Goal: Task Accomplishment & Management: Manage account settings

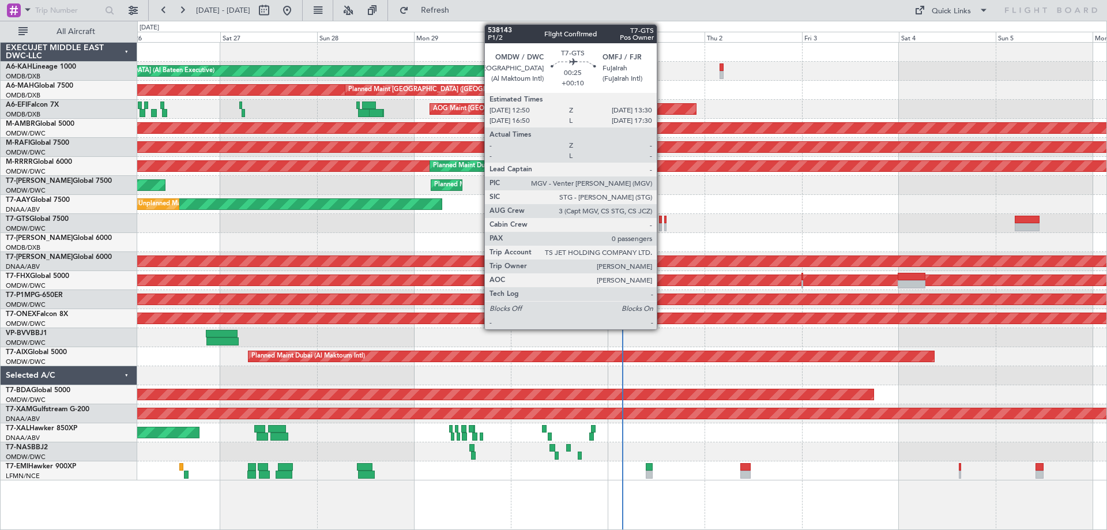
click at [662, 227] on div at bounding box center [660, 227] width 3 height 8
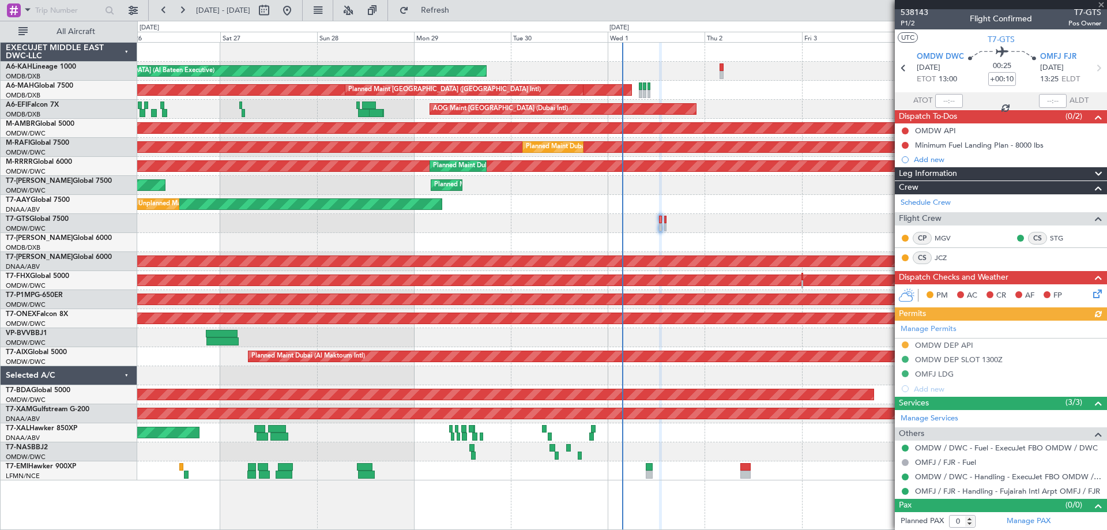
scroll to position [3, 0]
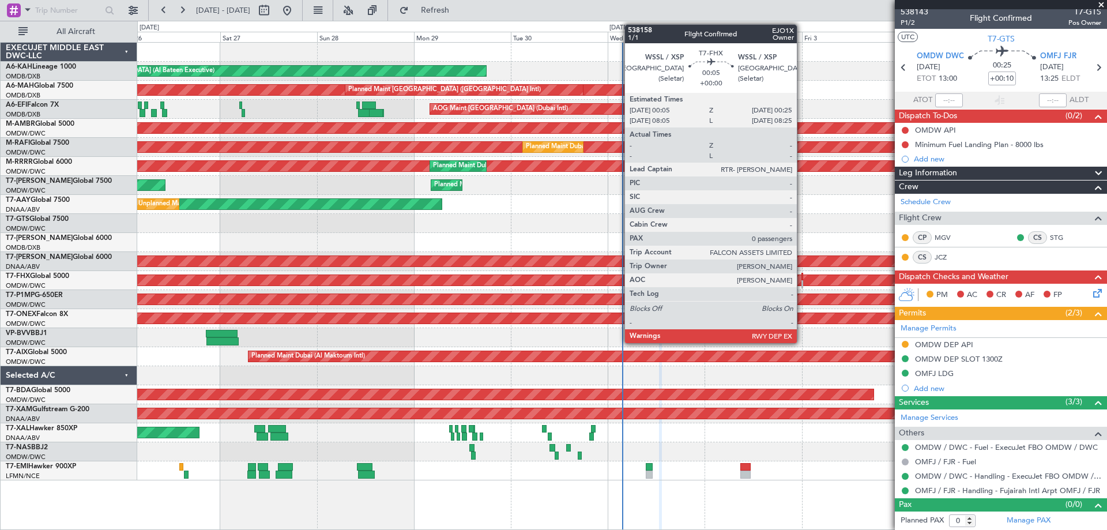
click at [802, 279] on div at bounding box center [802, 277] width 2 height 8
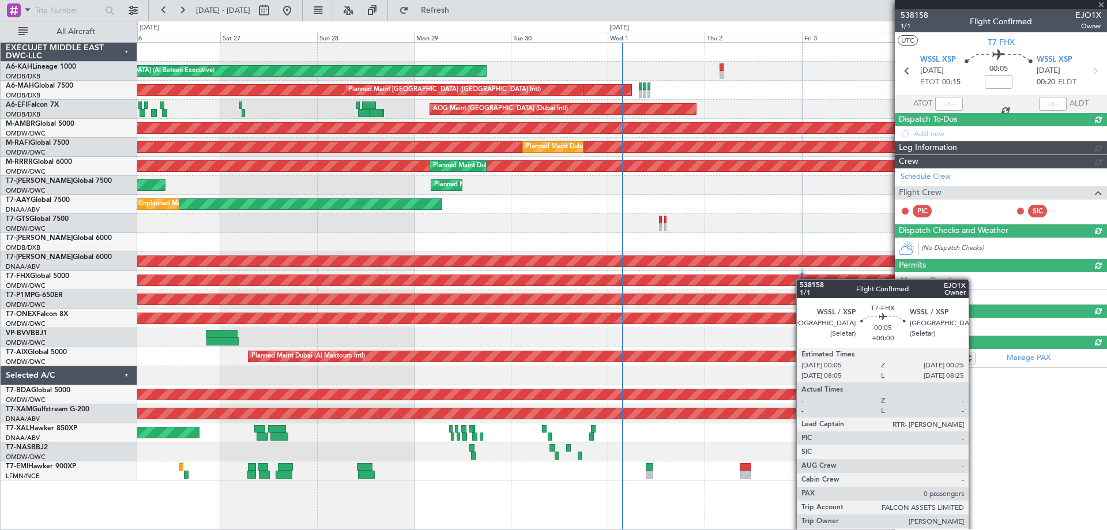
scroll to position [0, 0]
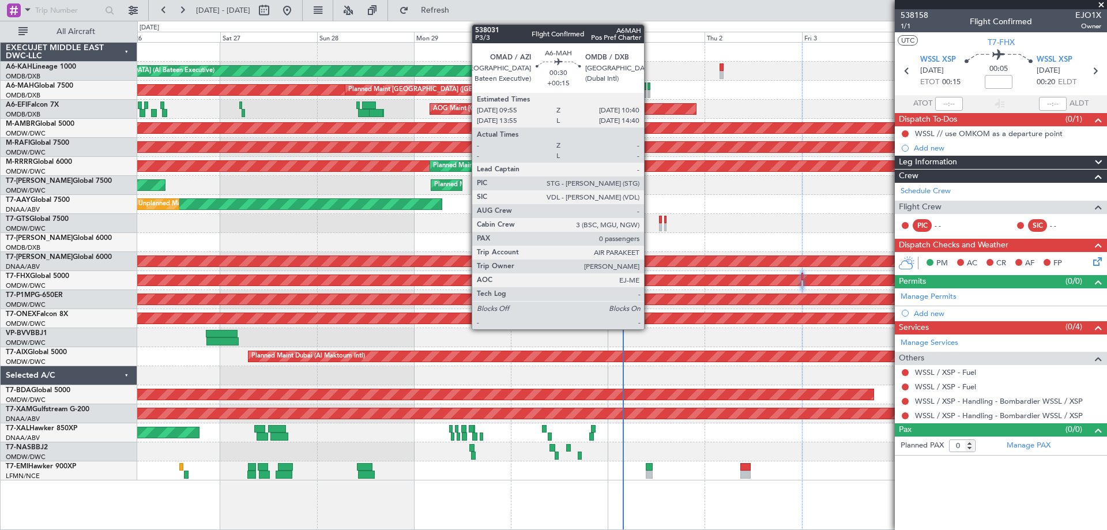
click at [649, 88] on div at bounding box center [648, 86] width 3 height 8
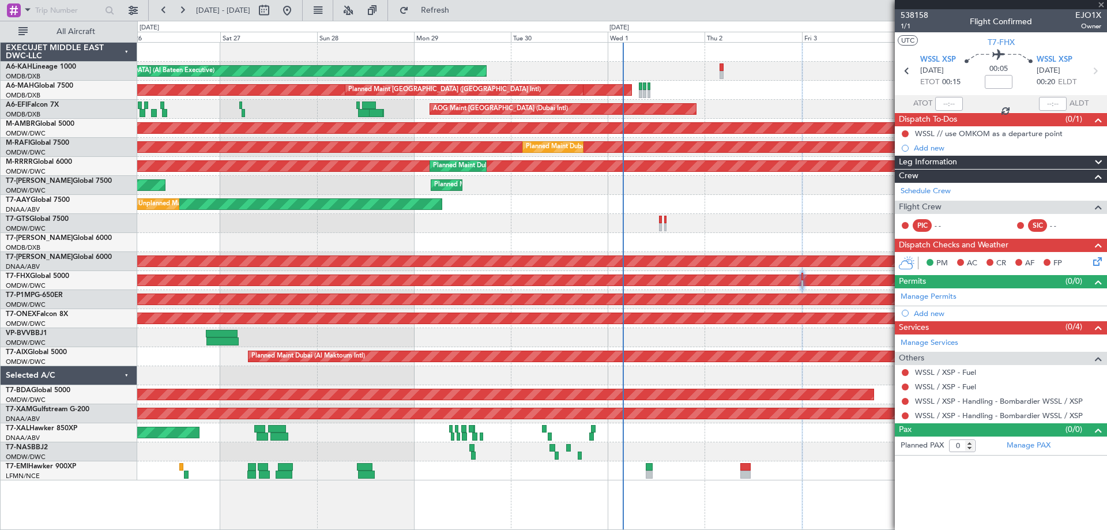
type input "+00:15"
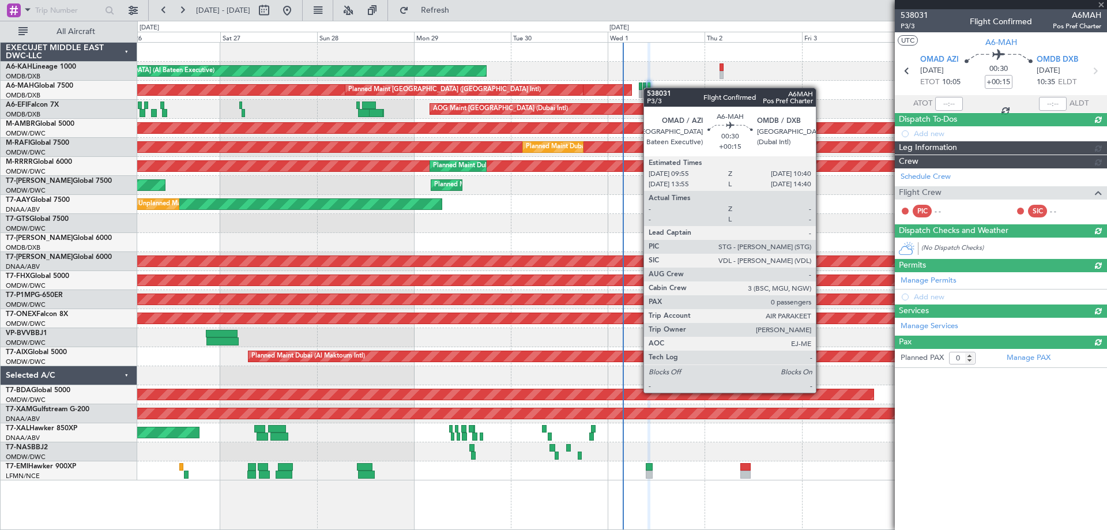
click at [649, 88] on div at bounding box center [648, 86] width 3 height 8
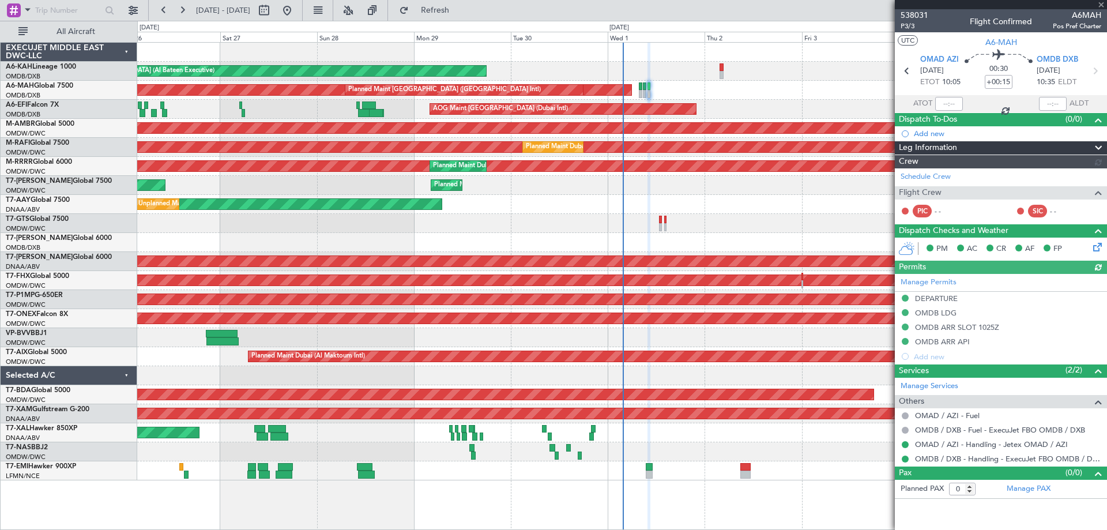
type input "[PERSON_NAME] (ANI)"
type input "7410"
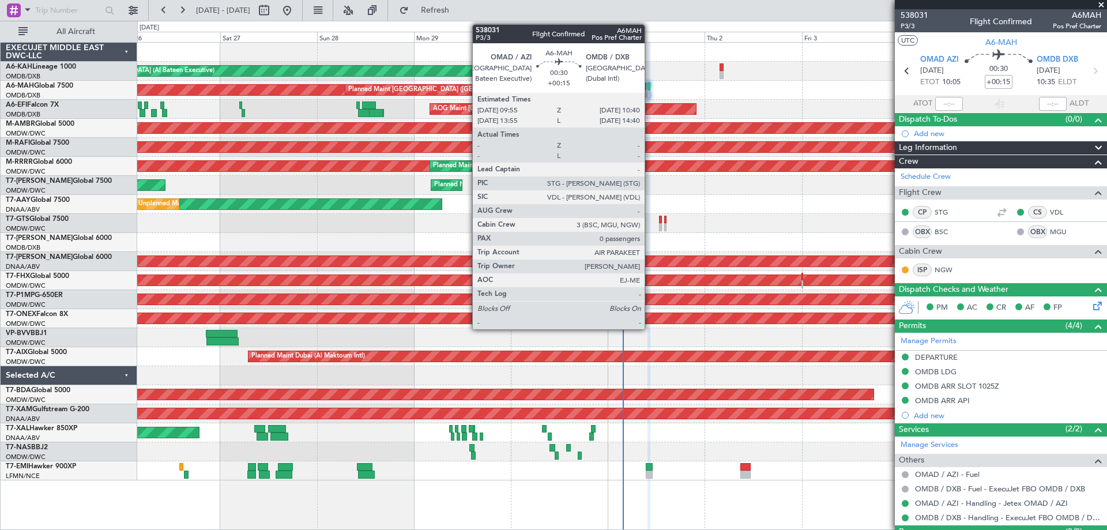
click at [650, 85] on div at bounding box center [648, 86] width 3 height 8
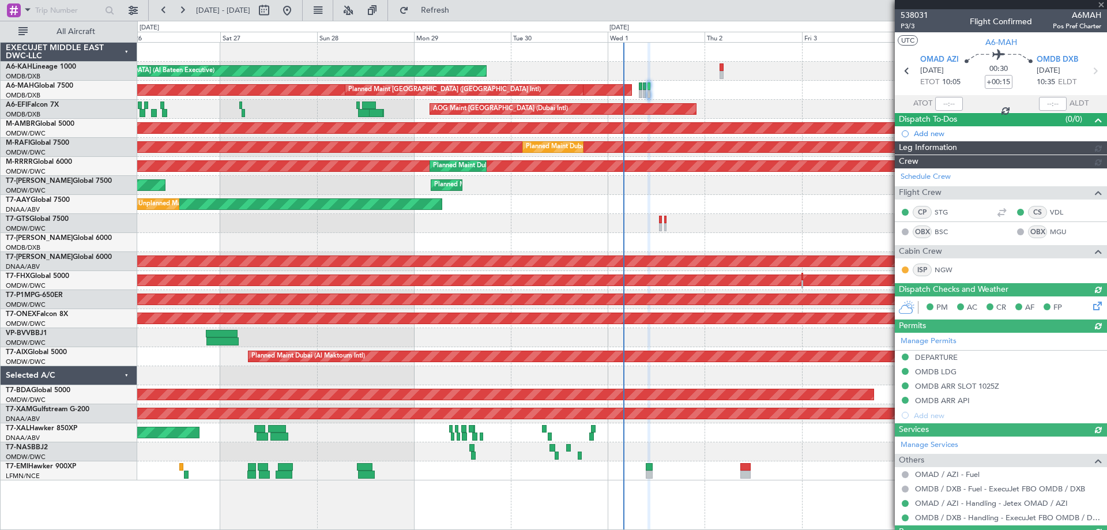
type input "[PERSON_NAME] (ANI)"
type input "7410"
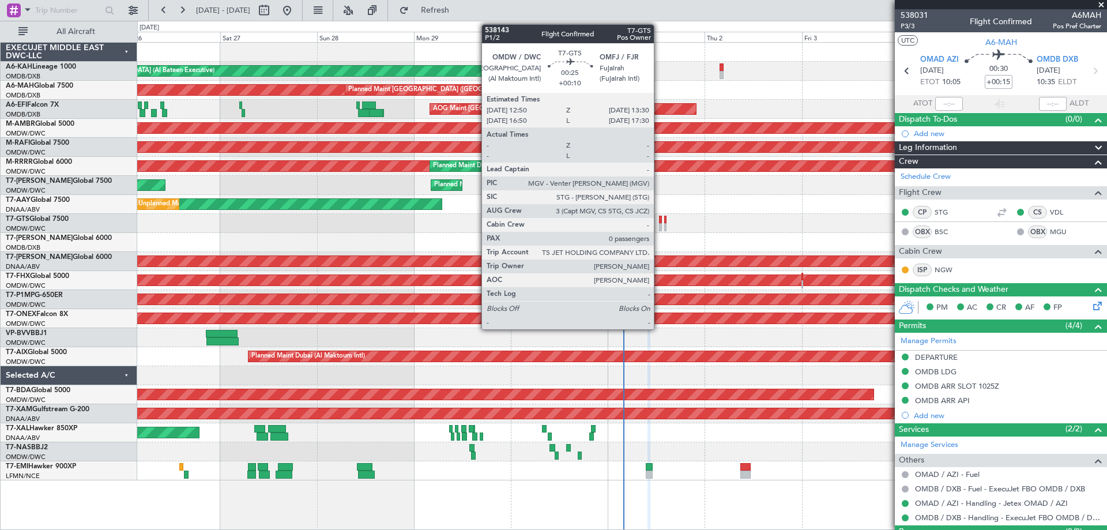
click at [659, 223] on div at bounding box center [660, 227] width 3 height 8
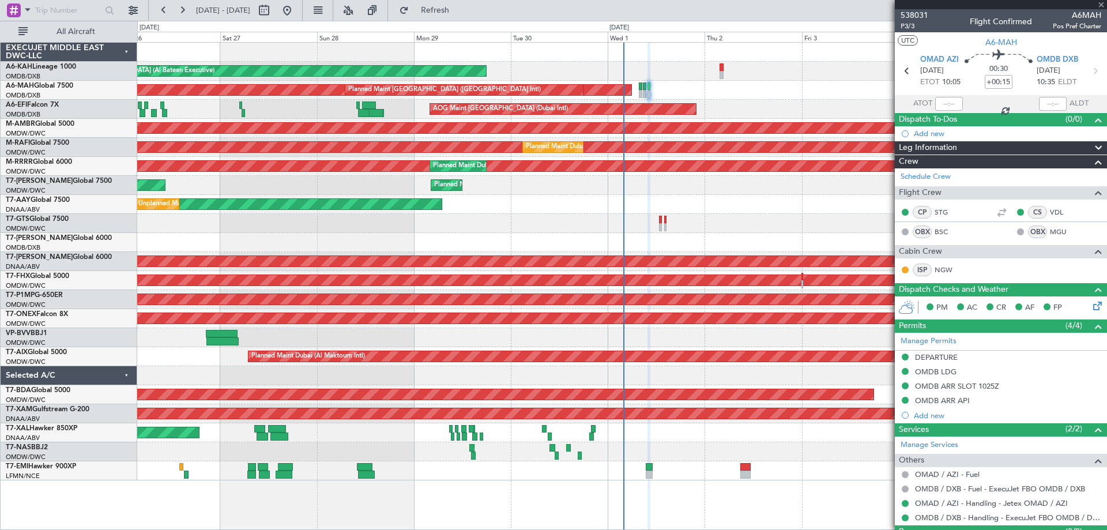
type input "+00:10"
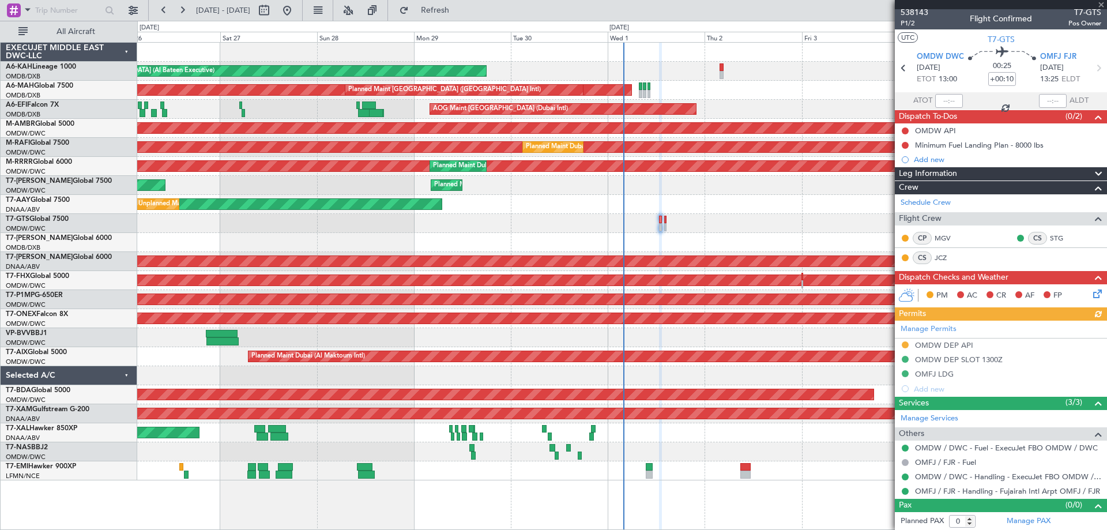
scroll to position [3, 0]
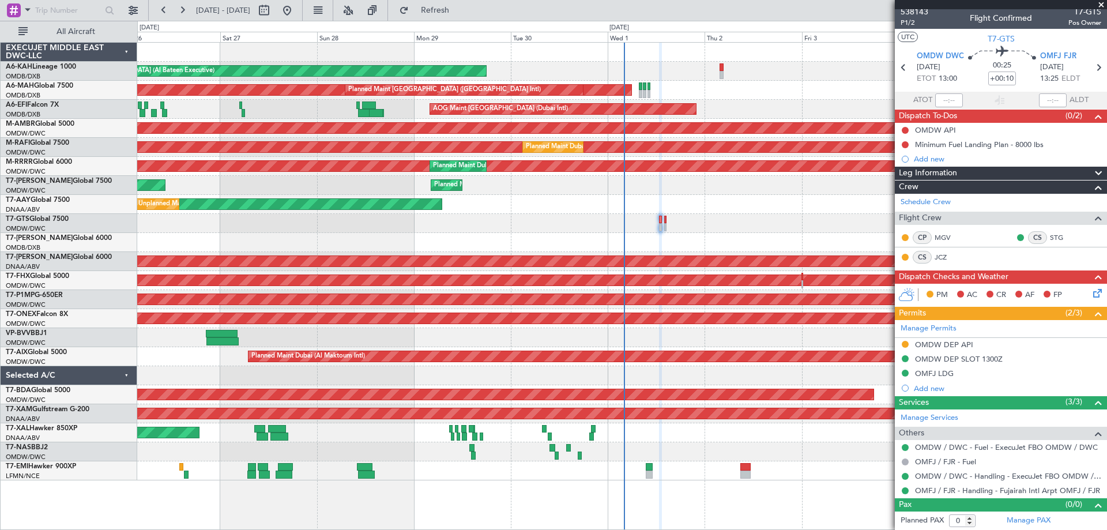
click at [697, 440] on div "Planned Maint Chester MEL Abuja (Nnamdi Azikiwe Intl)" at bounding box center [621, 432] width 969 height 19
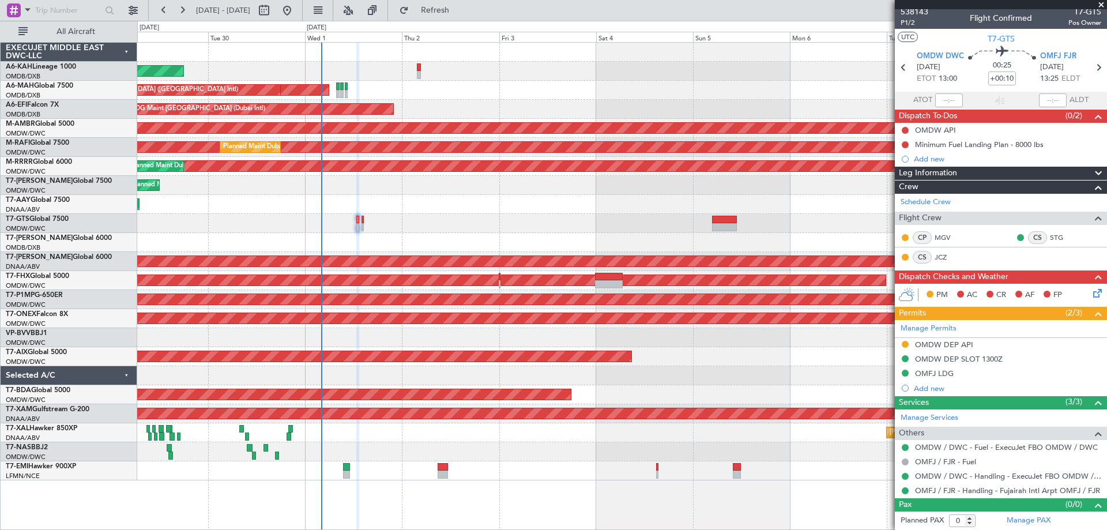
click at [475, 331] on div "Planned Maint Abu Dhabi (Al Bateen Executive) Planned Maint Dubai (Dubai Intl) …" at bounding box center [621, 262] width 969 height 438
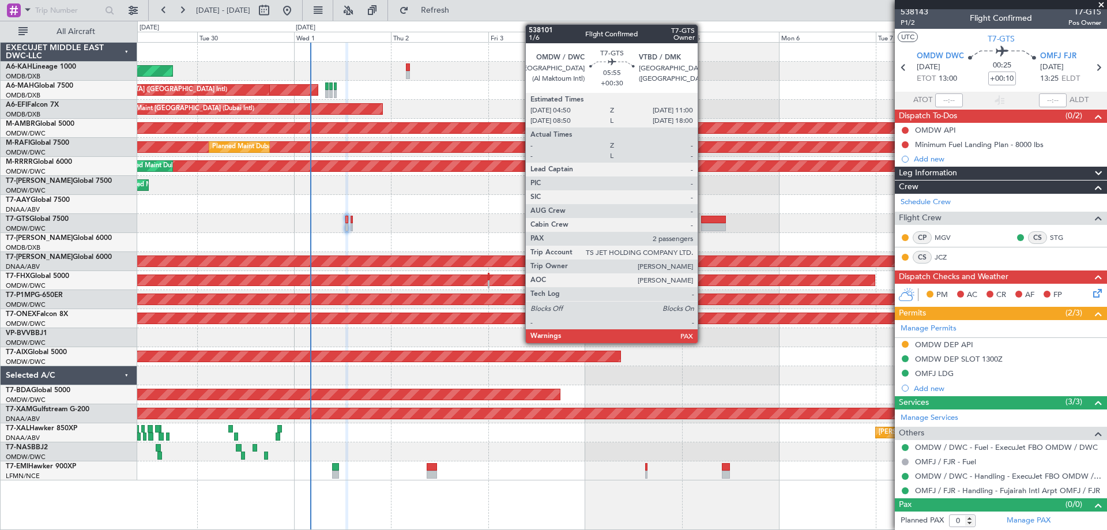
click at [703, 225] on div at bounding box center [713, 227] width 25 height 8
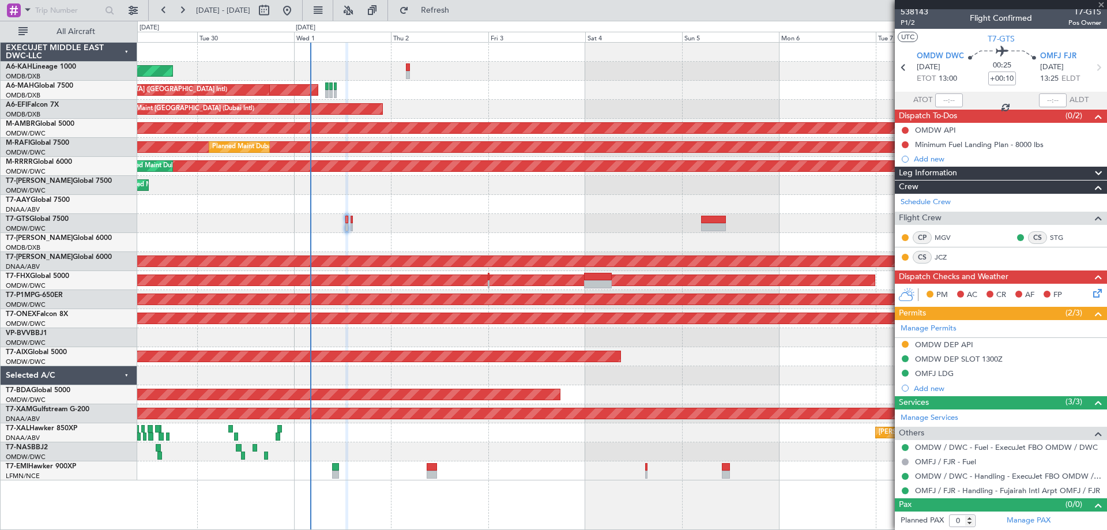
type input "+00:30"
type input "2"
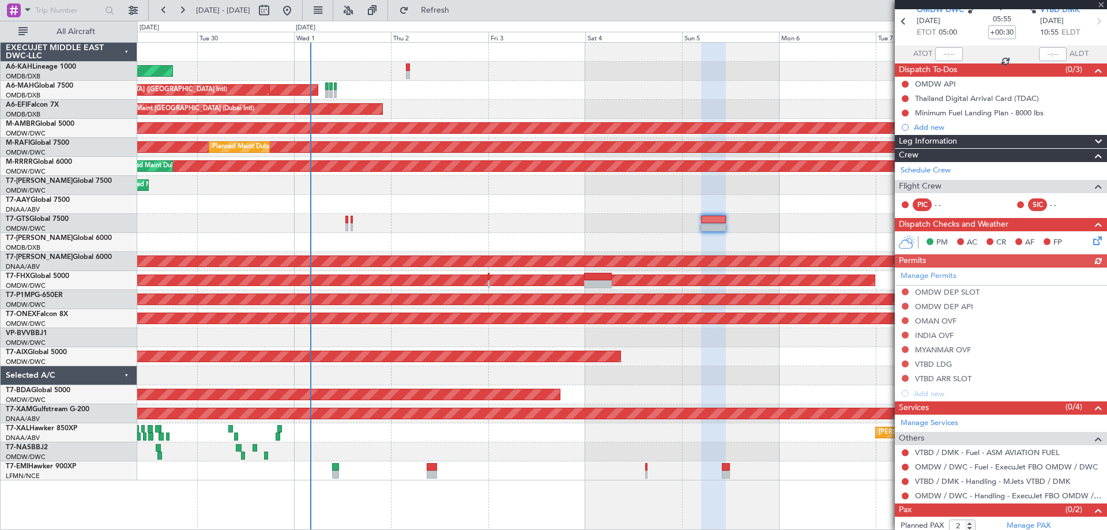
scroll to position [70, 0]
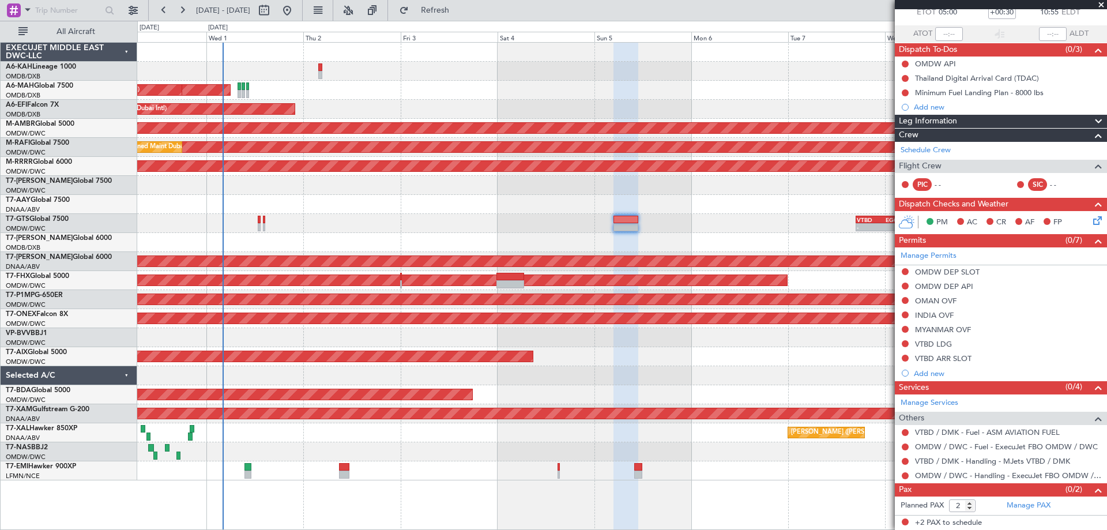
click at [704, 189] on div "Planned Maint Abu Dhabi (Al Bateen Executive) Planned Maint Dubai (Dubai Intl) …" at bounding box center [621, 262] width 969 height 438
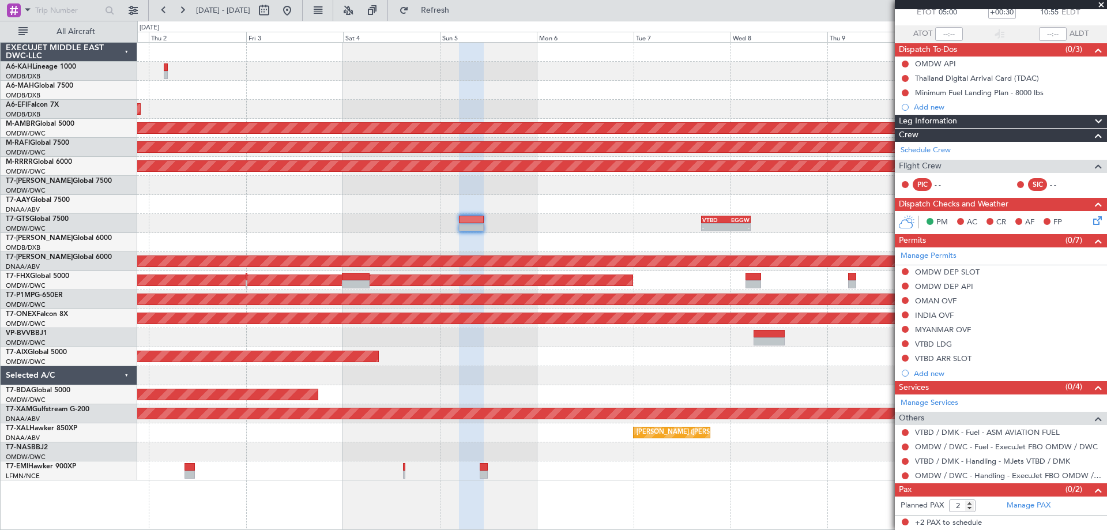
click at [637, 227] on div "- - VTBD 16:45 Z EGGW 05:00 Z - - VTBD 16:45 Z EGGW 05:00 Z" at bounding box center [621, 223] width 969 height 19
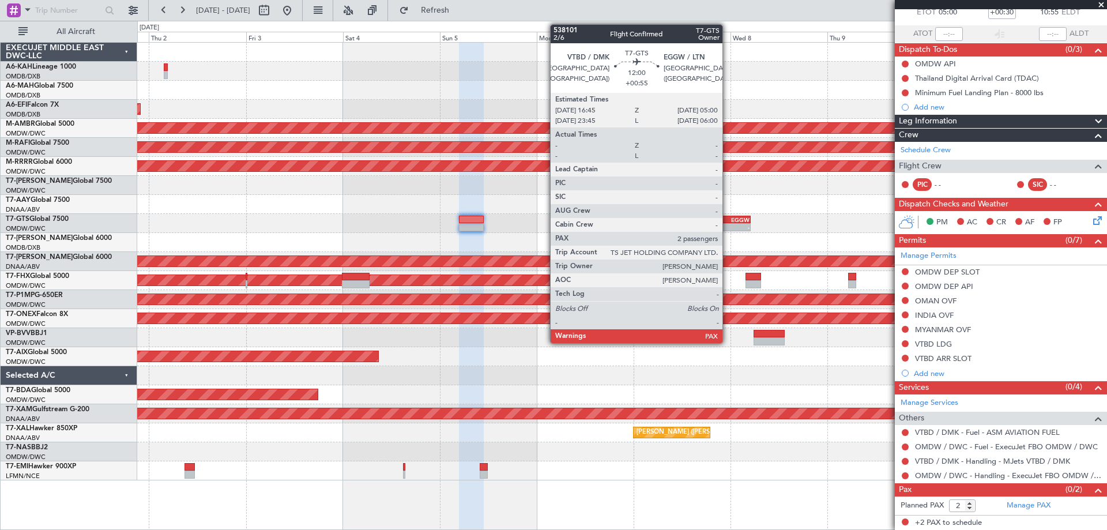
click at [728, 224] on div "-" at bounding box center [738, 227] width 24 height 7
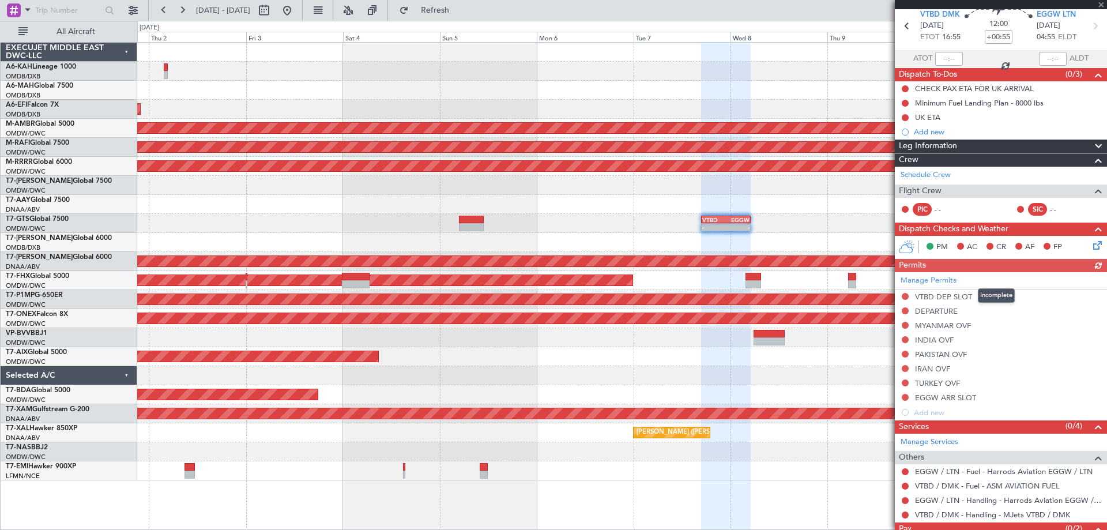
scroll to position [84, 0]
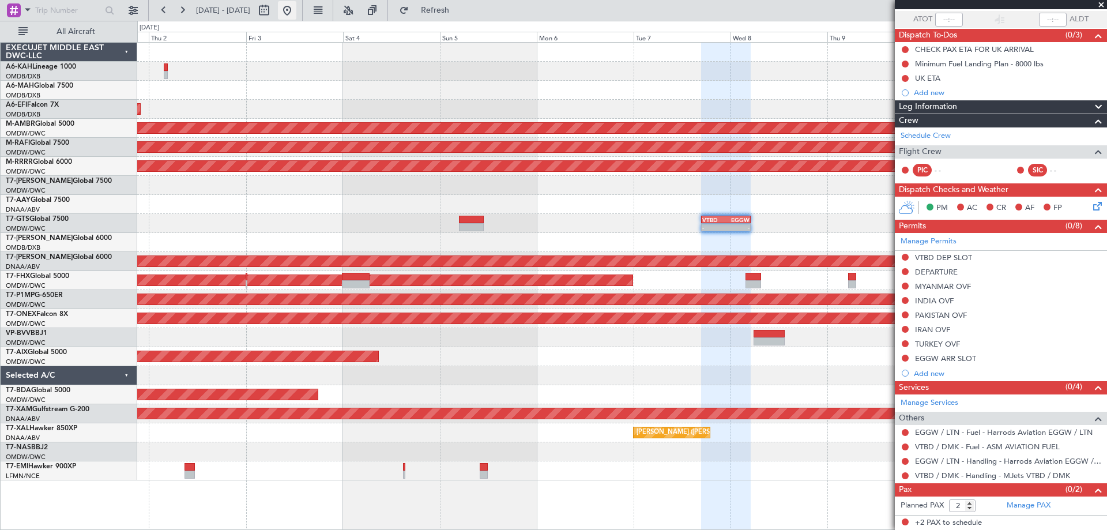
click at [296, 10] on button at bounding box center [287, 10] width 18 height 18
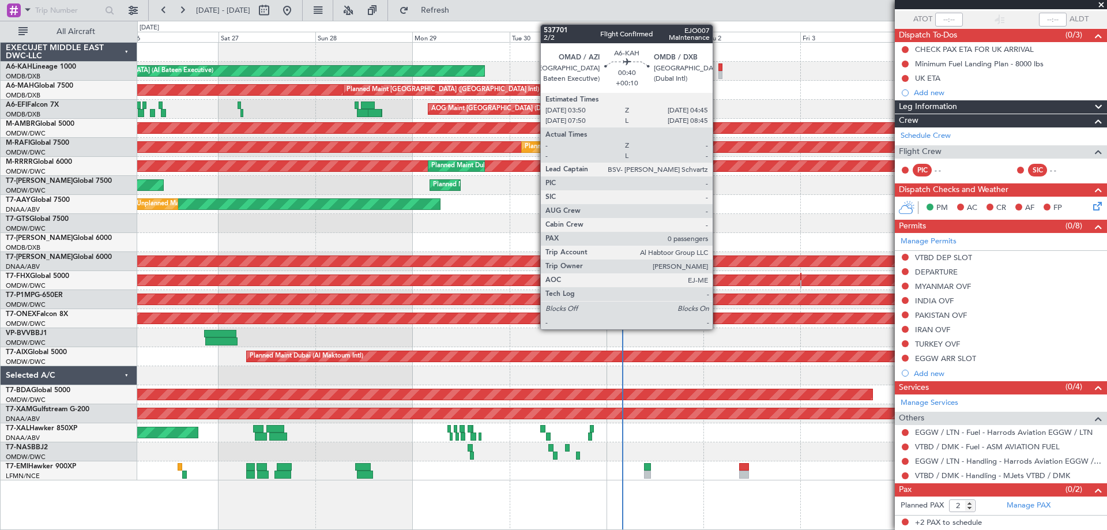
click at [718, 73] on div at bounding box center [720, 75] width 4 height 8
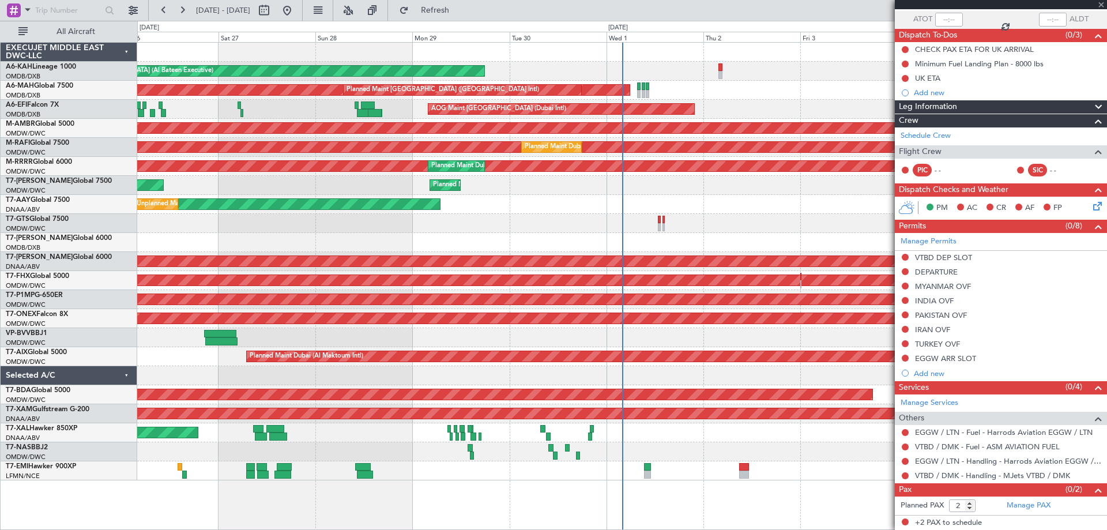
type input "+00:10"
type input "0"
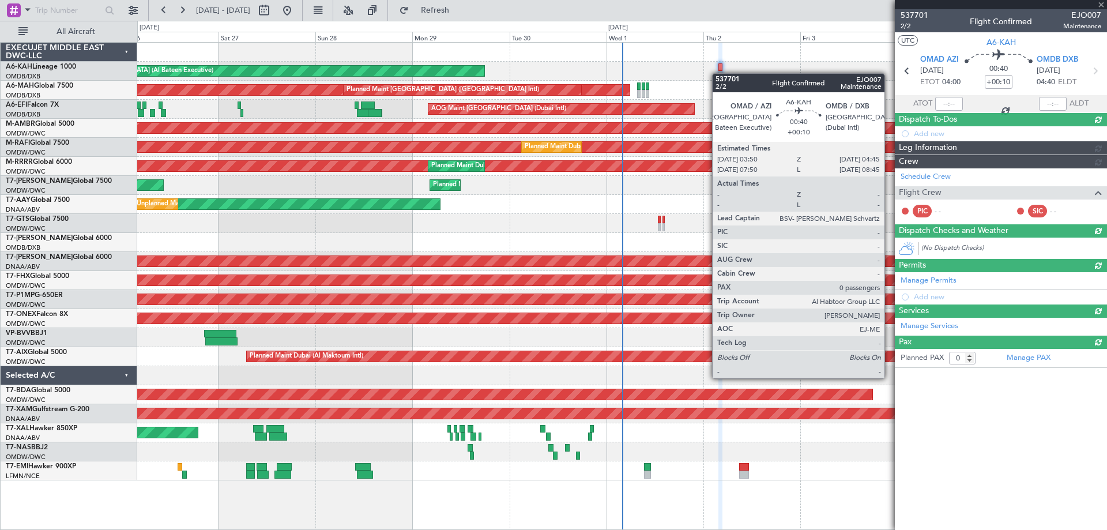
scroll to position [0, 0]
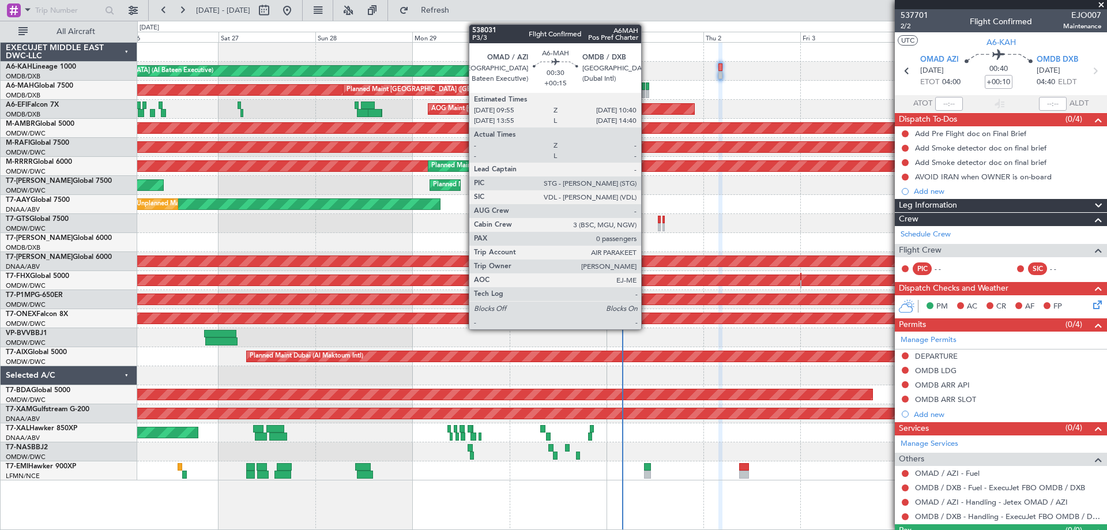
click at [646, 93] on div at bounding box center [647, 94] width 3 height 8
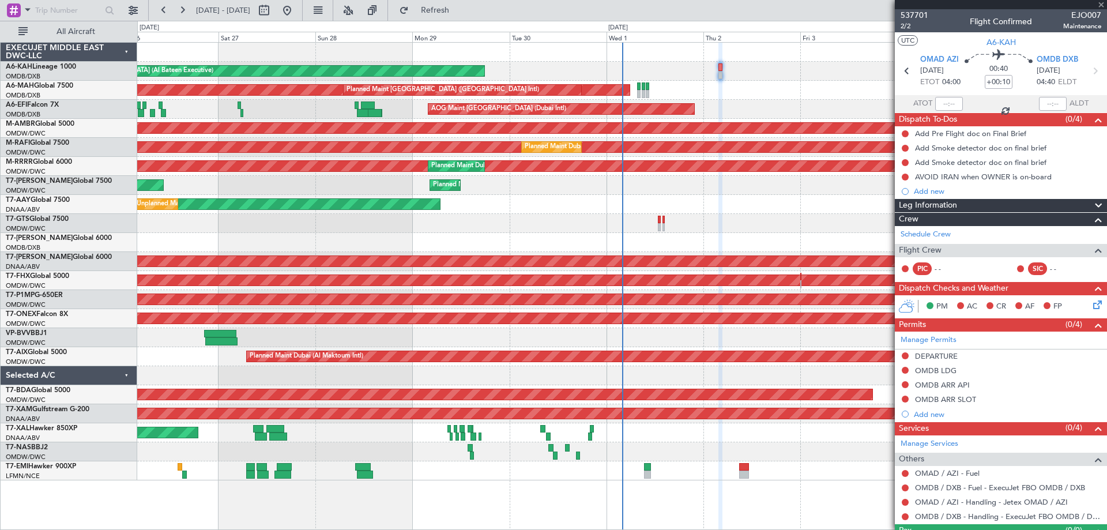
type input "+00:15"
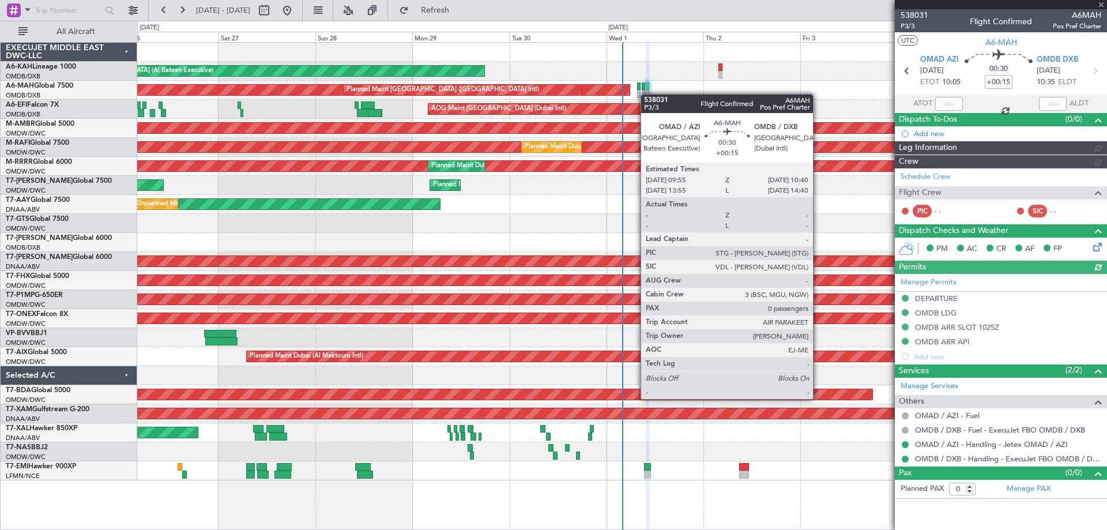
type input "[PERSON_NAME] (ANI)"
type input "7410"
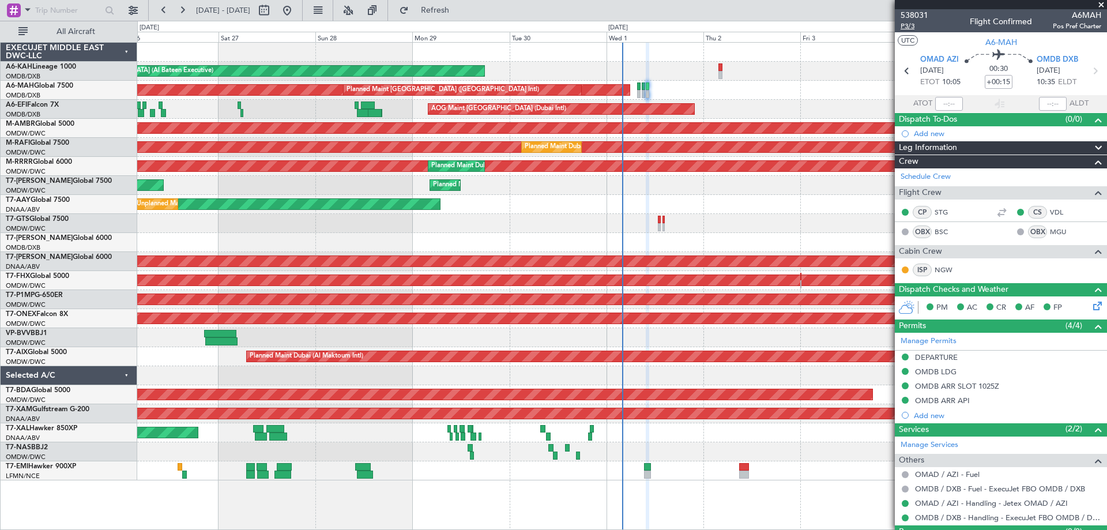
click at [915, 27] on span "P3/3" at bounding box center [914, 26] width 28 height 10
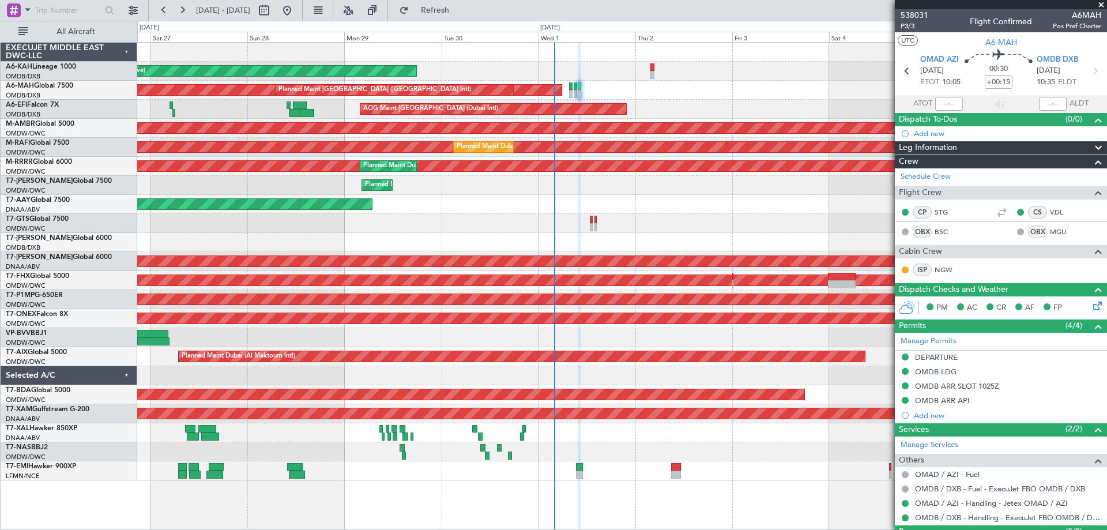
click at [585, 225] on div "Planned Maint Abu Dhabi (Al Bateen Executive) Planned Maint Dubai (Dubai Intl) …" at bounding box center [621, 262] width 969 height 438
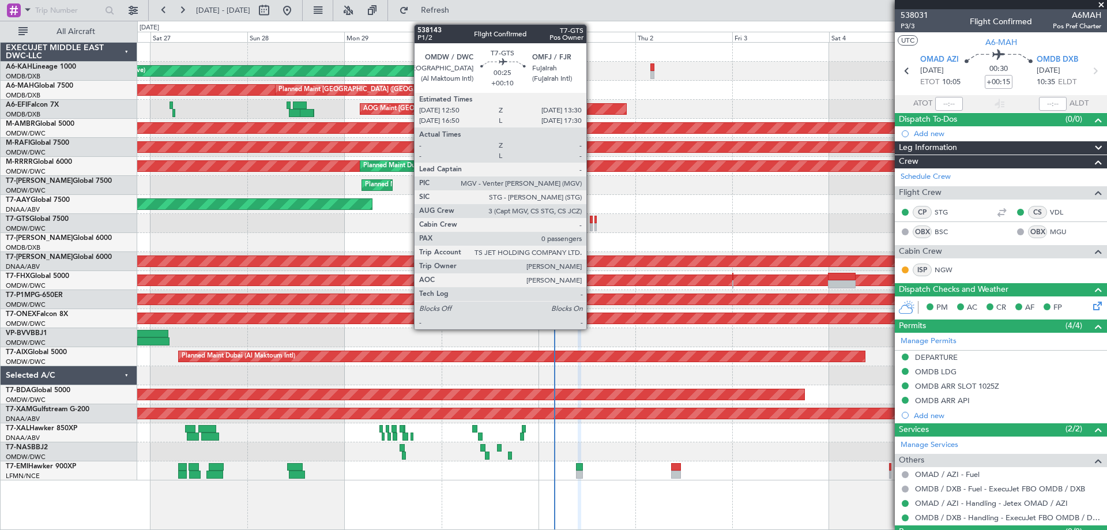
click at [591, 224] on div at bounding box center [591, 227] width 3 height 8
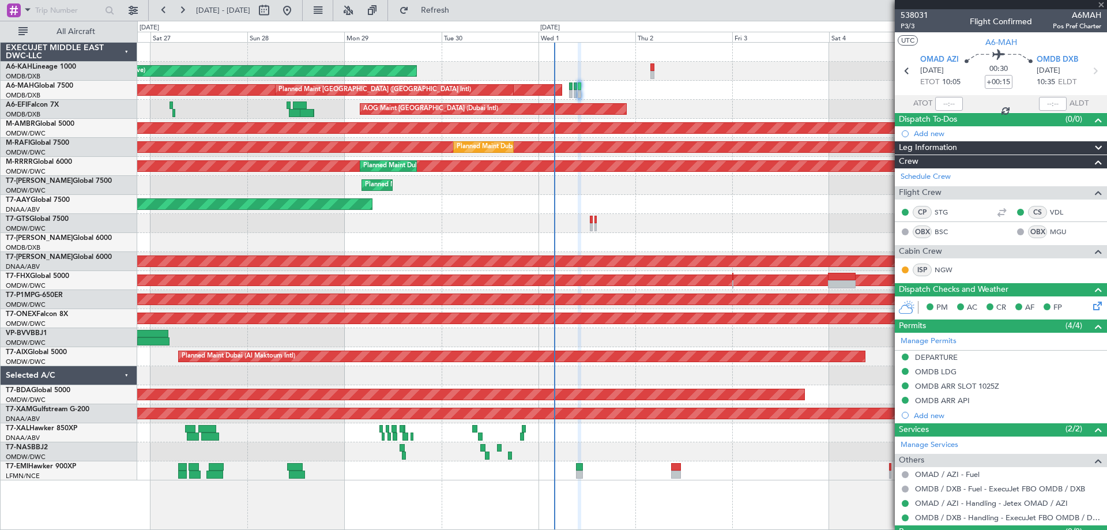
type input "+00:10"
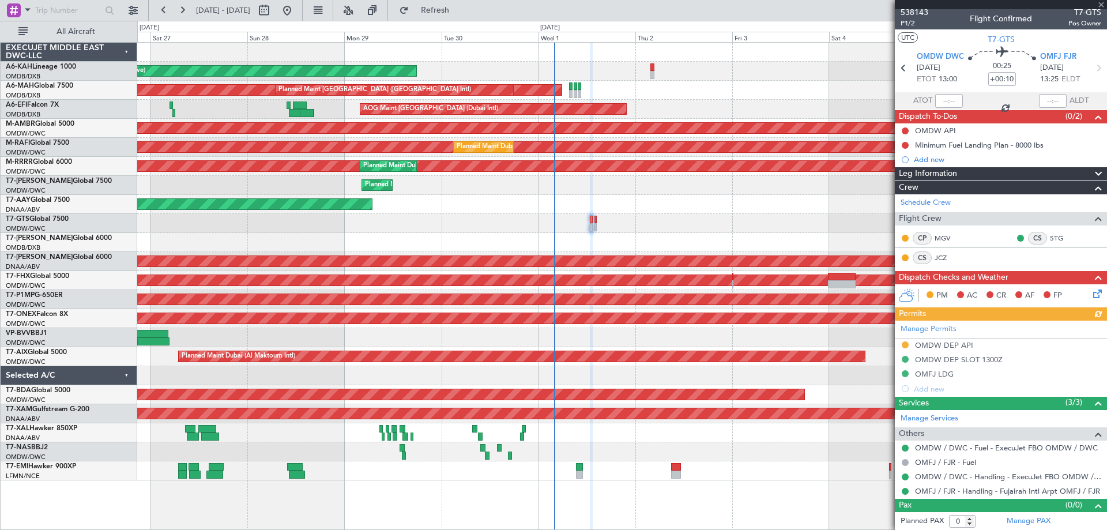
scroll to position [3, 0]
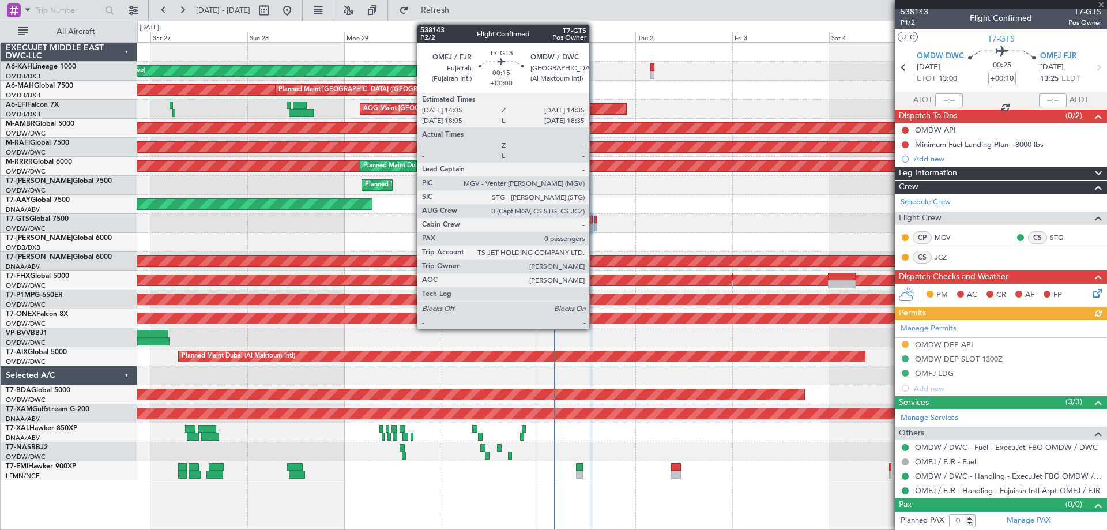
click at [594, 223] on div at bounding box center [595, 227] width 2 height 8
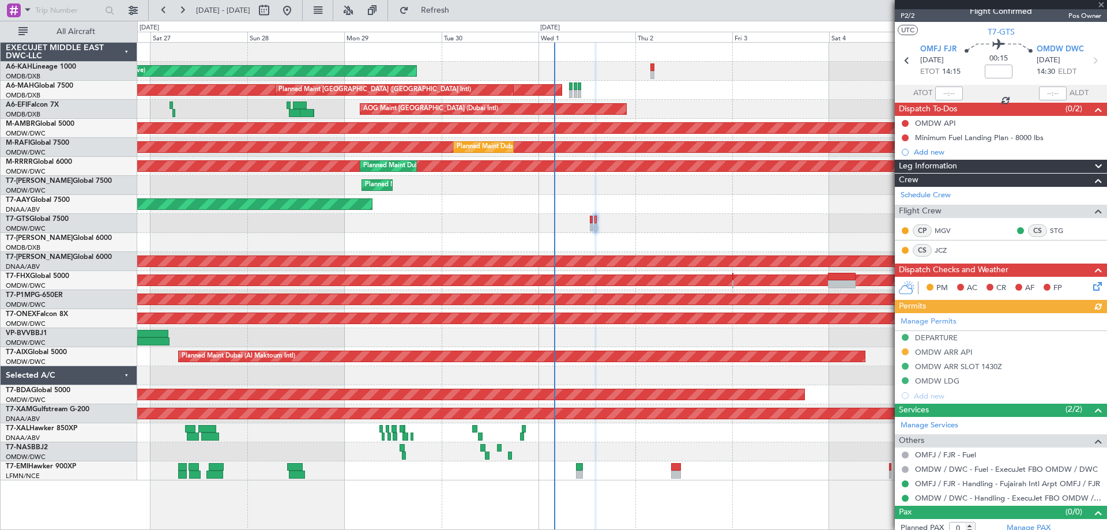
scroll to position [18, 0]
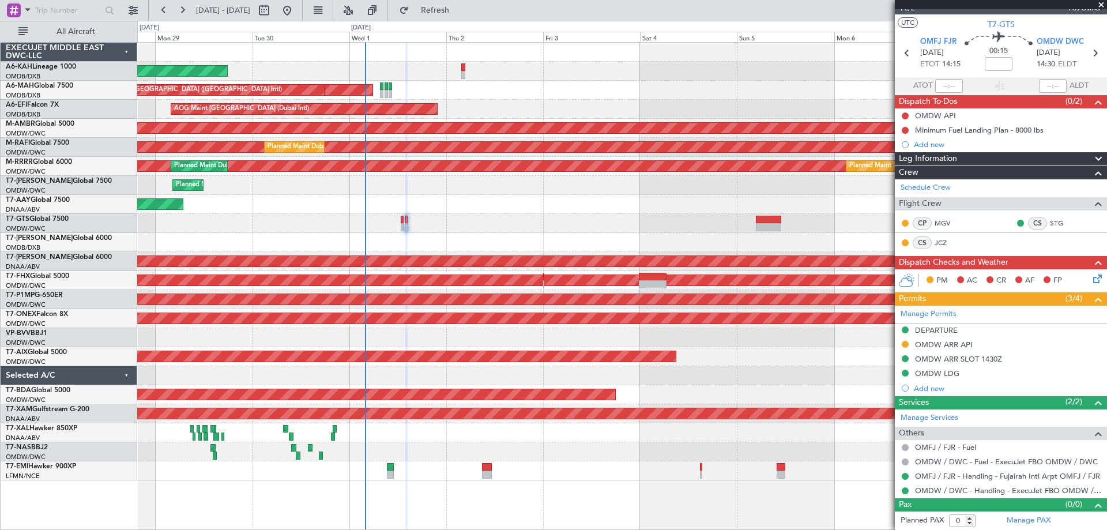
click at [498, 229] on div "Planned Maint Abu Dhabi (Al Bateen Executive) Planned Maint Dubai (Dubai Intl) …" at bounding box center [621, 262] width 969 height 438
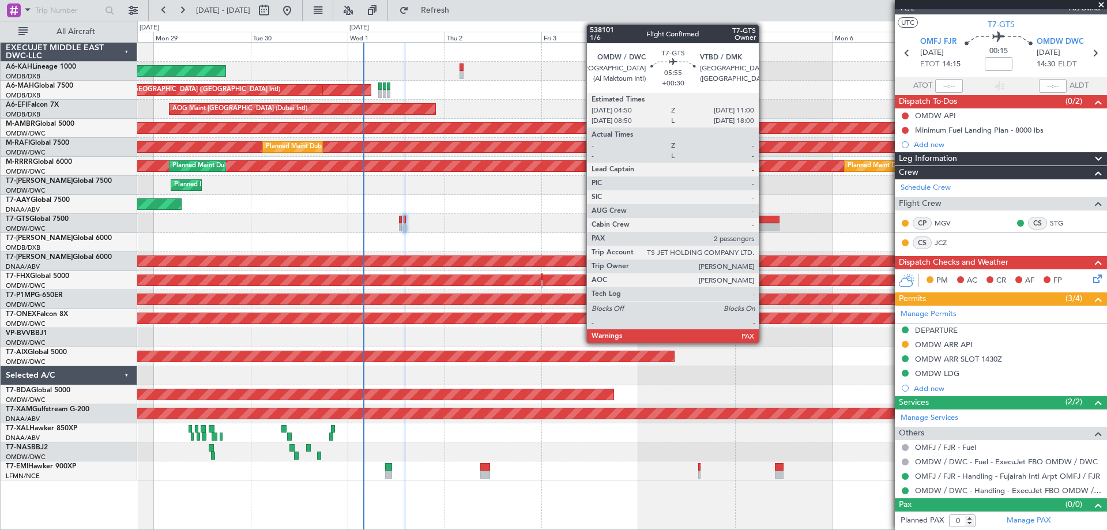
click at [764, 225] on div at bounding box center [766, 227] width 25 height 8
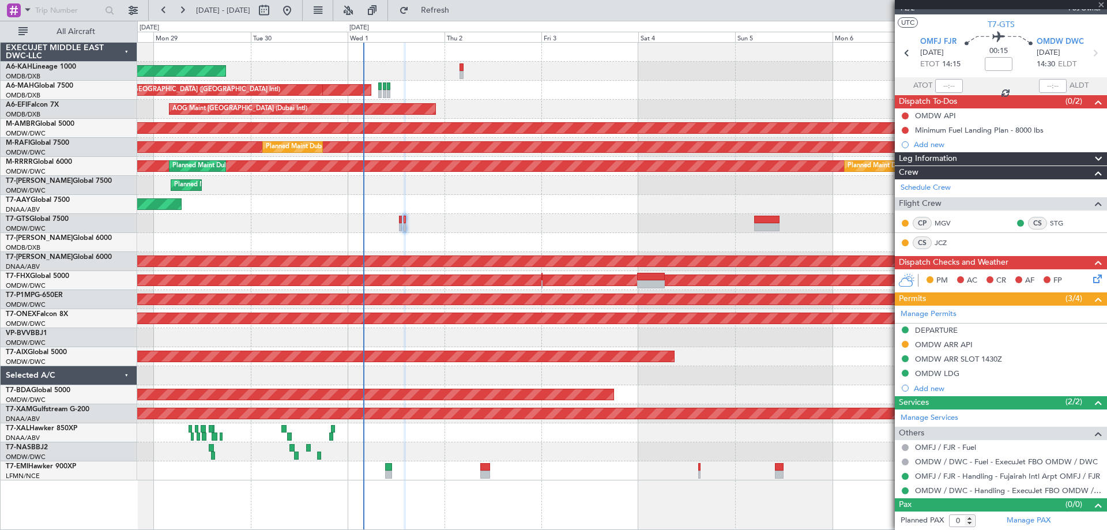
type input "+00:30"
type input "2"
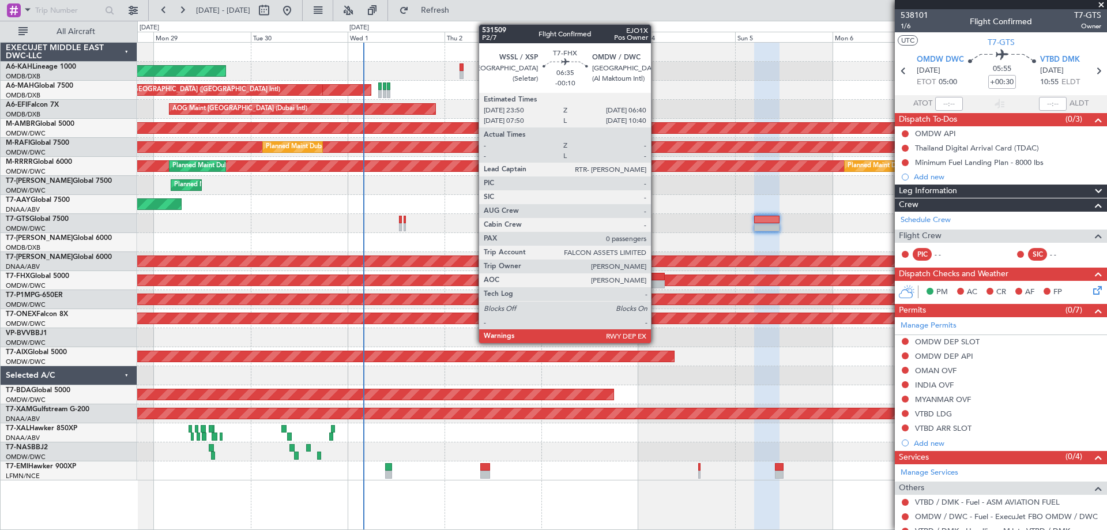
click at [656, 281] on div at bounding box center [651, 284] width 28 height 8
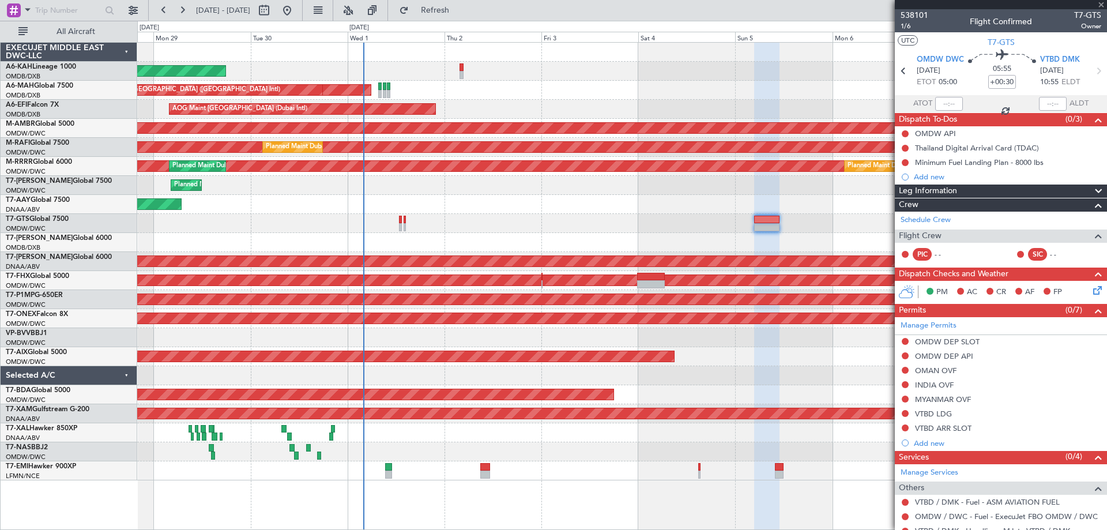
type input "-00:10"
type input "0"
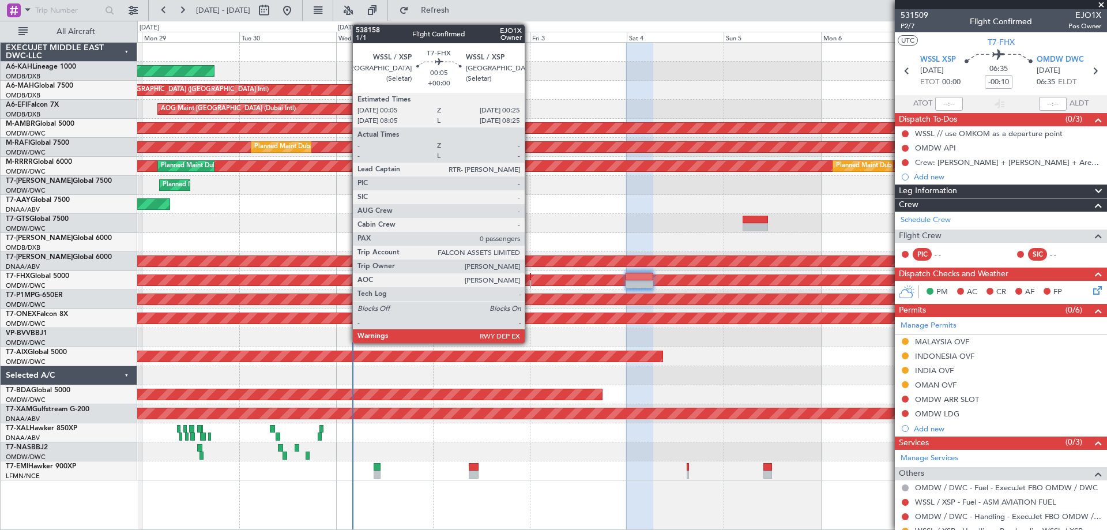
click at [530, 281] on div at bounding box center [531, 284] width 2 height 8
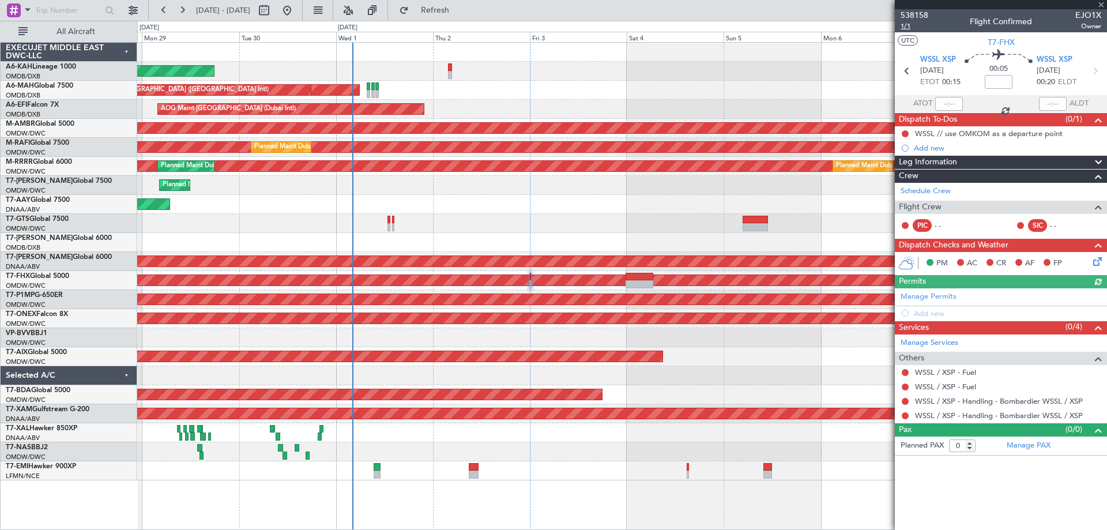
click at [907, 23] on span "1/1" at bounding box center [914, 26] width 28 height 10
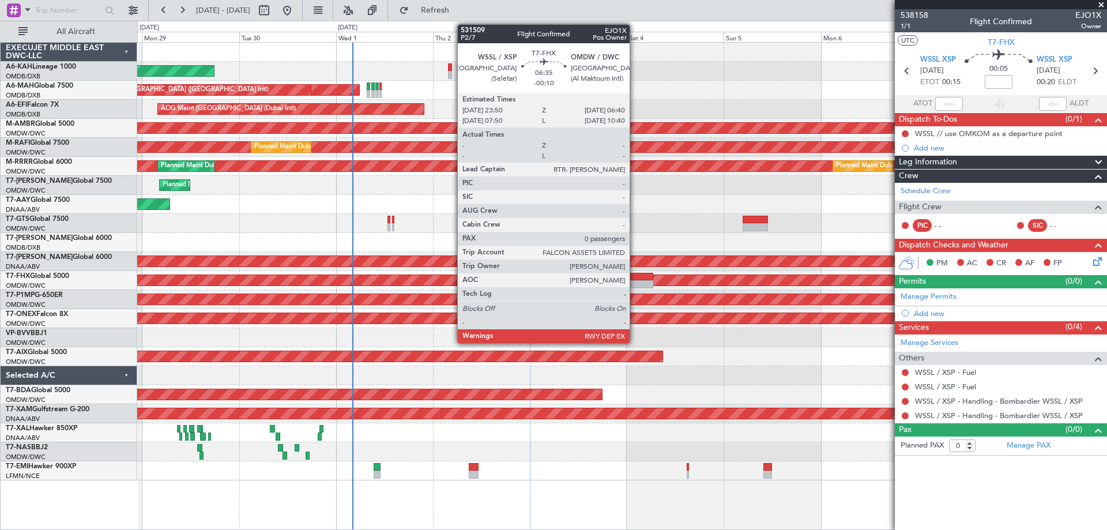
click at [635, 280] on div at bounding box center [639, 284] width 28 height 8
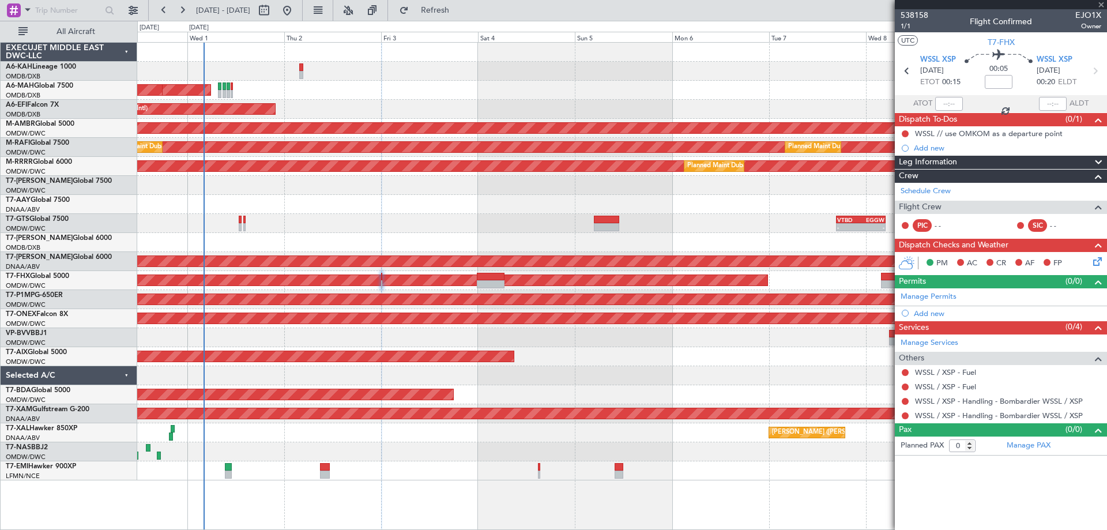
click at [472, 197] on div "Unplanned Maint [GEOGRAPHIC_DATA] (Al Maktoum Intl)" at bounding box center [621, 204] width 969 height 19
type input "-00:10"
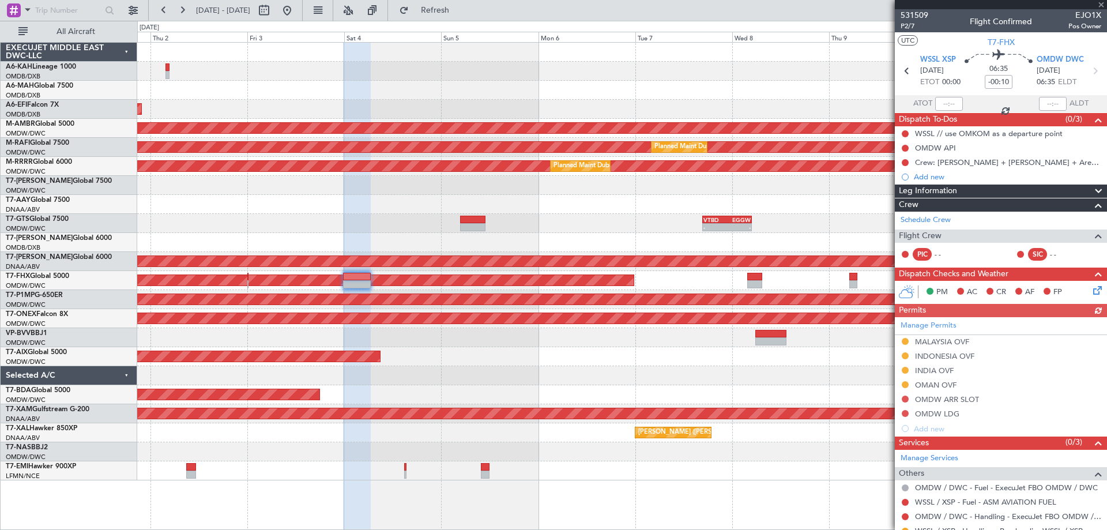
click at [503, 208] on div "Planned Maint Abu Dhabi (Al Bateen Executive) Planned Maint Dubai (Dubai Intl) …" at bounding box center [621, 262] width 969 height 438
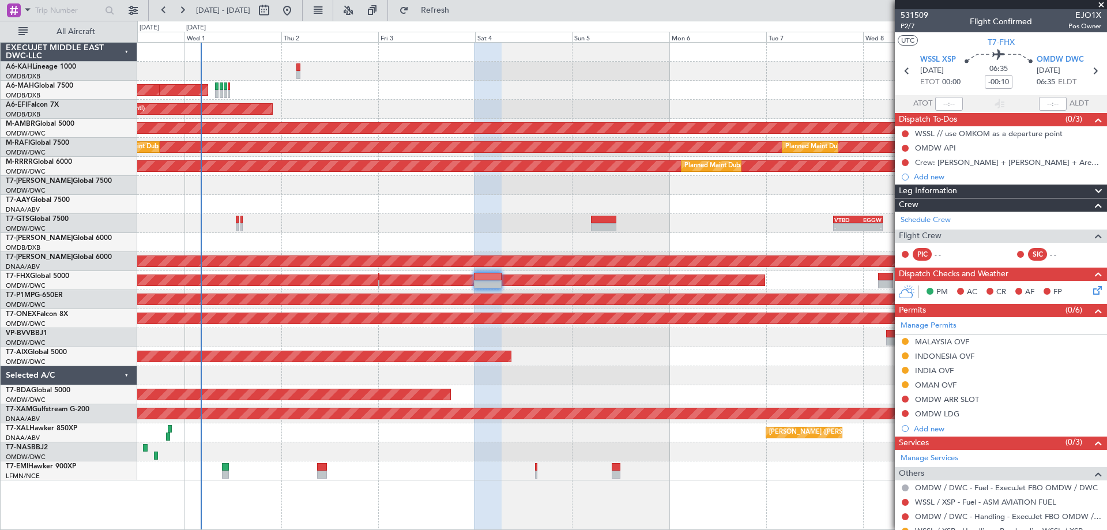
click at [669, 212] on div "Planned Maint Abu Dhabi (Al Bateen Executive) Planned Maint Dubai (Dubai Intl) …" at bounding box center [621, 262] width 969 height 438
click at [952, 340] on div "MALAYSIA OVF" at bounding box center [942, 342] width 54 height 10
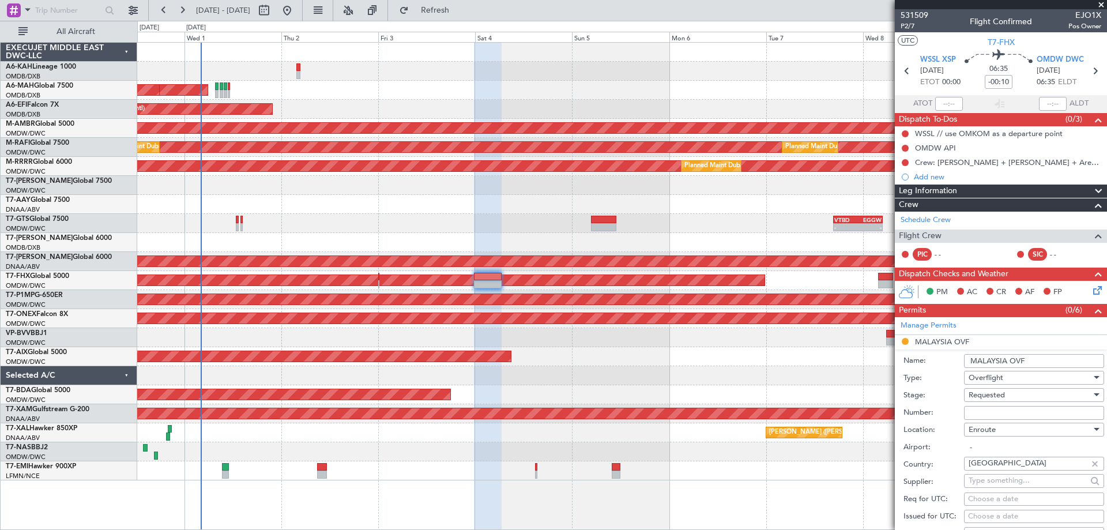
click at [985, 412] on input "Number:" at bounding box center [1034, 413] width 140 height 14
paste input "CAAM-NS-0021-10-25"
type input "CAAM-NS-0021-10-25"
click at [981, 396] on span "Requested" at bounding box center [986, 395] width 36 height 10
drag, startPoint x: 988, startPoint y: 487, endPoint x: 1000, endPoint y: 461, distance: 27.9
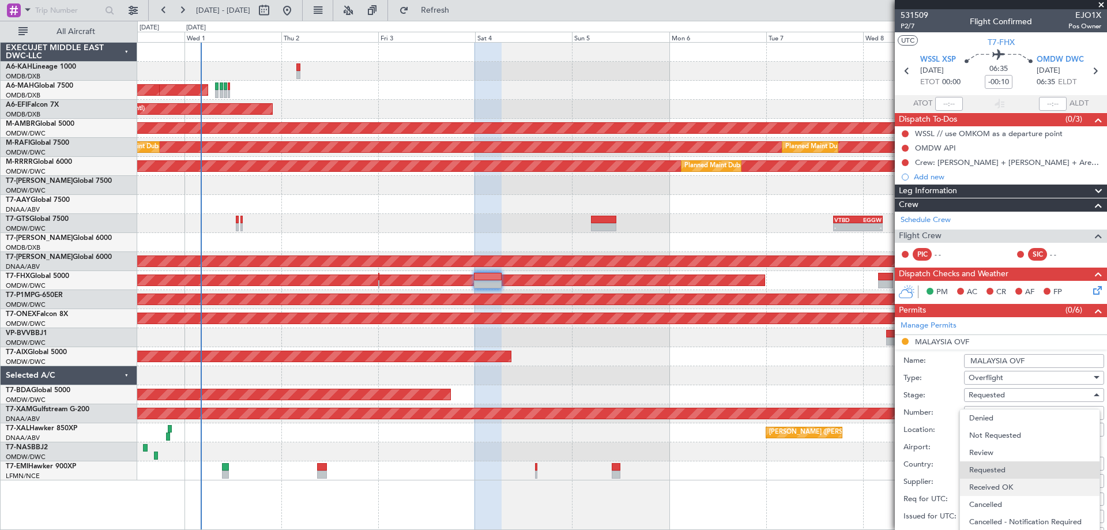
click at [988, 485] on span "Received OK" at bounding box center [1029, 486] width 121 height 17
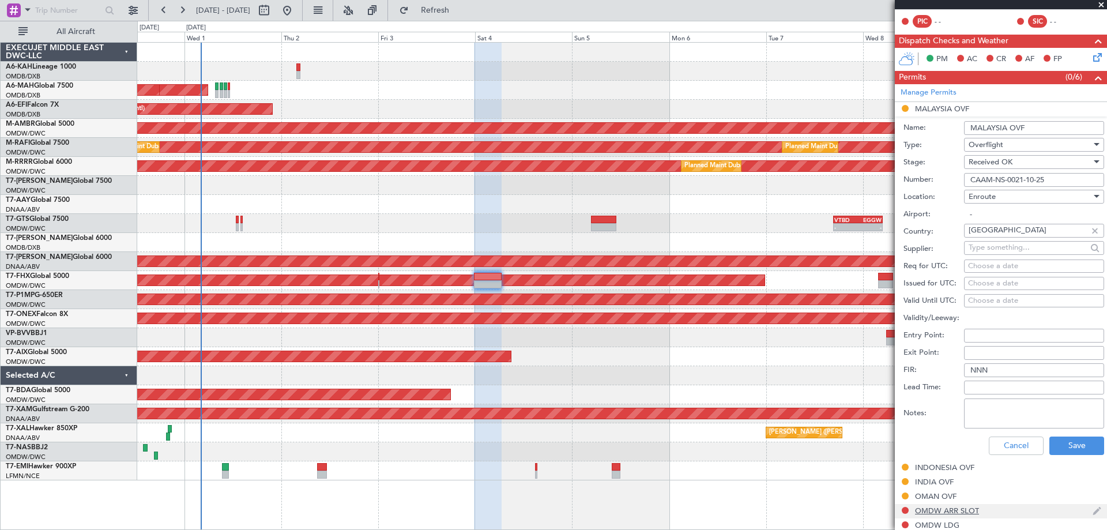
scroll to position [346, 0]
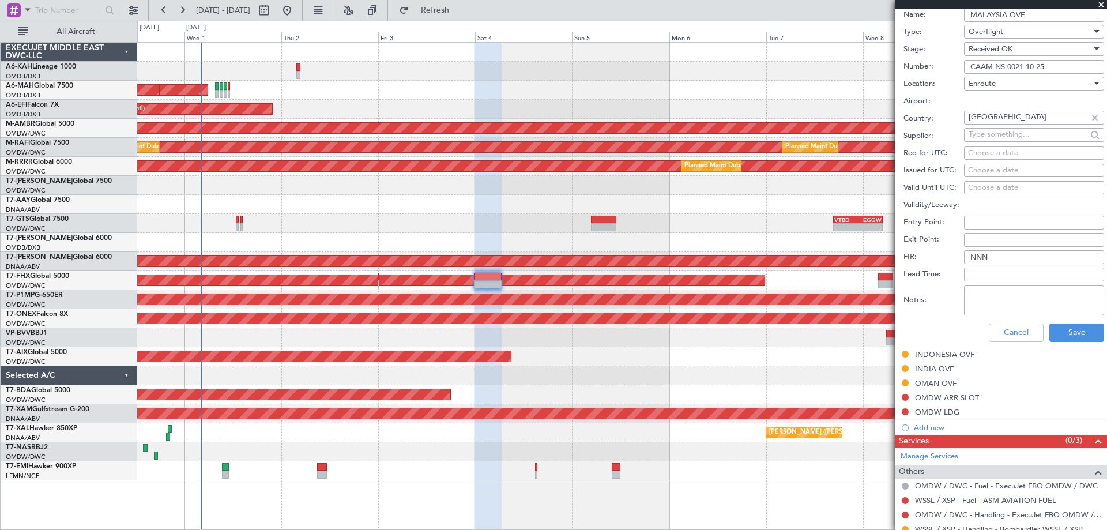
click at [1069, 342] on div "Cancel Save" at bounding box center [1003, 333] width 201 height 30
click at [1070, 337] on button "Save" at bounding box center [1076, 332] width 55 height 18
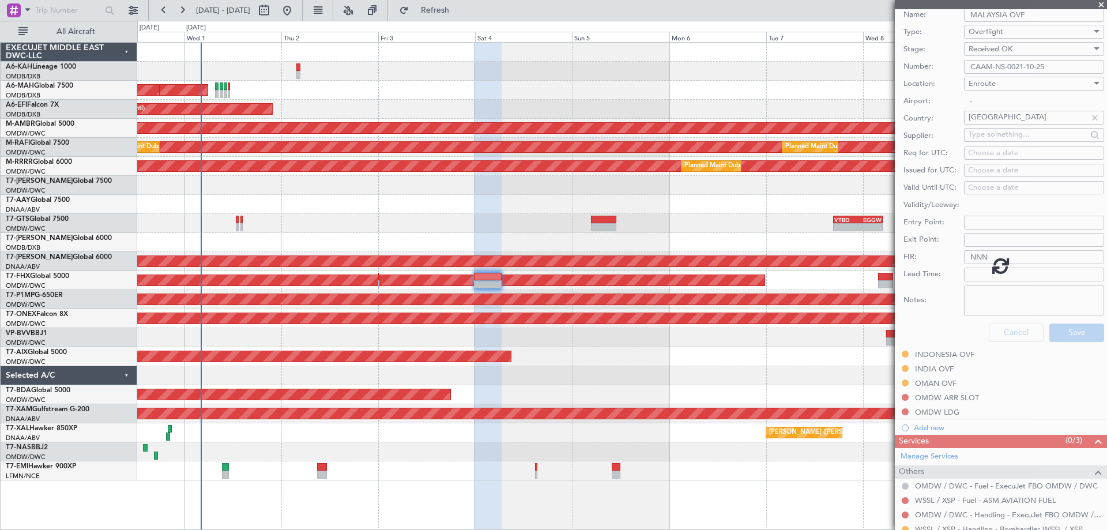
scroll to position [2, 0]
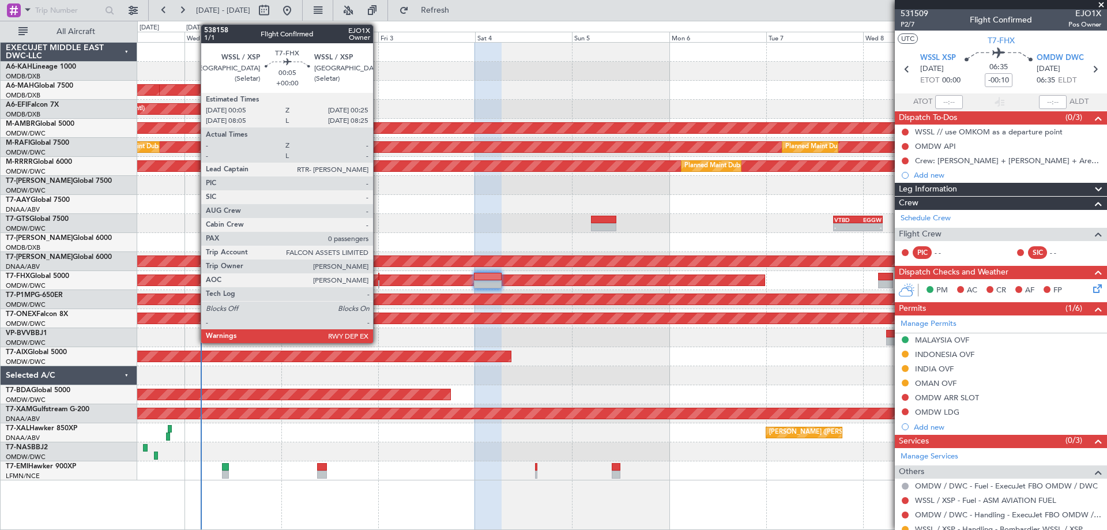
click at [378, 281] on div at bounding box center [379, 284] width 2 height 8
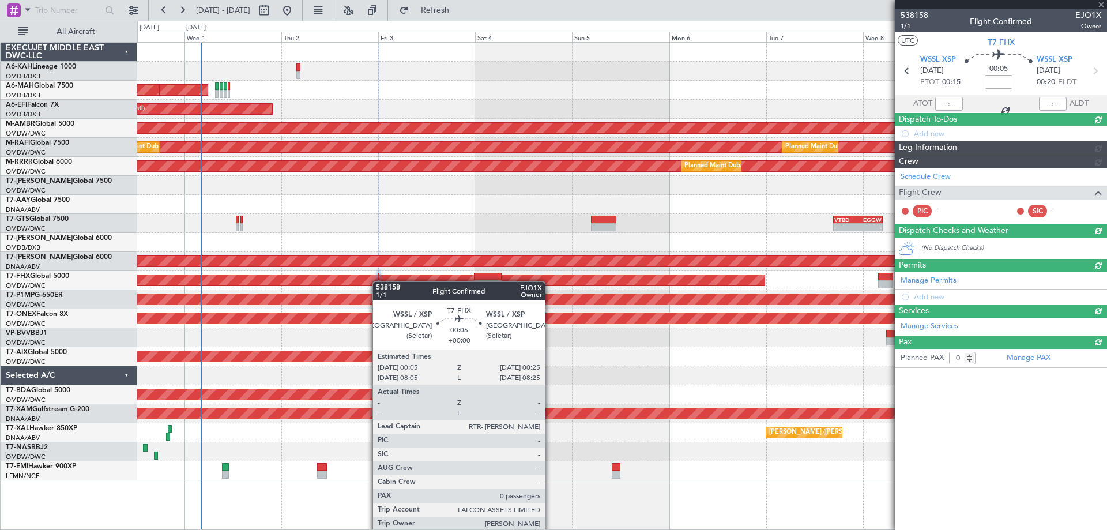
scroll to position [0, 0]
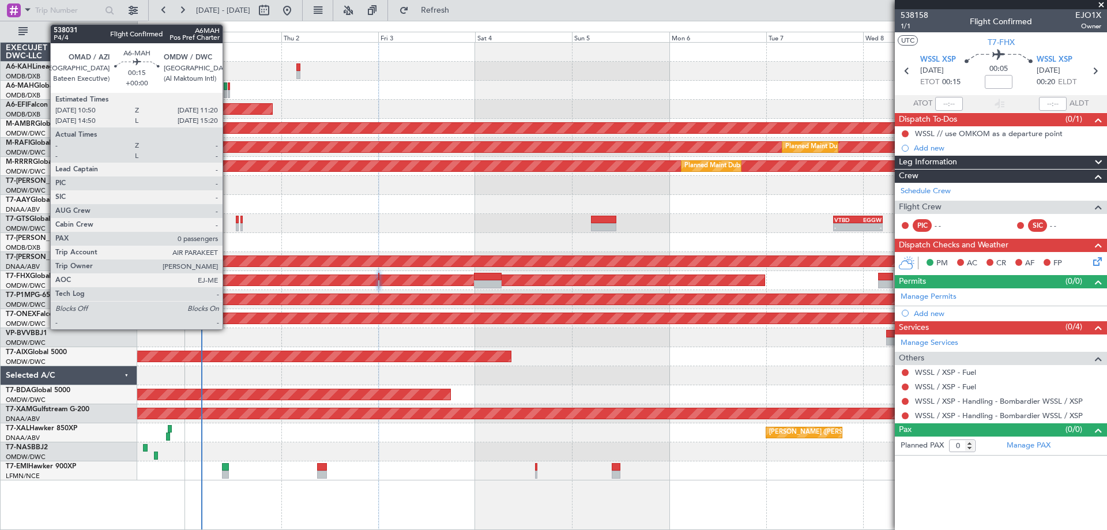
click at [228, 86] on div at bounding box center [229, 86] width 2 height 8
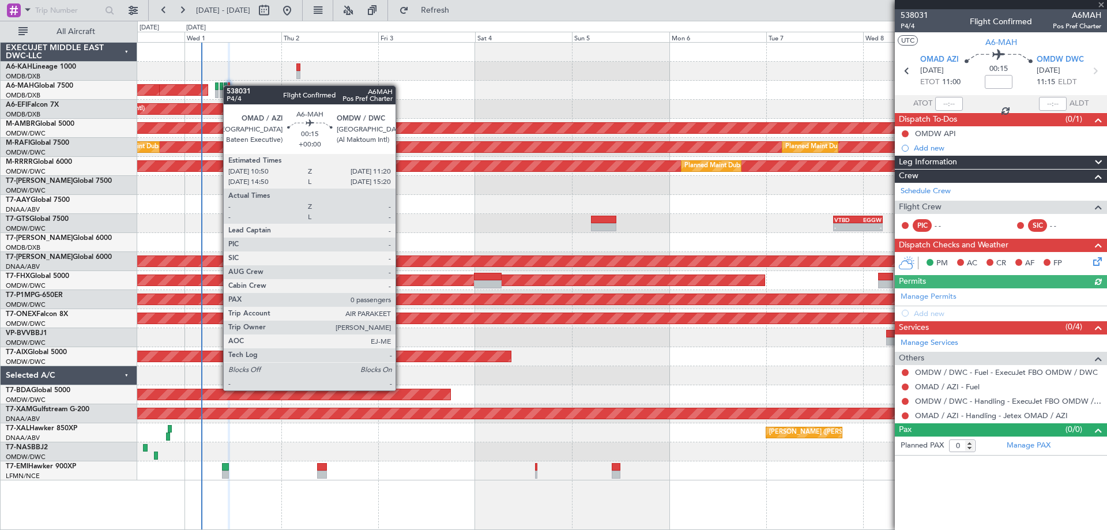
click at [229, 85] on div at bounding box center [229, 86] width 2 height 8
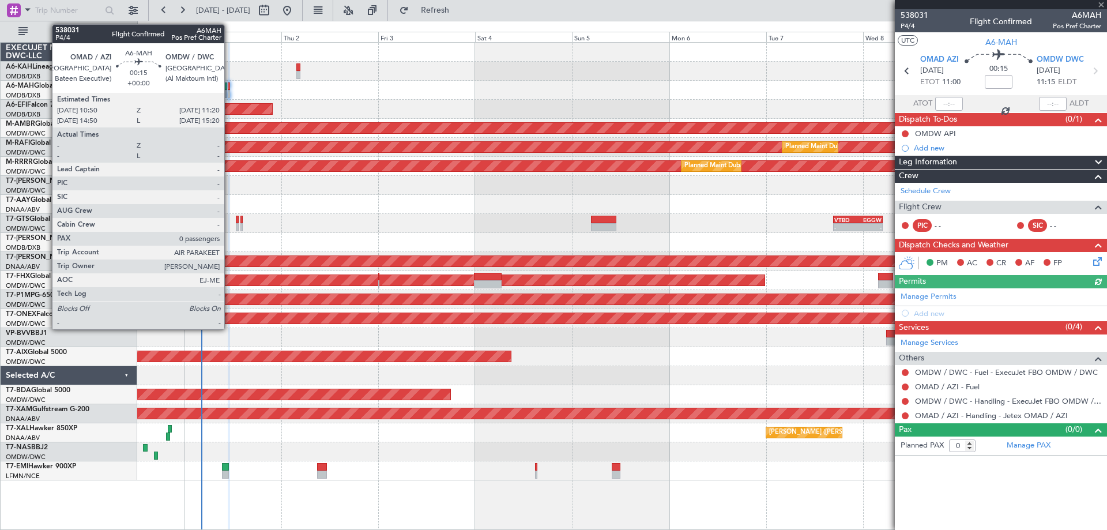
click at [229, 85] on div at bounding box center [229, 86] width 2 height 8
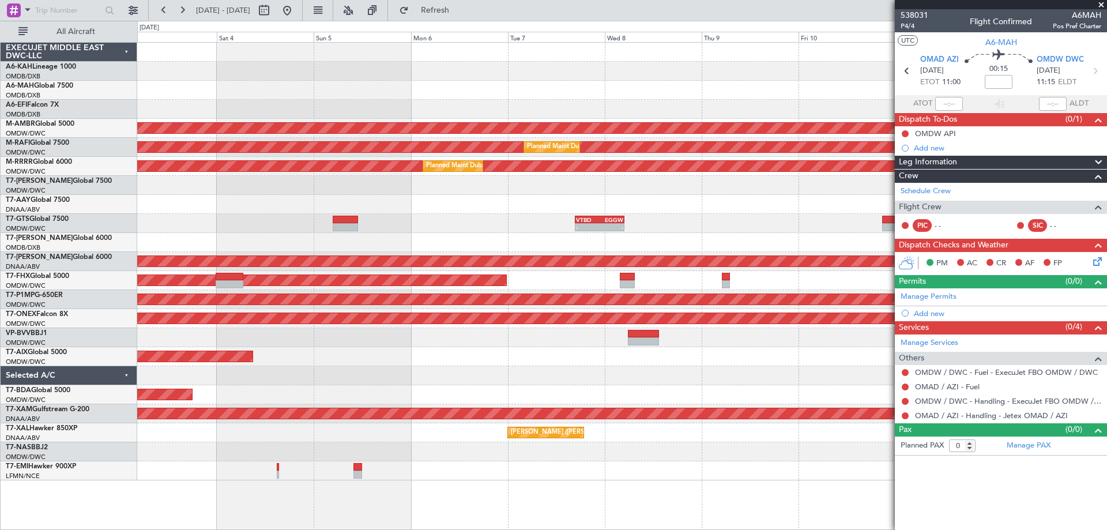
click at [470, 221] on div "Planned Maint Dubai (Dubai Intl) Planned Maint Dubai (Dubai Intl) AOG Maint Dub…" at bounding box center [621, 262] width 969 height 438
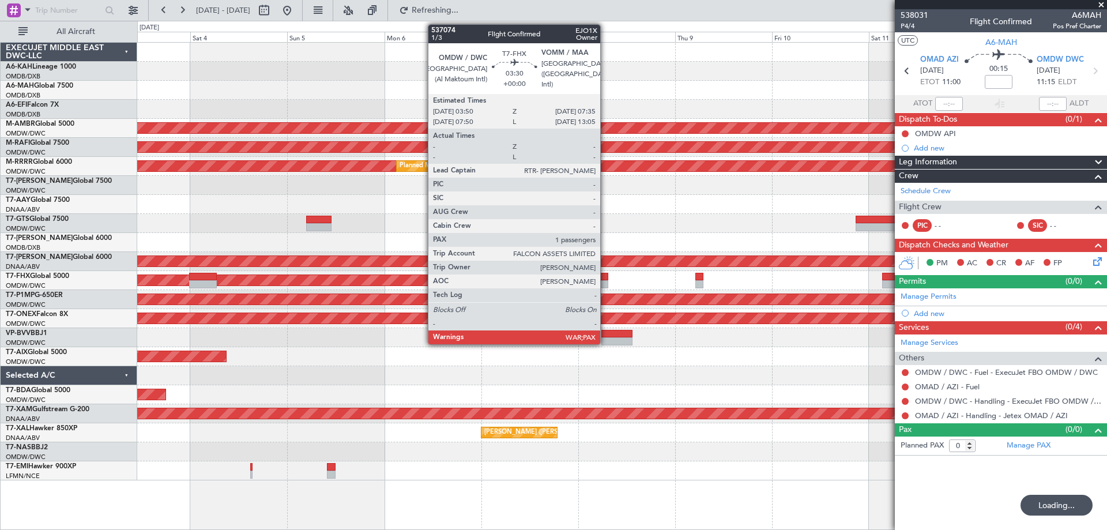
click at [605, 282] on div at bounding box center [601, 284] width 16 height 8
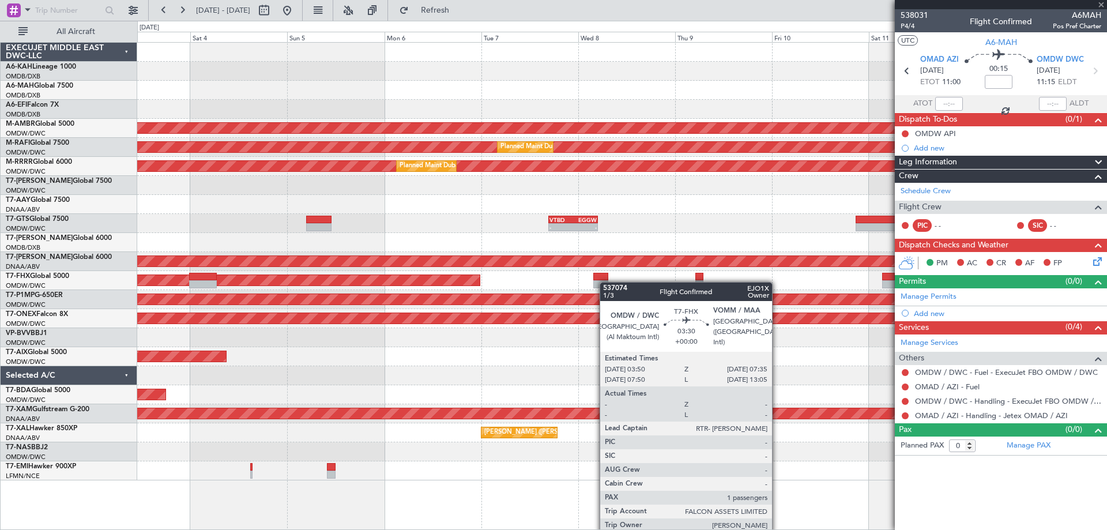
type input "1"
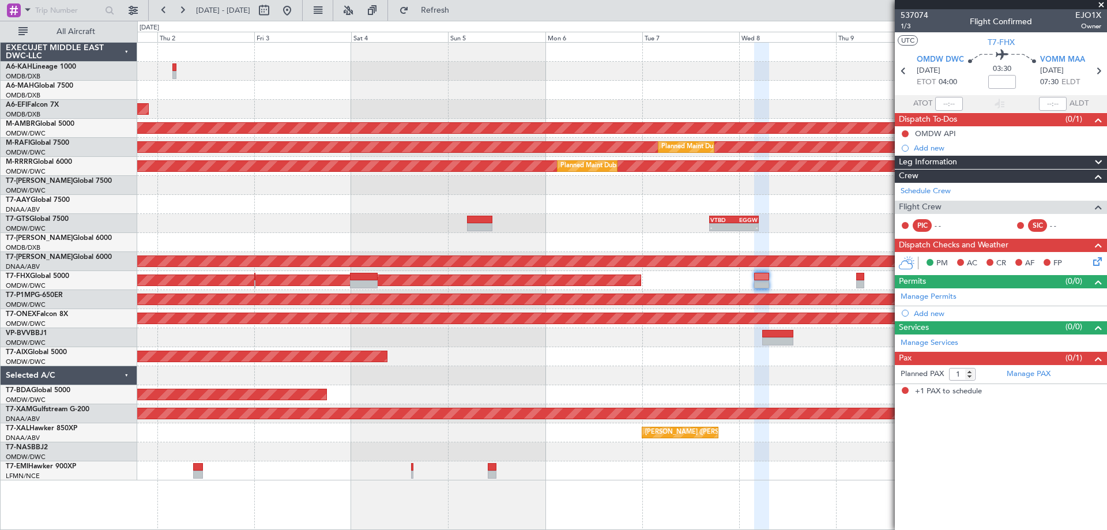
click at [891, 211] on div "Planned Maint Abu Dhabi (Al Bateen Executive) Planned Maint Dubai (Dubai Intl) …" at bounding box center [621, 262] width 969 height 438
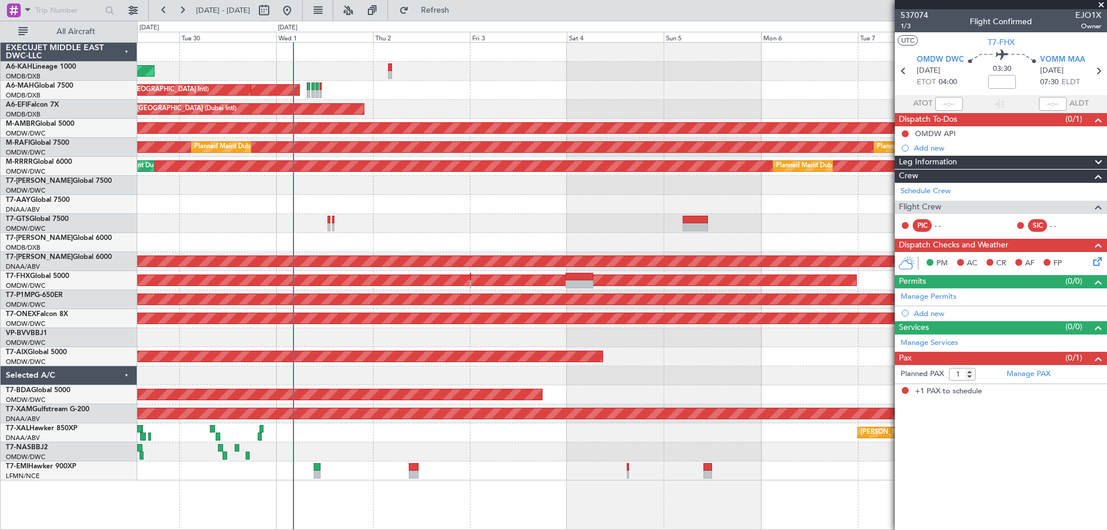
click at [764, 203] on div "Planned Maint Abu Dhabi (Al Bateen Executive) Planned Maint Dubai (Dubai Intl) …" at bounding box center [621, 262] width 969 height 438
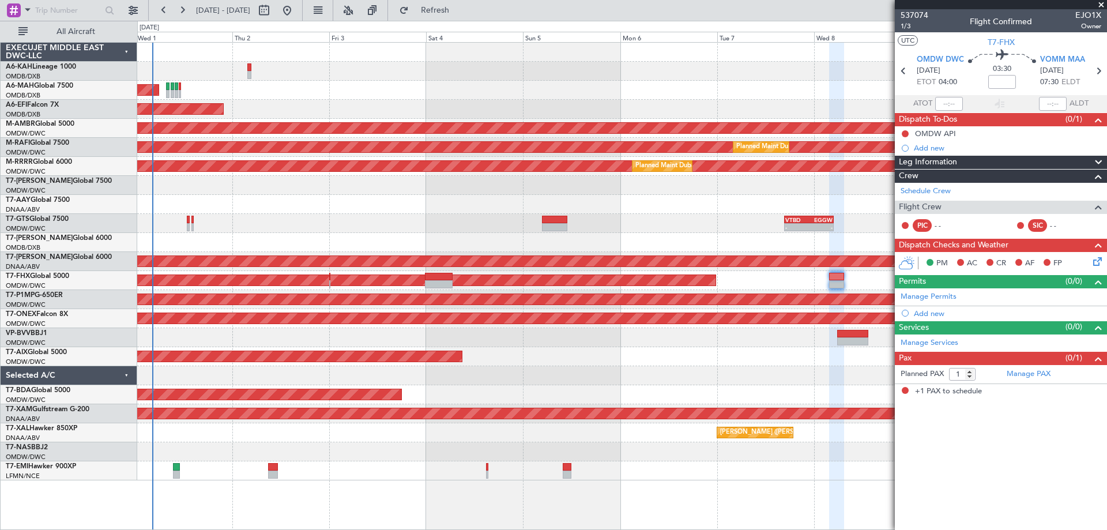
click at [619, 201] on div "Unplanned Maint [GEOGRAPHIC_DATA] (Al Maktoum Intl)" at bounding box center [621, 204] width 969 height 19
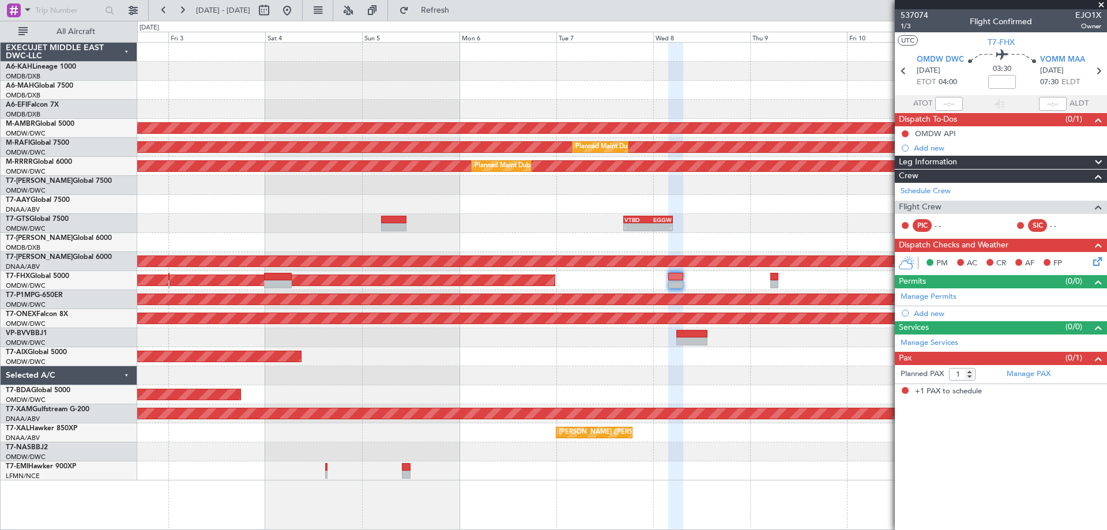
click at [674, 155] on div "Planned Maint Dubai (Dubai Intl) Planned Maint Dubai (Dubai Intl) AOG Maint Dub…" at bounding box center [621, 262] width 969 height 438
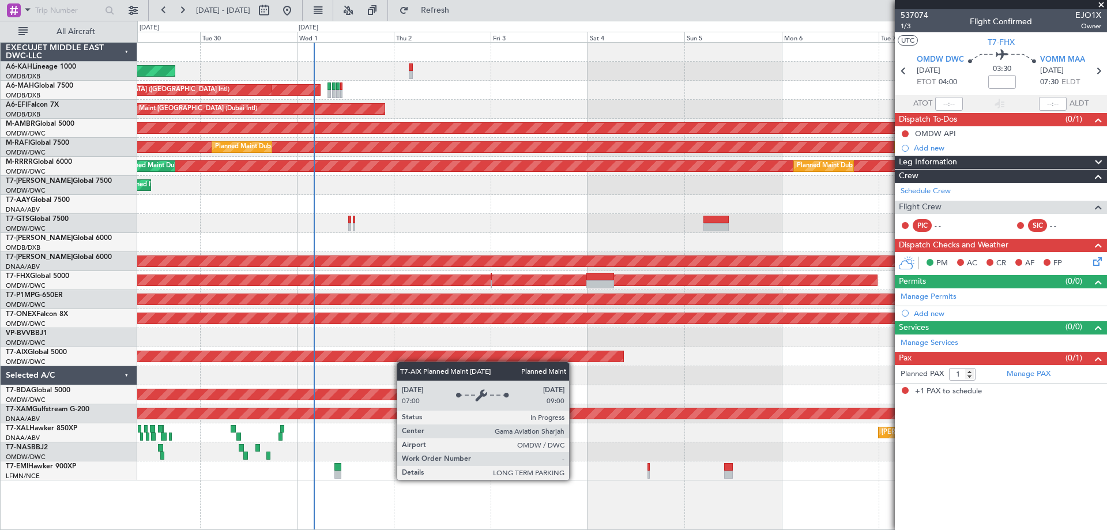
click at [403, 361] on div "Planned Maint Abu Dhabi (Al Bateen Executive) Planned Maint Dubai (Dubai Intl) …" at bounding box center [621, 262] width 969 height 438
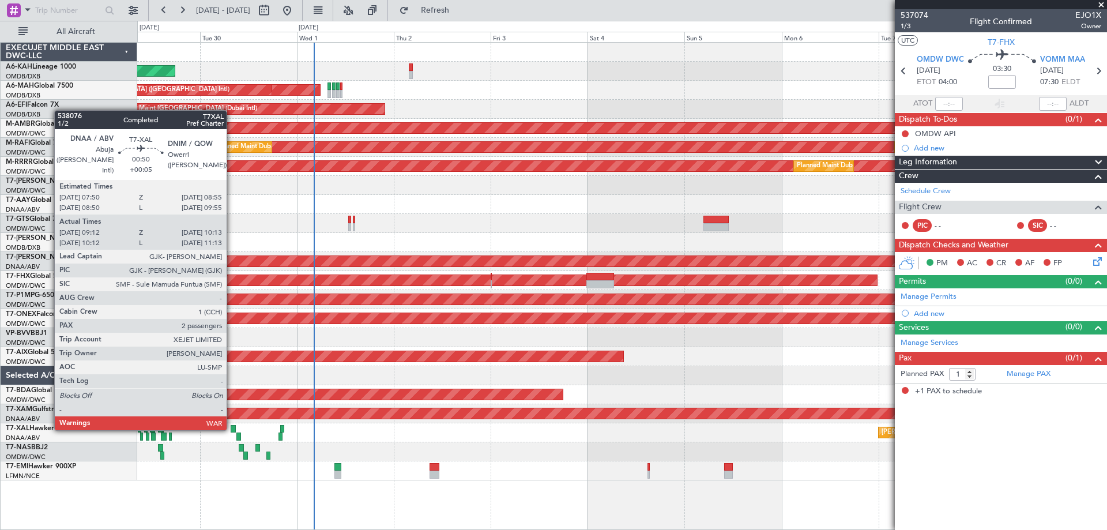
click at [232, 428] on div at bounding box center [233, 429] width 5 height 8
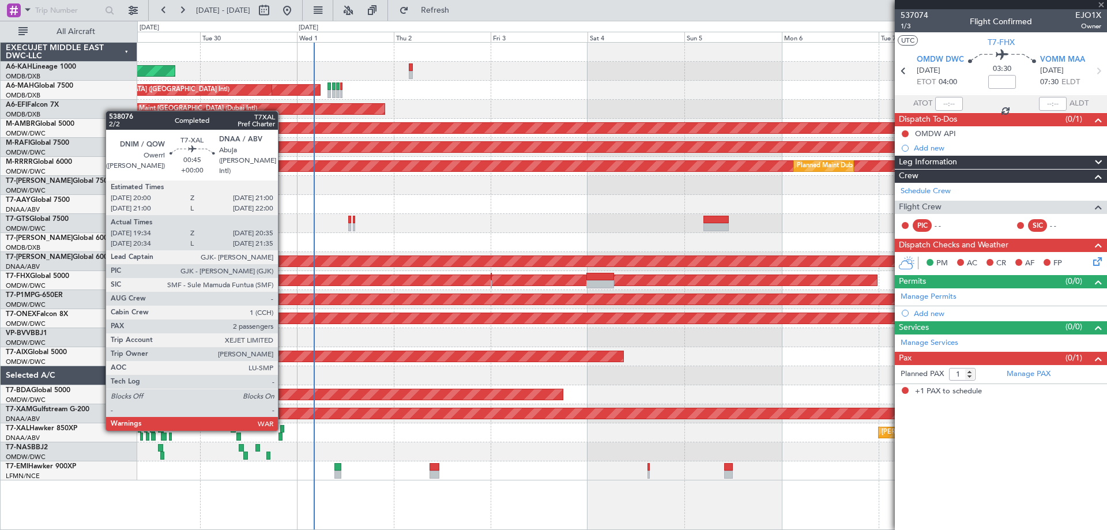
type input "+00:05"
type input "09:22"
type input "10:08"
type input "2"
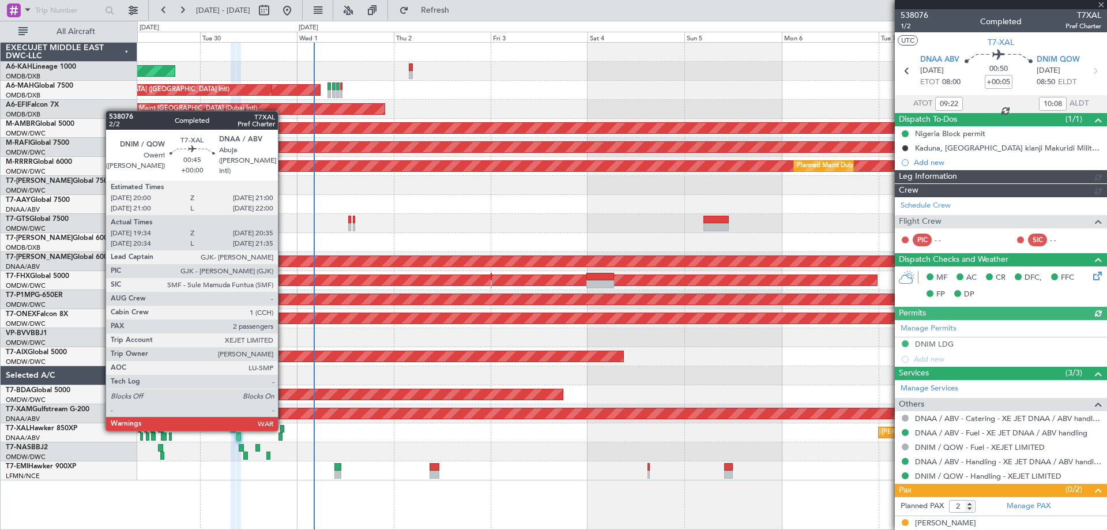
type input "Dherander Fithani (DHF)"
type input "7397"
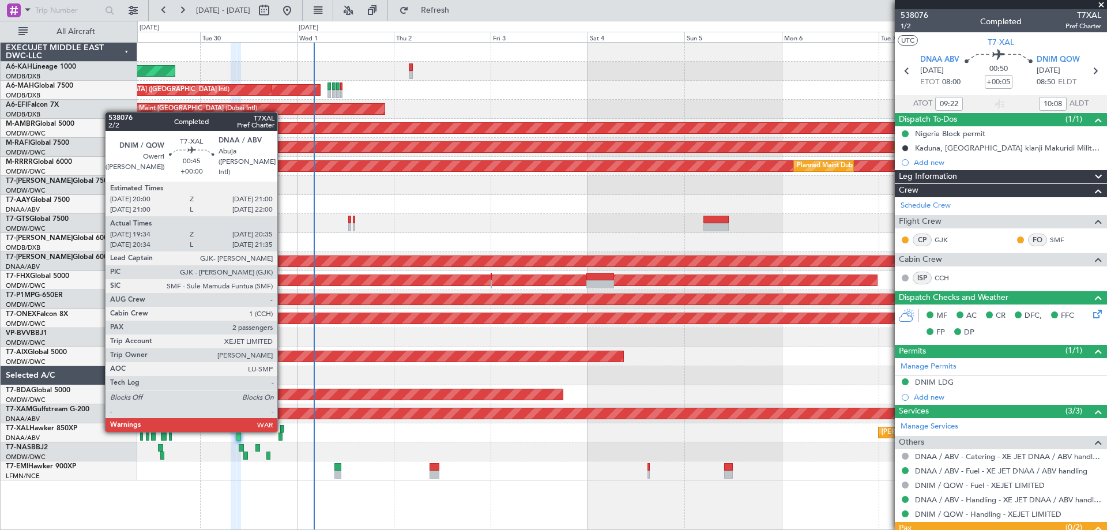
click at [282, 429] on div at bounding box center [282, 429] width 5 height 8
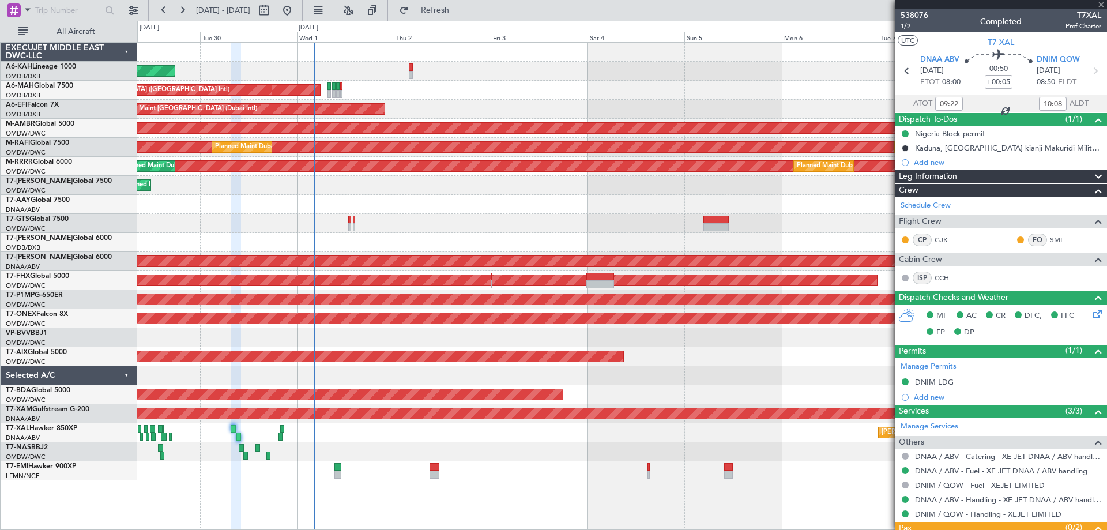
type input "19:44"
type input "20:30"
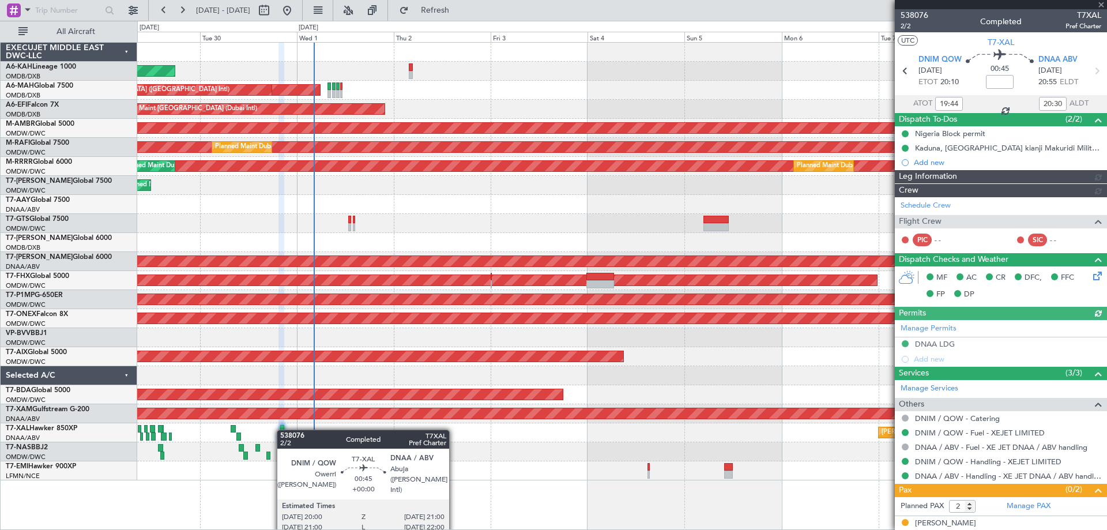
type input "[PERSON_NAME] (ANI)"
type input "7414"
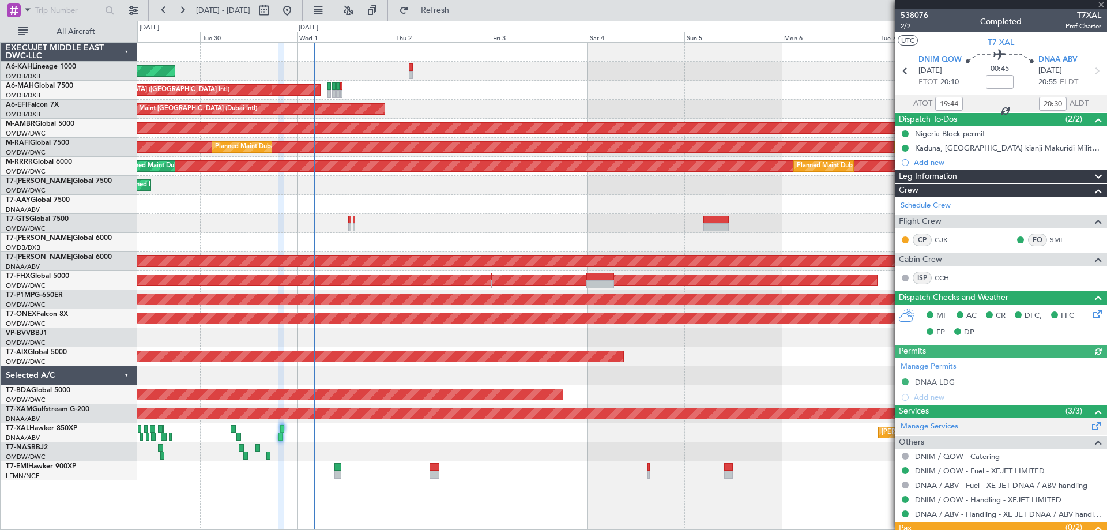
scroll to position [72, 0]
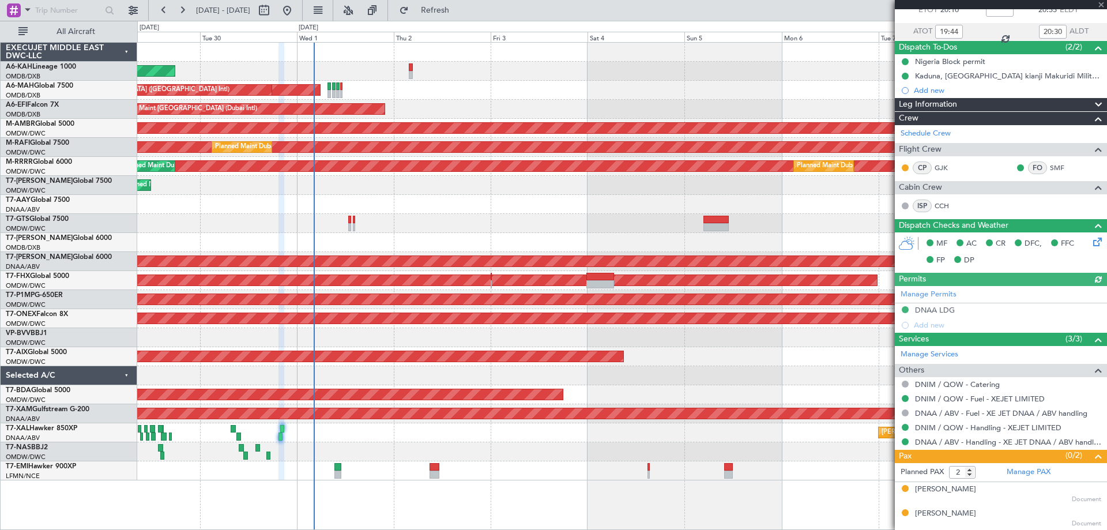
type input "[PERSON_NAME] (ANI)"
type input "7414"
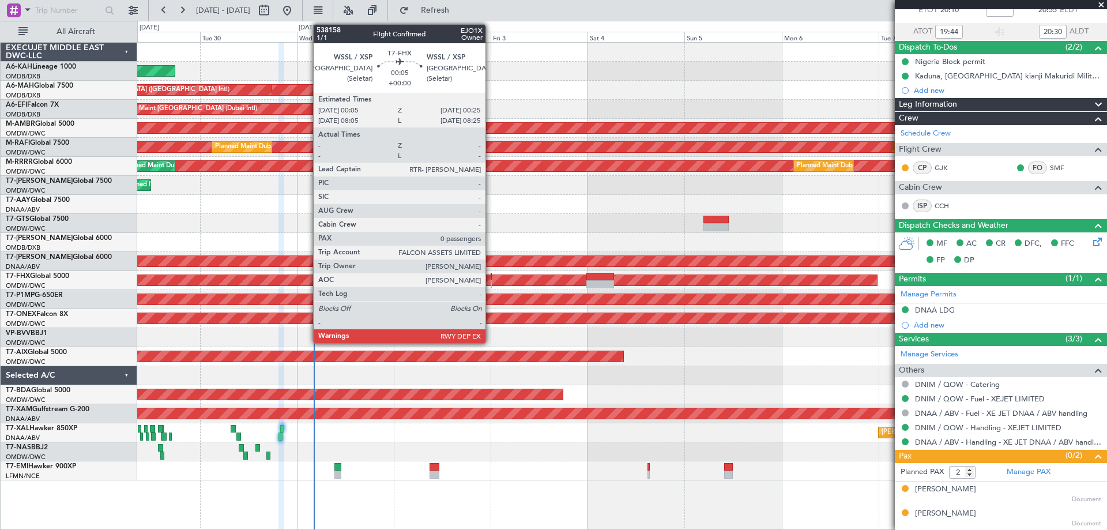
click at [491, 281] on div at bounding box center [492, 284] width 2 height 8
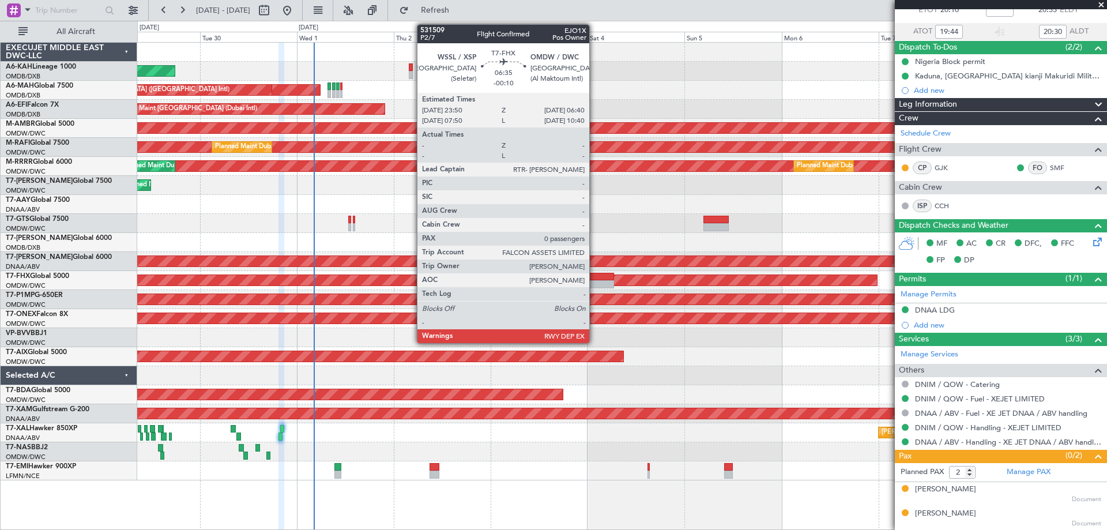
click at [594, 276] on div at bounding box center [600, 277] width 28 height 8
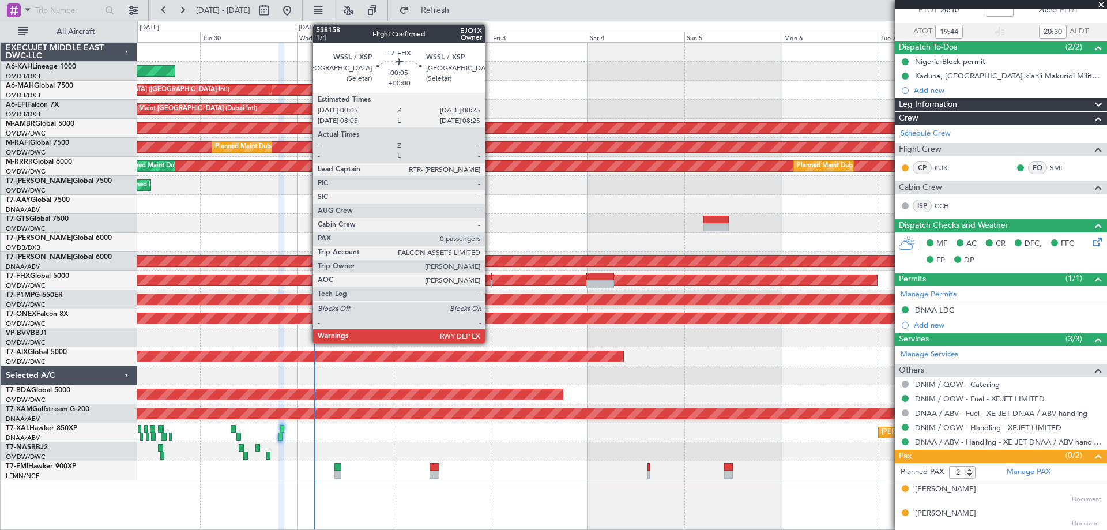
click at [491, 285] on div at bounding box center [492, 284] width 2 height 8
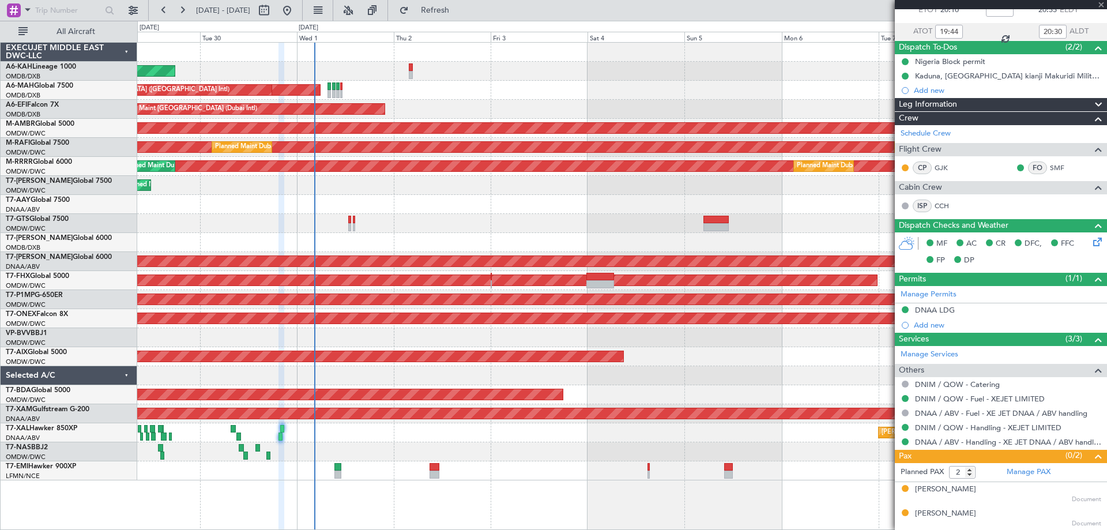
type input "0"
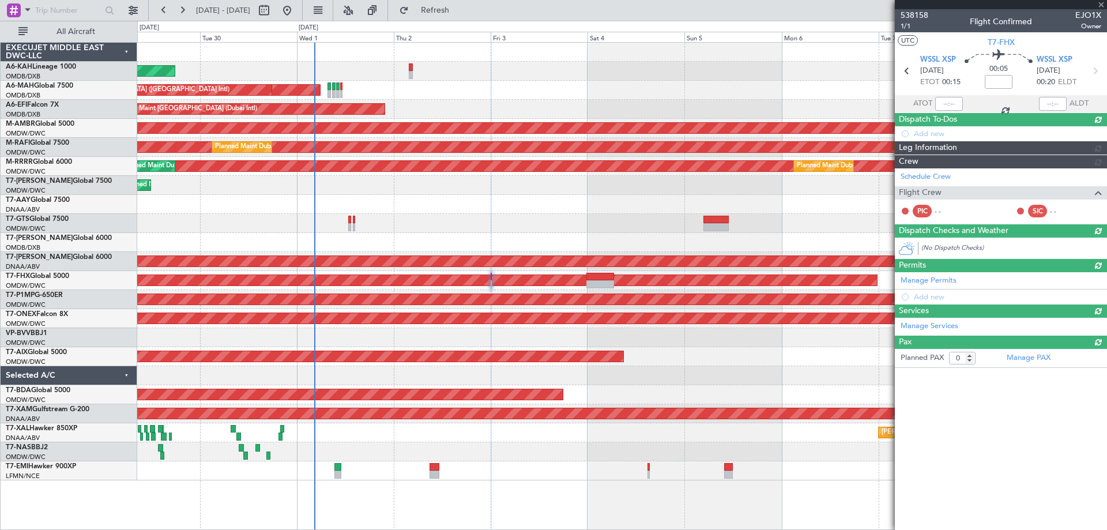
scroll to position [0, 0]
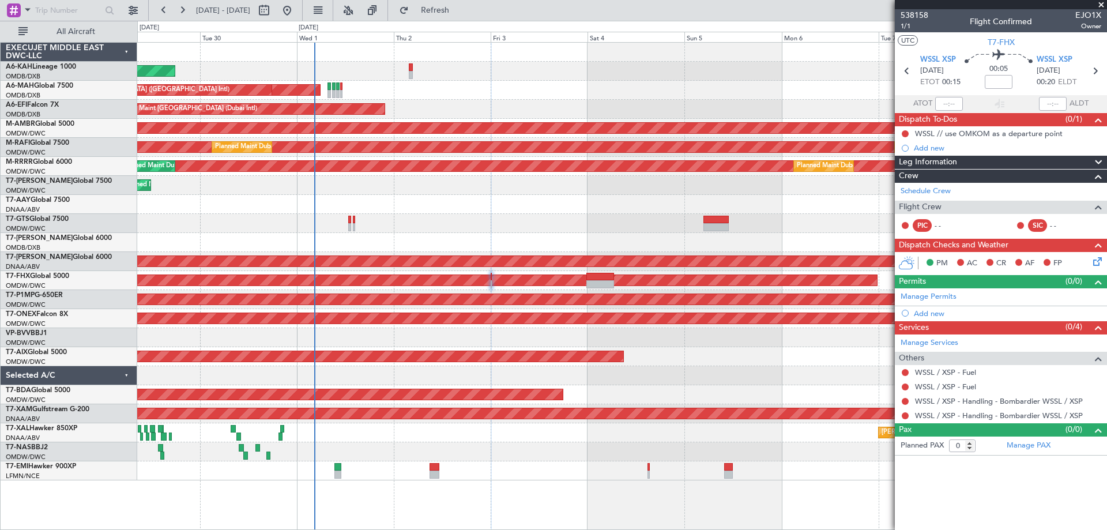
click at [1103, 2] on span at bounding box center [1101, 5] width 12 height 10
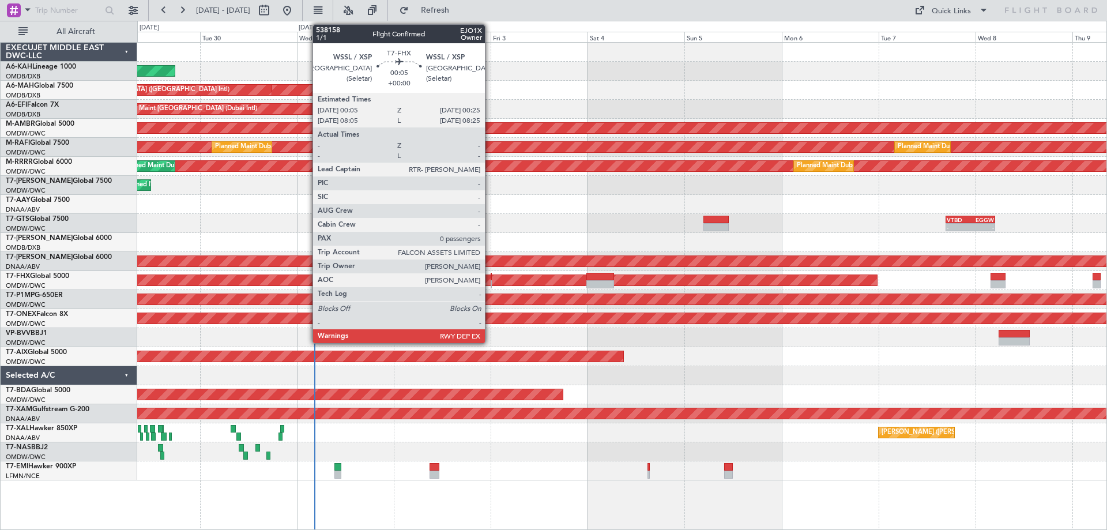
click at [491, 276] on div at bounding box center [492, 277] width 2 height 8
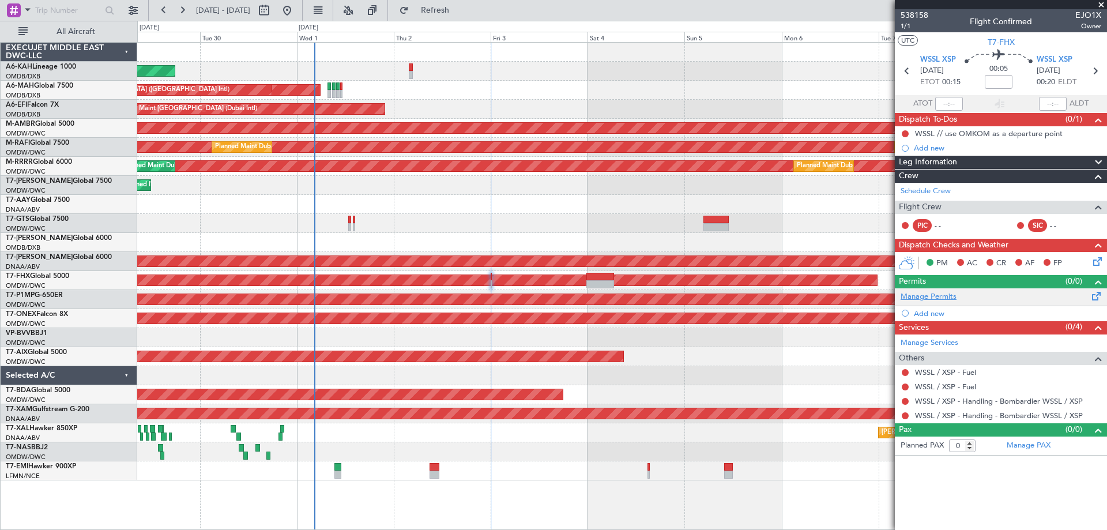
click at [947, 293] on link "Manage Permits" at bounding box center [928, 297] width 56 height 12
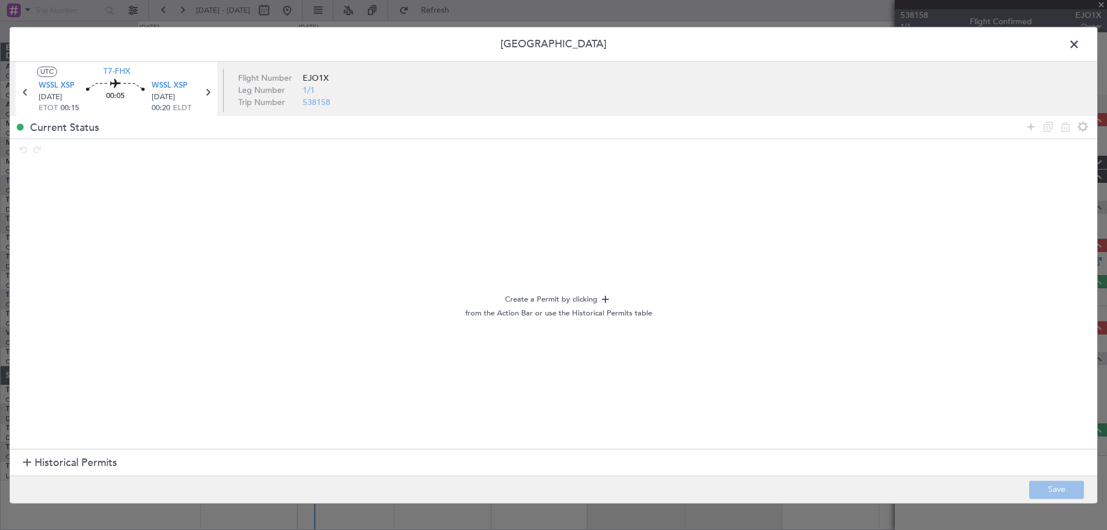
click at [81, 451] on section "Historical Permits" at bounding box center [553, 463] width 1087 height 28
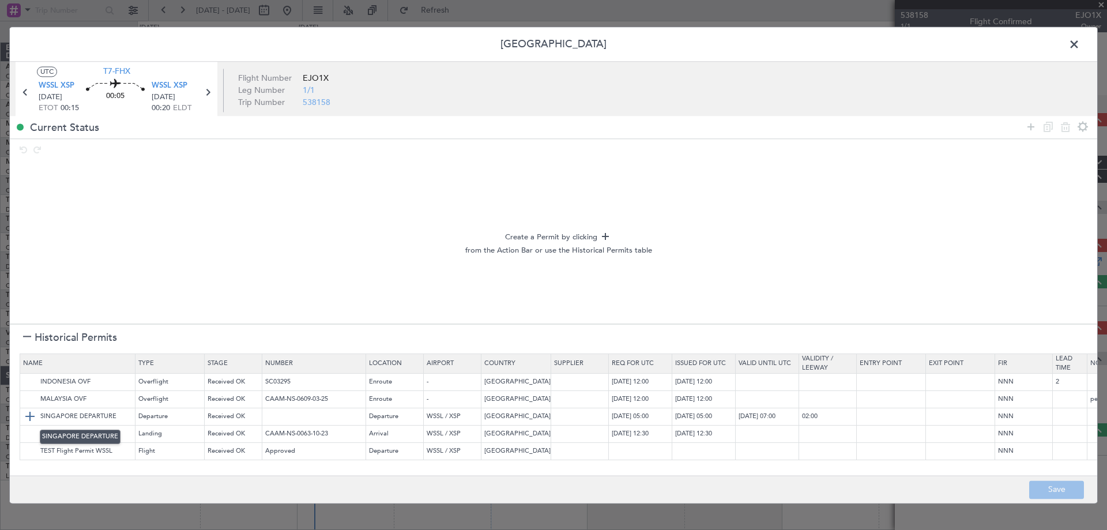
click at [31, 413] on img at bounding box center [30, 417] width 14 height 14
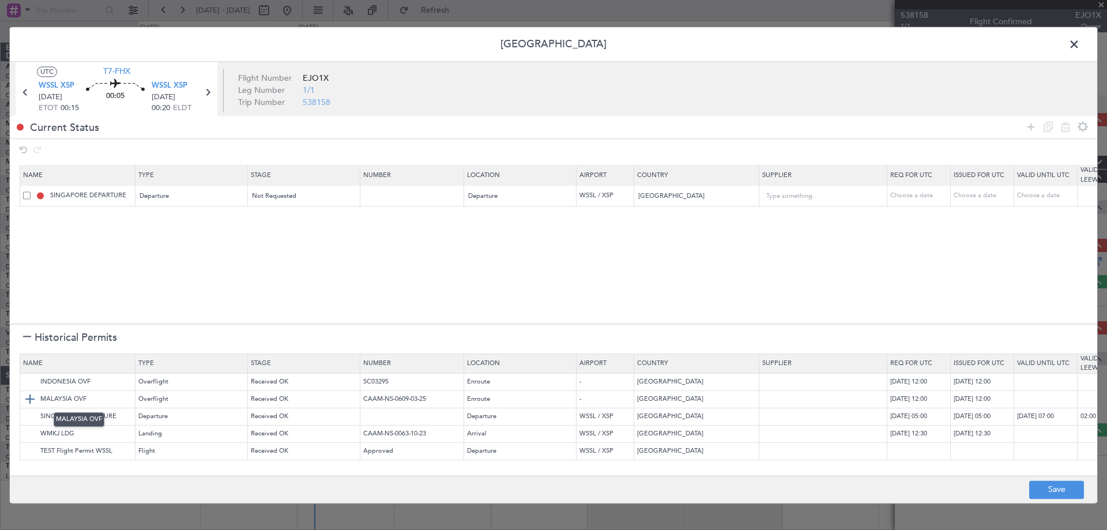
click at [33, 394] on img at bounding box center [30, 400] width 14 height 14
click at [31, 380] on img at bounding box center [30, 382] width 14 height 14
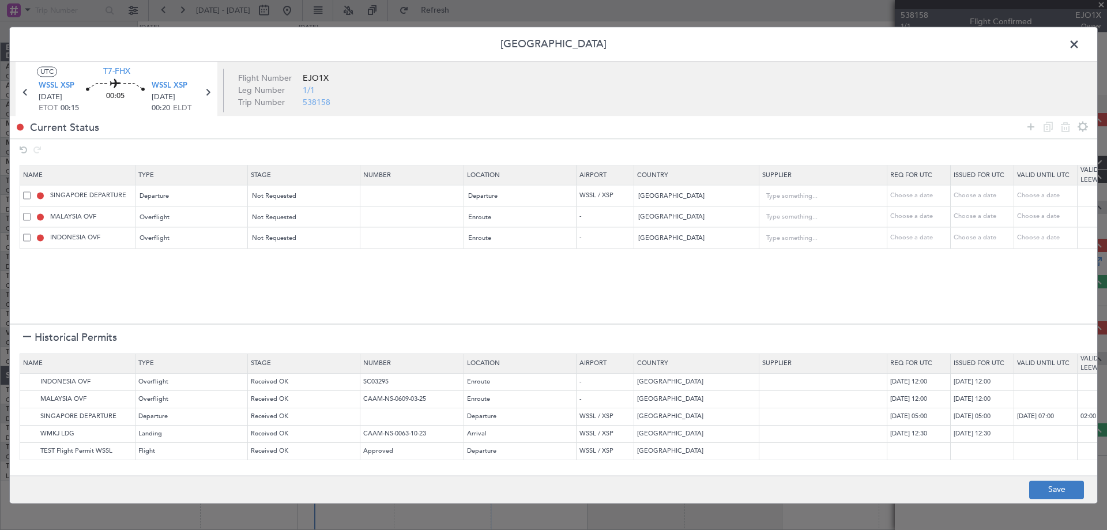
click at [1028, 488] on footer "Save" at bounding box center [553, 489] width 1087 height 28
click at [1038, 491] on button "Save" at bounding box center [1056, 489] width 55 height 18
click at [1079, 38] on div at bounding box center [553, 265] width 1087 height 476
click at [1072, 43] on div at bounding box center [553, 265] width 1087 height 476
type input "NNN"
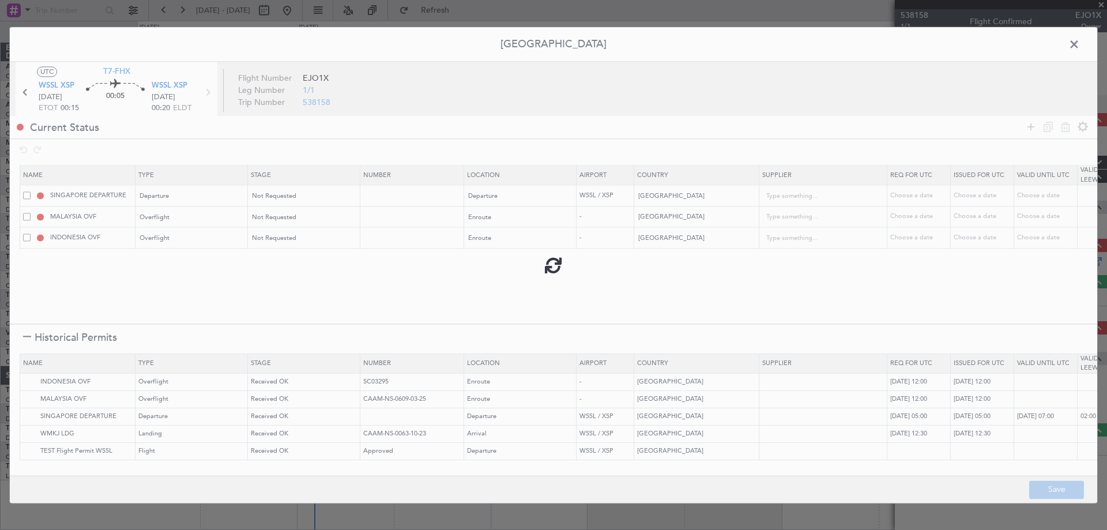
type input "NNN"
type input "2"
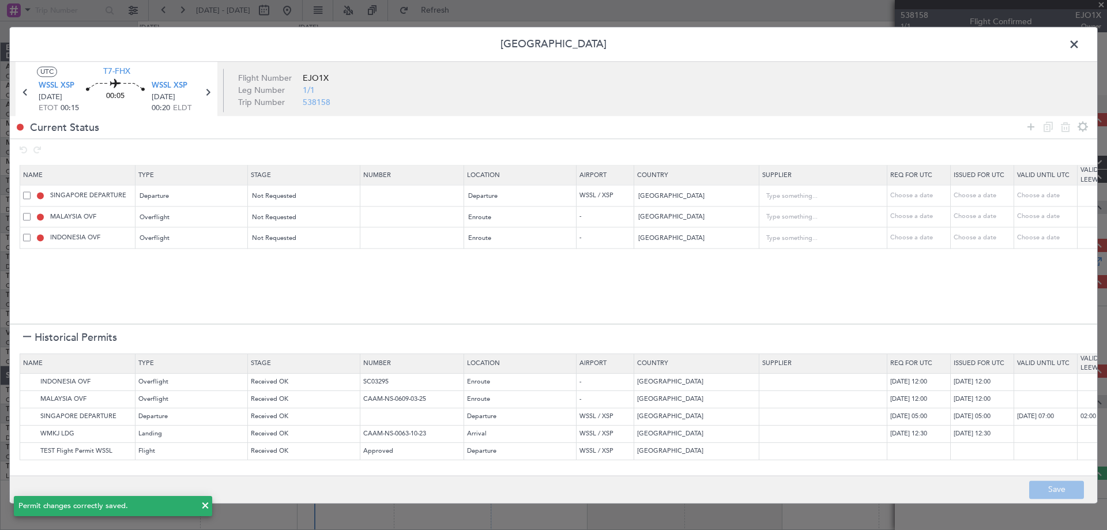
click at [1080, 40] on span at bounding box center [1080, 47] width 0 height 23
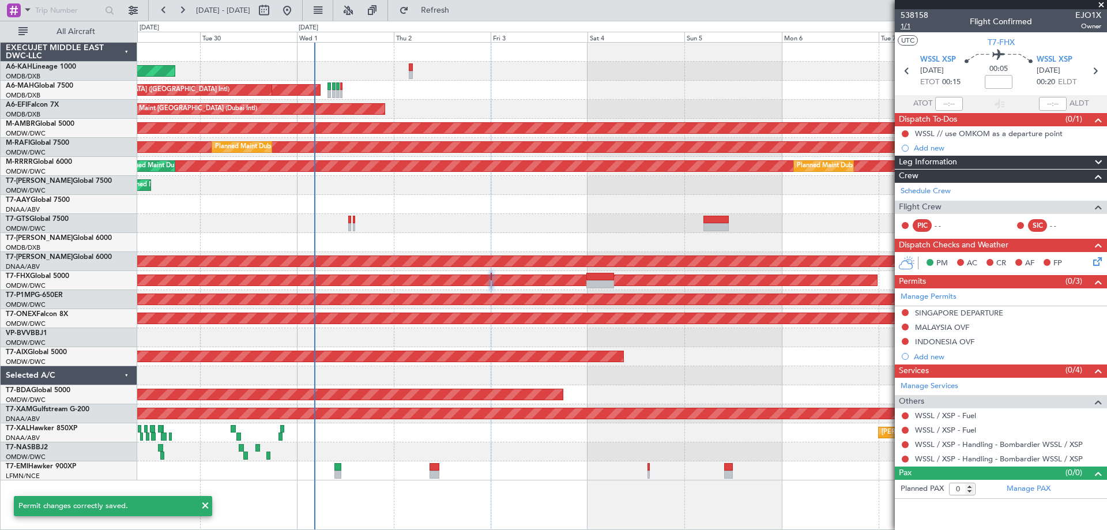
click at [907, 22] on span "1/1" at bounding box center [914, 26] width 28 height 10
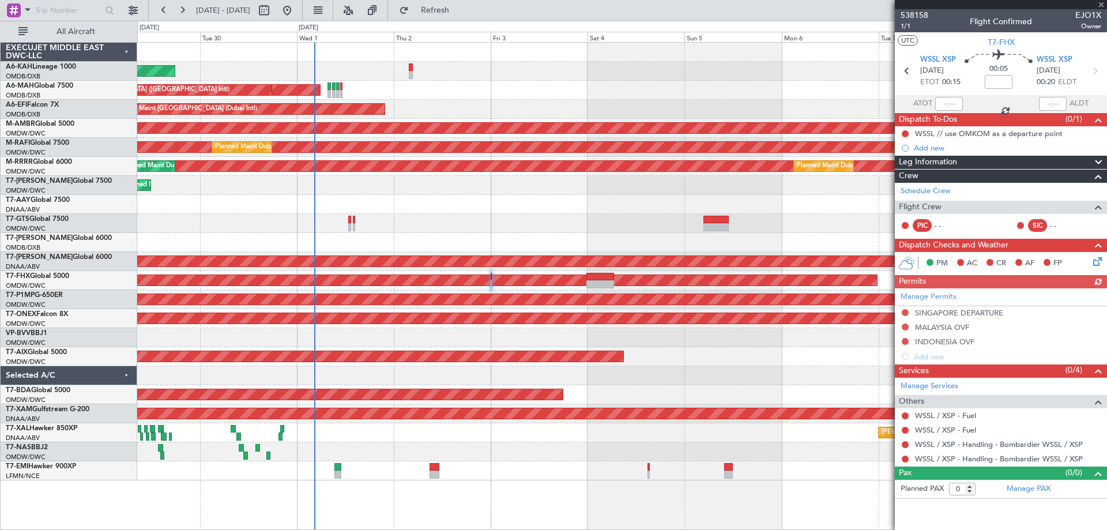
click at [371, 200] on div "Unplanned Maint [GEOGRAPHIC_DATA] (Al Maktoum Intl)" at bounding box center [621, 204] width 969 height 19
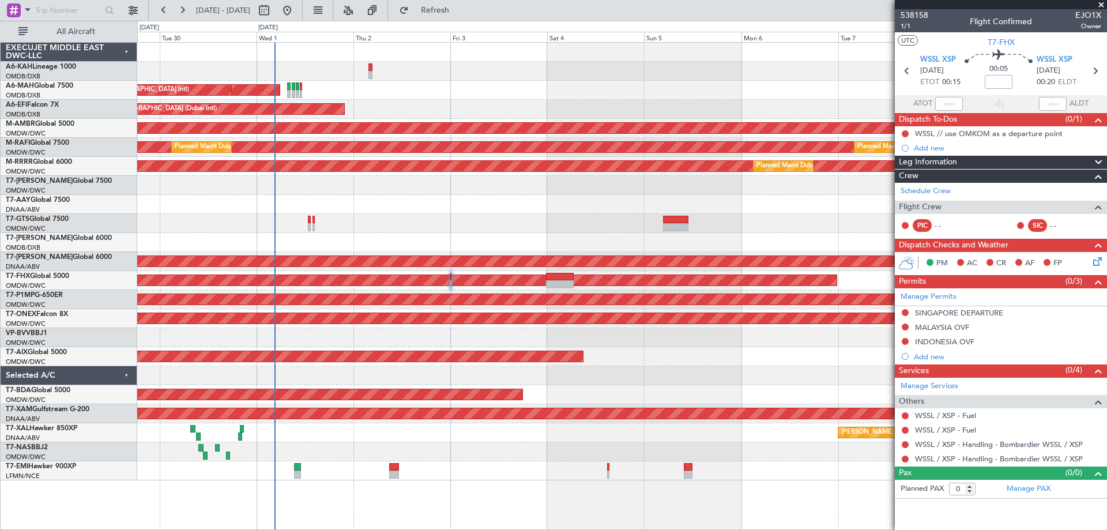
click at [563, 240] on div at bounding box center [621, 242] width 969 height 19
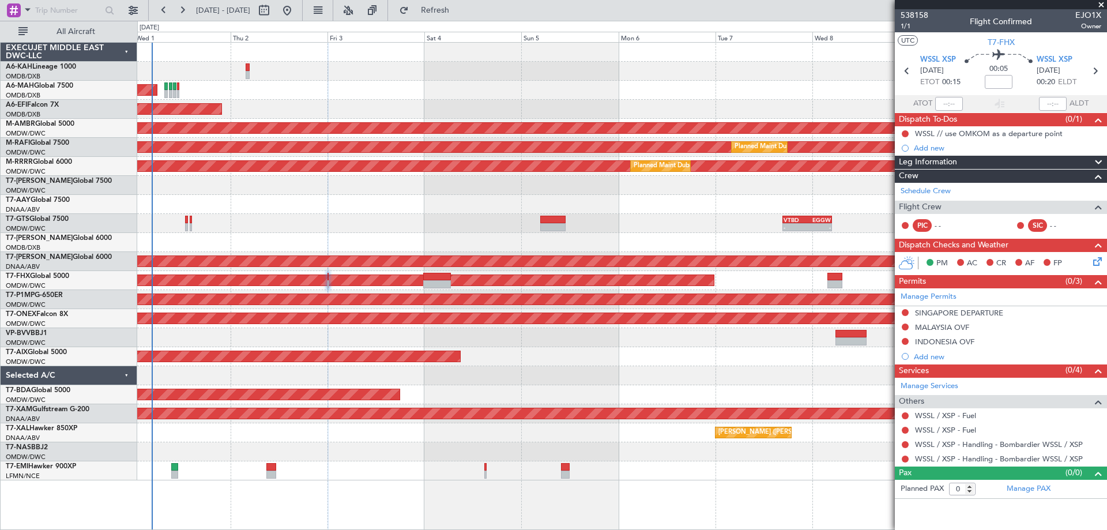
click at [496, 336] on div "Planned Maint Abu Dhabi (Al Bateen Executive) Planned Maint Dubai (Dubai Intl) …" at bounding box center [621, 262] width 969 height 438
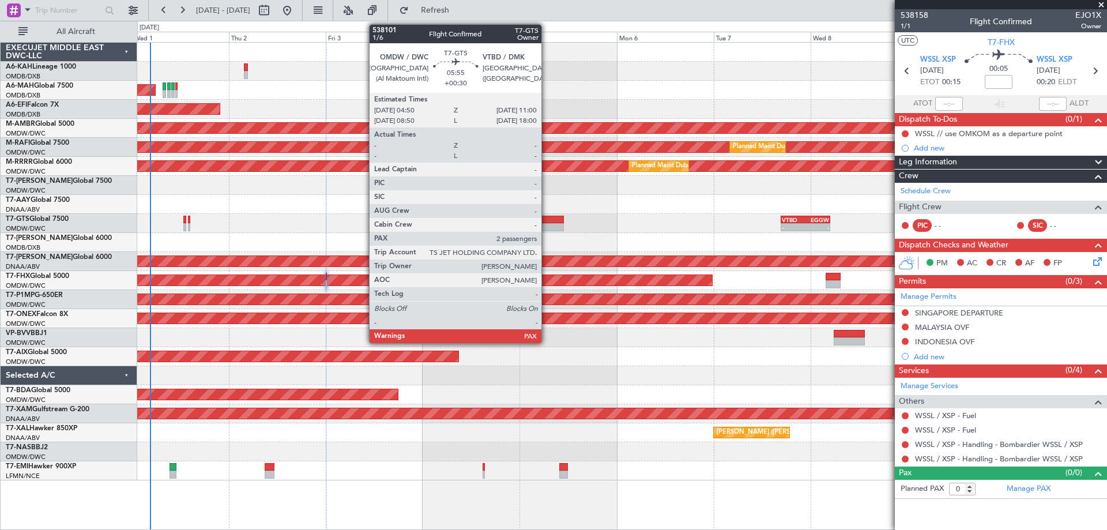
click at [547, 229] on div at bounding box center [550, 227] width 25 height 8
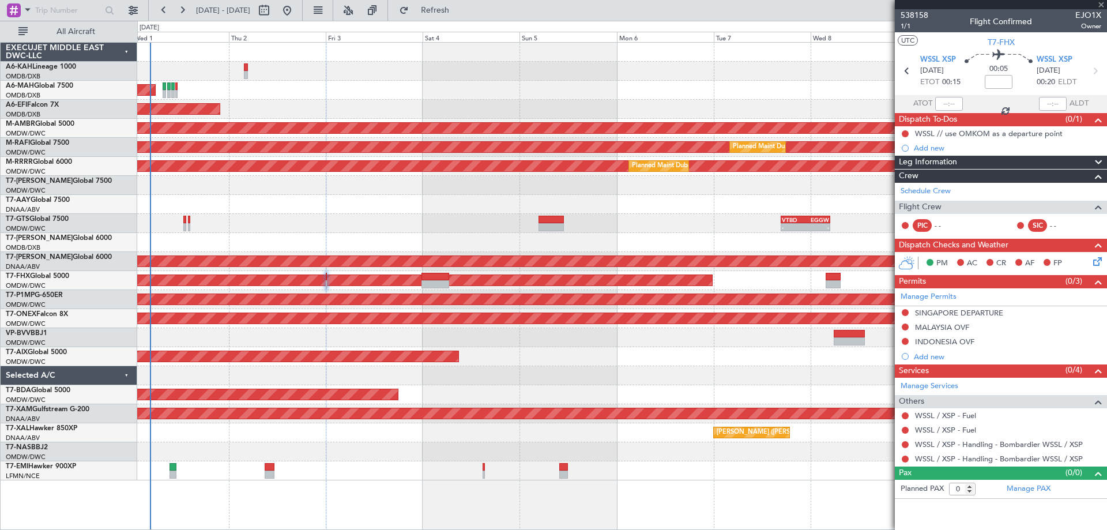
type input "+00:30"
type input "2"
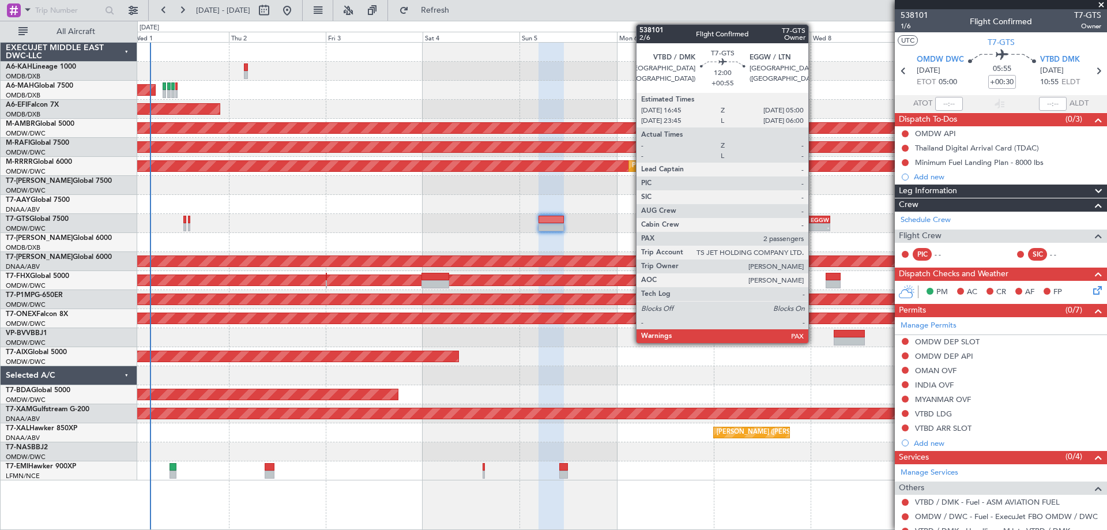
click at [813, 221] on div "EGGW" at bounding box center [817, 219] width 24 height 7
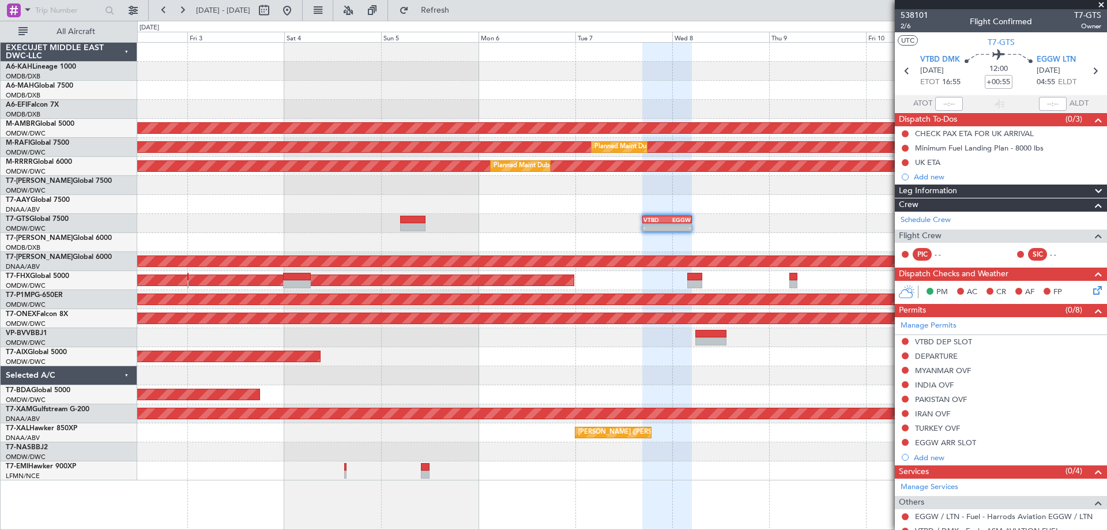
click at [604, 214] on div "Planned Maint Dubai (Dubai Intl) Planned Maint Dubai (Dubai Intl) AOG Maint Dub…" at bounding box center [621, 262] width 969 height 438
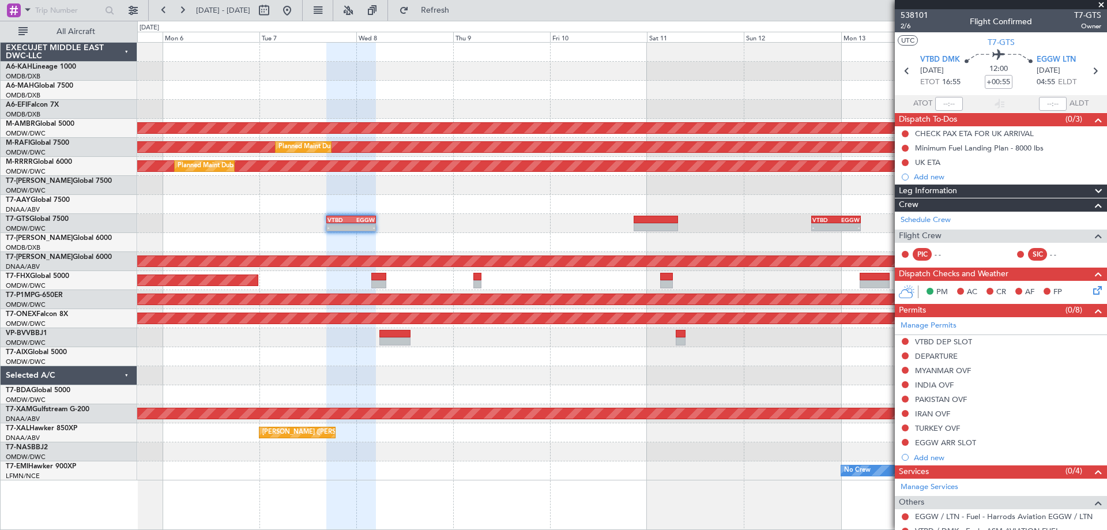
click at [484, 217] on div "- - VTBD 16:45 Z EGGW 05:00 Z - - VTBD 16:45 Z EGGW 05:00 Z" at bounding box center [621, 223] width 969 height 19
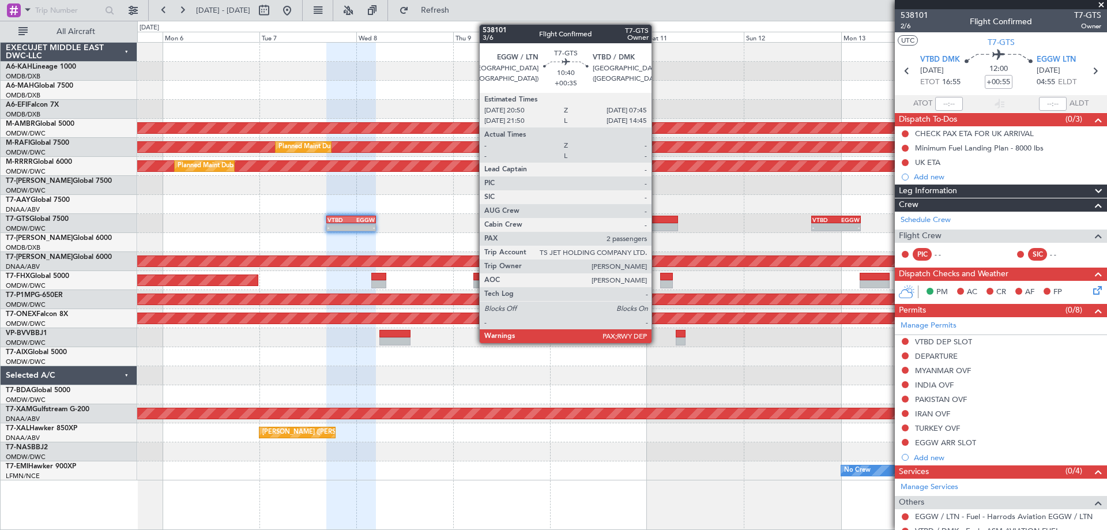
click at [657, 218] on div at bounding box center [656, 220] width 44 height 8
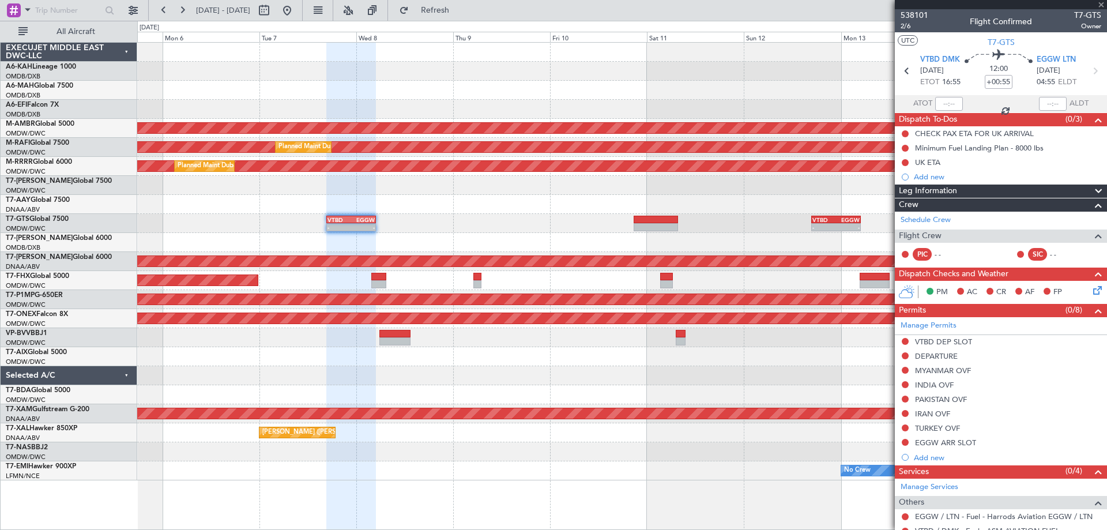
type input "+00:35"
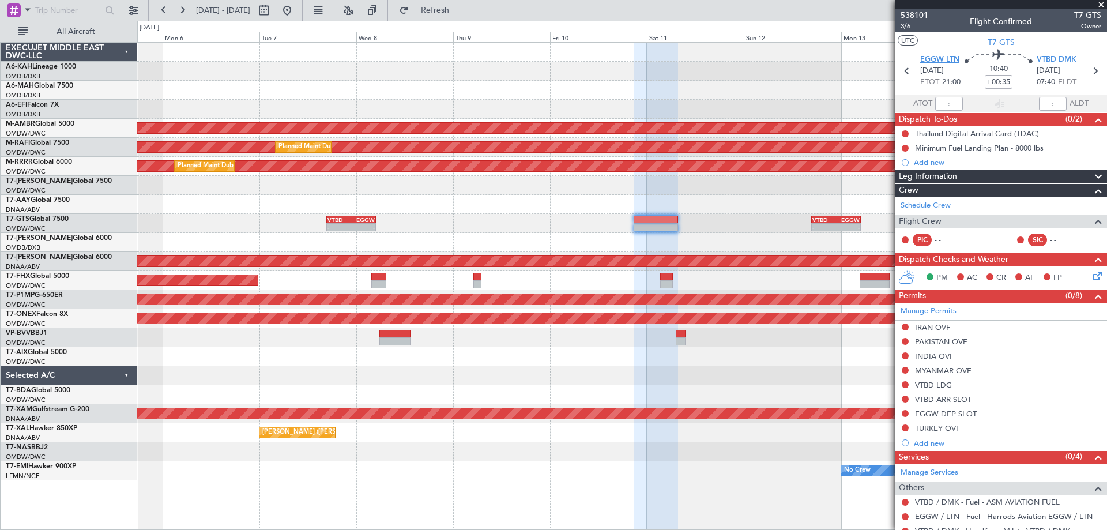
click at [943, 63] on span "EGGW LTN" at bounding box center [939, 60] width 39 height 12
click at [905, 28] on span "3/6" at bounding box center [914, 26] width 28 height 10
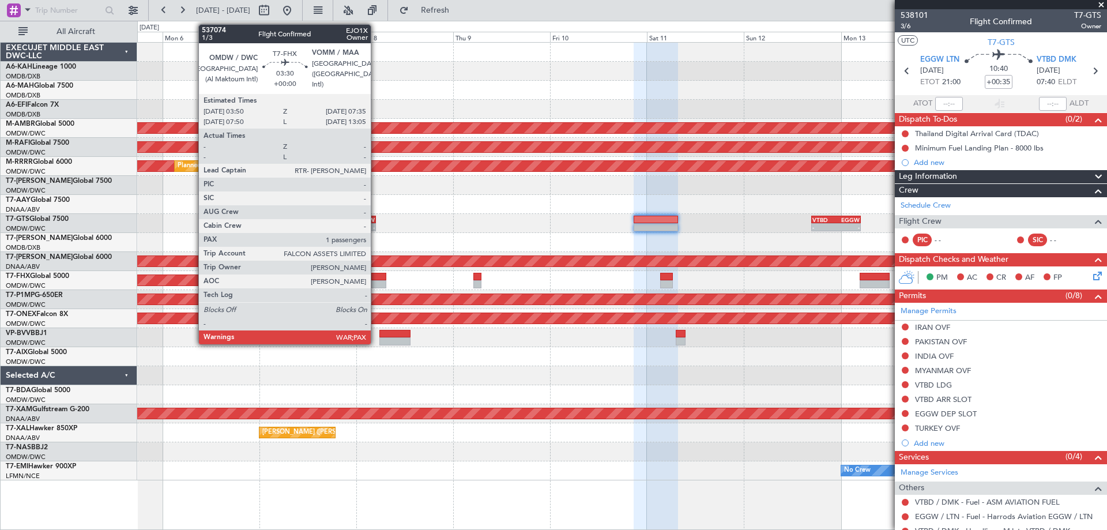
click at [376, 280] on div at bounding box center [379, 277] width 16 height 8
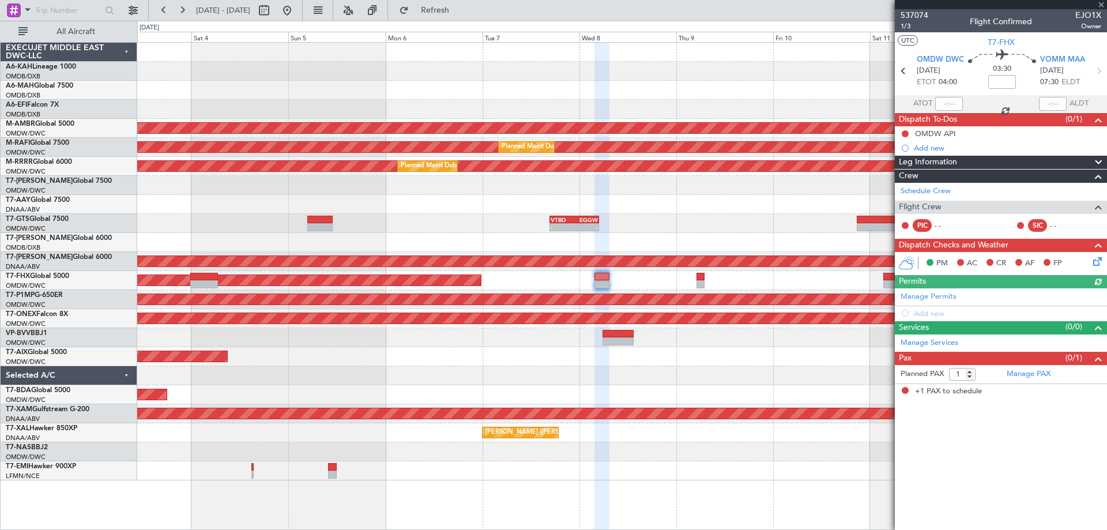
click at [602, 355] on div "Planned Maint Dubai (Dubai Intl) AOG Maint Dubai (Dubai Intl) Planned Maint Sin…" at bounding box center [621, 262] width 969 height 438
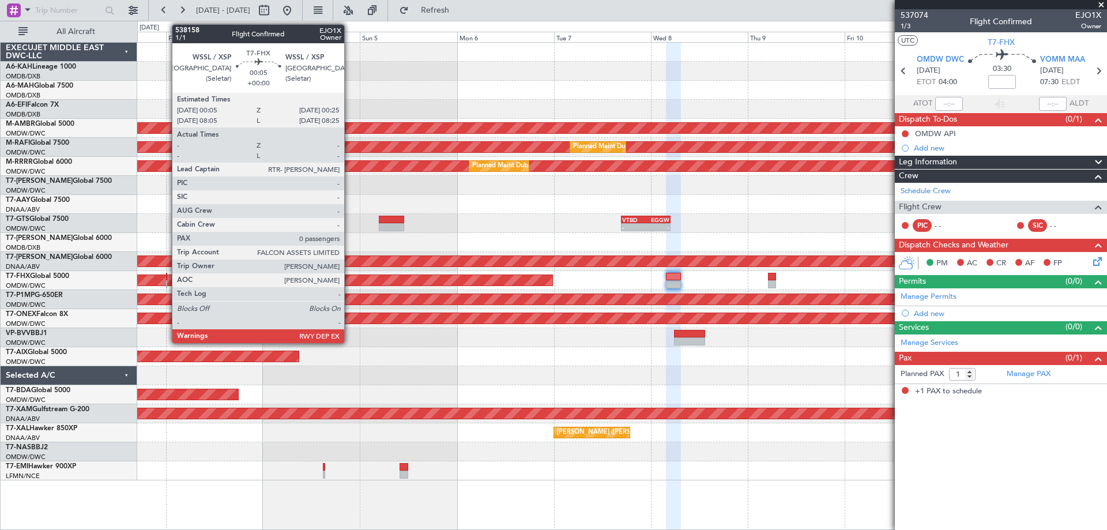
click at [166, 278] on div at bounding box center [167, 277] width 2 height 8
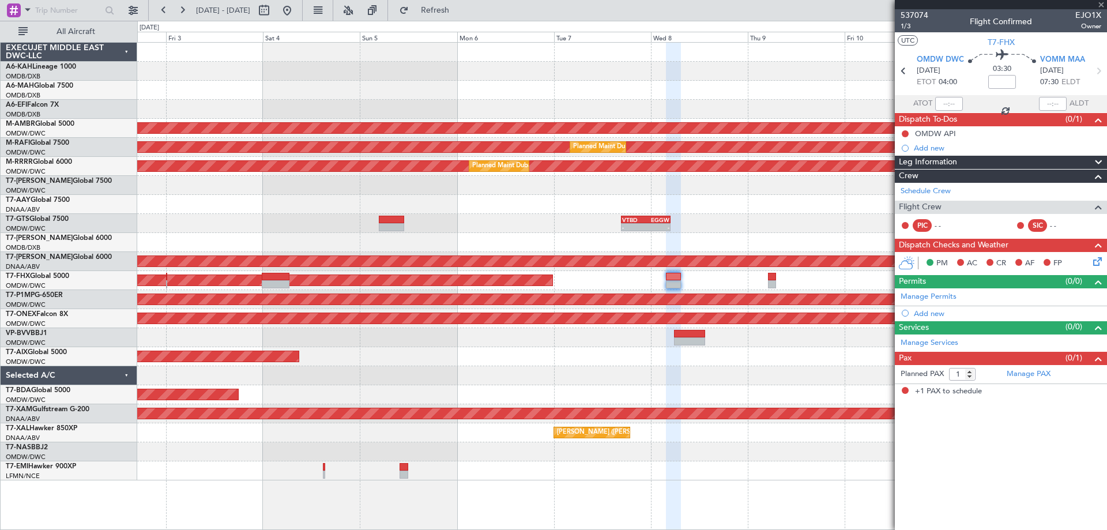
type input "0"
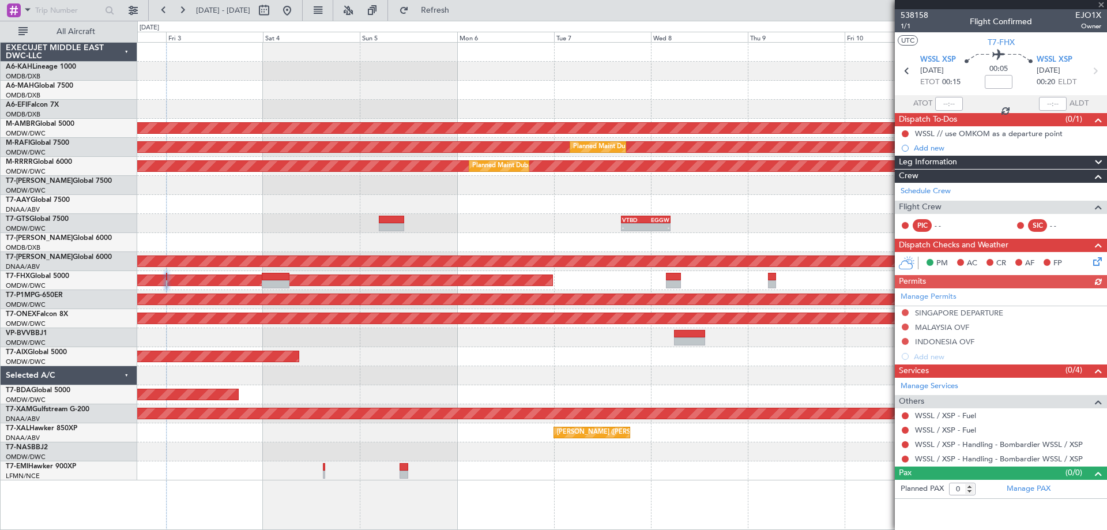
click at [959, 449] on mat-tooltip-component "WSSL / XSP - Handling - Bombardier WSSL / XSP" at bounding box center [998, 464] width 162 height 31
click at [962, 443] on link "WSSL / XSP - Handling - Bombardier WSSL / XSP" at bounding box center [999, 444] width 168 height 10
click at [906, 312] on button at bounding box center [905, 312] width 7 height 7
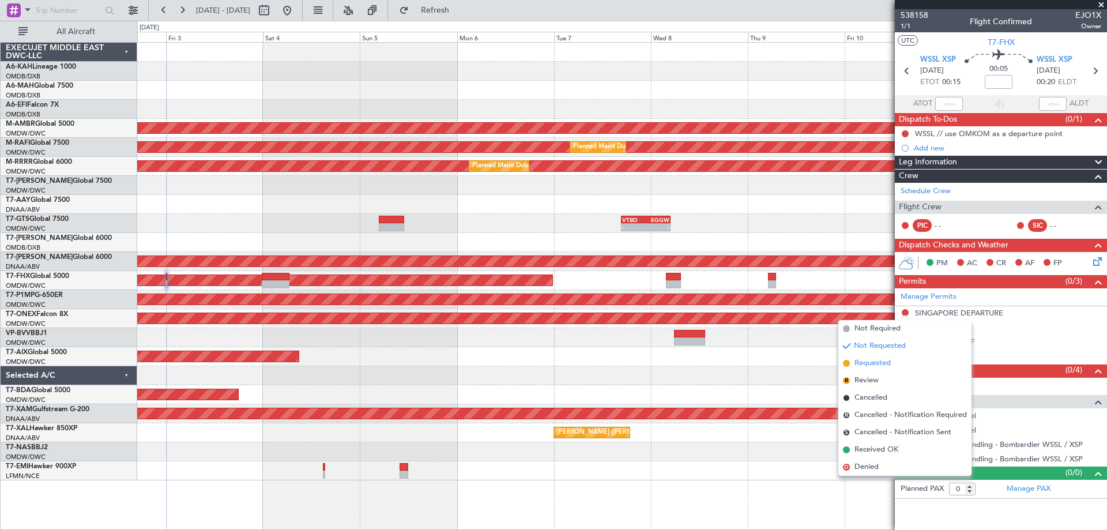
click at [873, 359] on span "Requested" at bounding box center [872, 363] width 36 height 12
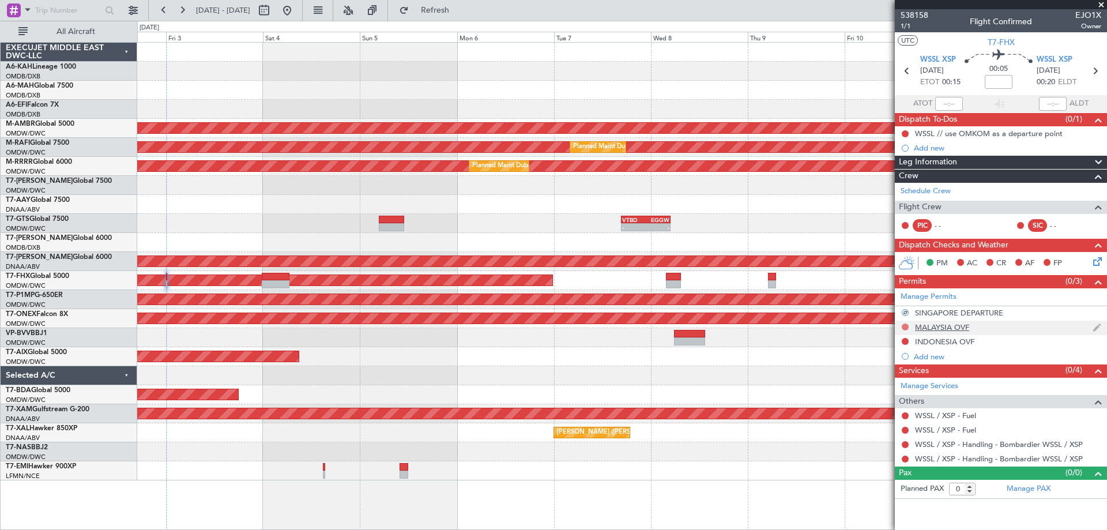
click at [906, 325] on button at bounding box center [905, 326] width 7 height 7
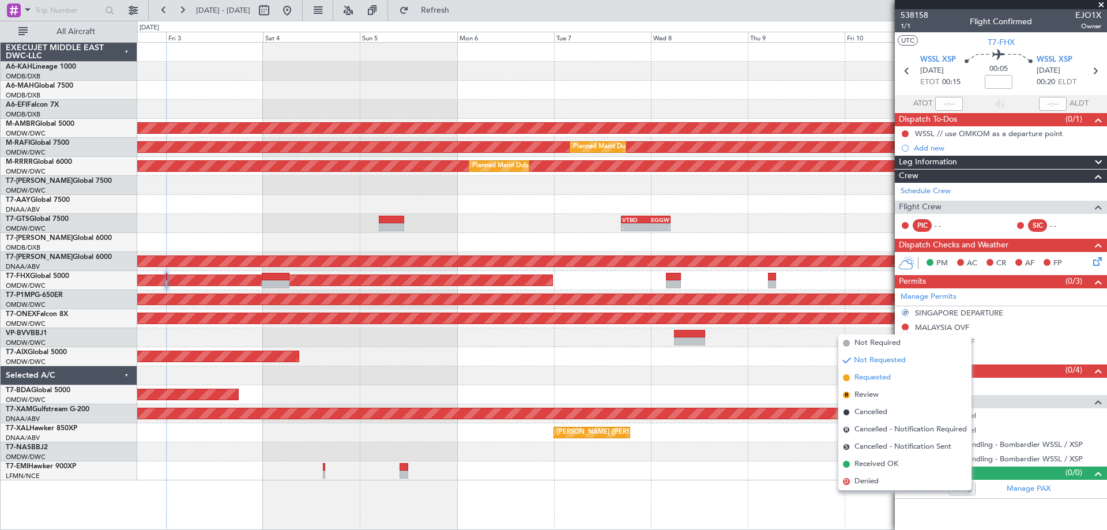
click at [876, 375] on span "Requested" at bounding box center [872, 378] width 36 height 12
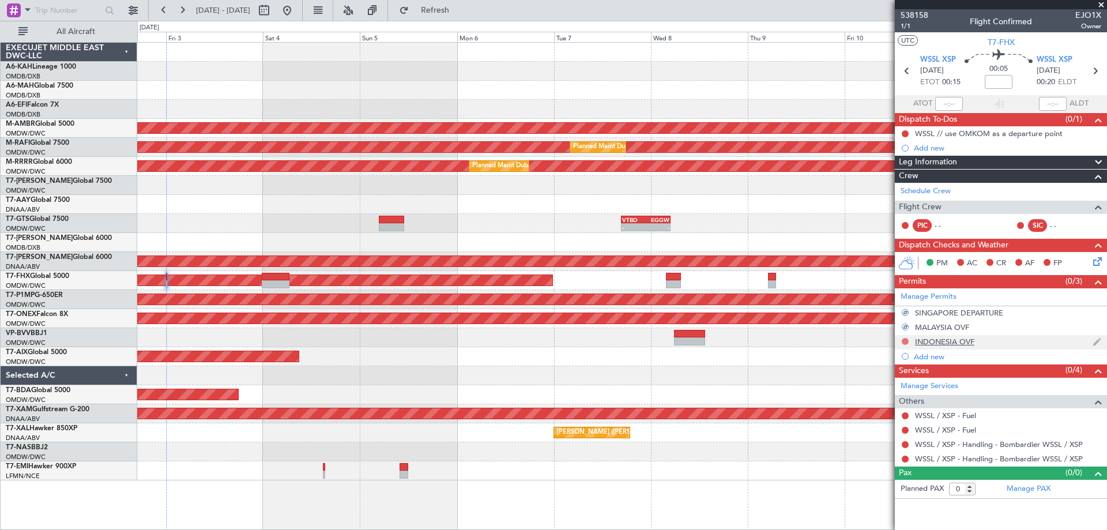
click at [903, 340] on button at bounding box center [905, 341] width 7 height 7
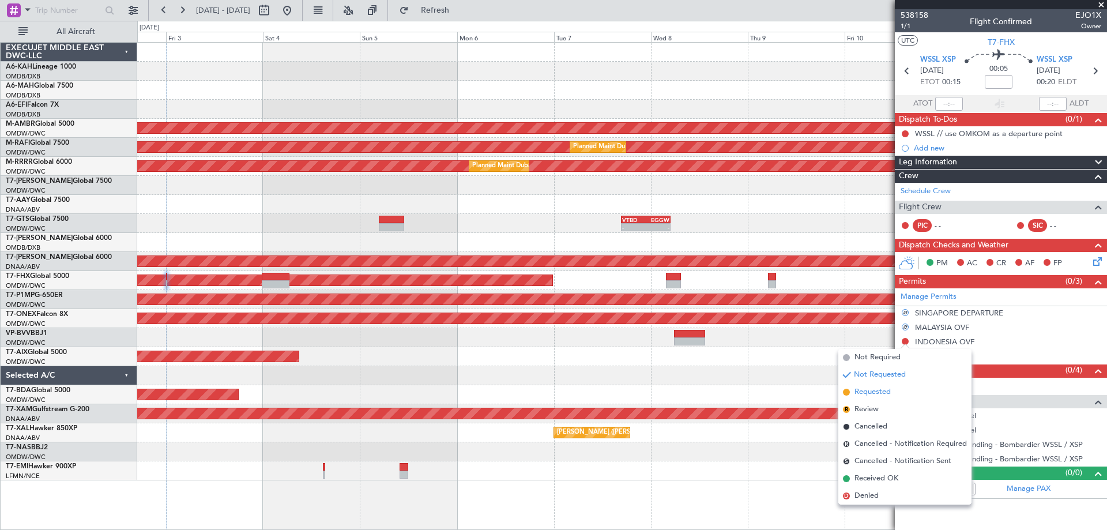
click at [873, 390] on span "Requested" at bounding box center [872, 392] width 36 height 12
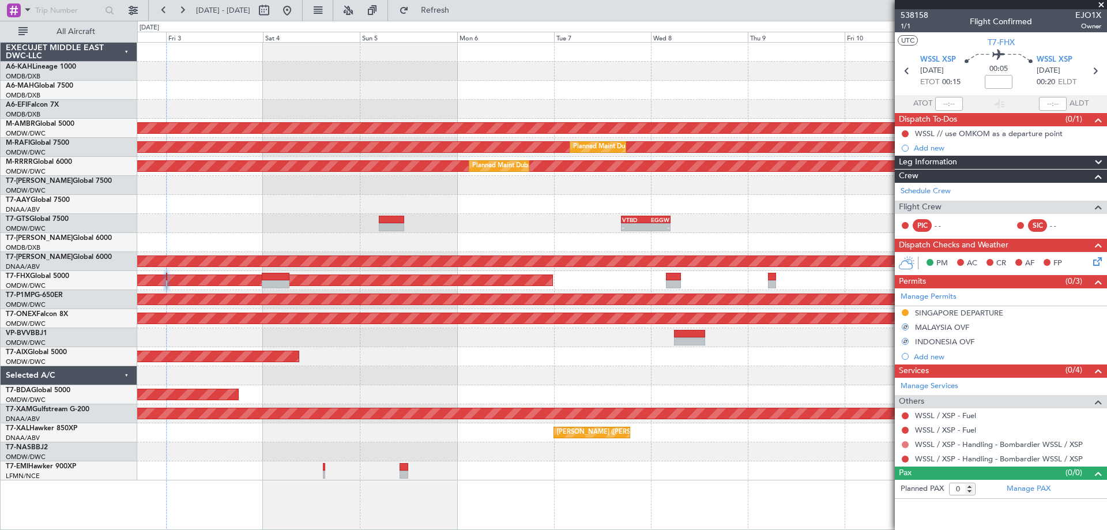
click at [905, 444] on button at bounding box center [905, 444] width 7 height 7
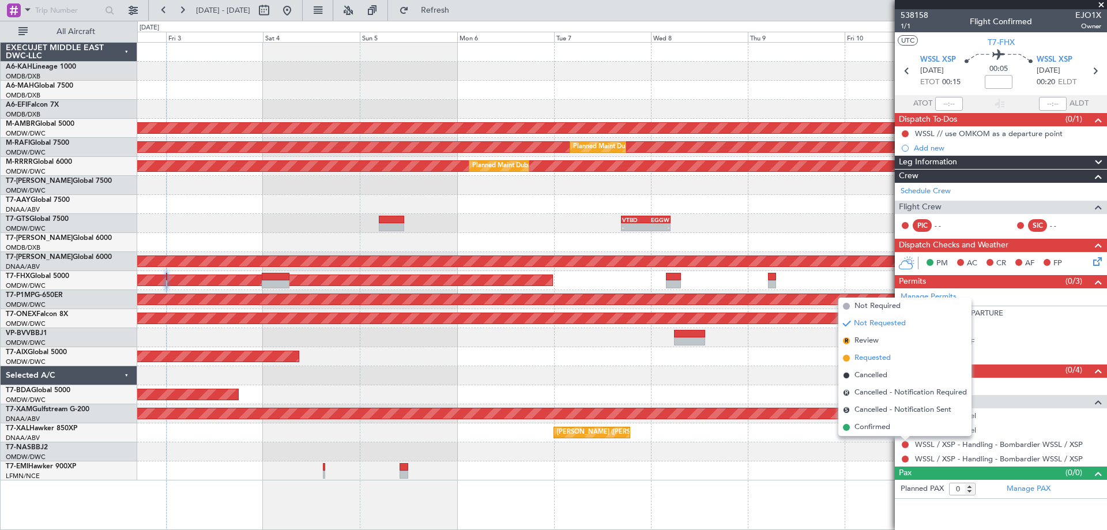
click at [861, 359] on span "Requested" at bounding box center [872, 358] width 36 height 12
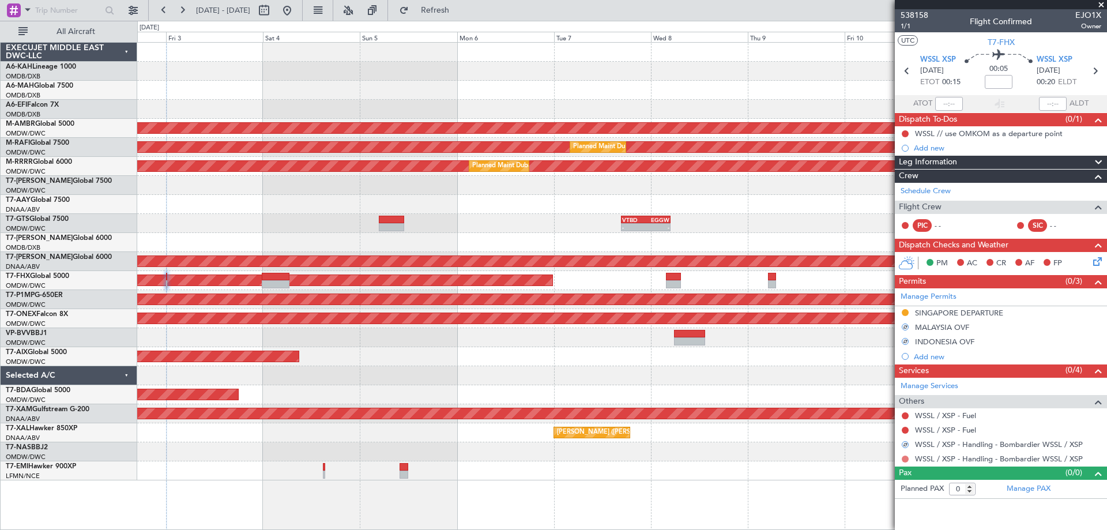
click at [906, 457] on button at bounding box center [905, 458] width 7 height 7
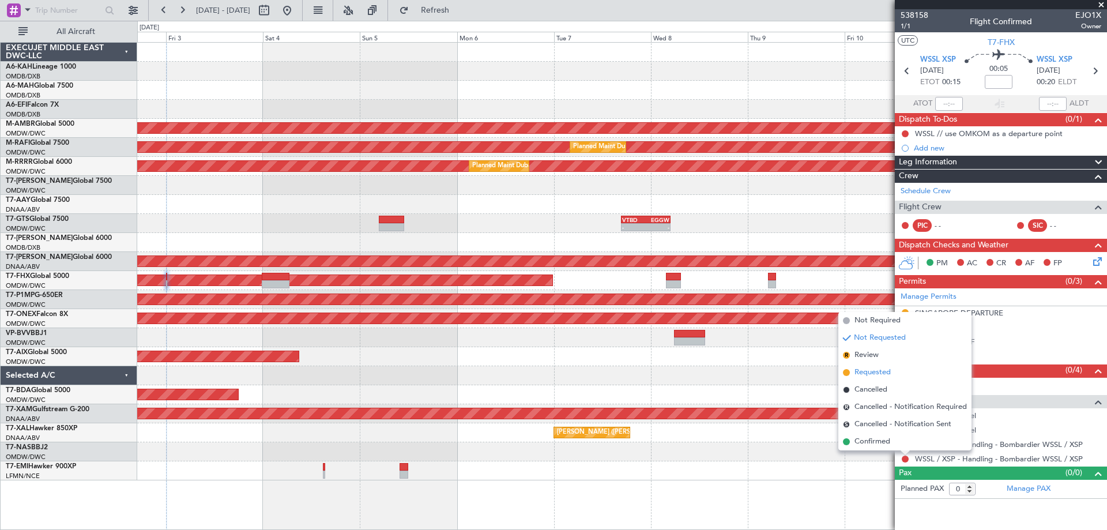
click at [868, 374] on span "Requested" at bounding box center [872, 373] width 36 height 12
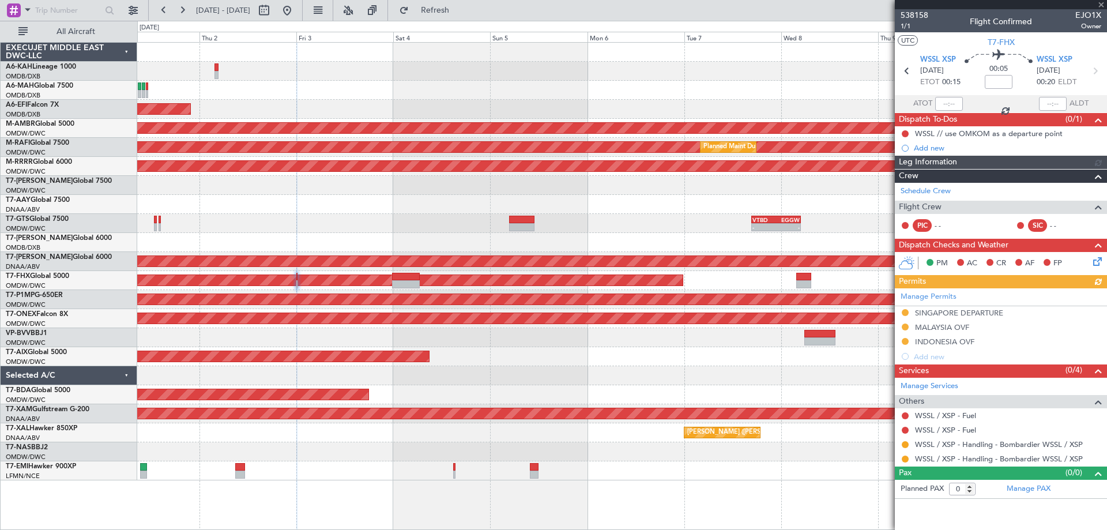
click at [1000, 79] on mat-tooltip-component "Flight Time" at bounding box center [998, 90] width 53 height 31
click at [994, 81] on input at bounding box center [999, 82] width 28 height 14
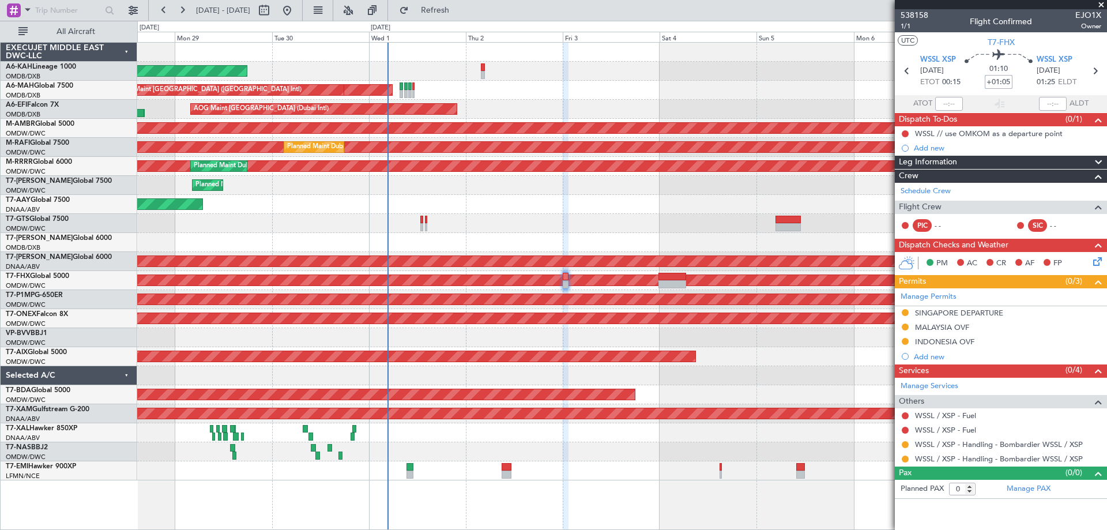
click at [639, 205] on div "Planned Maint Abu Dhabi (Al Bateen Executive) Planned Maint Dubai (Dubai Intl) …" at bounding box center [621, 262] width 969 height 438
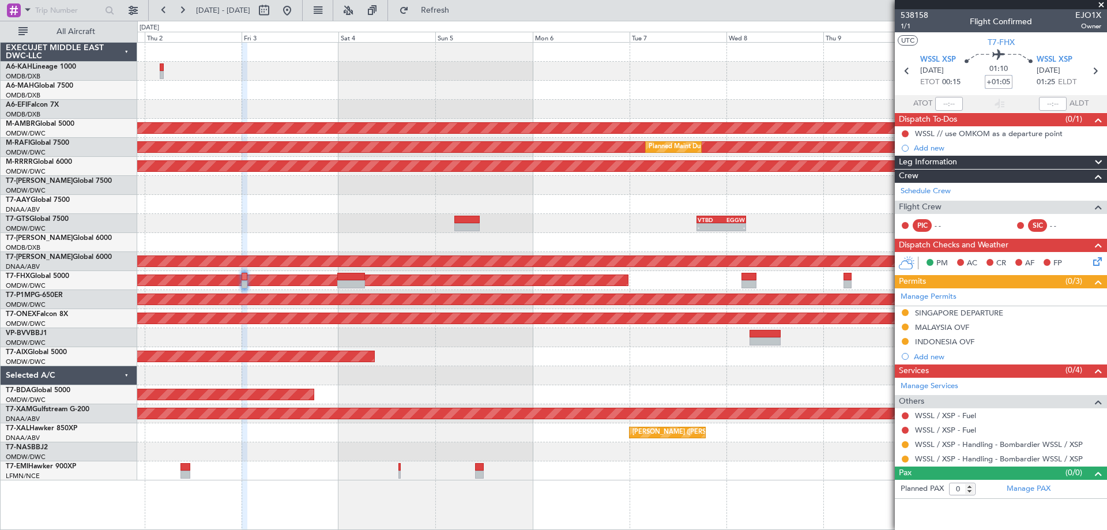
click at [310, 200] on div "Planned Maint Abu Dhabi (Al Bateen Executive) Planned Maint Dubai (Dubai Intl) …" at bounding box center [621, 262] width 969 height 438
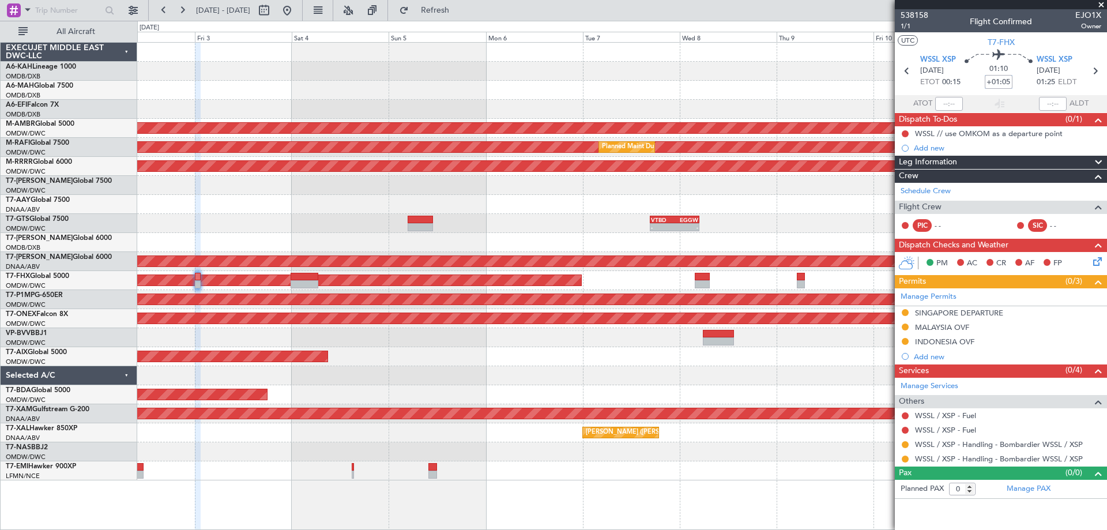
click at [526, 335] on div at bounding box center [621, 337] width 969 height 19
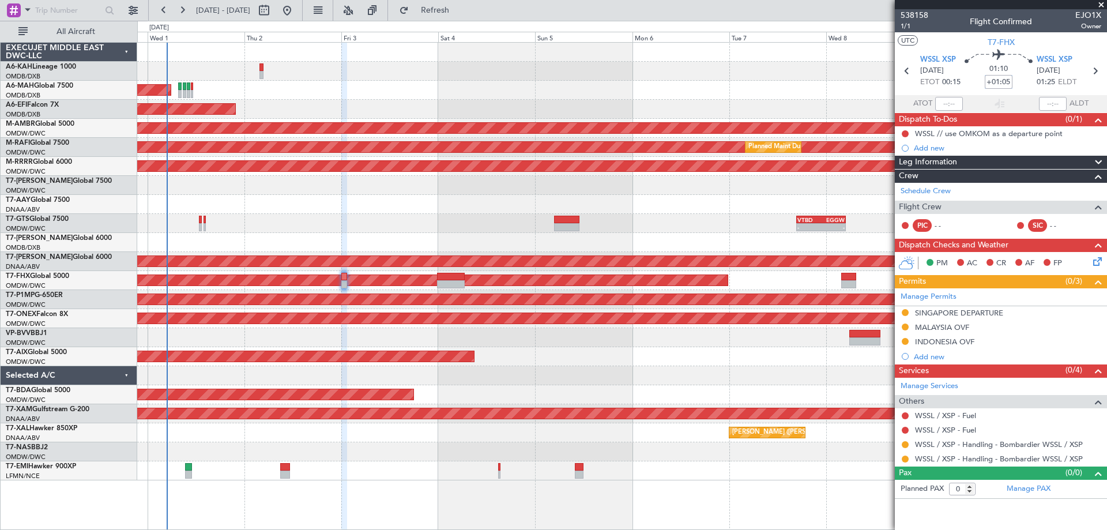
click at [480, 209] on div "Planned Maint Abu Dhabi (Al Bateen Executive) Planned Maint Dubai (Dubai Intl) …" at bounding box center [621, 262] width 969 height 438
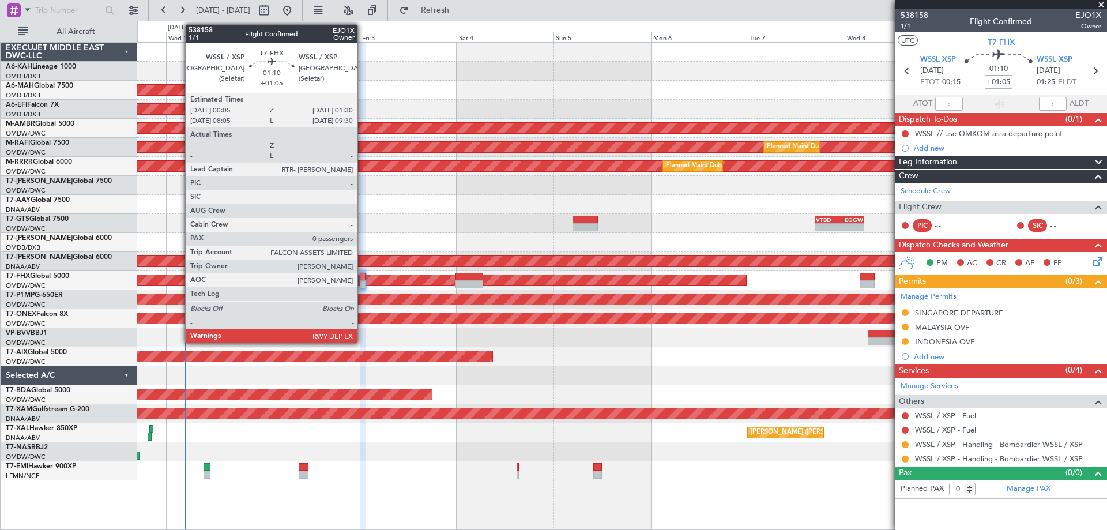
click at [363, 286] on div at bounding box center [363, 284] width 6 height 8
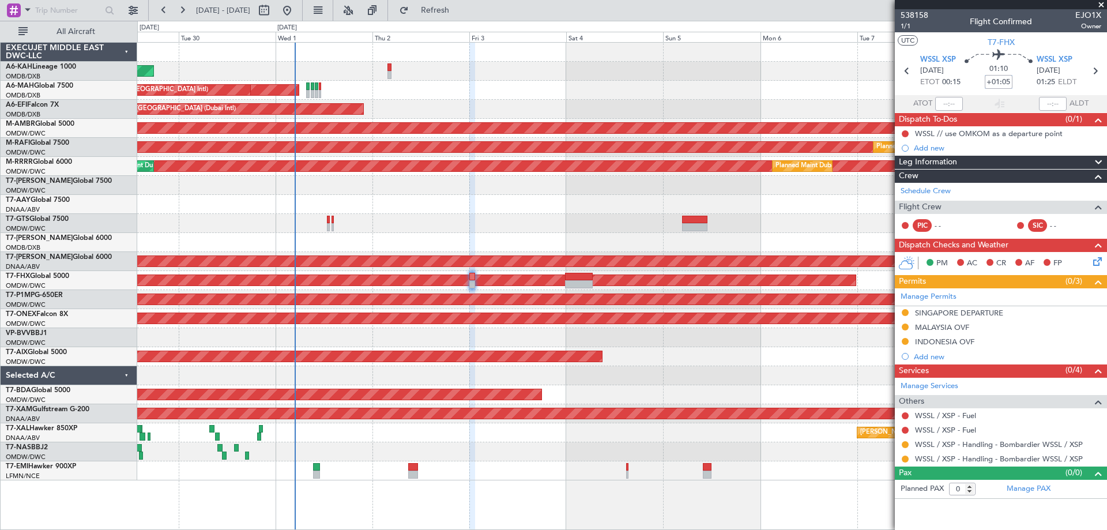
click at [411, 217] on div "Planned Maint Abu Dhabi (Al Bateen Executive) Planned Maint Dubai (Dubai Intl) …" at bounding box center [621, 262] width 969 height 438
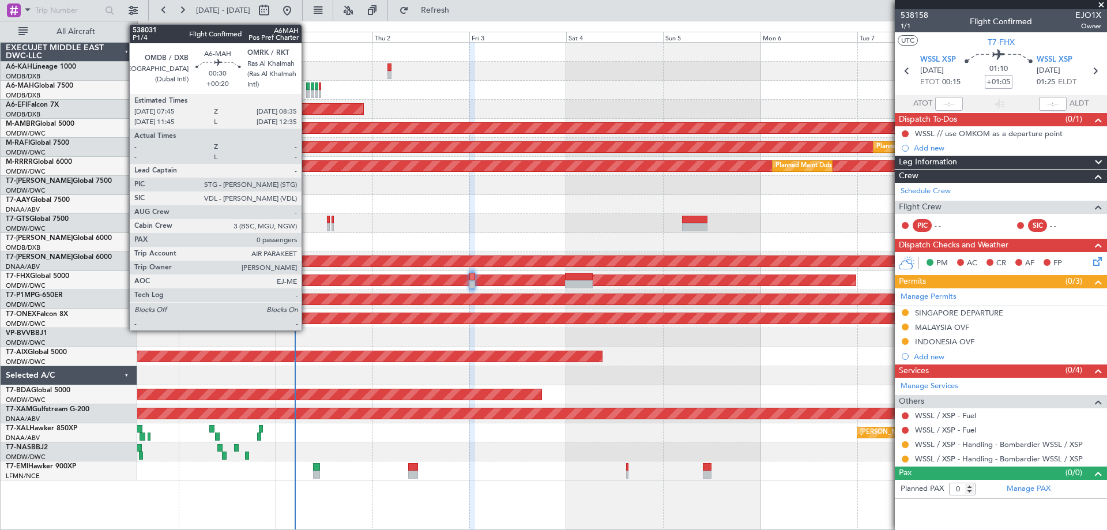
click at [307, 86] on div at bounding box center [307, 86] width 3 height 8
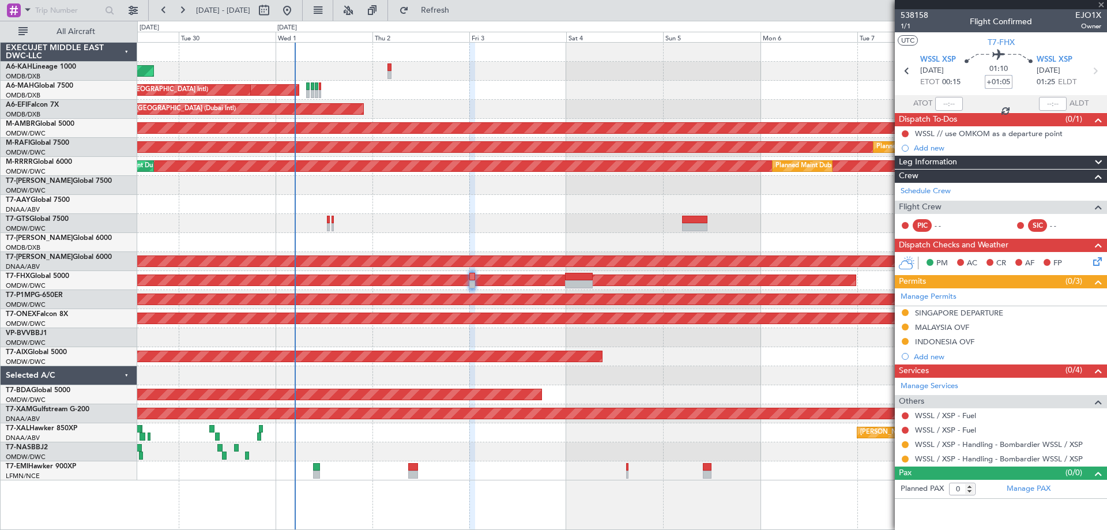
type input "+00:20"
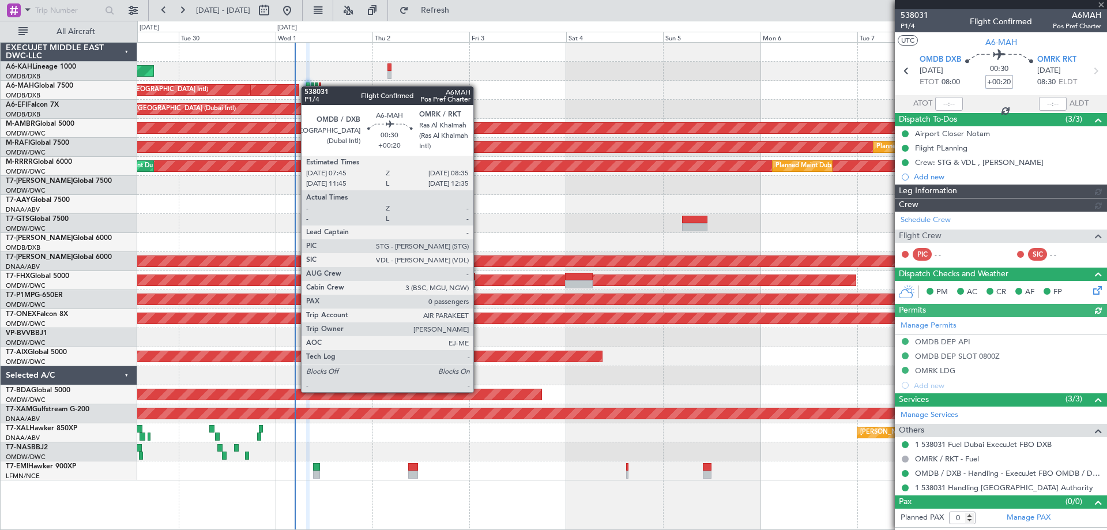
type input "[PERSON_NAME] (ANI)"
type input "7395"
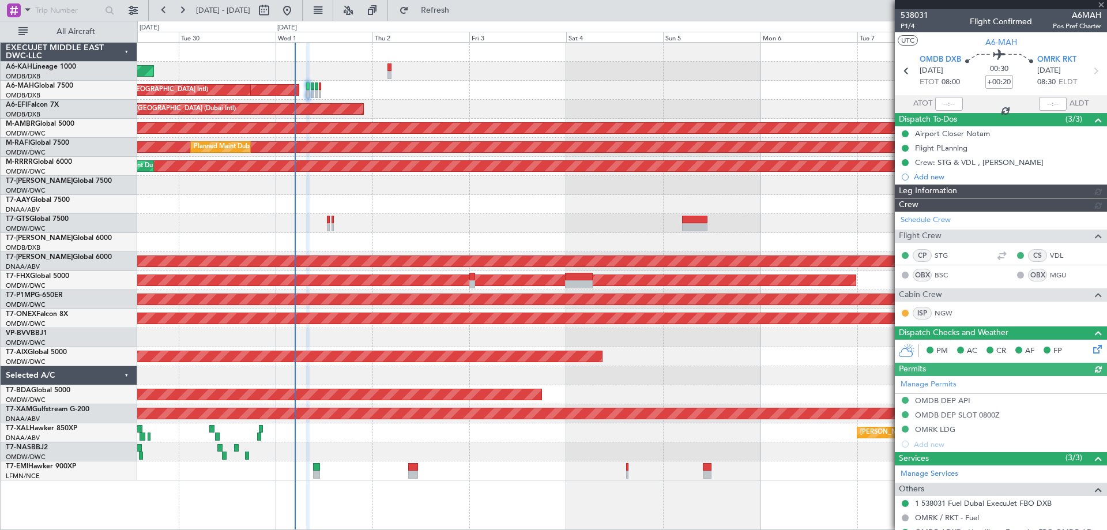
type input "[PERSON_NAME] (ANI)"
type input "7395"
type input "[PERSON_NAME] (ANI)"
type input "7395"
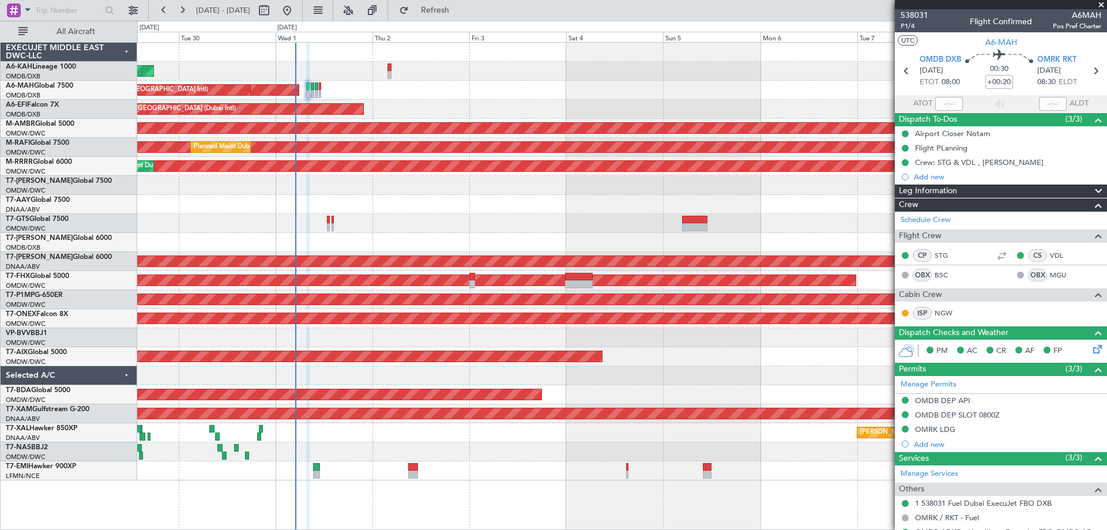
click at [1101, 7] on span at bounding box center [1101, 5] width 12 height 10
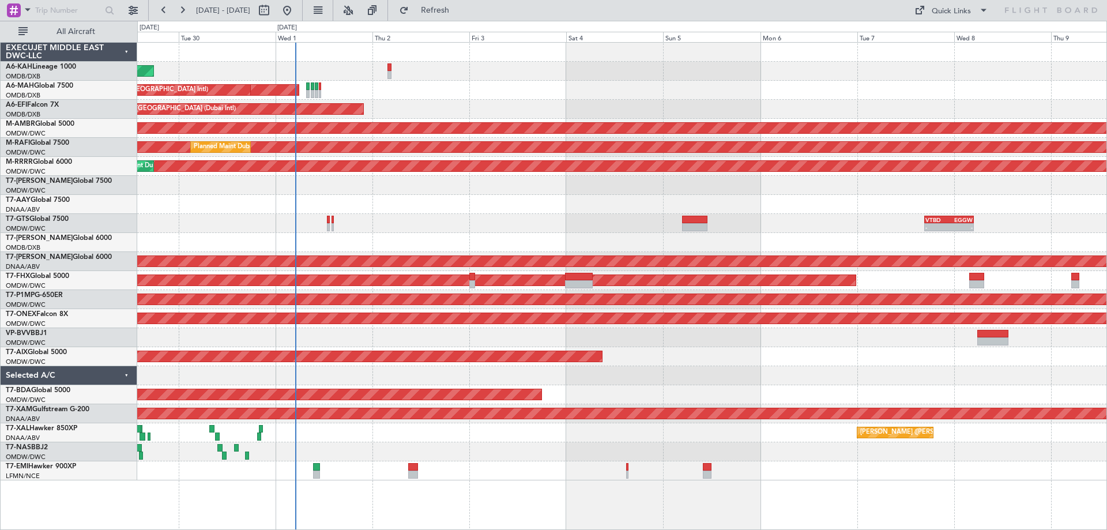
click at [987, 54] on div at bounding box center [621, 52] width 969 height 19
click at [326, 194] on div "Planned Maint Dubai (Al Maktoum Intl)" at bounding box center [621, 185] width 969 height 19
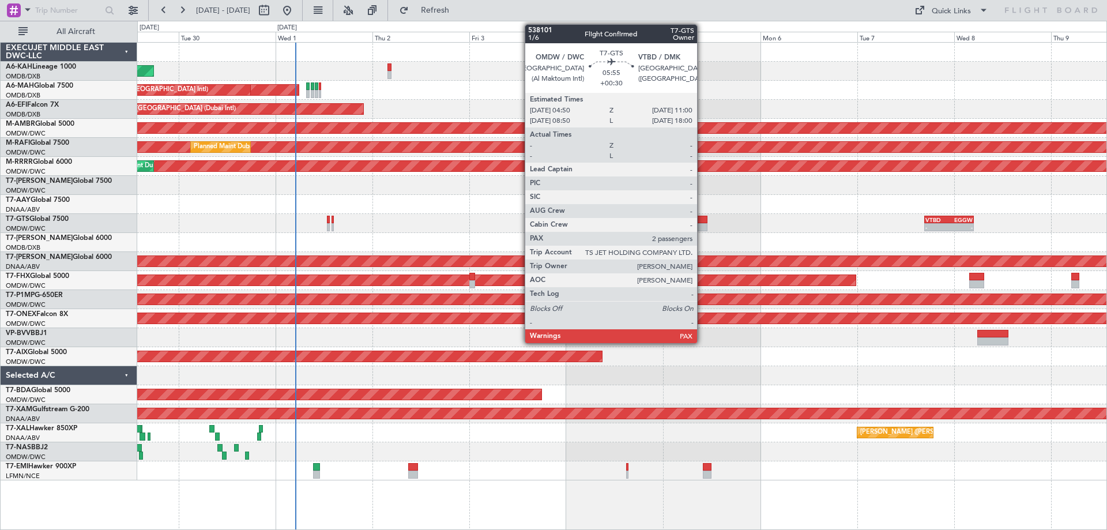
click at [702, 219] on div at bounding box center [694, 220] width 25 height 8
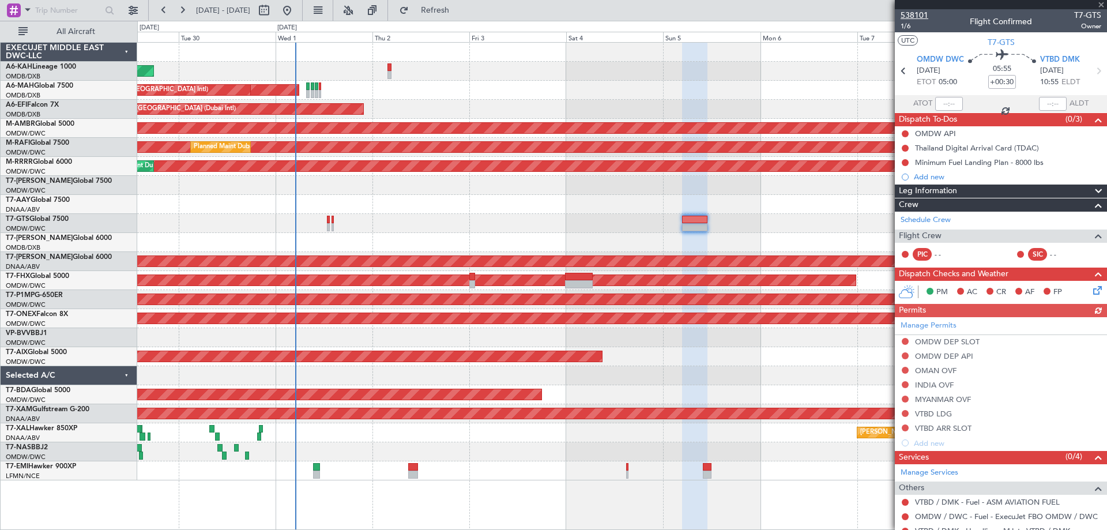
click at [918, 16] on span "538101" at bounding box center [914, 15] width 28 height 12
click at [357, 194] on div "Planned Maint Abu Dhabi (Al Bateen Executive) Planned Maint Dubai (Dubai Intl) …" at bounding box center [621, 262] width 969 height 438
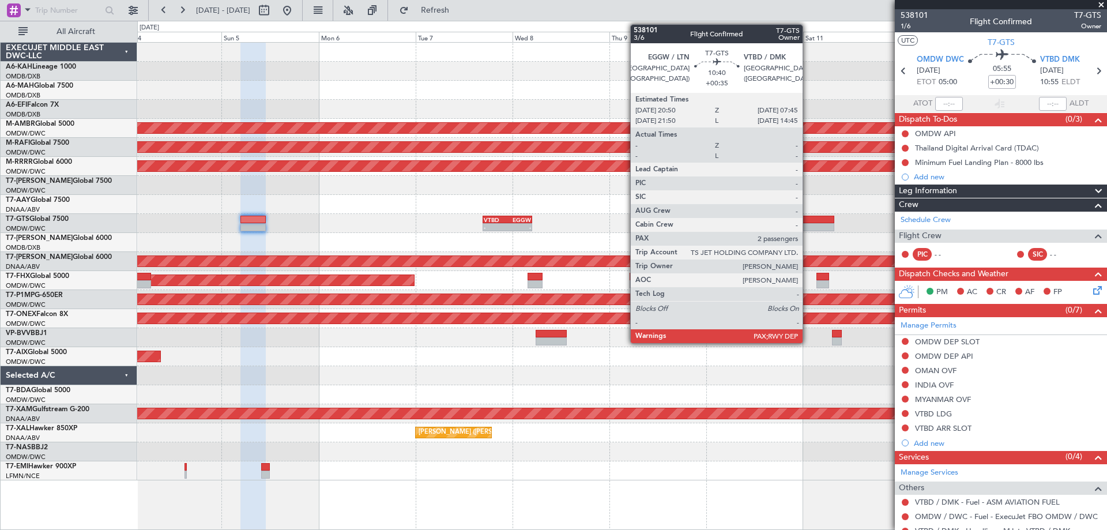
click at [808, 226] on div at bounding box center [812, 227] width 44 height 8
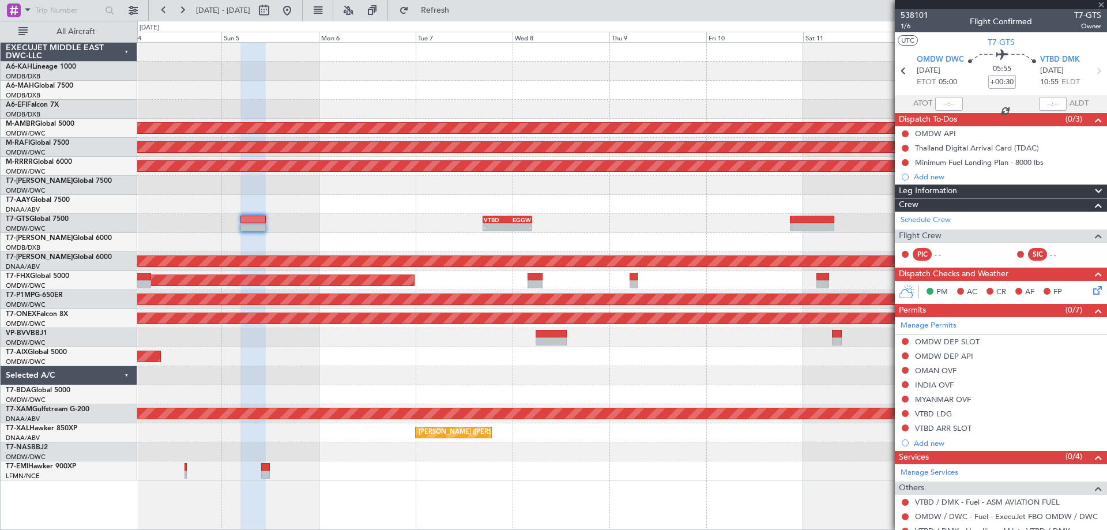
type input "+00:35"
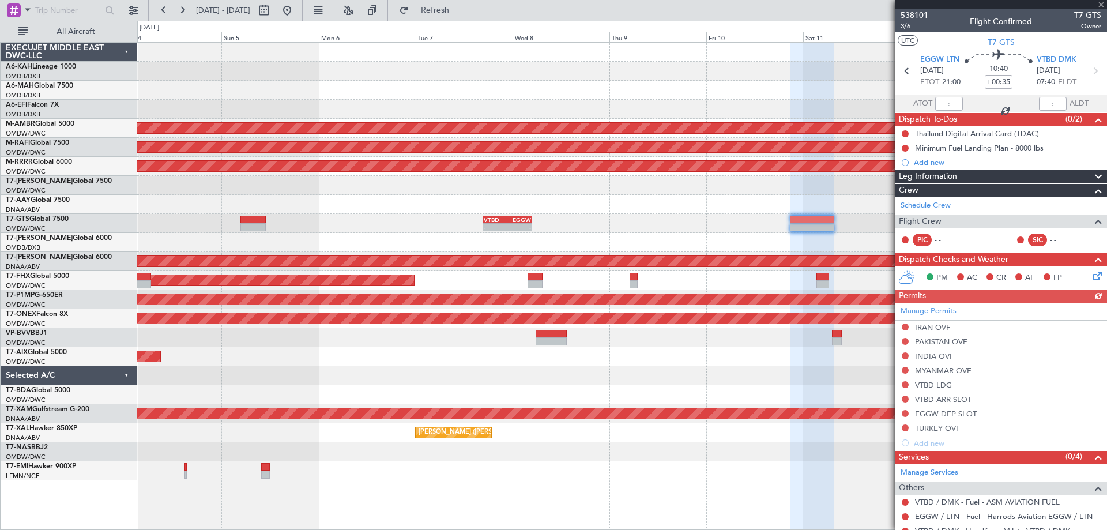
click at [905, 26] on span "3/6" at bounding box center [914, 26] width 28 height 10
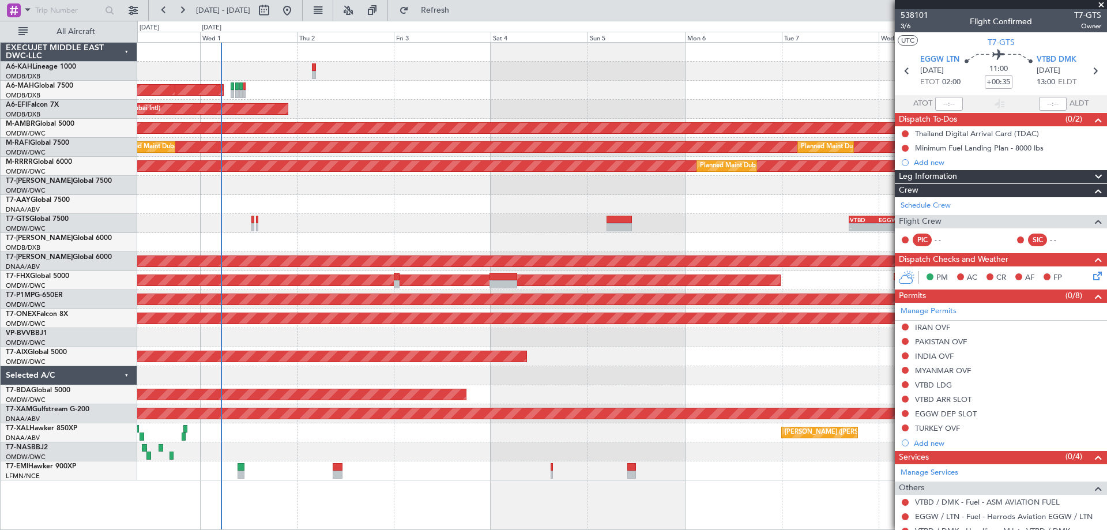
click at [665, 213] on div "Planned Maint [GEOGRAPHIC_DATA] (Al Bateen Executive) Planned Maint [GEOGRAPHIC…" at bounding box center [621, 262] width 969 height 438
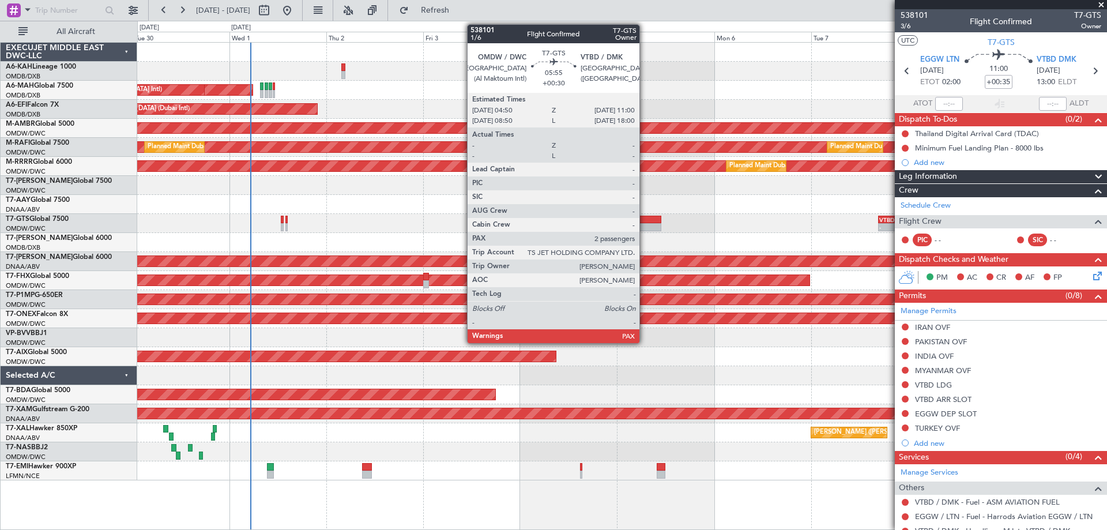
click at [645, 223] on div at bounding box center [648, 220] width 25 height 8
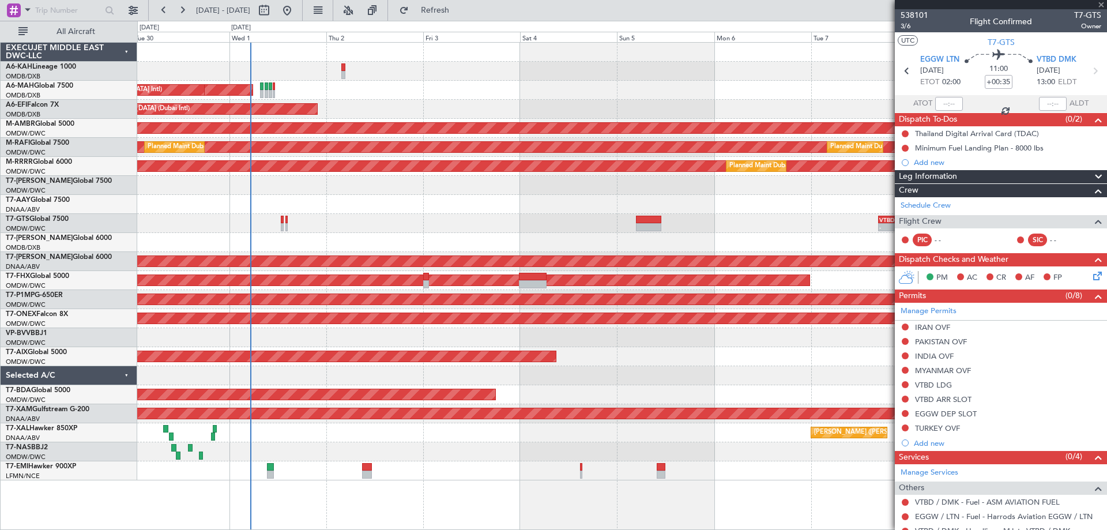
type input "+00:30"
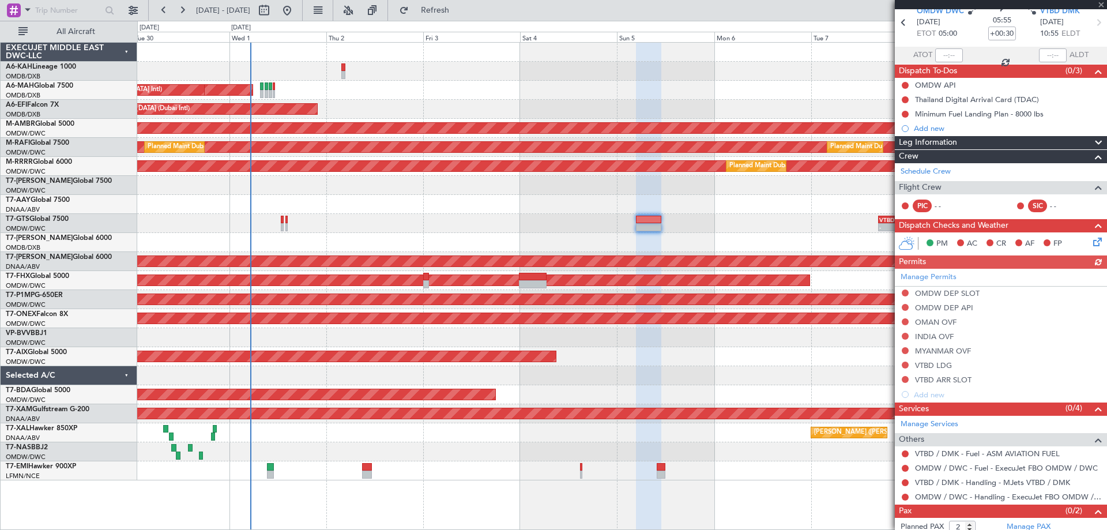
scroll to position [70, 0]
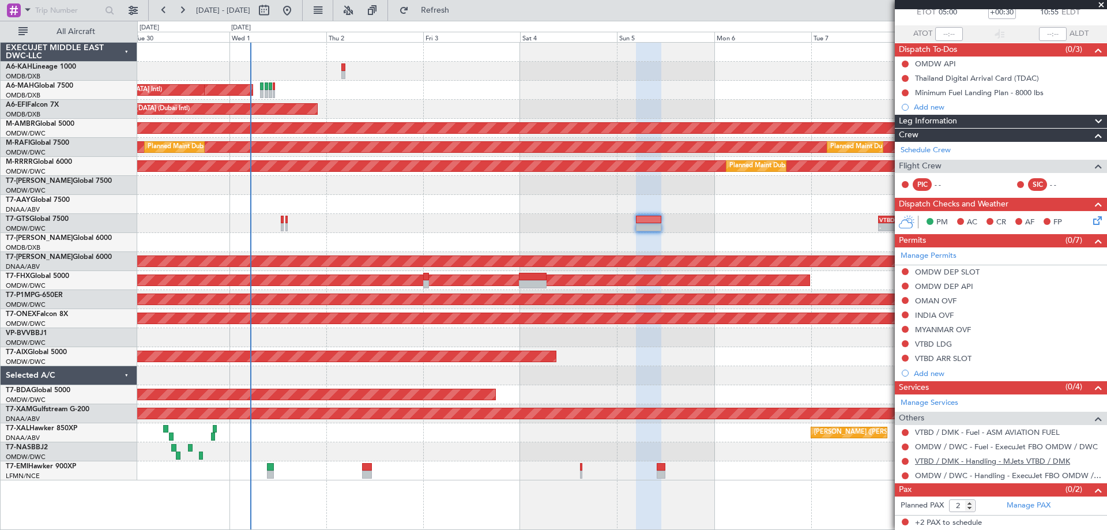
click at [943, 462] on link "VTBD / DMK - Handling - MJets VTBD / DMK" at bounding box center [992, 461] width 155 height 10
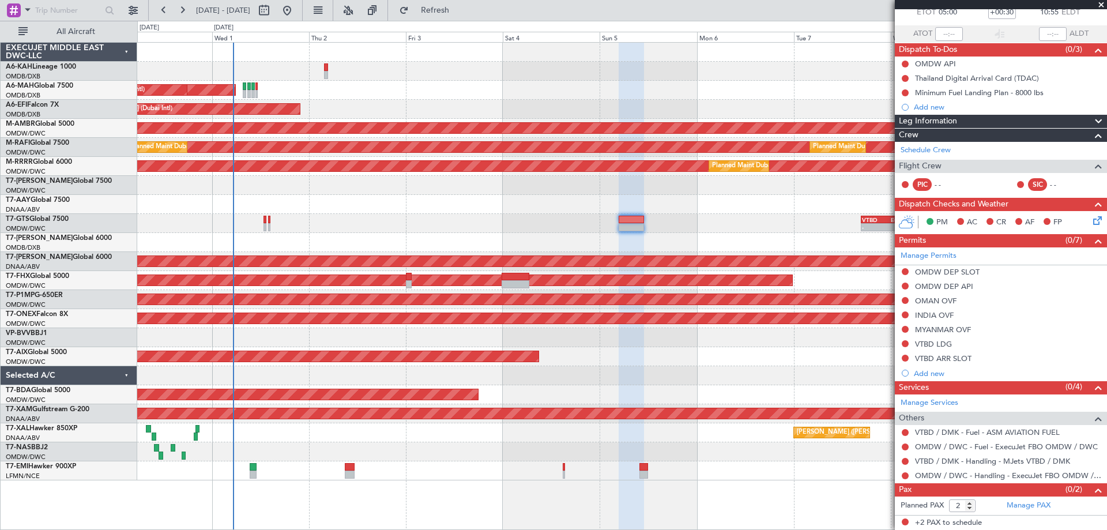
click at [622, 237] on div "Planned Maint Abu Dhabi (Al Bateen Executive) Planned Maint Dubai (Dubai Intl) …" at bounding box center [621, 262] width 969 height 438
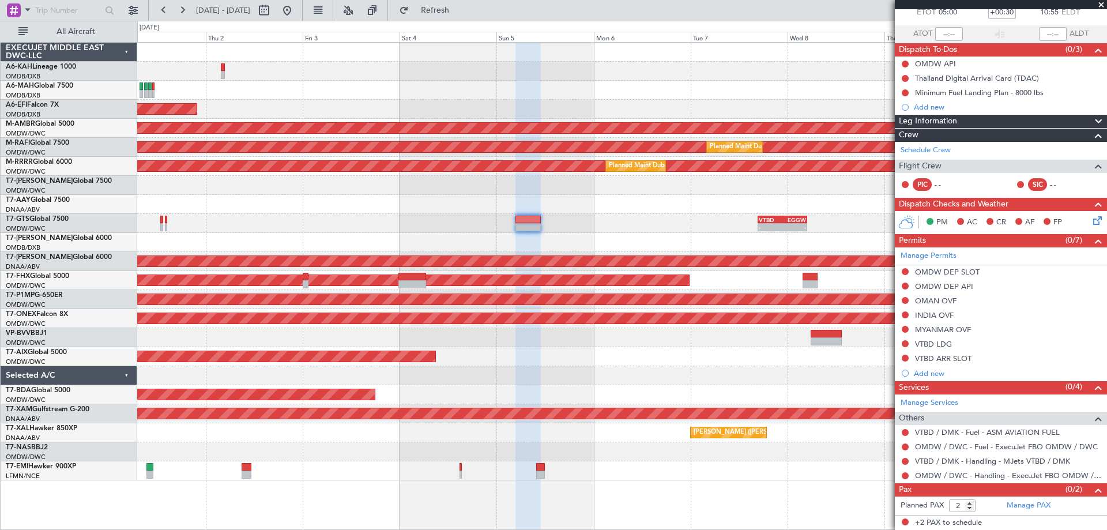
scroll to position [0, 0]
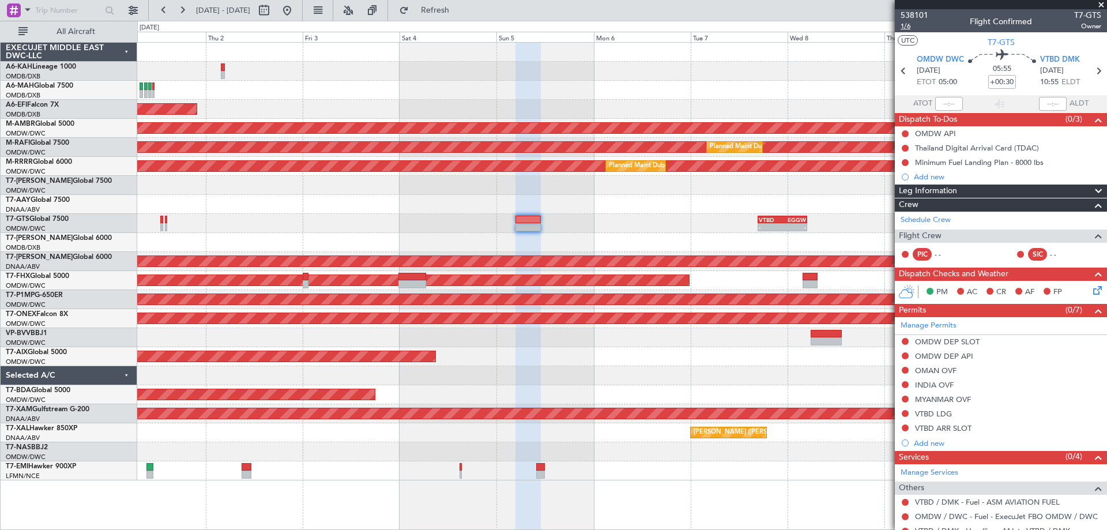
click at [910, 25] on span "1/6" at bounding box center [914, 26] width 28 height 10
click at [952, 322] on link "Manage Permits" at bounding box center [928, 326] width 56 height 12
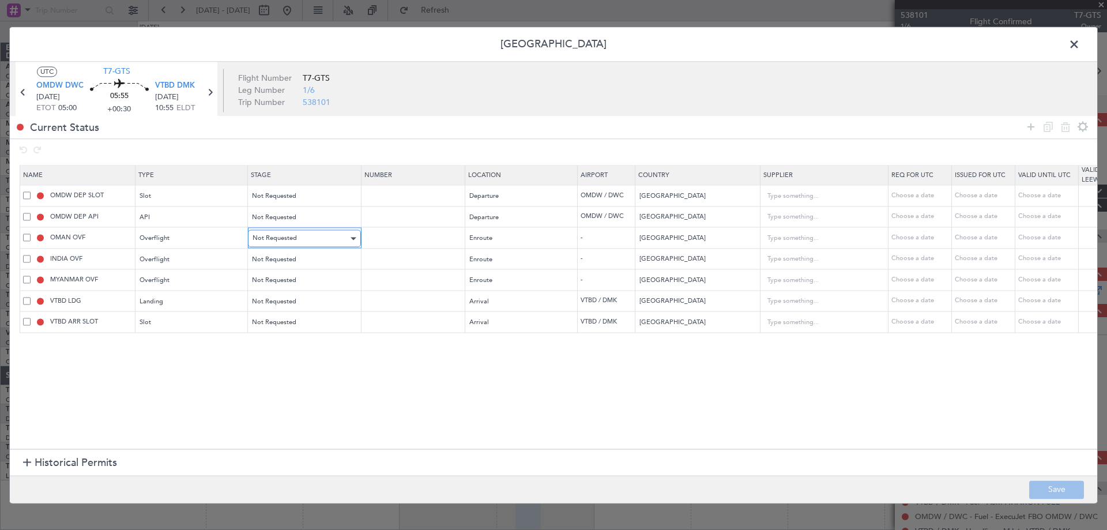
click at [296, 236] on div "Not Requested" at bounding box center [301, 238] width 96 height 17
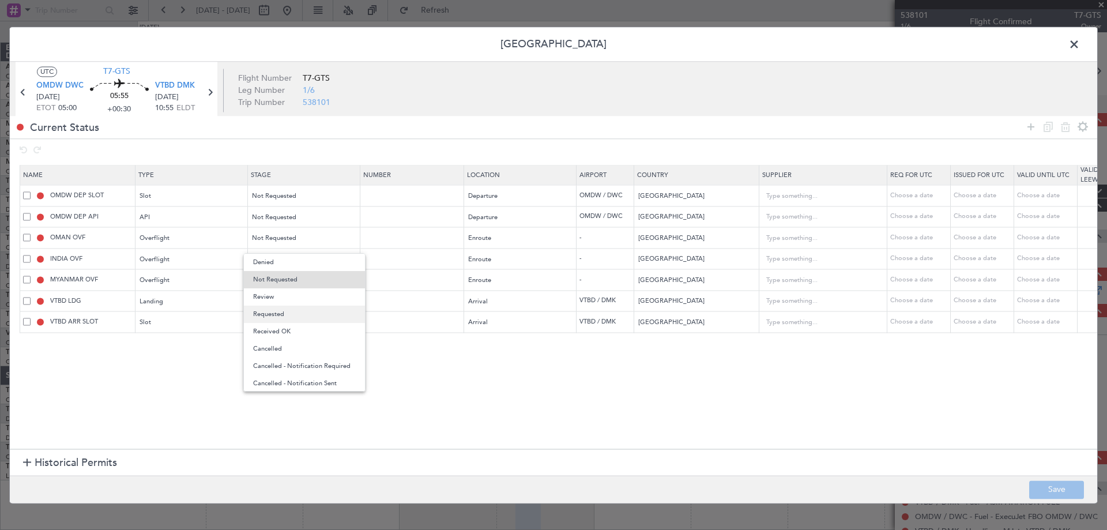
click at [279, 306] on span "Requested" at bounding box center [304, 314] width 103 height 17
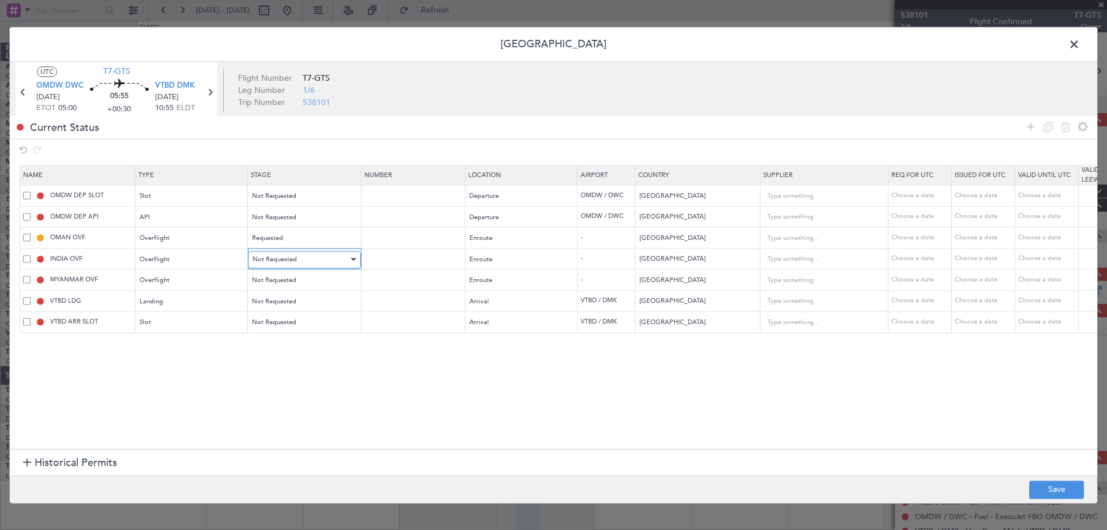
click at [282, 261] on span "Not Requested" at bounding box center [275, 259] width 44 height 9
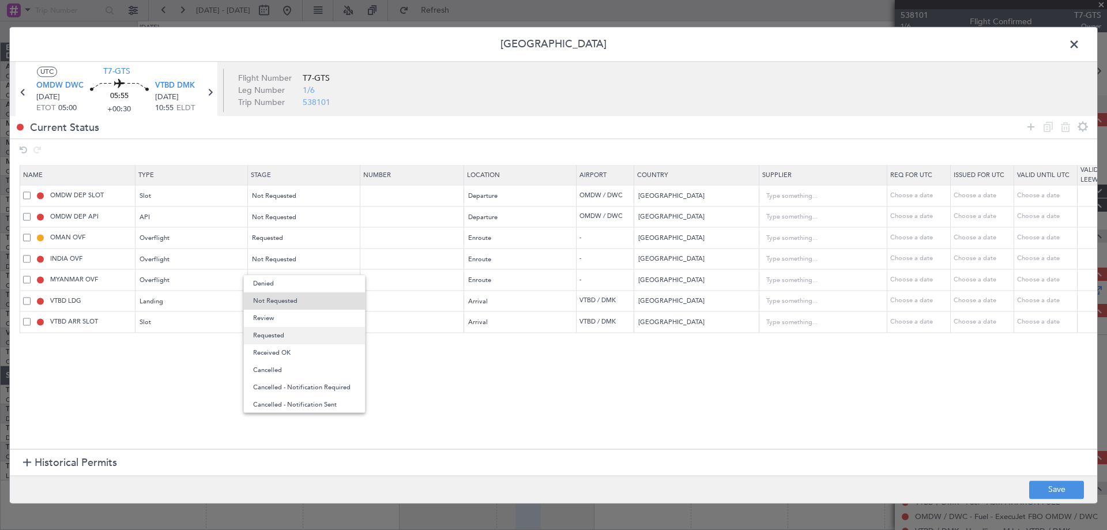
click at [282, 331] on span "Requested" at bounding box center [304, 335] width 103 height 17
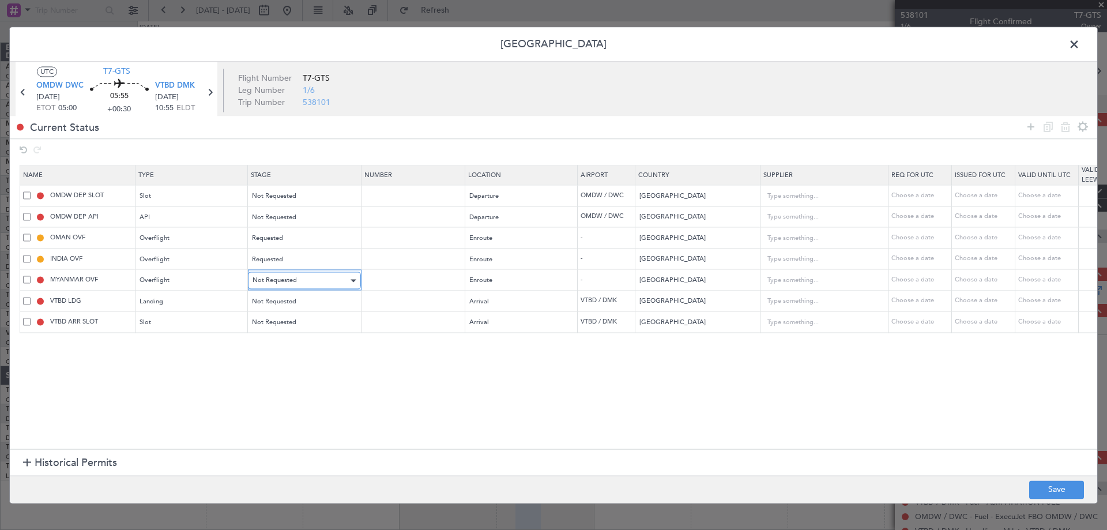
click at [291, 281] on span "Not Requested" at bounding box center [275, 280] width 44 height 9
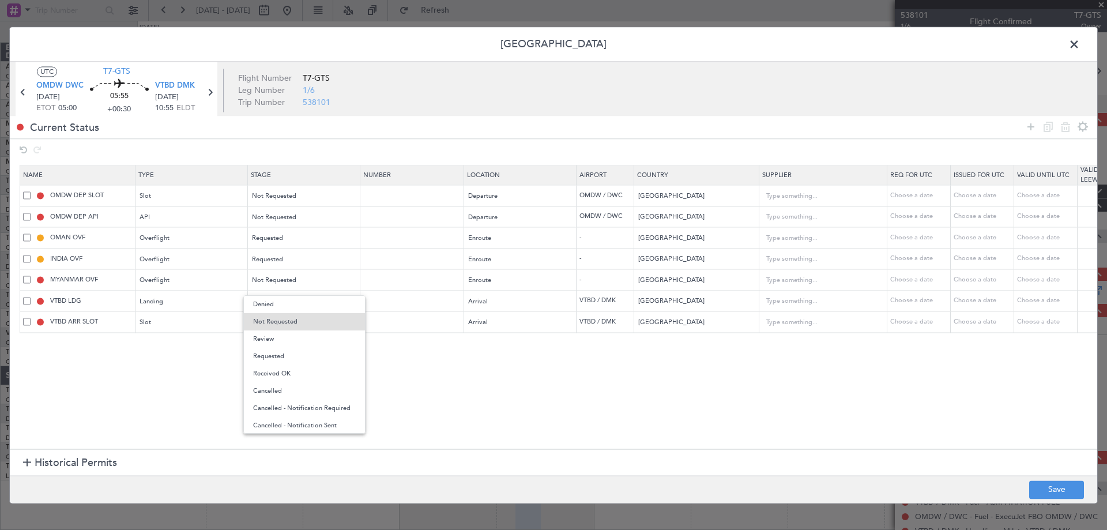
click at [284, 349] on span "Requested" at bounding box center [304, 356] width 103 height 17
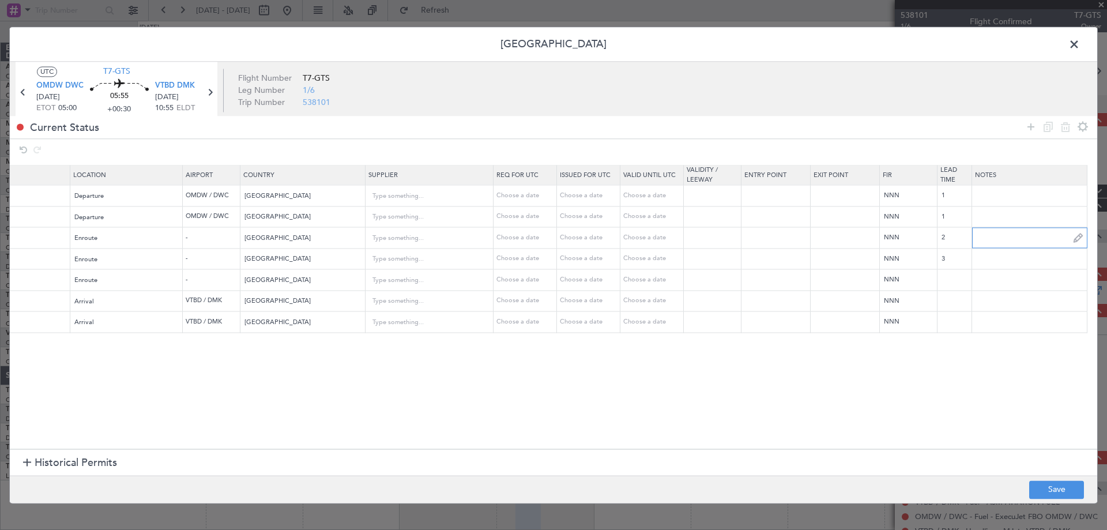
click at [987, 242] on input "text" at bounding box center [1029, 237] width 115 height 17
type input "JBS V1 05 OCT"
click at [999, 254] on input "text" at bounding box center [1029, 258] width 115 height 17
type input "JBS V1"
click at [1037, 77] on article "UTC T7-GTS OMDW DWC 05/10/2025 ETOT 05:00 05:55 +00:30 VTBD DMK 05/10/2025 10:5…" at bounding box center [553, 90] width 1087 height 57
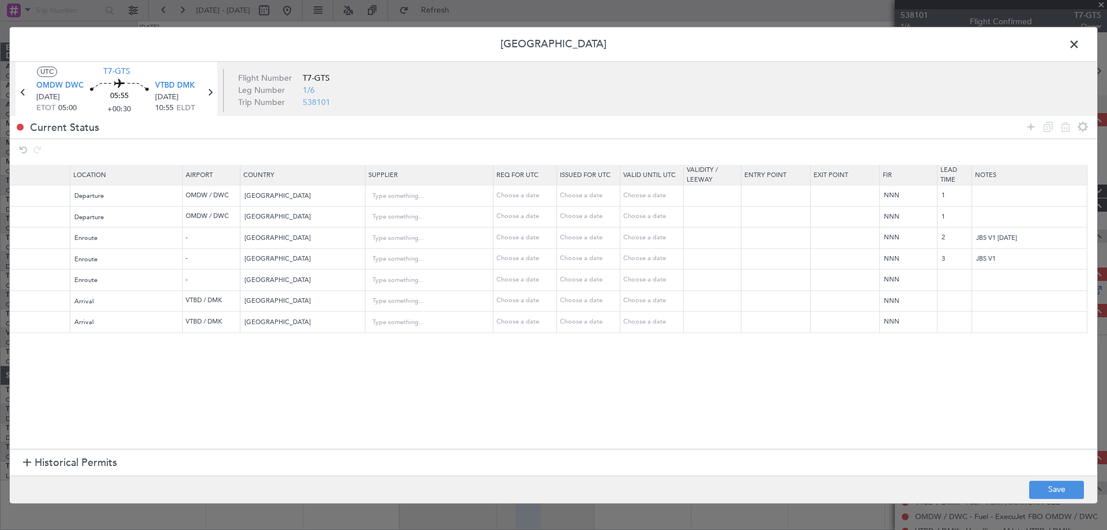
click at [1080, 47] on span at bounding box center [1080, 47] width 0 height 23
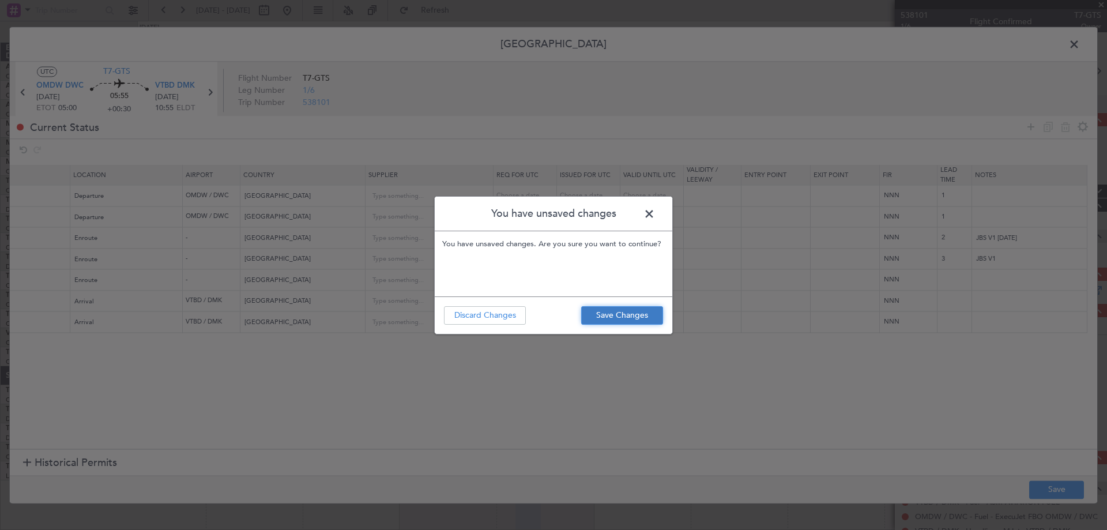
click at [650, 311] on button "Save Changes" at bounding box center [622, 315] width 82 height 18
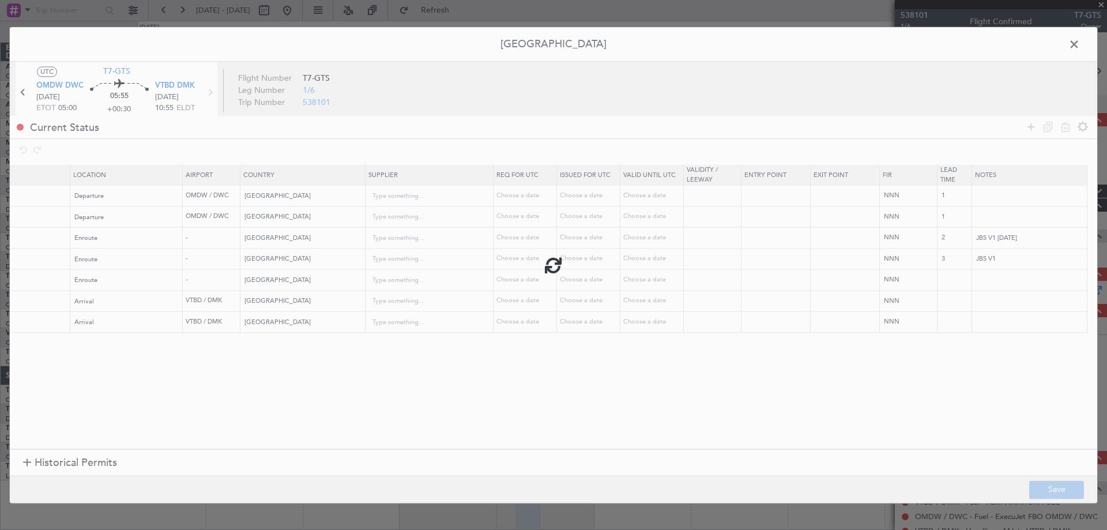
type input "JBS V1 05 OCT"
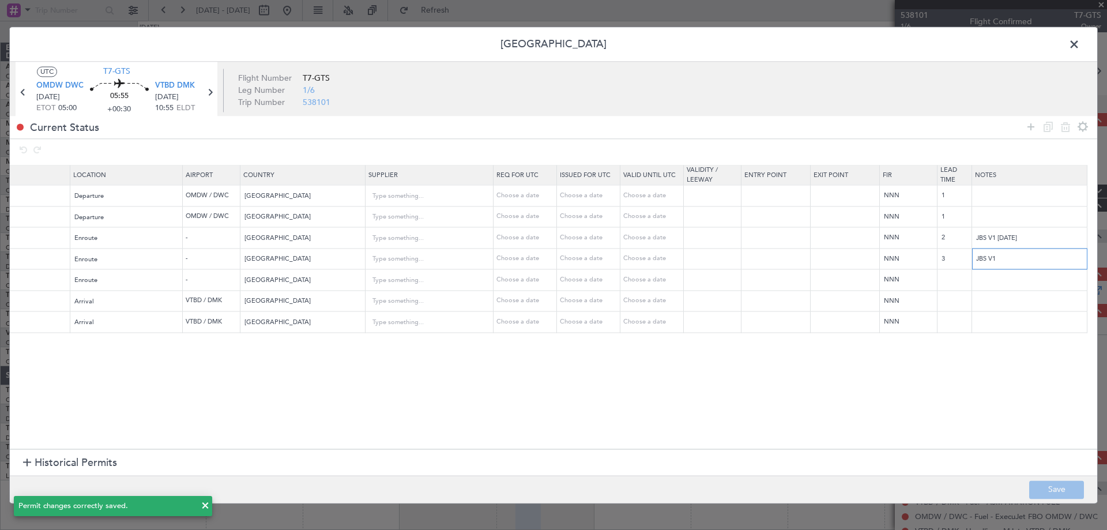
click at [1030, 255] on input "JBS V1" at bounding box center [1029, 258] width 115 height 17
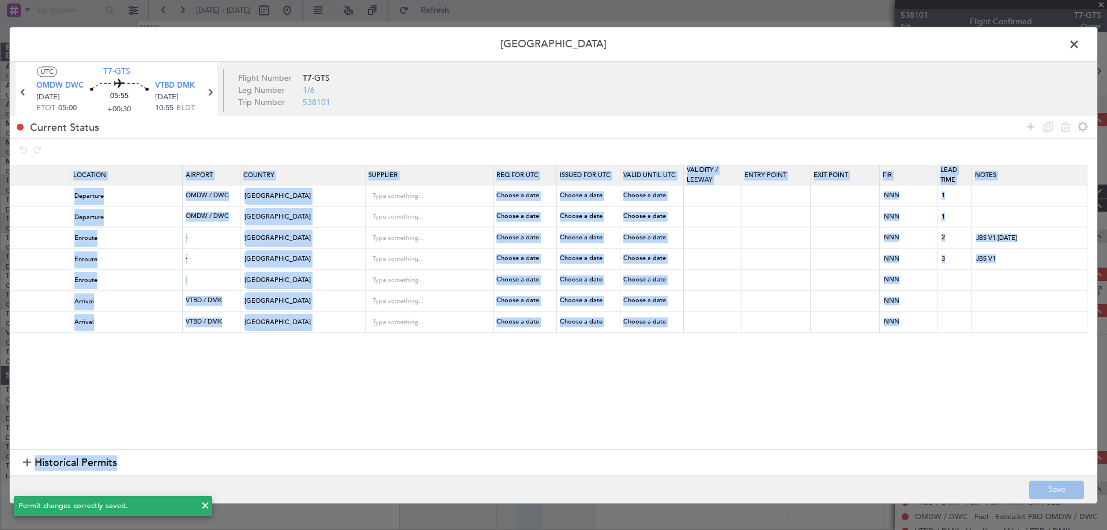
drag, startPoint x: 507, startPoint y: 449, endPoint x: 491, endPoint y: 443, distance: 17.1
click at [503, 163] on div "Name Type Stage Number Location Airport Country Supplier Req For Utc Issued For…" at bounding box center [553, 163] width 1087 height 0
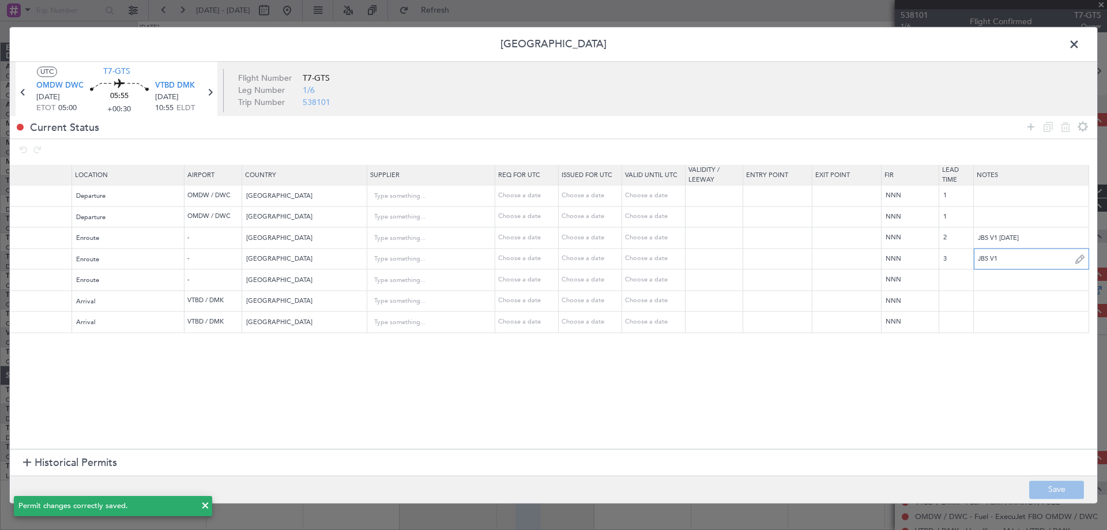
click at [1018, 263] on input "JBS V1" at bounding box center [1031, 258] width 115 height 17
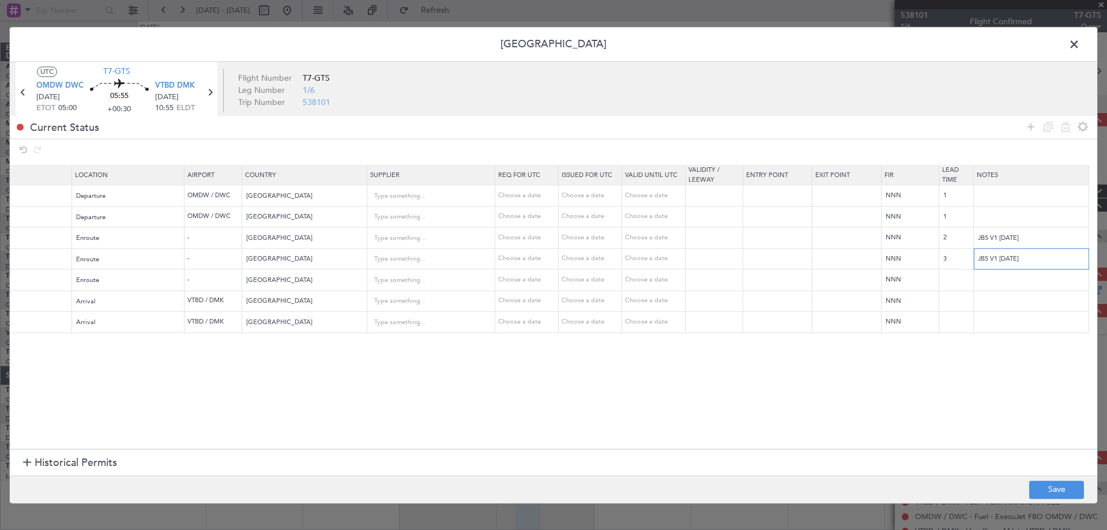
type input "JBS V1 05 OCT"
click at [1055, 481] on footer "Save" at bounding box center [553, 489] width 1087 height 28
click at [1055, 484] on button "Save" at bounding box center [1056, 489] width 55 height 18
drag, startPoint x: 1032, startPoint y: 255, endPoint x: 853, endPoint y: 261, distance: 179.9
click at [853, 261] on tr "INDIA OVF Overflight Requested Enroute - India Choose a date Choose a date Choo…" at bounding box center [361, 258] width 1471 height 21
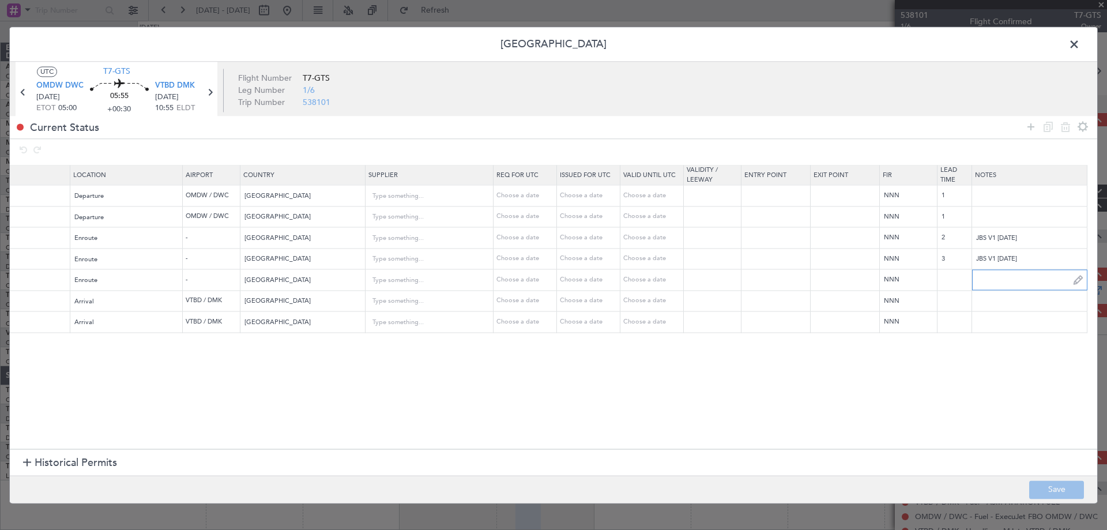
click at [990, 284] on input "text" at bounding box center [1029, 280] width 115 height 17
paste input "JBS V1 05 OCT"
type input "JBS V1 05 OCT"
drag, startPoint x: 986, startPoint y: 261, endPoint x: 956, endPoint y: 267, distance: 31.2
click at [956, 267] on tr "INDIA OVF Overflight Requested Enroute - India Choose a date Choose a date Choo…" at bounding box center [361, 258] width 1471 height 21
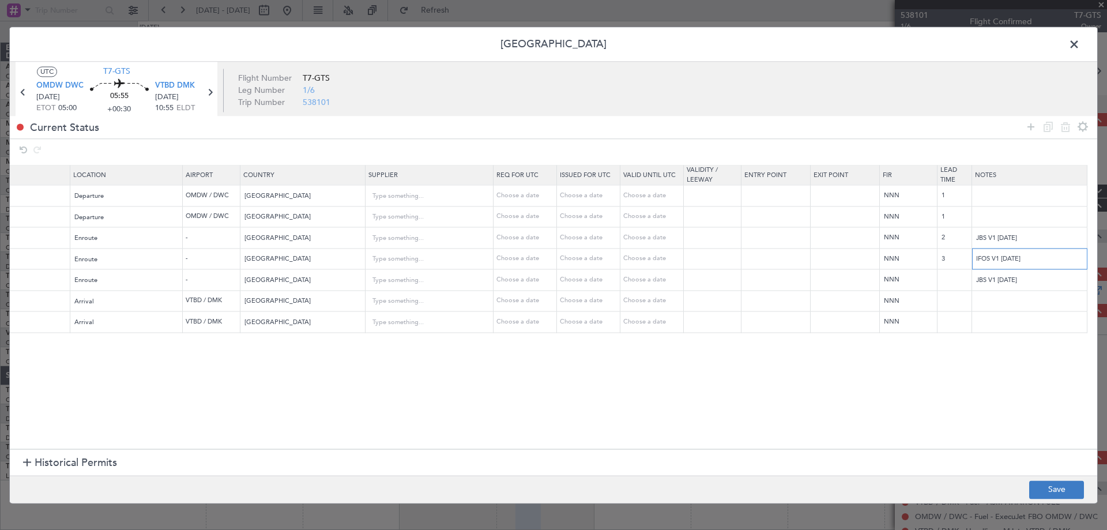
type input "IFOS V1 05 OCT"
click at [1038, 495] on button "Save" at bounding box center [1056, 489] width 55 height 18
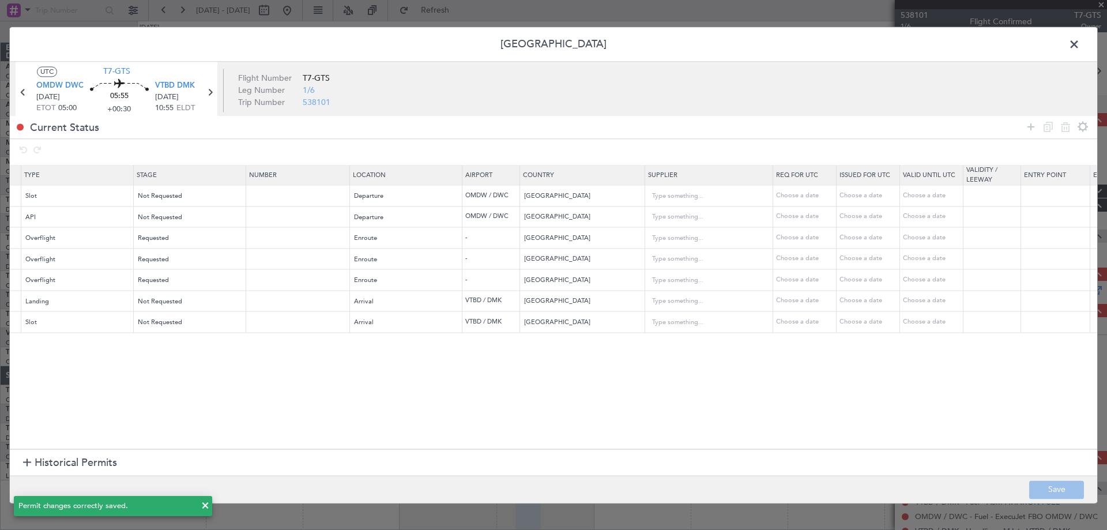
scroll to position [0, 58]
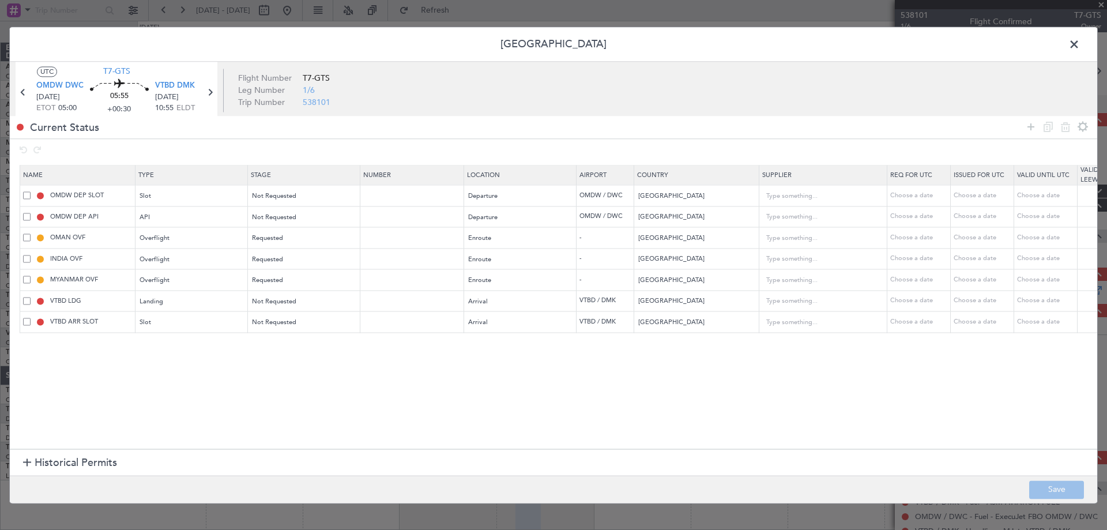
click at [1080, 44] on span at bounding box center [1080, 47] width 0 height 23
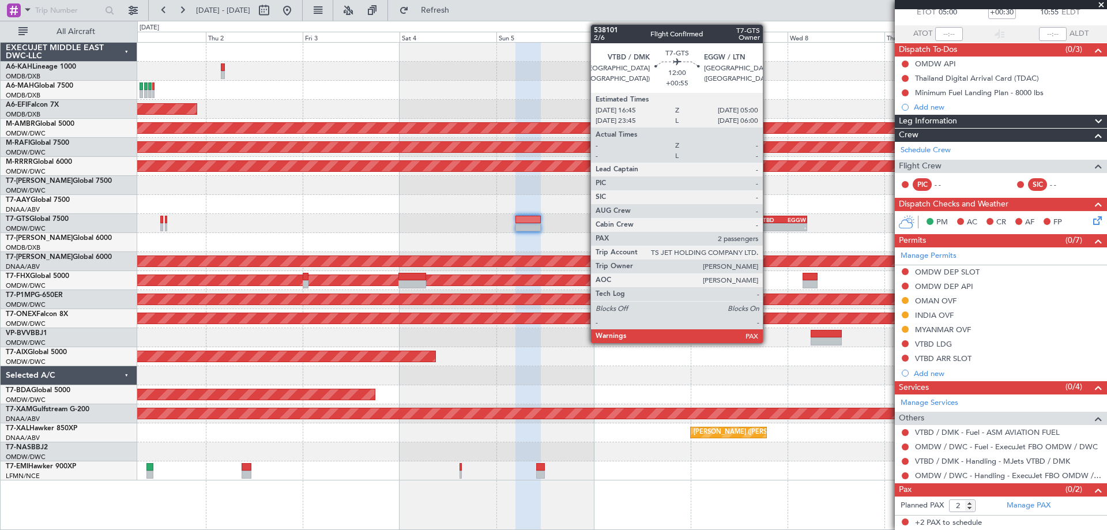
click at [768, 225] on div "-" at bounding box center [771, 227] width 24 height 7
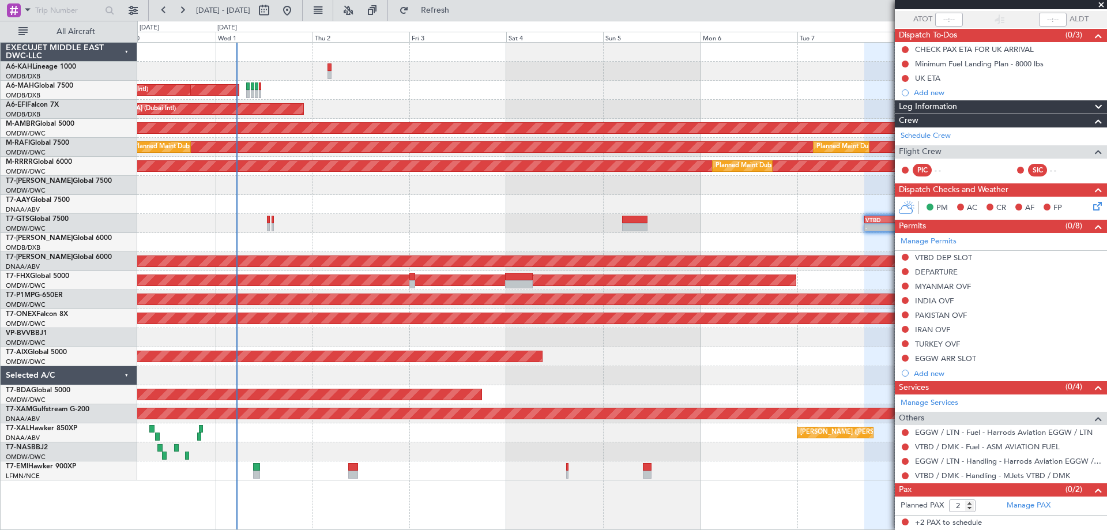
click at [670, 241] on div "Planned Maint Abu Dhabi (Al Bateen Executive) Planned Maint Dubai (Dubai Intl) …" at bounding box center [621, 262] width 969 height 438
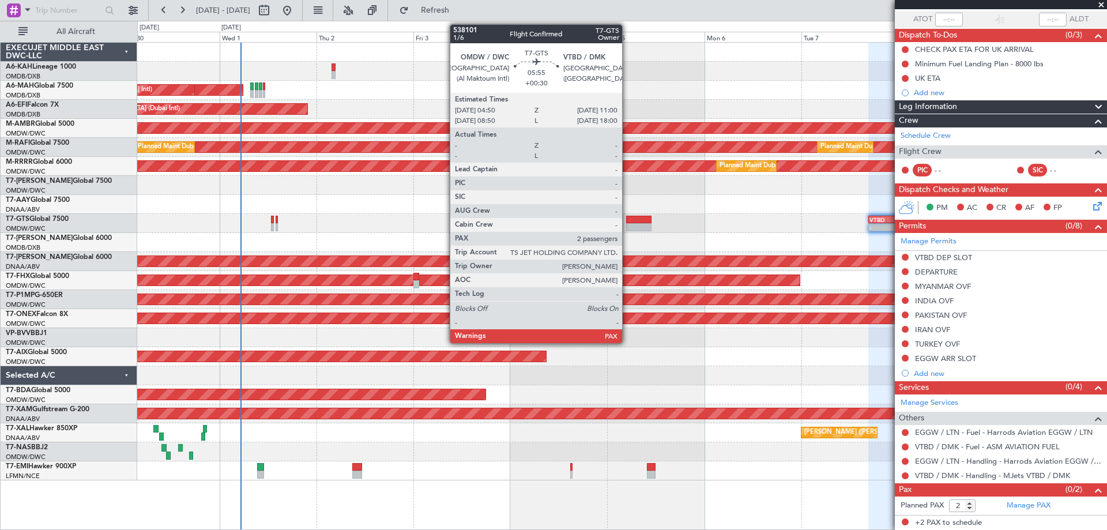
click at [627, 224] on div at bounding box center [638, 227] width 25 height 8
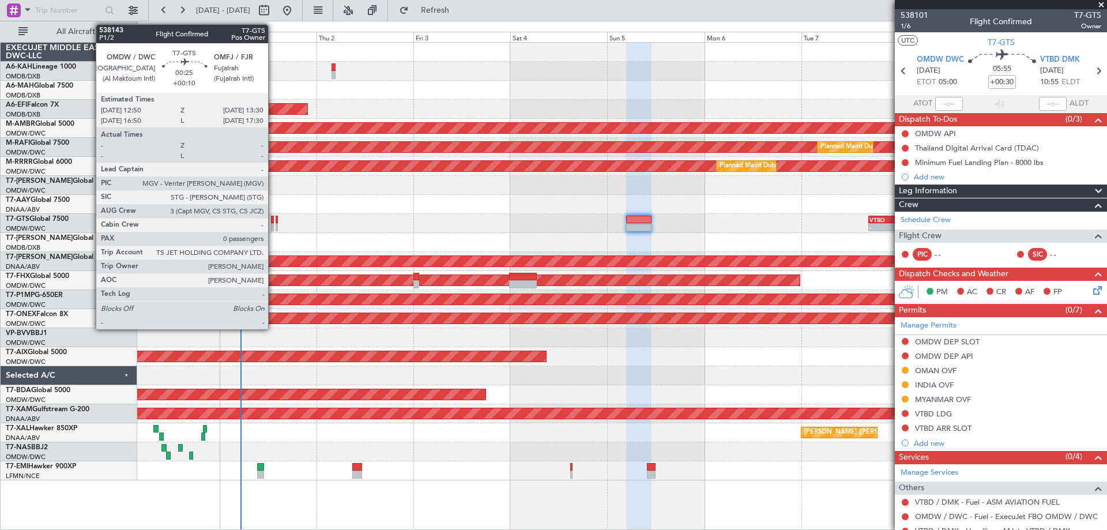
click at [273, 222] on div at bounding box center [272, 220] width 3 height 8
click at [272, 220] on div at bounding box center [272, 220] width 3 height 8
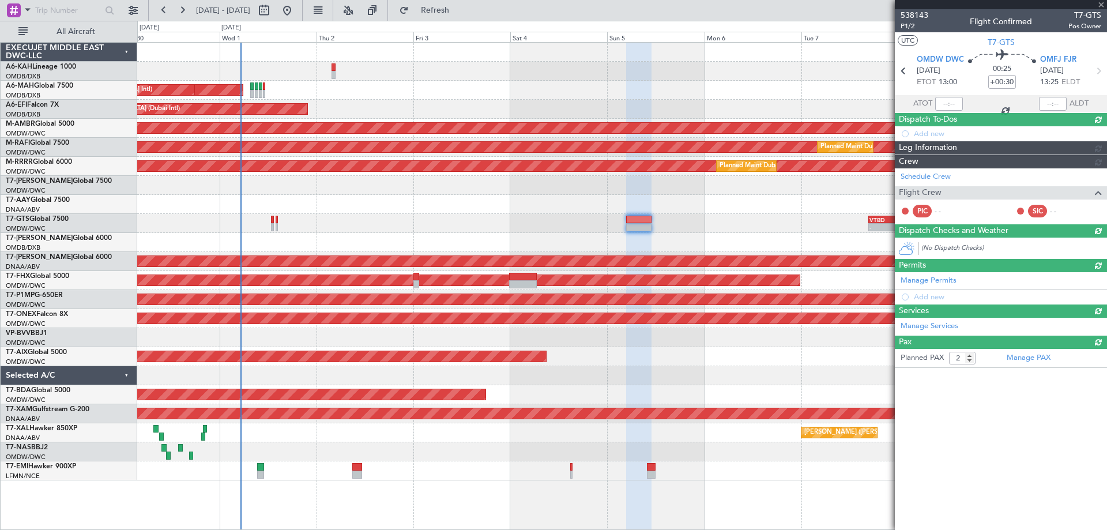
type input "+00:10"
type input "0"
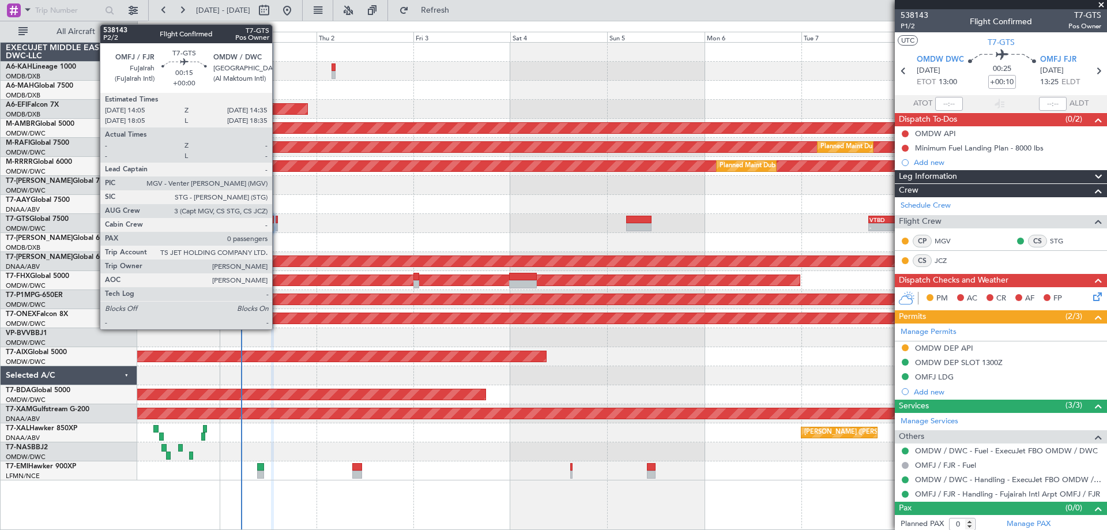
click at [277, 221] on div at bounding box center [277, 220] width 2 height 8
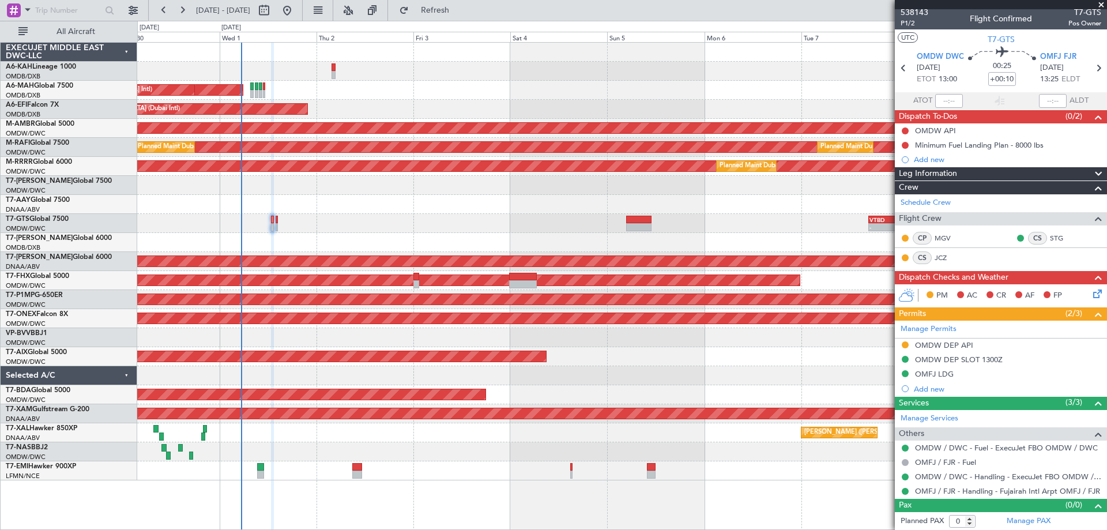
scroll to position [3, 0]
click at [1004, 488] on div "OMDW / DWC - Handling - ExecuJet FBO OMDW / DWC" at bounding box center [1004, 488] width 0 height 0
click at [930, 486] on link "OMFJ / FJR - Handling - Fujairah Intl Arpt OMFJ / FJR" at bounding box center [1007, 490] width 185 height 10
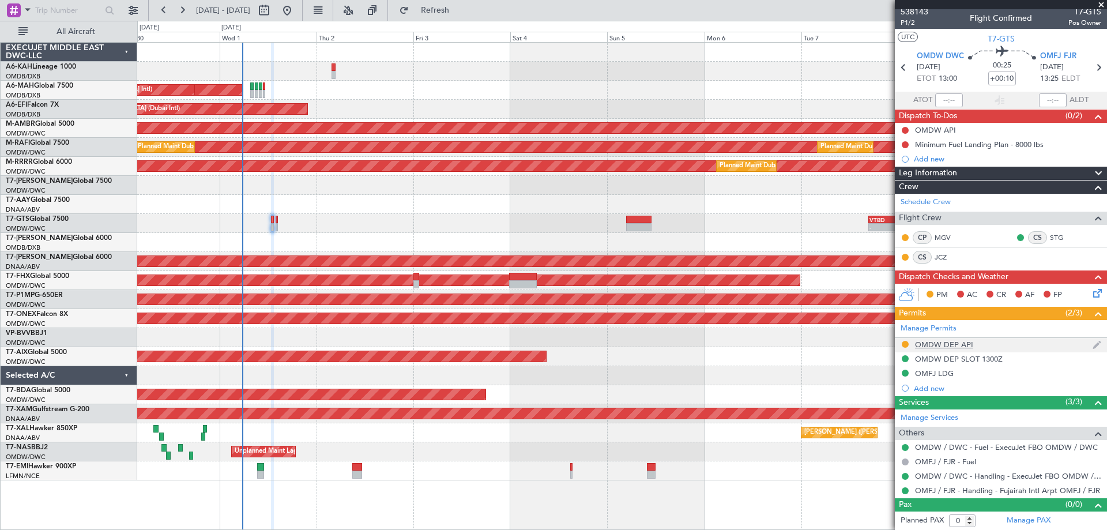
click at [947, 342] on div "OMDW DEP API" at bounding box center [944, 345] width 58 height 10
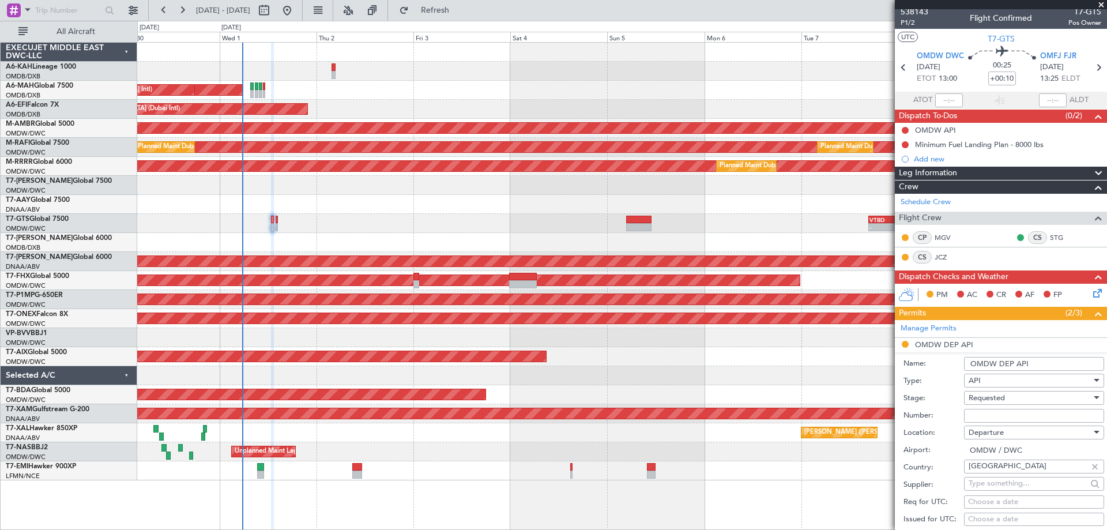
click at [995, 416] on input "Number:" at bounding box center [1034, 416] width 140 height 14
type input "FILED AND SAVED IN LAN"
click at [993, 401] on span "Requested" at bounding box center [986, 398] width 36 height 10
click at [1009, 483] on span "Received OK" at bounding box center [1029, 489] width 121 height 17
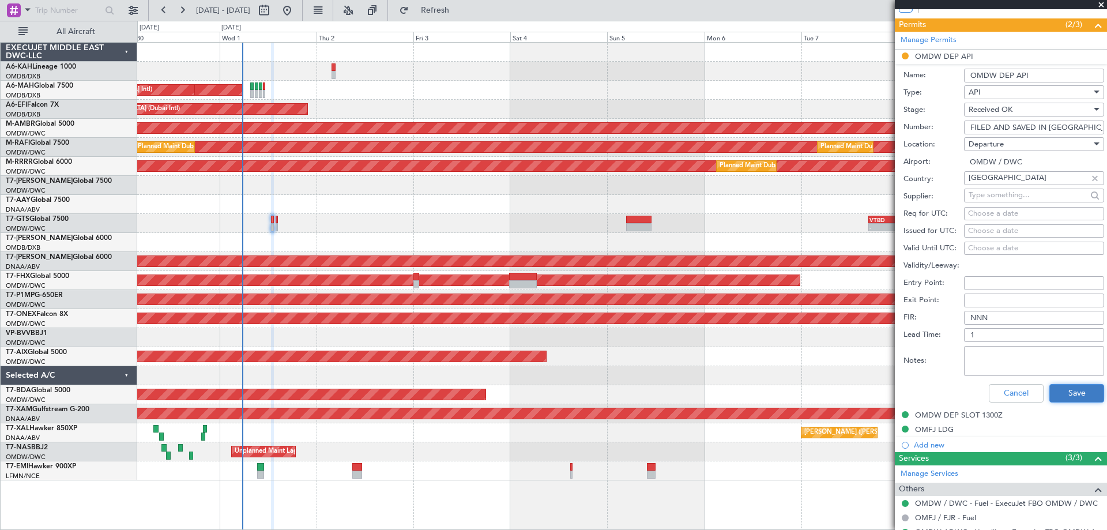
click at [1080, 395] on button "Save" at bounding box center [1076, 393] width 55 height 18
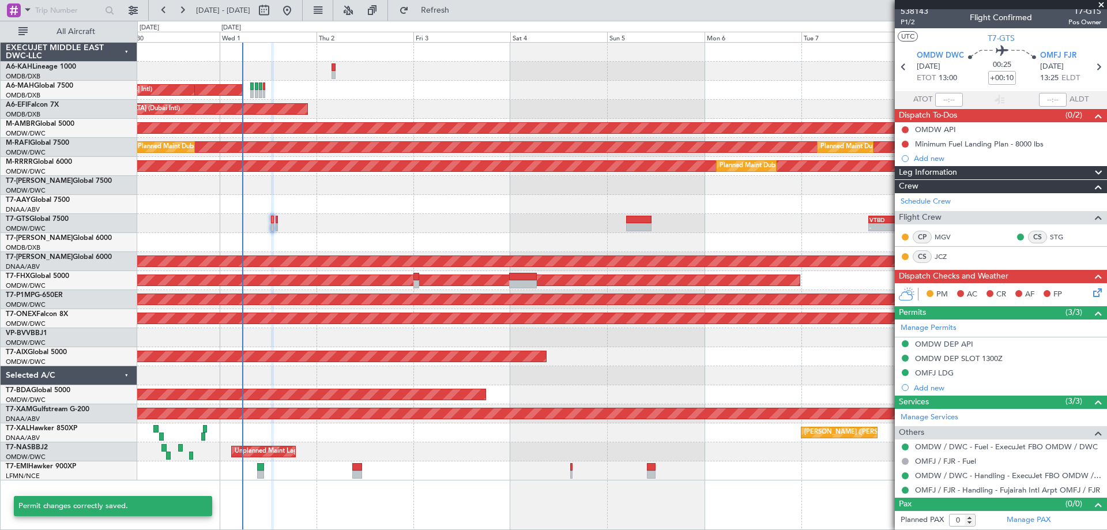
scroll to position [3, 0]
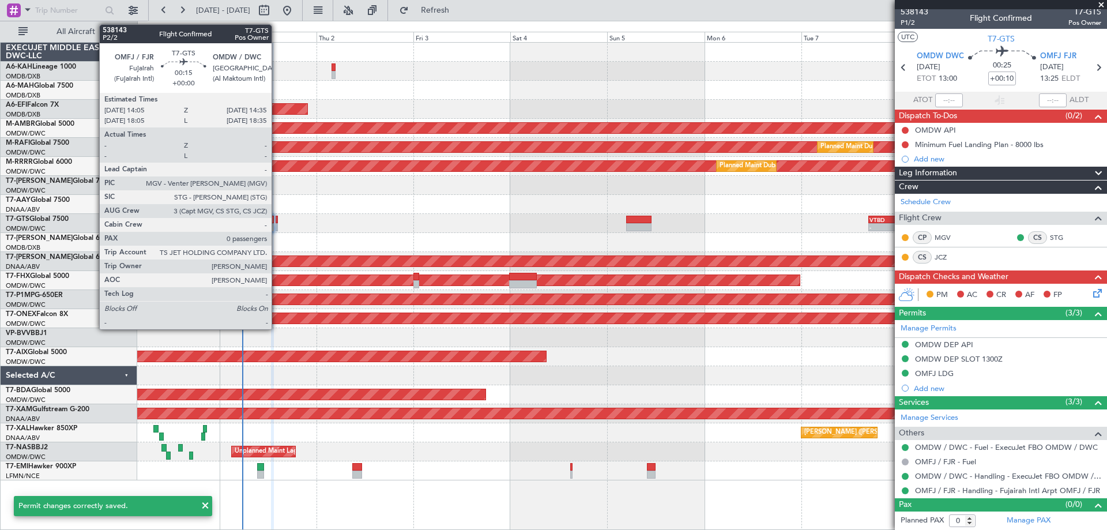
click at [277, 228] on div at bounding box center [277, 227] width 2 height 8
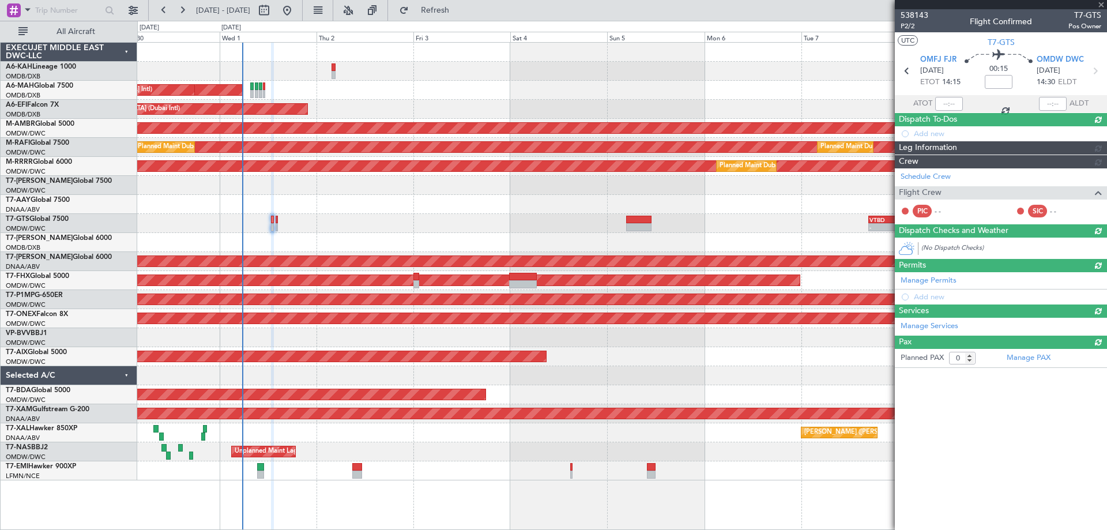
scroll to position [0, 0]
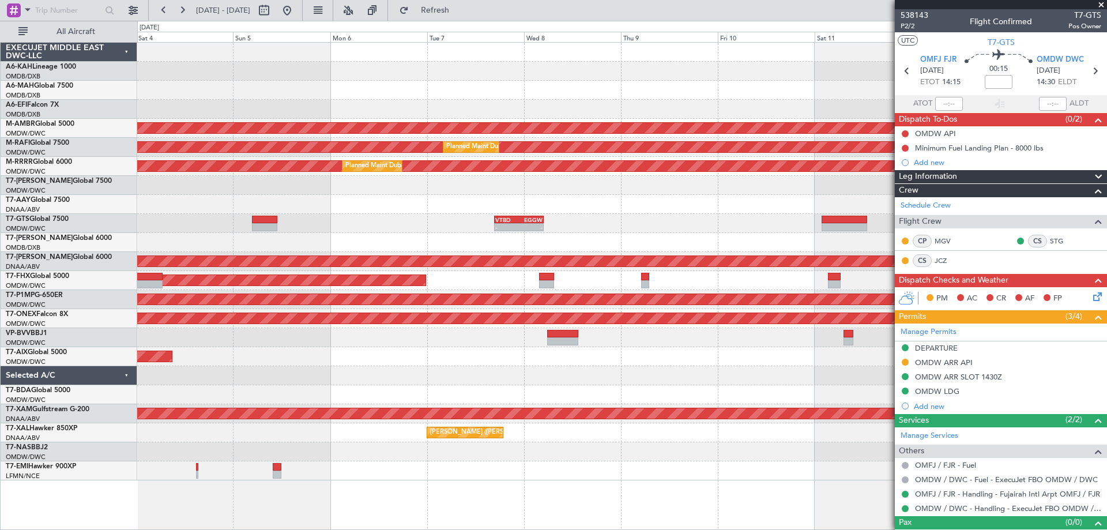
click at [315, 212] on div "AOG Maint Dubai (Dubai Intl) Planned Maint Singapore (Seletar) Planned Maint Du…" at bounding box center [621, 262] width 969 height 438
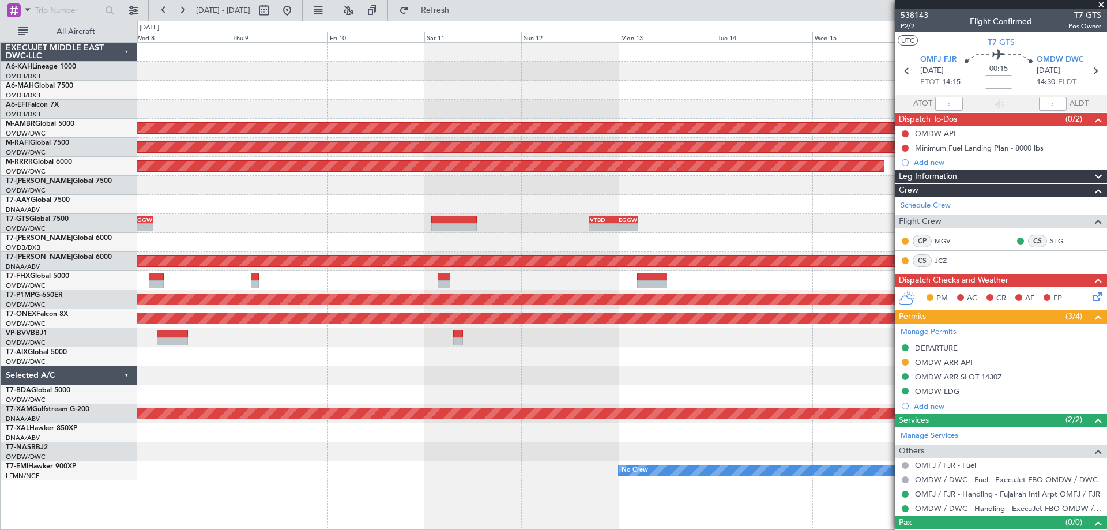
click at [389, 233] on div "Planned Maint Singapore (Seletar) Planned Maint Dubai (Al Maktoum Intl) Planned…" at bounding box center [621, 262] width 969 height 438
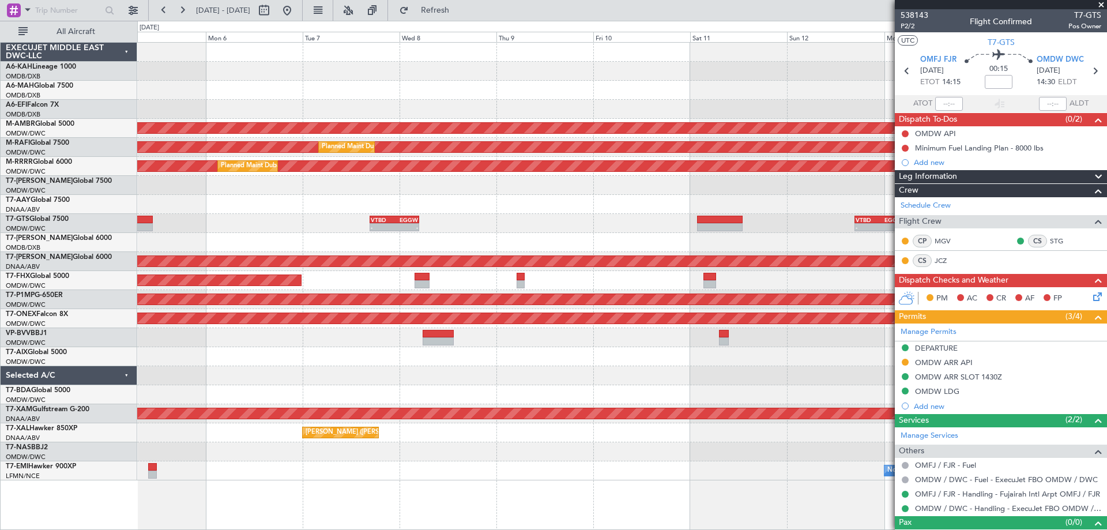
click at [600, 213] on div at bounding box center [621, 204] width 969 height 19
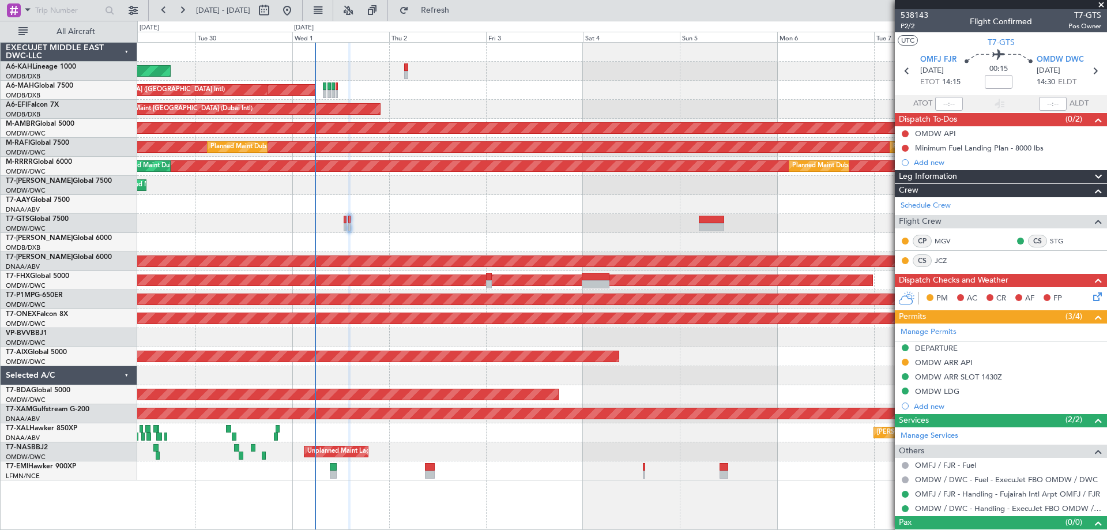
click at [688, 388] on div "Planned Maint Abu Dhabi (Al Bateen Executive) Planned Maint Dubai (Dubai Intl) …" at bounding box center [621, 262] width 969 height 438
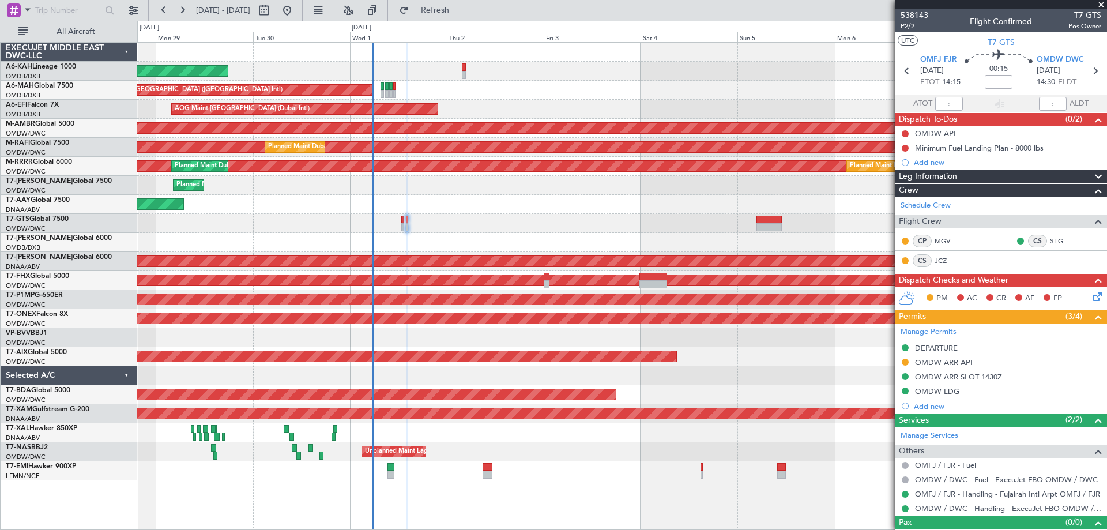
click at [1103, 5] on span at bounding box center [1101, 5] width 12 height 10
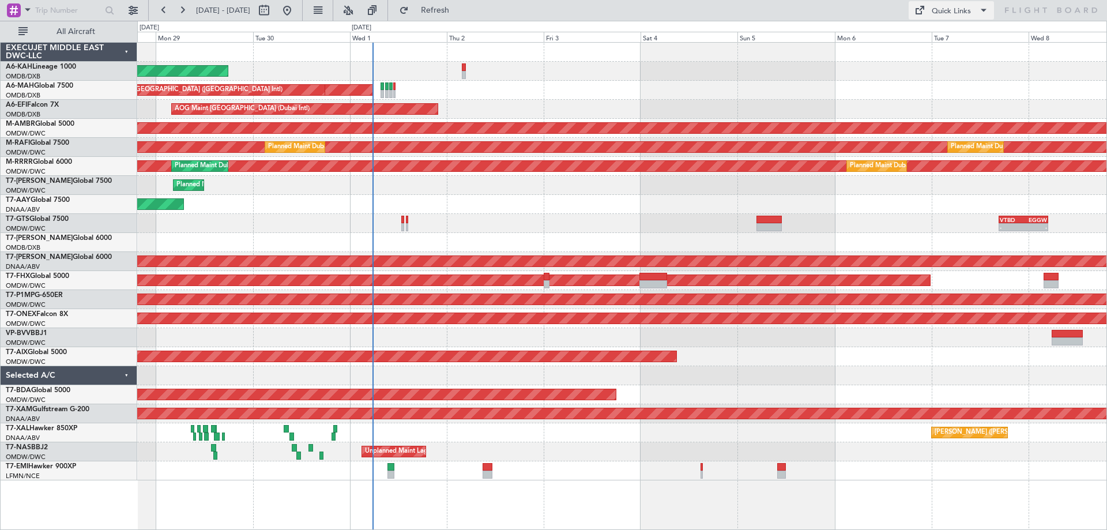
click at [948, 15] on div "Quick Links" at bounding box center [951, 12] width 39 height 12
click at [336, 431] on div at bounding box center [553, 265] width 1107 height 530
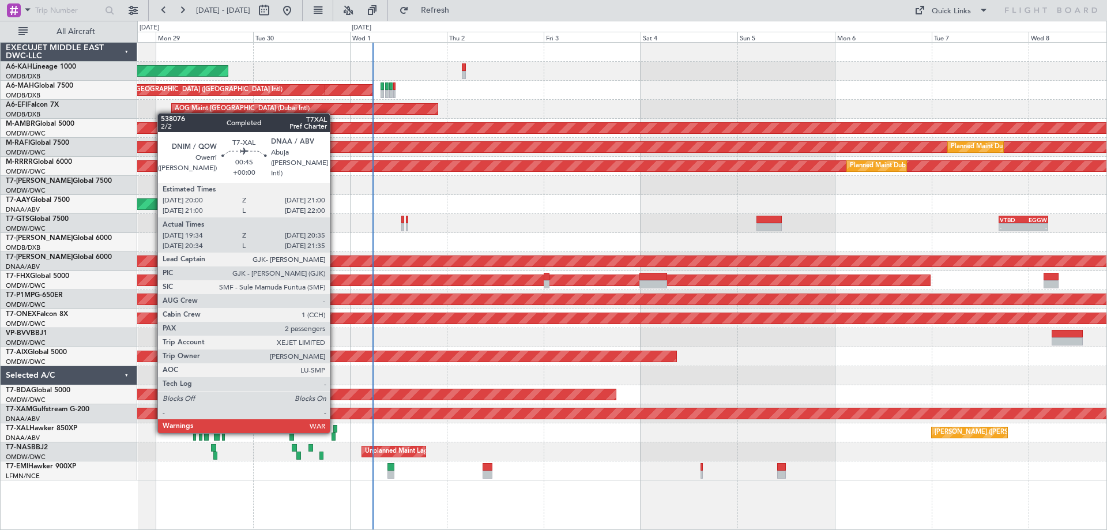
click at [335, 431] on div at bounding box center [335, 429] width 5 height 8
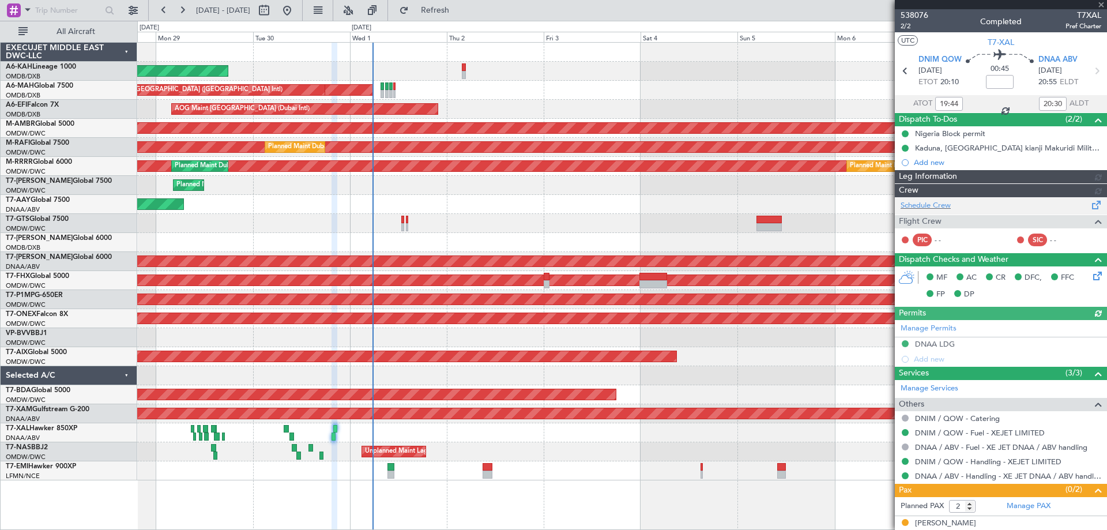
type input "[PERSON_NAME] (ANI)"
type input "7414"
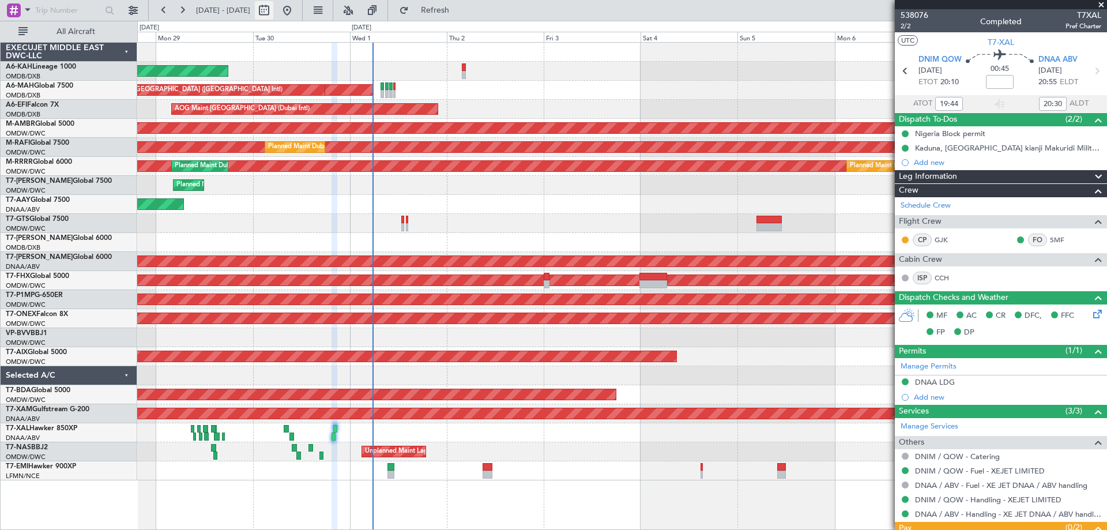
click at [273, 7] on button at bounding box center [264, 10] width 18 height 18
select select "9"
select select "2025"
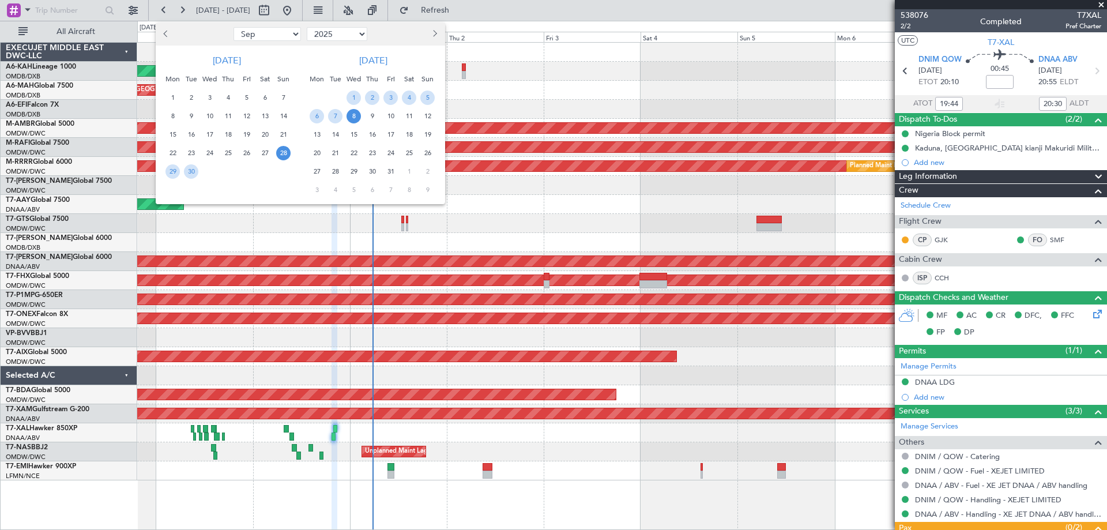
click at [167, 33] on span "Previous month" at bounding box center [166, 33] width 7 height 7
select select "7"
click at [193, 112] on span "8" at bounding box center [191, 116] width 14 height 14
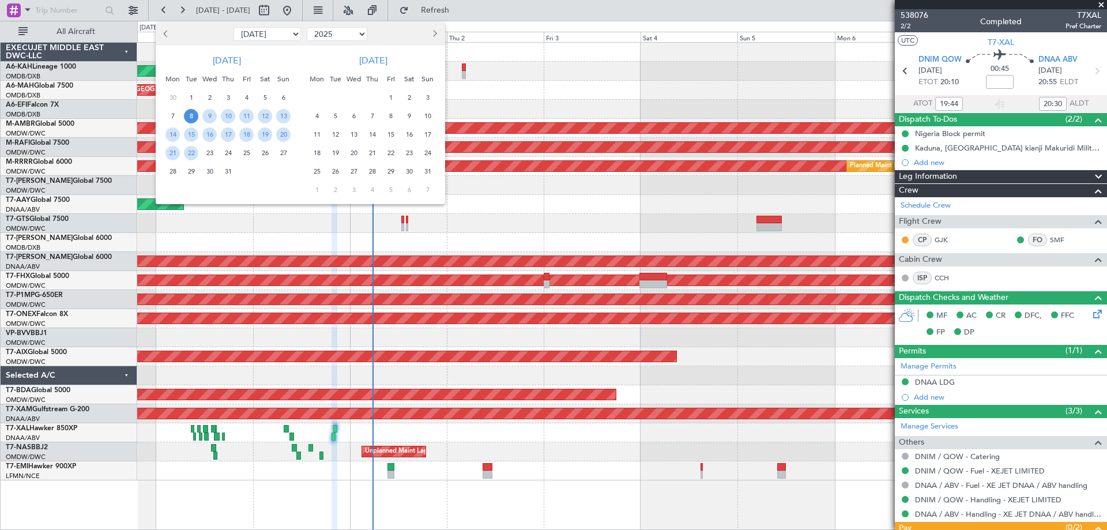
click at [193, 112] on span "8" at bounding box center [191, 116] width 14 height 14
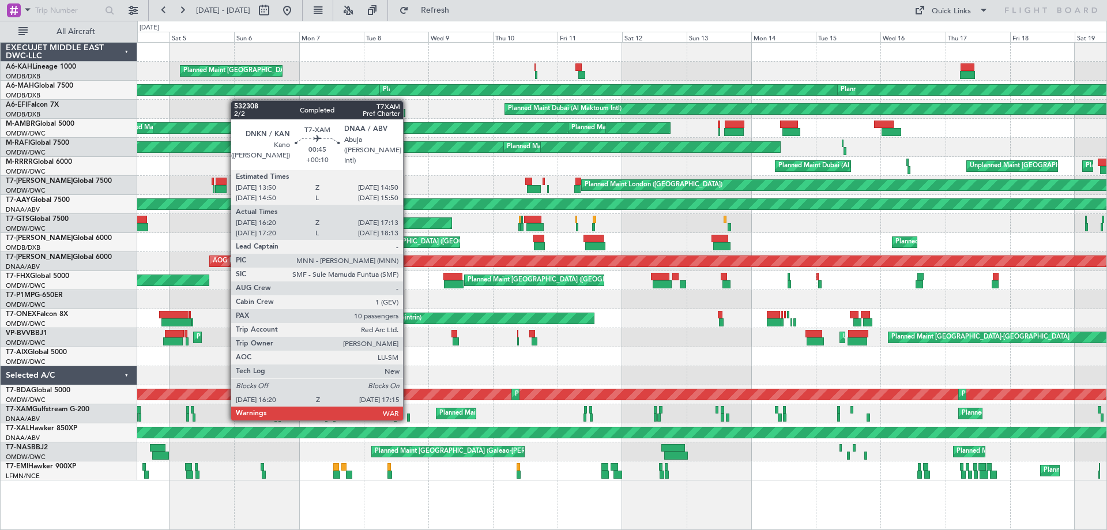
click at [408, 418] on div at bounding box center [408, 417] width 3 height 8
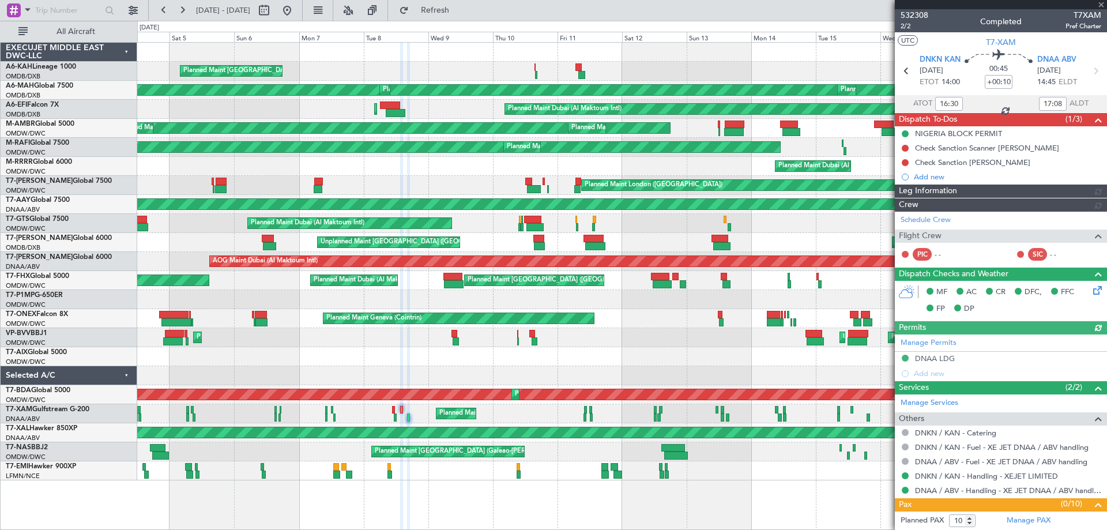
type input "Dherander Fithani (DHF)"
type input "6725"
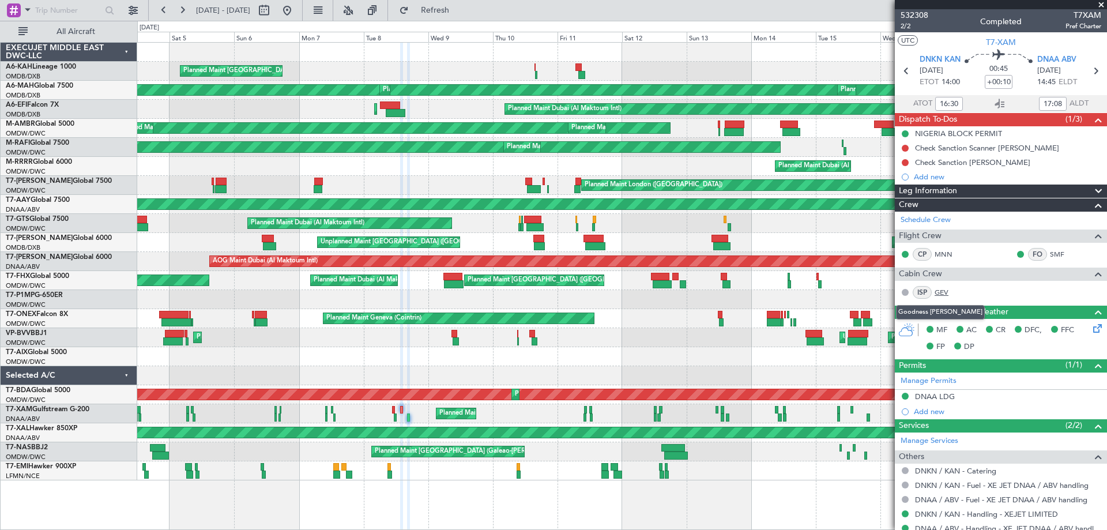
click at [943, 288] on link "GEV" at bounding box center [947, 292] width 26 height 10
click at [945, 288] on link "GEV" at bounding box center [947, 292] width 26 height 10
type input "17:30"
type input "18:08"
type input "16:30"
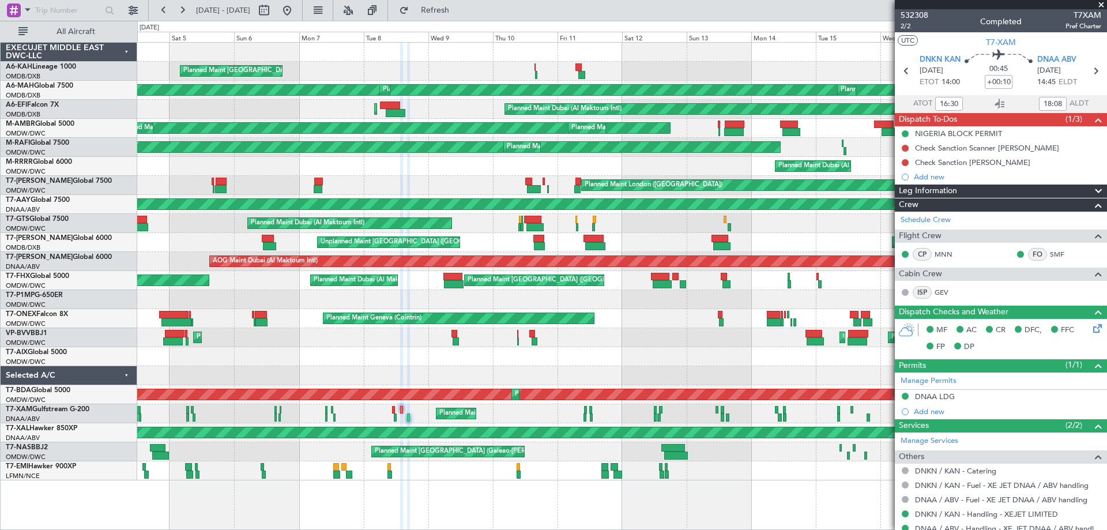
type input "17:08"
click at [908, 31] on body "04 Jul 2025 - 19 Jul 2025 Refresh Quick Links All Aircraft Planned Maint London…" at bounding box center [553, 265] width 1107 height 530
click at [907, 25] on span "2/2" at bounding box center [914, 26] width 28 height 10
click at [296, 11] on button at bounding box center [287, 10] width 18 height 18
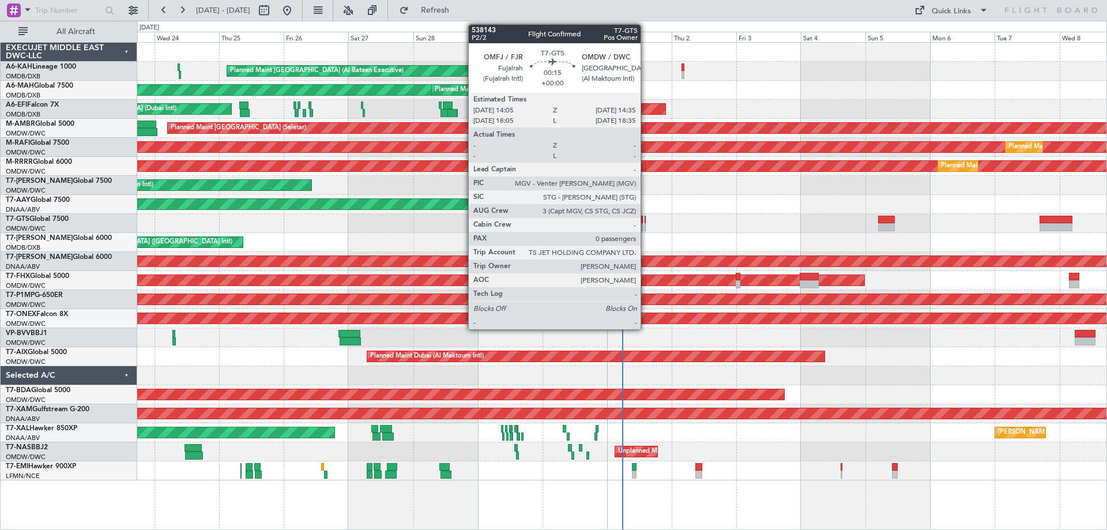
click at [646, 227] on div at bounding box center [646, 227] width 2 height 8
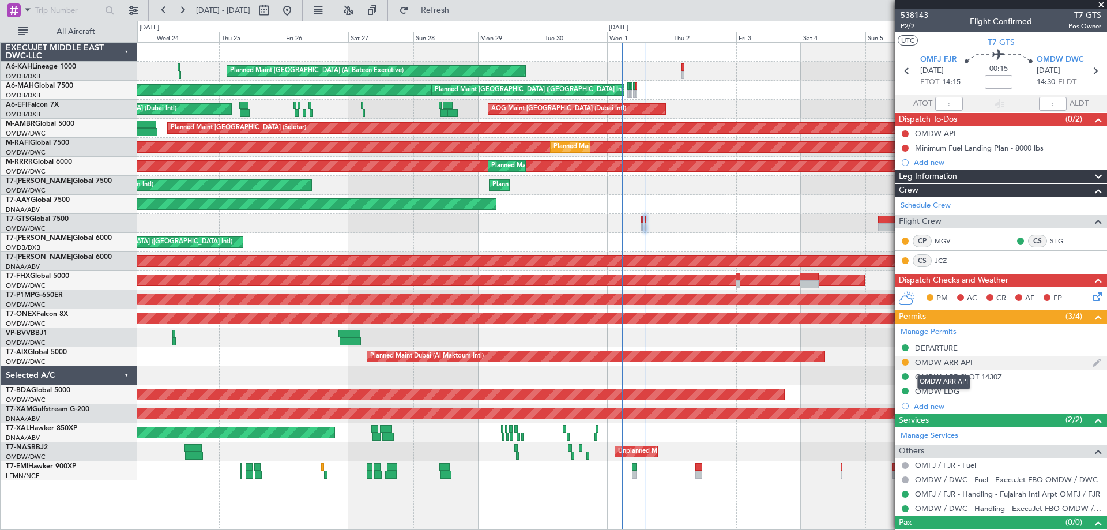
click at [952, 363] on div "OMDW ARR API" at bounding box center [944, 362] width 58 height 10
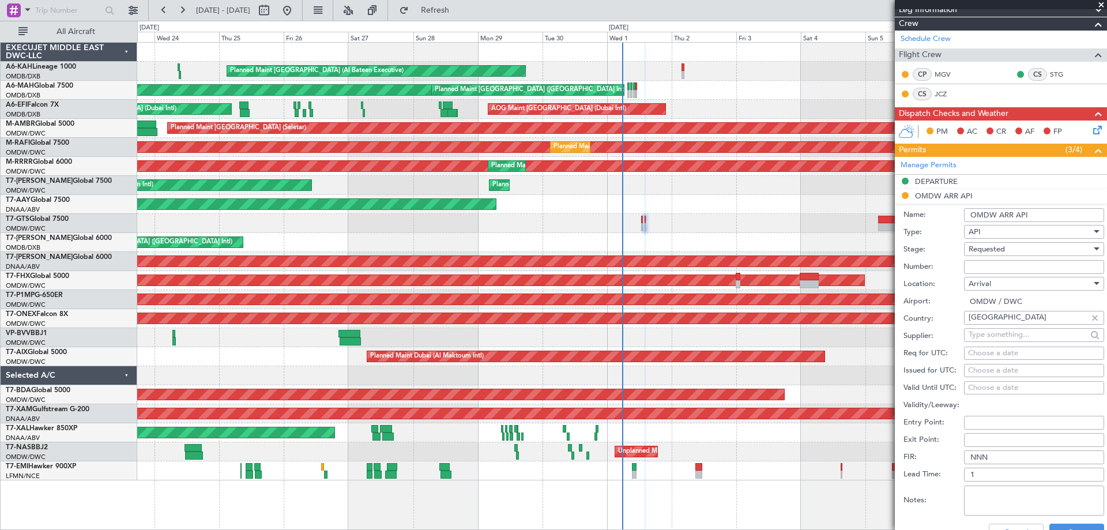
scroll to position [173, 0]
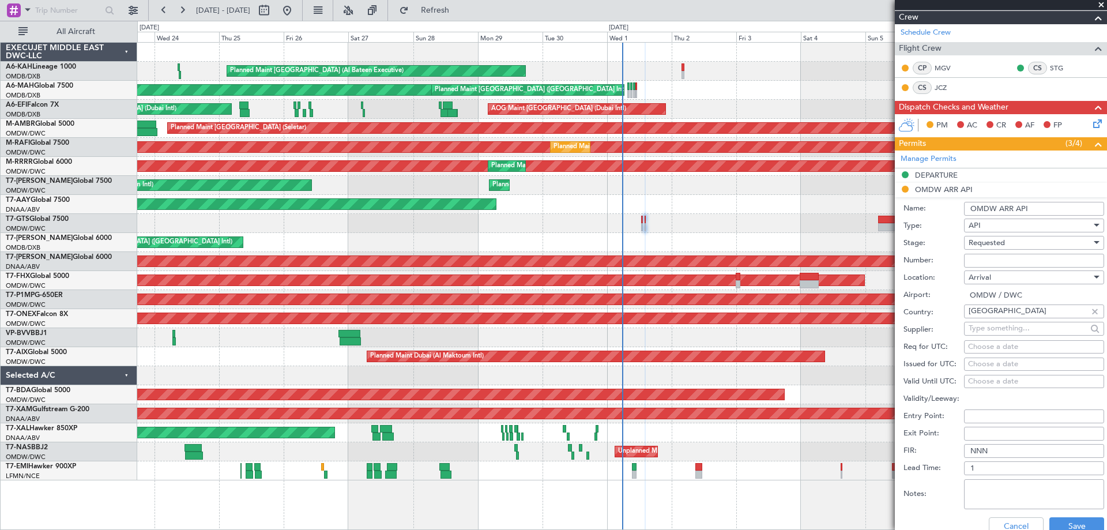
click at [982, 259] on input "Number:" at bounding box center [1034, 261] width 140 height 14
type input "FILED AND SAVED IN [GEOGRAPHIC_DATA]"
click at [989, 248] on div "Requested" at bounding box center [1029, 242] width 123 height 17
click at [994, 327] on span "Received OK" at bounding box center [1029, 329] width 121 height 17
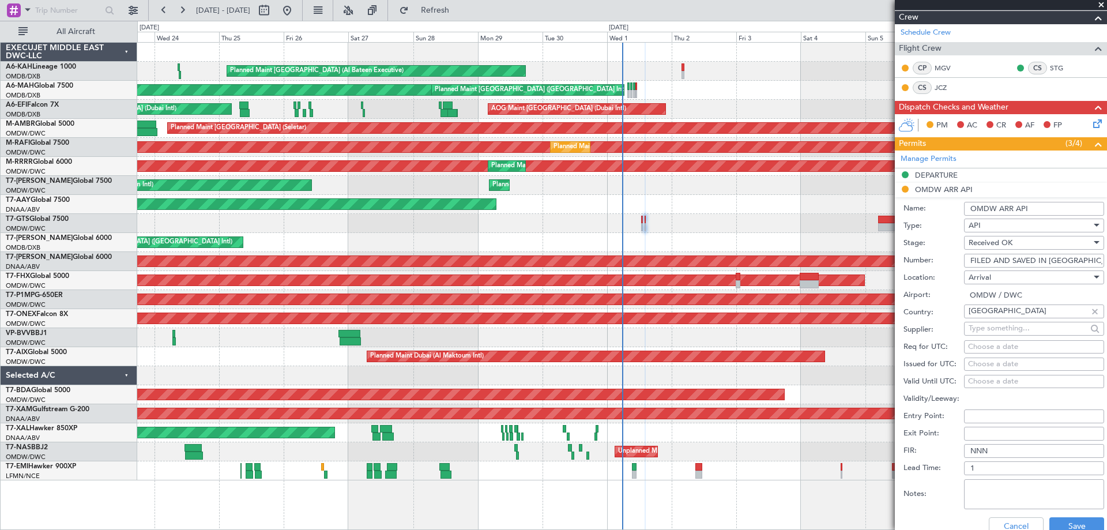
scroll to position [362, 0]
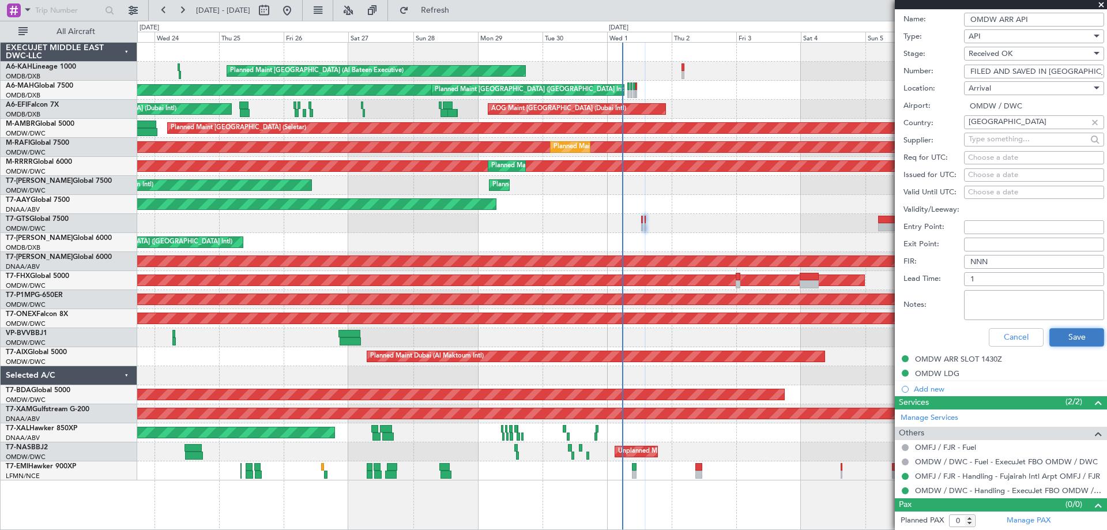
click at [1069, 333] on button "Save" at bounding box center [1076, 337] width 55 height 18
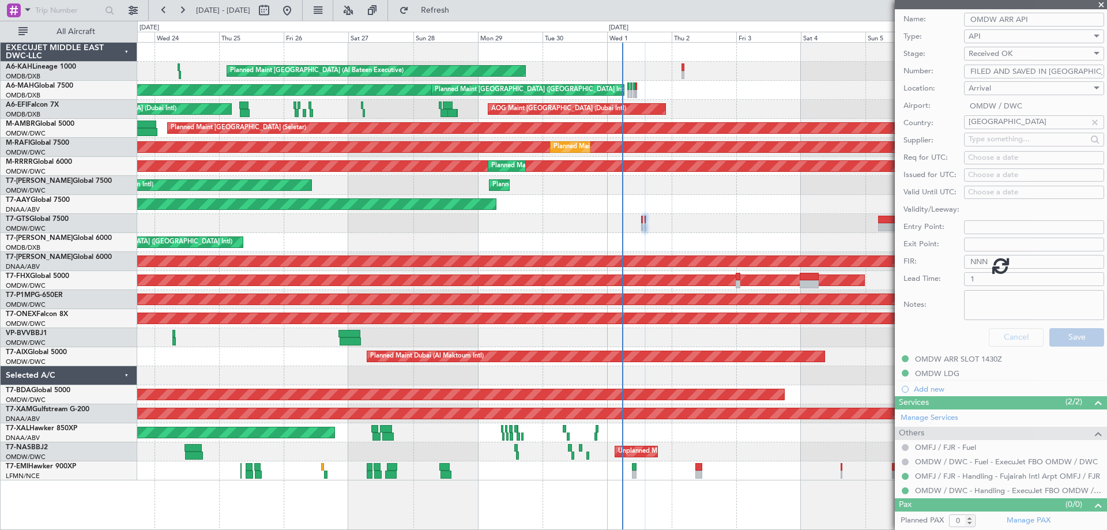
scroll to position [18, 0]
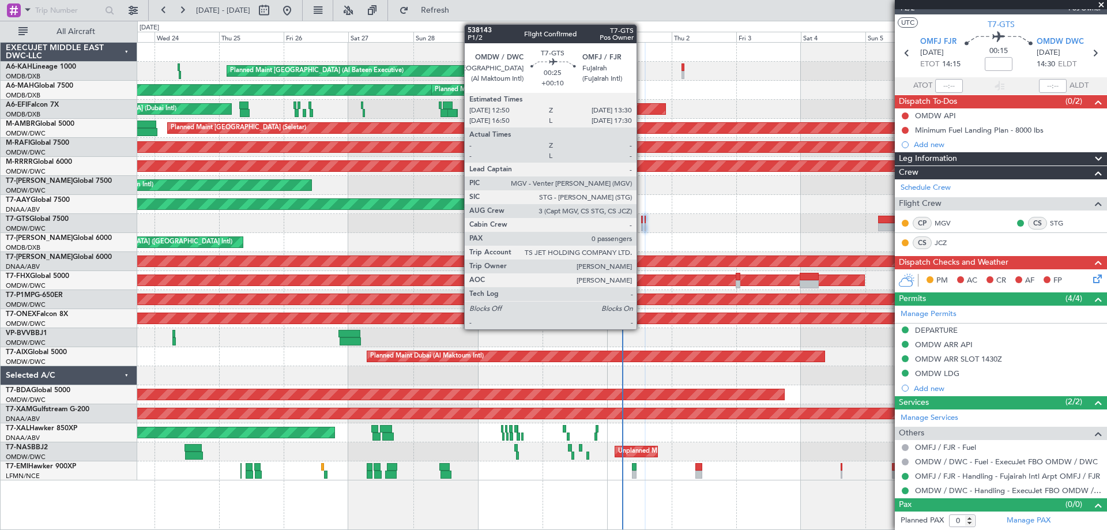
click at [642, 221] on div at bounding box center [642, 220] width 2 height 8
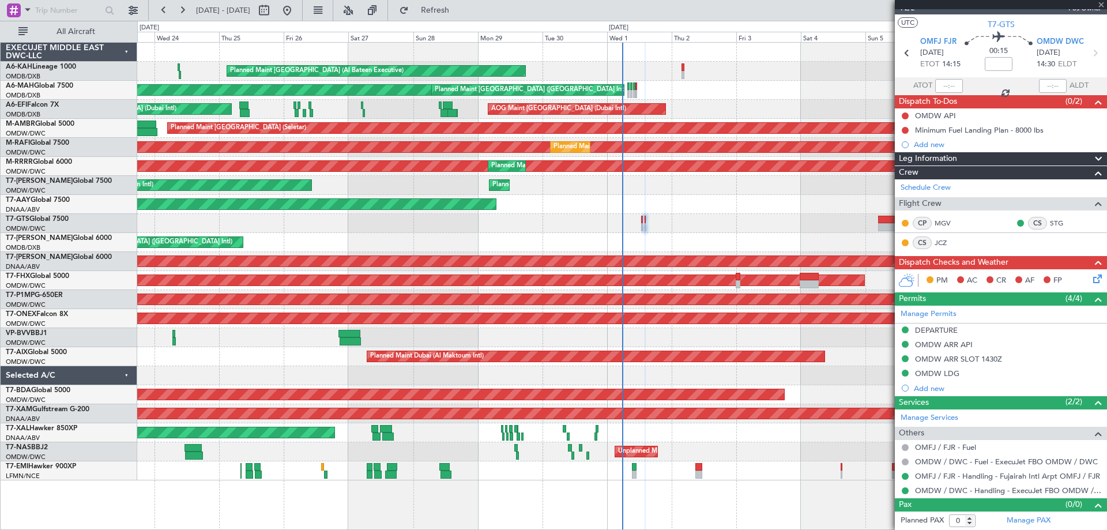
type input "+00:10"
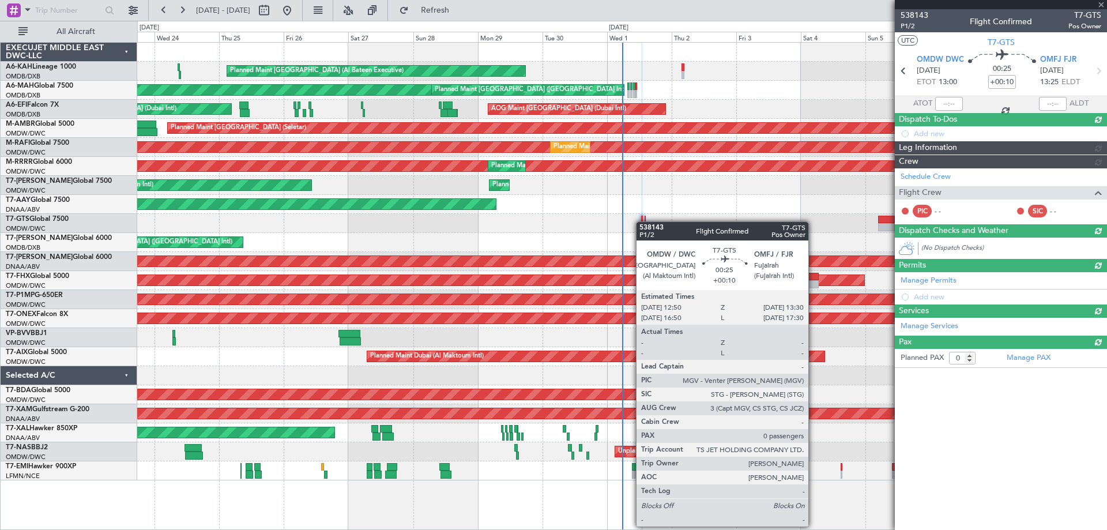
scroll to position [0, 0]
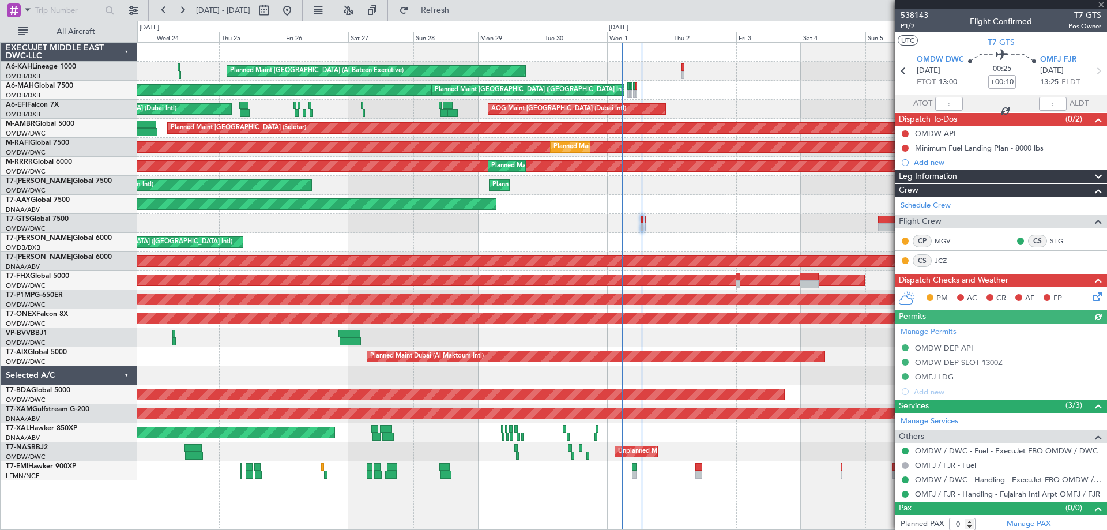
click at [915, 24] on span "P1/2" at bounding box center [914, 26] width 28 height 10
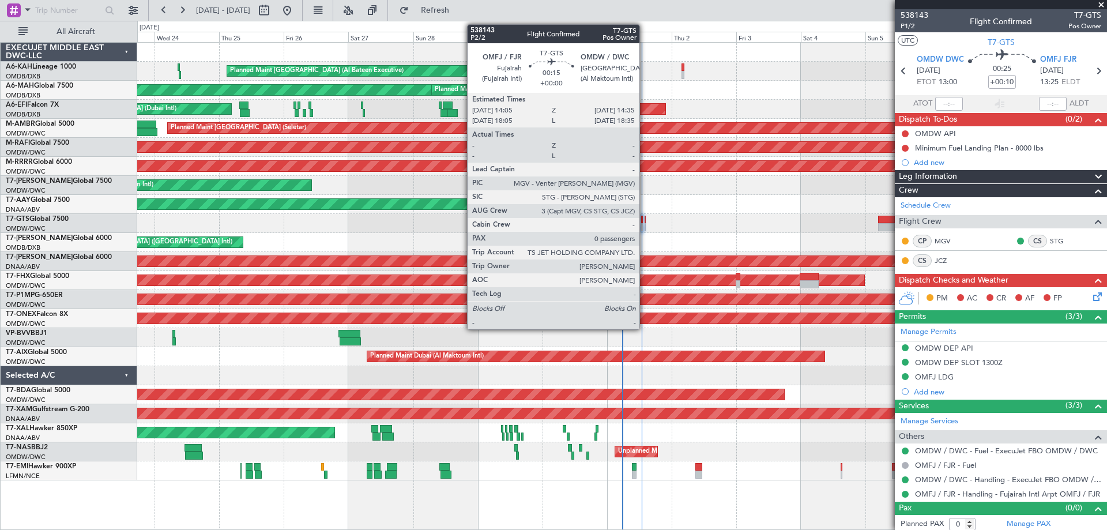
click at [645, 221] on div at bounding box center [646, 220] width 2 height 8
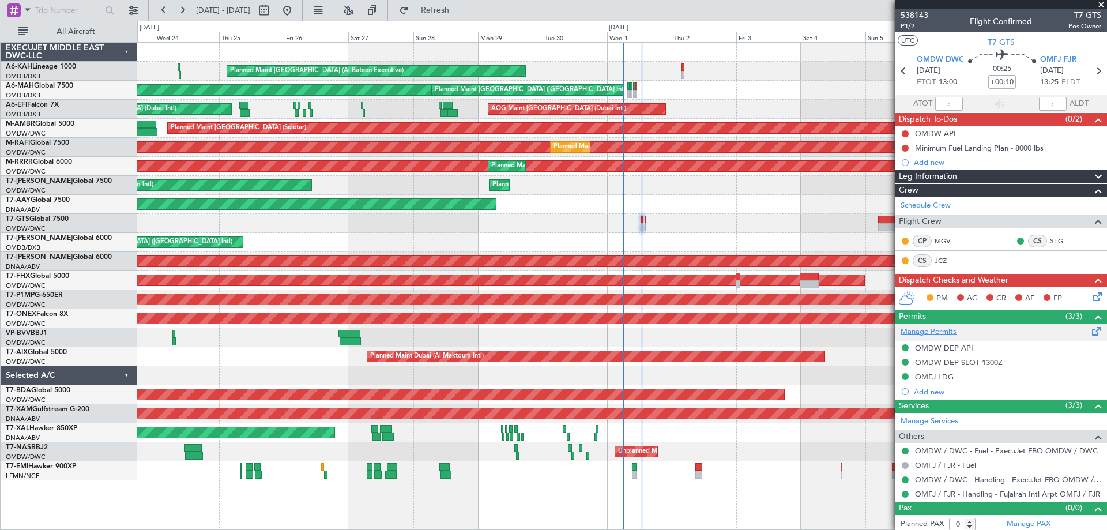
click at [942, 333] on link "Manage Permits" at bounding box center [928, 332] width 56 height 12
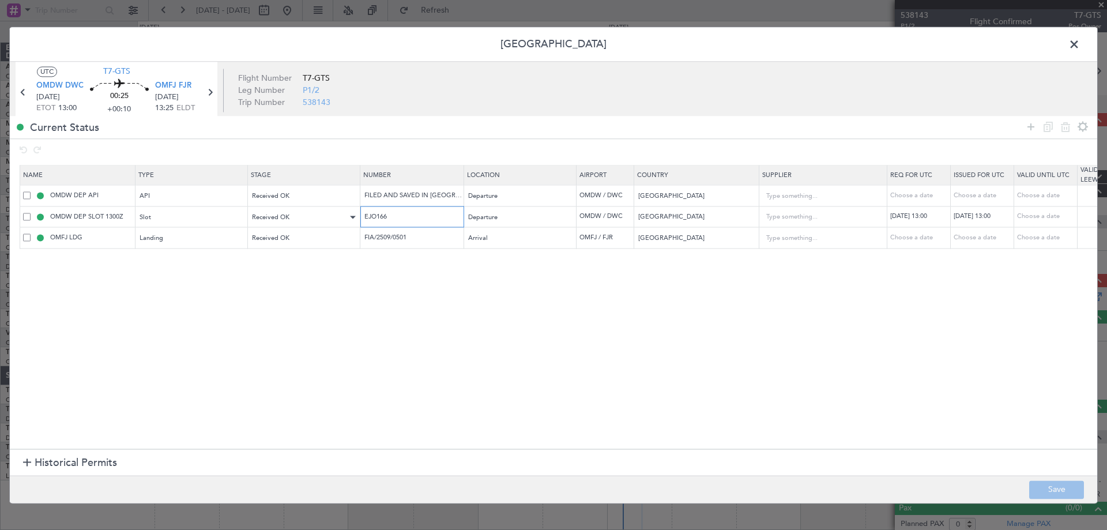
drag, startPoint x: 413, startPoint y: 217, endPoint x: 295, endPoint y: 220, distance: 118.2
click at [295, 220] on tr "OMDW DEP SLOT 1300Z Slot Received OK EJO166 Departure OMDW / DWC United Arab Em…" at bounding box center [755, 216] width 1471 height 21
drag, startPoint x: 434, startPoint y: 235, endPoint x: 301, endPoint y: 235, distance: 133.2
click at [301, 235] on tr "OMFJ LDG Landing Received OK FIA/2509/0501 Arrival OMFJ / FJR United Arab Emira…" at bounding box center [755, 237] width 1471 height 21
click at [1080, 39] on span at bounding box center [1080, 47] width 0 height 23
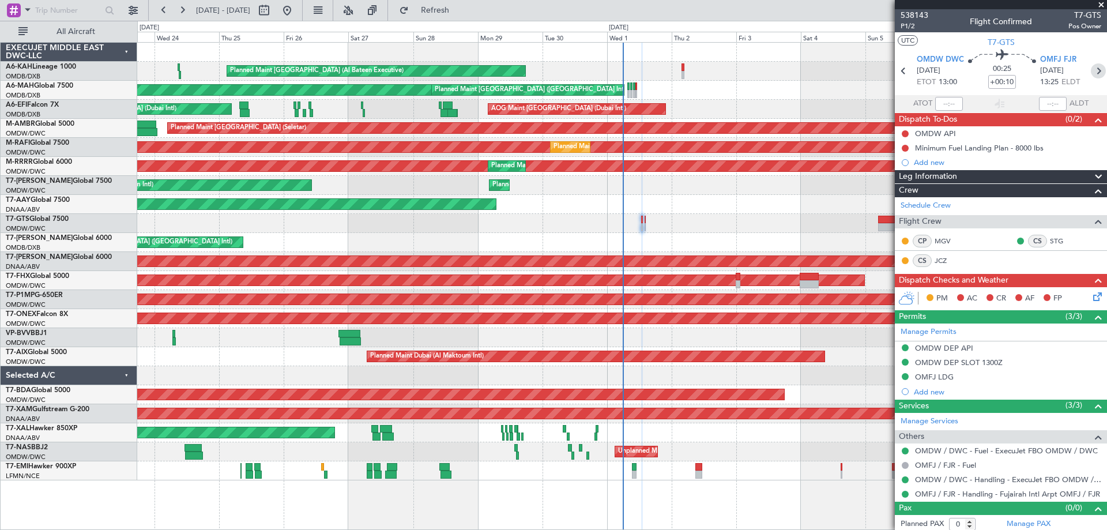
click at [1091, 71] on icon at bounding box center [1098, 70] width 15 height 15
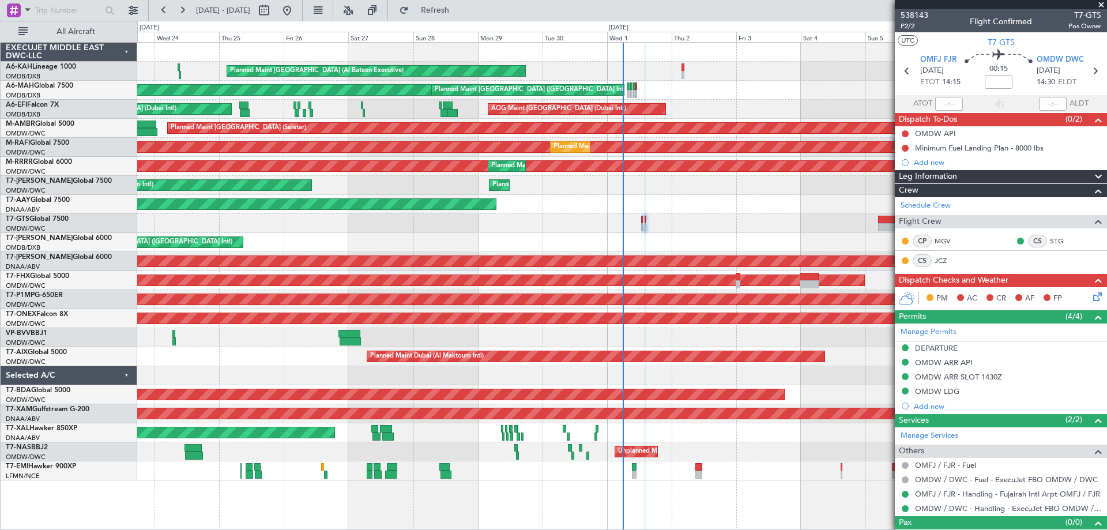
click at [941, 332] on link "Manage Permits" at bounding box center [928, 332] width 56 height 12
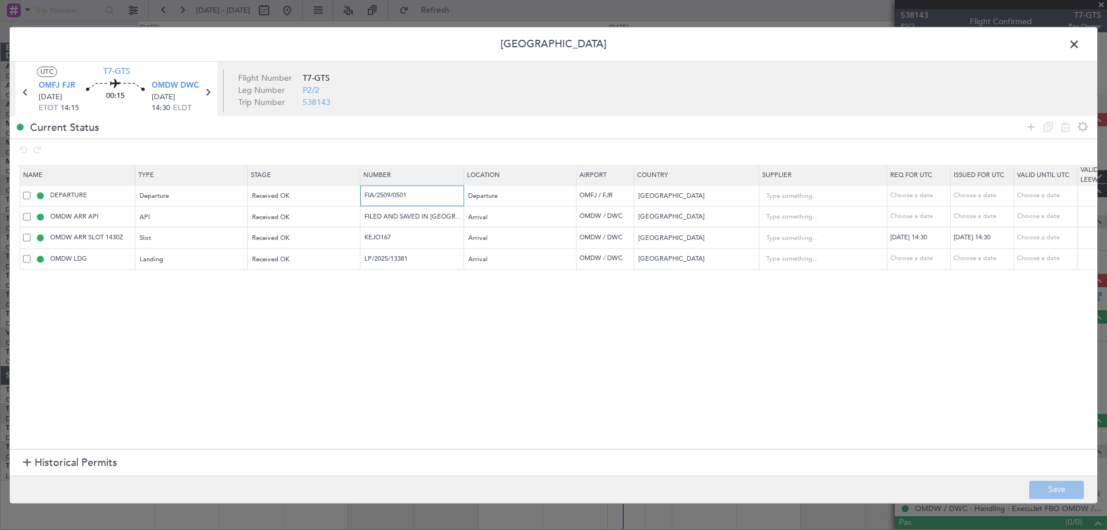
drag, startPoint x: 427, startPoint y: 195, endPoint x: 267, endPoint y: 208, distance: 160.1
click at [247, 201] on tr "DEPARTURE Departure Received OK FIA/2509/0501 Departure OMFJ / FJR United Arab …" at bounding box center [755, 195] width 1471 height 21
drag, startPoint x: 408, startPoint y: 239, endPoint x: 303, endPoint y: 231, distance: 105.3
click at [303, 231] on tr "OMDW ARR SLOT 1430Z Slot Received OK KEJO167 Arrival OMDW / DWC United Arab Emi…" at bounding box center [755, 237] width 1471 height 21
drag, startPoint x: 442, startPoint y: 259, endPoint x: 302, endPoint y: 275, distance: 140.4
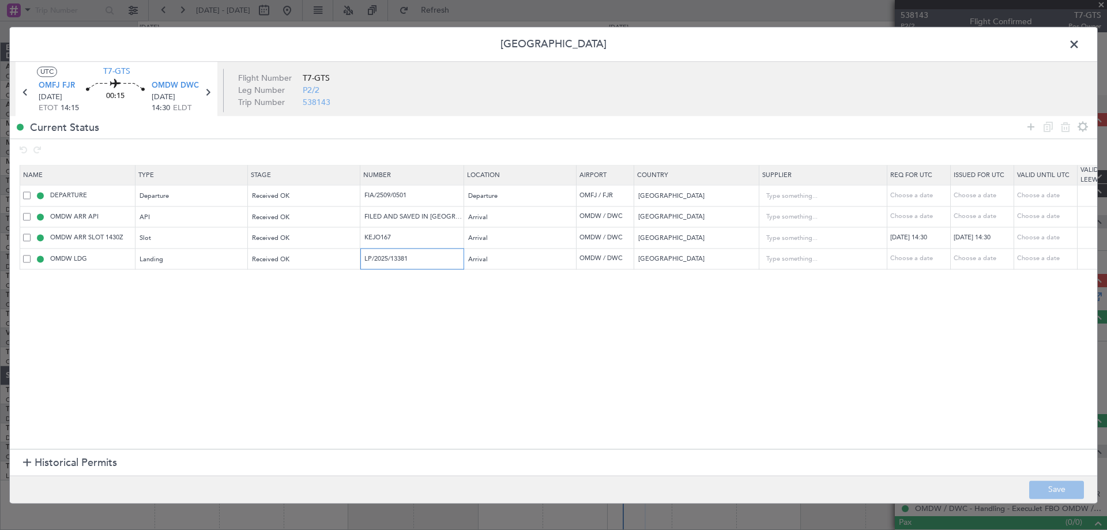
click at [307, 274] on section "Name Type Stage Number Location Airport Country Supplier Req For Utc Issued For…" at bounding box center [553, 306] width 1087 height 287
click at [1080, 39] on span at bounding box center [1080, 47] width 0 height 23
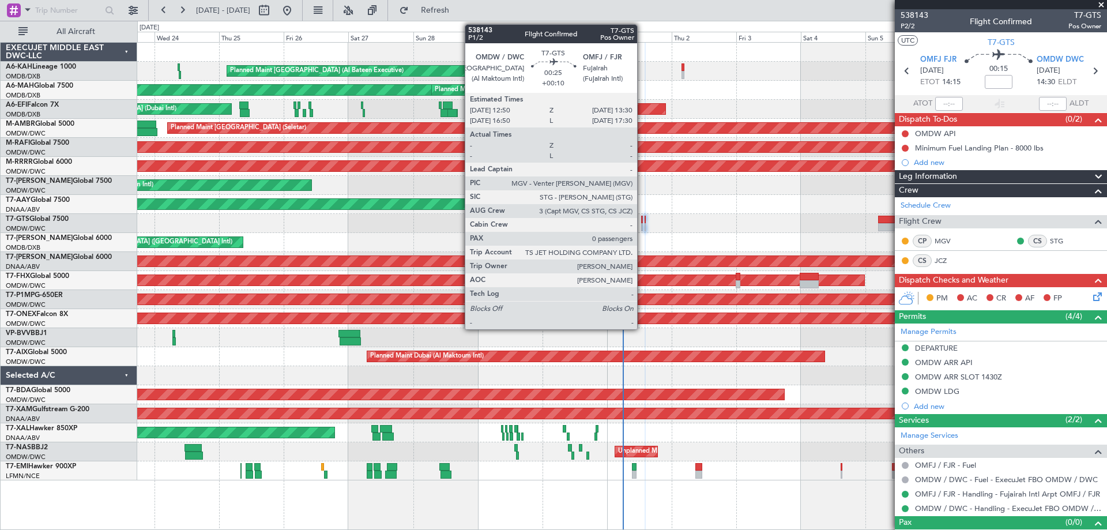
click at [642, 227] on div at bounding box center [642, 227] width 2 height 8
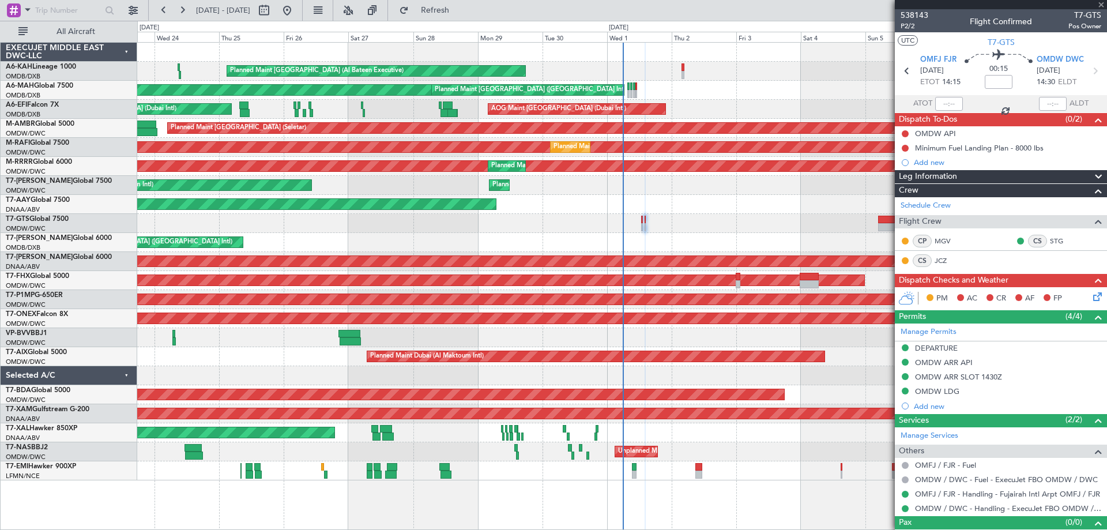
type input "+00:10"
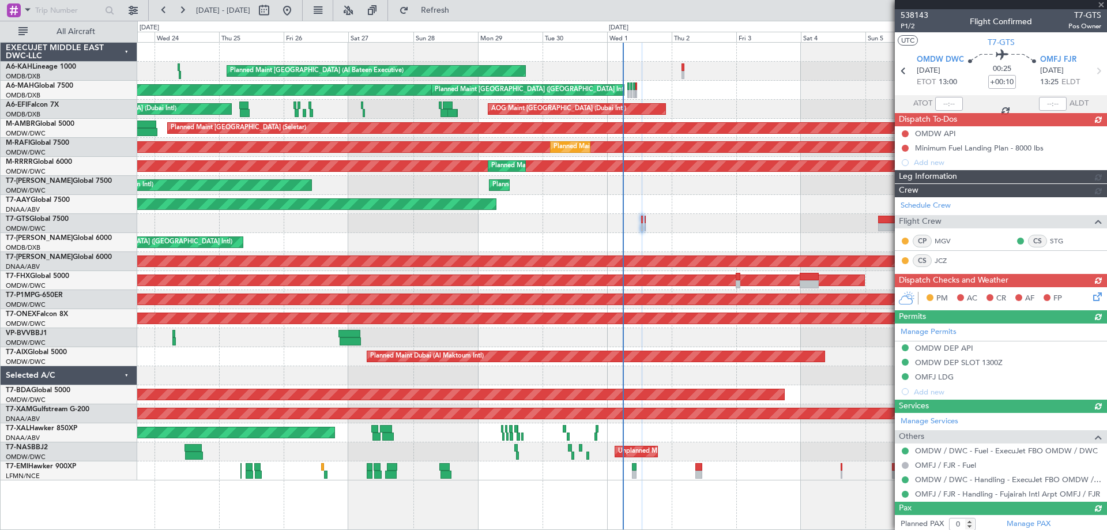
type input "[PERSON_NAME] ([PERSON_NAME])"
type input "7411"
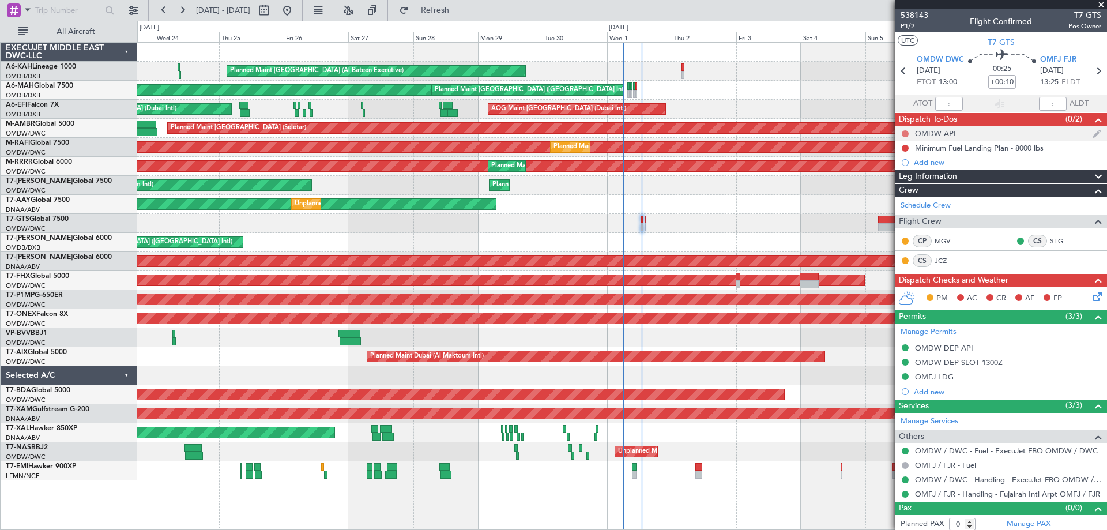
click at [906, 137] on mat-tooltip-component "Not Started" at bounding box center [904, 152] width 55 height 31
click at [903, 133] on button at bounding box center [905, 133] width 7 height 7
drag, startPoint x: 893, startPoint y: 186, endPoint x: 901, endPoint y: 169, distance: 18.0
click at [893, 185] on span "Completed" at bounding box center [910, 185] width 38 height 12
click at [903, 146] on button at bounding box center [905, 148] width 7 height 7
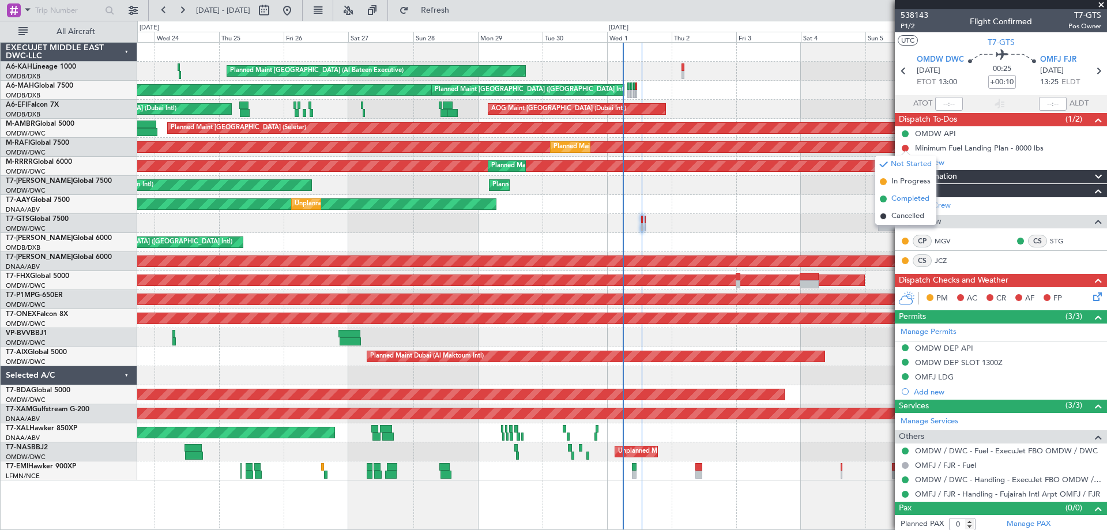
click at [900, 199] on span "Completed" at bounding box center [910, 199] width 38 height 12
click at [1091, 294] on icon at bounding box center [1095, 294] width 9 height 9
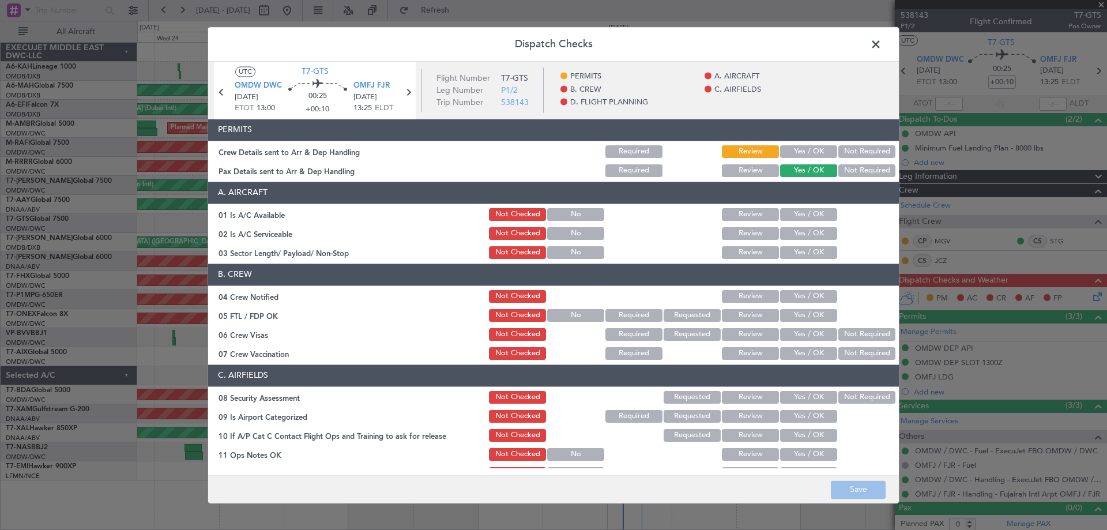
click at [804, 147] on button "Yes / OK" at bounding box center [808, 151] width 57 height 13
drag, startPoint x: 811, startPoint y: 209, endPoint x: 804, endPoint y: 226, distance: 18.6
click at [811, 211] on button "Yes / OK" at bounding box center [808, 214] width 57 height 13
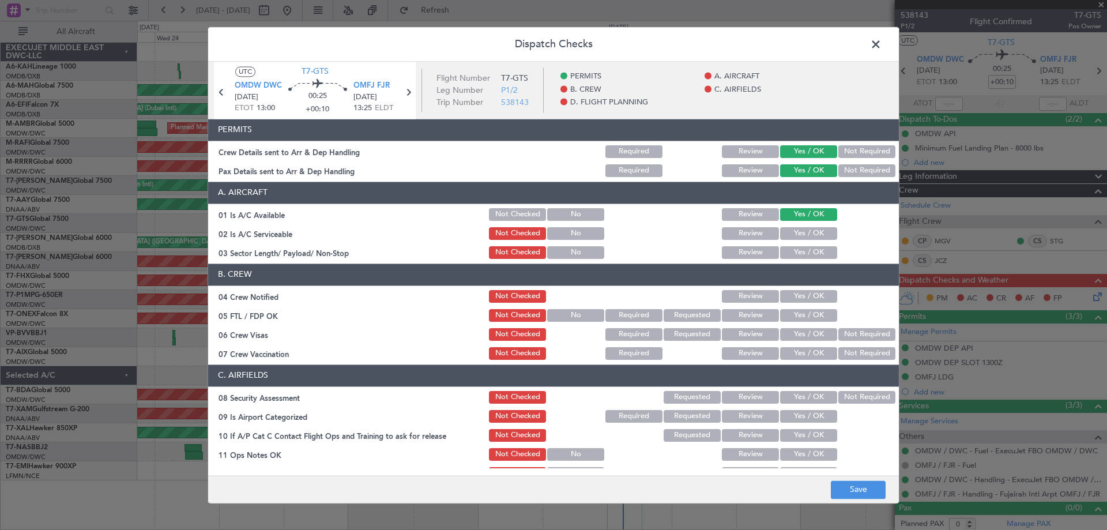
click at [803, 228] on div "Yes / OK" at bounding box center [807, 233] width 58 height 16
click at [801, 232] on button "Yes / OK" at bounding box center [808, 233] width 57 height 13
click at [794, 252] on button "Yes / OK" at bounding box center [808, 252] width 57 height 13
drag, startPoint x: 796, startPoint y: 284, endPoint x: 795, endPoint y: 292, distance: 8.2
click at [795, 285] on header "B. CREW" at bounding box center [553, 274] width 691 height 22
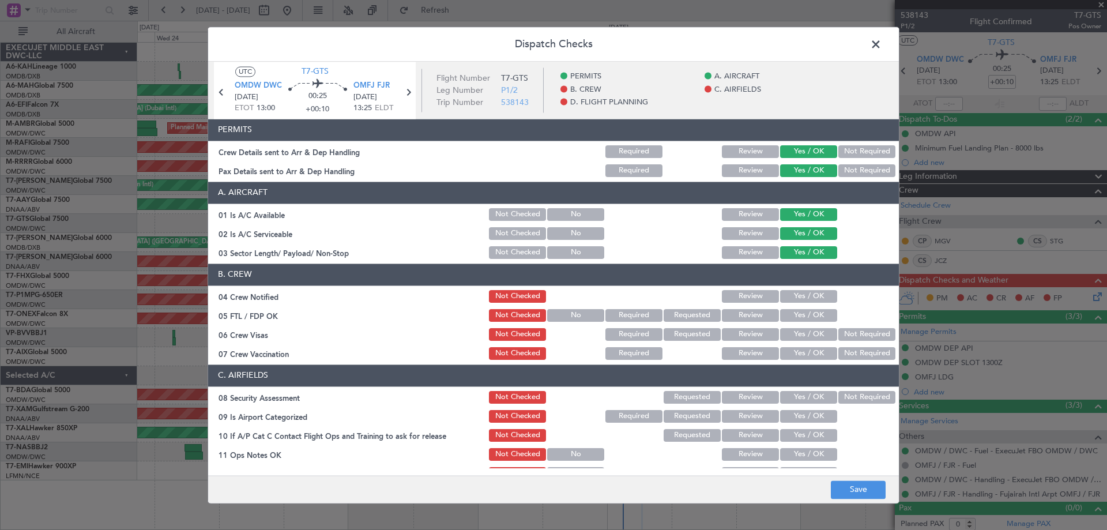
drag, startPoint x: 795, startPoint y: 293, endPoint x: 794, endPoint y: 314, distance: 21.4
click at [795, 296] on button "Yes / OK" at bounding box center [808, 296] width 57 height 13
click at [794, 319] on button "Yes / OK" at bounding box center [808, 315] width 57 height 13
click at [798, 334] on button "Yes / OK" at bounding box center [808, 334] width 57 height 13
click at [796, 352] on button "Yes / OK" at bounding box center [808, 353] width 57 height 13
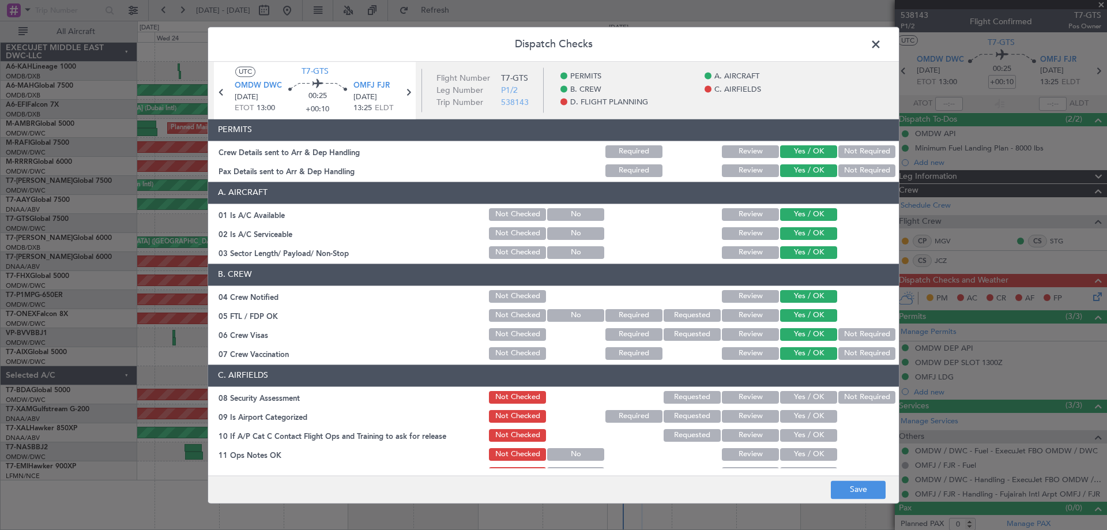
drag, startPoint x: 796, startPoint y: 394, endPoint x: 794, endPoint y: 412, distance: 18.0
click at [796, 398] on button "Yes / OK" at bounding box center [808, 397] width 57 height 13
drag, startPoint x: 793, startPoint y: 416, endPoint x: 793, endPoint y: 438, distance: 21.3
click at [793, 417] on button "Yes / OK" at bounding box center [808, 416] width 57 height 13
drag, startPoint x: 793, startPoint y: 438, endPoint x: 792, endPoint y: 444, distance: 7.0
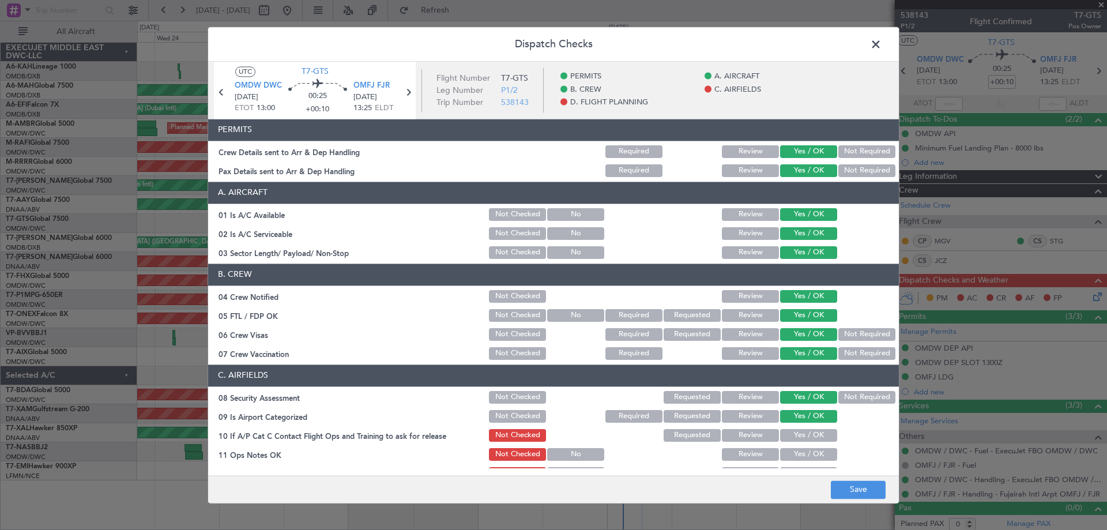
click at [793, 439] on button "Yes / OK" at bounding box center [808, 435] width 57 height 13
drag, startPoint x: 792, startPoint y: 450, endPoint x: 795, endPoint y: 455, distance: 6.7
click at [792, 451] on button "Yes / OK" at bounding box center [808, 454] width 57 height 13
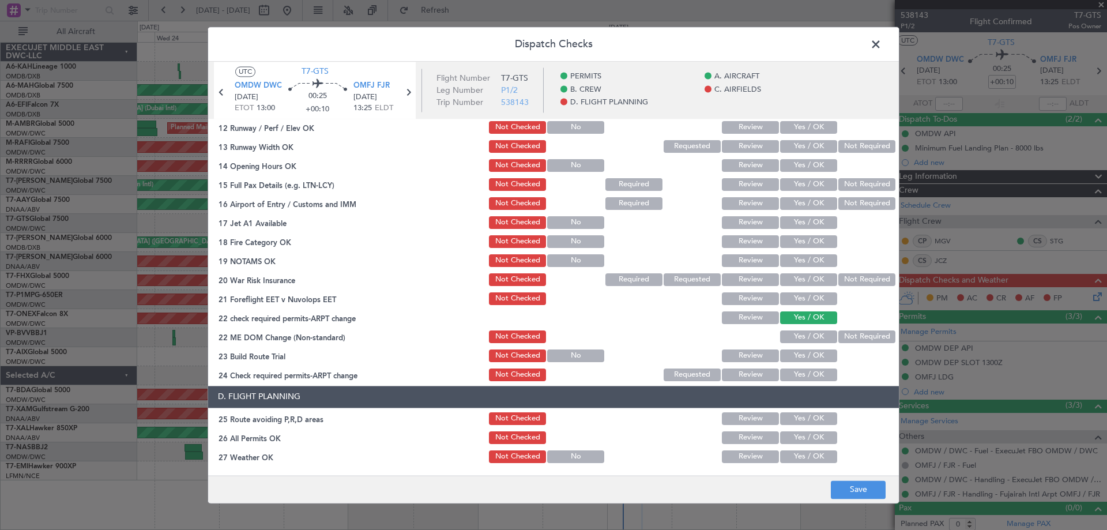
scroll to position [231, 0]
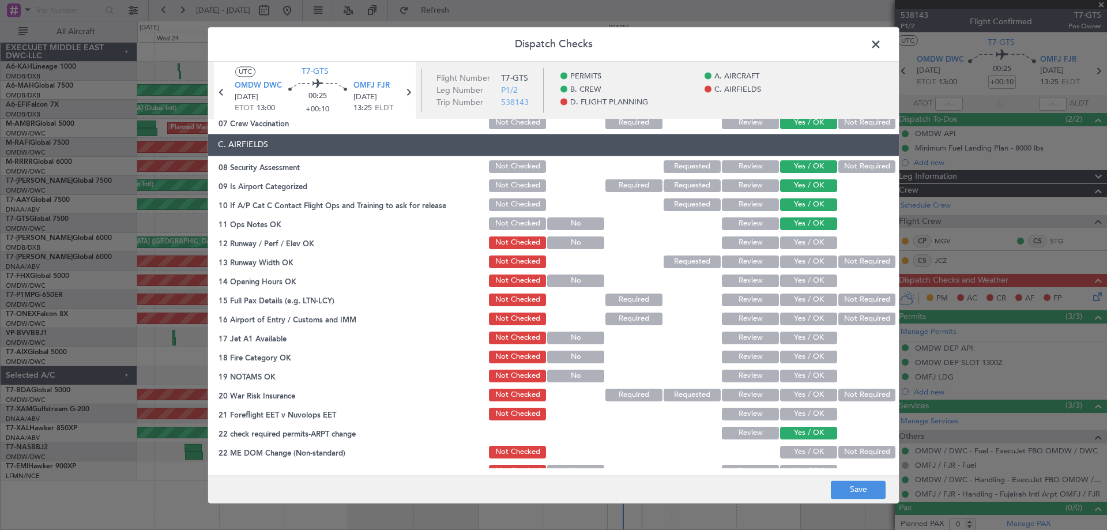
drag, startPoint x: 806, startPoint y: 238, endPoint x: 805, endPoint y: 244, distance: 6.4
click at [805, 242] on button "Yes / OK" at bounding box center [808, 242] width 57 height 13
drag, startPoint x: 800, startPoint y: 261, endPoint x: 789, endPoint y: 291, distance: 31.2
click at [799, 264] on button "Yes / OK" at bounding box center [808, 261] width 57 height 13
click at [789, 292] on section "C. AIRFIELDS 08 Security Assessment Not Checked Requested Review Yes / OK Not R…" at bounding box center [553, 316] width 691 height 364
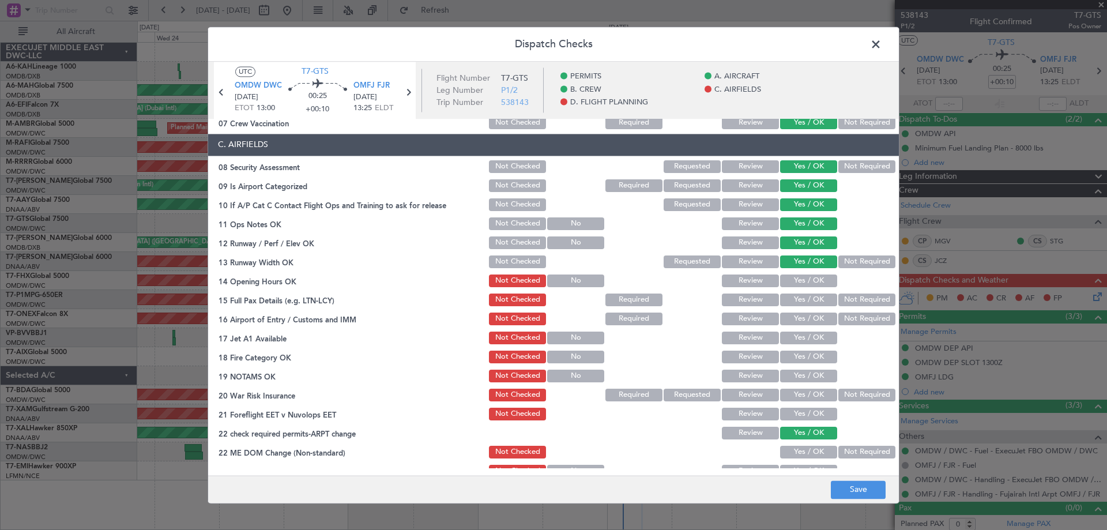
click at [793, 285] on button "Yes / OK" at bounding box center [808, 280] width 57 height 13
click at [797, 299] on button "Yes / OK" at bounding box center [808, 299] width 57 height 13
click at [797, 323] on button "Yes / OK" at bounding box center [808, 318] width 57 height 13
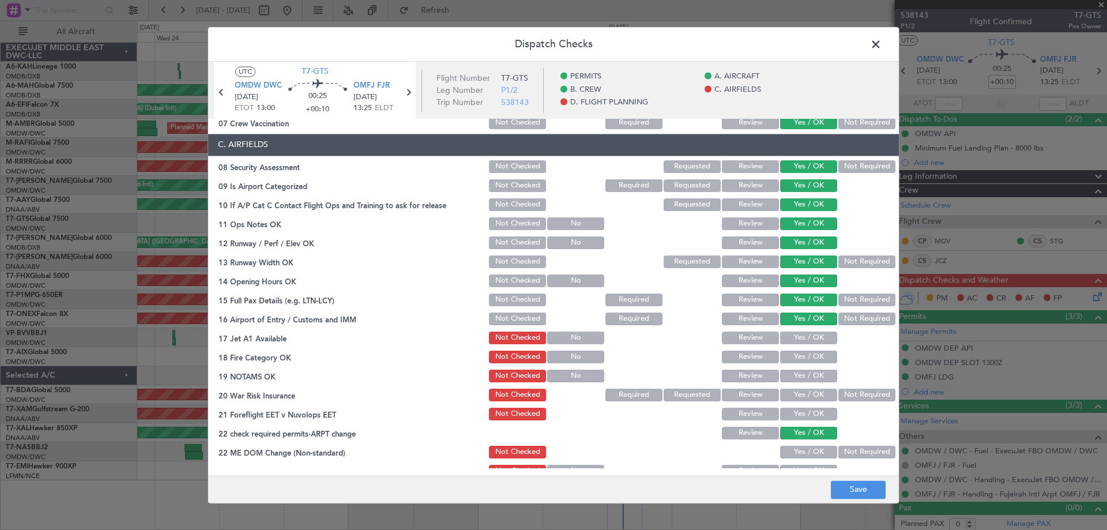
click at [795, 338] on button "Yes / OK" at bounding box center [808, 337] width 57 height 13
click at [797, 352] on button "Yes / OK" at bounding box center [808, 357] width 57 height 13
click at [797, 370] on div "Yes / OK" at bounding box center [807, 376] width 58 height 16
click at [798, 375] on button "Yes / OK" at bounding box center [808, 376] width 57 height 13
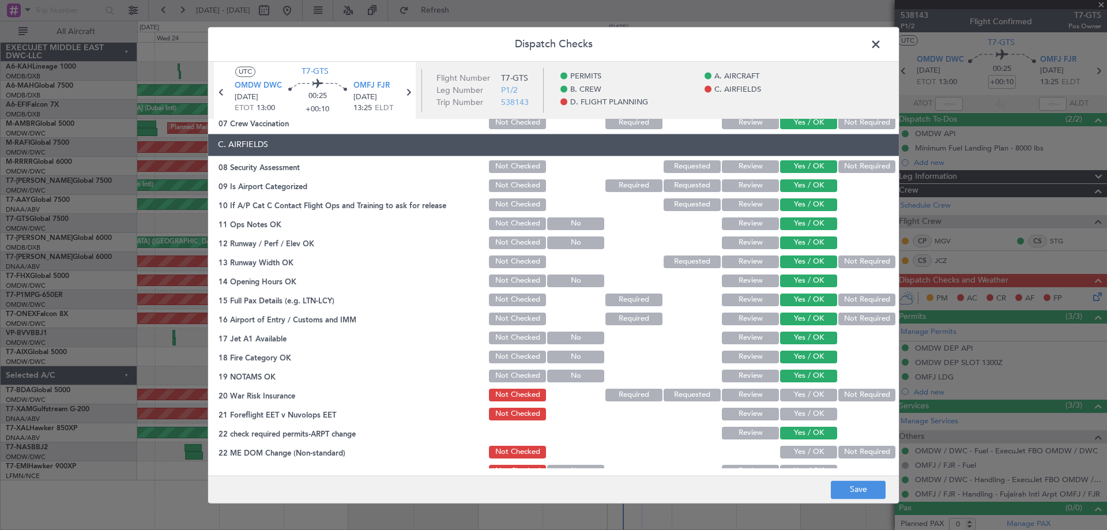
click at [800, 390] on button "Yes / OK" at bounding box center [808, 395] width 57 height 13
click at [800, 414] on button "Yes / OK" at bounding box center [808, 414] width 57 height 13
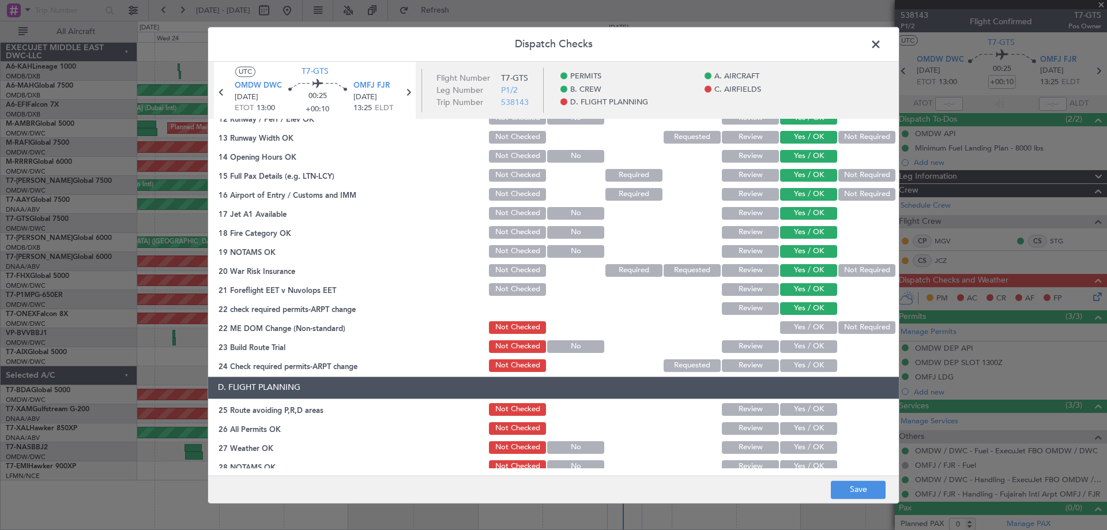
scroll to position [461, 0]
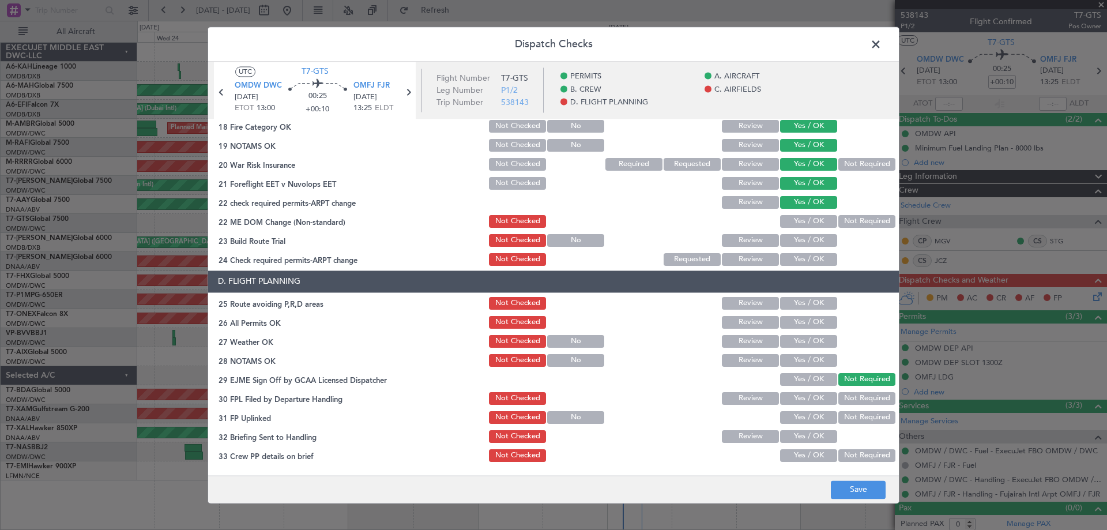
click at [797, 214] on section "C. AIRFIELDS 08 Security Assessment Not Checked Requested Review Yes / OK Not R…" at bounding box center [553, 85] width 691 height 364
click at [796, 222] on button "Yes / OK" at bounding box center [808, 221] width 57 height 13
click at [802, 246] on button "Yes / OK" at bounding box center [808, 240] width 57 height 13
click at [802, 257] on button "Yes / OK" at bounding box center [808, 259] width 57 height 13
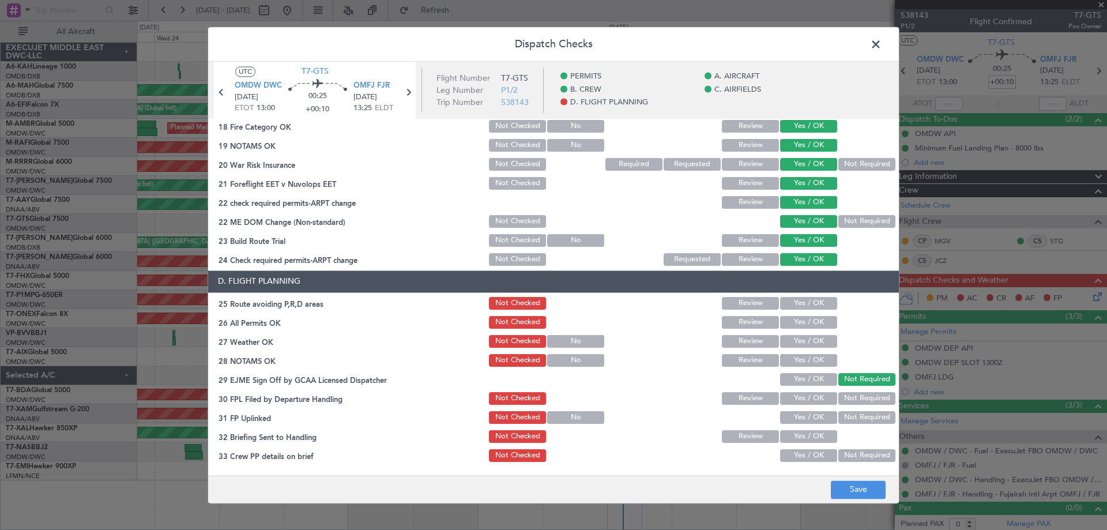
click at [795, 310] on div "Yes / OK" at bounding box center [807, 303] width 58 height 16
drag, startPoint x: 796, startPoint y: 308, endPoint x: 796, endPoint y: 323, distance: 15.6
click at [796, 310] on div "Yes / OK" at bounding box center [807, 303] width 58 height 16
click at [796, 323] on button "Yes / OK" at bounding box center [808, 322] width 57 height 13
drag, startPoint x: 798, startPoint y: 350, endPoint x: 797, endPoint y: 331, distance: 18.5
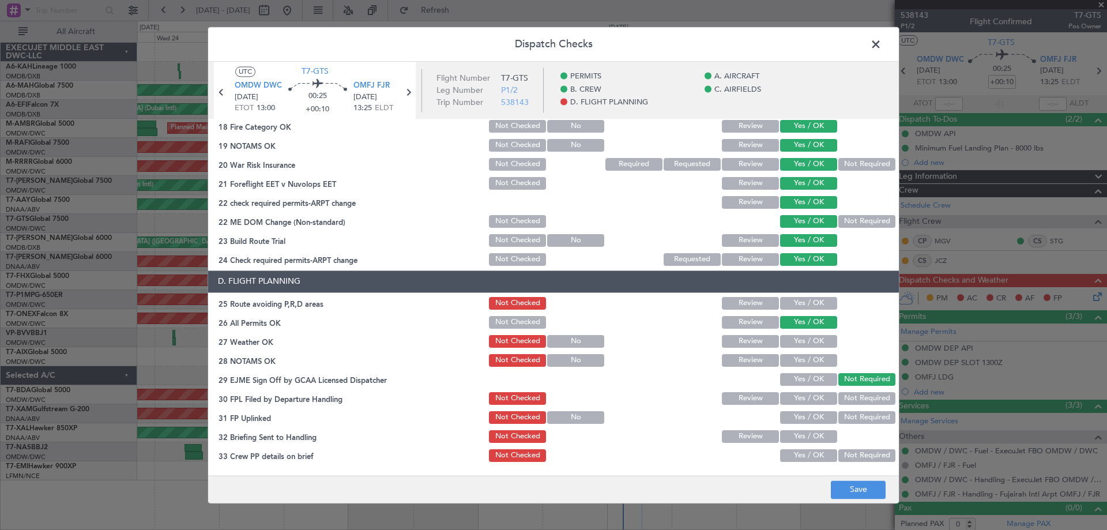
click at [798, 346] on section "D. FLIGHT PLANNING 25 Route avoiding P,R,D areas Not Checked Review Yes / OK 26…" at bounding box center [553, 385] width 691 height 231
drag, startPoint x: 794, startPoint y: 301, endPoint x: 796, endPoint y: 318, distance: 17.4
click at [793, 301] on button "Yes / OK" at bounding box center [808, 303] width 57 height 13
click at [797, 336] on button "Yes / OK" at bounding box center [808, 341] width 57 height 13
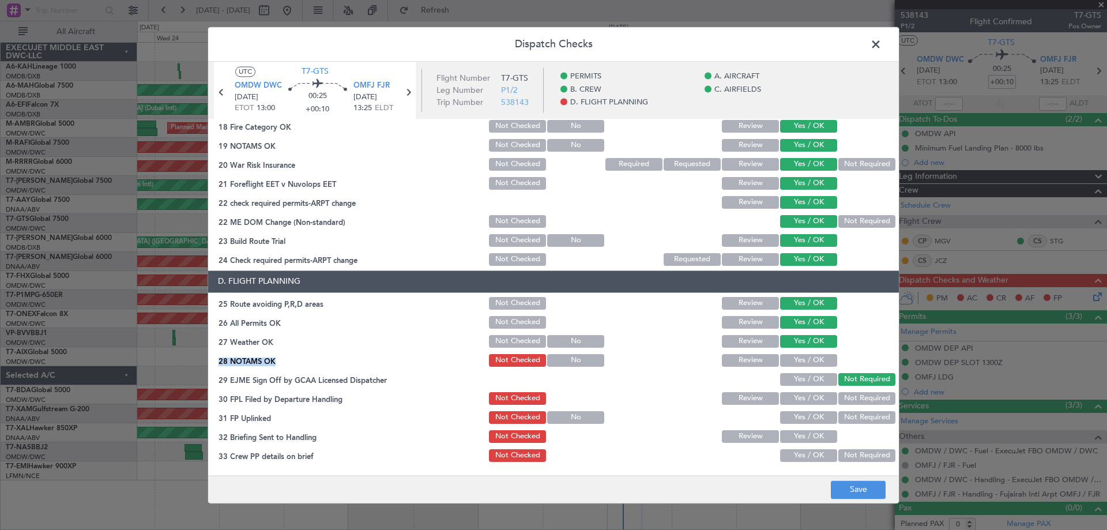
click at [800, 357] on button "Yes / OK" at bounding box center [808, 360] width 57 height 13
drag, startPoint x: 799, startPoint y: 376, endPoint x: 796, endPoint y: 397, distance: 21.0
click at [798, 376] on button "Yes / OK" at bounding box center [808, 379] width 57 height 13
click at [794, 400] on button "Yes / OK" at bounding box center [808, 398] width 57 height 13
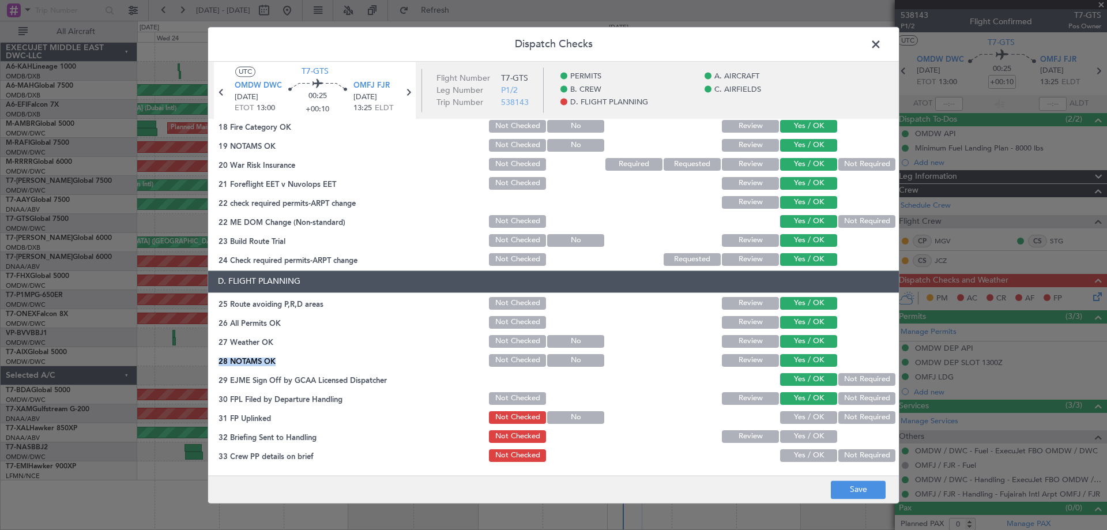
drag, startPoint x: 797, startPoint y: 415, endPoint x: 799, endPoint y: 434, distance: 18.6
click at [796, 417] on button "Yes / OK" at bounding box center [808, 417] width 57 height 13
click at [799, 438] on button "Yes / OK" at bounding box center [808, 436] width 57 height 13
click at [798, 448] on div "Yes / OK" at bounding box center [807, 455] width 58 height 16
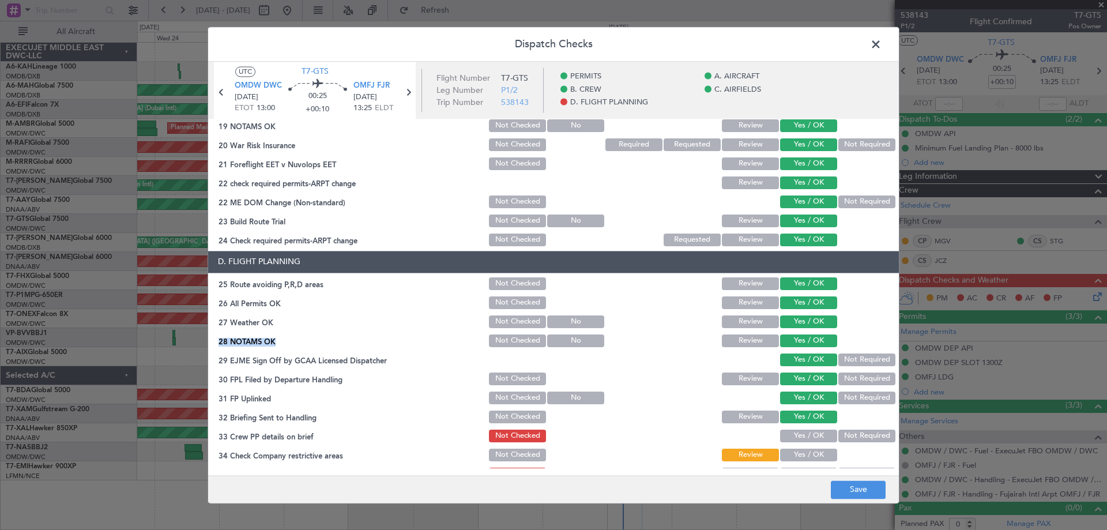
scroll to position [498, 0]
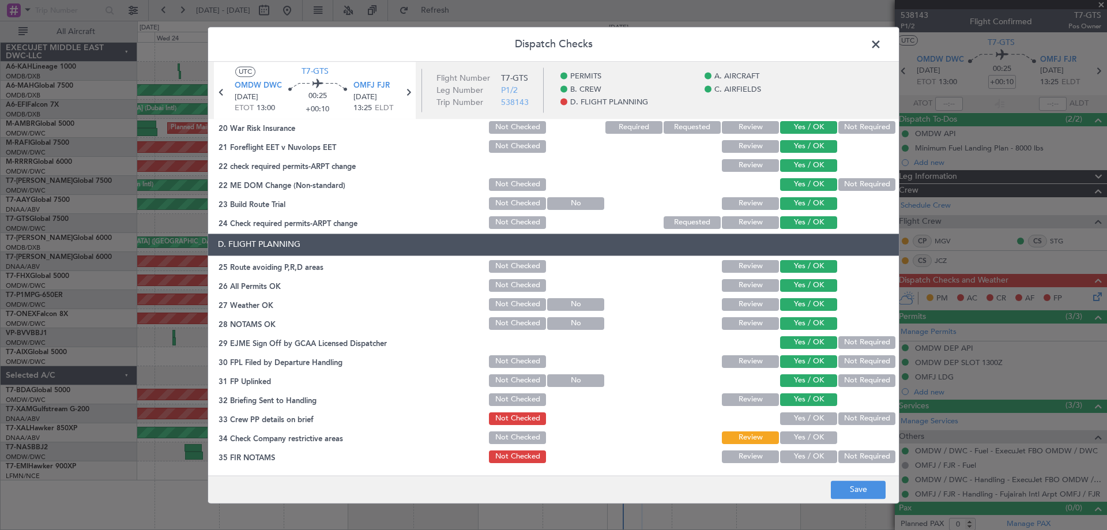
click at [802, 428] on section "D. FLIGHT PLANNING 25 Route avoiding P,R,D areas Not Checked Review Yes / OK 26…" at bounding box center [553, 348] width 691 height 231
click at [801, 425] on div "Yes / OK" at bounding box center [807, 418] width 58 height 16
click at [801, 423] on button "Yes / OK" at bounding box center [808, 418] width 57 height 13
drag, startPoint x: 805, startPoint y: 435, endPoint x: 805, endPoint y: 446, distance: 10.4
click at [805, 440] on button "Yes / OK" at bounding box center [808, 437] width 57 height 13
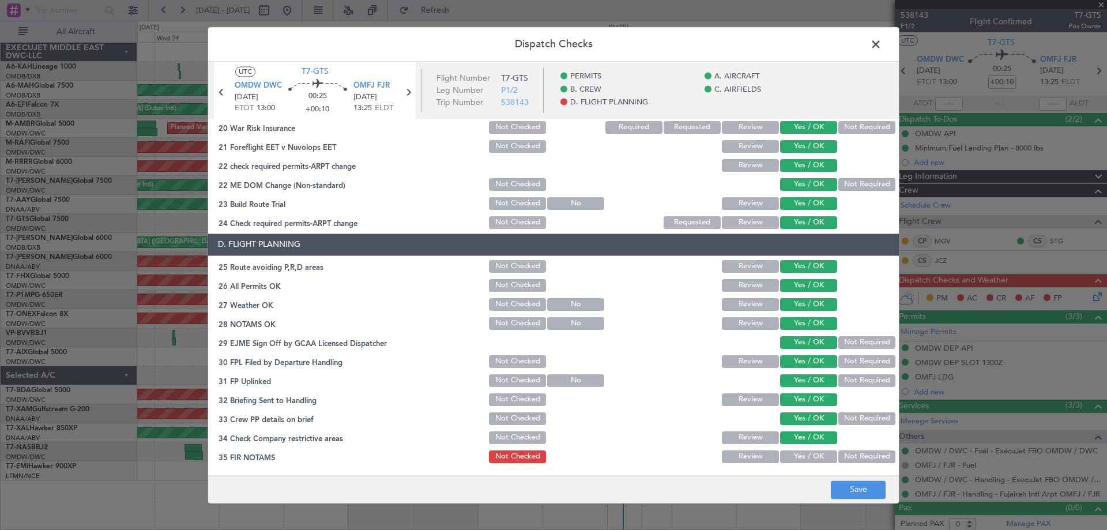
drag, startPoint x: 802, startPoint y: 456, endPoint x: 824, endPoint y: 463, distance: 23.2
click at [805, 456] on button "Yes / OK" at bounding box center [808, 456] width 57 height 13
click at [852, 481] on footer "Save" at bounding box center [553, 489] width 691 height 28
click at [853, 484] on button "Save" at bounding box center [858, 489] width 55 height 18
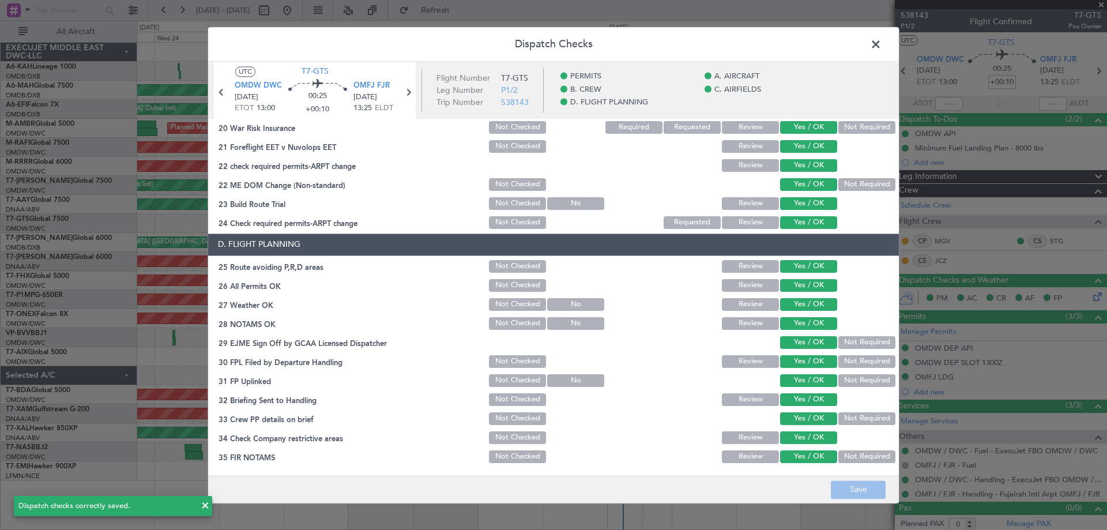
drag, startPoint x: 873, startPoint y: 42, endPoint x: 899, endPoint y: 40, distance: 25.4
click at [881, 42] on span at bounding box center [881, 47] width 0 height 23
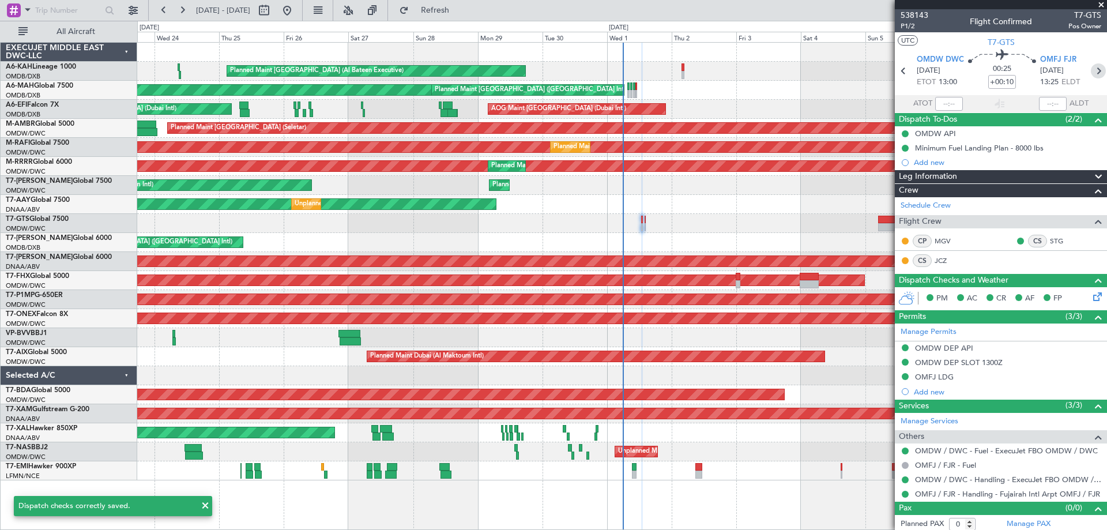
click at [1091, 71] on icon at bounding box center [1098, 70] width 15 height 15
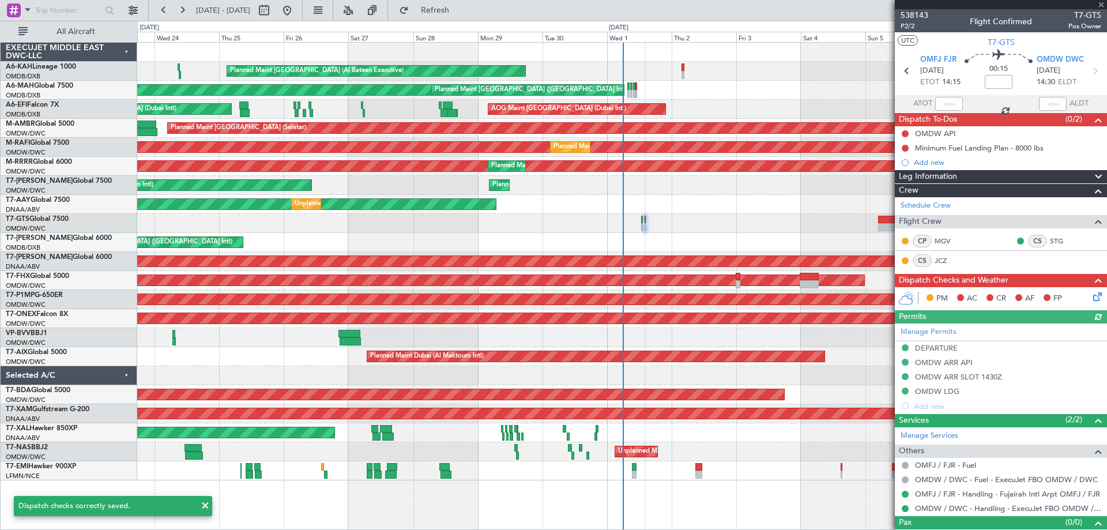
scroll to position [18, 0]
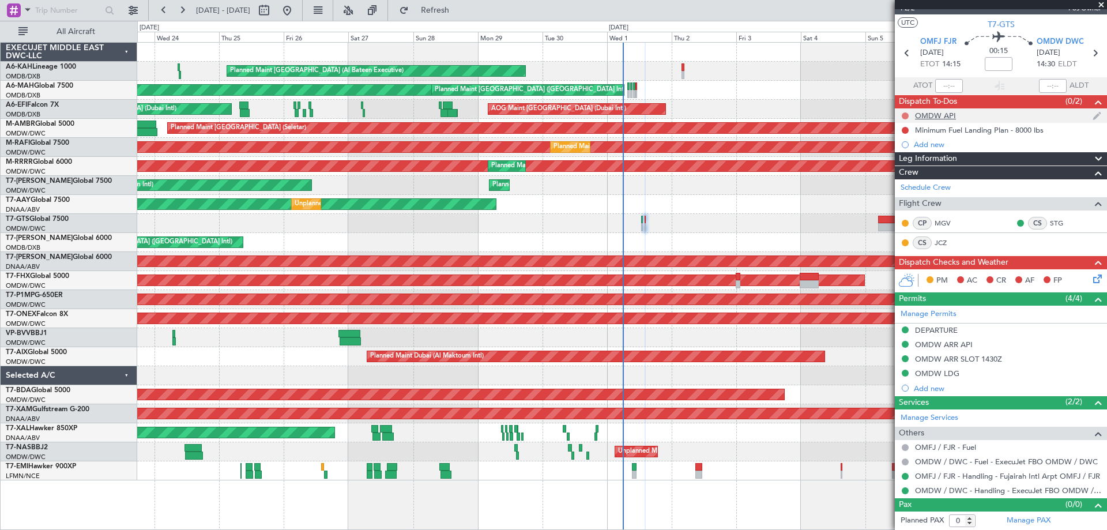
click at [905, 116] on div at bounding box center [904, 115] width 9 height 9
click at [905, 115] on button at bounding box center [905, 115] width 7 height 7
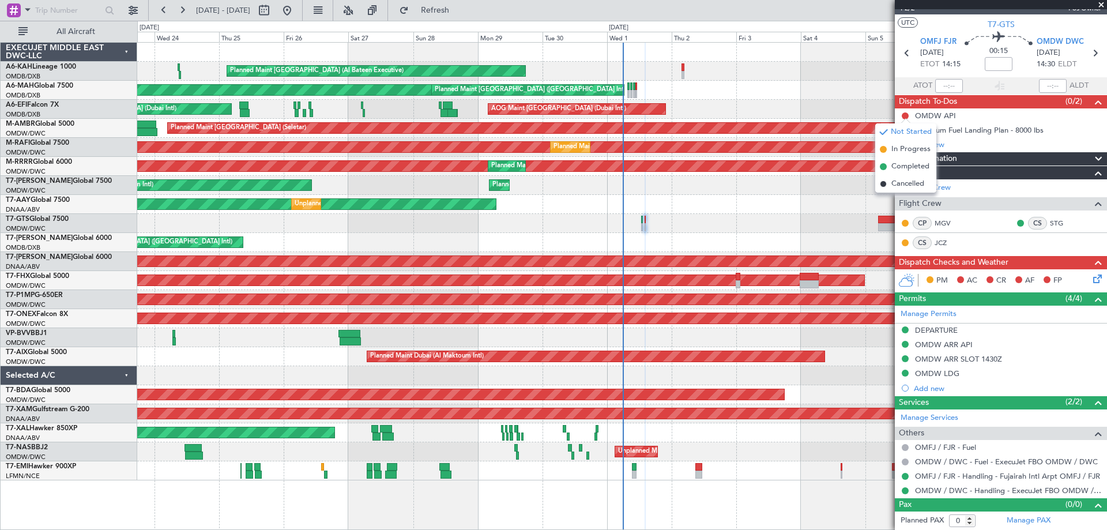
drag, startPoint x: 903, startPoint y: 168, endPoint x: 903, endPoint y: 153, distance: 15.0
click at [902, 165] on span "Completed" at bounding box center [910, 167] width 38 height 12
click at [904, 130] on button at bounding box center [905, 130] width 7 height 7
click at [896, 179] on span "Completed" at bounding box center [910, 181] width 38 height 12
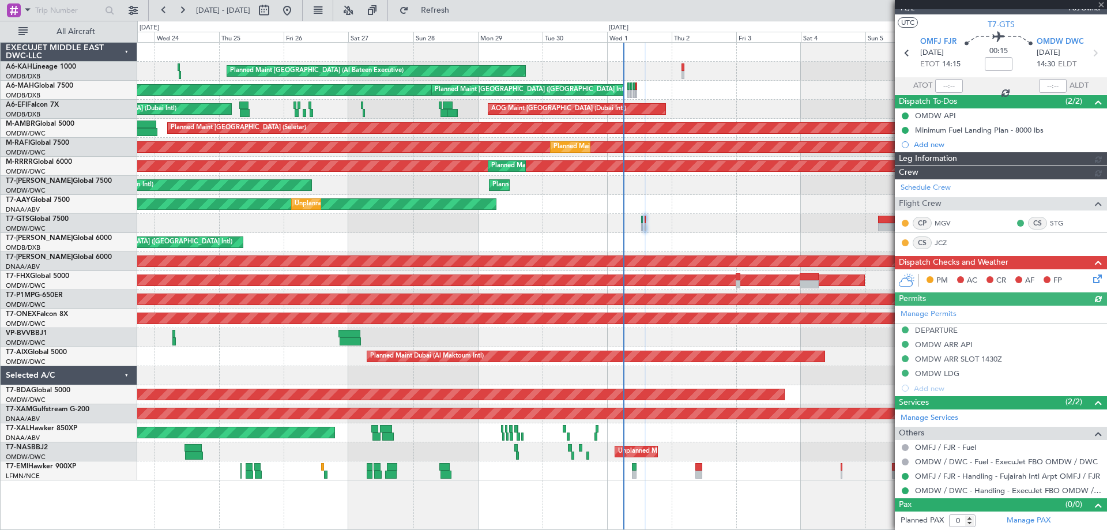
type input "[PERSON_NAME] ([PERSON_NAME])"
type input "7413"
click at [1091, 278] on icon at bounding box center [1095, 276] width 9 height 9
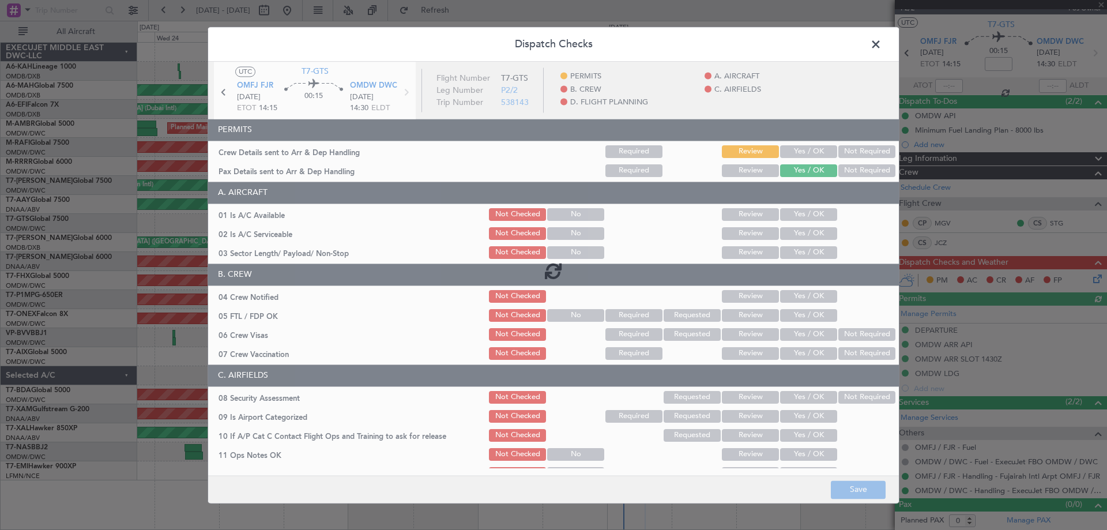
click at [812, 154] on div at bounding box center [553, 271] width 691 height 418
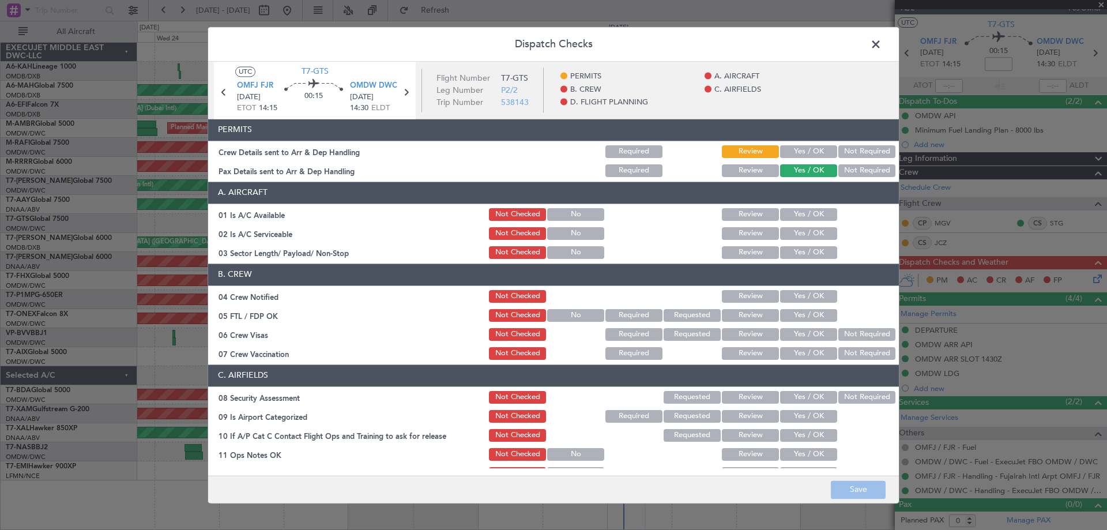
drag, startPoint x: 812, startPoint y: 153, endPoint x: 806, endPoint y: 183, distance: 30.6
click at [812, 153] on button "Yes / OK" at bounding box center [808, 151] width 57 height 13
drag, startPoint x: 794, startPoint y: 213, endPoint x: 796, endPoint y: 238, distance: 24.3
click at [794, 214] on button "Yes / OK" at bounding box center [808, 214] width 57 height 13
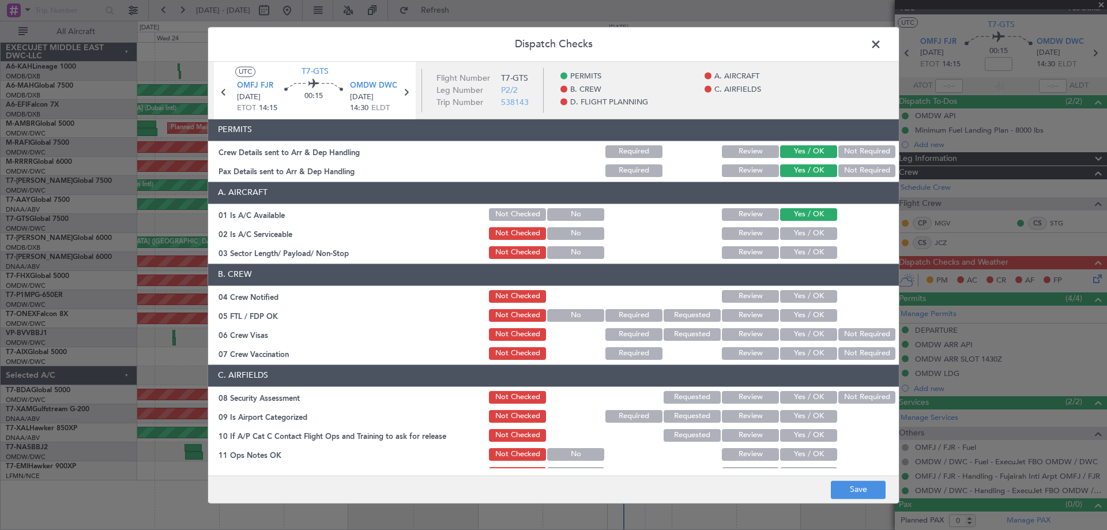
click at [795, 238] on button "Yes / OK" at bounding box center [808, 233] width 57 height 13
click at [798, 256] on button "Yes / OK" at bounding box center [808, 252] width 57 height 13
drag, startPoint x: 803, startPoint y: 296, endPoint x: 803, endPoint y: 319, distance: 22.5
click at [802, 300] on button "Yes / OK" at bounding box center [808, 296] width 57 height 13
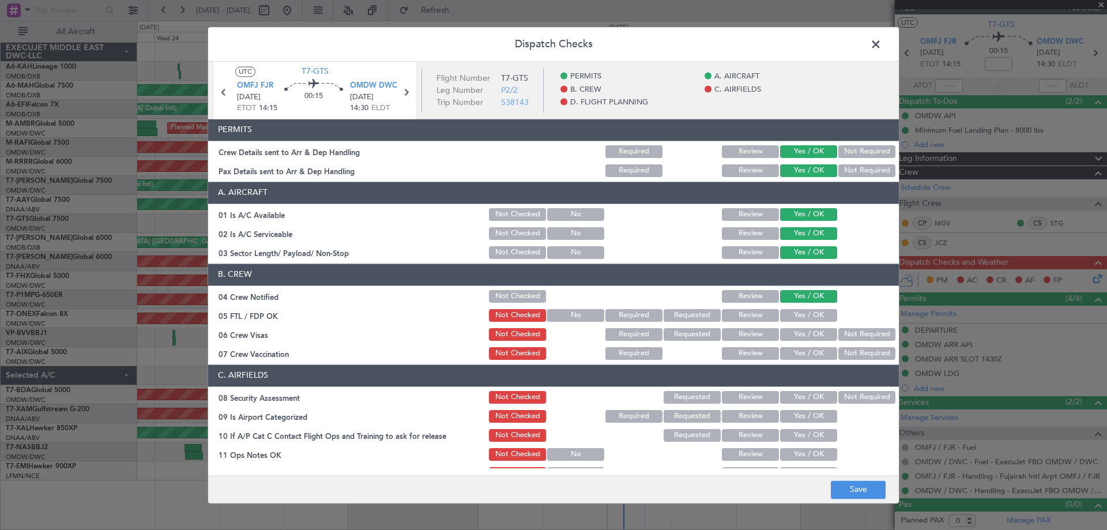
click at [803, 321] on button "Yes / OK" at bounding box center [808, 315] width 57 height 13
drag, startPoint x: 802, startPoint y: 334, endPoint x: 800, endPoint y: 348, distance: 13.5
click at [801, 337] on button "Yes / OK" at bounding box center [808, 334] width 57 height 13
click at [800, 353] on button "Yes / OK" at bounding box center [808, 353] width 57 height 13
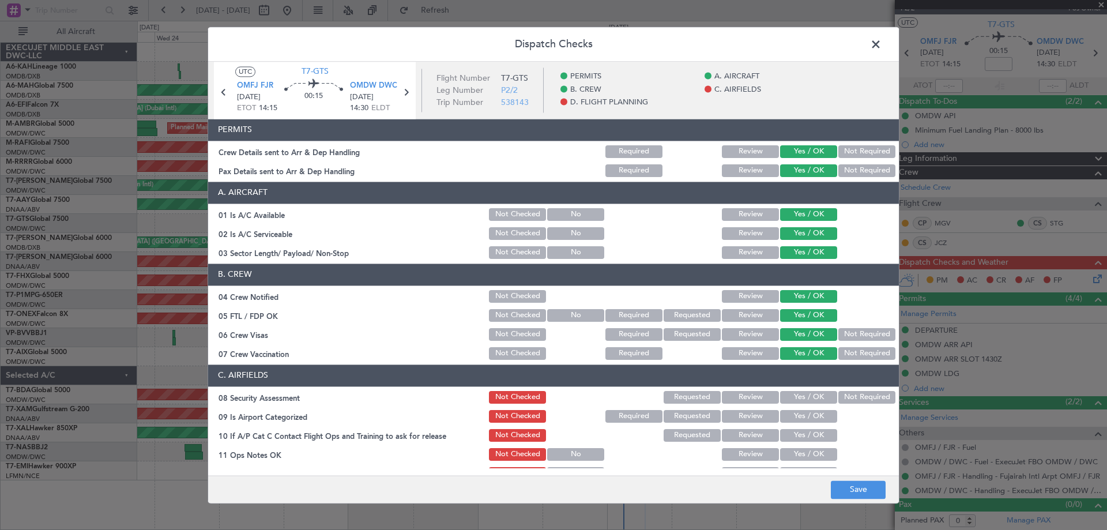
drag, startPoint x: 809, startPoint y: 397, endPoint x: 806, endPoint y: 411, distance: 14.7
click at [809, 398] on button "Yes / OK" at bounding box center [808, 397] width 57 height 13
click at [800, 420] on button "Yes / OK" at bounding box center [808, 416] width 57 height 13
drag, startPoint x: 800, startPoint y: 434, endPoint x: 791, endPoint y: 453, distance: 21.7
click at [800, 437] on button "Yes / OK" at bounding box center [808, 435] width 57 height 13
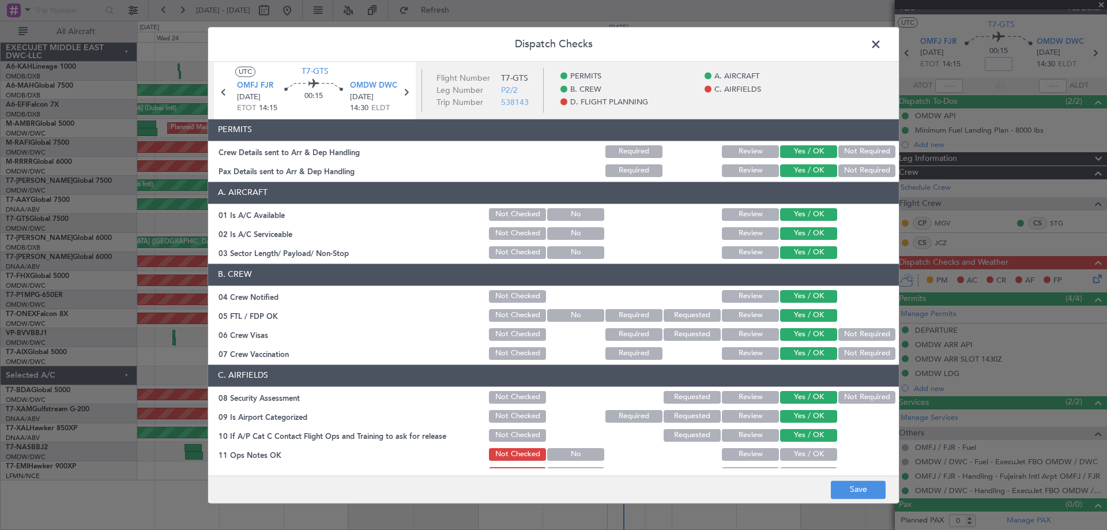
drag, startPoint x: 790, startPoint y: 454, endPoint x: 805, endPoint y: 413, distance: 43.4
click at [791, 453] on button "Yes / OK" at bounding box center [808, 454] width 57 height 13
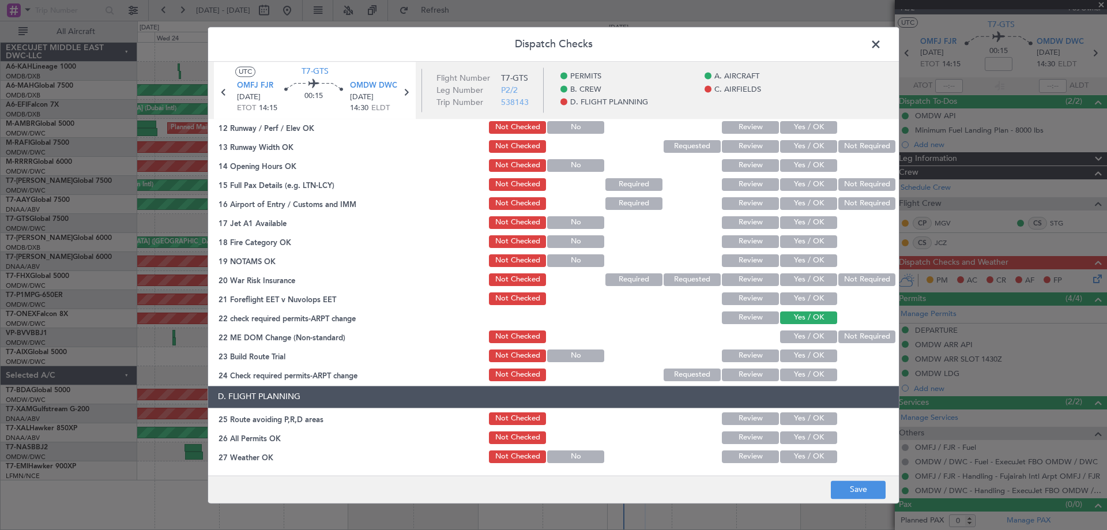
scroll to position [173, 0]
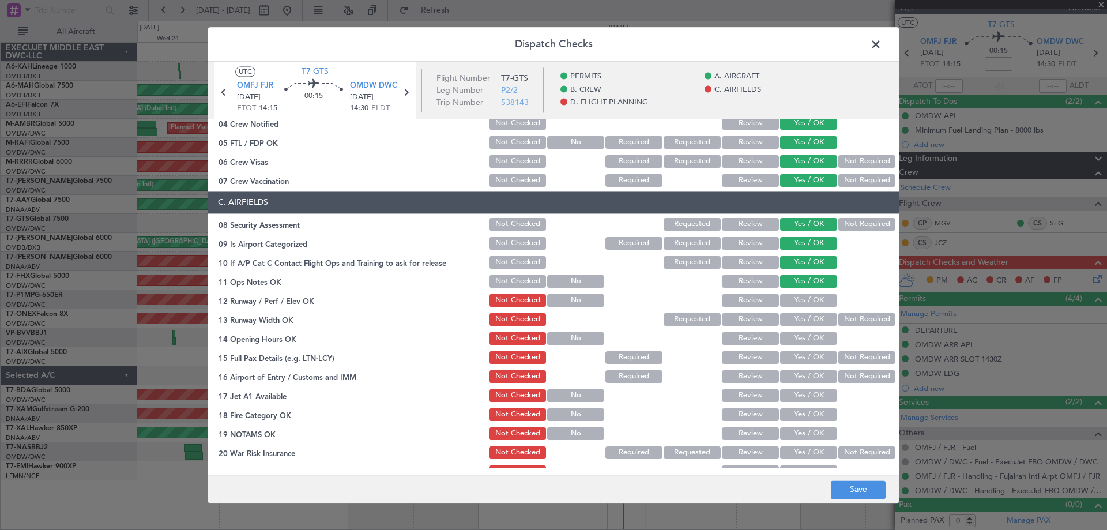
click at [806, 306] on button "Yes / OK" at bounding box center [808, 300] width 57 height 13
click at [806, 317] on button "Yes / OK" at bounding box center [808, 319] width 57 height 13
click at [803, 342] on button "Yes / OK" at bounding box center [808, 338] width 57 height 13
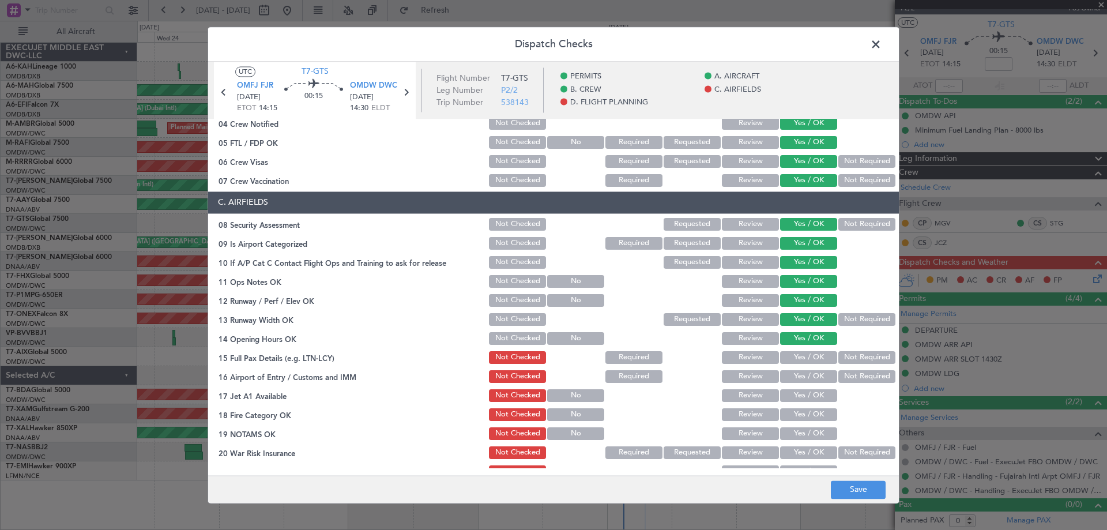
drag, startPoint x: 798, startPoint y: 354, endPoint x: 796, endPoint y: 370, distance: 15.7
click at [797, 355] on button "Yes / OK" at bounding box center [808, 357] width 57 height 13
click at [795, 371] on button "Yes / OK" at bounding box center [808, 376] width 57 height 13
click at [796, 395] on button "Yes / OK" at bounding box center [808, 395] width 57 height 13
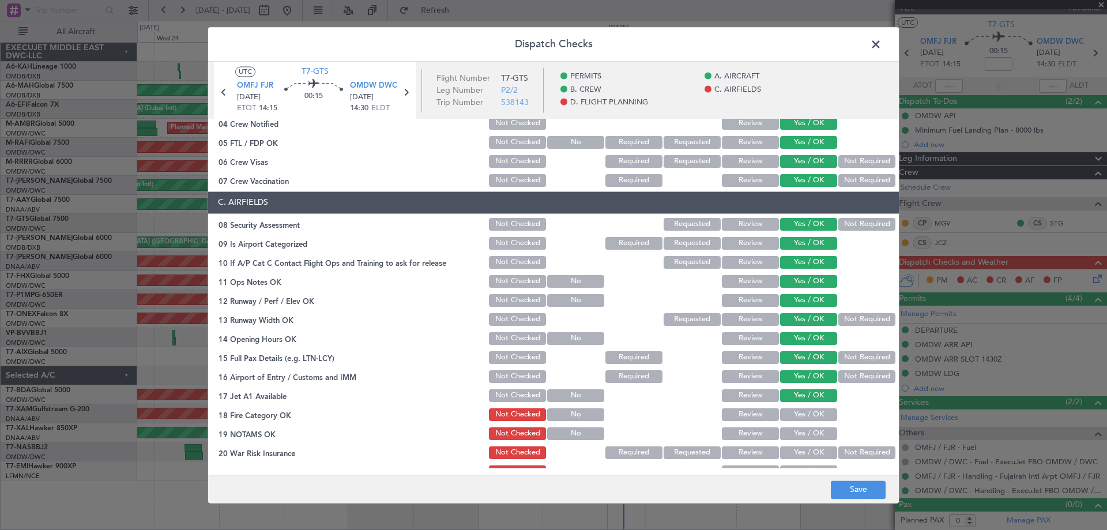
drag, startPoint x: 795, startPoint y: 411, endPoint x: 795, endPoint y: 425, distance: 14.4
click at [795, 413] on button "Yes / OK" at bounding box center [808, 414] width 57 height 13
drag, startPoint x: 795, startPoint y: 425, endPoint x: 797, endPoint y: 435, distance: 10.0
click at [796, 431] on div "Yes / OK" at bounding box center [807, 433] width 58 height 16
drag, startPoint x: 797, startPoint y: 435, endPoint x: 794, endPoint y: 453, distance: 18.1
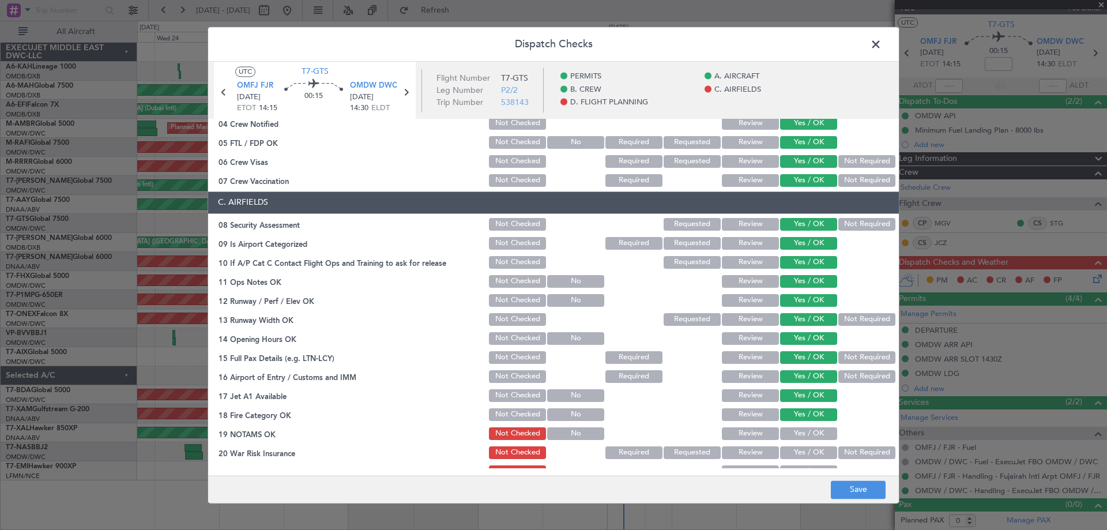
click at [796, 438] on button "Yes / OK" at bounding box center [808, 433] width 57 height 13
click at [794, 456] on button "Yes / OK" at bounding box center [808, 452] width 57 height 13
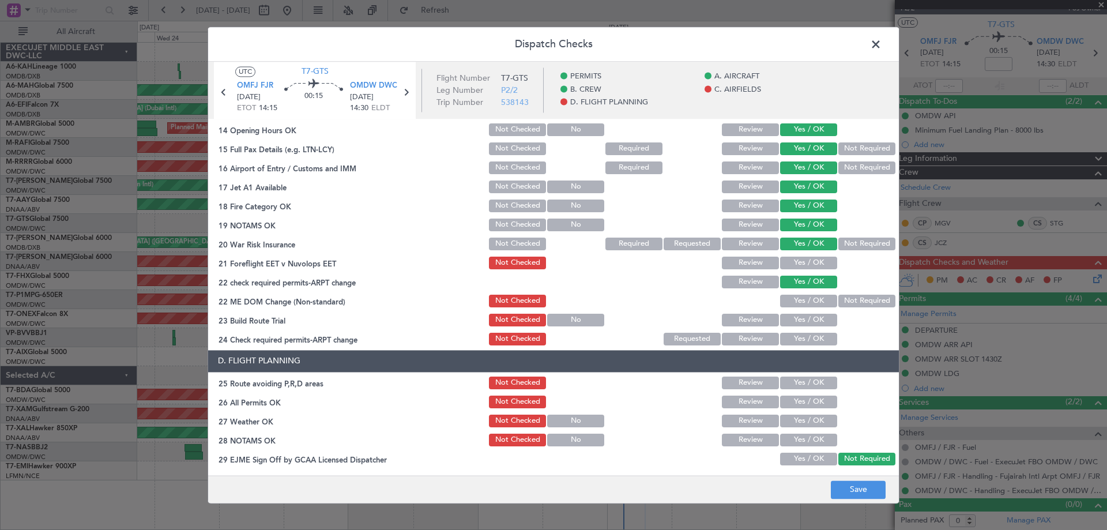
scroll to position [498, 0]
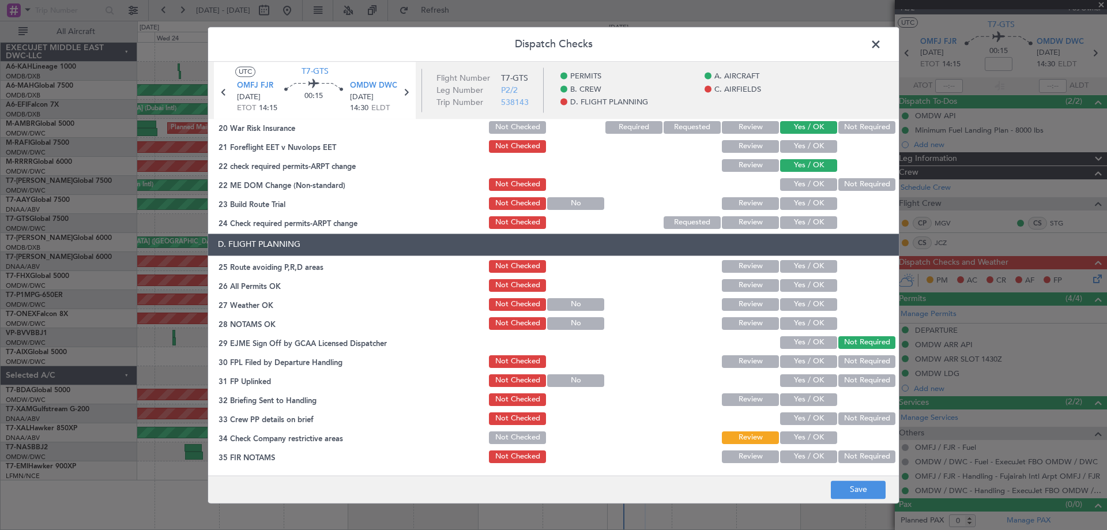
click at [798, 149] on button "Yes / OK" at bounding box center [808, 146] width 57 height 13
click at [805, 190] on div "Yes / OK" at bounding box center [807, 184] width 58 height 16
drag, startPoint x: 805, startPoint y: 181, endPoint x: 807, endPoint y: 208, distance: 27.2
click at [805, 183] on button "Yes / OK" at bounding box center [808, 184] width 57 height 13
click at [807, 210] on div "Yes / OK" at bounding box center [807, 203] width 58 height 16
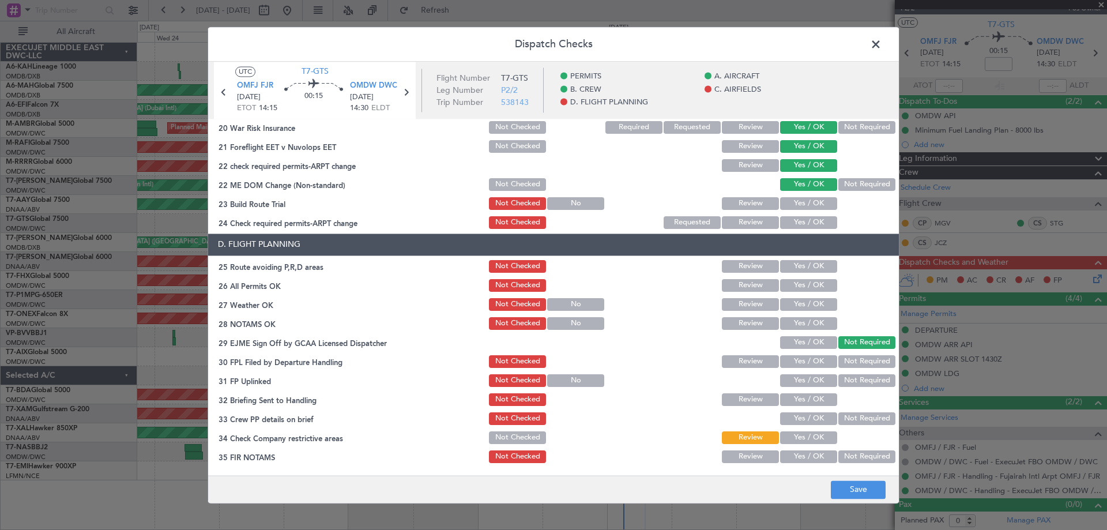
click at [807, 220] on button "Yes / OK" at bounding box center [808, 222] width 57 height 13
click at [804, 205] on button "Yes / OK" at bounding box center [808, 203] width 57 height 13
drag, startPoint x: 802, startPoint y: 269, endPoint x: 804, endPoint y: 284, distance: 15.1
click at [802, 269] on button "Yes / OK" at bounding box center [808, 266] width 57 height 13
click at [803, 285] on button "Yes / OK" at bounding box center [808, 285] width 57 height 13
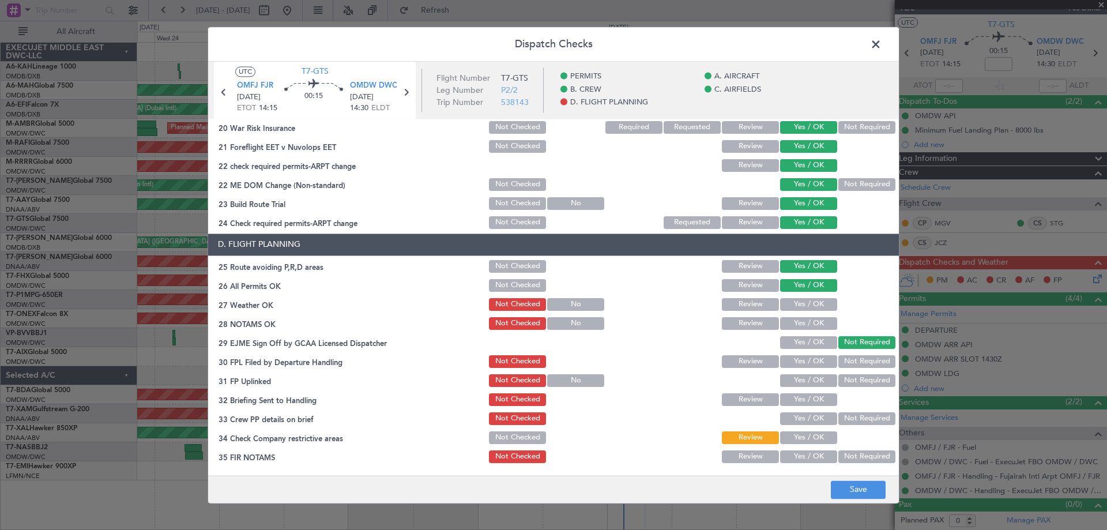
drag, startPoint x: 805, startPoint y: 307, endPoint x: 809, endPoint y: 325, distance: 17.9
click at [804, 307] on button "Yes / OK" at bounding box center [808, 304] width 57 height 13
click at [809, 329] on button "Yes / OK" at bounding box center [808, 323] width 57 height 13
click at [797, 348] on button "Yes / OK" at bounding box center [808, 342] width 57 height 13
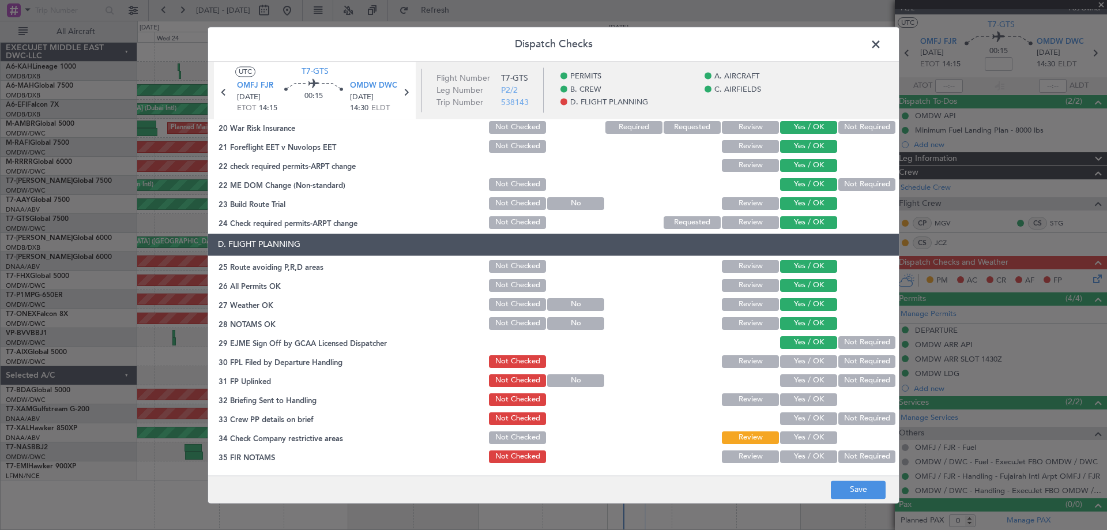
click at [801, 370] on div "Yes / OK" at bounding box center [807, 361] width 58 height 16
click at [799, 365] on button "Yes / OK" at bounding box center [808, 361] width 57 height 13
click at [800, 376] on button "Yes / OK" at bounding box center [808, 380] width 57 height 13
click at [797, 387] on div "Yes / OK" at bounding box center [807, 380] width 58 height 16
drag, startPoint x: 797, startPoint y: 395, endPoint x: 797, endPoint y: 403, distance: 7.5
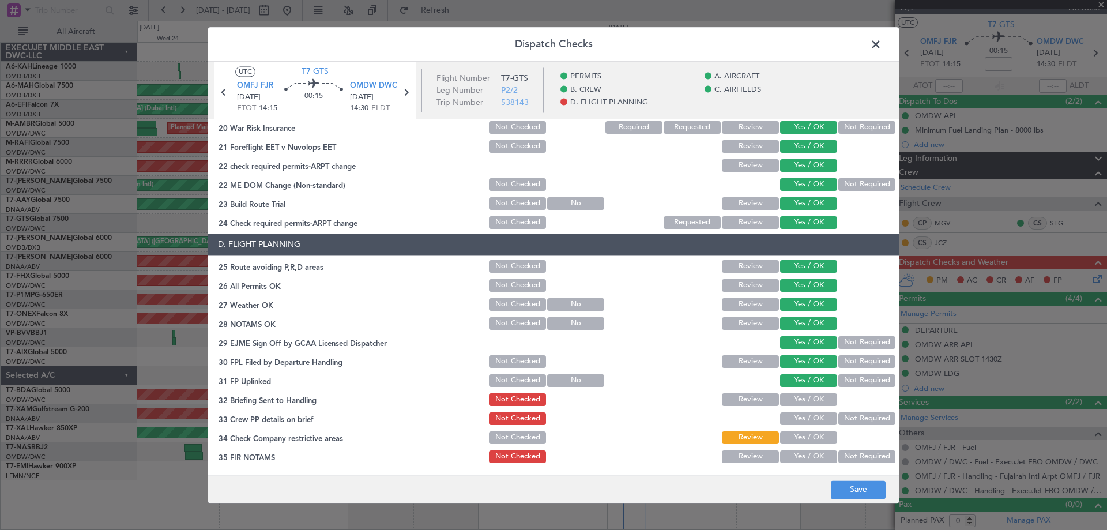
click at [797, 398] on button "Yes / OK" at bounding box center [808, 399] width 57 height 13
click at [797, 414] on button "Yes / OK" at bounding box center [808, 418] width 57 height 13
drag, startPoint x: 794, startPoint y: 437, endPoint x: 801, endPoint y: 428, distance: 11.5
click at [795, 435] on button "Yes / OK" at bounding box center [808, 437] width 57 height 13
click at [796, 452] on button "Yes / OK" at bounding box center [808, 456] width 57 height 13
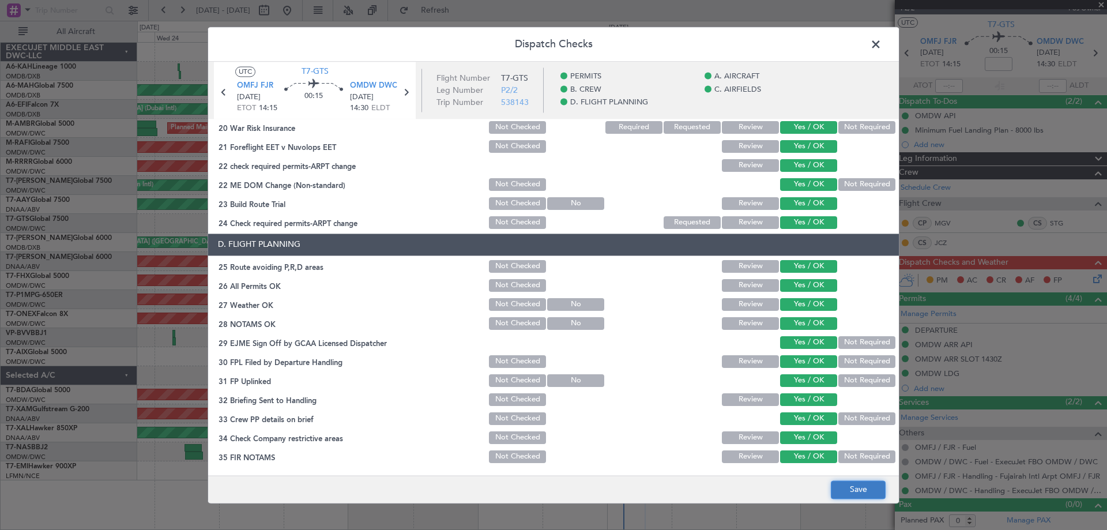
click at [851, 485] on button "Save" at bounding box center [858, 489] width 55 height 18
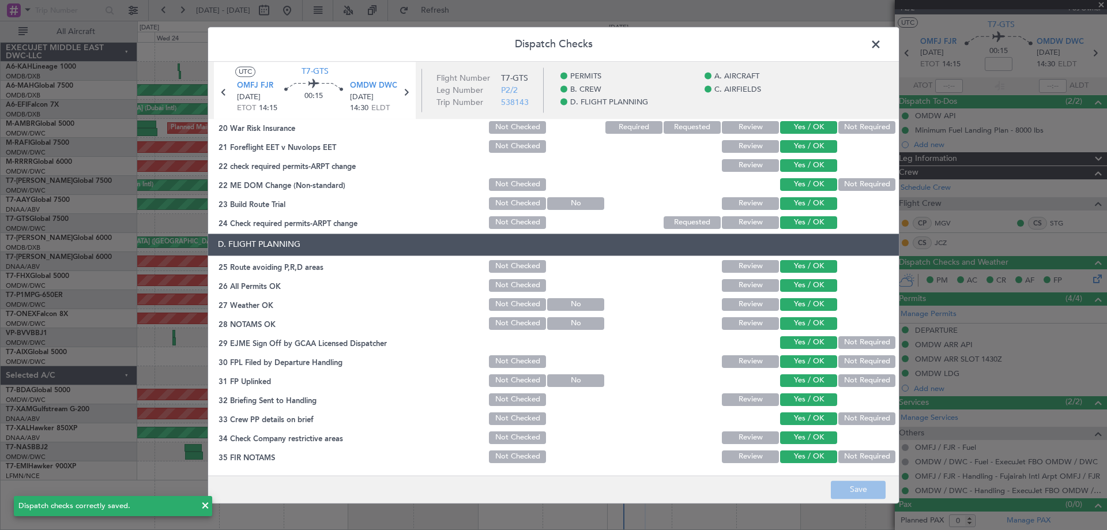
click at [881, 40] on span at bounding box center [881, 47] width 0 height 23
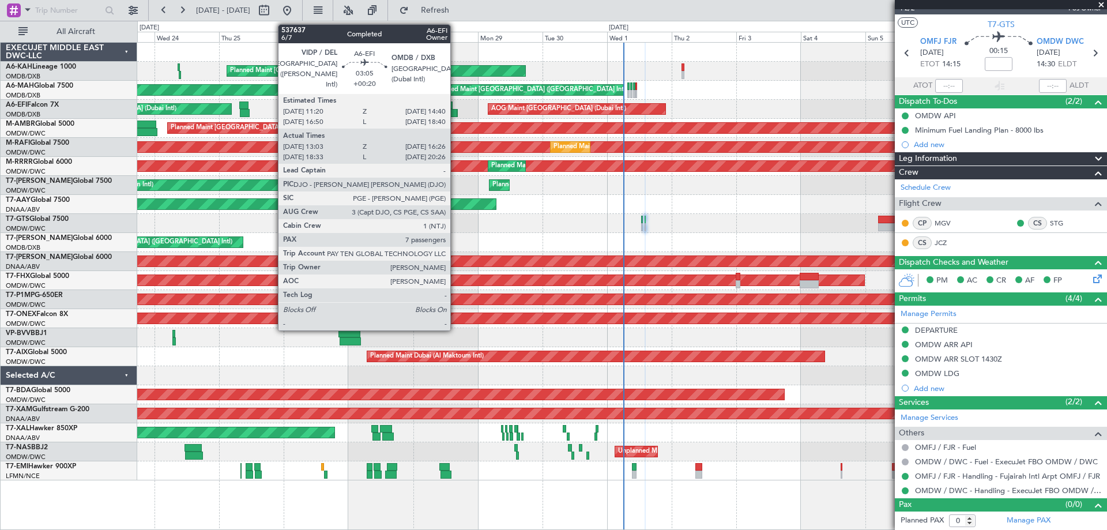
click at [455, 112] on div at bounding box center [451, 113] width 9 height 8
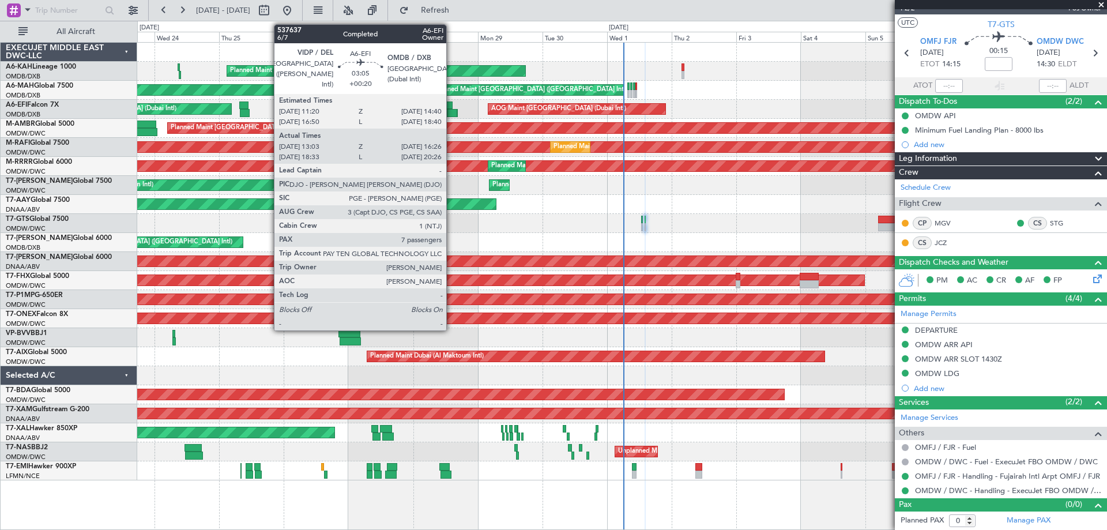
click at [451, 108] on div at bounding box center [447, 105] width 9 height 8
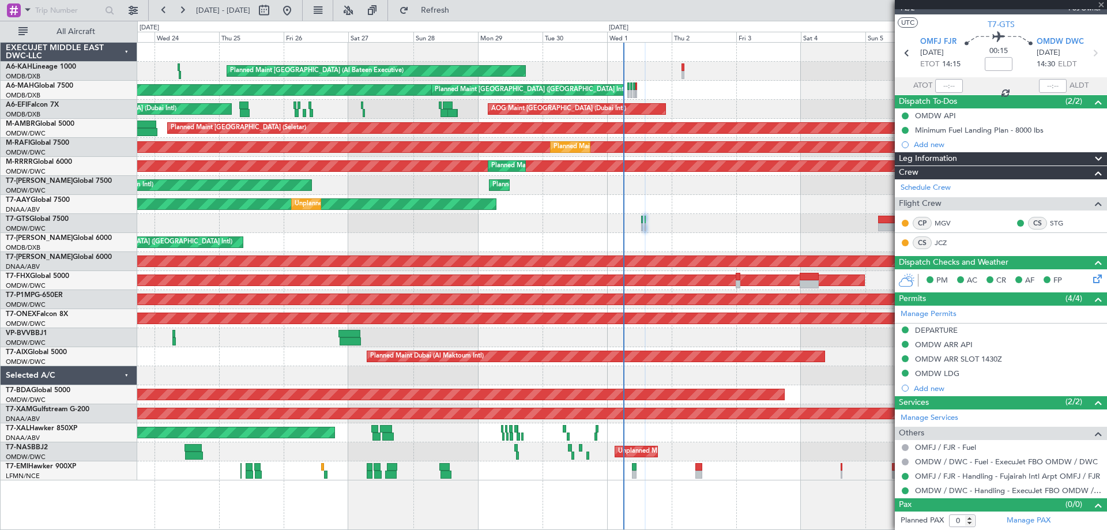
type input "+00:20"
type input "13:13"
type input "16:21"
type input "7"
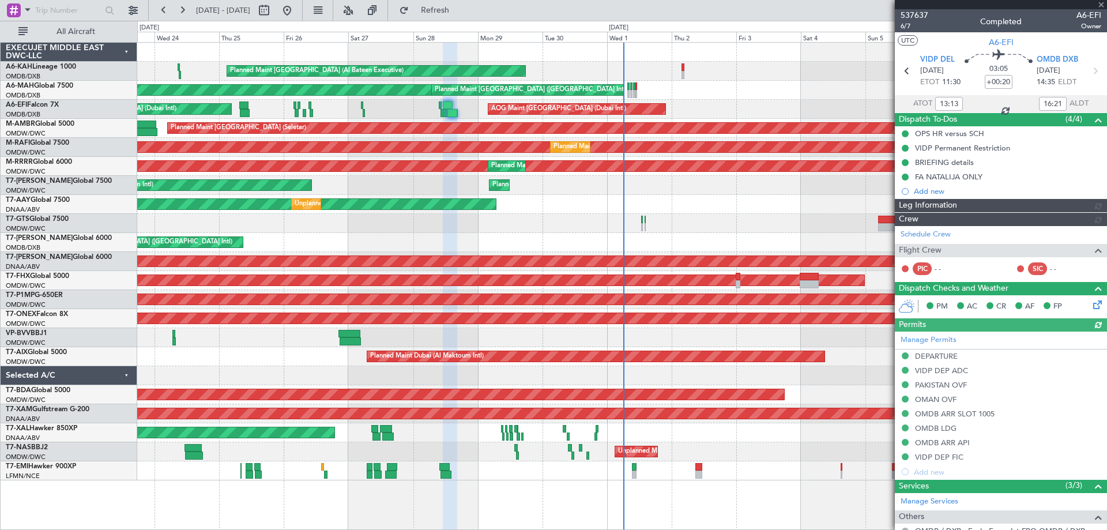
type input "[PERSON_NAME] (ANI)"
type input "7354"
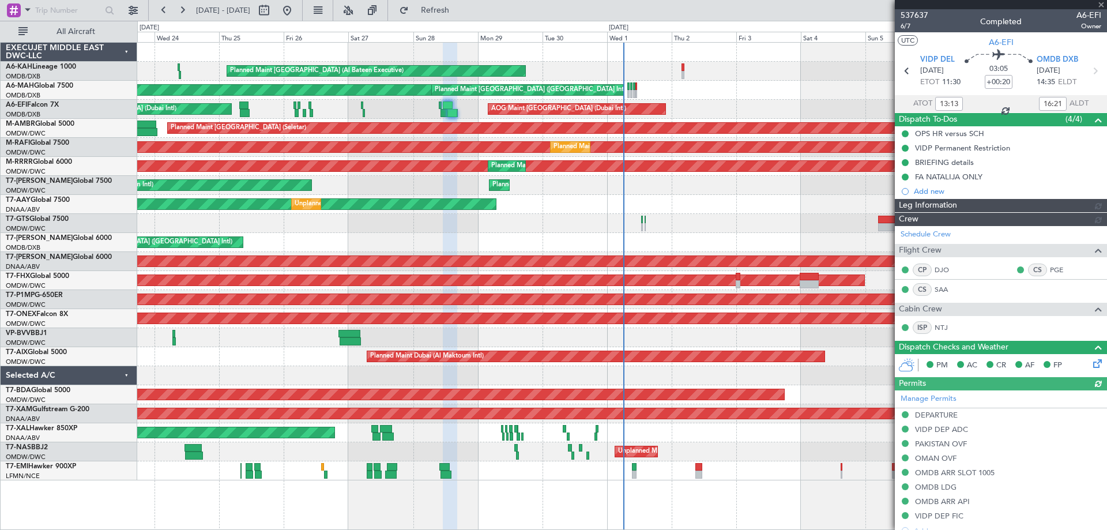
type input "[PERSON_NAME] (ANI)"
type input "7354"
click at [1101, 3] on div at bounding box center [1001, 4] width 212 height 9
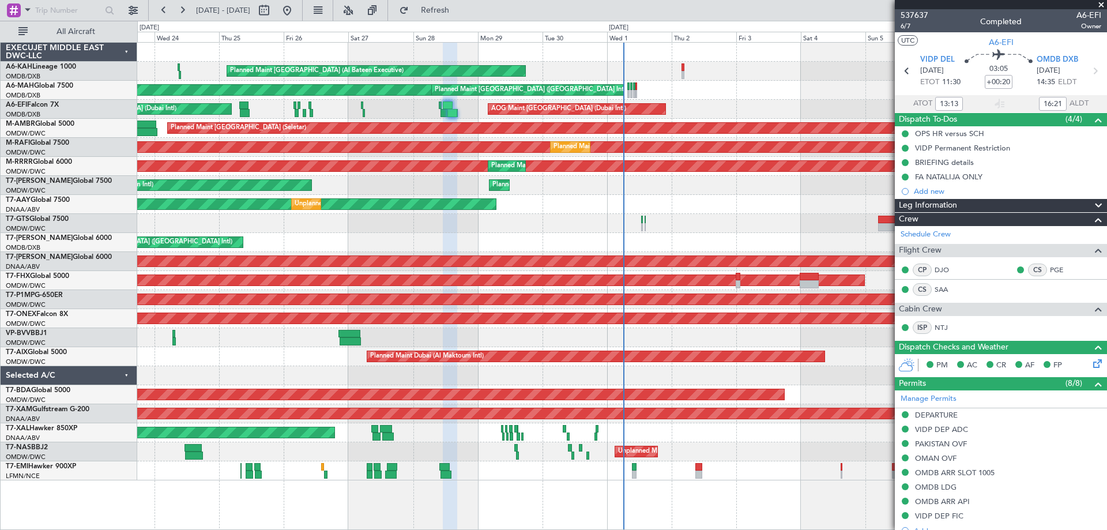
click at [1099, 4] on span at bounding box center [1101, 5] width 12 height 10
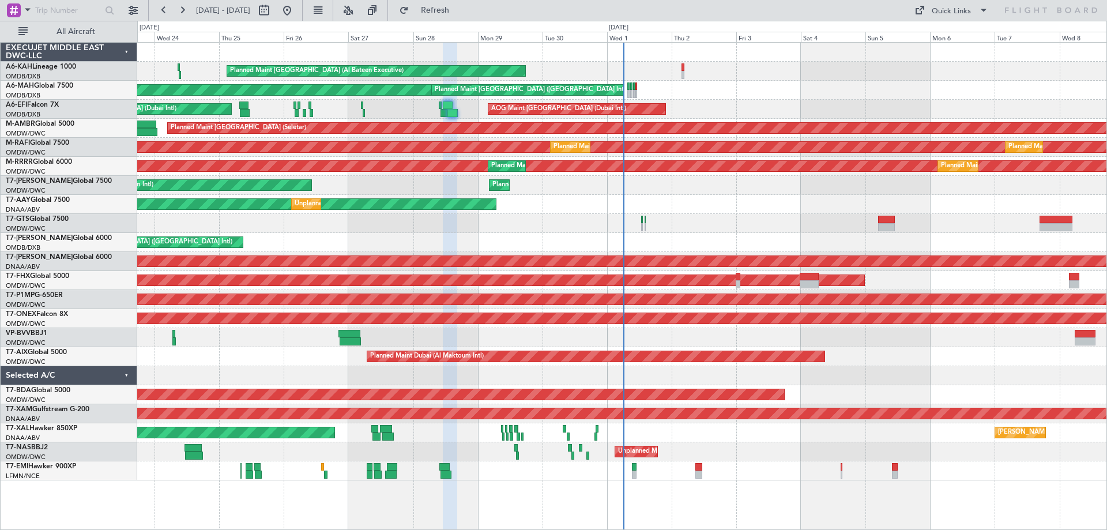
type input "0"
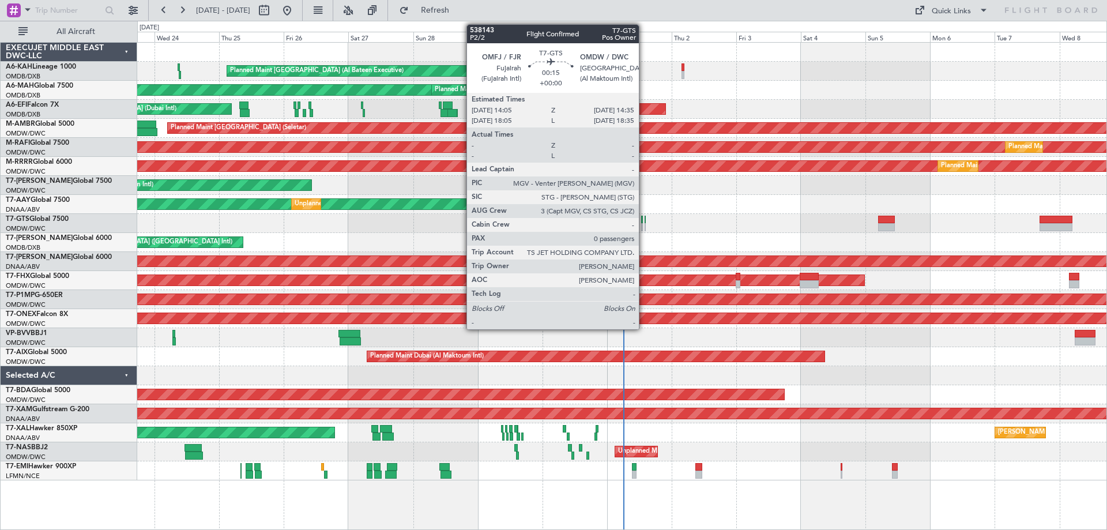
click at [645, 222] on div at bounding box center [646, 220] width 2 height 8
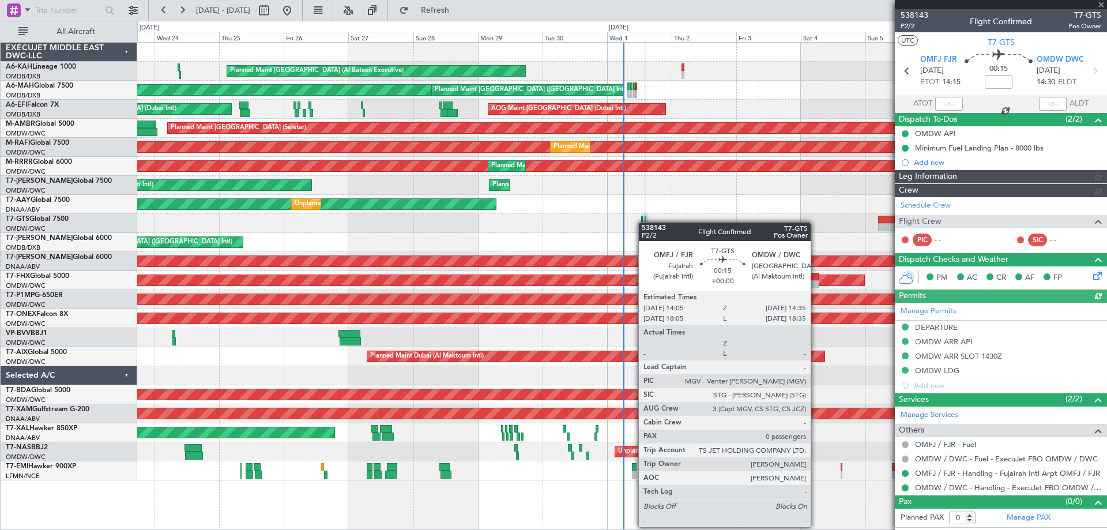
type input "Rohit Roy (ROY)"
type input "7413"
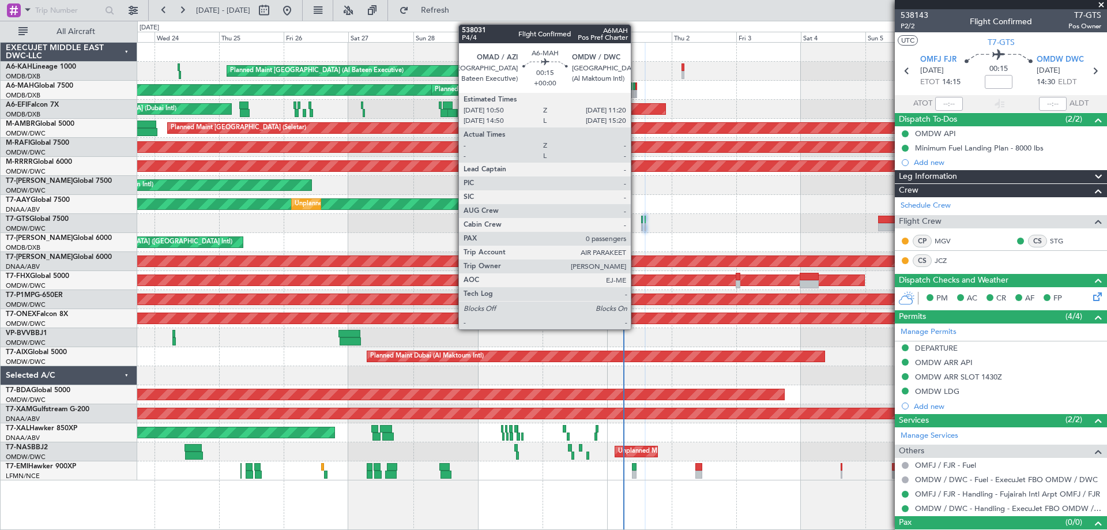
click at [636, 89] on div at bounding box center [636, 86] width 2 height 8
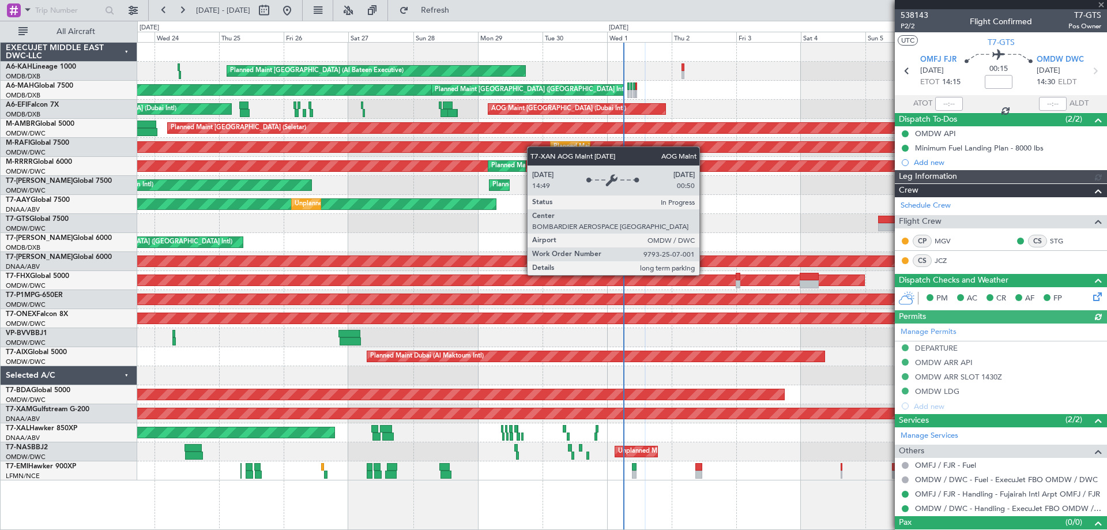
type input "Rohit Roy (ROY)"
type input "7413"
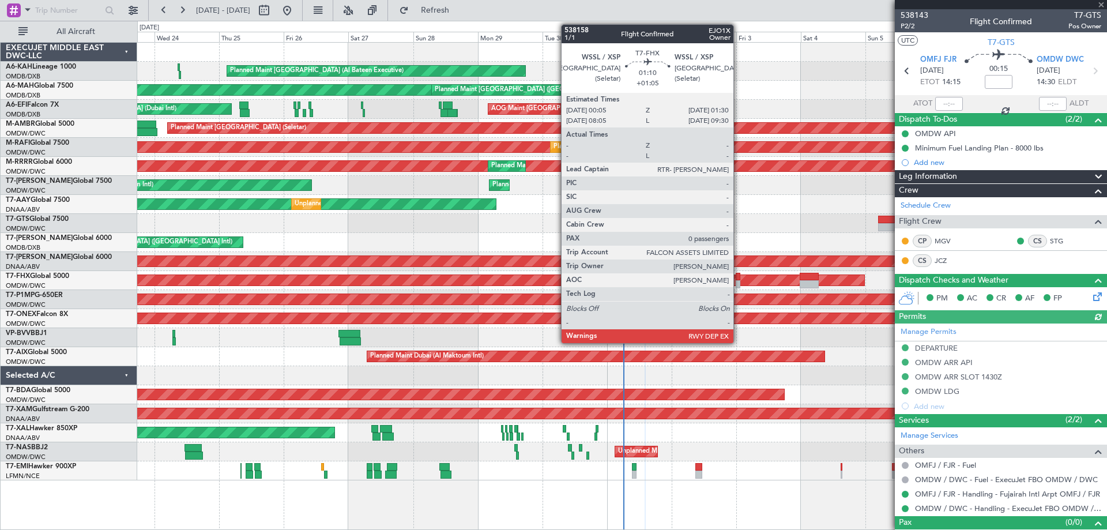
click at [738, 284] on div at bounding box center [738, 284] width 4 height 8
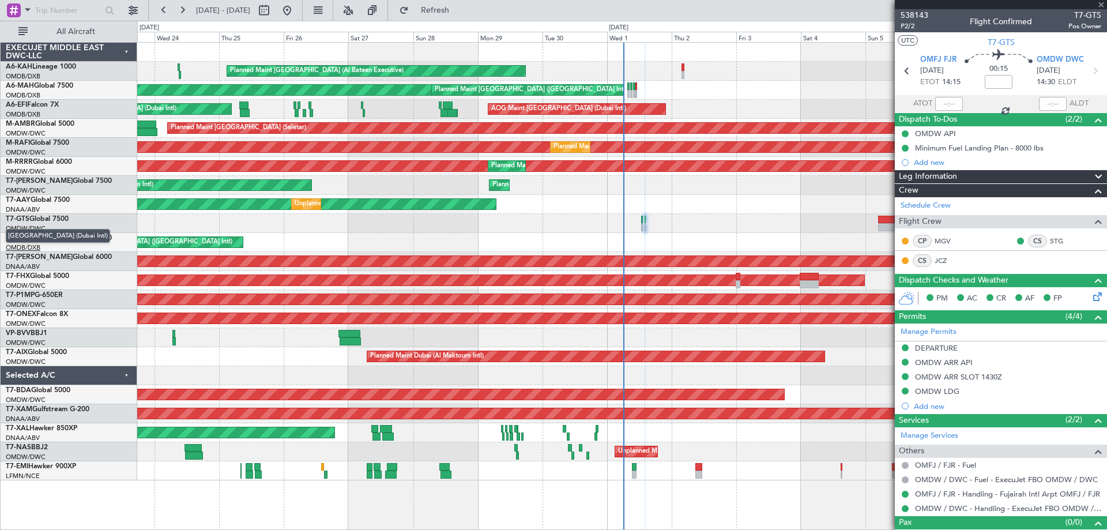
type input "+01:05"
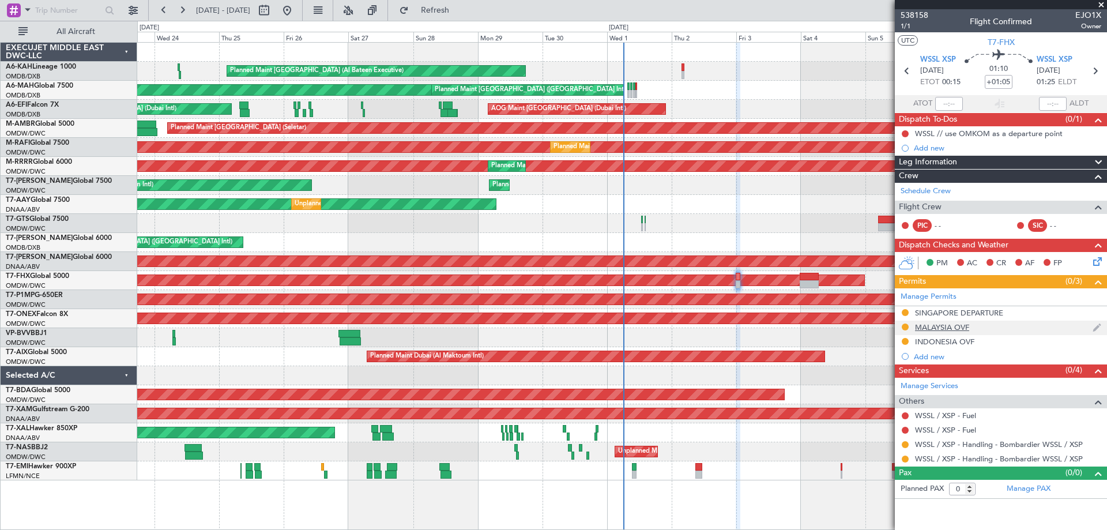
click at [944, 329] on div "MALAYSIA OVF" at bounding box center [942, 327] width 54 height 10
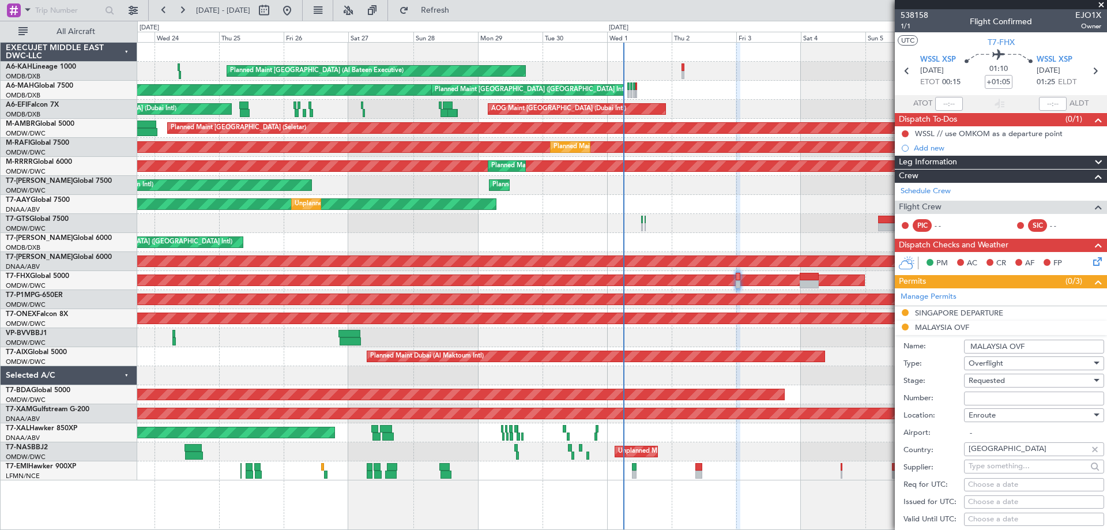
click at [993, 394] on input "Number:" at bounding box center [1034, 398] width 140 height 14
paste input "CAAM-NS-0029-10-25 WSSL - OMDW (EJO1X) 04-OCT-"
click at [988, 386] on div "Requested" at bounding box center [1029, 380] width 123 height 17
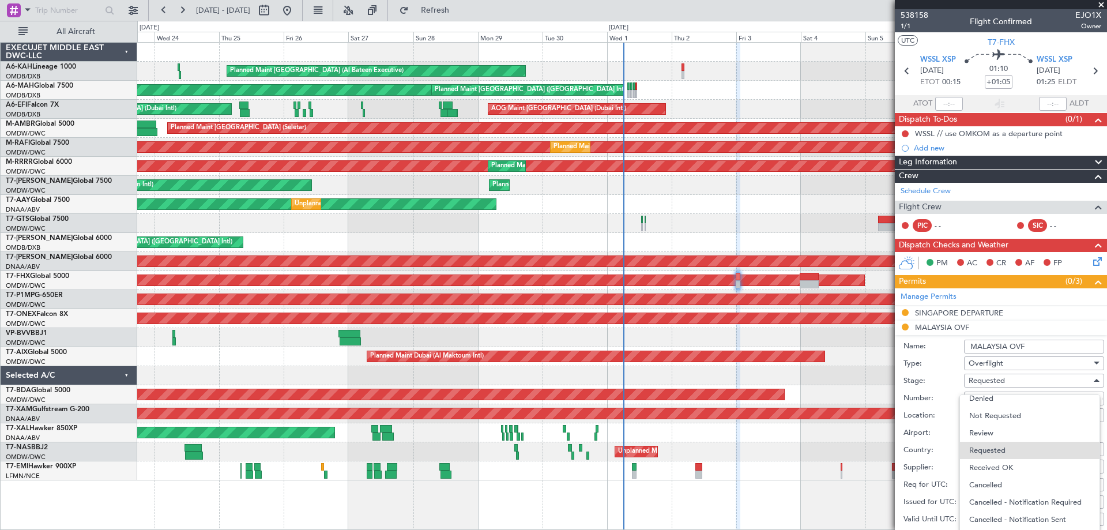
drag, startPoint x: 993, startPoint y: 462, endPoint x: 999, endPoint y: 440, distance: 22.8
click at [992, 459] on span "Received OK" at bounding box center [1029, 467] width 121 height 17
click at [1043, 397] on input "CAAM-NS-0029-10-25 WSSL - OMDW (EJO1X) 04-OCT-" at bounding box center [1034, 398] width 140 height 14
paste input "text"
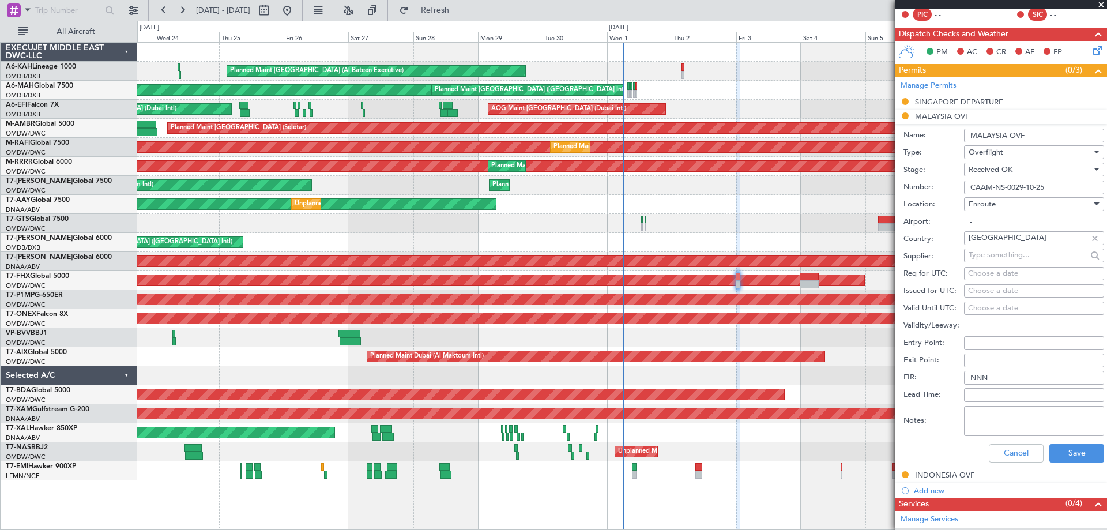
scroll to position [231, 0]
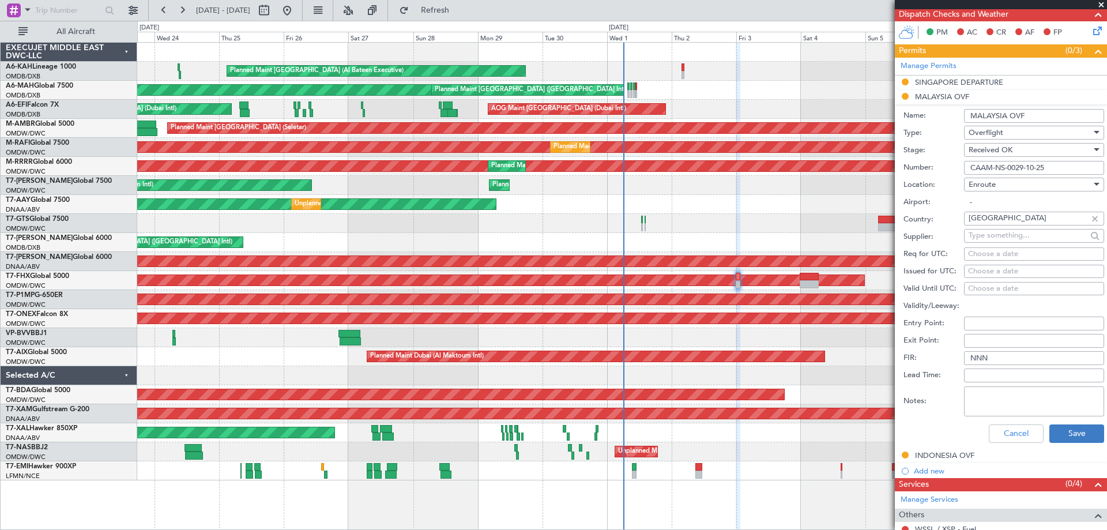
type input "CAAM-NS-0029-10-25"
click at [1082, 434] on button "Save" at bounding box center [1076, 433] width 55 height 18
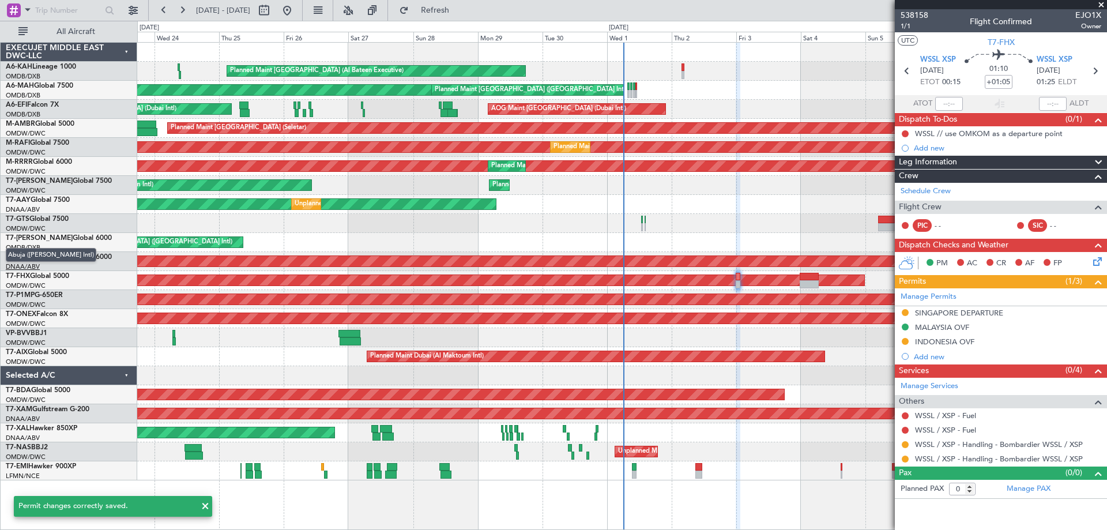
scroll to position [0, 0]
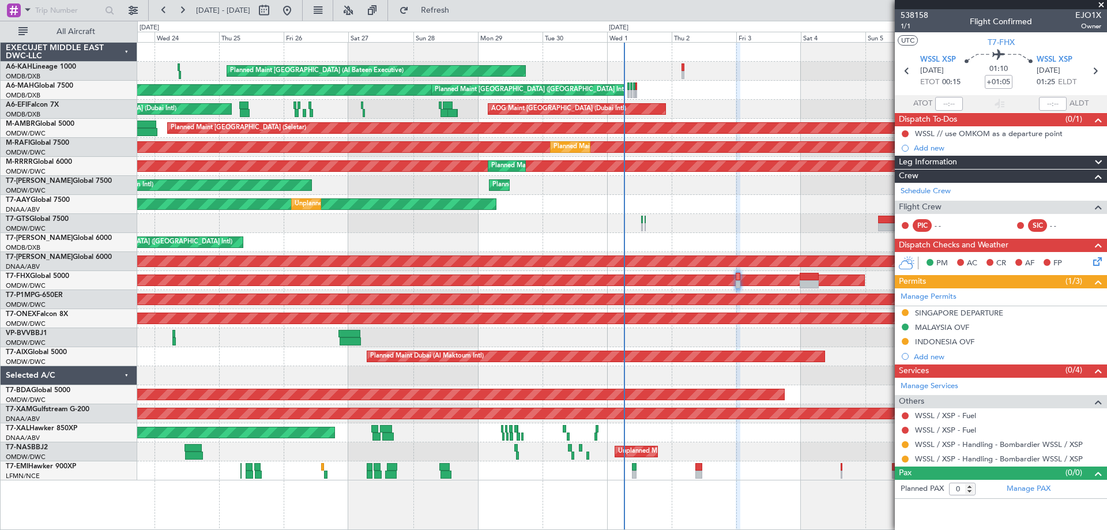
click at [1100, 5] on span at bounding box center [1101, 5] width 12 height 10
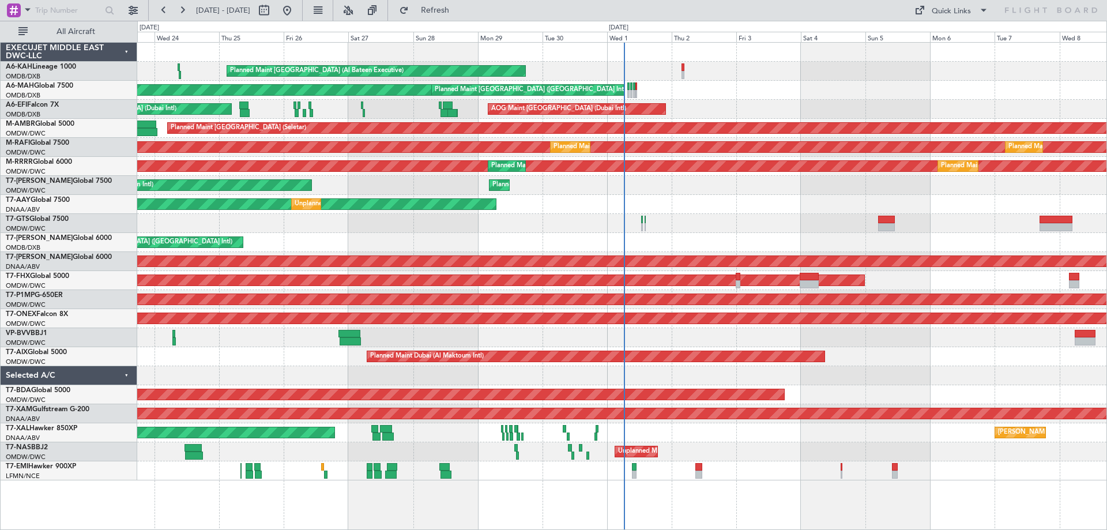
click at [942, 21] on div "Planned Maint Abu Dhabi (Al Bateen Executive) Planned Maint Dubai (Dubai Intl) …" at bounding box center [553, 275] width 1107 height 509
click at [945, 16] on div "Quick Links" at bounding box center [951, 12] width 39 height 12
click at [934, 28] on button "Trip Builder" at bounding box center [952, 38] width 86 height 28
click at [459, 10] on span "Refresh" at bounding box center [435, 10] width 48 height 8
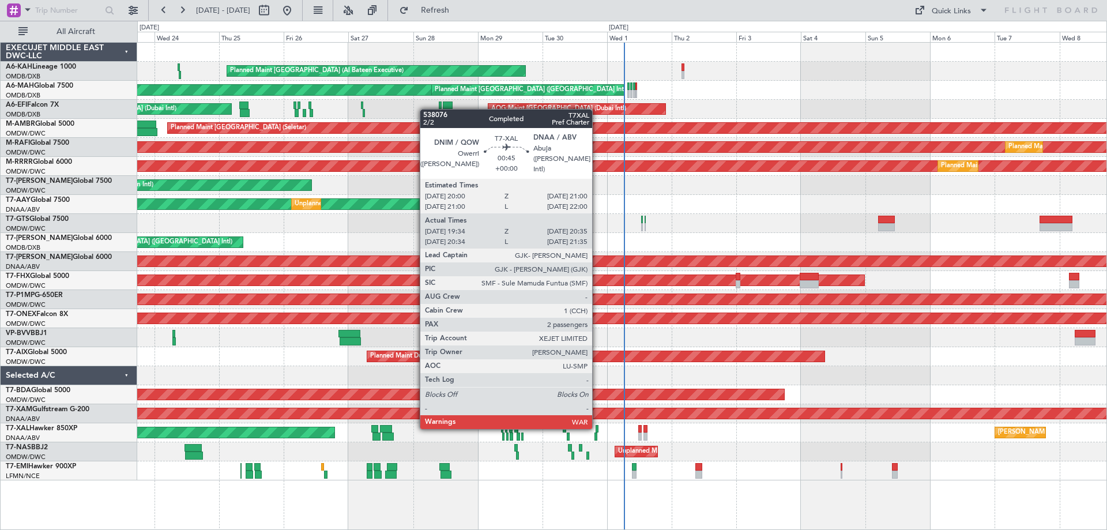
click at [597, 427] on div at bounding box center [597, 429] width 3 height 8
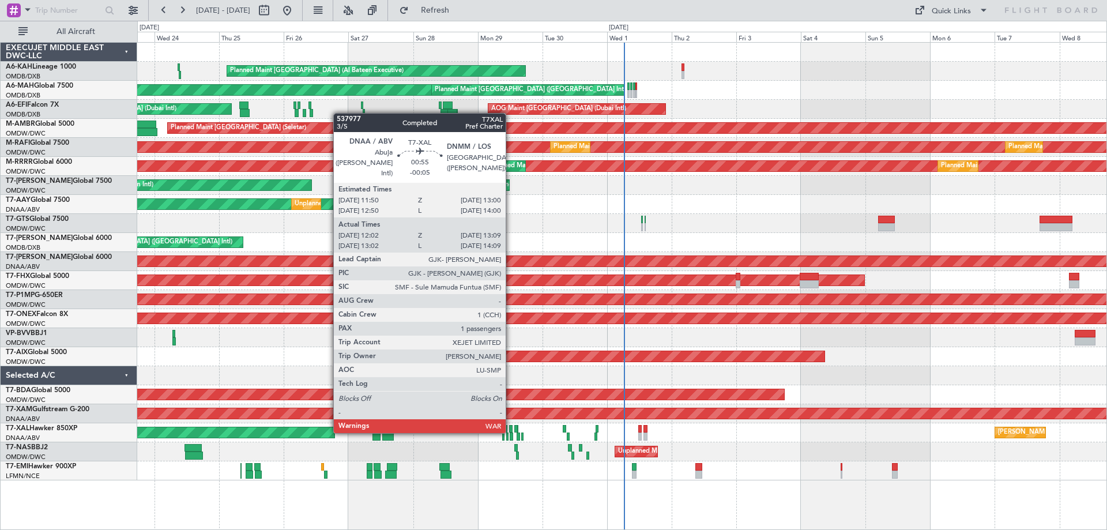
click at [511, 431] on div at bounding box center [510, 429] width 3 height 8
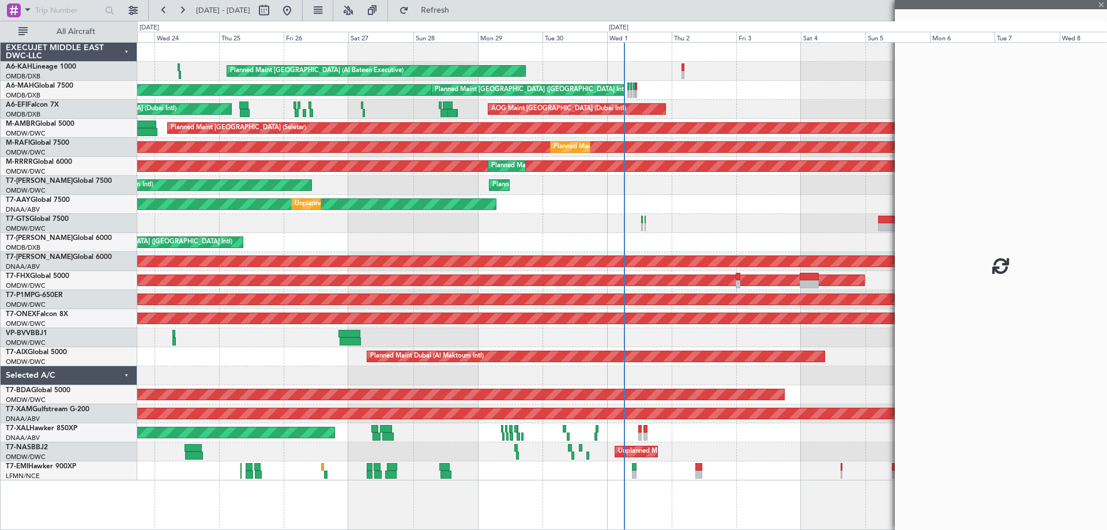
click at [511, 431] on div at bounding box center [510, 429] width 3 height 8
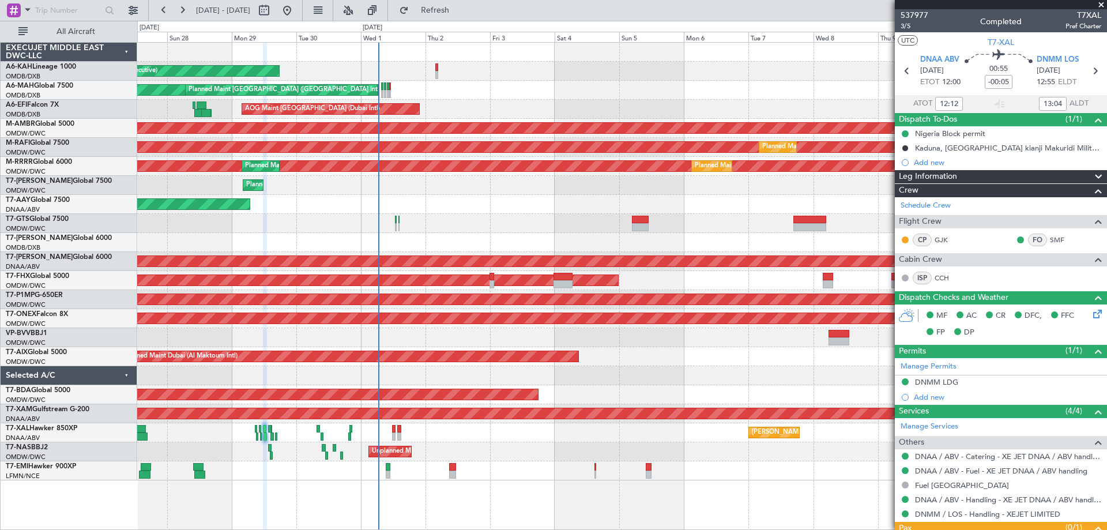
click at [525, 202] on div "Unplanned Maint [GEOGRAPHIC_DATA] (Al Maktoum Intl) Unplanned Maint [GEOGRAPHIC…" at bounding box center [621, 204] width 969 height 19
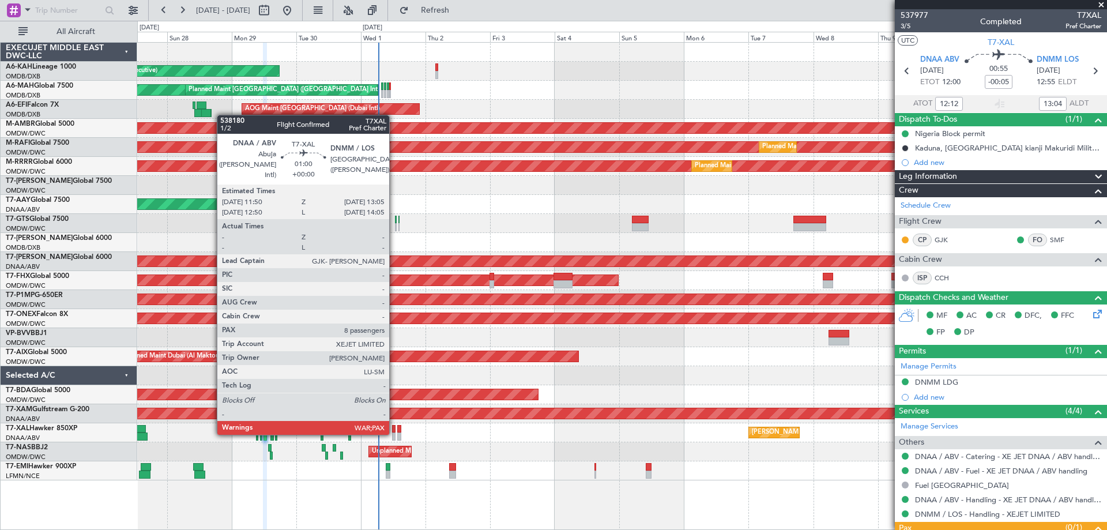
click at [394, 432] on div at bounding box center [393, 436] width 3 height 8
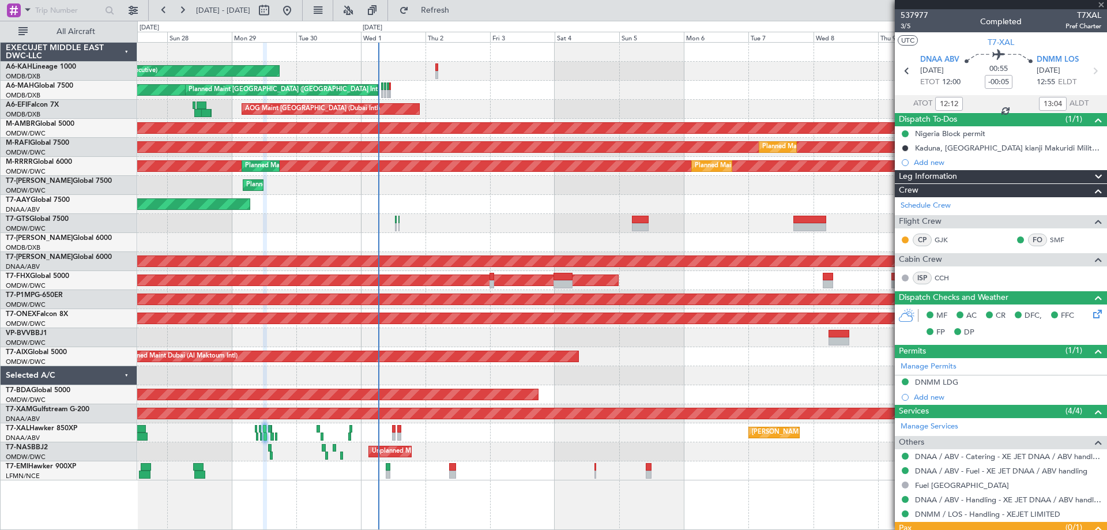
type input "8"
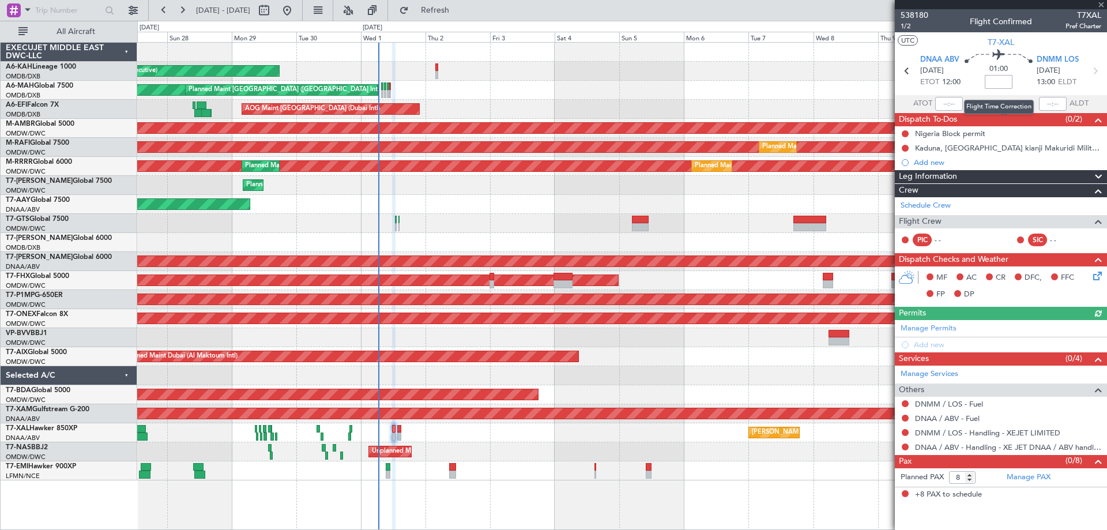
click at [1005, 75] on input at bounding box center [999, 82] width 28 height 14
type input "-00:15"
click at [903, 433] on button at bounding box center [905, 432] width 7 height 7
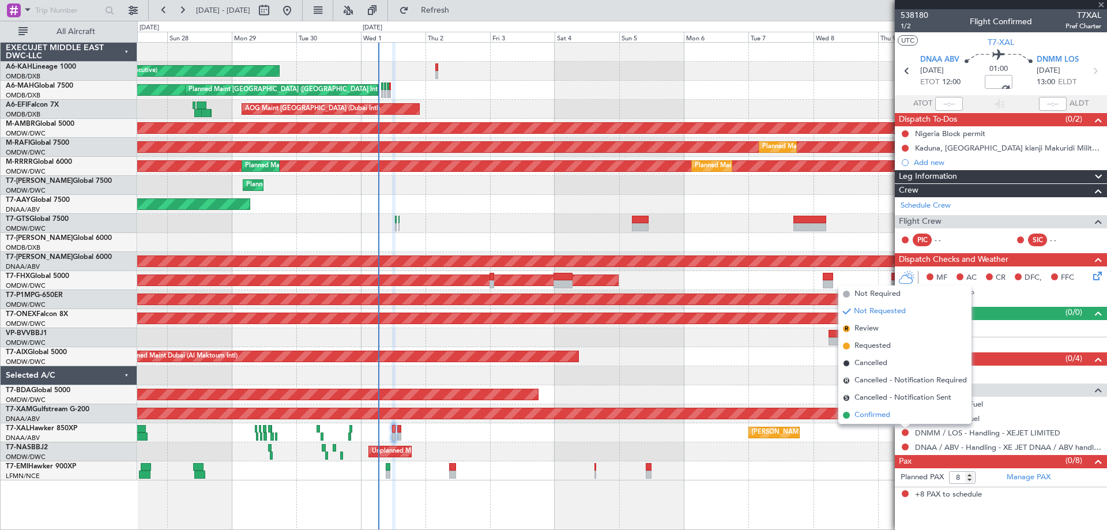
click at [860, 410] on span "Confirmed" at bounding box center [872, 415] width 36 height 12
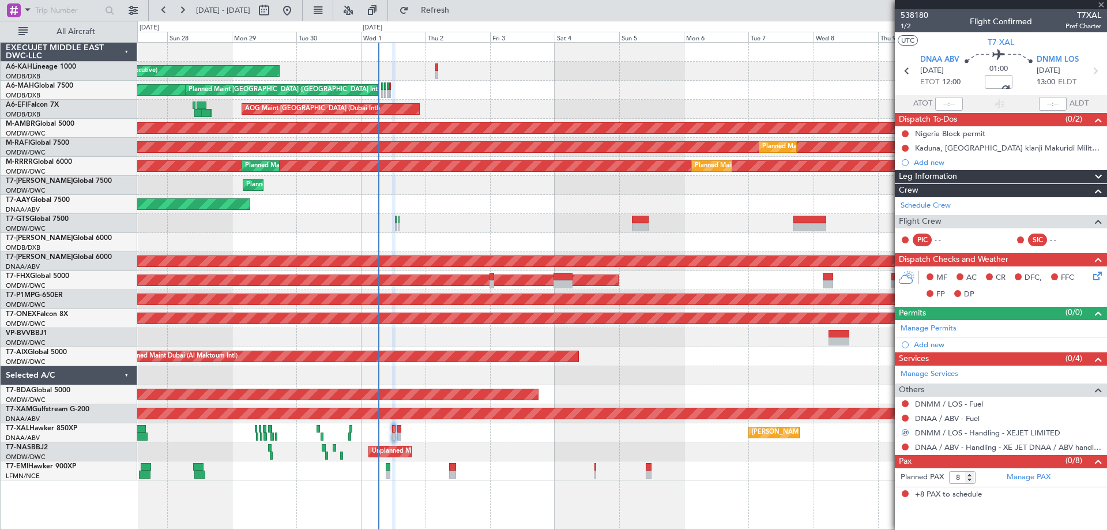
drag, startPoint x: 903, startPoint y: 449, endPoint x: 900, endPoint y: 443, distance: 5.9
click at [902, 448] on button at bounding box center [905, 446] width 7 height 7
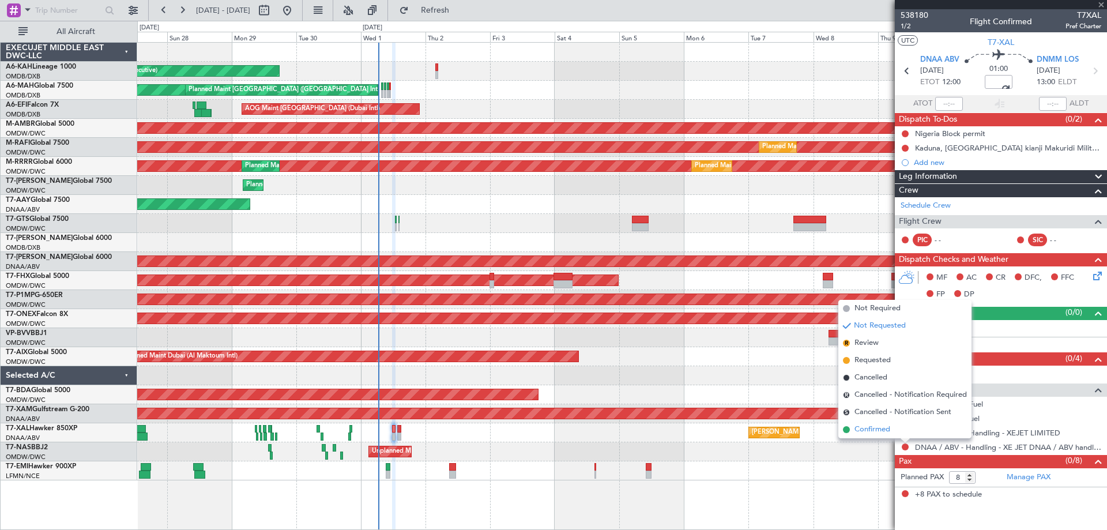
click at [883, 431] on span "Confirmed" at bounding box center [872, 430] width 36 height 12
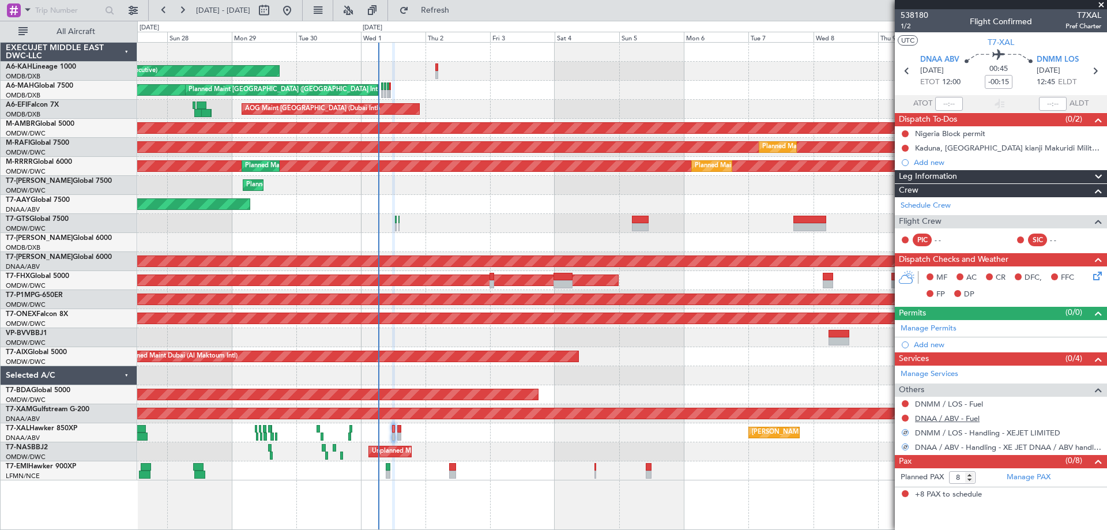
click at [955, 421] on link "DNAA / ABV - Fuel" at bounding box center [947, 418] width 65 height 10
click at [905, 406] on button at bounding box center [905, 403] width 7 height 7
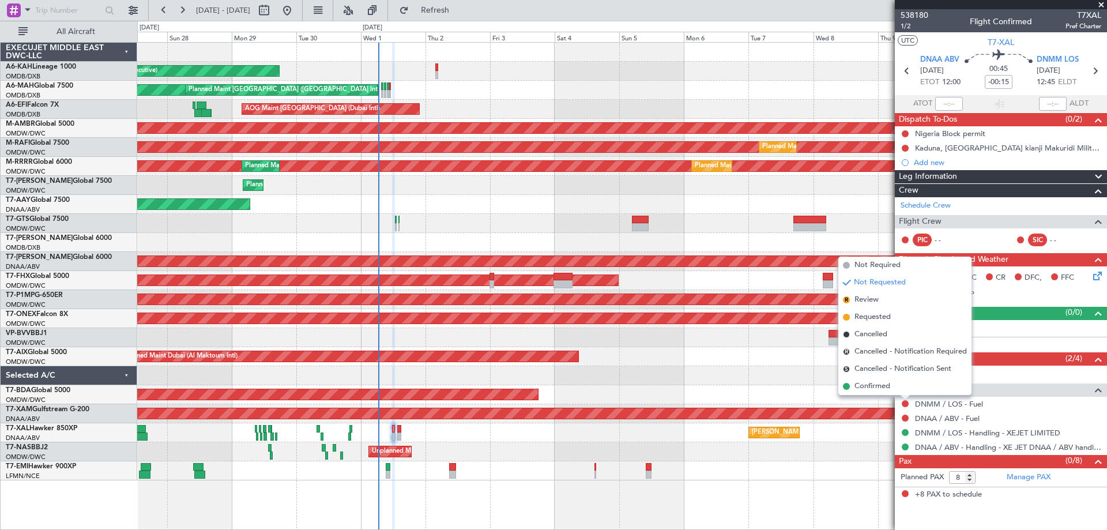
click at [884, 268] on span "Not Required" at bounding box center [877, 265] width 46 height 12
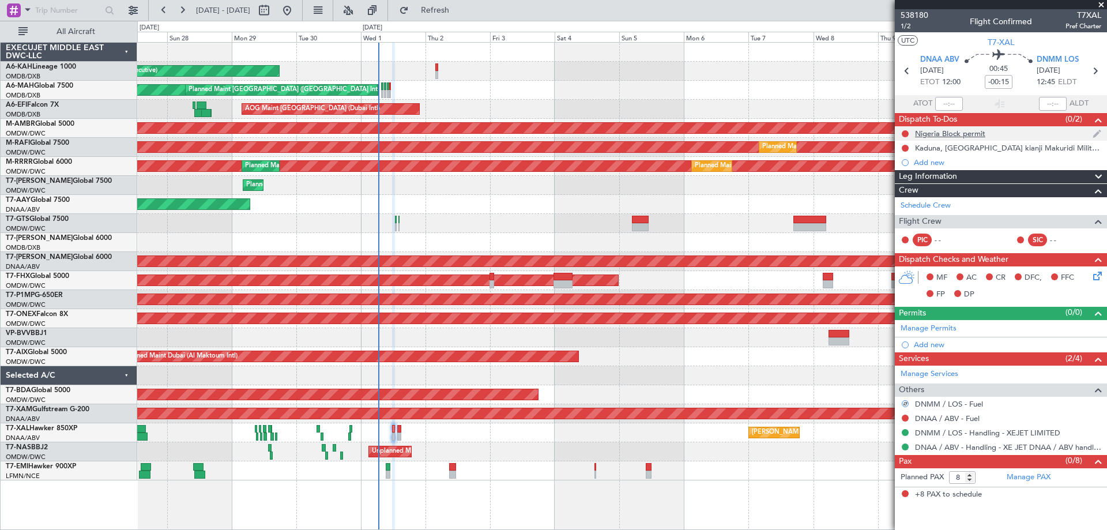
click at [949, 137] on div "Nigeria Block permit" at bounding box center [950, 134] width 70 height 10
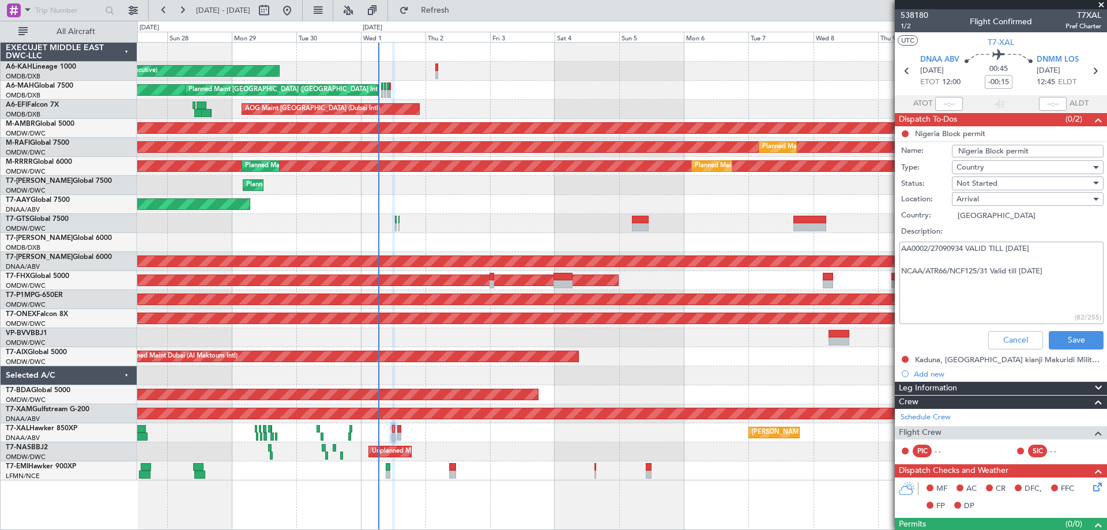
drag, startPoint x: 966, startPoint y: 249, endPoint x: 892, endPoint y: 242, distance: 74.7
click at [892, 242] on fb-app "27 Sep 2025 - 12 Oct 2025 Refresh Quick Links All Aircraft Planned Maint Abu Dh…" at bounding box center [553, 269] width 1107 height 521
click at [1013, 338] on button "Cancel" at bounding box center [1015, 340] width 55 height 18
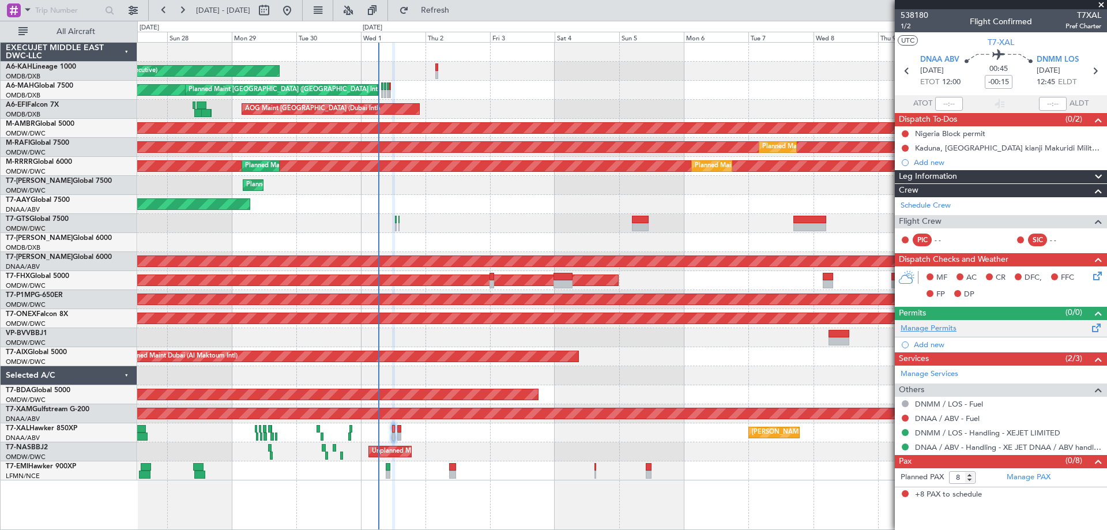
click at [929, 327] on link "Manage Permits" at bounding box center [928, 329] width 56 height 12
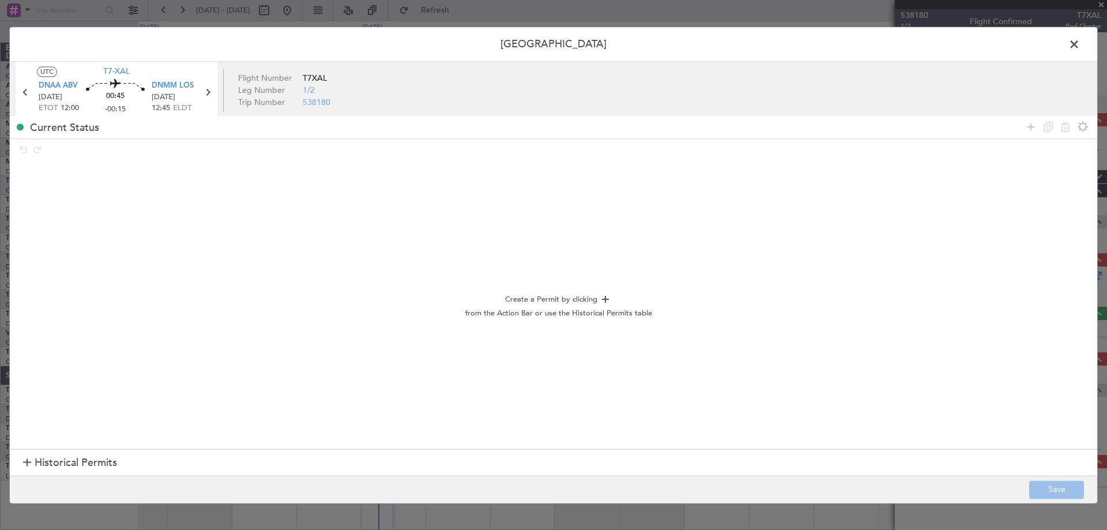
click at [66, 464] on span "Historical Permits" at bounding box center [76, 463] width 82 height 16
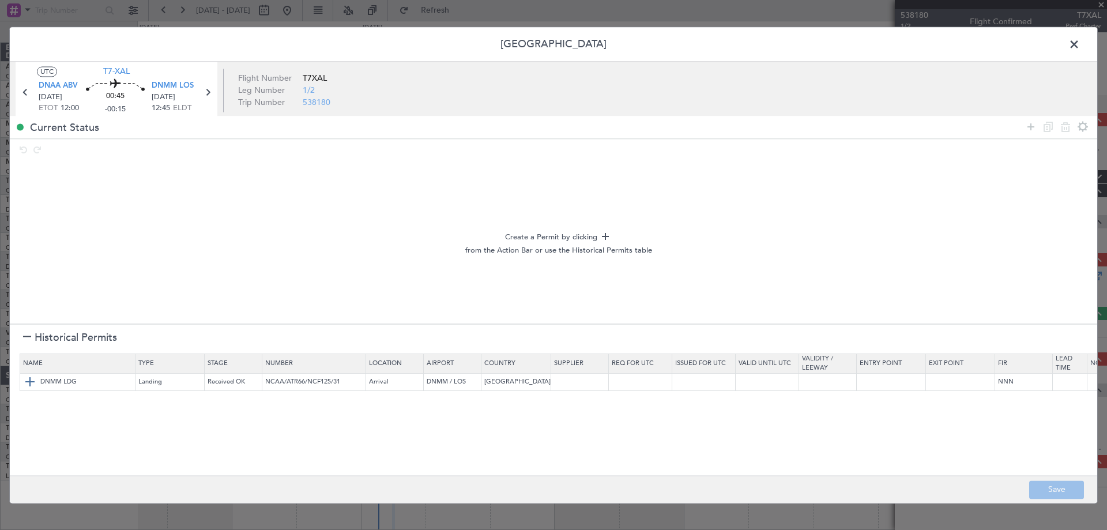
click at [32, 381] on img at bounding box center [30, 382] width 14 height 14
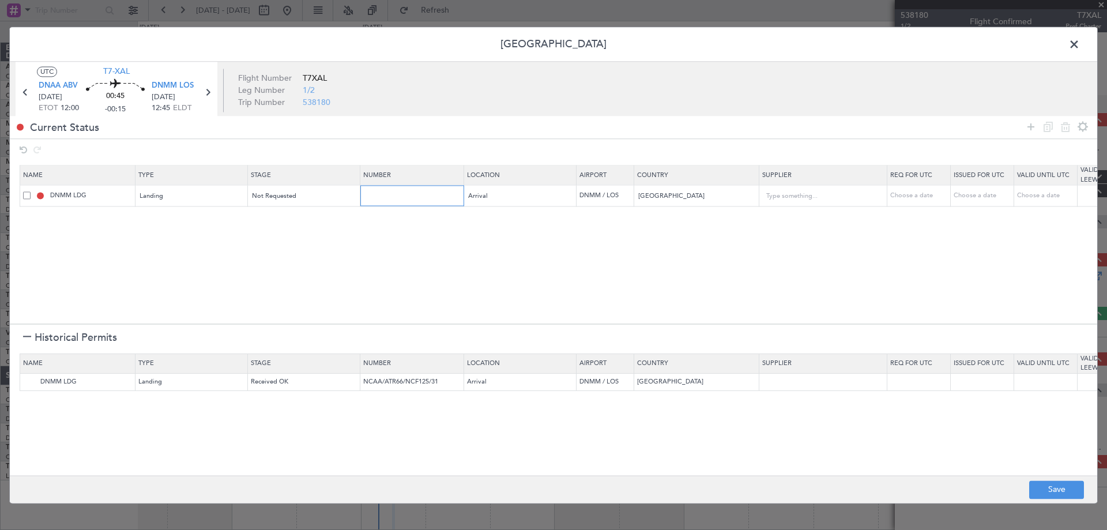
click at [389, 199] on input "text" at bounding box center [413, 196] width 100 height 10
paste input "AA0002/27090934"
click at [331, 197] on div "Not Requested" at bounding box center [301, 196] width 96 height 17
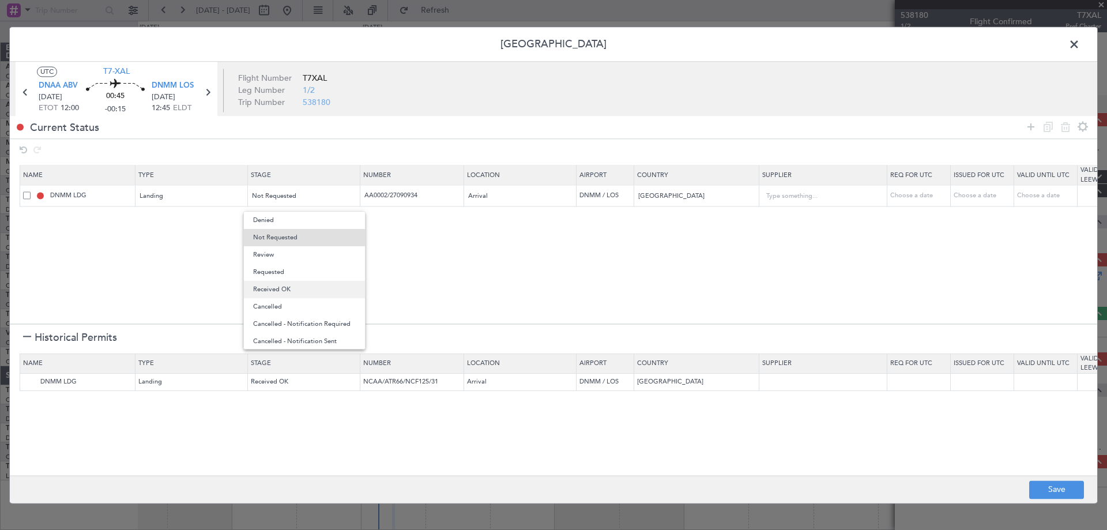
click at [288, 283] on span "Received OK" at bounding box center [304, 289] width 103 height 17
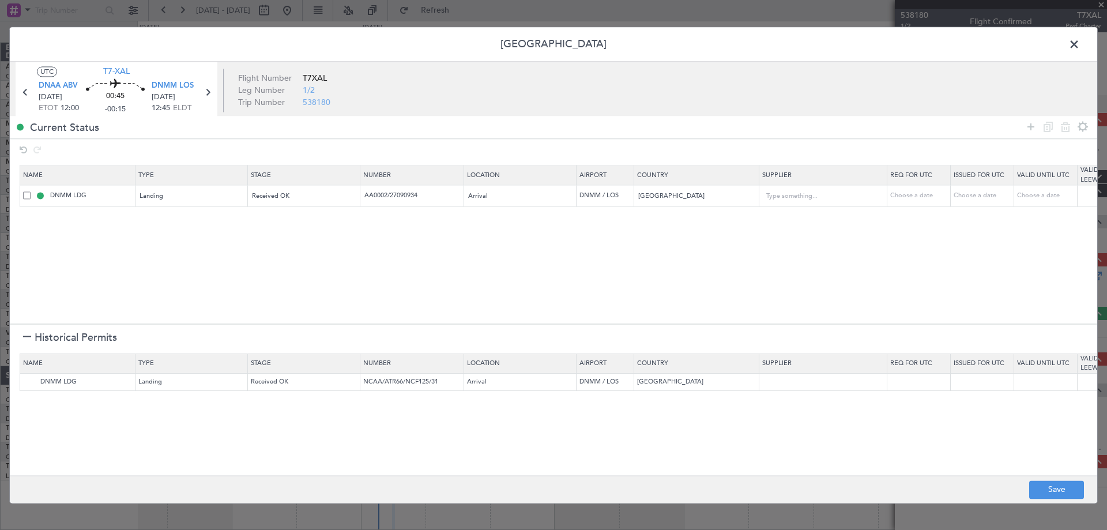
click at [1080, 44] on span at bounding box center [1080, 47] width 0 height 23
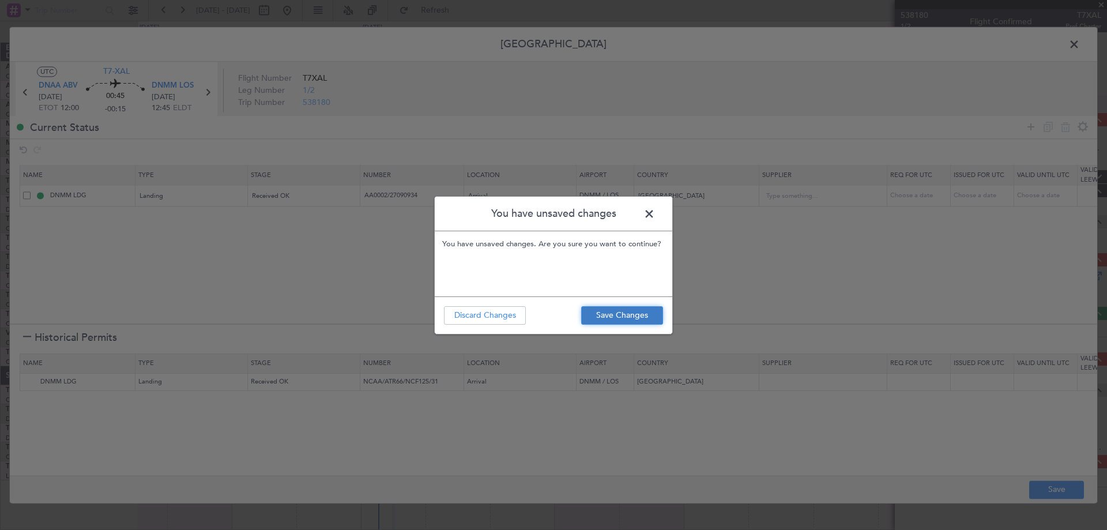
click at [639, 317] on button "Save Changes" at bounding box center [622, 315] width 82 height 18
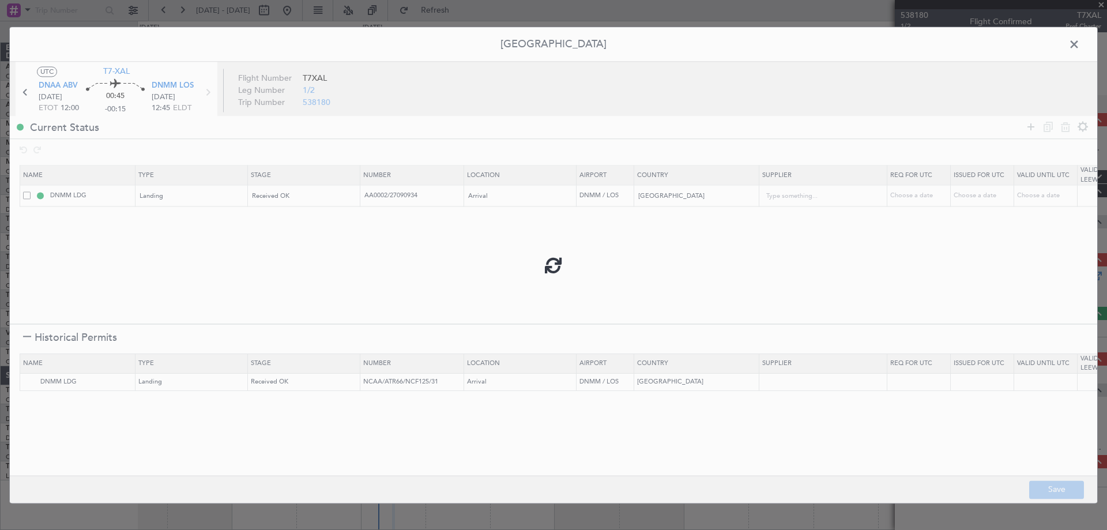
click at [425, 195] on div at bounding box center [553, 265] width 1087 height 476
type input "AA0002/27090934"
type input "NNN"
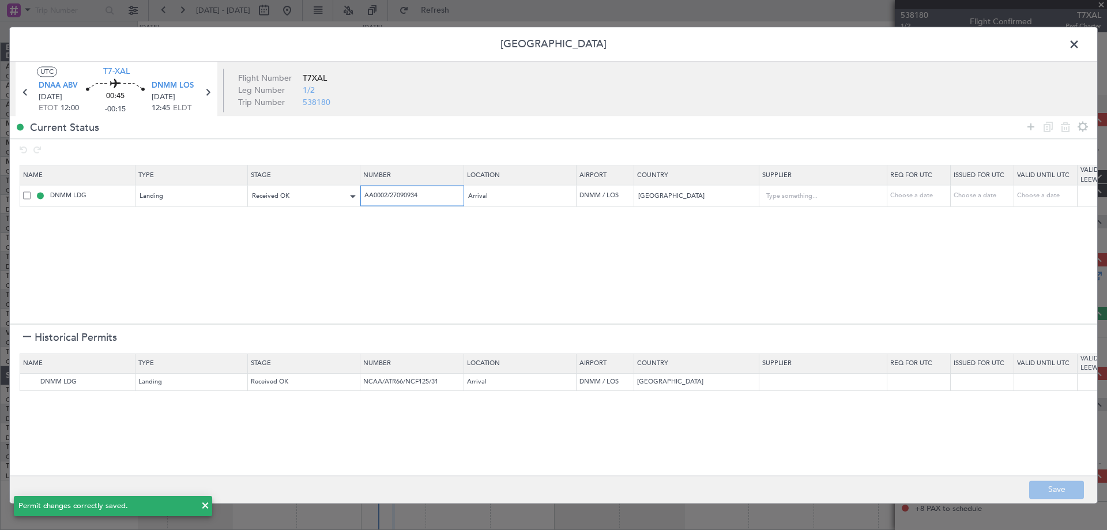
drag, startPoint x: 427, startPoint y: 198, endPoint x: 338, endPoint y: 190, distance: 88.5
click at [338, 190] on tr "DNMM LDG Landing Received OK AA0002/27090934 Arrival DNMM / LOS Nigeria Choose …" at bounding box center [755, 195] width 1471 height 21
click at [1080, 43] on span at bounding box center [1080, 47] width 0 height 23
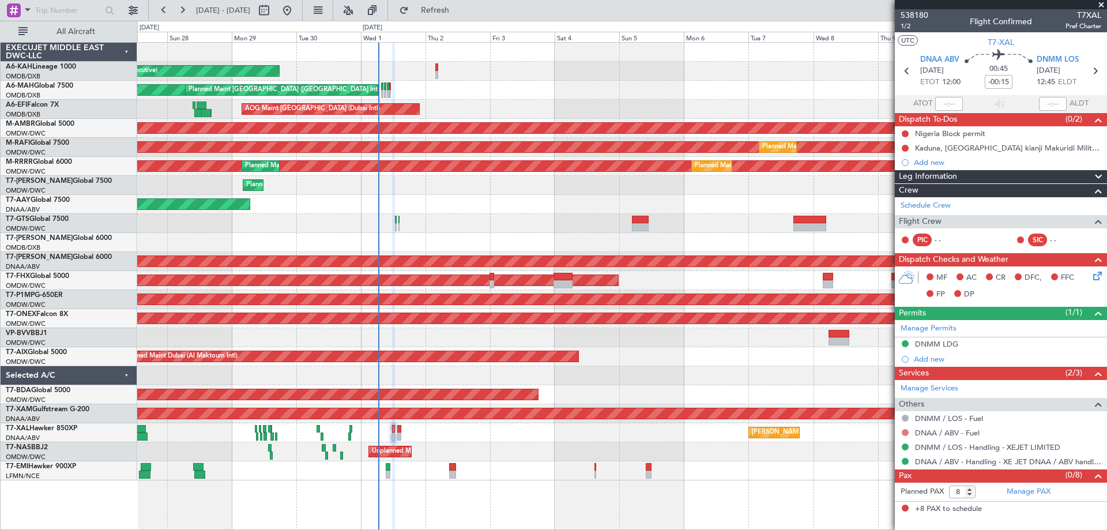
click at [905, 434] on button at bounding box center [905, 432] width 7 height 7
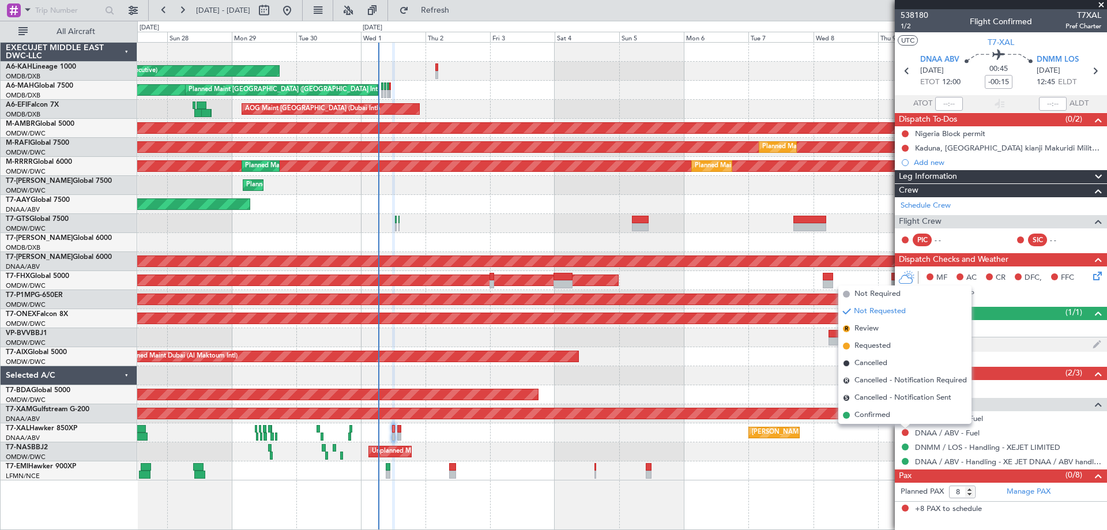
drag, startPoint x: 883, startPoint y: 416, endPoint x: 933, endPoint y: 340, distance: 90.8
click at [883, 416] on span "Confirmed" at bounding box center [872, 415] width 36 height 12
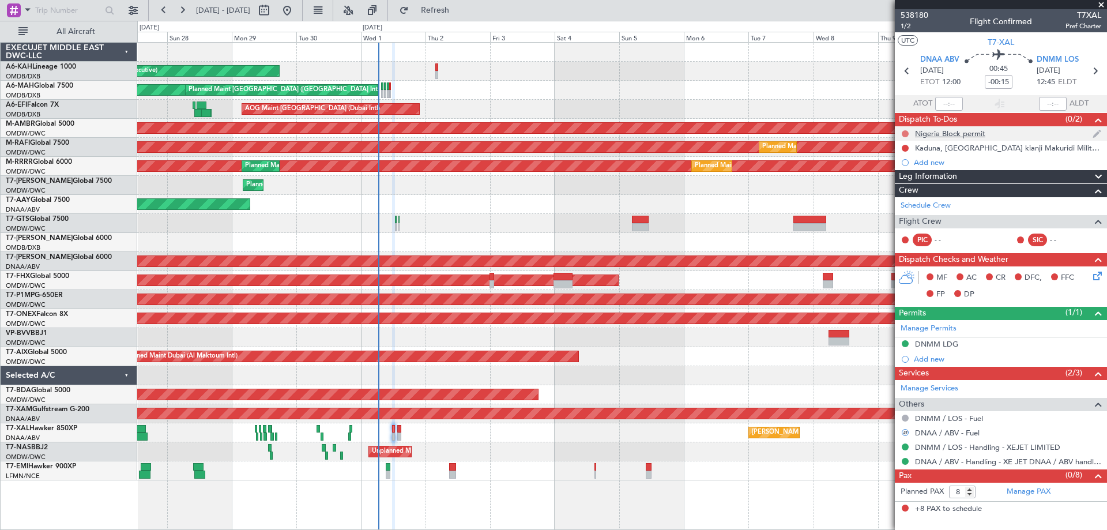
click at [905, 132] on button at bounding box center [905, 133] width 7 height 7
drag, startPoint x: 898, startPoint y: 186, endPoint x: 905, endPoint y: 175, distance: 12.5
click at [897, 186] on span "Completed" at bounding box center [910, 185] width 38 height 12
click at [906, 147] on button at bounding box center [905, 148] width 7 height 7
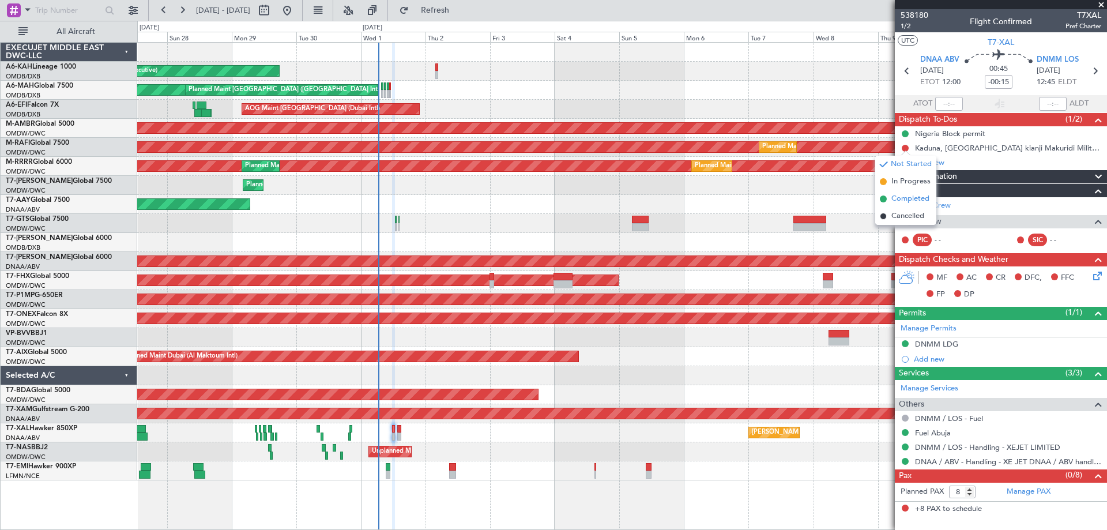
click at [905, 195] on span "Completed" at bounding box center [910, 199] width 38 height 12
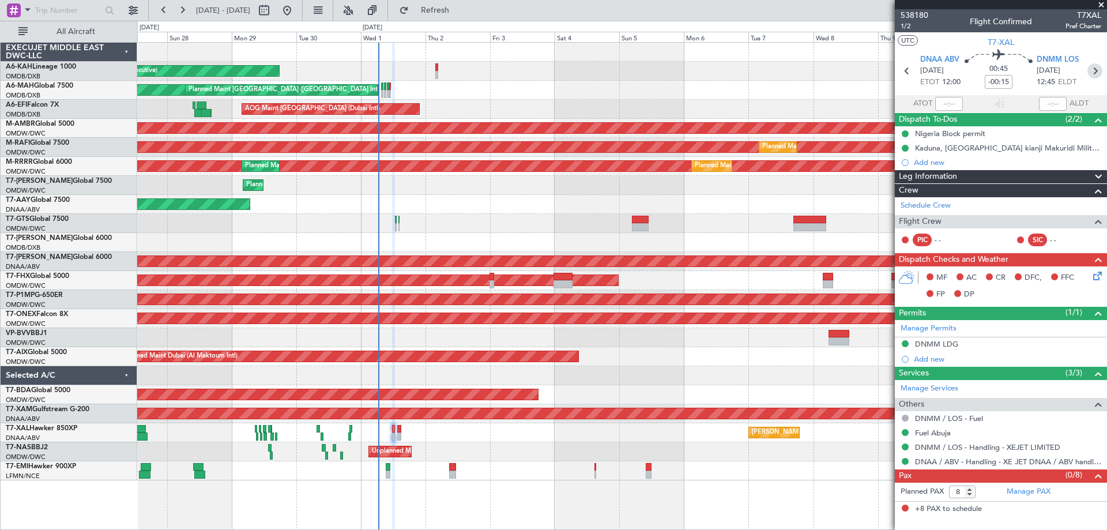
click at [1100, 67] on icon at bounding box center [1094, 70] width 15 height 15
type input "0"
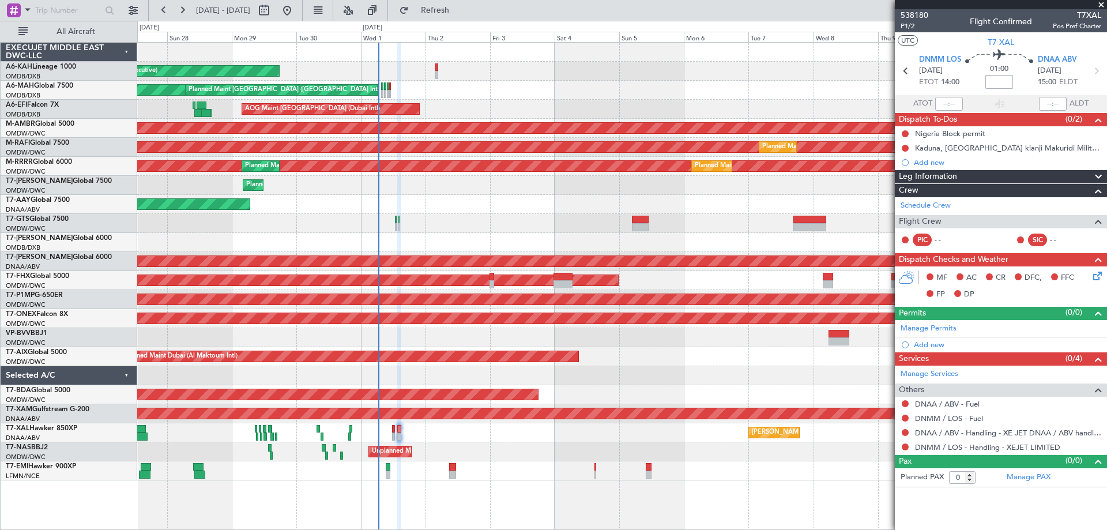
click at [1009, 88] on input at bounding box center [999, 82] width 28 height 14
type input "-00:10"
click at [906, 134] on button at bounding box center [905, 133] width 7 height 7
click at [890, 186] on li "Completed" at bounding box center [905, 184] width 61 height 17
click at [904, 149] on button at bounding box center [905, 148] width 7 height 7
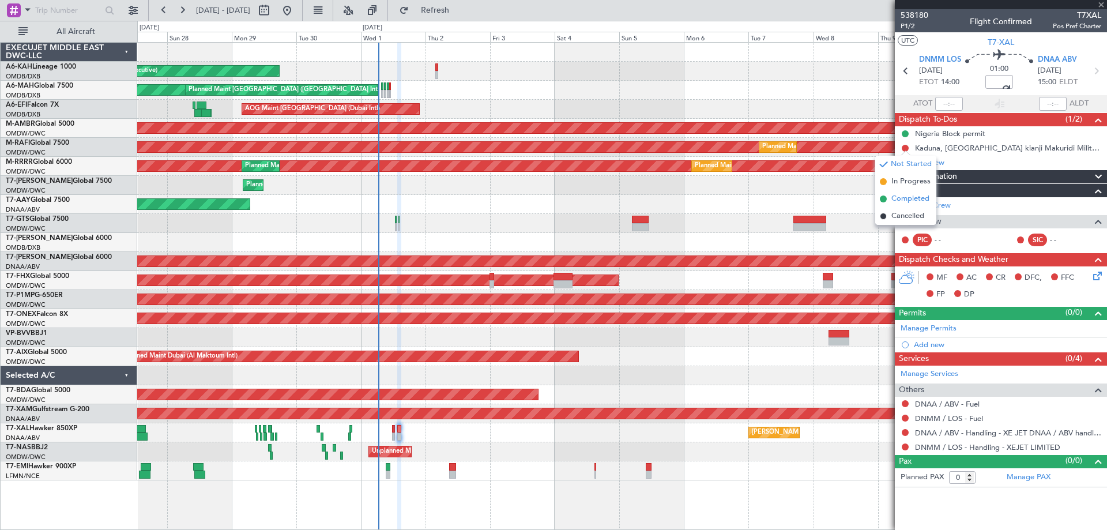
click at [888, 199] on li "Completed" at bounding box center [905, 198] width 61 height 17
click at [905, 401] on button at bounding box center [905, 403] width 7 height 7
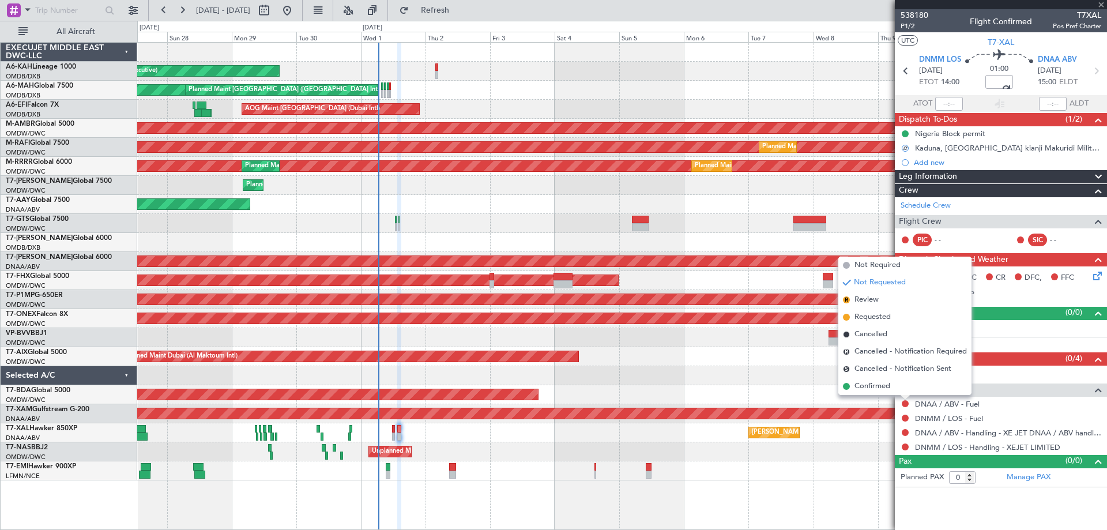
drag, startPoint x: 884, startPoint y: 267, endPoint x: 903, endPoint y: 352, distance: 86.3
click at [883, 267] on span "Not Required" at bounding box center [877, 265] width 46 height 12
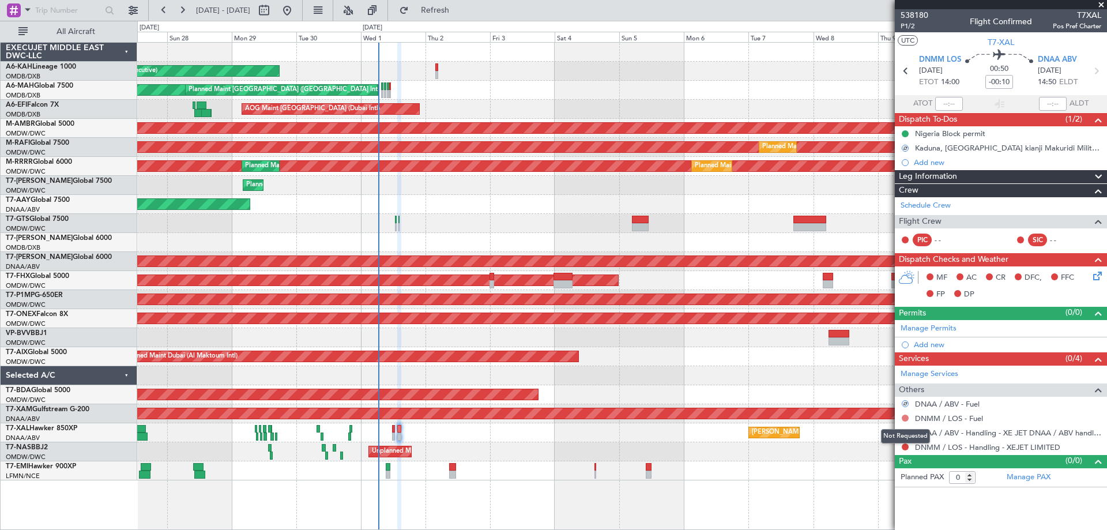
click at [904, 420] on body "27 Sep 2025 - 12 Oct 2025 Refresh Quick Links All Aircraft Planned Maint Abu Dh…" at bounding box center [553, 265] width 1107 height 530
click at [904, 419] on button at bounding box center [905, 417] width 7 height 7
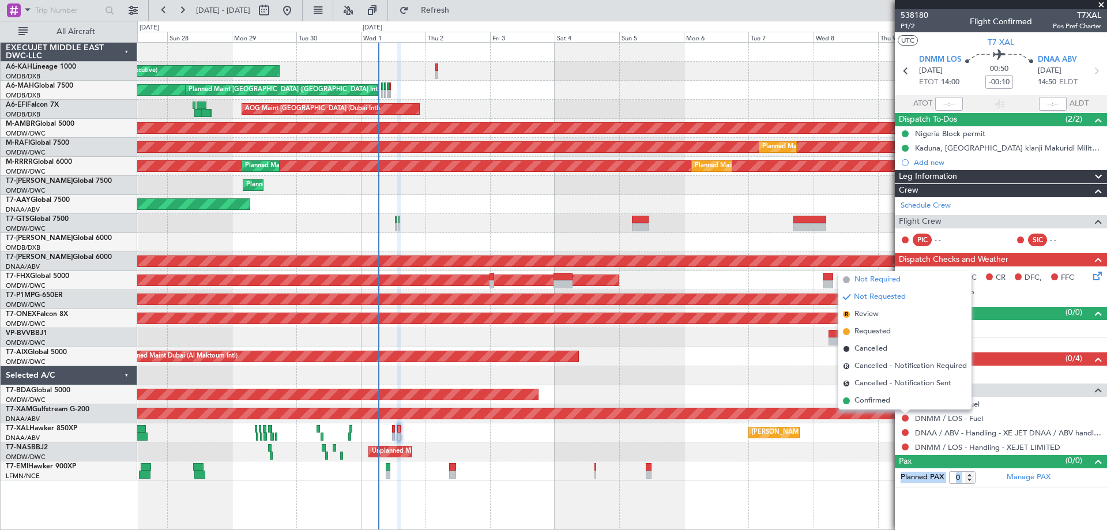
click at [874, 278] on span "Not Required" at bounding box center [877, 280] width 46 height 12
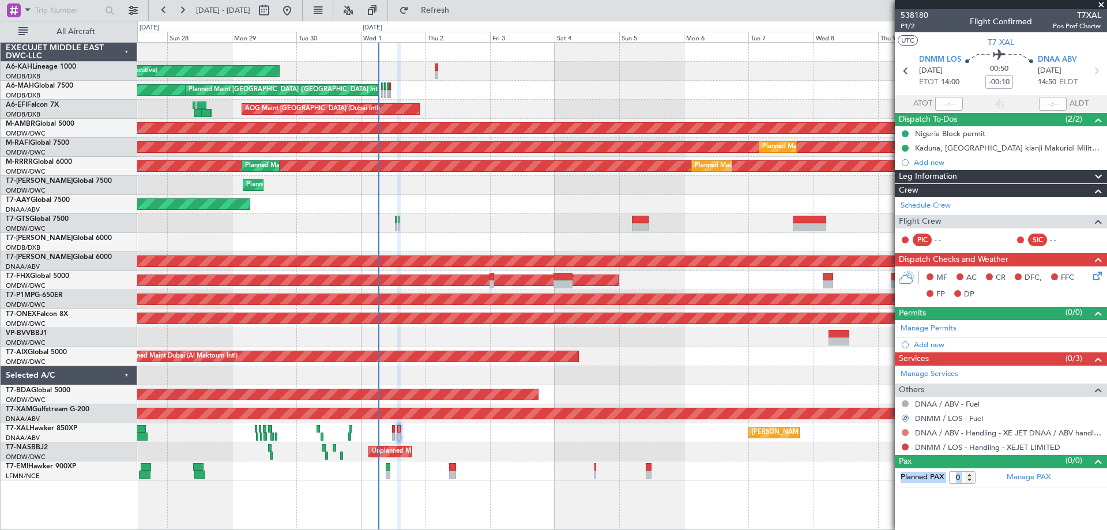
click at [905, 431] on button at bounding box center [905, 432] width 7 height 7
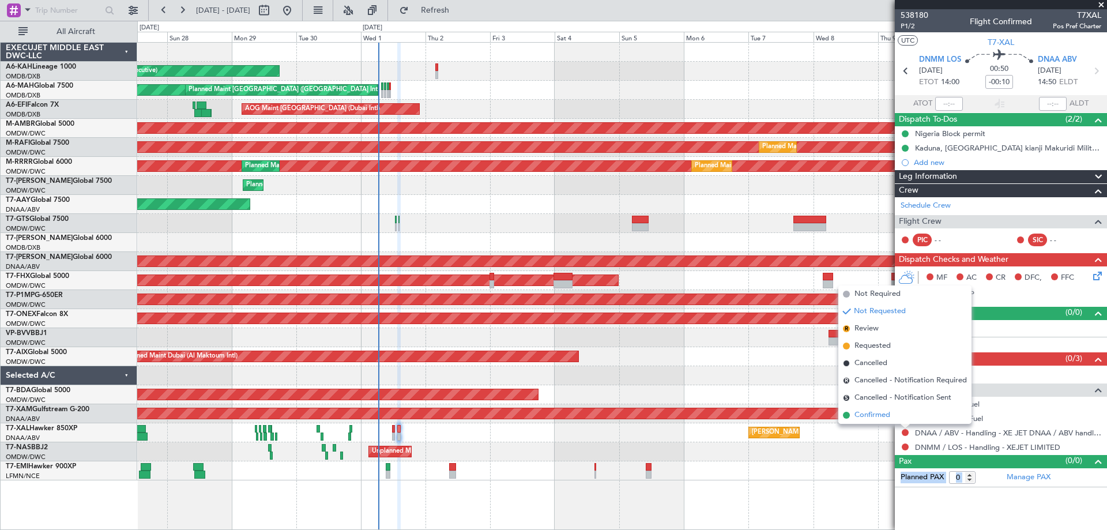
click at [891, 417] on li "Confirmed" at bounding box center [904, 414] width 133 height 17
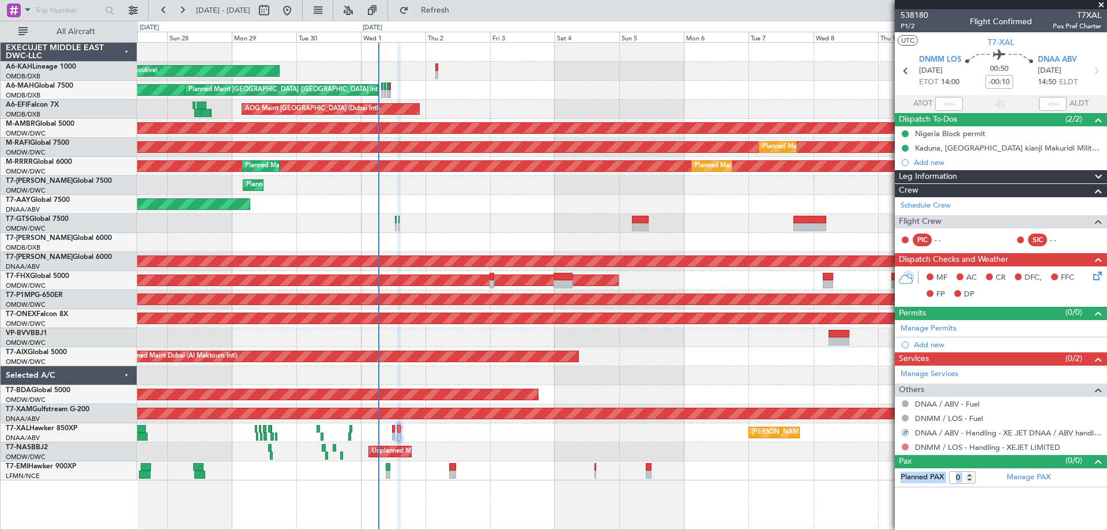
click at [907, 445] on button at bounding box center [905, 446] width 7 height 7
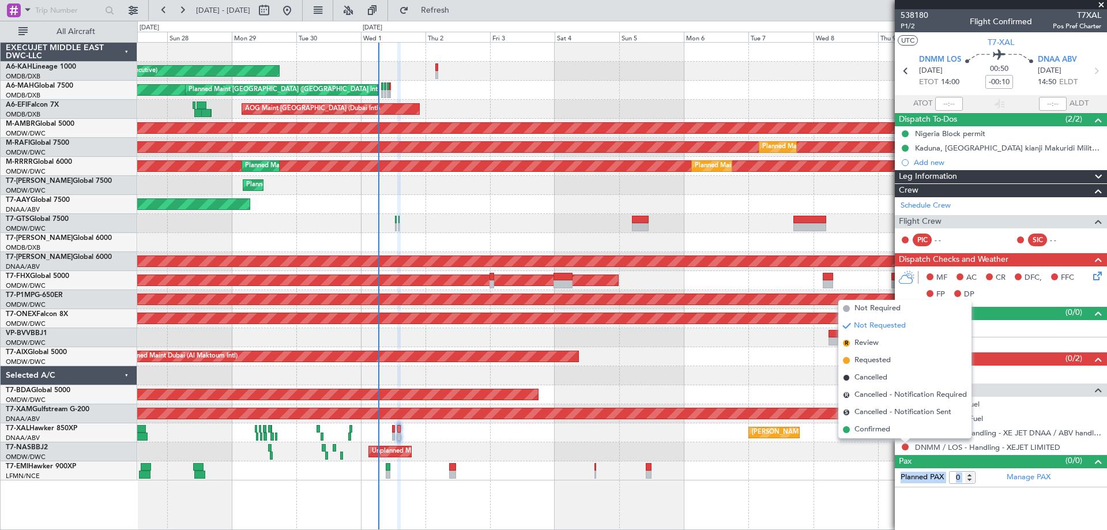
drag, startPoint x: 882, startPoint y: 433, endPoint x: 851, endPoint y: 434, distance: 31.2
click at [880, 432] on span "Confirmed" at bounding box center [872, 430] width 36 height 12
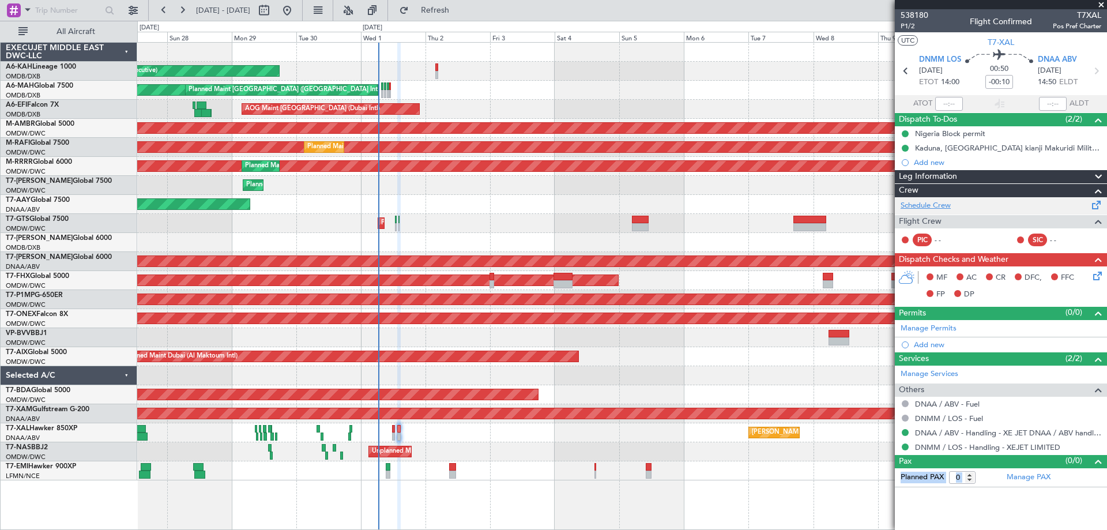
click at [934, 204] on link "Schedule Crew" at bounding box center [925, 206] width 50 height 12
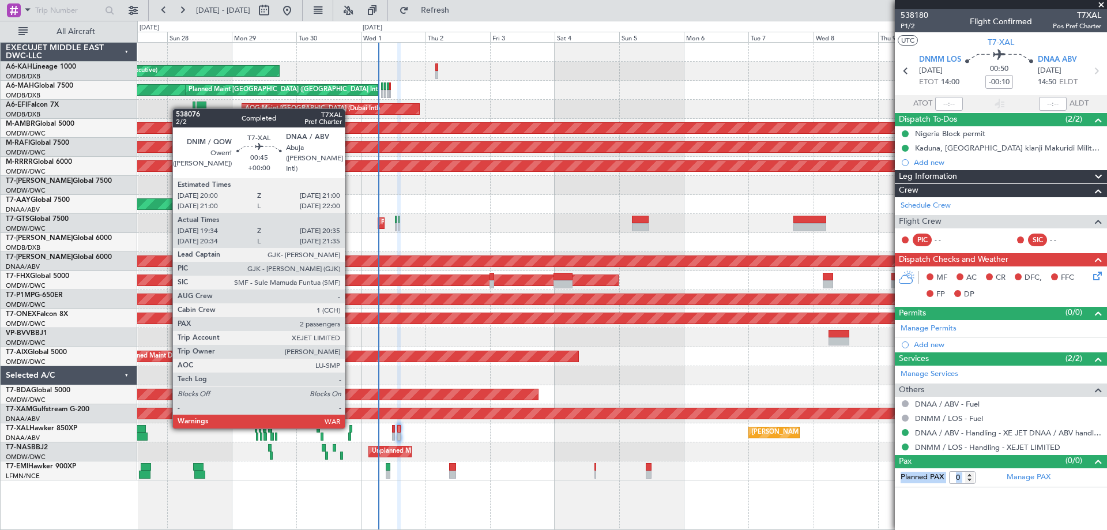
click at [350, 426] on div at bounding box center [350, 429] width 3 height 8
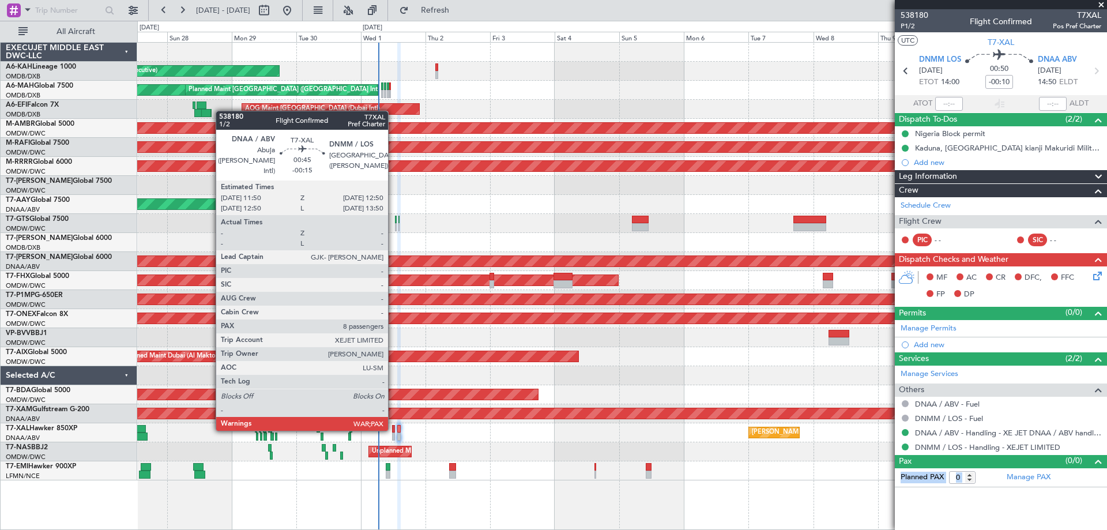
click at [393, 428] on div at bounding box center [393, 429] width 3 height 8
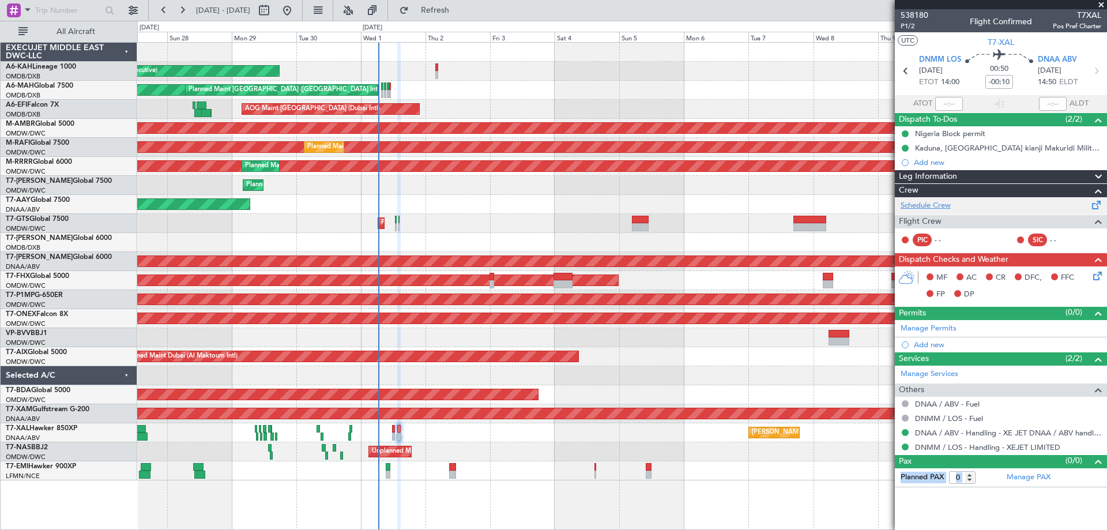
click at [948, 208] on link "Schedule Crew" at bounding box center [925, 206] width 50 height 12
click at [1038, 473] on link "Manage PAX" at bounding box center [1029, 478] width 44 height 12
click at [1099, 3] on span at bounding box center [1101, 5] width 12 height 10
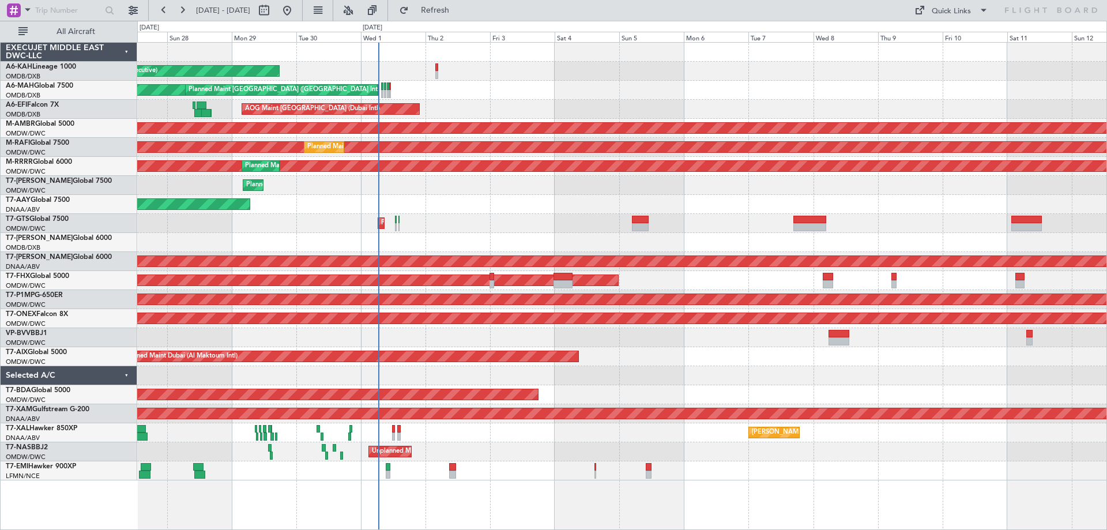
click at [637, 112] on div "AOG Maint Dubai (Dubai Intl) AOG Maint Dubai (Dubai Intl)" at bounding box center [621, 109] width 969 height 19
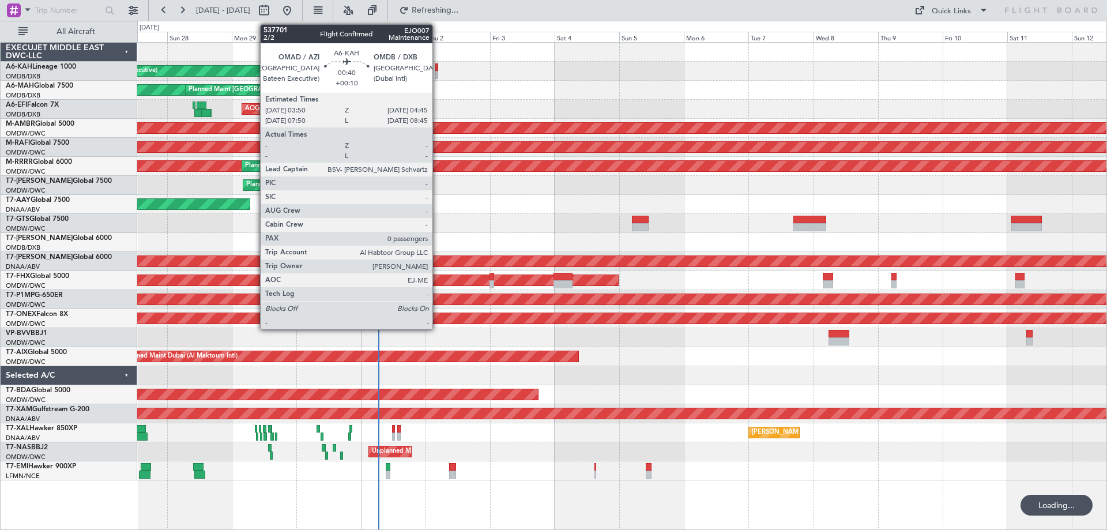
click at [438, 74] on div at bounding box center [436, 75] width 3 height 8
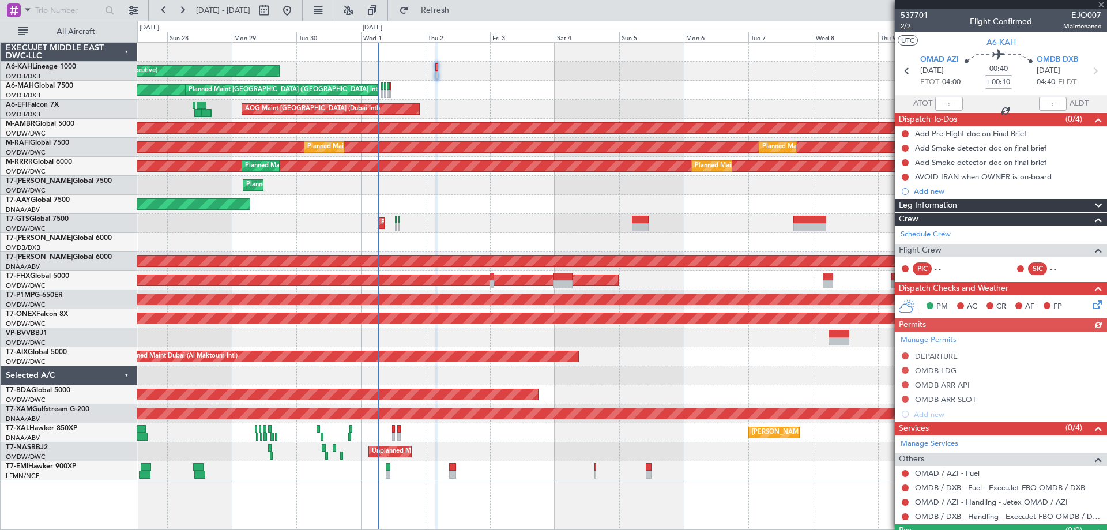
click at [918, 25] on span "2/2" at bounding box center [914, 26] width 28 height 10
click at [459, 6] on span "Refresh" at bounding box center [435, 10] width 48 height 8
click at [459, 13] on span "Refresh" at bounding box center [435, 10] width 48 height 8
click at [463, 16] on button "Refresh" at bounding box center [428, 10] width 69 height 18
click at [921, 24] on span "2/2" at bounding box center [914, 26] width 28 height 10
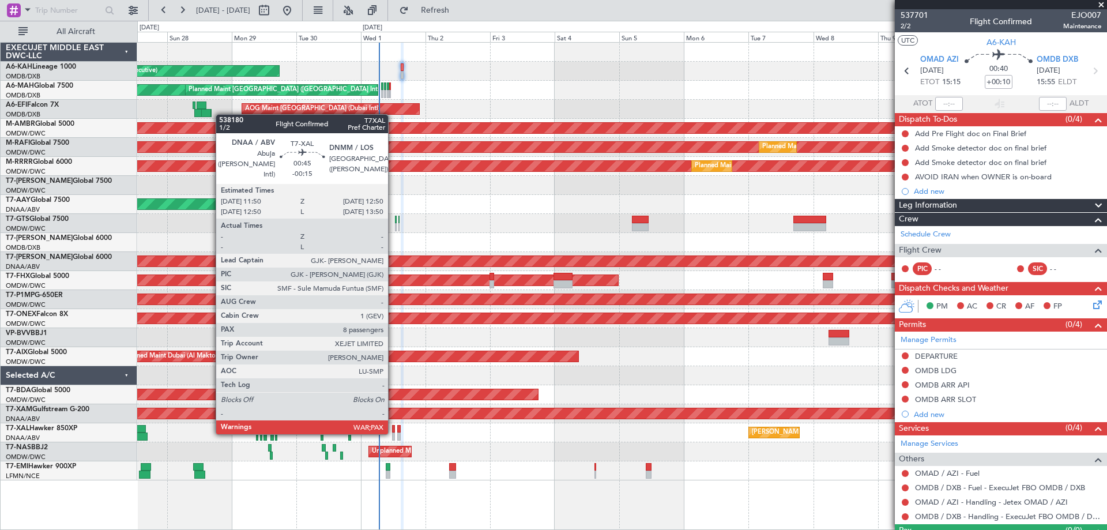
click at [393, 432] on div at bounding box center [393, 429] width 3 height 8
click at [394, 432] on div at bounding box center [393, 429] width 3 height 8
click at [391, 432] on div "MEL Abuja (Nnamdi Azikiwe Intl) Planned Maint Chester" at bounding box center [621, 432] width 969 height 19
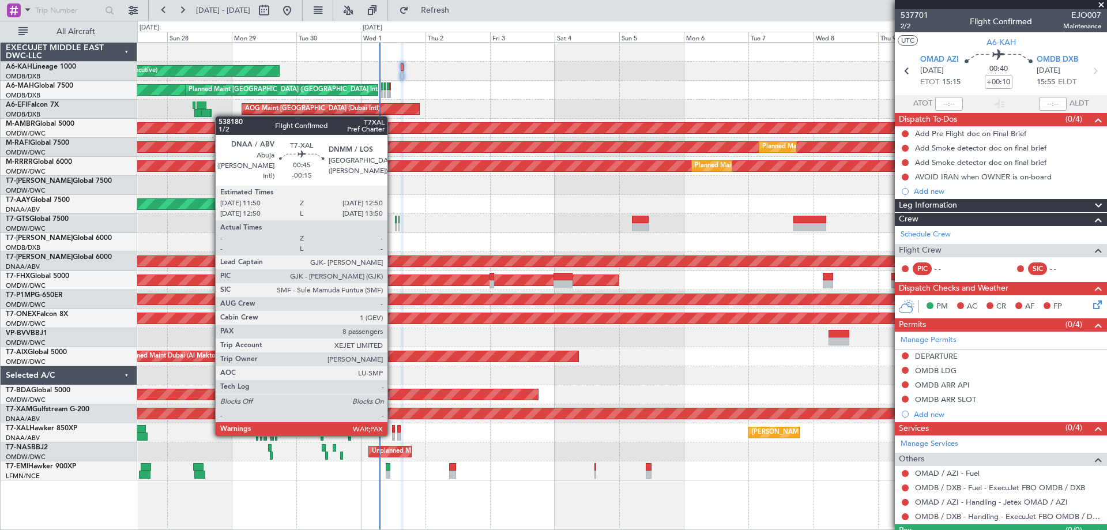
click at [393, 434] on div at bounding box center [393, 436] width 3 height 8
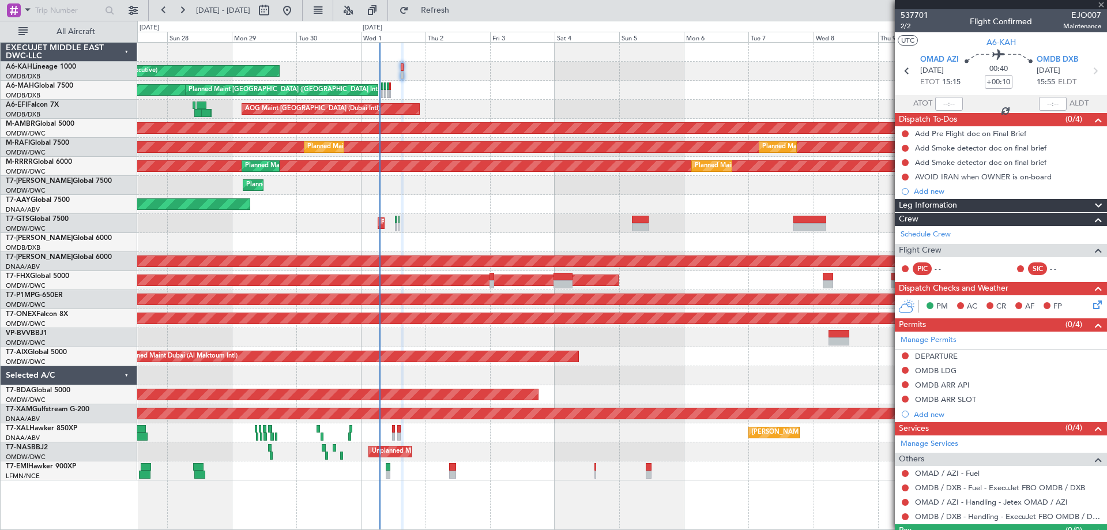
type input "-00:15"
type input "8"
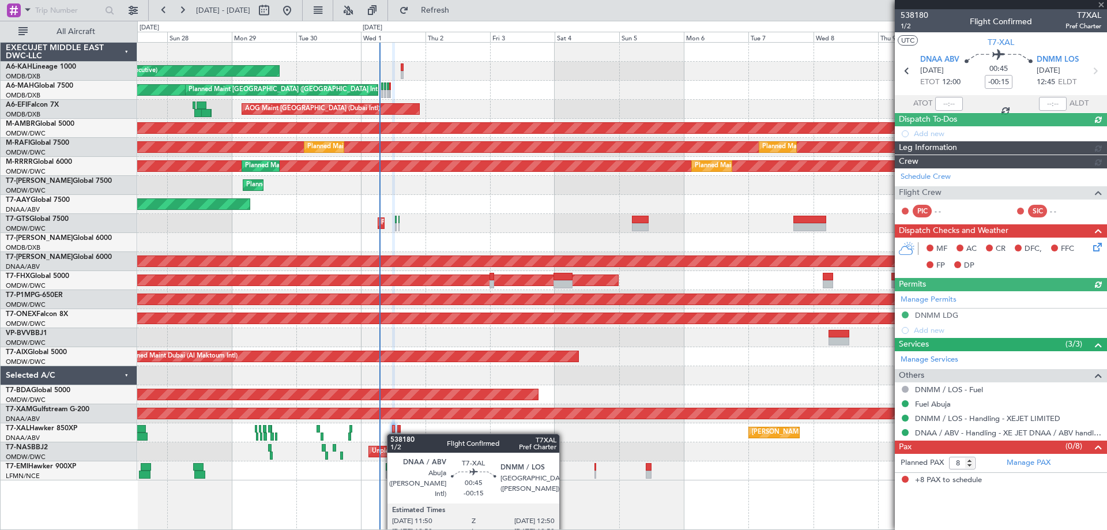
type input "[PERSON_NAME] ([PERSON_NAME])"
type input "7417"
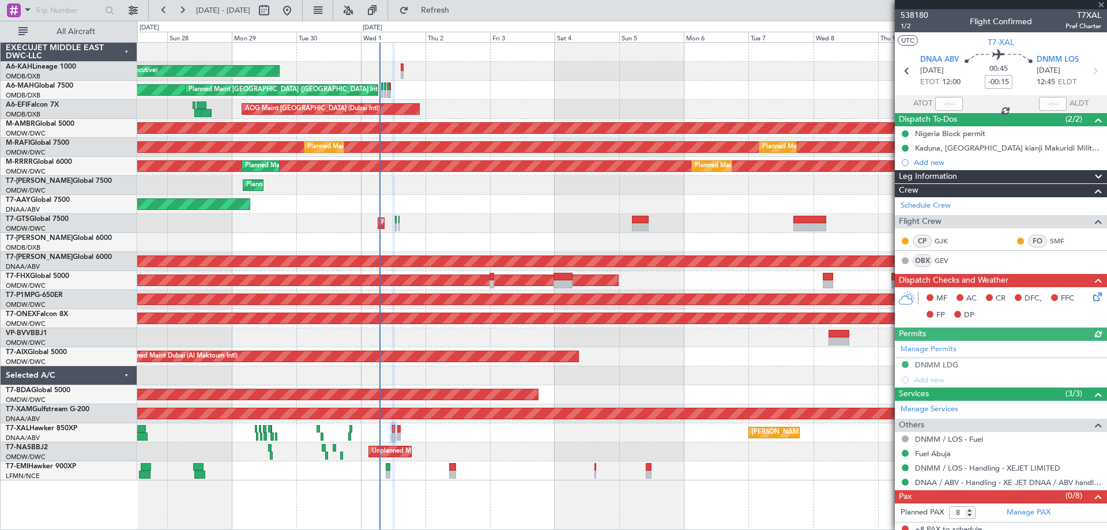
click at [1091, 293] on icon at bounding box center [1095, 294] width 9 height 9
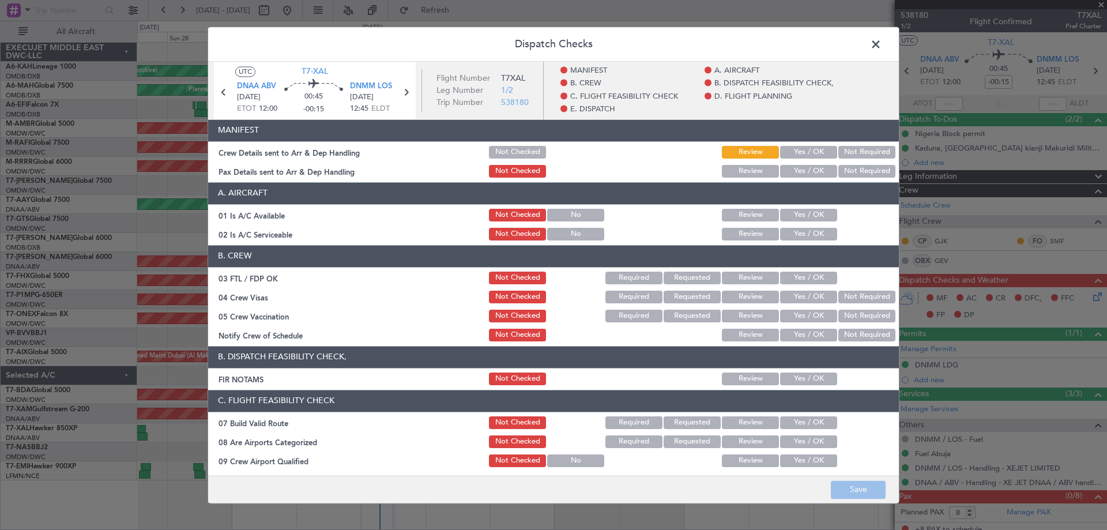
click at [807, 148] on button "Yes / OK" at bounding box center [808, 152] width 57 height 13
click at [804, 172] on button "Yes / OK" at bounding box center [808, 171] width 57 height 13
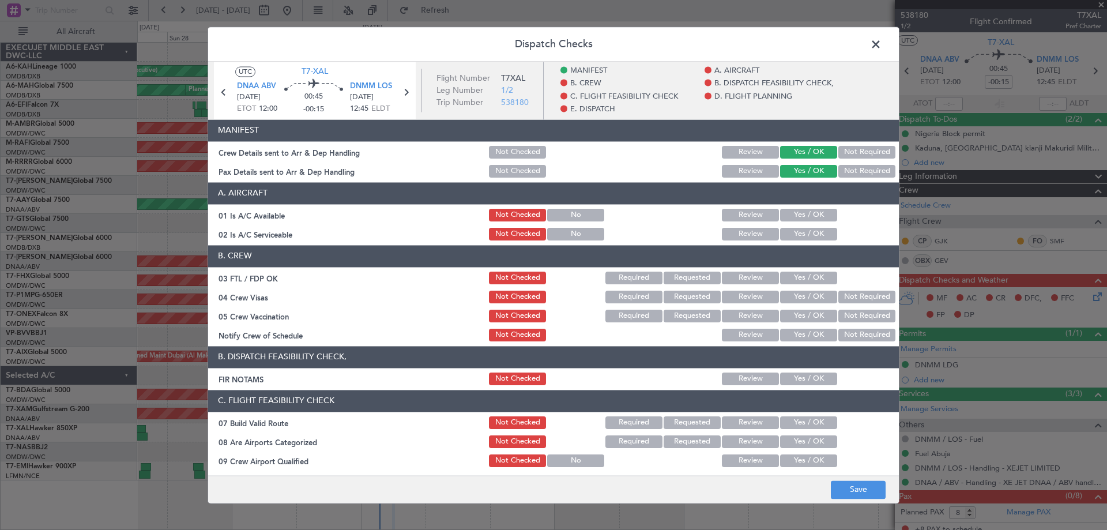
drag, startPoint x: 809, startPoint y: 217, endPoint x: 809, endPoint y: 223, distance: 6.4
click at [809, 217] on button "Yes / OK" at bounding box center [808, 215] width 57 height 13
drag, startPoint x: 807, startPoint y: 230, endPoint x: 811, endPoint y: 261, distance: 31.3
click at [808, 233] on button "Yes / OK" at bounding box center [808, 234] width 57 height 13
click at [808, 272] on div "Yes / OK" at bounding box center [807, 278] width 58 height 16
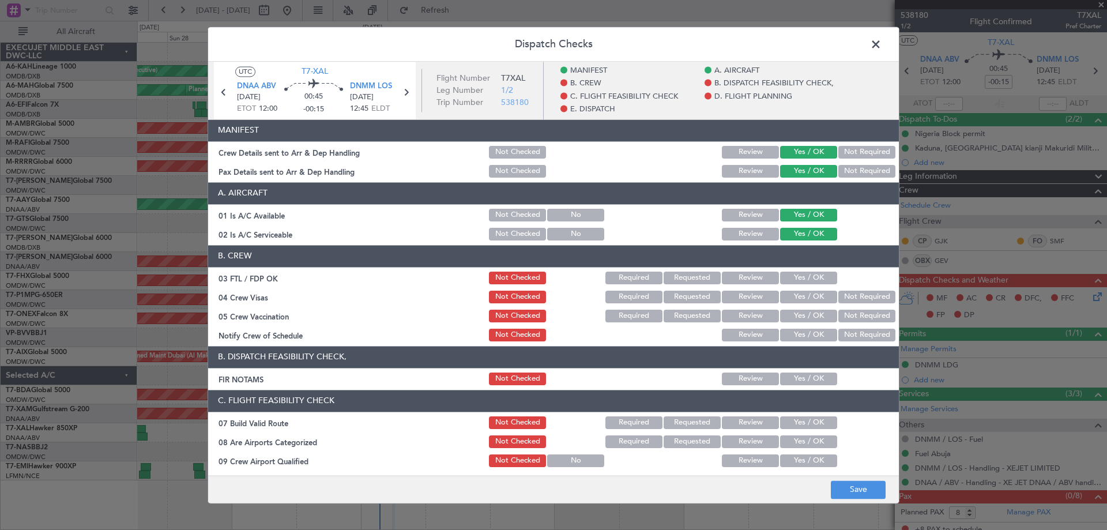
drag, startPoint x: 807, startPoint y: 274, endPoint x: 804, endPoint y: 288, distance: 14.0
click at [808, 278] on button "Yes / OK" at bounding box center [808, 278] width 57 height 13
click at [804, 293] on div "Yes / OK" at bounding box center [807, 297] width 58 height 16
drag, startPoint x: 804, startPoint y: 298, endPoint x: 805, endPoint y: 304, distance: 6.4
click at [804, 300] on button "Yes / OK" at bounding box center [808, 297] width 57 height 13
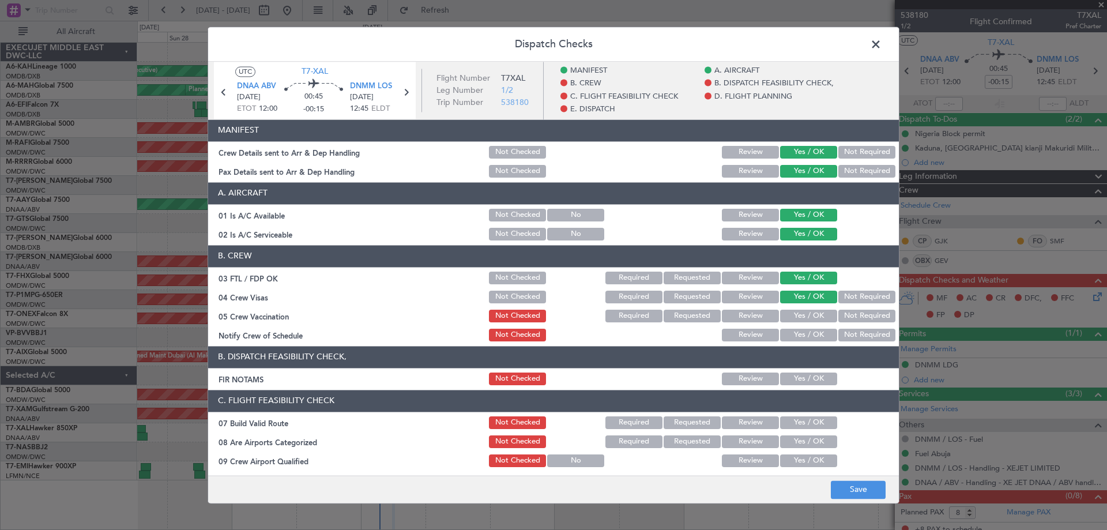
drag, startPoint x: 804, startPoint y: 312, endPoint x: 807, endPoint y: 322, distance: 10.8
click at [804, 313] on button "Yes / OK" at bounding box center [808, 316] width 57 height 13
drag, startPoint x: 805, startPoint y: 333, endPoint x: 810, endPoint y: 357, distance: 24.8
click at [804, 334] on button "Yes / OK" at bounding box center [808, 335] width 57 height 13
drag, startPoint x: 805, startPoint y: 380, endPoint x: 809, endPoint y: 408, distance: 27.5
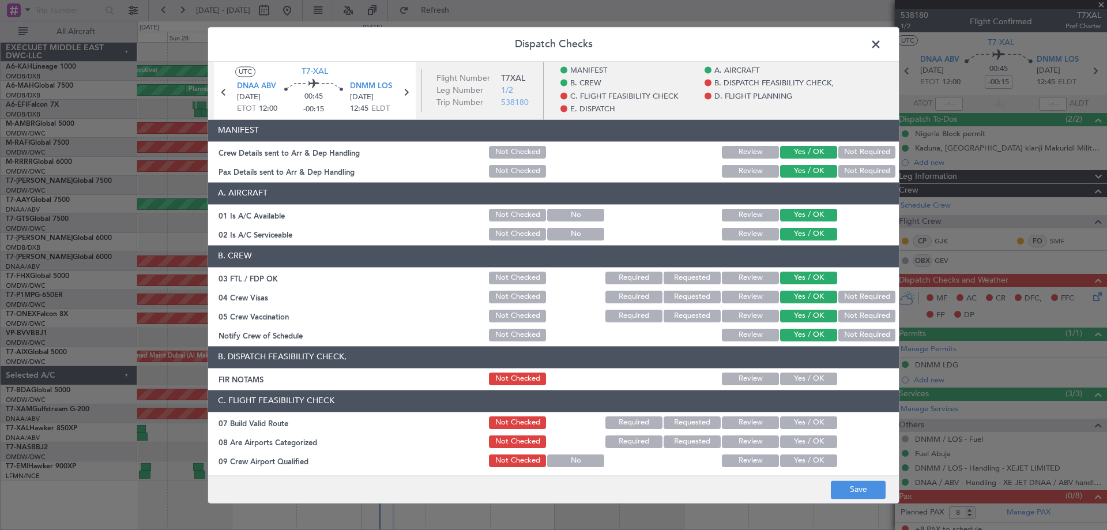
click at [805, 382] on button "Yes / OK" at bounding box center [808, 378] width 57 height 13
click at [805, 424] on button "Yes / OK" at bounding box center [808, 422] width 57 height 13
click at [800, 443] on button "Yes / OK" at bounding box center [808, 441] width 57 height 13
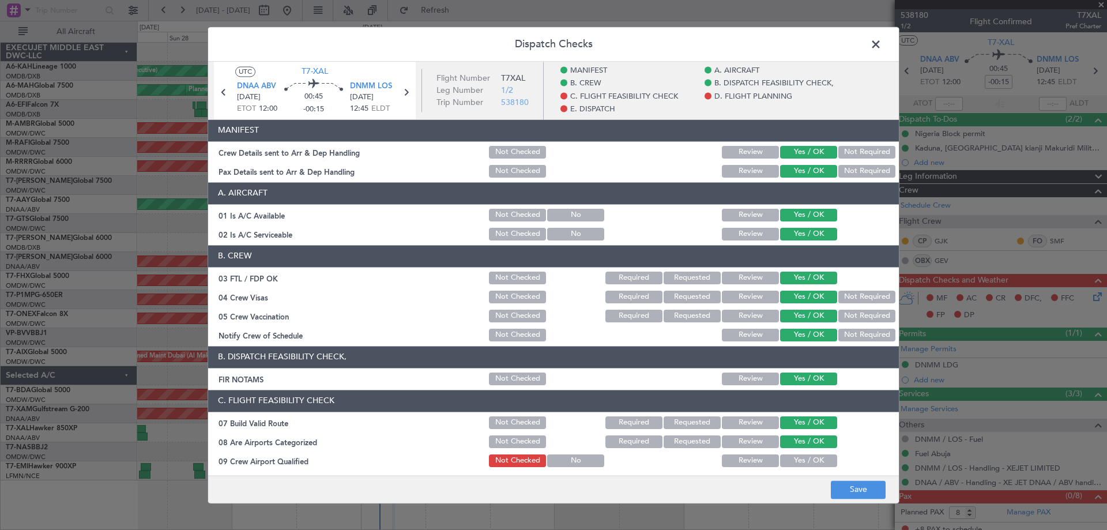
click at [797, 457] on button "Yes / OK" at bounding box center [808, 460] width 57 height 13
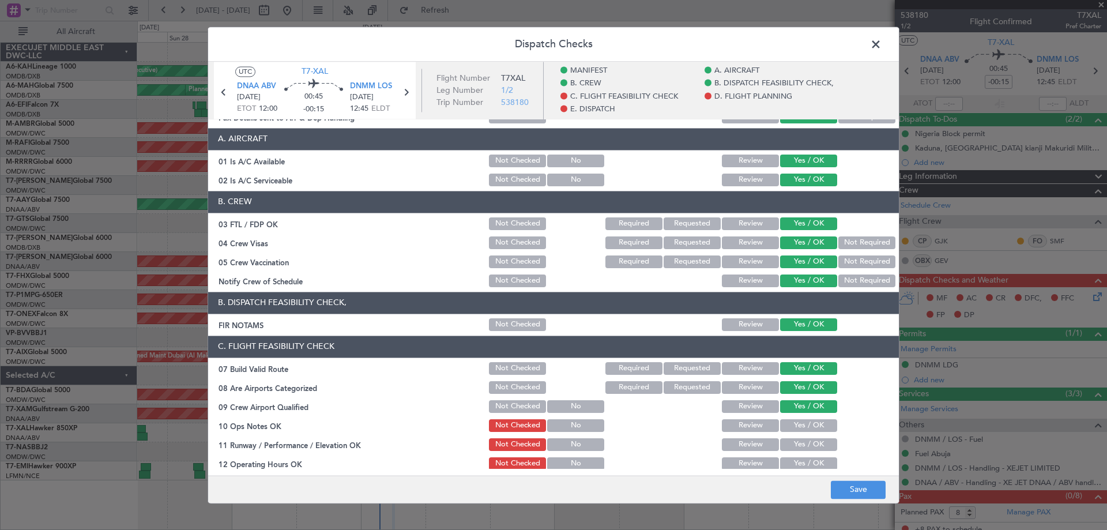
scroll to position [115, 0]
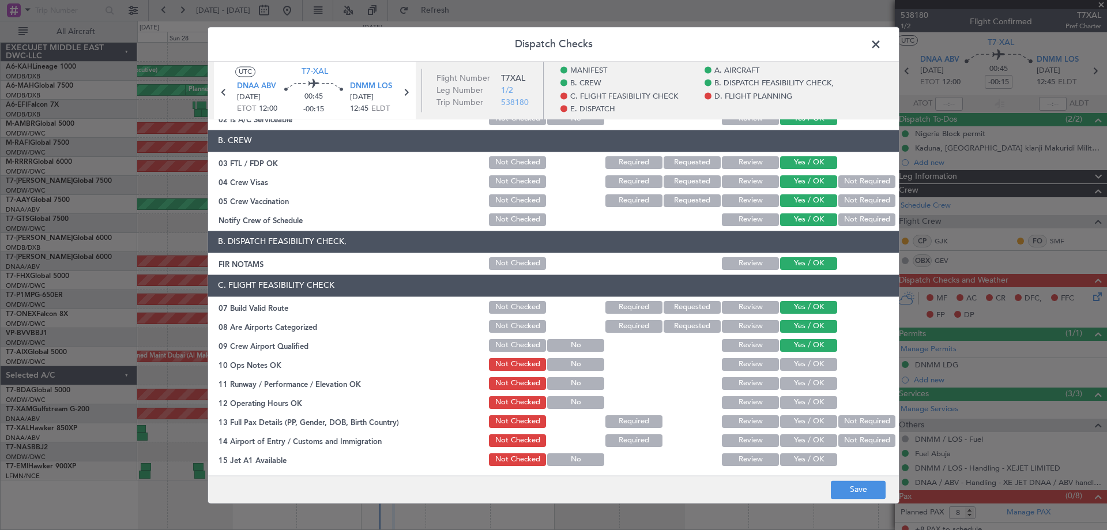
click at [802, 361] on button "Yes / OK" at bounding box center [808, 364] width 57 height 13
drag, startPoint x: 801, startPoint y: 383, endPoint x: 801, endPoint y: 390, distance: 6.9
click at [801, 383] on button "Yes / OK" at bounding box center [808, 383] width 57 height 13
click at [798, 402] on button "Yes / OK" at bounding box center [808, 402] width 57 height 13
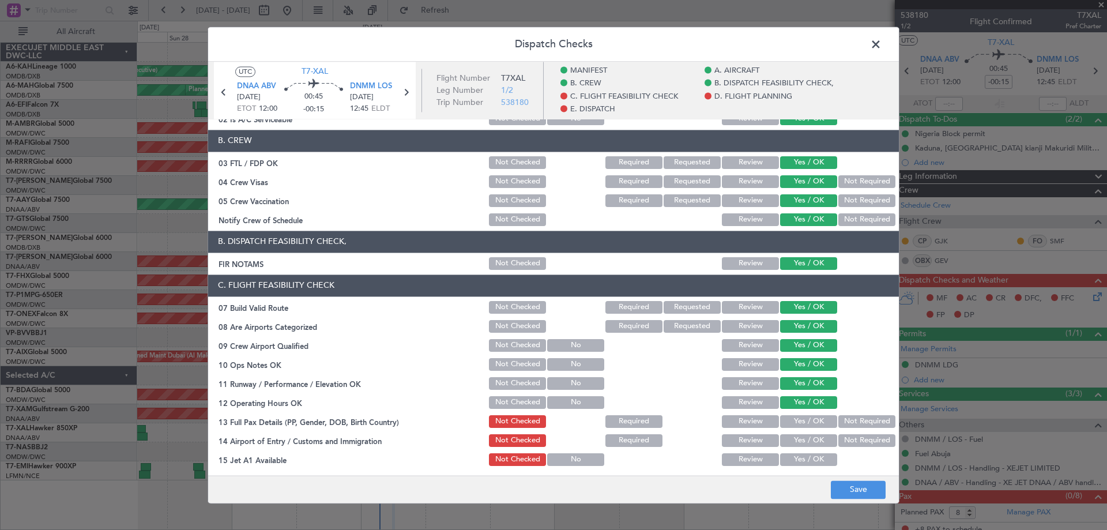
drag, startPoint x: 793, startPoint y: 419, endPoint x: 794, endPoint y: 436, distance: 17.3
click at [793, 421] on button "Yes / OK" at bounding box center [808, 421] width 57 height 13
click at [791, 440] on button "Yes / OK" at bounding box center [808, 440] width 57 height 13
click at [790, 457] on button "Yes / OK" at bounding box center [808, 459] width 57 height 13
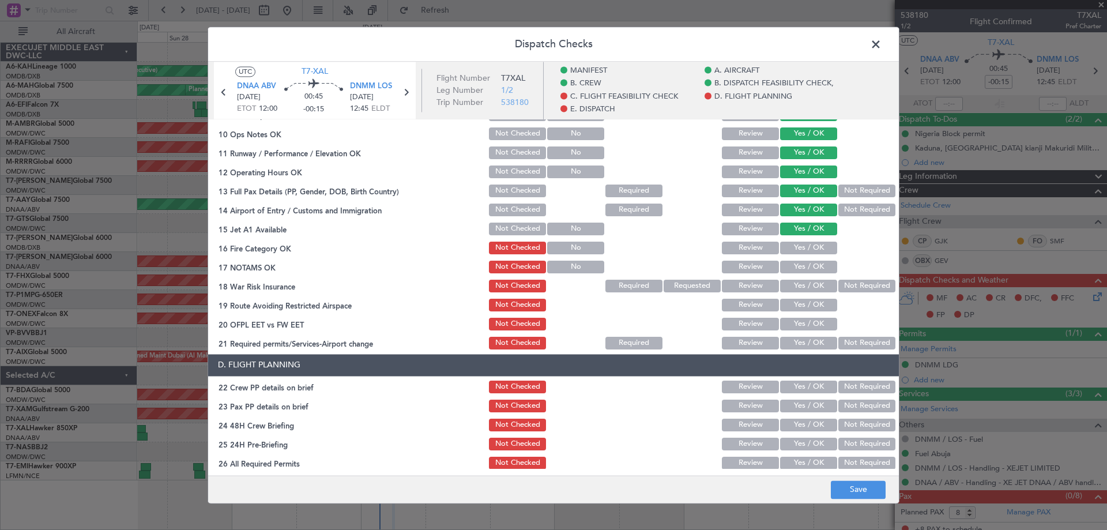
click at [794, 248] on button "Yes / OK" at bounding box center [808, 248] width 57 height 13
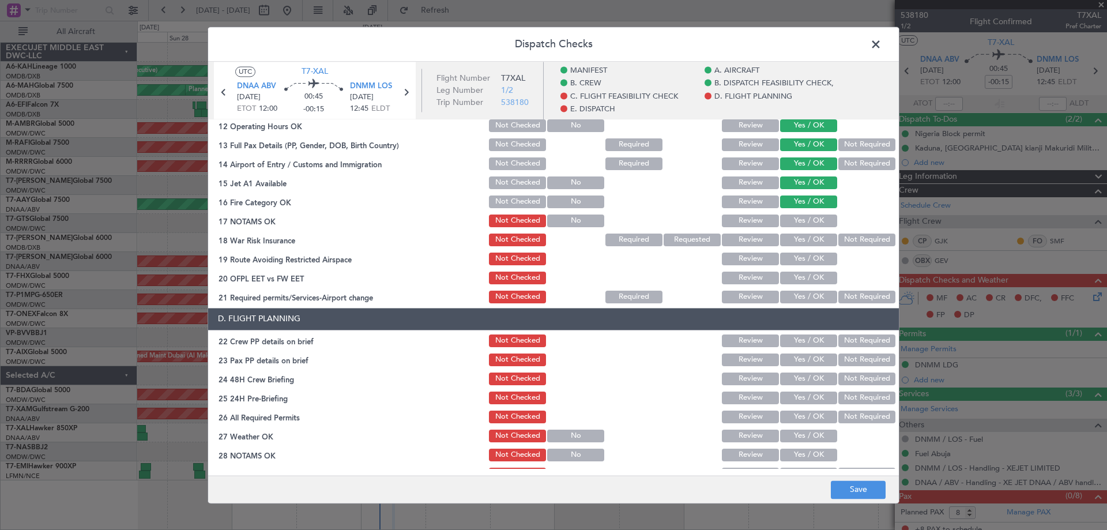
scroll to position [404, 0]
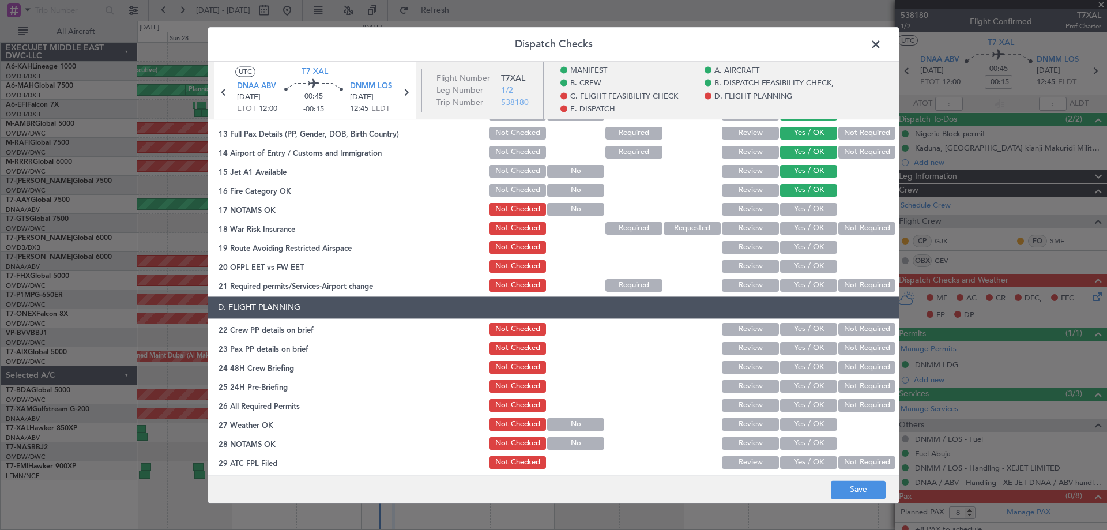
click at [797, 266] on button "Yes / OK" at bounding box center [808, 266] width 57 height 13
click at [787, 208] on button "Yes / OK" at bounding box center [808, 209] width 57 height 13
drag, startPoint x: 790, startPoint y: 227, endPoint x: 792, endPoint y: 242, distance: 15.0
click at [790, 229] on button "Yes / OK" at bounding box center [808, 228] width 57 height 13
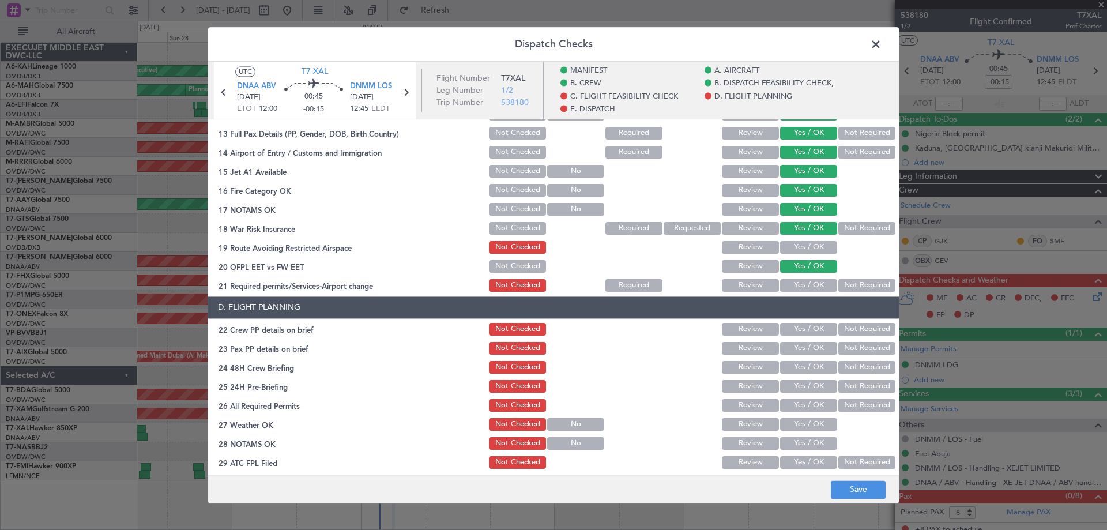
click at [790, 242] on button "Yes / OK" at bounding box center [808, 247] width 57 height 13
click at [797, 287] on button "Yes / OK" at bounding box center [808, 285] width 57 height 13
click at [809, 336] on div "Yes / OK" at bounding box center [807, 329] width 58 height 16
click at [802, 331] on button "Yes / OK" at bounding box center [808, 329] width 57 height 13
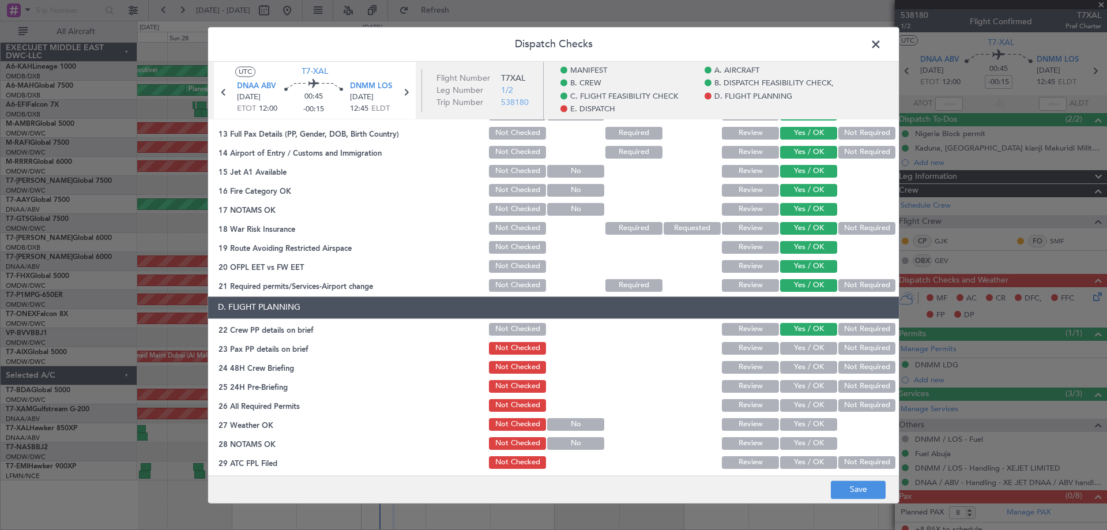
drag, startPoint x: 807, startPoint y: 345, endPoint x: 804, endPoint y: 363, distance: 17.5
click at [807, 346] on button "Yes / OK" at bounding box center [808, 348] width 57 height 13
drag, startPoint x: 801, startPoint y: 367, endPoint x: 798, endPoint y: 391, distance: 24.3
click at [800, 368] on button "Yes / OK" at bounding box center [808, 367] width 57 height 13
drag, startPoint x: 798, startPoint y: 391, endPoint x: 793, endPoint y: 410, distance: 19.2
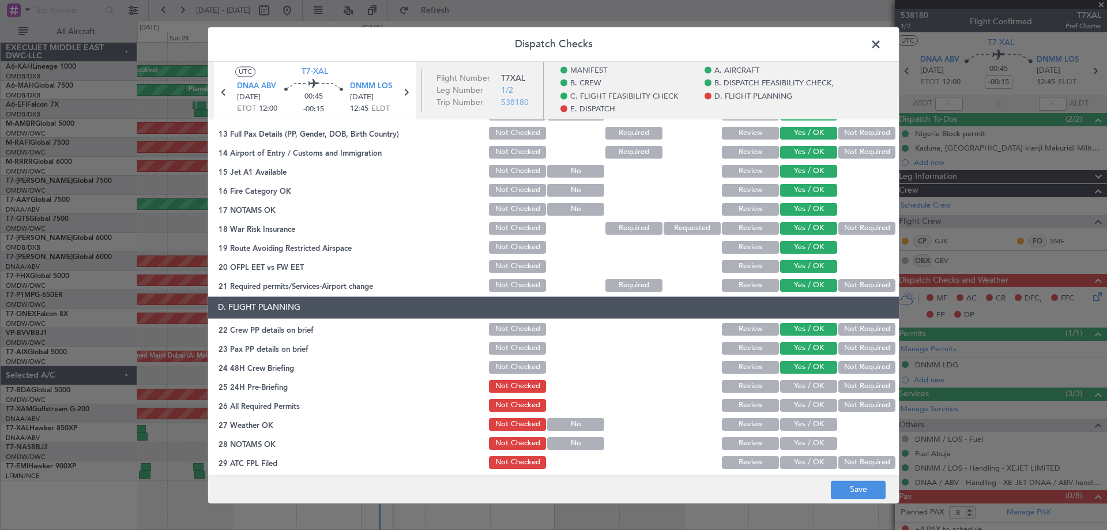
click at [798, 391] on button "Yes / OK" at bounding box center [808, 386] width 57 height 13
click at [790, 414] on section "D. FLIGHT PLANNING 22 Crew PP details on brief Not Checked Review Yes / OK Not …" at bounding box center [553, 411] width 691 height 231
drag, startPoint x: 792, startPoint y: 402, endPoint x: 796, endPoint y: 421, distance: 18.8
click at [794, 407] on button "Yes / OK" at bounding box center [808, 405] width 57 height 13
drag, startPoint x: 794, startPoint y: 422, endPoint x: 794, endPoint y: 432, distance: 9.8
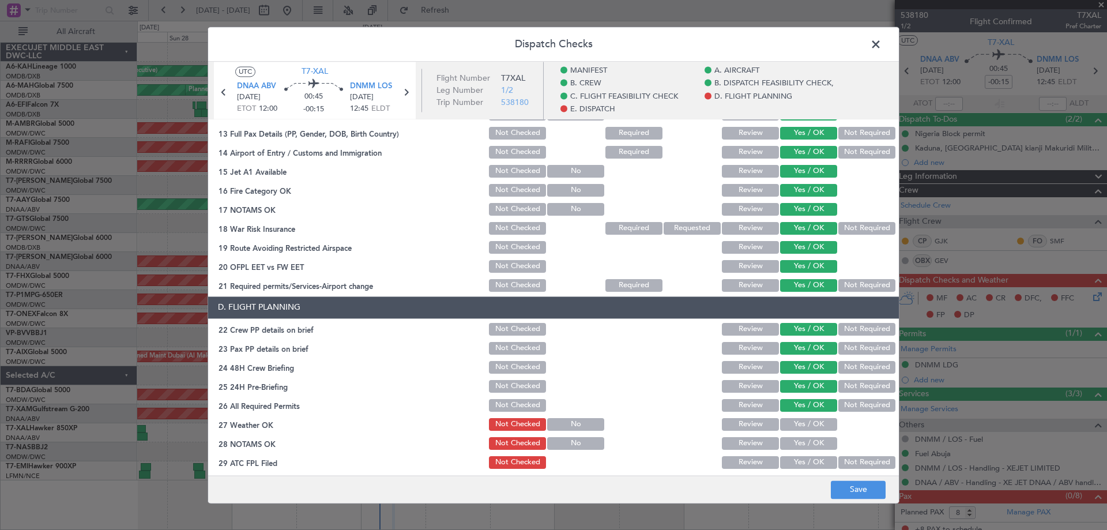
click at [794, 424] on button "Yes / OK" at bounding box center [808, 424] width 57 height 13
drag, startPoint x: 793, startPoint y: 442, endPoint x: 794, endPoint y: 459, distance: 17.3
click at [794, 447] on button "Yes / OK" at bounding box center [808, 443] width 57 height 13
drag, startPoint x: 794, startPoint y: 461, endPoint x: 798, endPoint y: 451, distance: 10.3
click at [796, 457] on button "Yes / OK" at bounding box center [808, 462] width 57 height 13
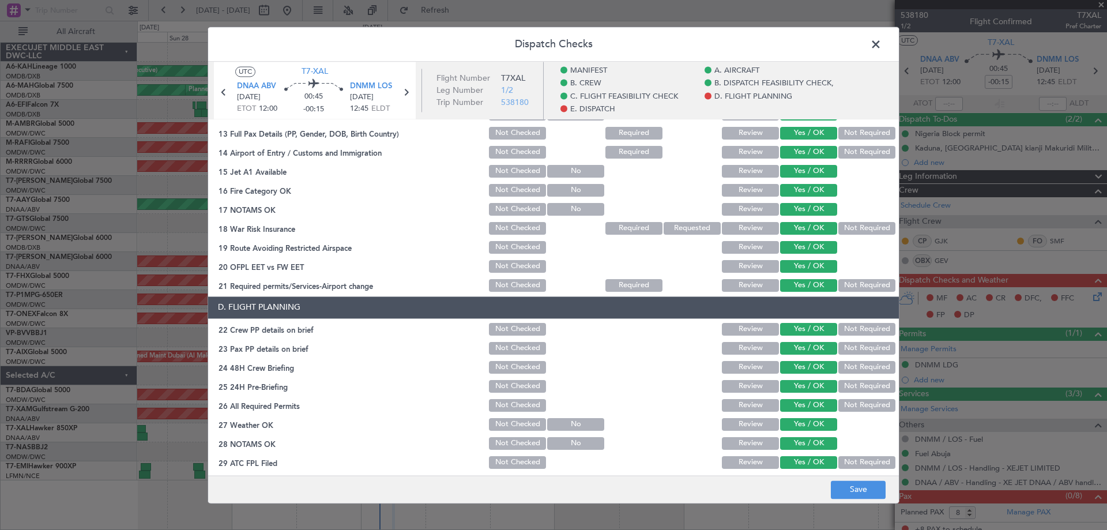
scroll to position [692, 0]
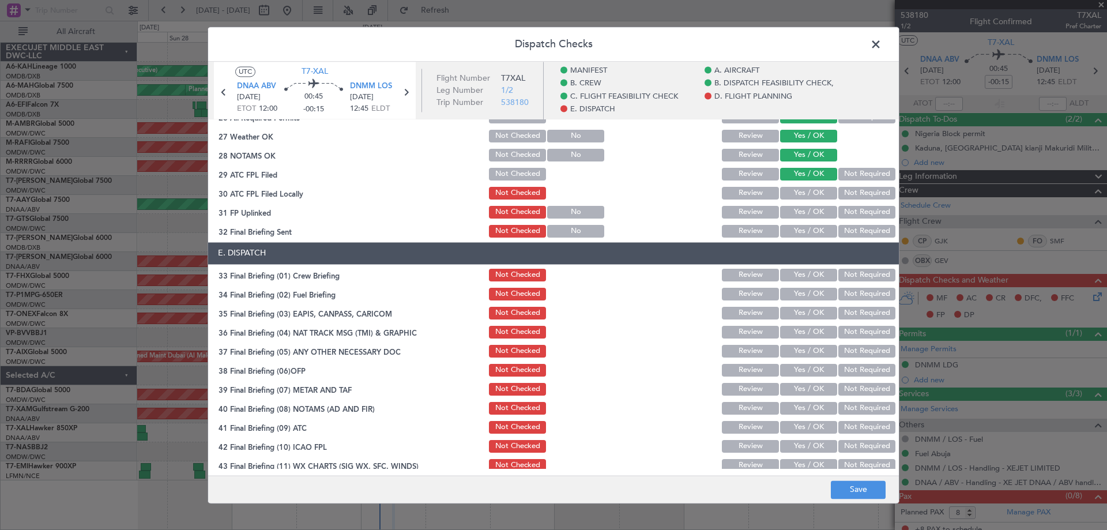
drag, startPoint x: 797, startPoint y: 186, endPoint x: 797, endPoint y: 196, distance: 10.4
click at [797, 190] on div "Yes / OK" at bounding box center [807, 193] width 58 height 16
click at [797, 196] on button "Yes / OK" at bounding box center [808, 193] width 57 height 13
drag, startPoint x: 797, startPoint y: 210, endPoint x: 801, endPoint y: 226, distance: 16.1
click at [797, 212] on button "Yes / OK" at bounding box center [808, 212] width 57 height 13
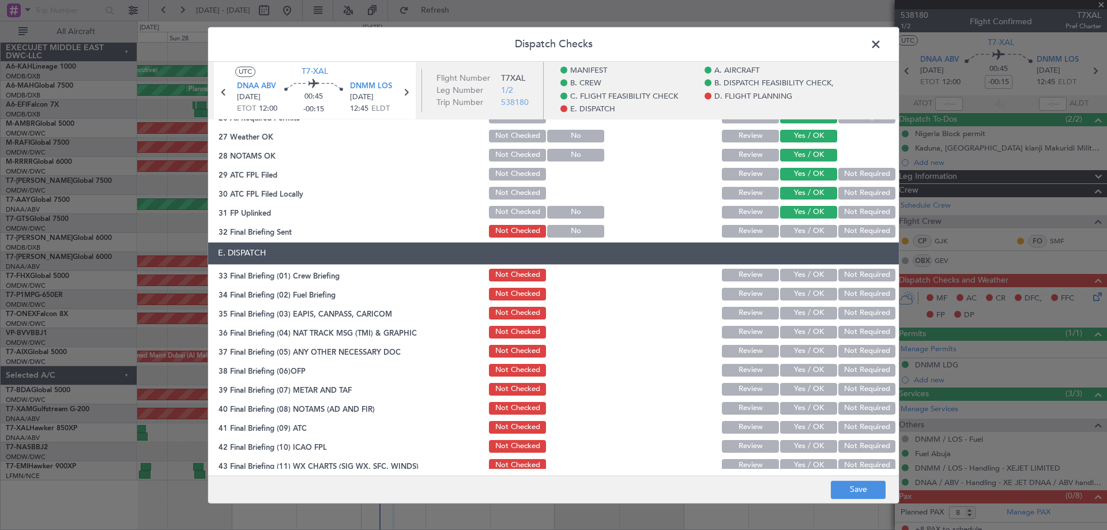
drag, startPoint x: 800, startPoint y: 226, endPoint x: 811, endPoint y: 263, distance: 38.5
click at [802, 227] on button "Yes / OK" at bounding box center [808, 231] width 57 height 13
click at [811, 271] on button "Yes / OK" at bounding box center [808, 275] width 57 height 13
click at [801, 299] on button "Yes / OK" at bounding box center [808, 294] width 57 height 13
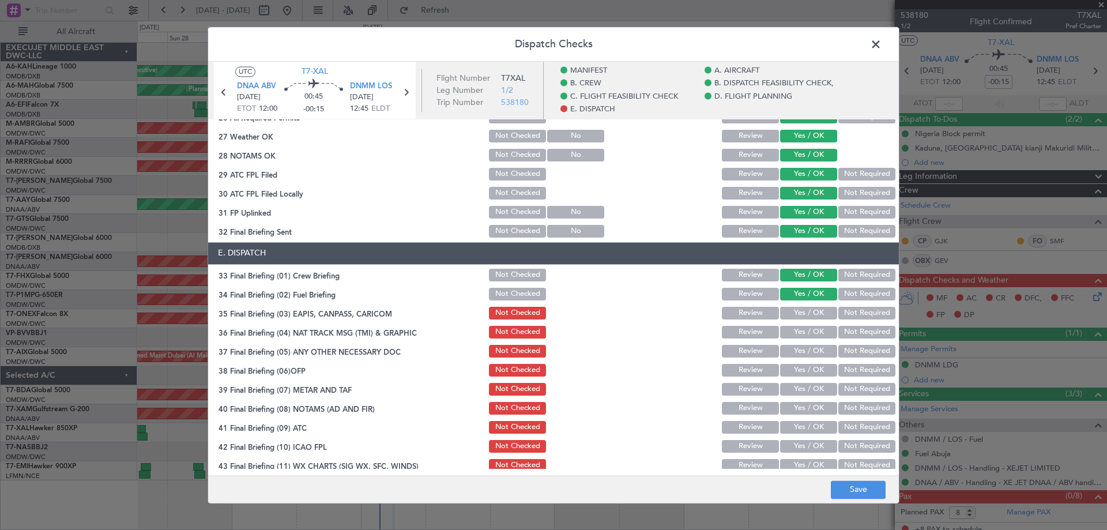
click at [798, 316] on button "Yes / OK" at bounding box center [808, 313] width 57 height 13
drag, startPoint x: 797, startPoint y: 330, endPoint x: 801, endPoint y: 341, distance: 11.5
click at [797, 331] on button "Yes / OK" at bounding box center [808, 332] width 57 height 13
drag, startPoint x: 798, startPoint y: 350, endPoint x: 798, endPoint y: 368, distance: 18.5
click at [798, 351] on button "Yes / OK" at bounding box center [808, 351] width 57 height 13
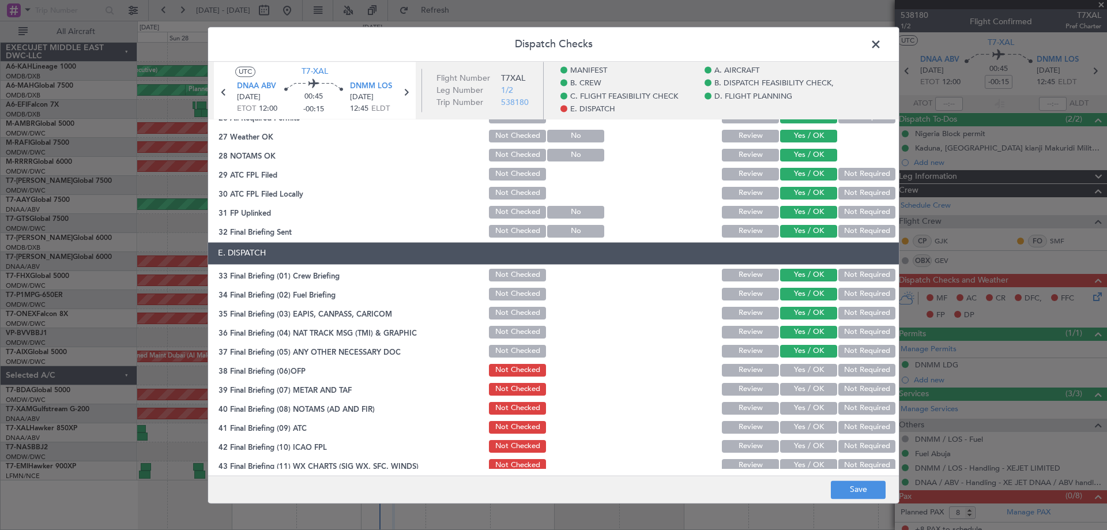
drag, startPoint x: 797, startPoint y: 374, endPoint x: 796, endPoint y: 385, distance: 10.4
click at [796, 375] on button "Yes / OK" at bounding box center [808, 370] width 57 height 13
drag, startPoint x: 794, startPoint y: 389, endPoint x: 798, endPoint y: 402, distance: 14.3
click at [794, 390] on button "Yes / OK" at bounding box center [808, 389] width 57 height 13
click at [796, 409] on button "Yes / OK" at bounding box center [808, 408] width 57 height 13
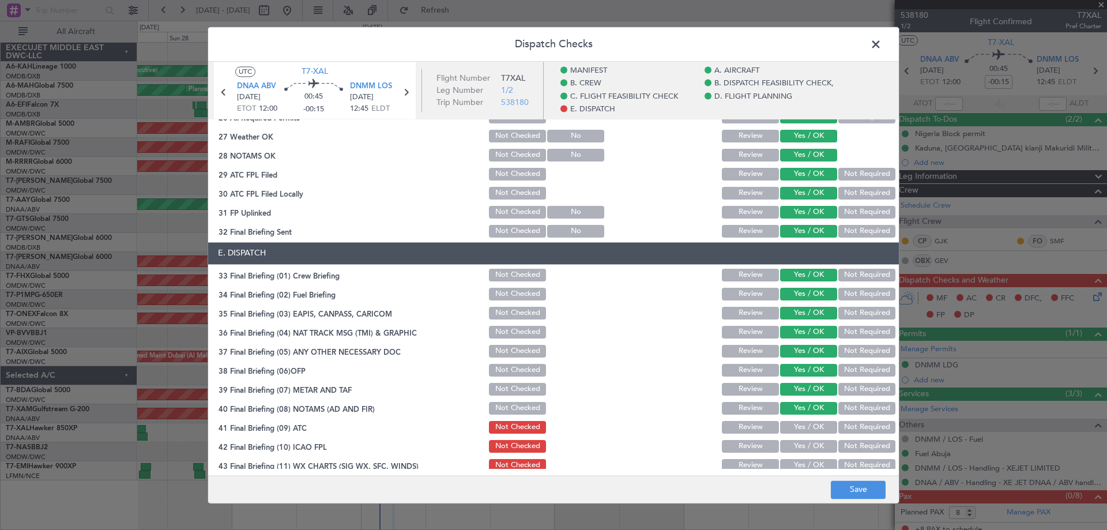
drag, startPoint x: 797, startPoint y: 428, endPoint x: 798, endPoint y: 438, distance: 9.8
click at [797, 428] on button "Yes / OK" at bounding box center [808, 427] width 57 height 13
drag, startPoint x: 798, startPoint y: 438, endPoint x: 797, endPoint y: 446, distance: 8.1
click at [797, 439] on div "Yes / OK" at bounding box center [807, 446] width 58 height 16
drag, startPoint x: 797, startPoint y: 446, endPoint x: 796, endPoint y: 468, distance: 21.9
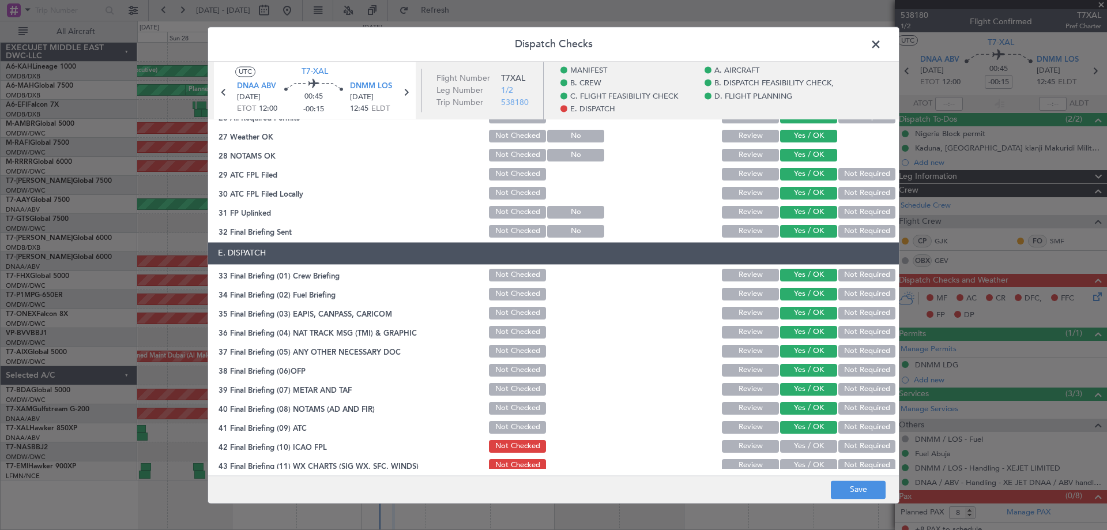
click at [797, 446] on button "Yes / OK" at bounding box center [808, 446] width 57 height 13
click at [797, 468] on button "Yes / OK" at bounding box center [808, 465] width 57 height 13
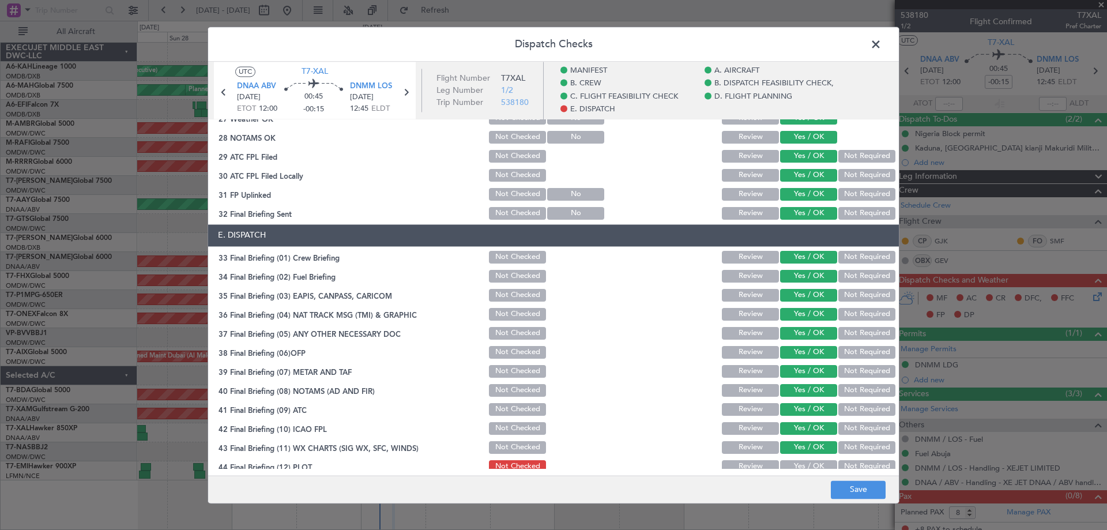
scroll to position [719, 0]
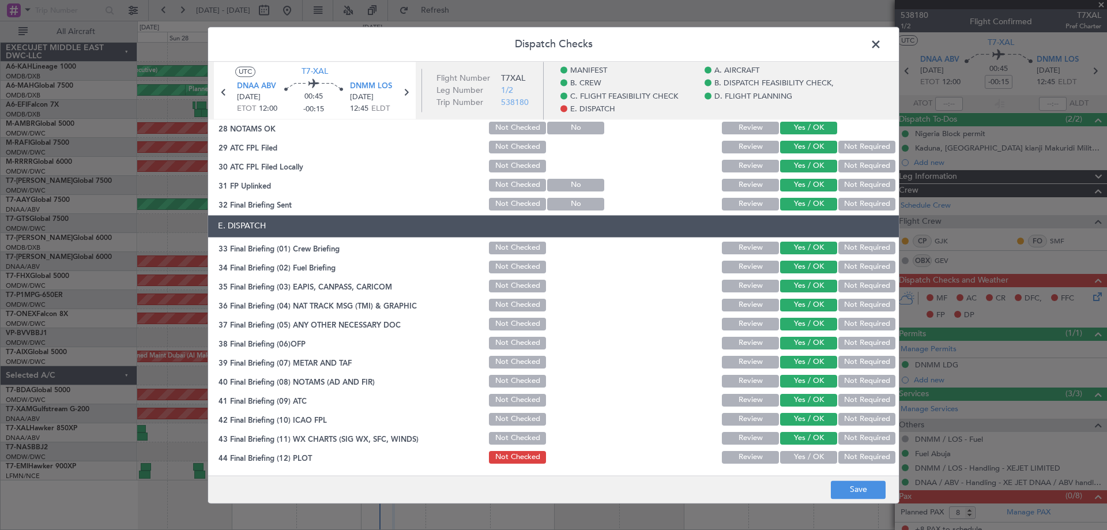
click at [803, 465] on article "MANIFEST Crew Details sent to Arr & Dep Handling Not Checked Review Yes / OK No…" at bounding box center [553, 293] width 691 height 349
click at [805, 462] on div "Yes / OK" at bounding box center [807, 457] width 58 height 16
click at [805, 460] on button "Yes / OK" at bounding box center [808, 457] width 57 height 13
click at [860, 485] on button "Save" at bounding box center [858, 489] width 55 height 18
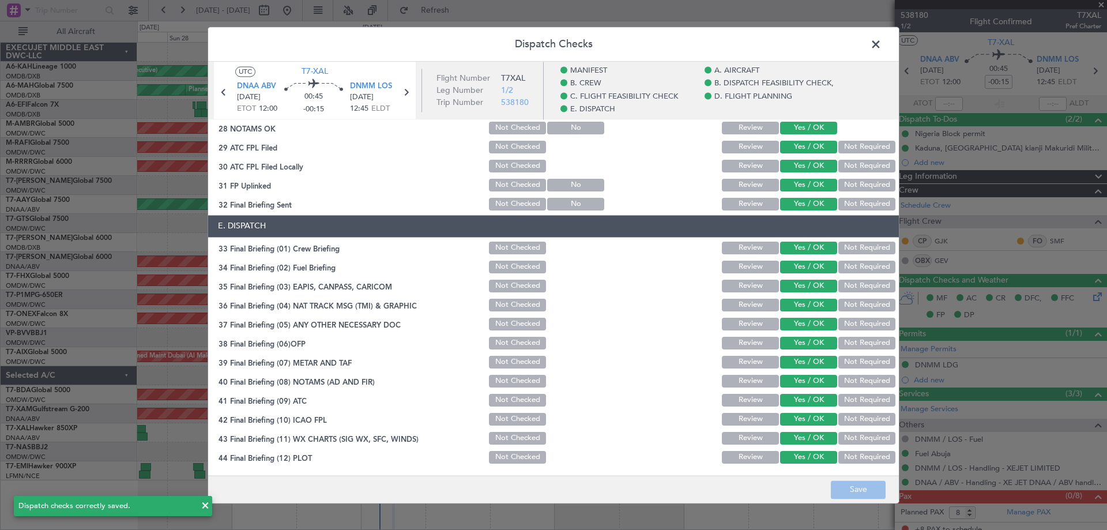
click at [846, 291] on button "Not Required" at bounding box center [866, 286] width 57 height 13
click at [866, 486] on button "Save" at bounding box center [858, 489] width 55 height 18
drag, startPoint x: 879, startPoint y: 44, endPoint x: 1014, endPoint y: 52, distance: 135.7
click at [881, 44] on span at bounding box center [881, 47] width 0 height 23
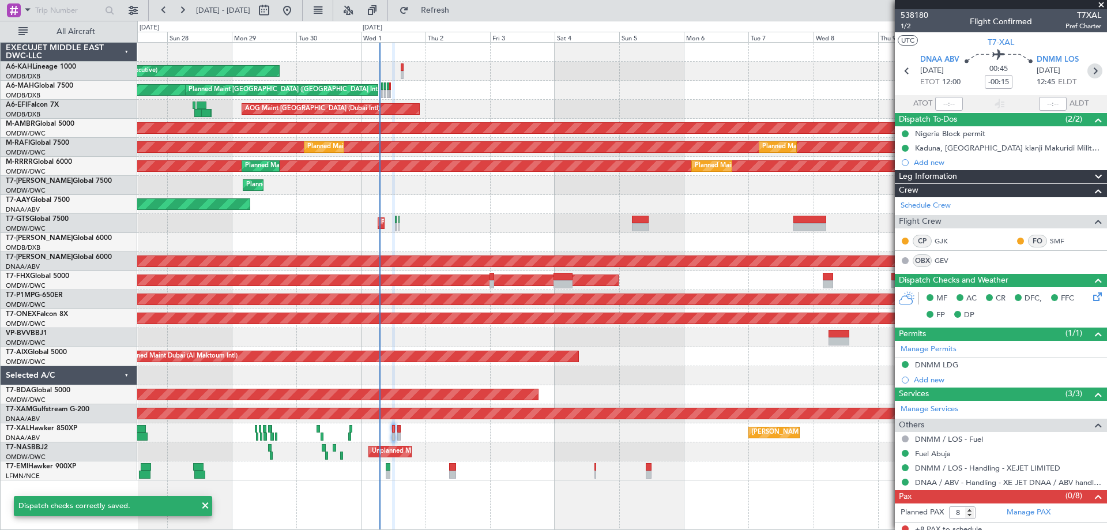
click at [1089, 71] on icon at bounding box center [1094, 70] width 15 height 15
type input "-00:10"
type input "0"
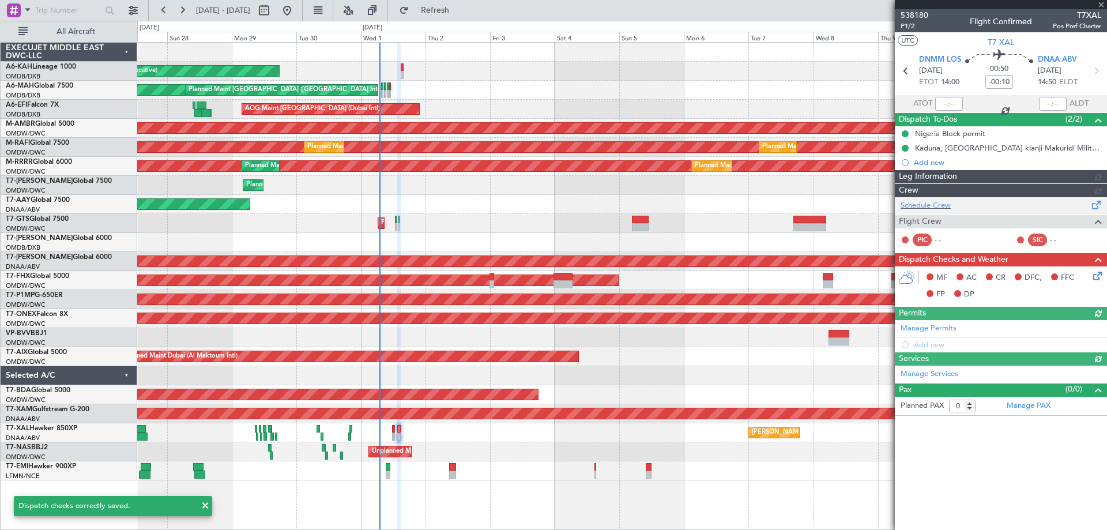
type input "[PERSON_NAME] ([PERSON_NAME])"
type input "7418"
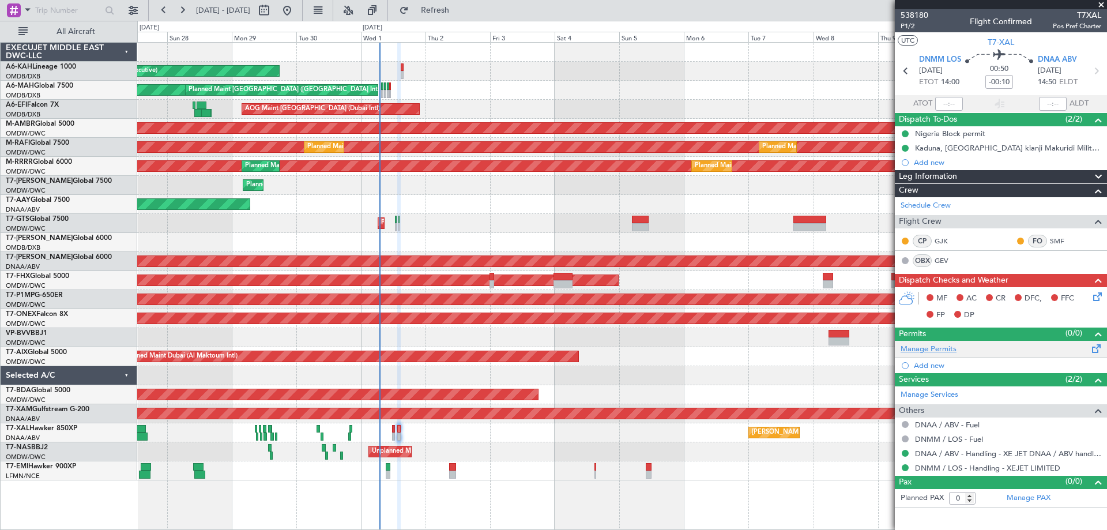
click at [937, 351] on link "Manage Permits" at bounding box center [928, 350] width 56 height 12
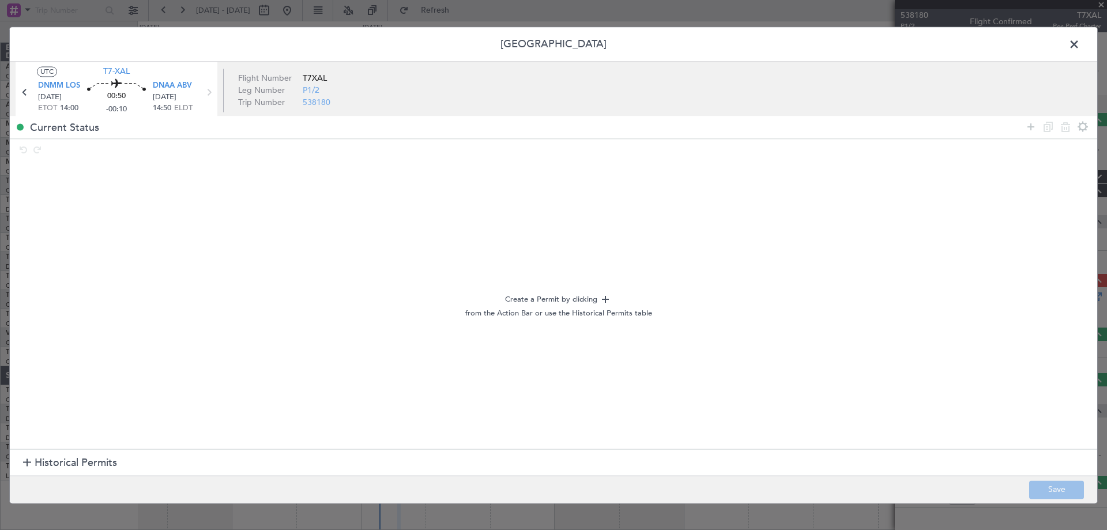
click at [98, 460] on span "Historical Permits" at bounding box center [76, 463] width 82 height 16
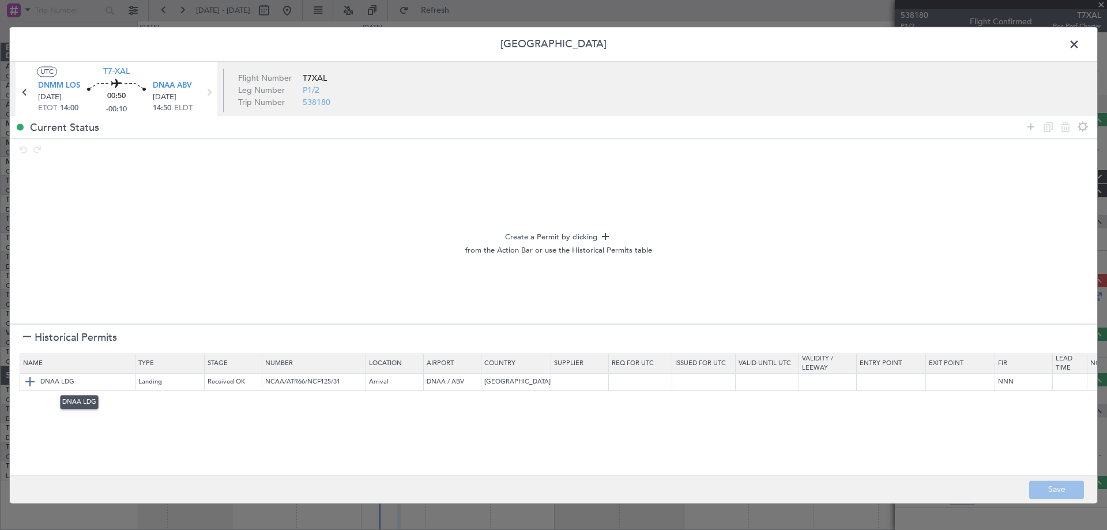
click at [27, 380] on img at bounding box center [30, 382] width 14 height 14
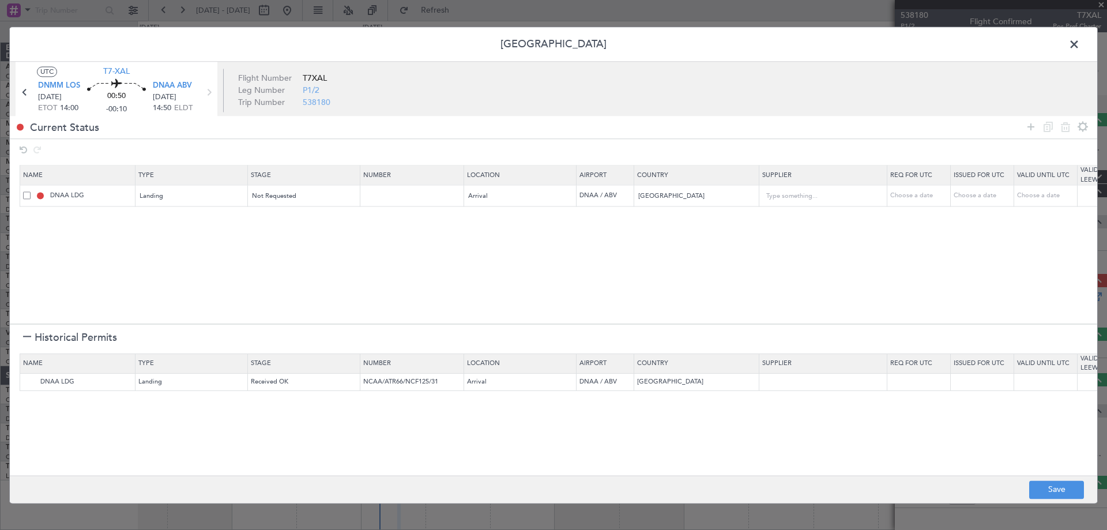
click at [421, 203] on td at bounding box center [412, 195] width 104 height 21
drag, startPoint x: 410, startPoint y: 198, endPoint x: 381, endPoint y: 205, distance: 29.6
click at [409, 197] on input "text" at bounding box center [413, 196] width 100 height 10
paste input "AA000227090934"
type input "AA000227090934"
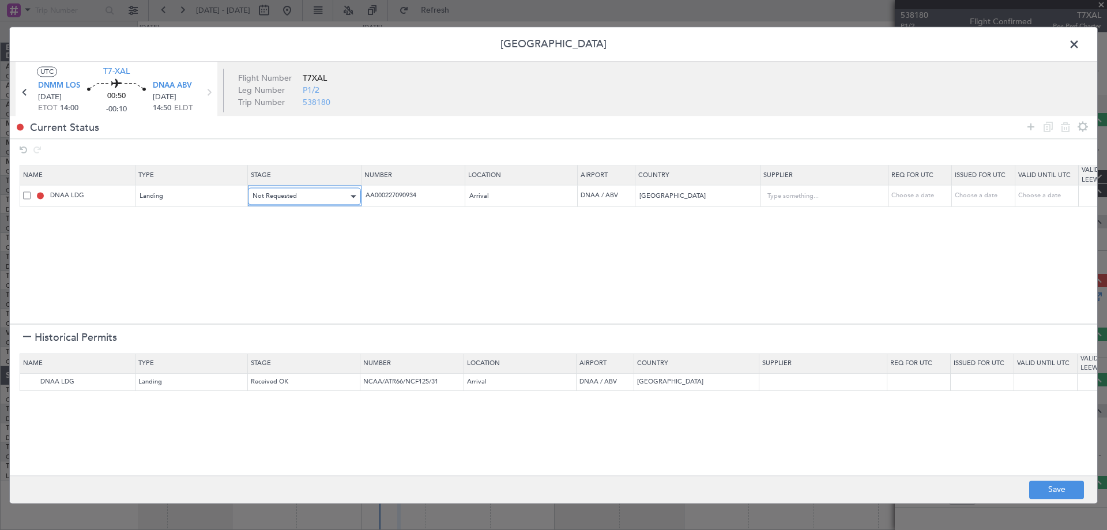
click at [318, 204] on div "Not Requested" at bounding box center [301, 196] width 96 height 17
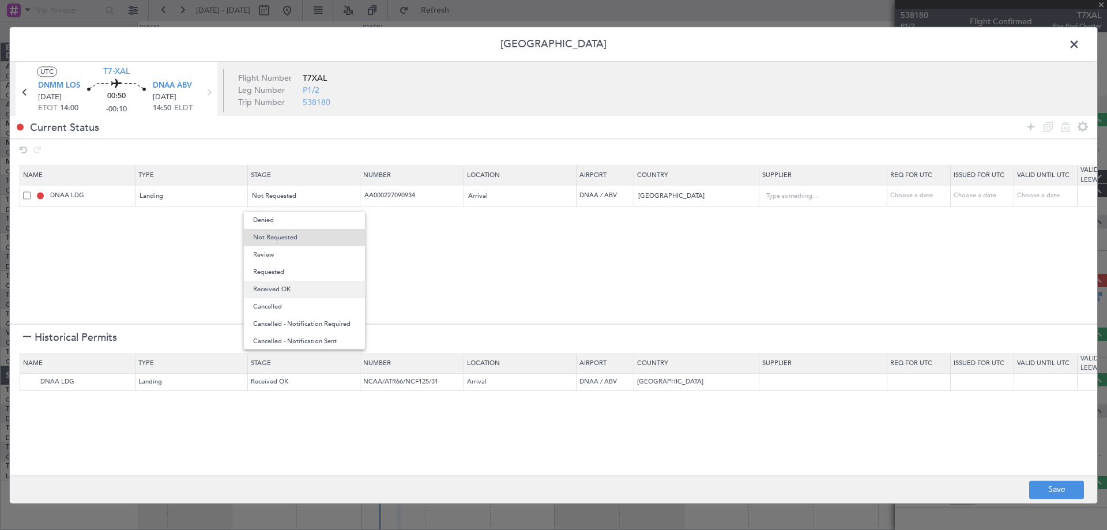
click at [298, 287] on span "Received OK" at bounding box center [304, 289] width 103 height 17
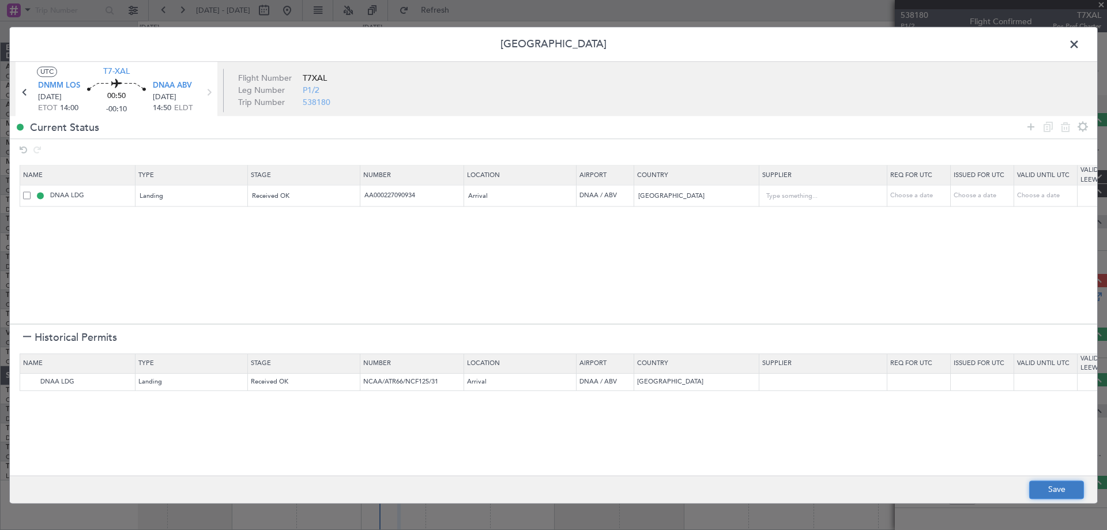
click at [1046, 495] on button "Save" at bounding box center [1056, 489] width 55 height 18
type input "NNN"
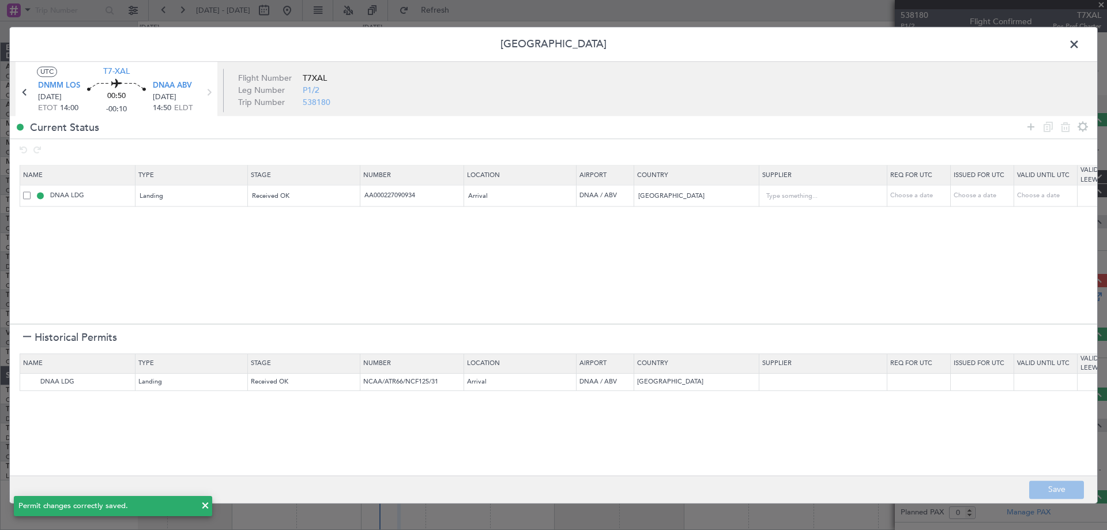
click at [1080, 43] on span at bounding box center [1080, 47] width 0 height 23
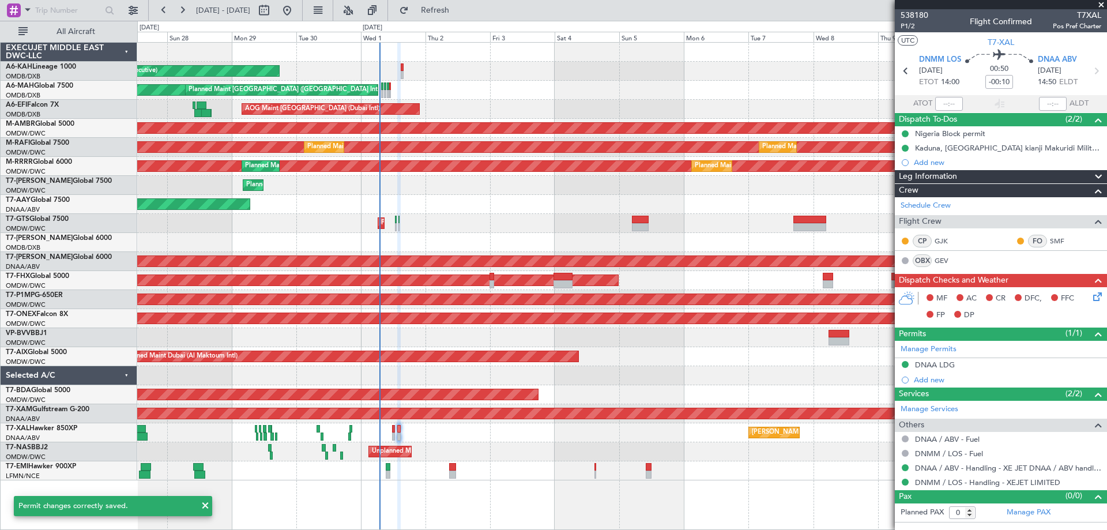
click at [1097, 294] on icon at bounding box center [1095, 294] width 9 height 9
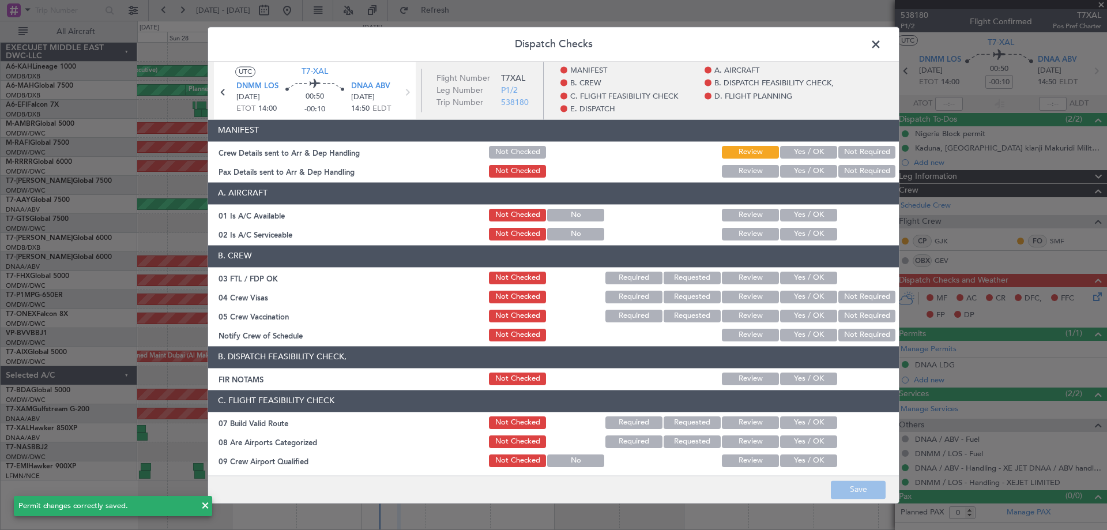
click at [811, 152] on button "Yes / OK" at bounding box center [808, 152] width 57 height 13
click at [802, 174] on button "Yes / OK" at bounding box center [808, 171] width 57 height 13
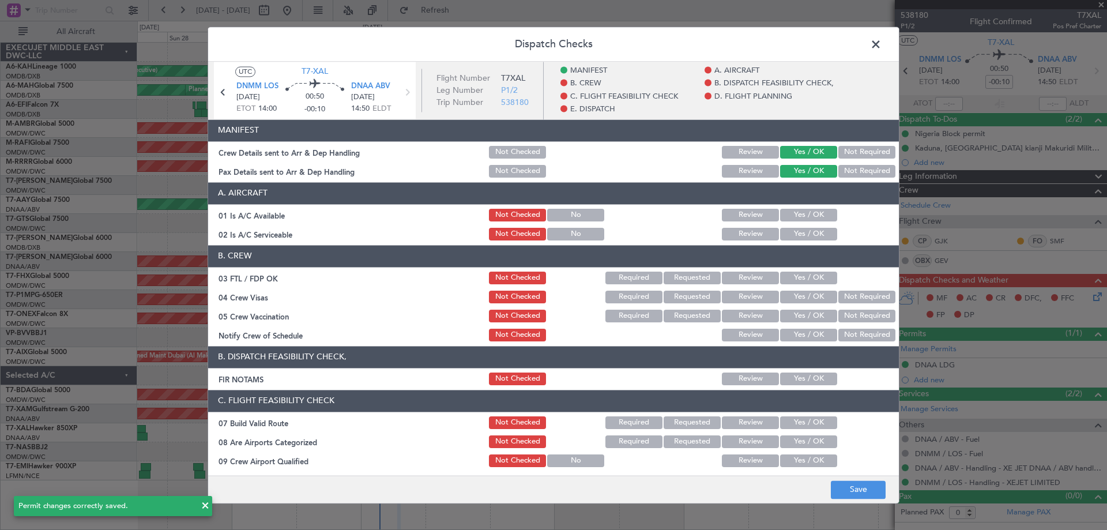
click at [797, 216] on button "Yes / OK" at bounding box center [808, 215] width 57 height 13
drag, startPoint x: 794, startPoint y: 233, endPoint x: 801, endPoint y: 267, distance: 34.7
click at [794, 234] on button "Yes / OK" at bounding box center [808, 234] width 57 height 13
drag
click at [798, 279] on button "Yes / OK" at bounding box center [808, 278] width 57 height 13
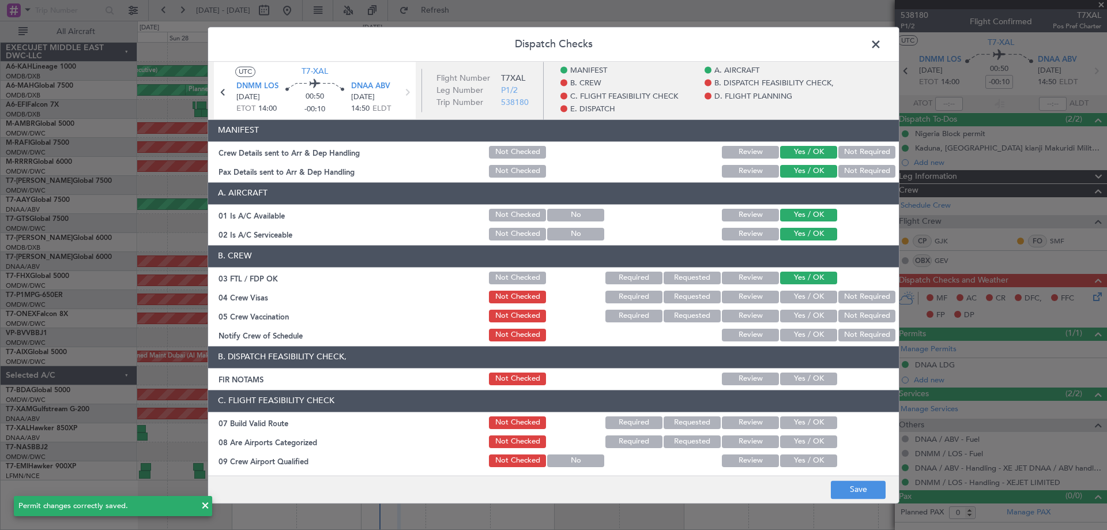
click at [797, 298] on button "Yes / OK" at bounding box center [808, 297] width 57 height 13
click at [791, 319] on button "Yes / OK" at bounding box center [808, 316] width 57 height 13
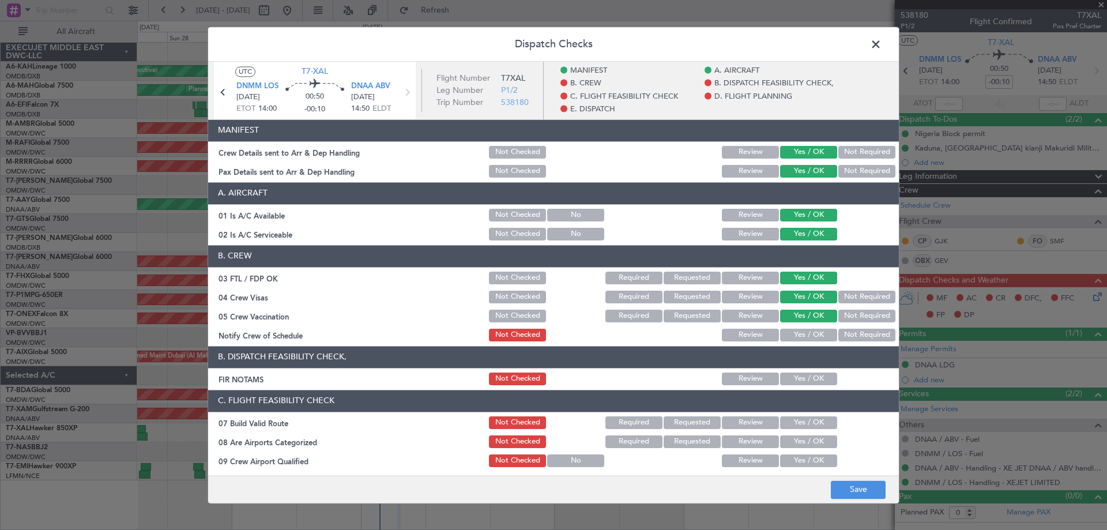
click at [796, 341] on button "Yes / OK" at bounding box center [808, 335] width 57 height 13
click at [798, 380] on button "Yes / OK" at bounding box center [808, 378] width 57 height 13
click at [795, 422] on button "Yes / OK" at bounding box center [808, 422] width 57 height 13
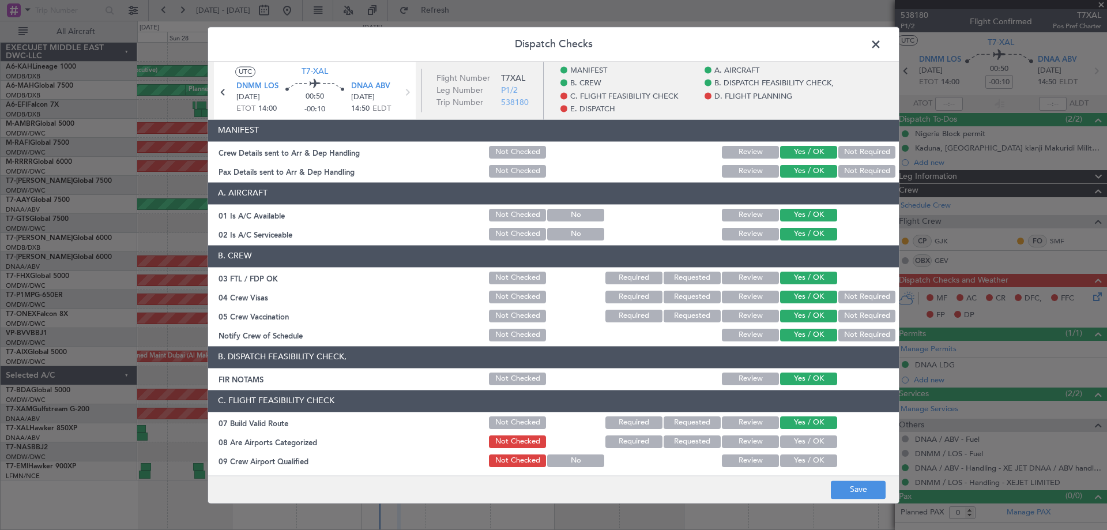
click at [797, 436] on button "Yes / OK" at bounding box center [808, 441] width 57 height 13
click at [793, 458] on button "Yes / OK" at bounding box center [808, 460] width 57 height 13
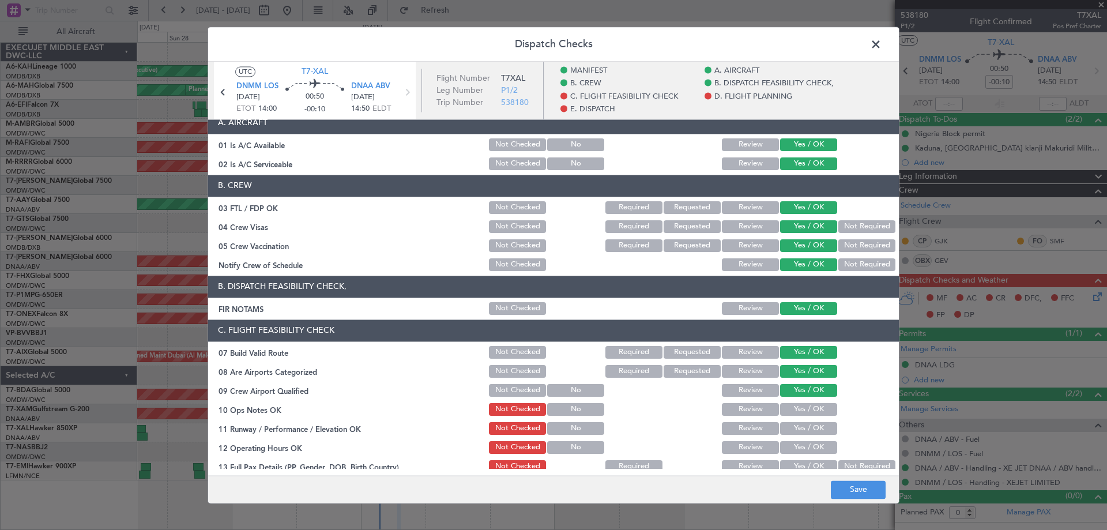
scroll to position [173, 0]
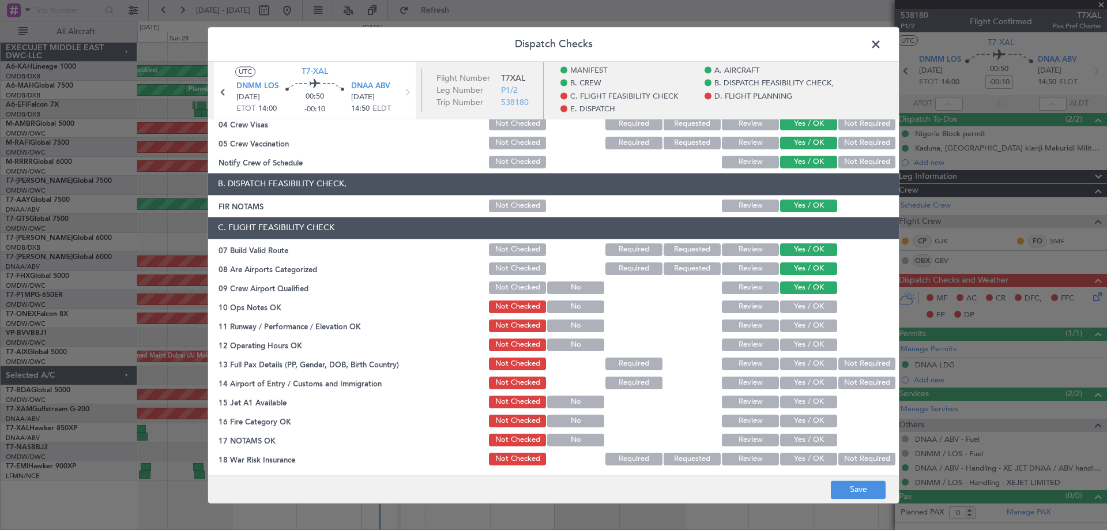
click at [792, 307] on button "Yes / OK" at bounding box center [808, 306] width 57 height 13
drag, startPoint x: 794, startPoint y: 326, endPoint x: 792, endPoint y: 335, distance: 9.4
click at [794, 327] on button "Yes / OK" at bounding box center [808, 325] width 57 height 13
click at [790, 348] on button "Yes / OK" at bounding box center [808, 344] width 57 height 13
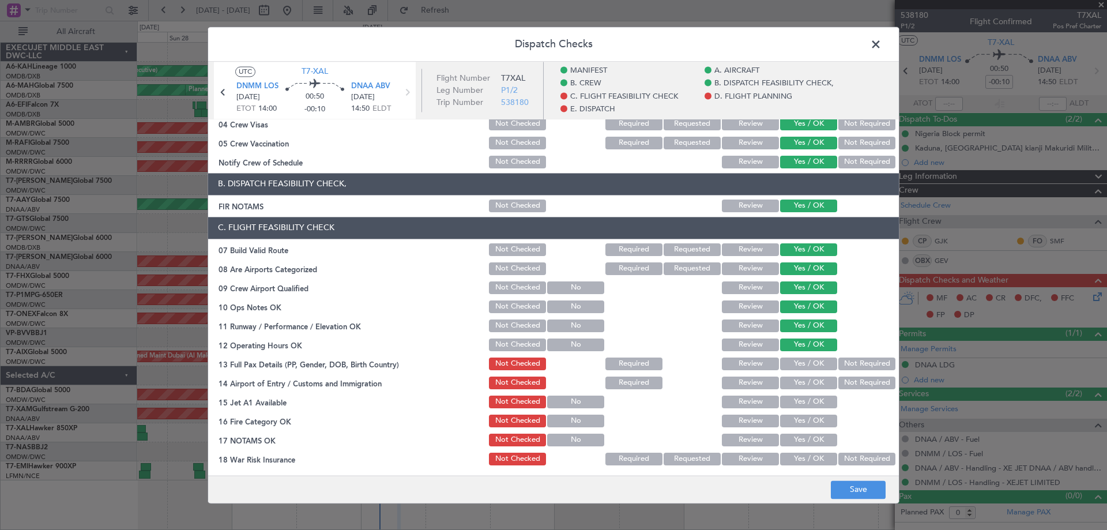
drag, startPoint x: 791, startPoint y: 361, endPoint x: 792, endPoint y: 374, distance: 12.7
click at [791, 361] on button "Yes / OK" at bounding box center [808, 363] width 57 height 13
click at [792, 384] on button "Yes / OK" at bounding box center [808, 382] width 57 height 13
click at [798, 397] on button "Yes / OK" at bounding box center [808, 401] width 57 height 13
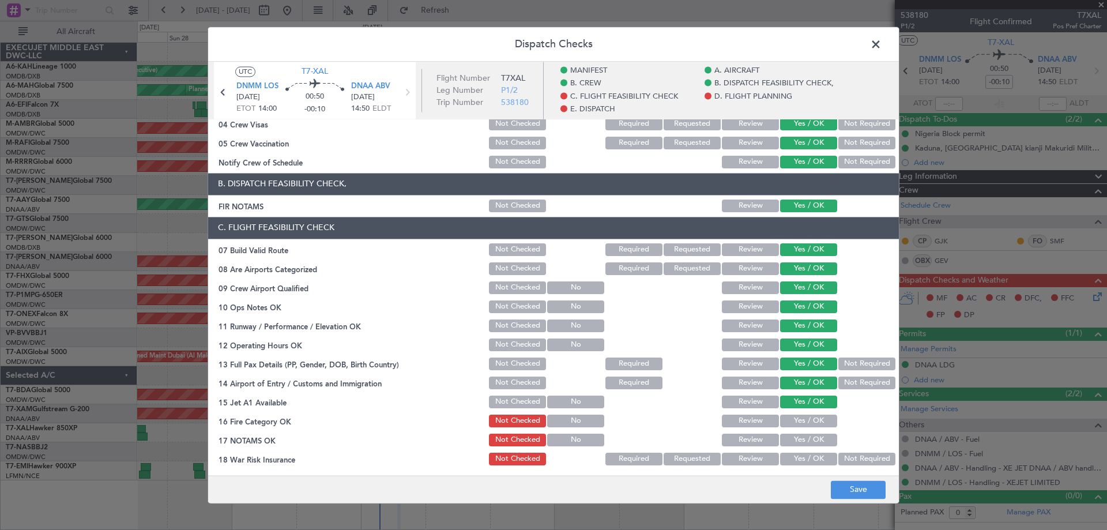
click at [795, 413] on div "Yes / OK" at bounding box center [807, 421] width 58 height 16
click at [795, 418] on button "Yes / OK" at bounding box center [808, 420] width 57 height 13
click at [792, 434] on div "Yes / OK" at bounding box center [807, 440] width 58 height 16
click at [792, 443] on button "Yes / OK" at bounding box center [808, 440] width 57 height 13
click at [793, 451] on div "Yes / OK" at bounding box center [807, 459] width 58 height 16
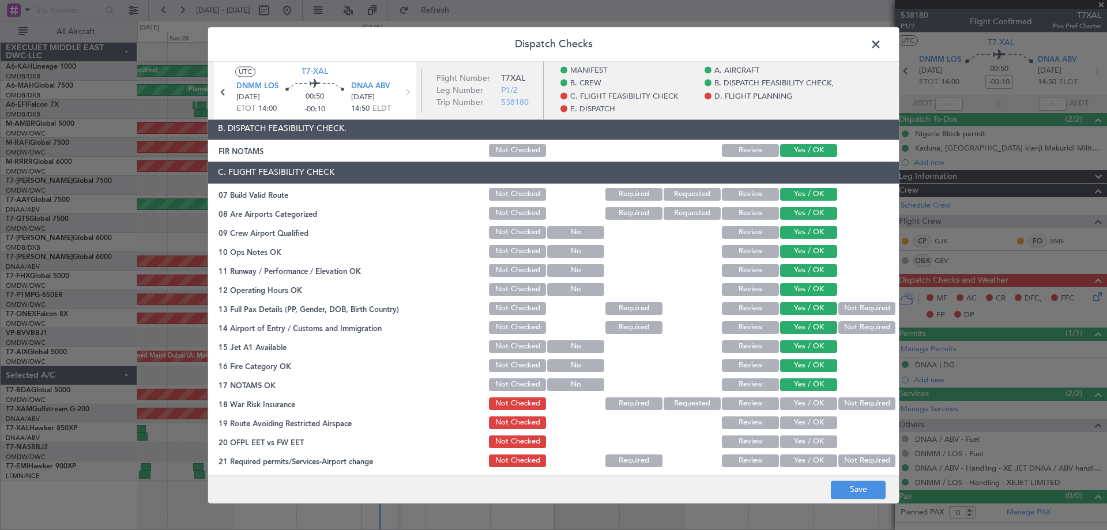
scroll to position [288, 0]
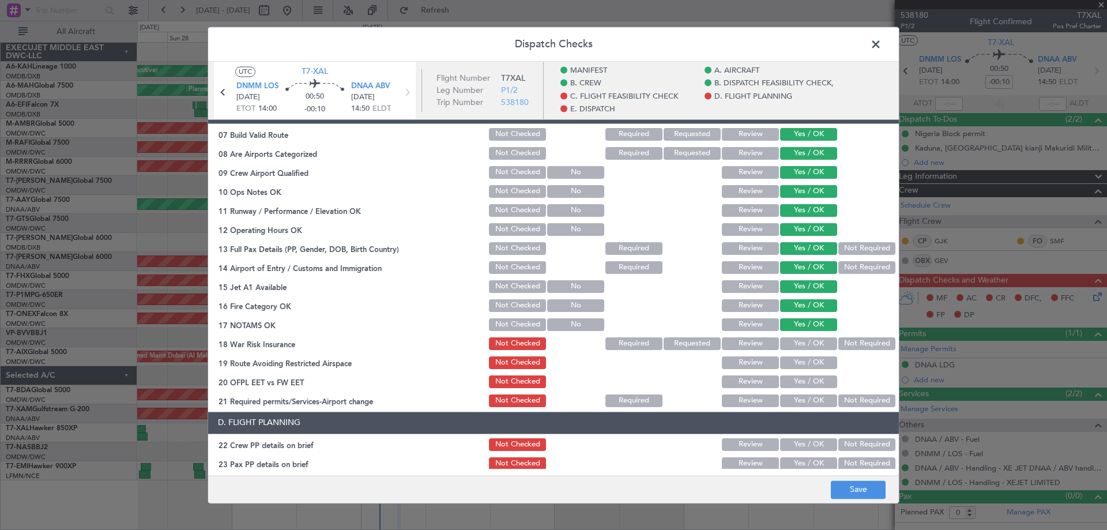
click at [797, 341] on button "Yes / OK" at bounding box center [808, 343] width 57 height 13
click at [796, 362] on button "Yes / OK" at bounding box center [808, 362] width 57 height 13
click at [798, 377] on button "Yes / OK" at bounding box center [808, 381] width 57 height 13
click at [798, 390] on section "C. FLIGHT FEASIBILITY CHECK 07 Build Valid Route Not Checked Required Requested…" at bounding box center [553, 254] width 691 height 307
click at [797, 398] on button "Yes / OK" at bounding box center [808, 400] width 57 height 13
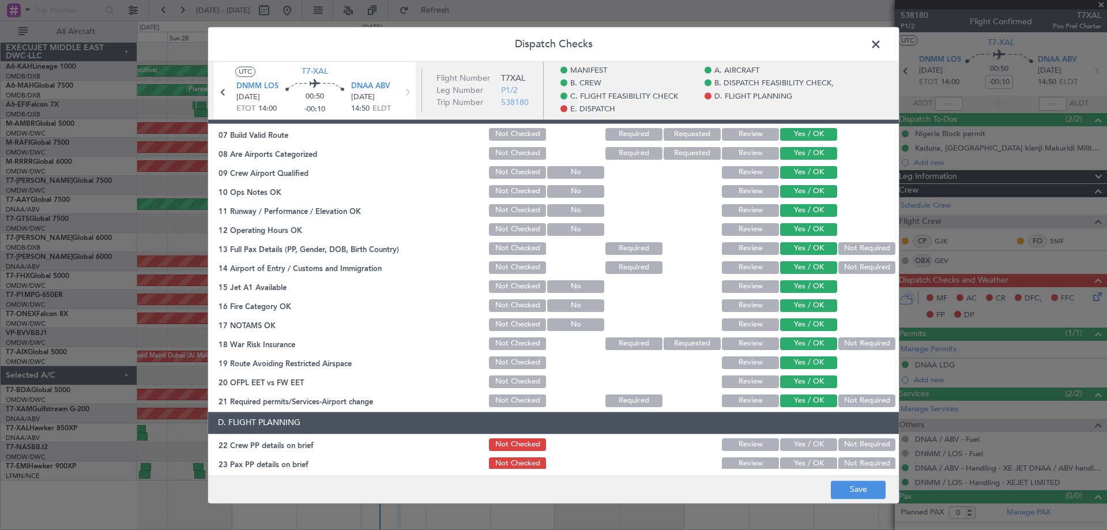
click at [797, 435] on section "D. FLIGHT PLANNING 22 Crew PP details on brief Not Checked Review Yes / OK Not …" at bounding box center [553, 527] width 691 height 231
click at [796, 439] on button "Yes / OK" at bounding box center [808, 444] width 57 height 13
click at [791, 455] on div "Yes / OK" at bounding box center [807, 463] width 58 height 16
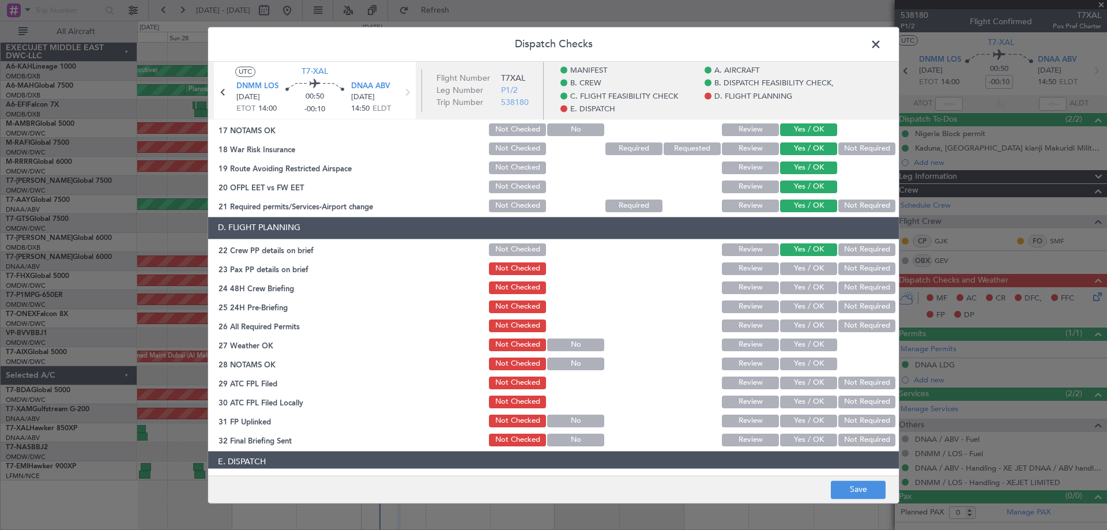
scroll to position [576, 0]
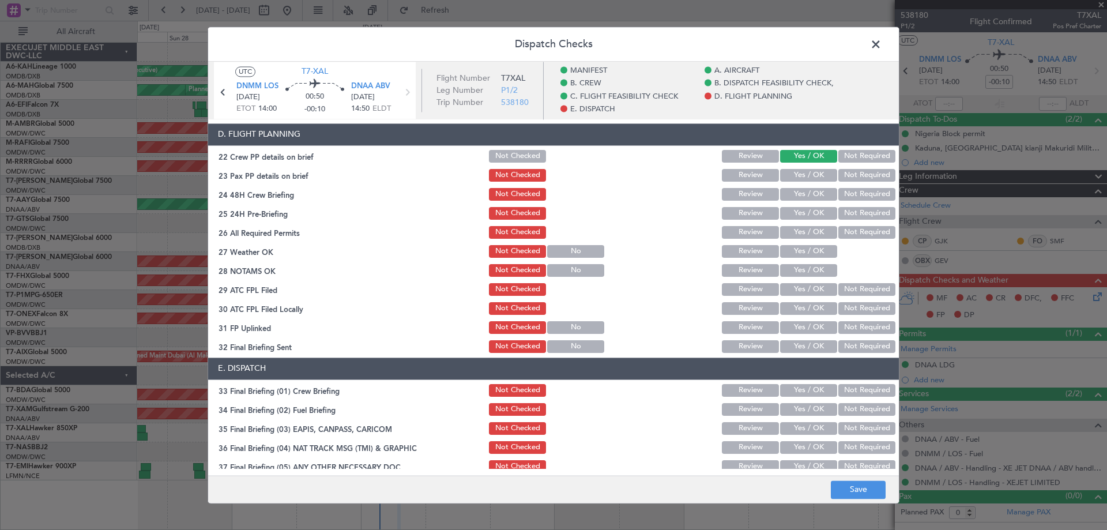
click at [793, 180] on button "Yes / OK" at bounding box center [808, 175] width 57 height 13
click at [795, 197] on button "Yes / OK" at bounding box center [808, 194] width 57 height 13
click at [798, 213] on button "Yes / OK" at bounding box center [808, 213] width 57 height 13
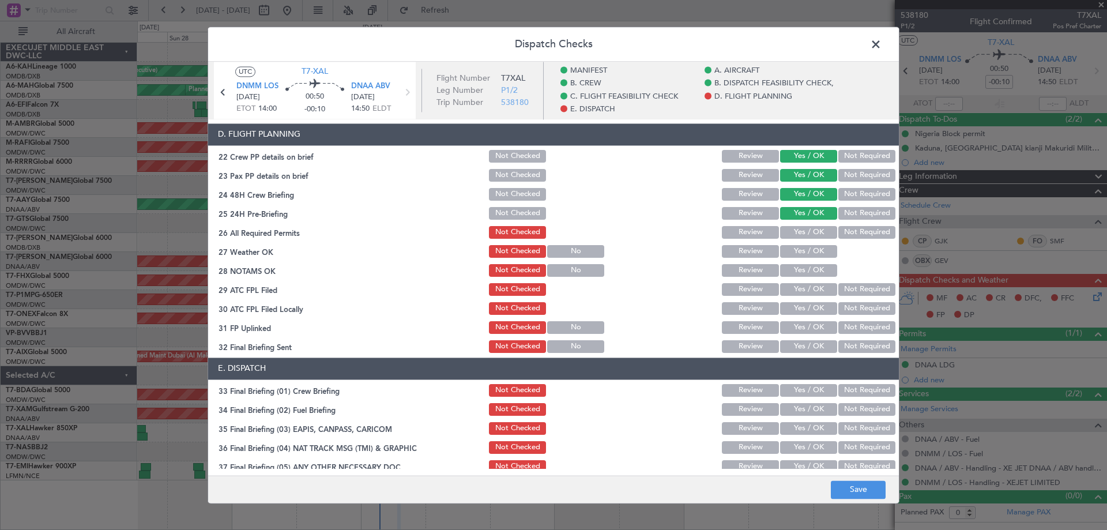
click at [798, 227] on button "Yes / OK" at bounding box center [808, 232] width 57 height 13
click at [798, 249] on button "Yes / OK" at bounding box center [808, 251] width 57 height 13
click at [799, 272] on button "Yes / OK" at bounding box center [808, 270] width 57 height 13
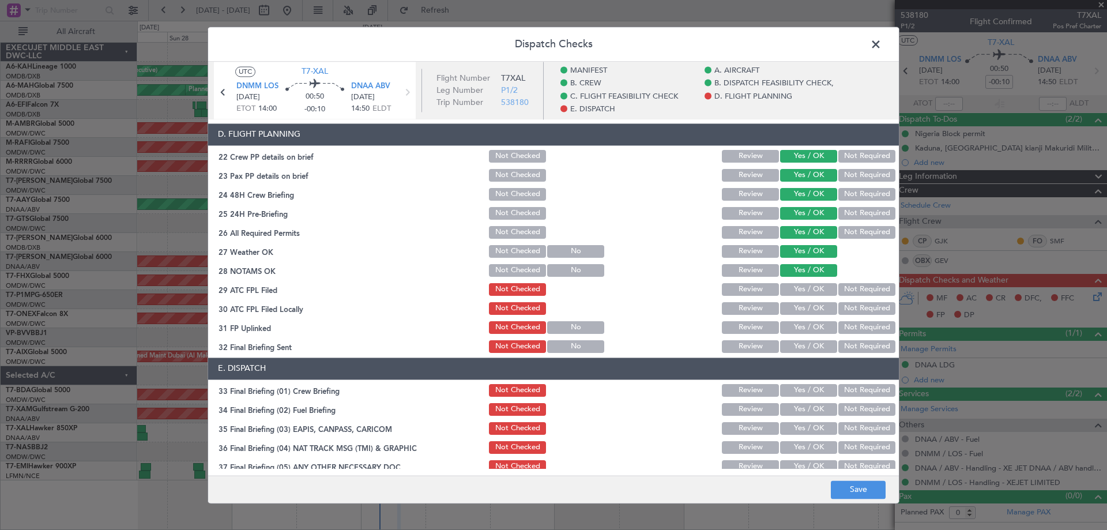
click at [800, 287] on button "Yes / OK" at bounding box center [808, 289] width 57 height 13
click at [794, 299] on section "D. FLIGHT PLANNING 22 Crew PP details on brief Not Checked Review Yes / OK Not …" at bounding box center [553, 238] width 691 height 231
click at [794, 306] on button "Yes / OK" at bounding box center [808, 308] width 57 height 13
click at [801, 329] on button "Yes / OK" at bounding box center [808, 327] width 57 height 13
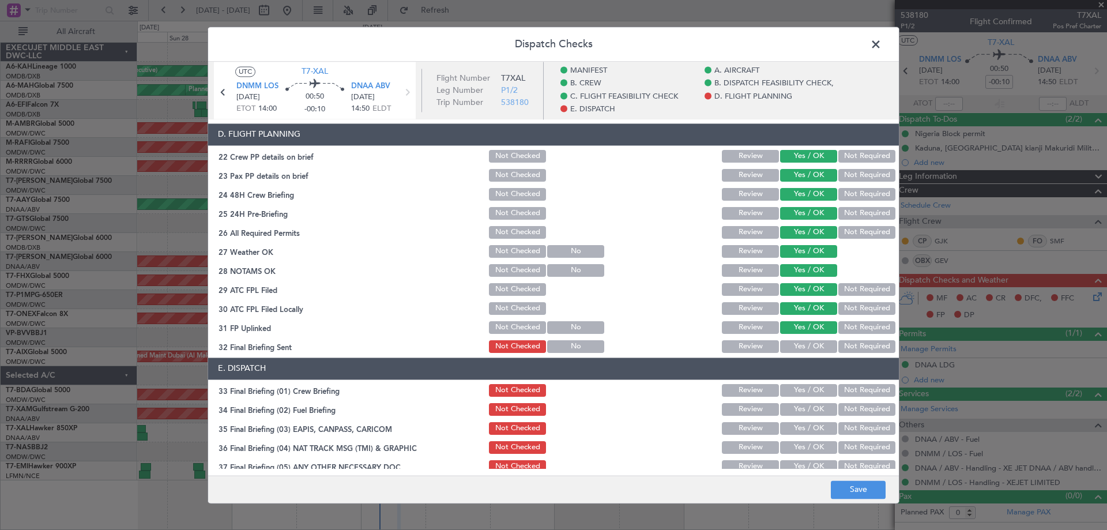
click at [801, 341] on button "Yes / OK" at bounding box center [808, 346] width 57 height 13
click at [798, 384] on button "Yes / OK" at bounding box center [808, 390] width 57 height 13
click at [801, 404] on button "Yes / OK" at bounding box center [808, 409] width 57 height 13
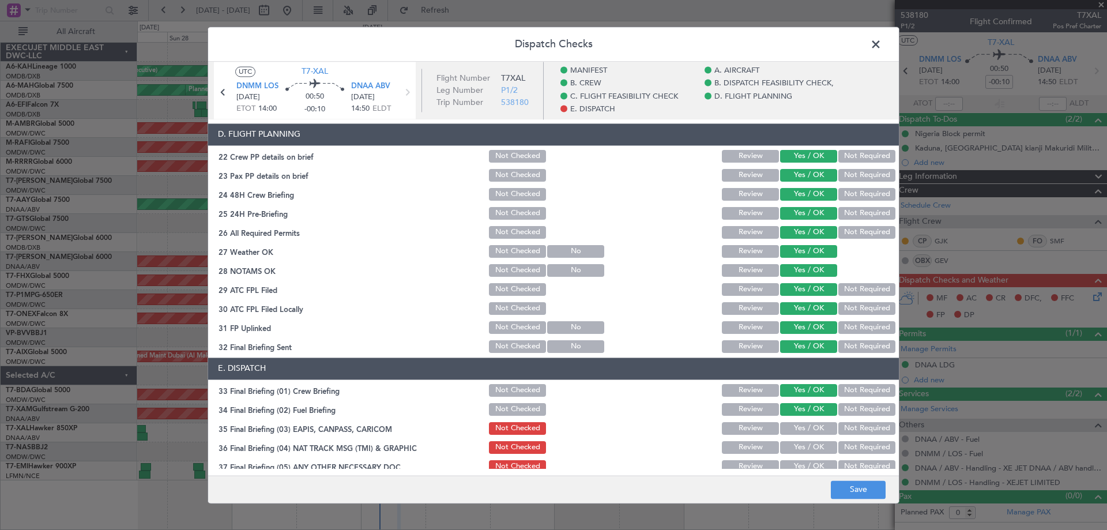
click at [854, 428] on button "Not Required" at bounding box center [866, 428] width 57 height 13
click at [848, 450] on button "Not Required" at bounding box center [866, 447] width 57 height 13
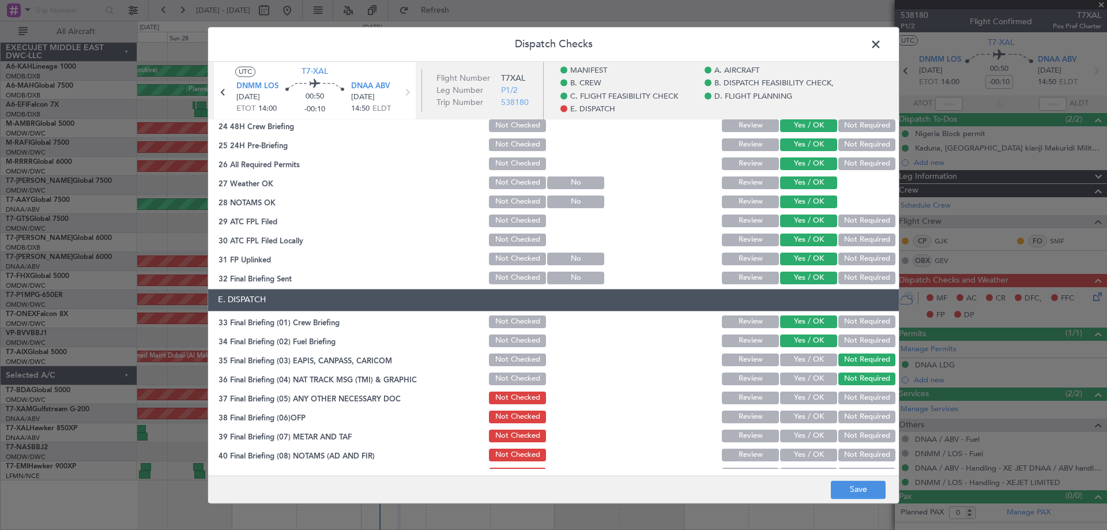
scroll to position [719, 0]
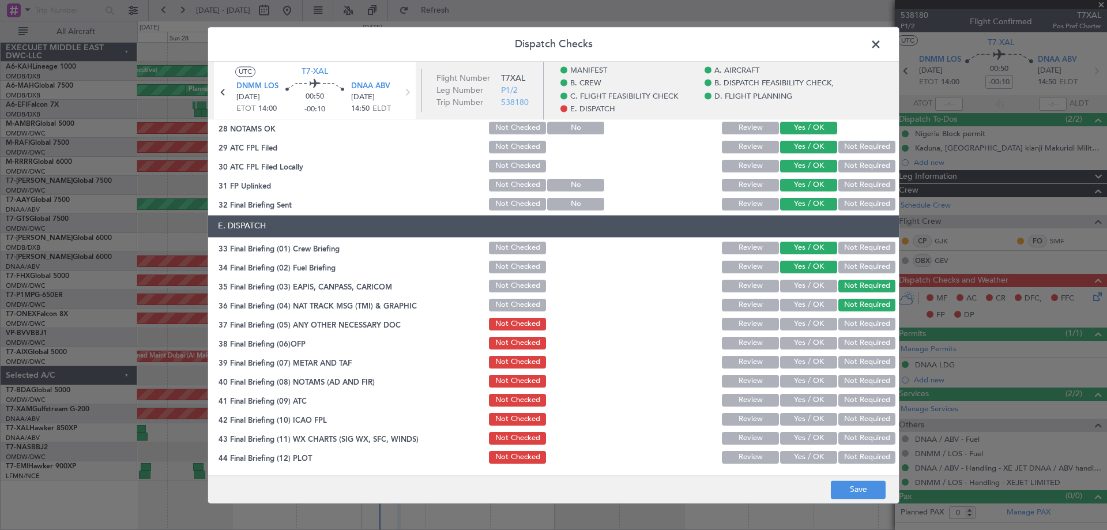
click at [798, 327] on button "Yes / OK" at bounding box center [808, 324] width 57 height 13
click at [800, 339] on button "Yes / OK" at bounding box center [808, 343] width 57 height 13
click at [797, 348] on button "Yes / OK" at bounding box center [808, 343] width 57 height 13
click at [800, 368] on div "Yes / OK" at bounding box center [807, 362] width 58 height 16
click at [805, 378] on button "Yes / OK" at bounding box center [808, 381] width 57 height 13
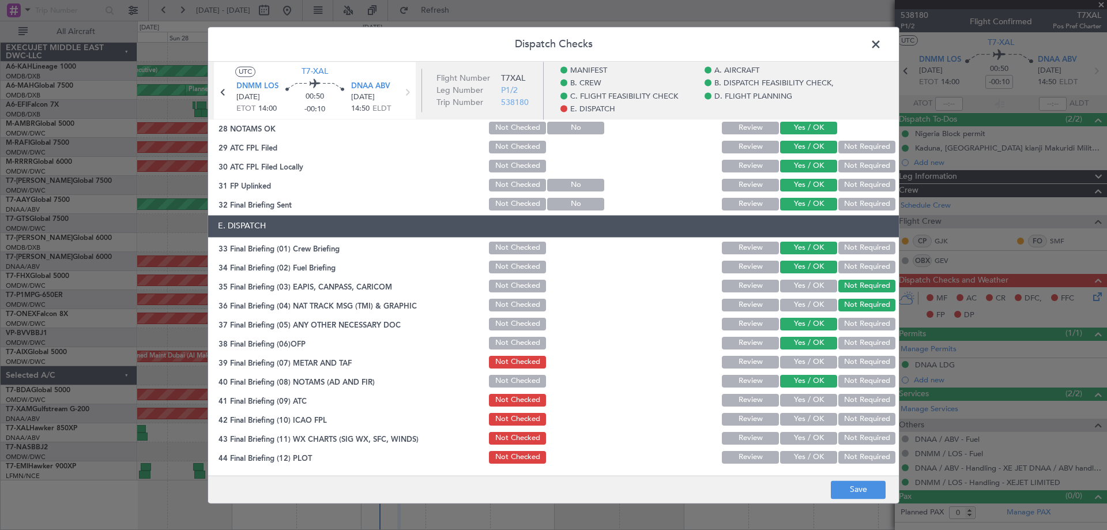
drag, startPoint x: 801, startPoint y: 363, endPoint x: 805, endPoint y: 376, distance: 13.3
click at [802, 366] on button "Yes / OK" at bounding box center [808, 362] width 57 height 13
click at [802, 392] on div "Yes / OK" at bounding box center [807, 400] width 58 height 16
click at [801, 397] on button "Yes / OK" at bounding box center [808, 400] width 57 height 13
drag, startPoint x: 799, startPoint y: 410, endPoint x: 803, endPoint y: 427, distance: 17.2
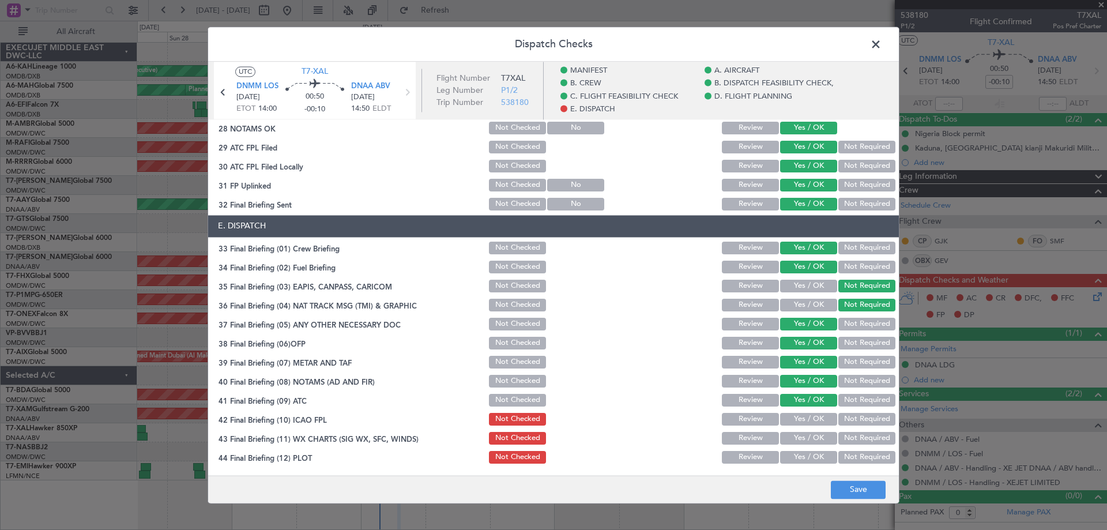
click at [799, 411] on section "E. DISPATCH 33 Final Briefing (01) Crew Briefing Not Checked Review Yes / OK No…" at bounding box center [553, 340] width 691 height 250
click at [804, 428] on section "E. DISPATCH 33 Final Briefing (01) Crew Briefing Not Checked Review Yes / OK No…" at bounding box center [553, 340] width 691 height 250
drag, startPoint x: 800, startPoint y: 420, endPoint x: 799, endPoint y: 428, distance: 8.2
click at [800, 424] on button "Yes / OK" at bounding box center [808, 419] width 57 height 13
click at [797, 435] on button "Yes / OK" at bounding box center [808, 438] width 57 height 13
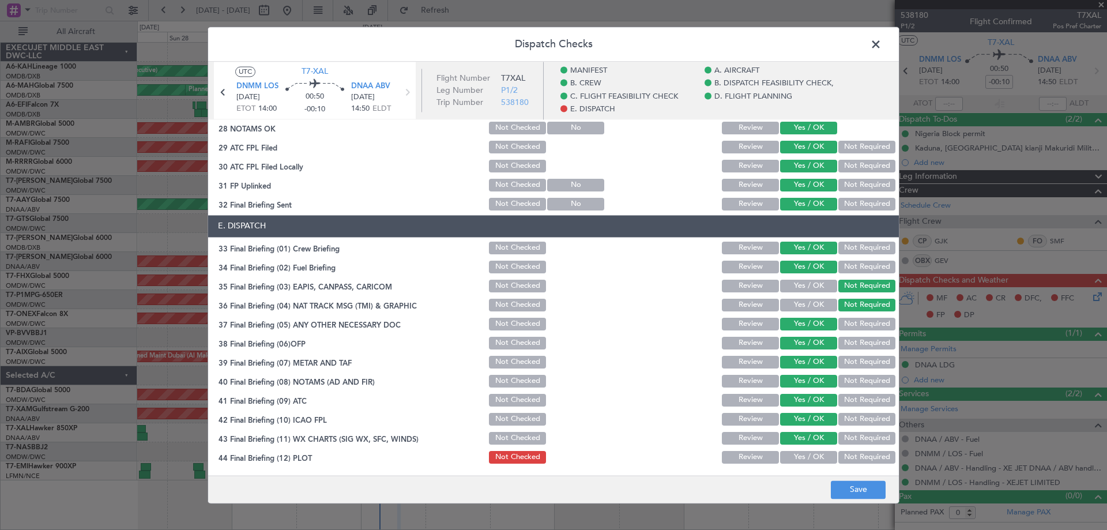
drag, startPoint x: 789, startPoint y: 454, endPoint x: 817, endPoint y: 464, distance: 30.1
click at [789, 454] on button "Yes / OK" at bounding box center [808, 457] width 57 height 13
click at [843, 475] on div "Dispatch Checks UTC T7-XAL DNMM LOS 01/10/2025 ETOT 14:00 00:50 -00:10 DNAA ABV…" at bounding box center [554, 265] width 692 height 477
click at [844, 477] on footer "Save" at bounding box center [553, 489] width 691 height 28
click at [850, 488] on button "Save" at bounding box center [858, 489] width 55 height 18
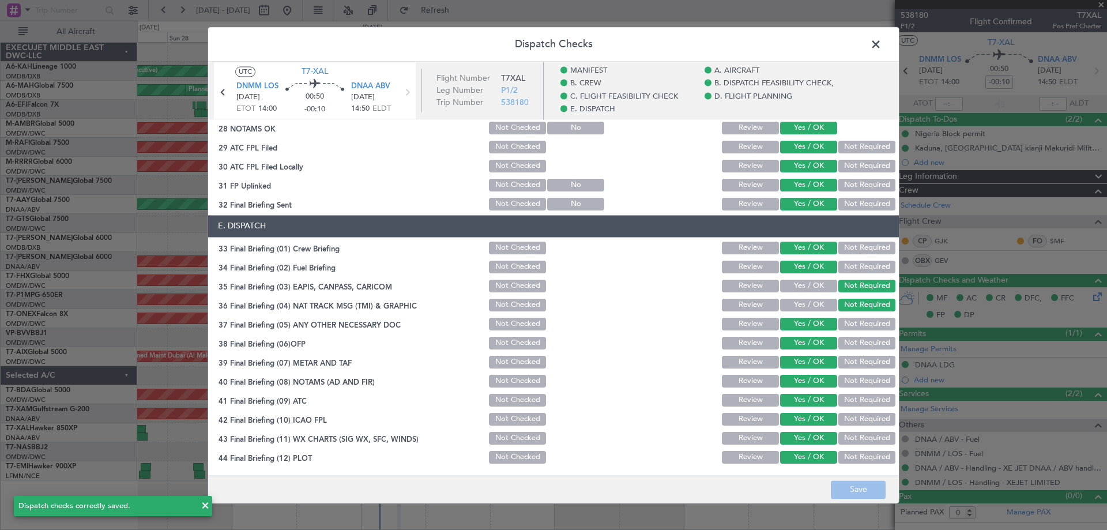
click at [881, 39] on span at bounding box center [881, 47] width 0 height 23
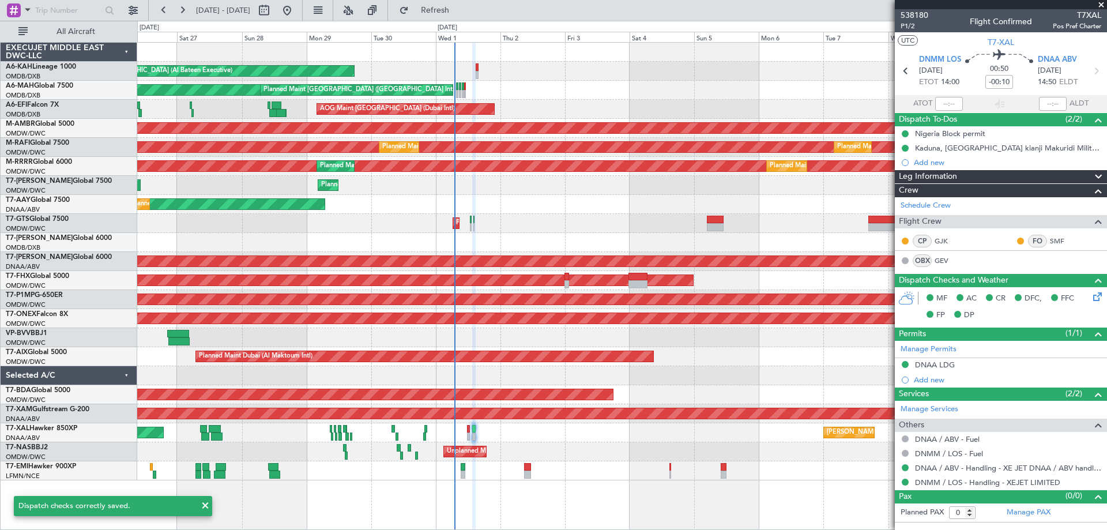
click at [598, 240] on div "Planned Maint Abu Dhabi (Al Bateen Executive) Planned Maint Dubai (Dubai Intl) …" at bounding box center [621, 262] width 969 height 438
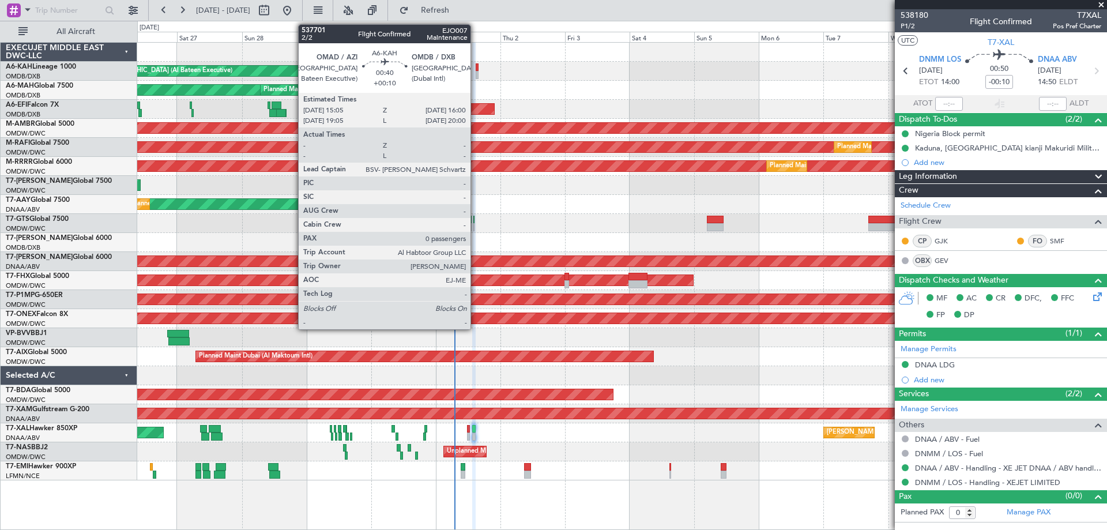
click at [476, 69] on div at bounding box center [477, 67] width 3 height 8
click at [477, 75] on div at bounding box center [477, 75] width 3 height 8
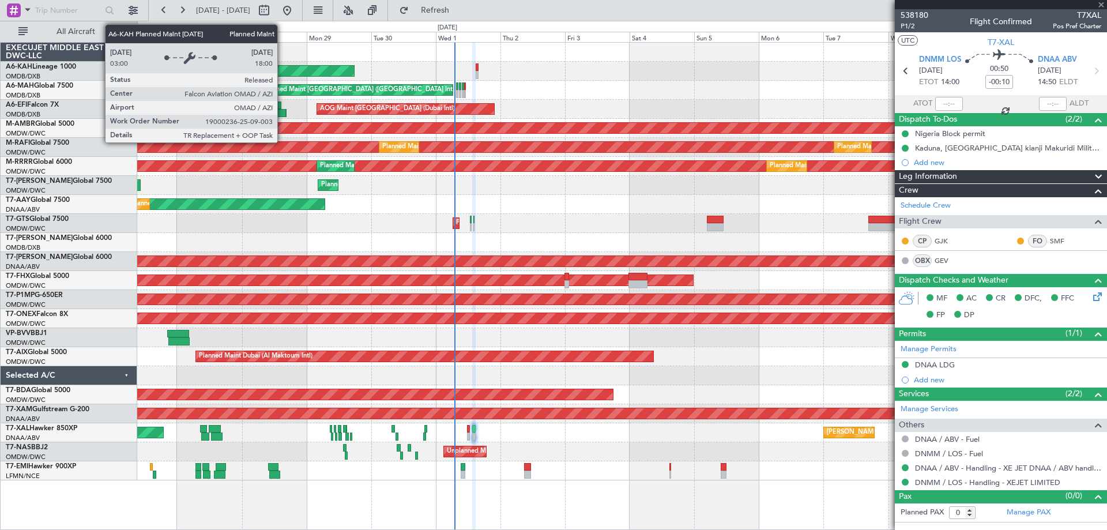
type input "+00:10"
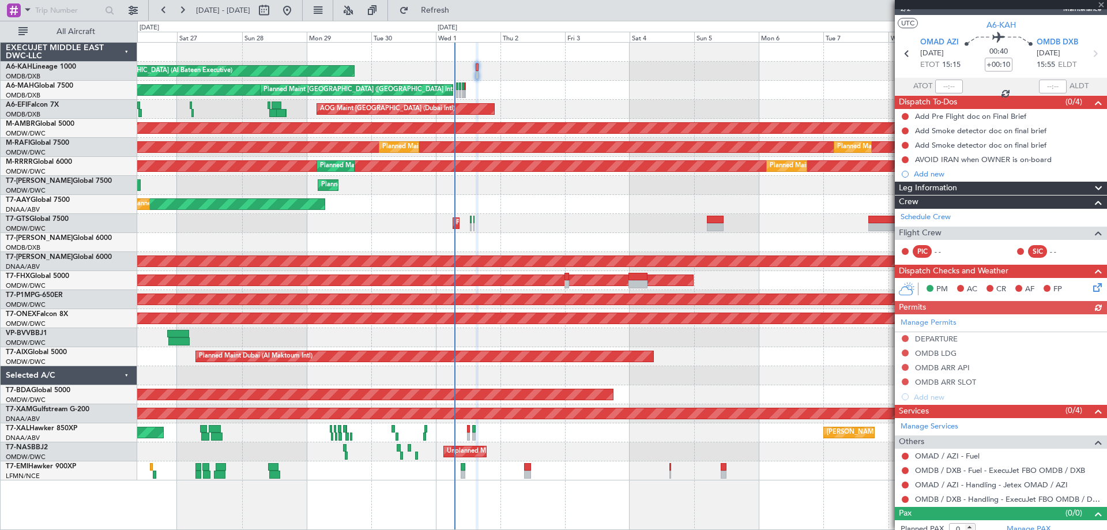
scroll to position [26, 0]
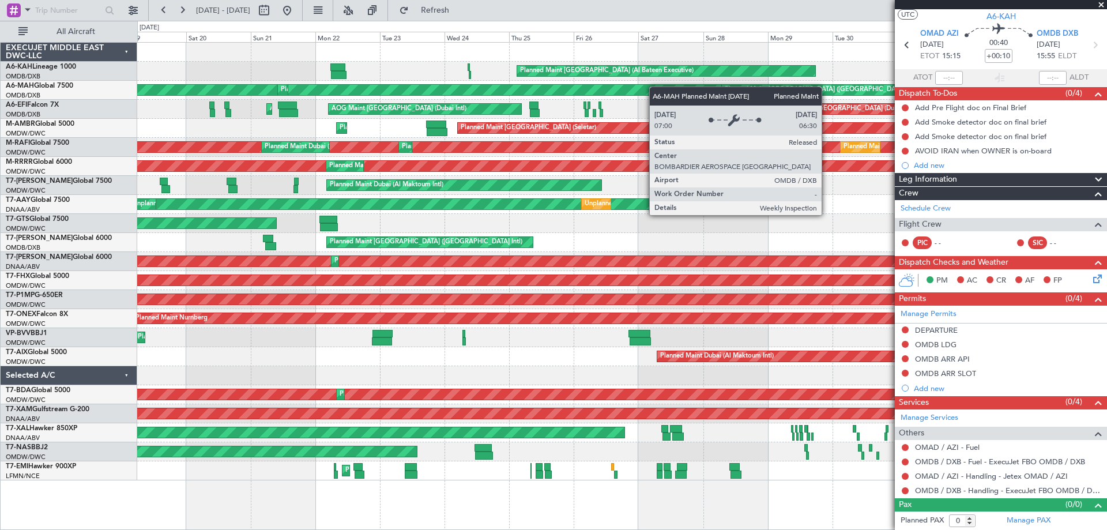
click at [843, 91] on div "Planned Maint Abu Dhabi (Al Bateen Executive) Planned Maint Dubai (Dubai Intl) …" at bounding box center [621, 262] width 969 height 438
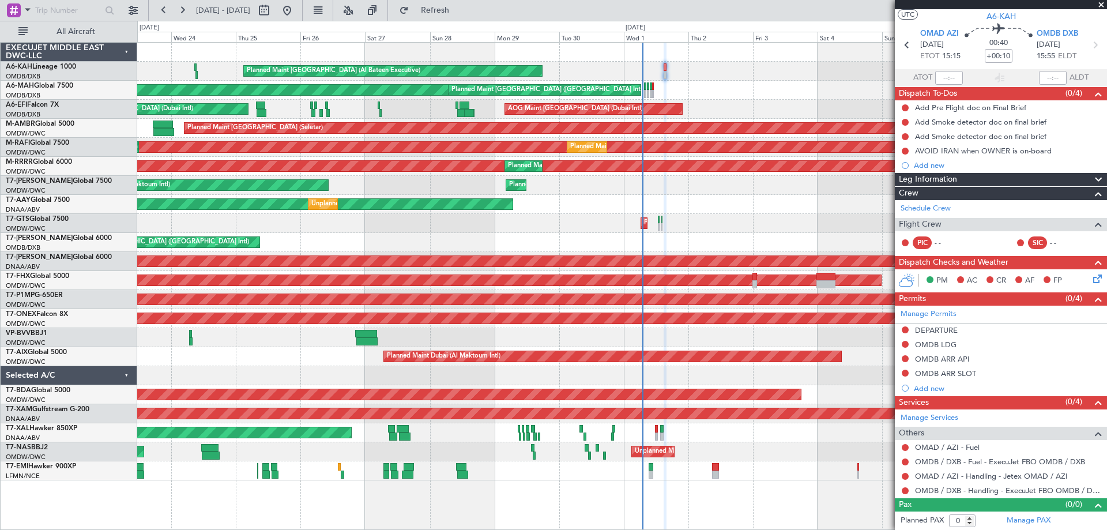
click at [111, 44] on div "Planned Maint Abu Dhabi (Al Bateen Executive) Planned Maint Dubai (Dubai Intl) …" at bounding box center [553, 275] width 1107 height 509
click at [941, 478] on mat-tooltip-component "OMDB / DXB - Handling - ExecuJet FBO OMDB / DXB" at bounding box center [1003, 470] width 176 height 31
click at [1009, 472] on link "OMAD / AZI - Handling - Jetex OMAD / AZI" at bounding box center [991, 476] width 153 height 10
click at [957, 446] on link "OMAD / AZI - Fuel" at bounding box center [947, 447] width 65 height 10
click at [937, 206] on link "Schedule Crew" at bounding box center [925, 209] width 50 height 12
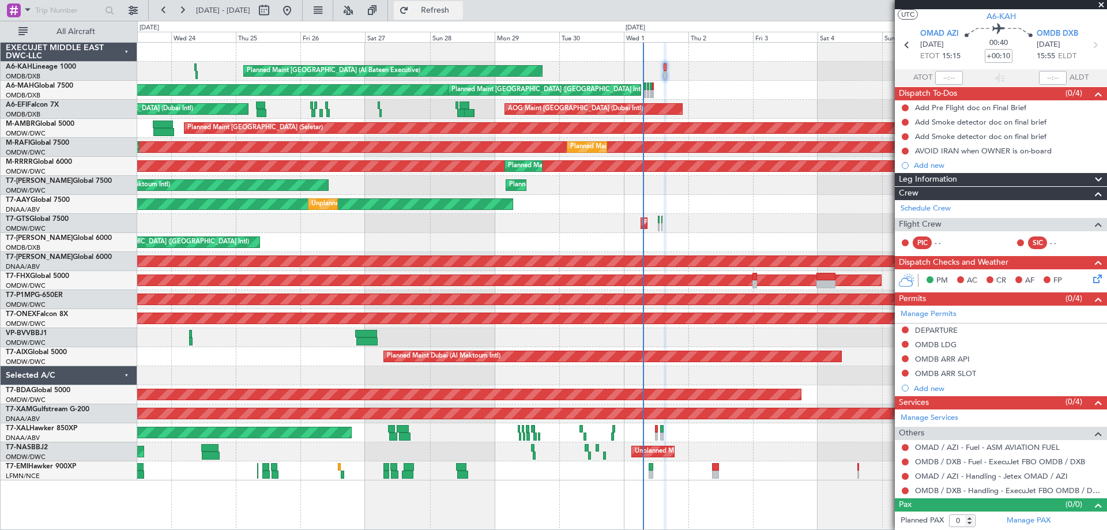
click at [459, 6] on span "Refresh" at bounding box center [435, 10] width 48 height 8
click at [964, 448] on link "OMAD / AZI - Fuel - ASM AVIATION FUEL" at bounding box center [987, 447] width 145 height 10
click at [906, 460] on button at bounding box center [905, 461] width 7 height 7
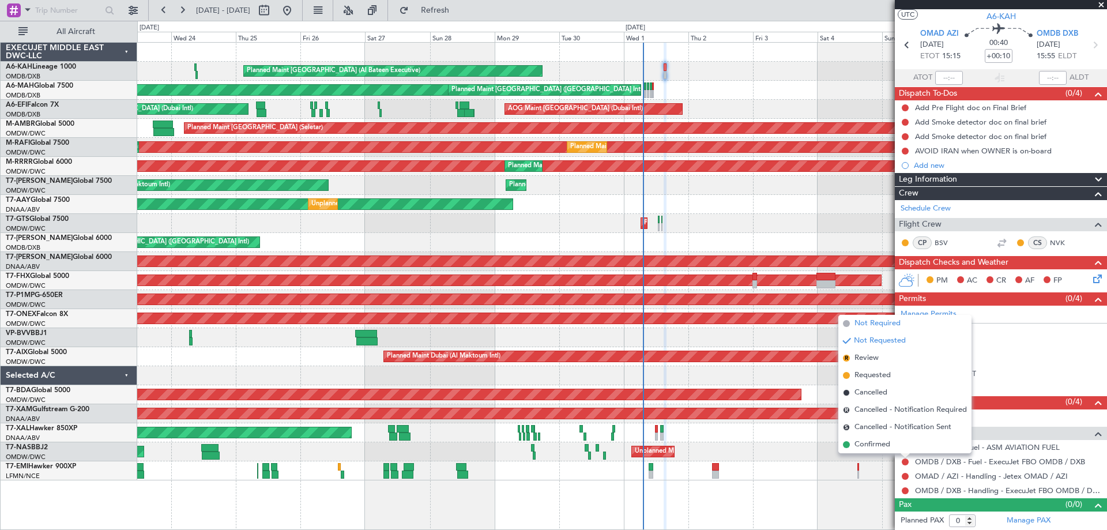
click at [870, 325] on span "Not Required" at bounding box center [877, 324] width 46 height 12
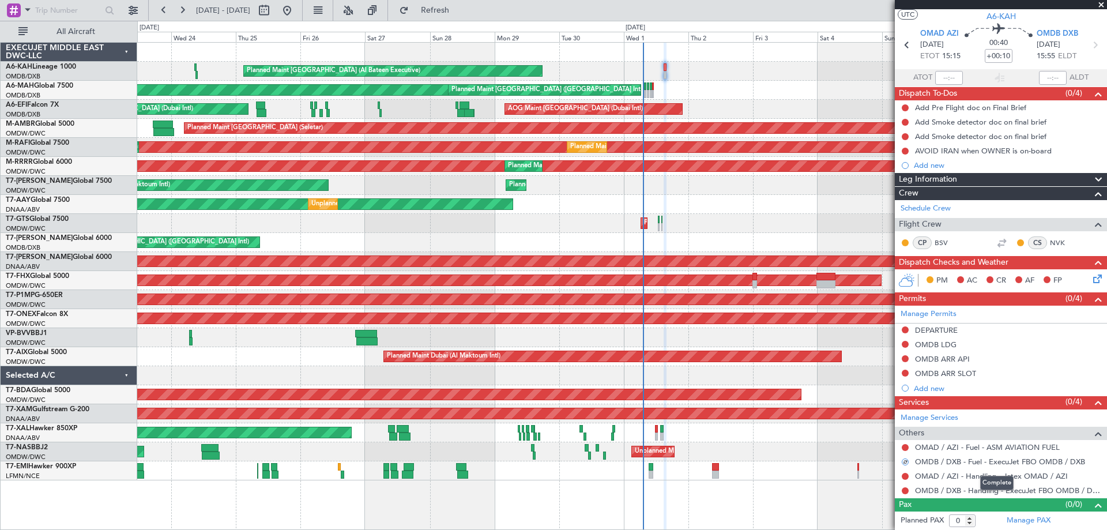
click at [975, 492] on mat-tooltip-component "Complete" at bounding box center [997, 483] width 50 height 31
click at [947, 487] on link "OMDB / DXB - Handling - ExecuJet FBO OMDB / DXB" at bounding box center [1008, 490] width 186 height 10
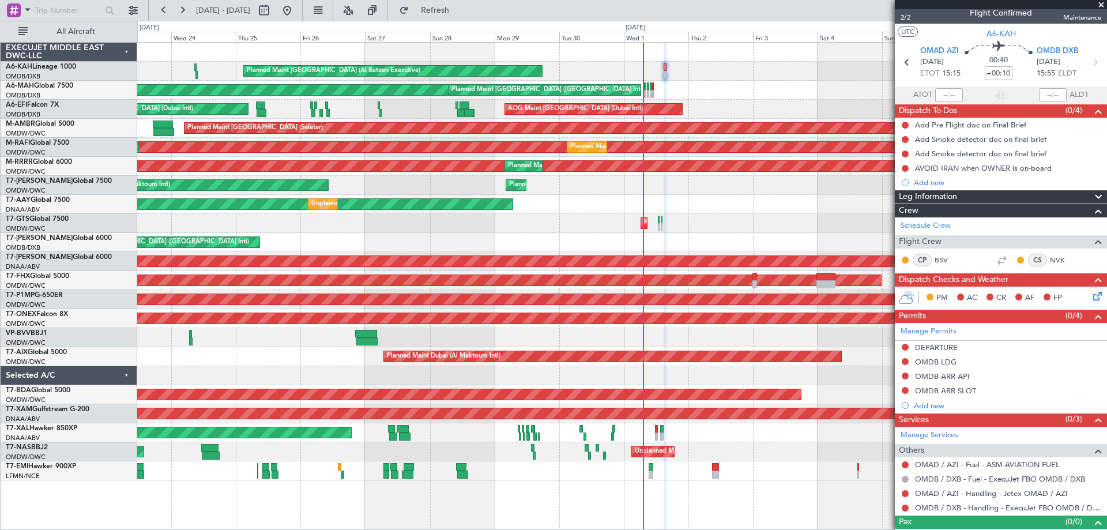
scroll to position [0, 0]
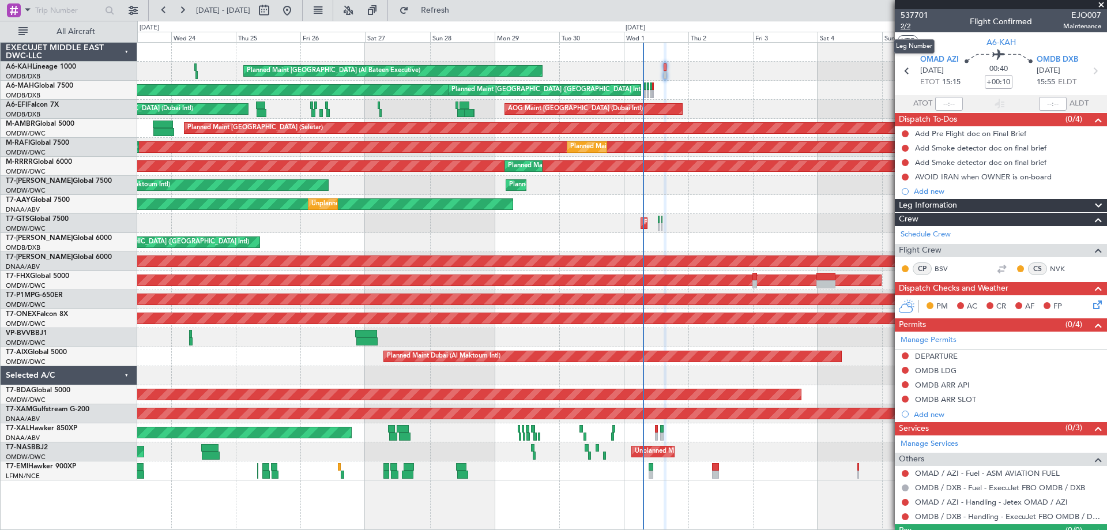
click at [913, 24] on span "2/2" at bounding box center [914, 26] width 28 height 10
click at [934, 506] on link "OMAD / AZI - Handling - Jetex OMAD / AZI" at bounding box center [991, 502] width 153 height 10
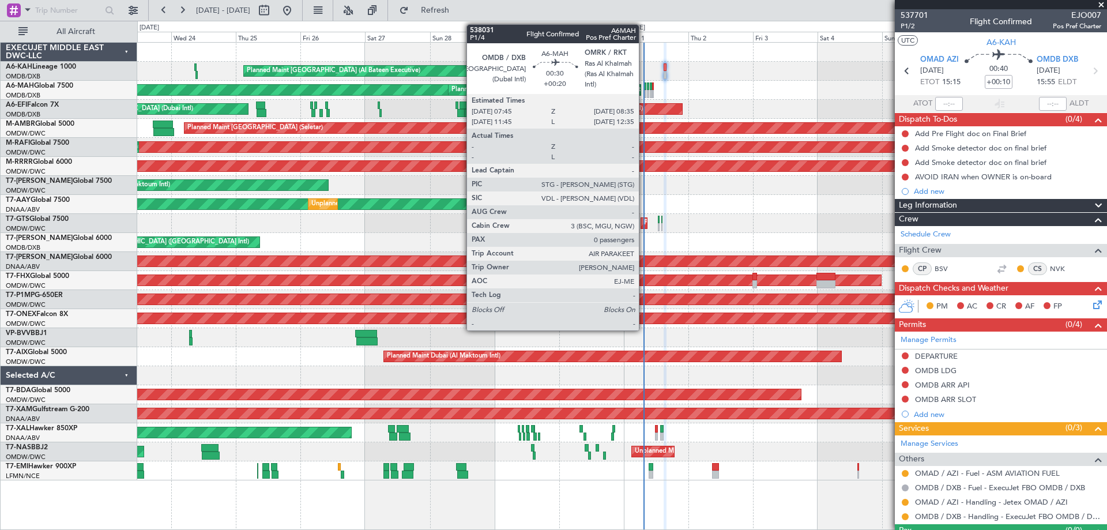
click at [644, 88] on div at bounding box center [645, 86] width 2 height 8
click at [645, 88] on div at bounding box center [645, 86] width 2 height 8
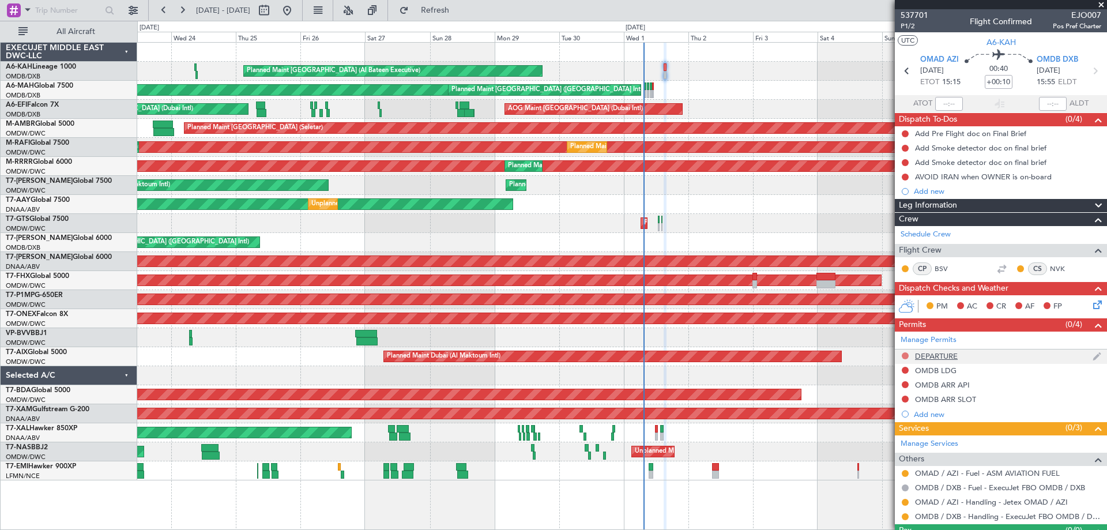
click at [905, 355] on button at bounding box center [905, 355] width 7 height 7
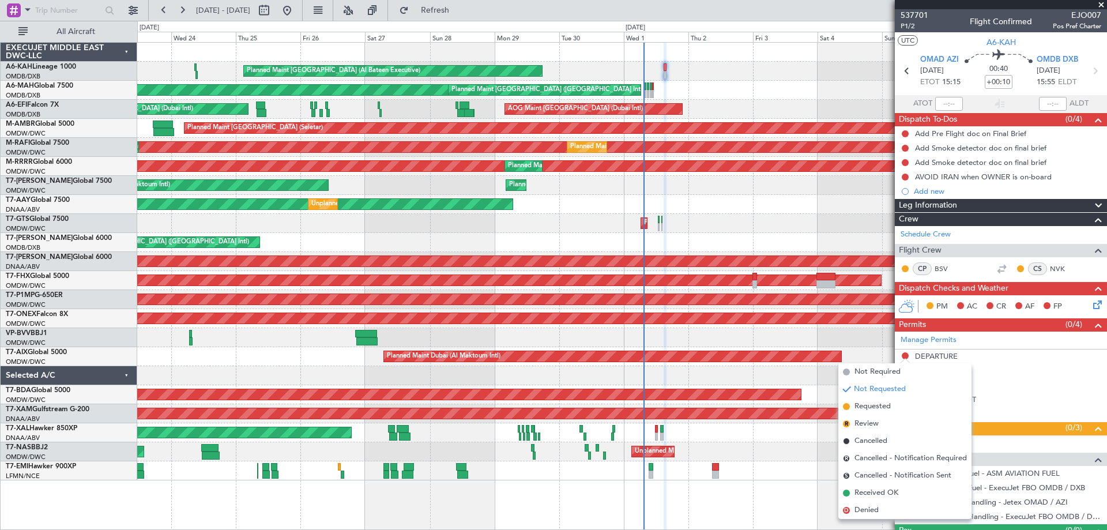
drag, startPoint x: 869, startPoint y: 409, endPoint x: 887, endPoint y: 389, distance: 27.0
click at [869, 409] on span "Requested" at bounding box center [872, 407] width 36 height 12
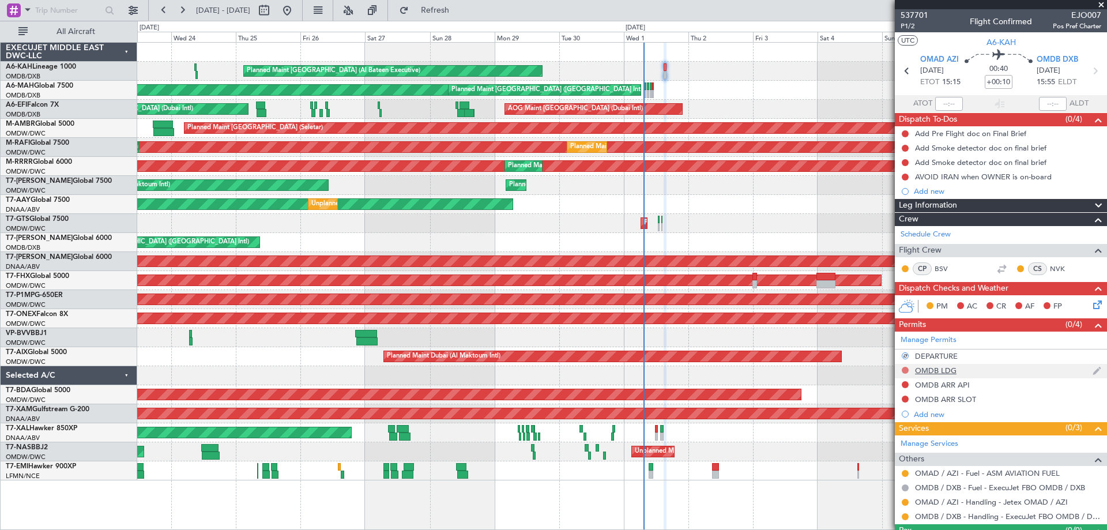
click at [903, 370] on button at bounding box center [905, 370] width 7 height 7
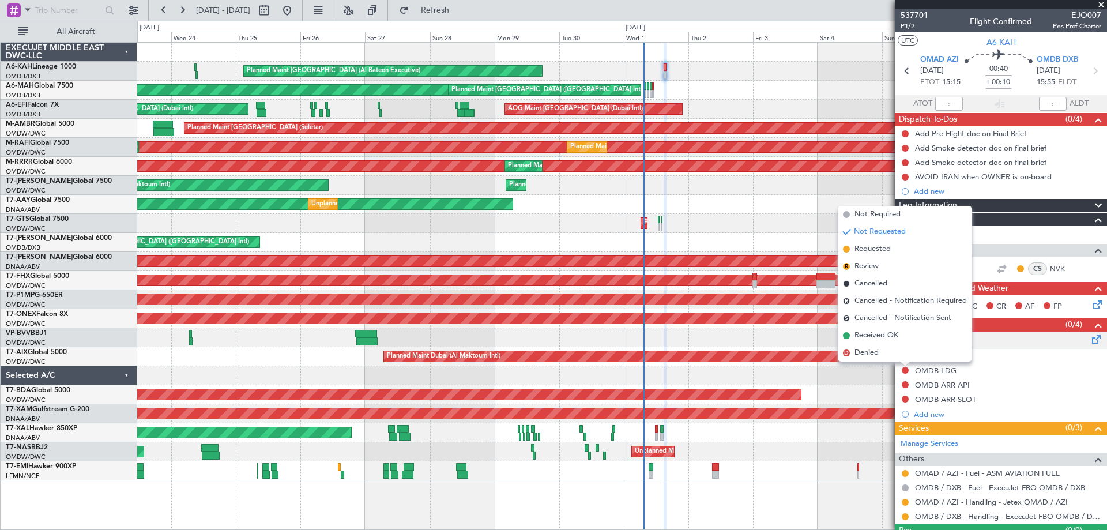
drag, startPoint x: 869, startPoint y: 248, endPoint x: 917, endPoint y: 346, distance: 108.8
click at [868, 248] on span "Requested" at bounding box center [872, 249] width 36 height 12
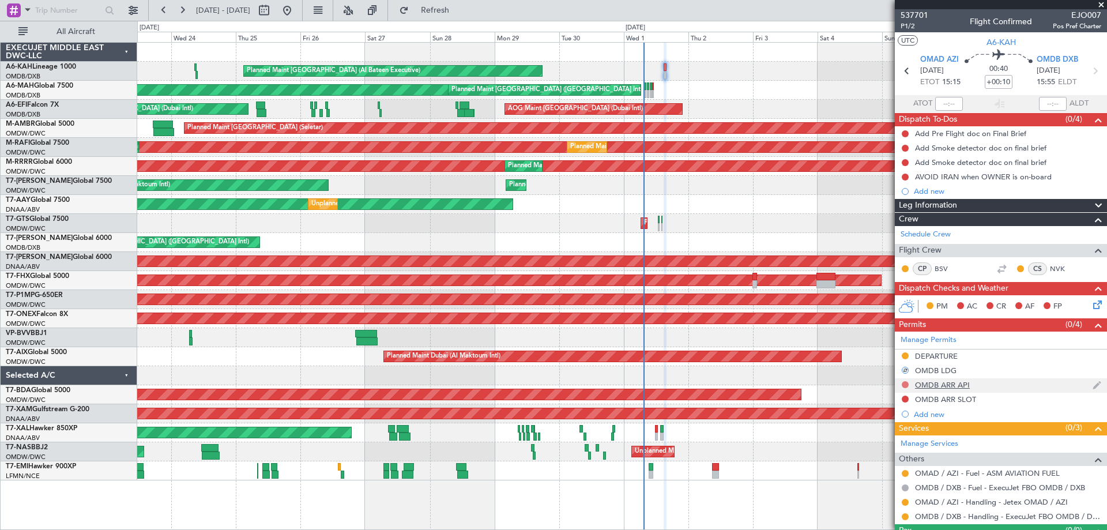
click at [905, 383] on button at bounding box center [905, 384] width 7 height 7
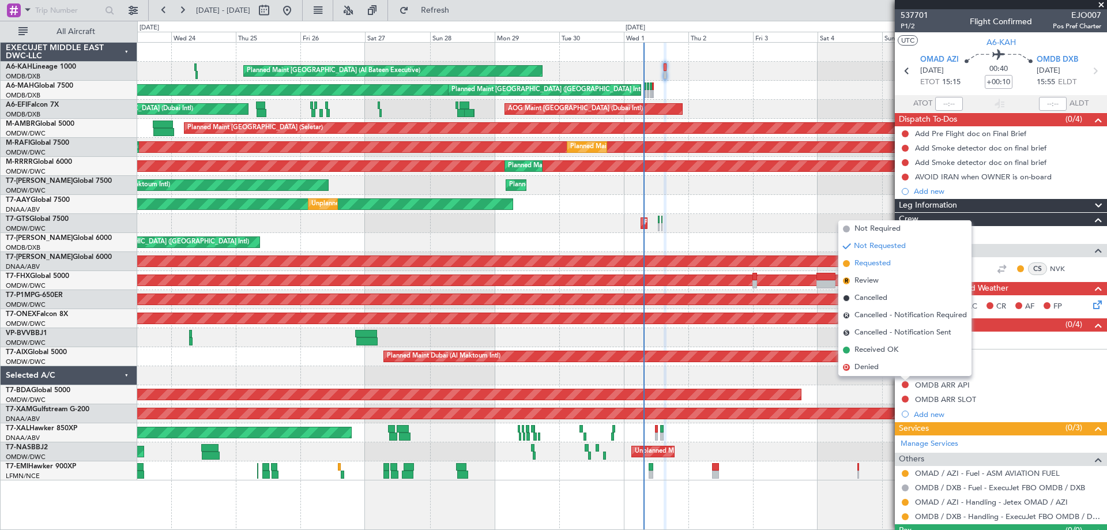
click at [879, 268] on span "Requested" at bounding box center [872, 264] width 36 height 12
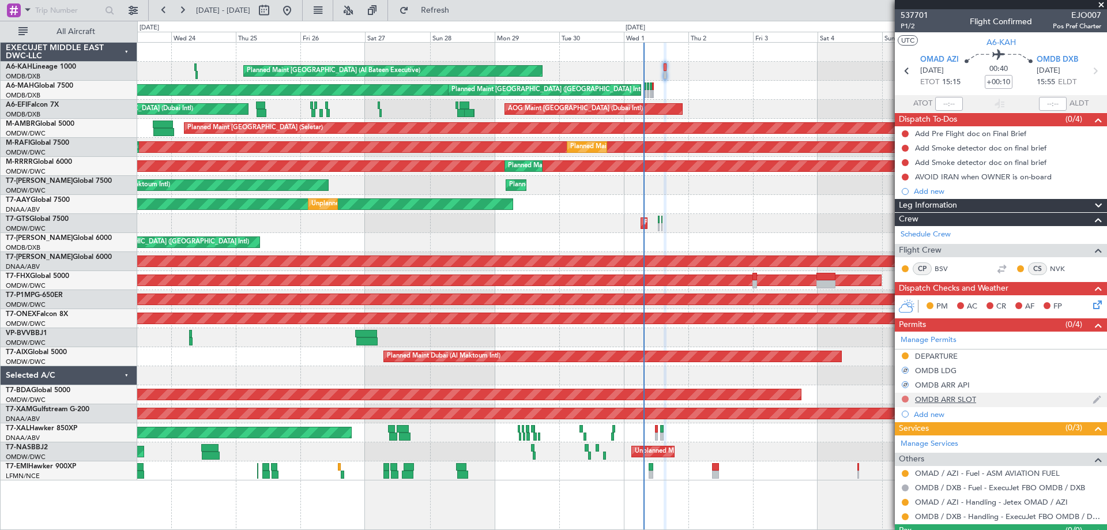
click at [906, 397] on button at bounding box center [905, 398] width 7 height 7
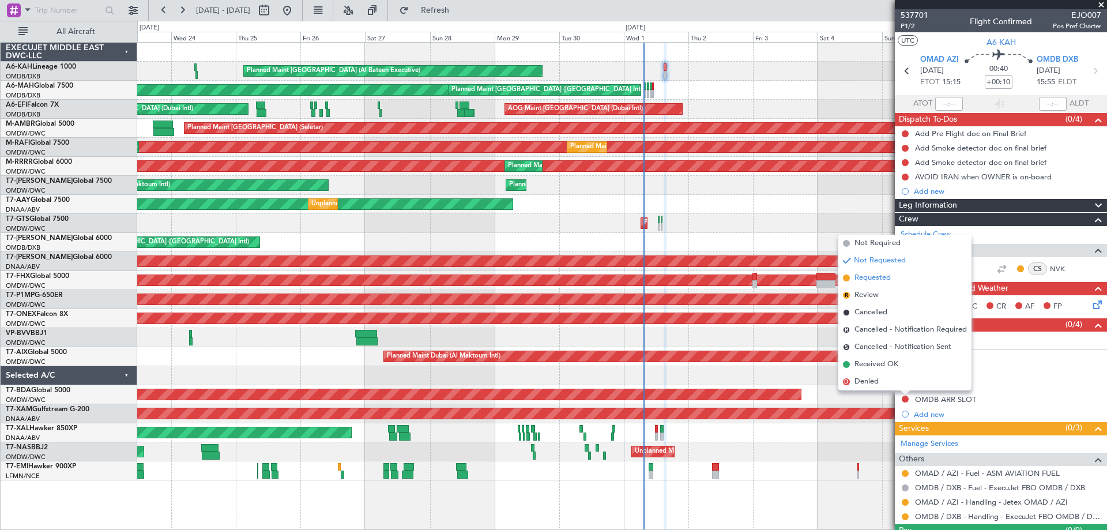
click at [880, 281] on span "Requested" at bounding box center [872, 278] width 36 height 12
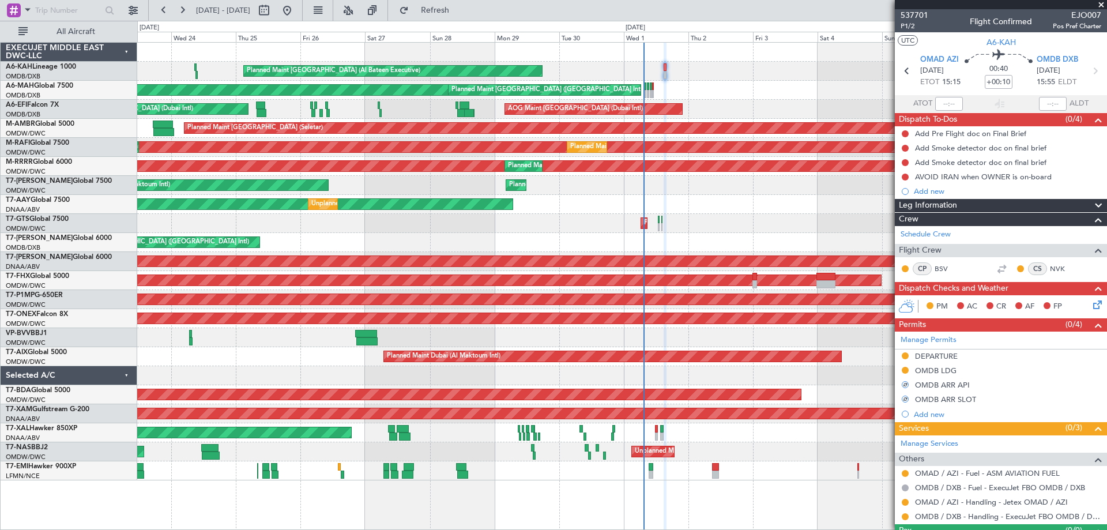
click at [774, 206] on div "Unplanned Maint Dubai (Al Maktoum Intl) Unplanned Maint Dubai (Al Maktoum Intl)" at bounding box center [621, 204] width 969 height 19
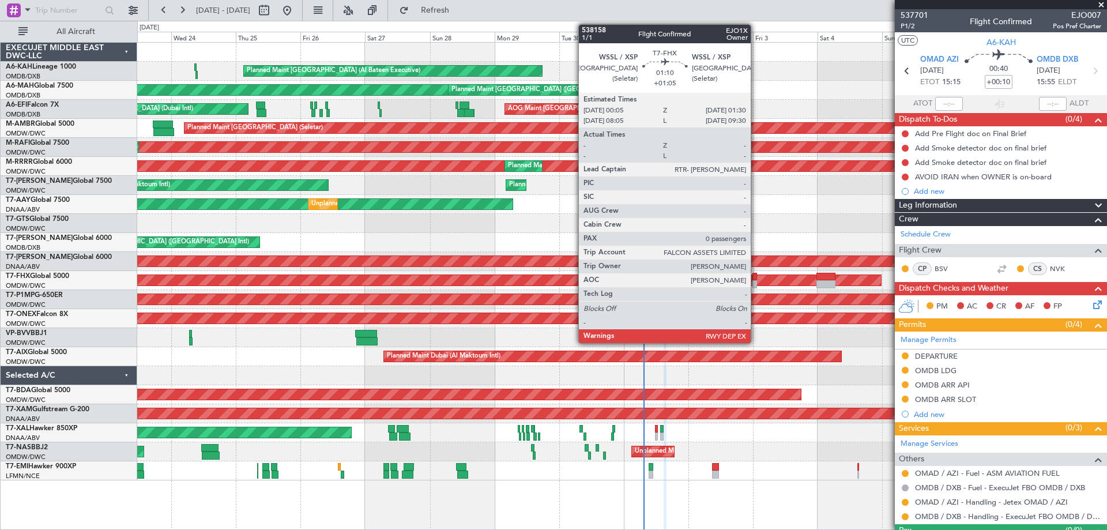
click at [756, 280] on div at bounding box center [754, 277] width 4 height 8
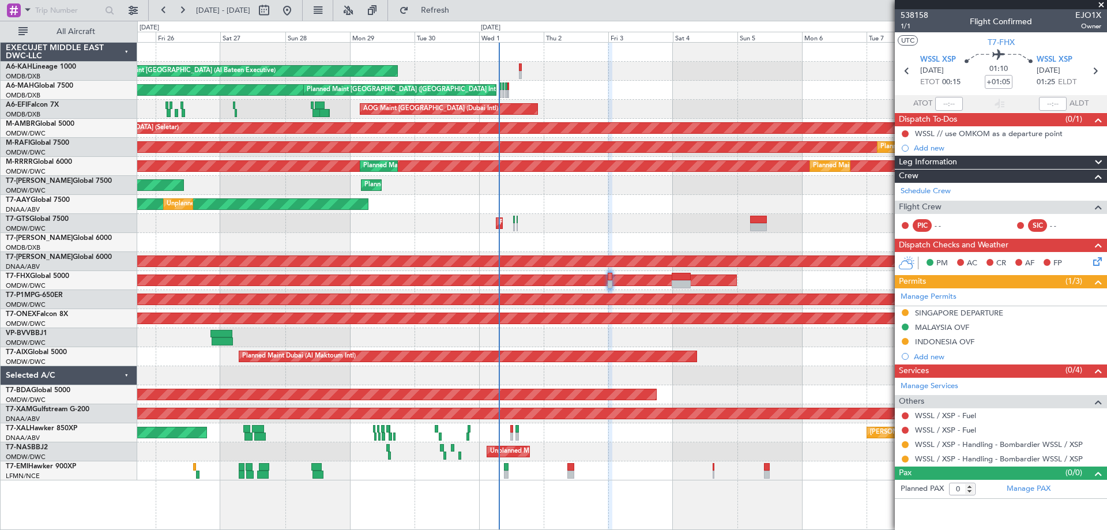
click at [625, 189] on div "Planned Maint Dubai (Al Maktoum Intl) Planned Maint [GEOGRAPHIC_DATA] (Al Makto…" at bounding box center [621, 185] width 969 height 19
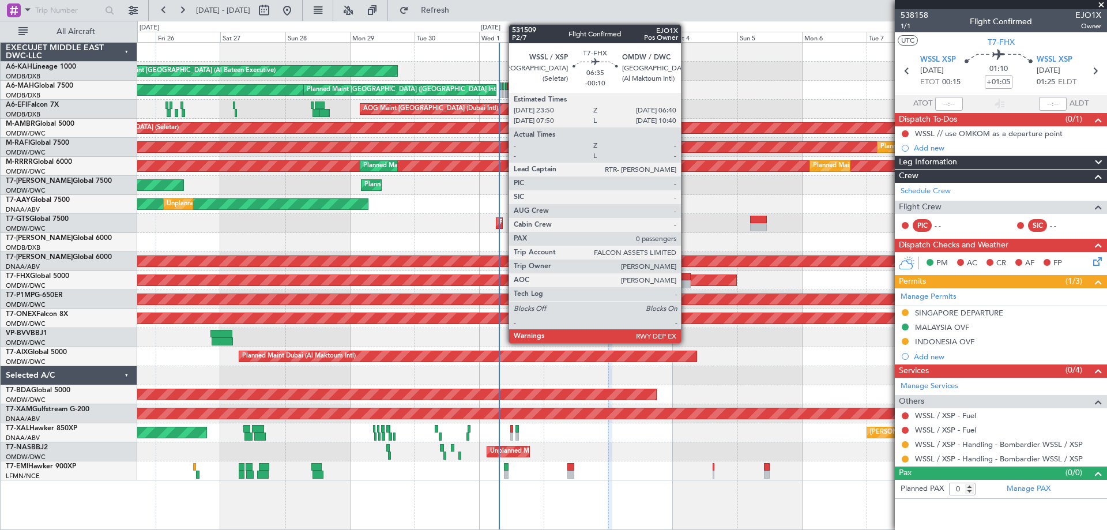
click at [686, 280] on div at bounding box center [681, 284] width 18 height 8
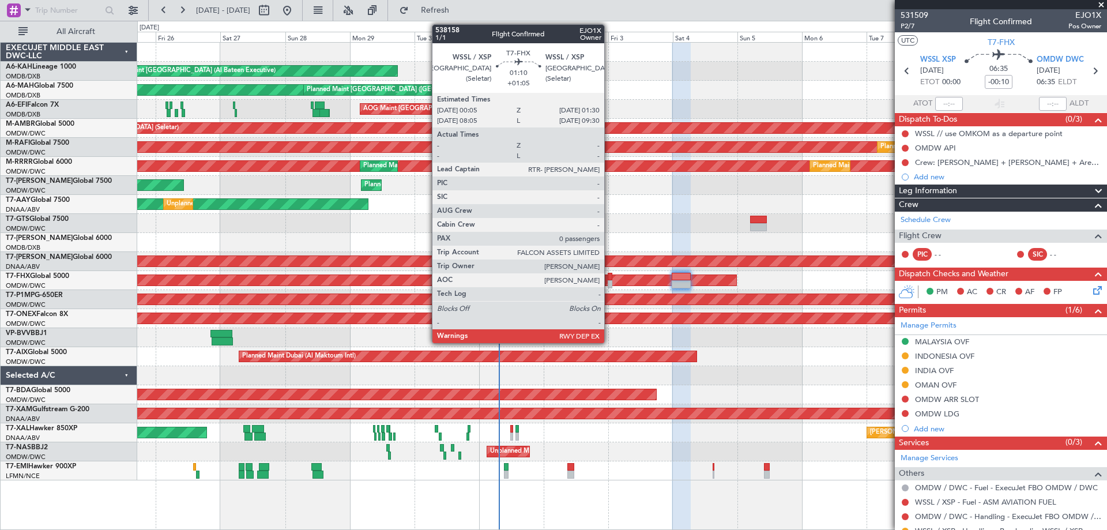
click at [609, 283] on div at bounding box center [610, 284] width 4 height 8
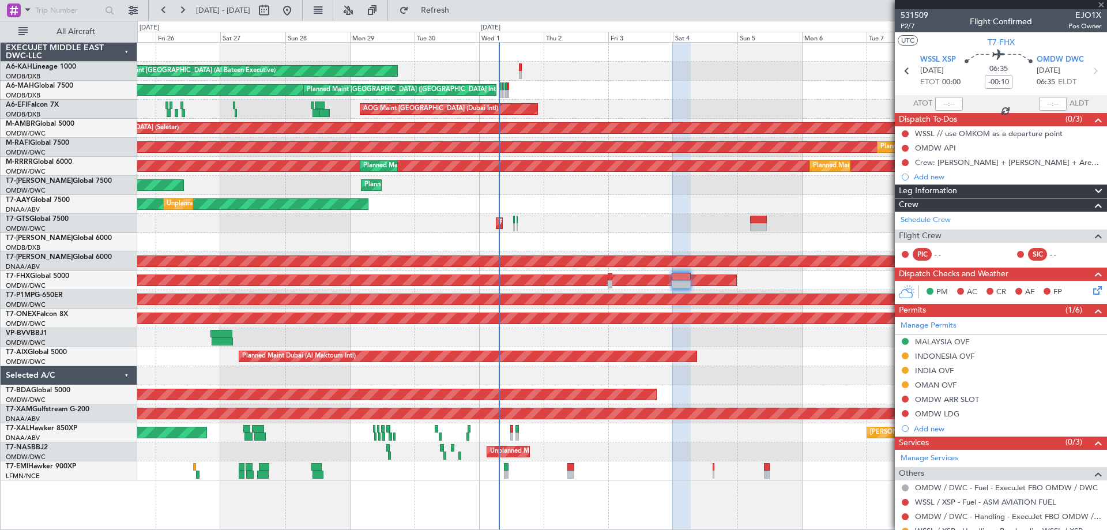
type input "+01:05"
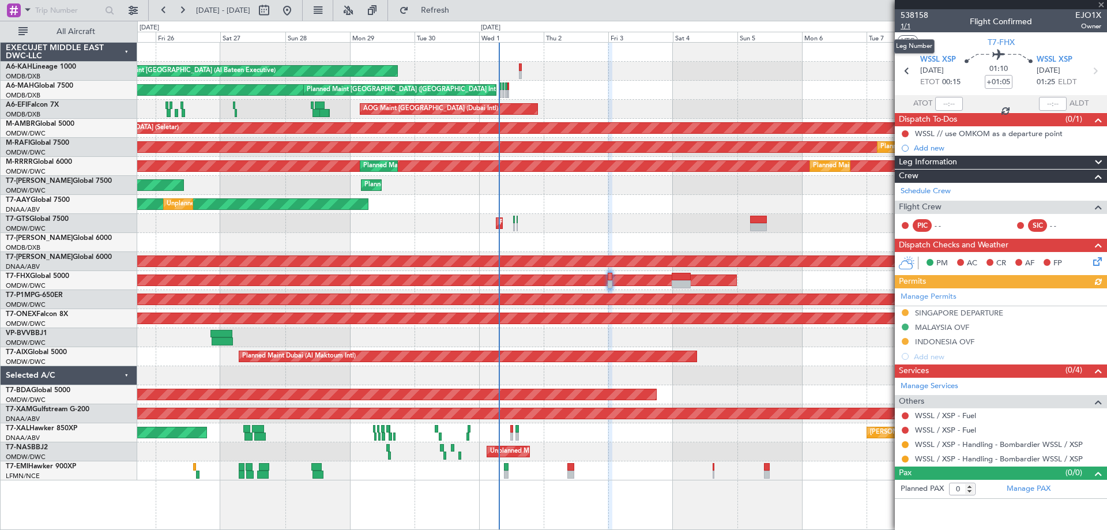
click at [907, 26] on span "1/1" at bounding box center [914, 26] width 28 height 10
click at [615, 224] on div "Planned Maint Dubai (Al Maktoum Intl)" at bounding box center [621, 223] width 969 height 19
click at [459, 7] on span "Refresh" at bounding box center [435, 10] width 48 height 8
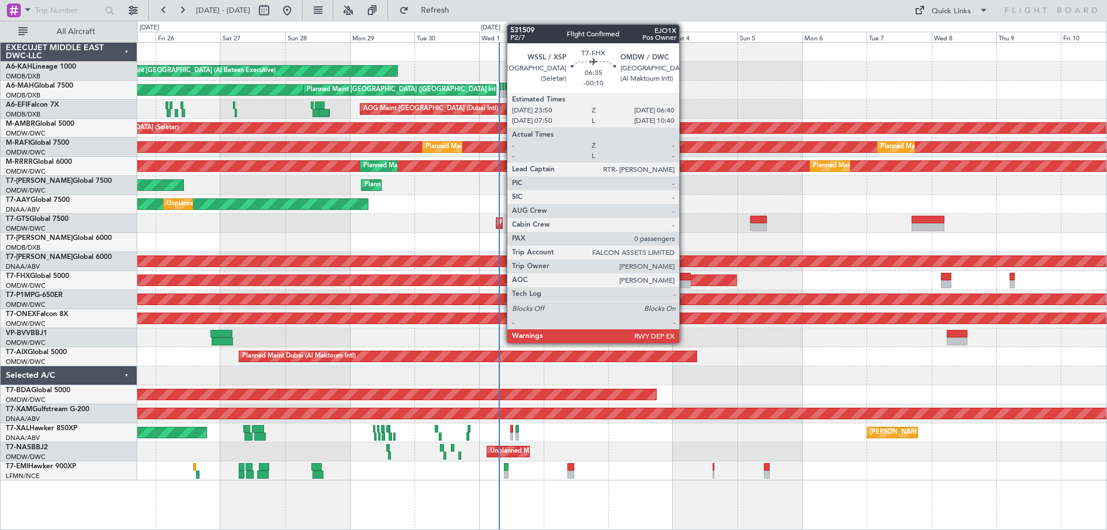
click at [684, 278] on div at bounding box center [681, 277] width 18 height 8
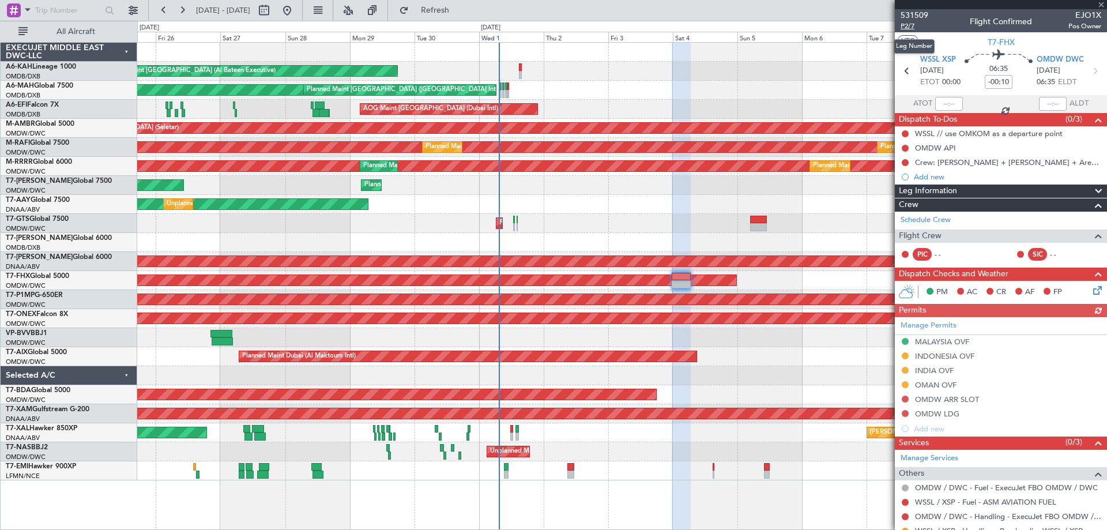
click at [911, 27] on span "P2/7" at bounding box center [914, 26] width 28 height 10
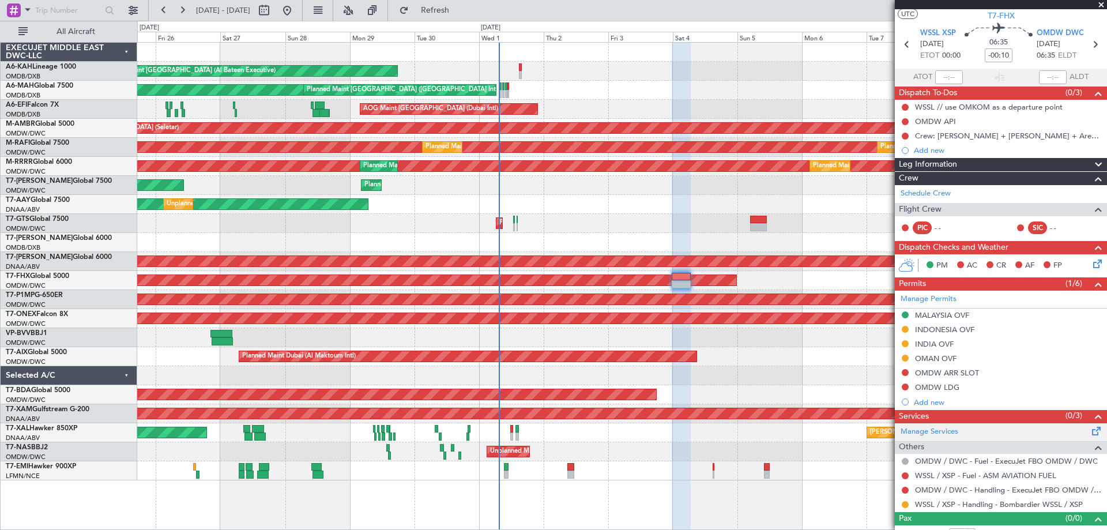
scroll to position [40, 0]
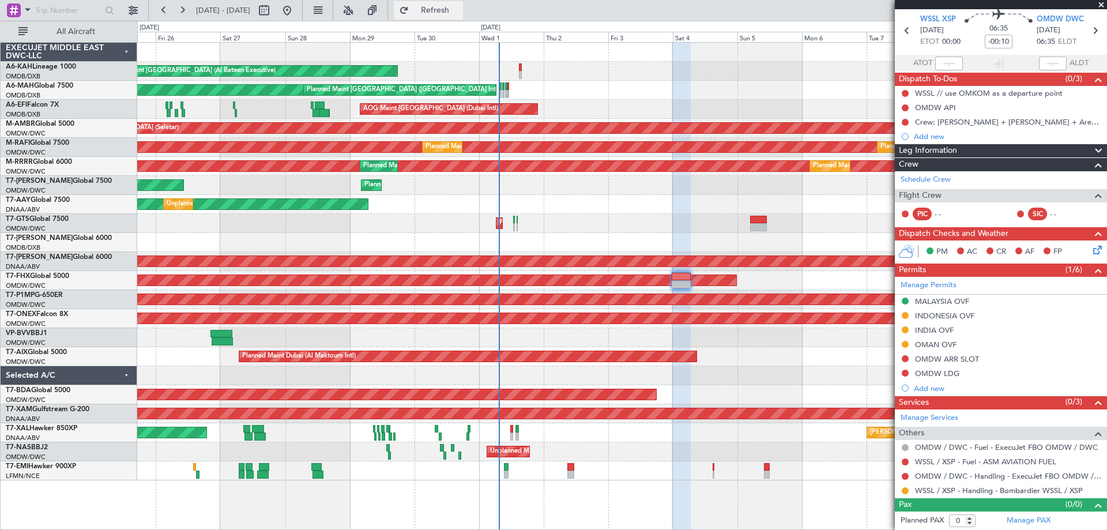
click at [459, 6] on span "Refresh" at bounding box center [435, 10] width 48 height 8
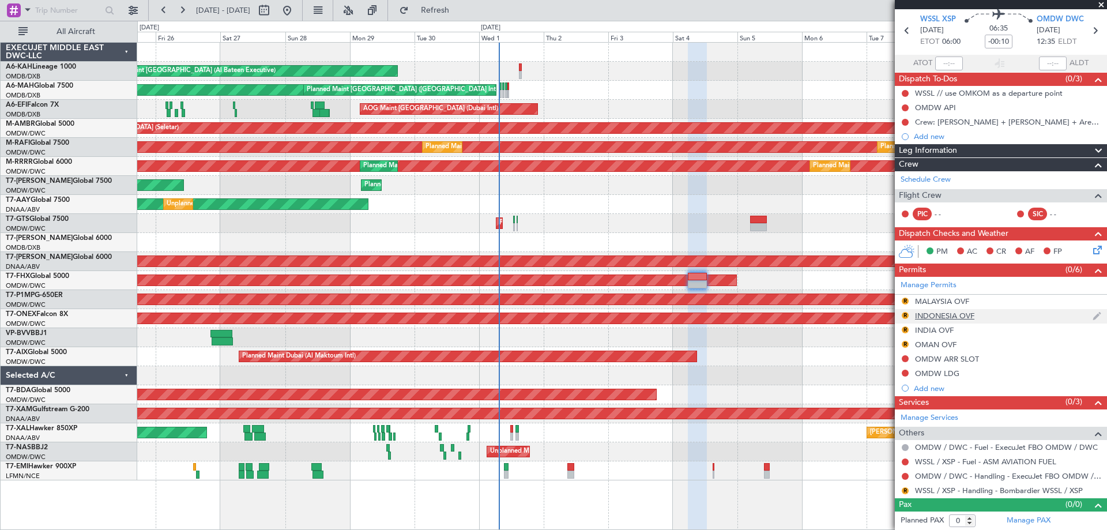
click at [910, 317] on div "R INDONESIA OVF" at bounding box center [1001, 316] width 212 height 14
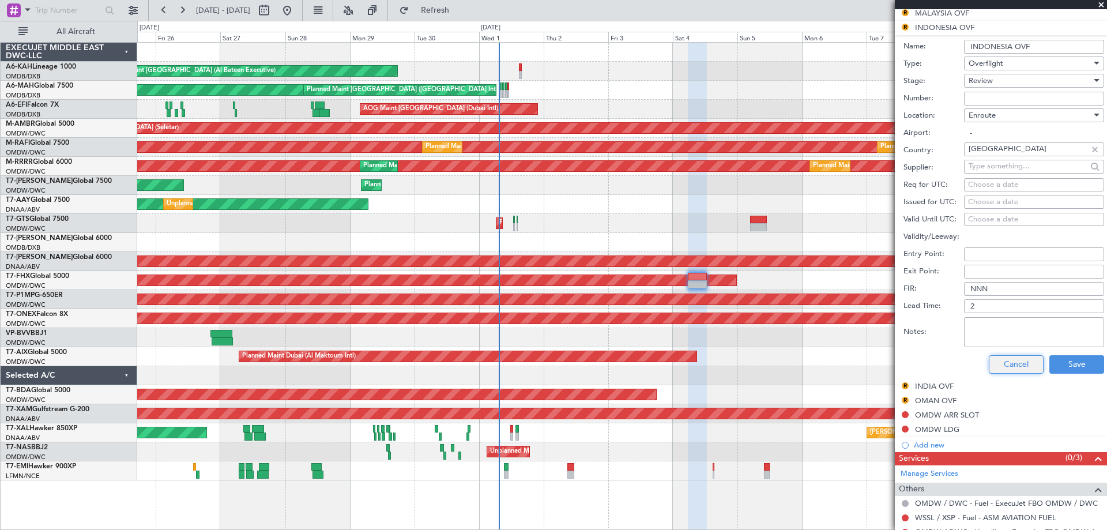
click at [1013, 360] on button "Cancel" at bounding box center [1016, 364] width 55 height 18
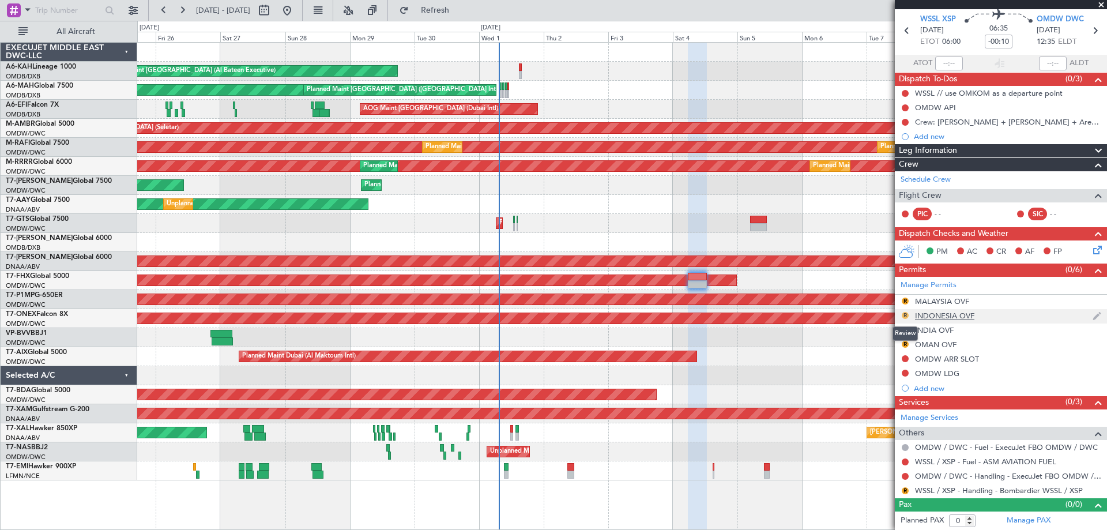
click at [906, 314] on button "R" at bounding box center [905, 315] width 7 height 7
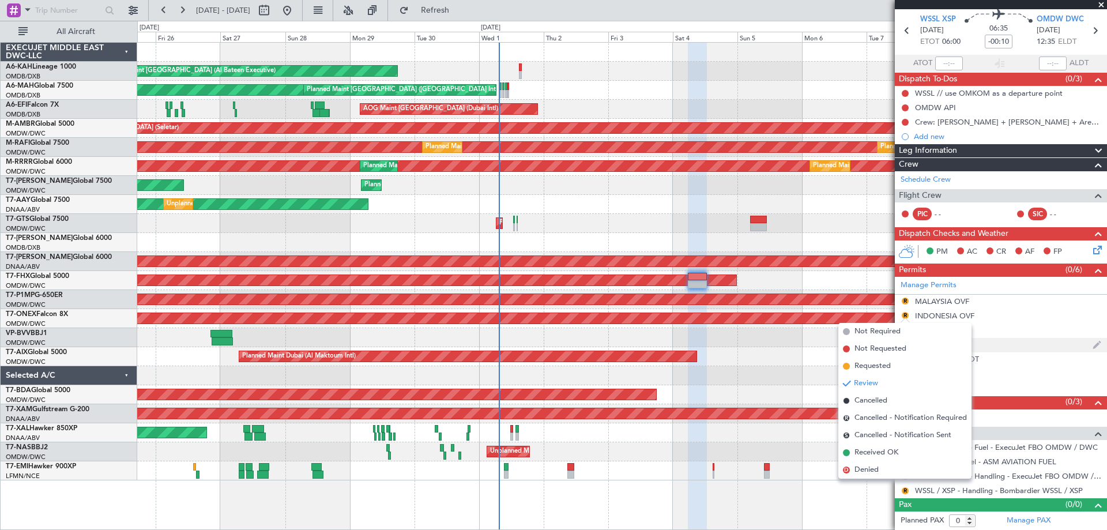
drag, startPoint x: 872, startPoint y: 366, endPoint x: 909, endPoint y: 339, distance: 45.3
click at [872, 365] on span "Requested" at bounding box center [872, 366] width 36 height 12
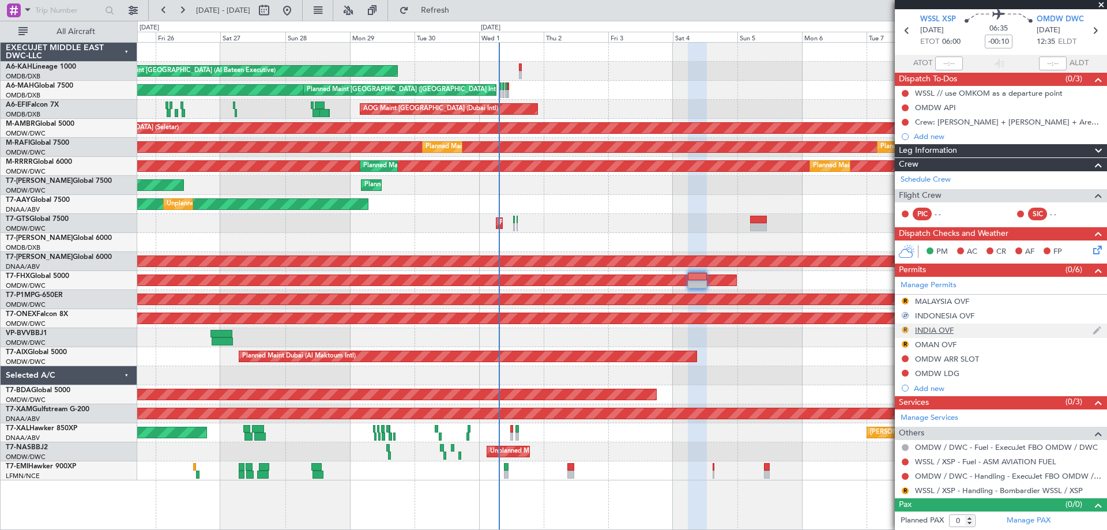
click at [904, 327] on button "R" at bounding box center [905, 329] width 7 height 7
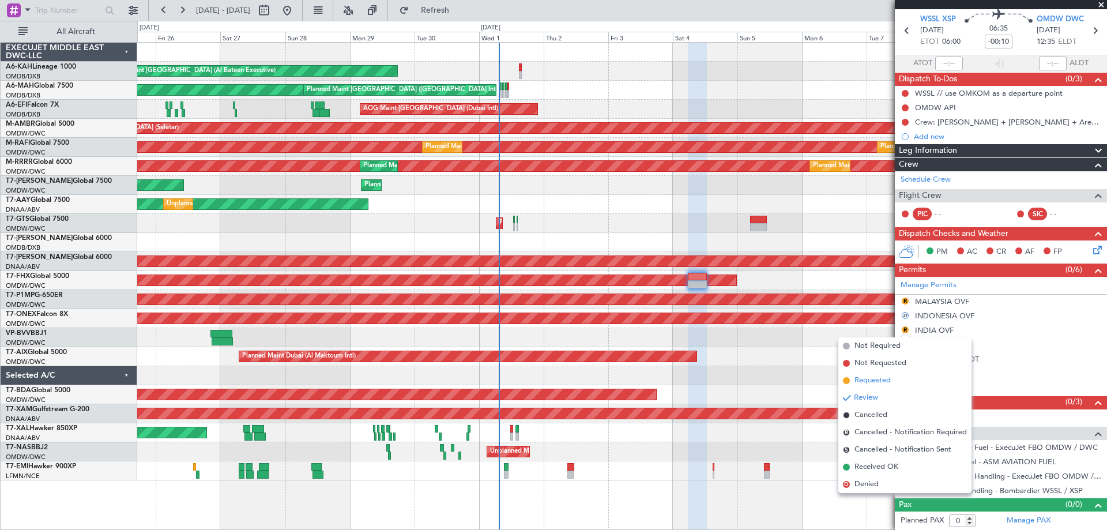
click at [869, 373] on li "Requested" at bounding box center [904, 380] width 133 height 17
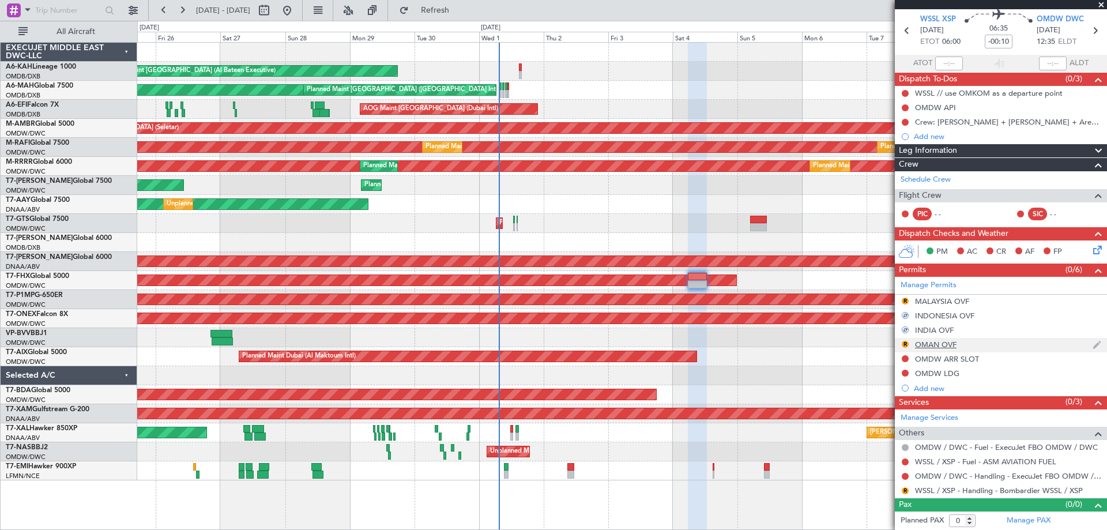
click at [909, 343] on div "R" at bounding box center [904, 344] width 9 height 9
click at [902, 344] on button "R" at bounding box center [905, 344] width 7 height 7
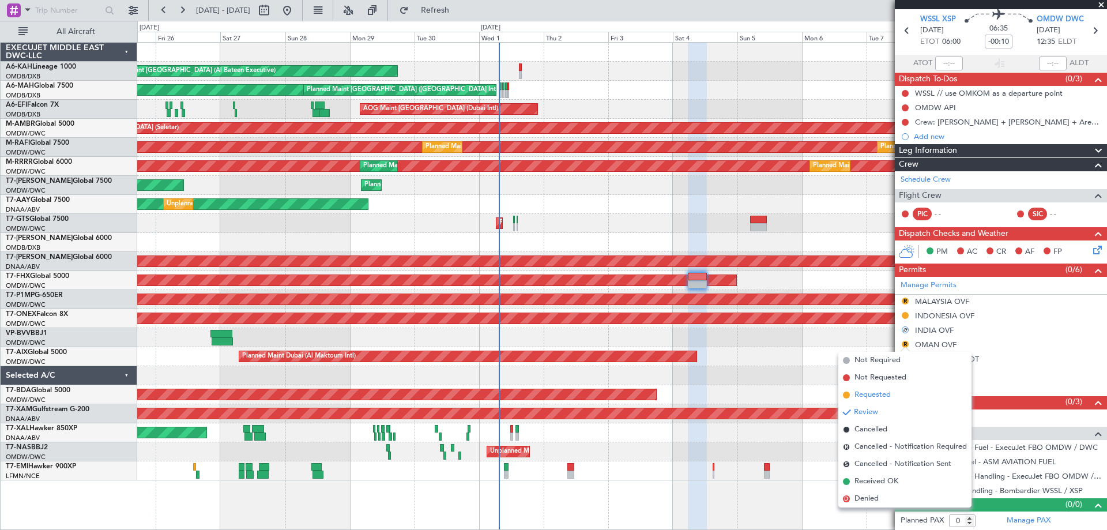
click at [868, 395] on span "Requested" at bounding box center [872, 395] width 36 height 12
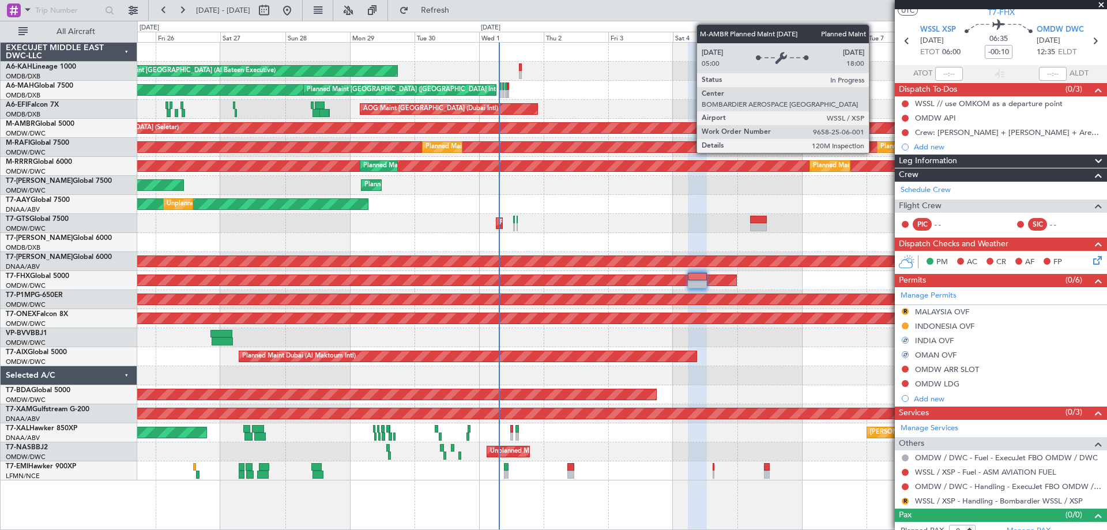
scroll to position [0, 0]
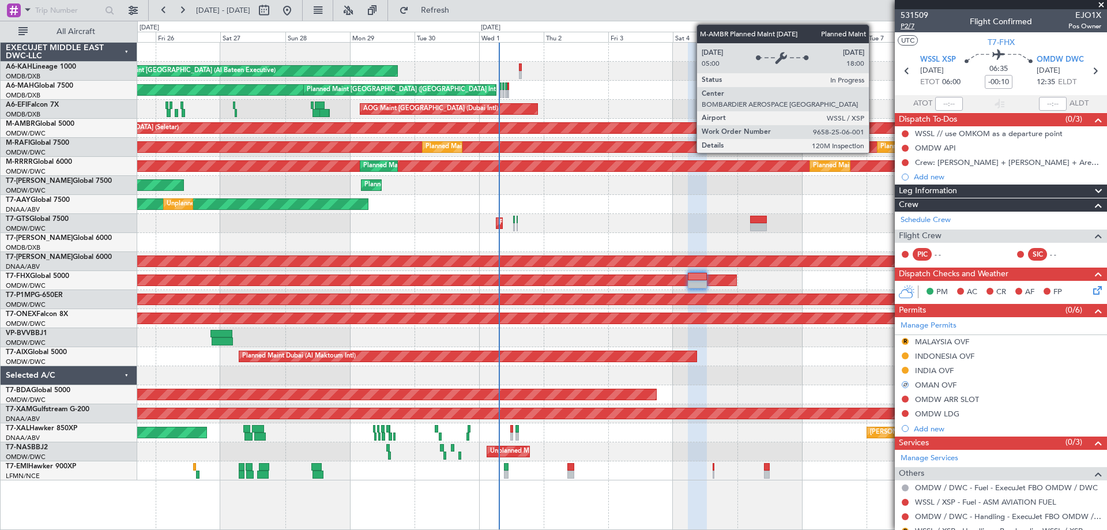
click at [912, 27] on span "P2/7" at bounding box center [914, 26] width 28 height 10
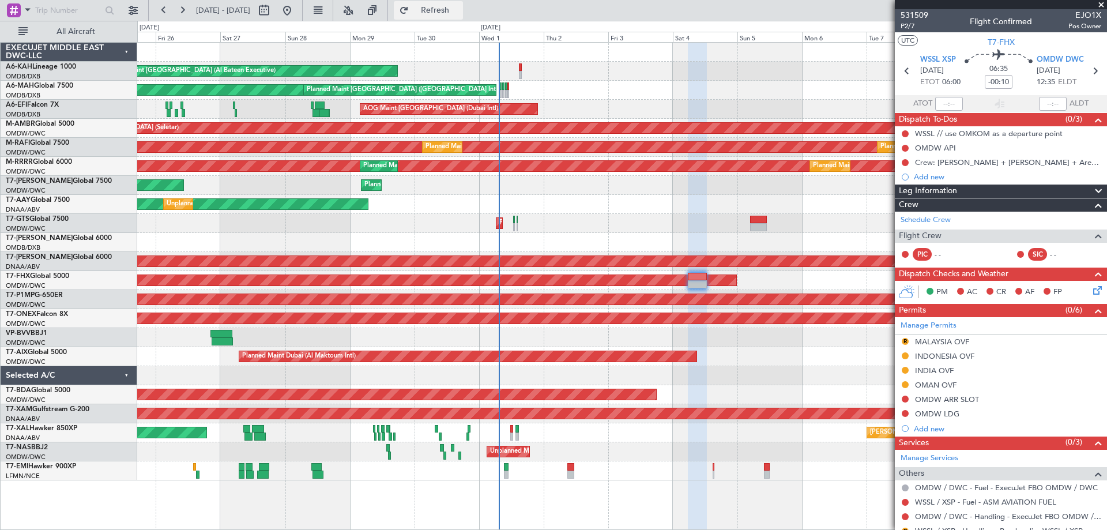
click at [459, 6] on span "Refresh" at bounding box center [435, 10] width 48 height 8
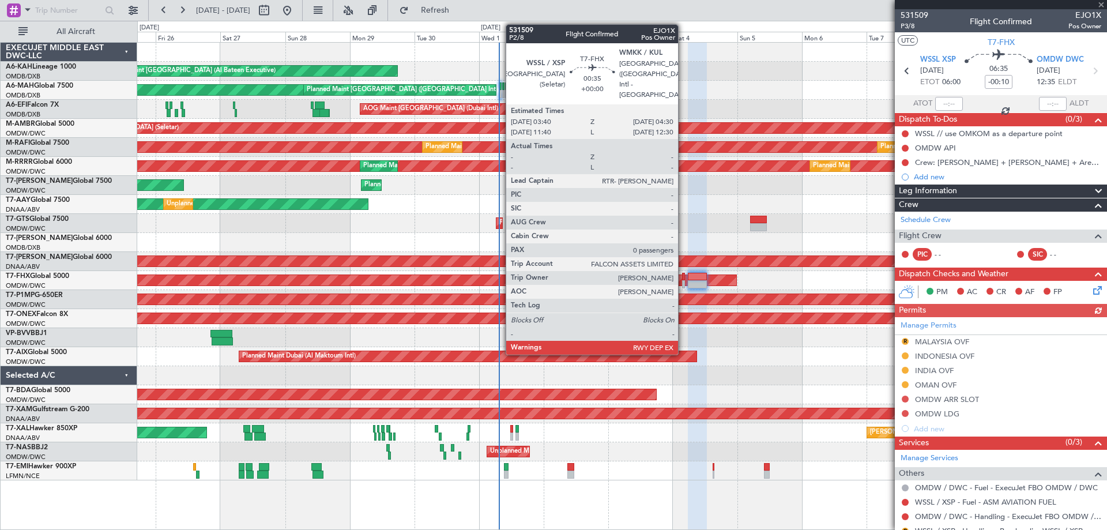
click at [683, 276] on div at bounding box center [683, 277] width 2 height 8
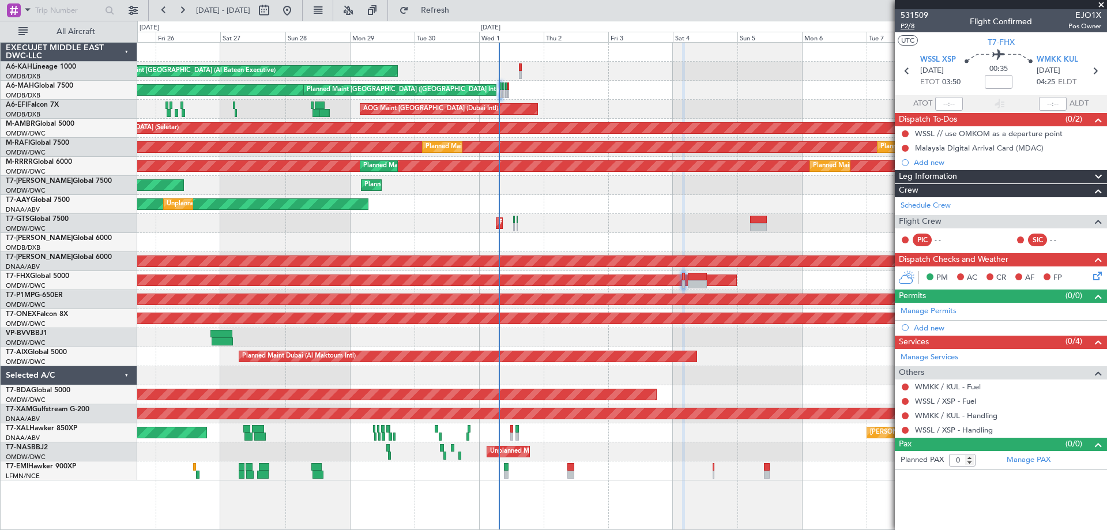
click at [912, 28] on span "P2/8" at bounding box center [914, 26] width 28 height 10
click at [459, 13] on span "Refresh" at bounding box center [435, 10] width 48 height 8
click at [459, 12] on span "Refresh" at bounding box center [435, 10] width 48 height 8
click at [444, 2] on button "Refresh" at bounding box center [428, 10] width 69 height 18
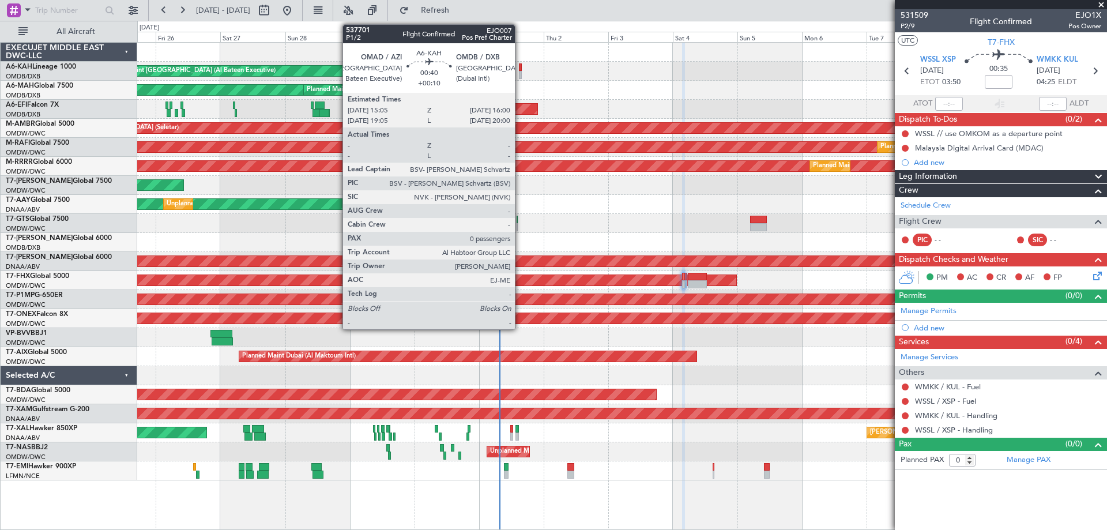
click at [520, 71] on div at bounding box center [520, 75] width 3 height 8
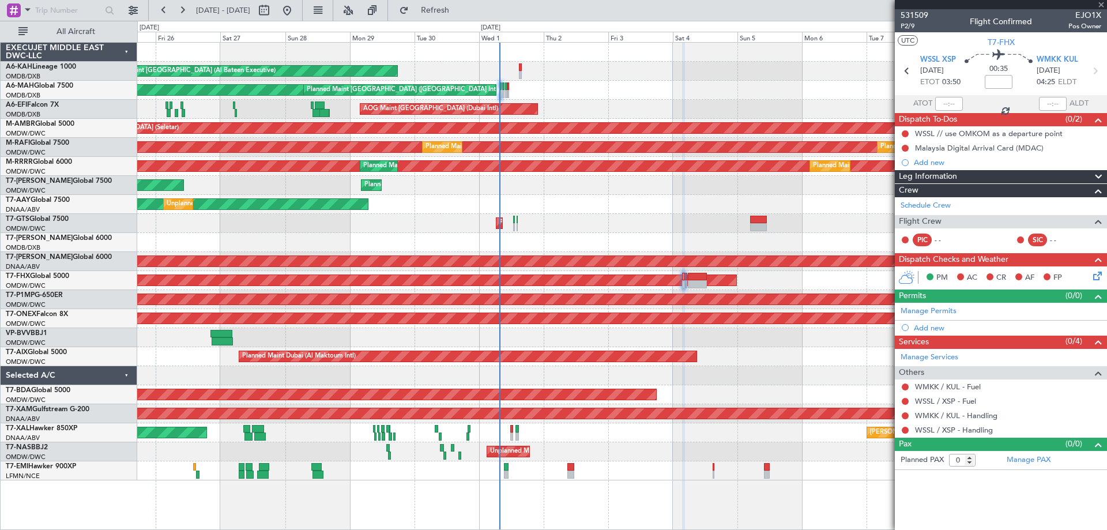
type input "+00:10"
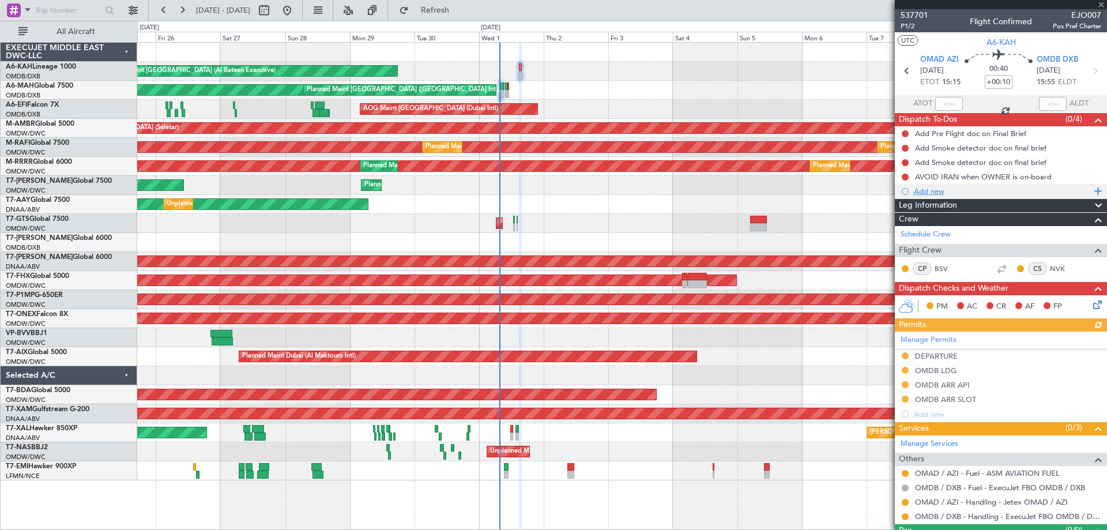
click at [951, 194] on div "Add new" at bounding box center [1002, 191] width 177 height 10
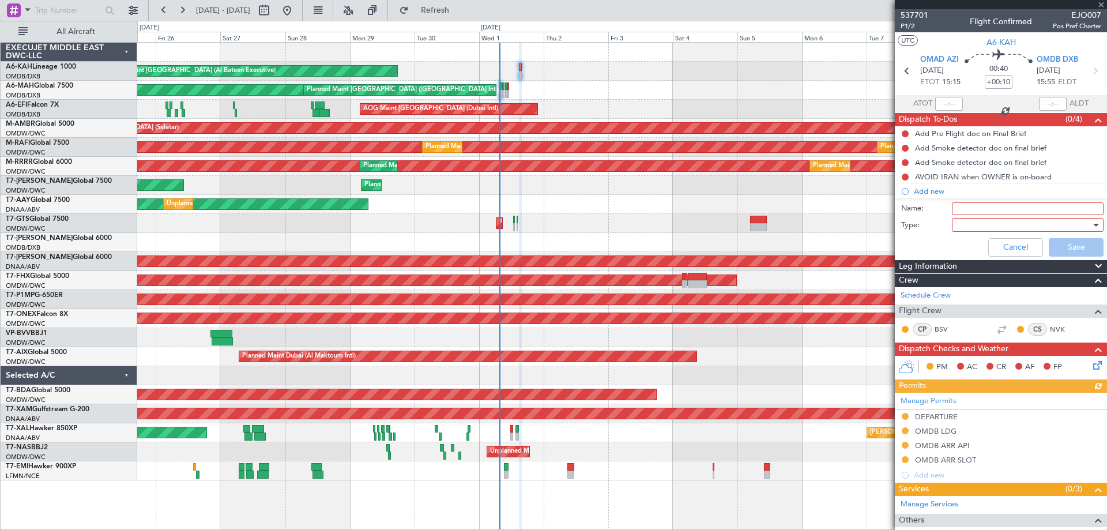
click at [974, 205] on input "Name:" at bounding box center [1028, 208] width 152 height 13
type input "Fuel 4000 lbs"
click at [992, 223] on div at bounding box center [1023, 224] width 134 height 17
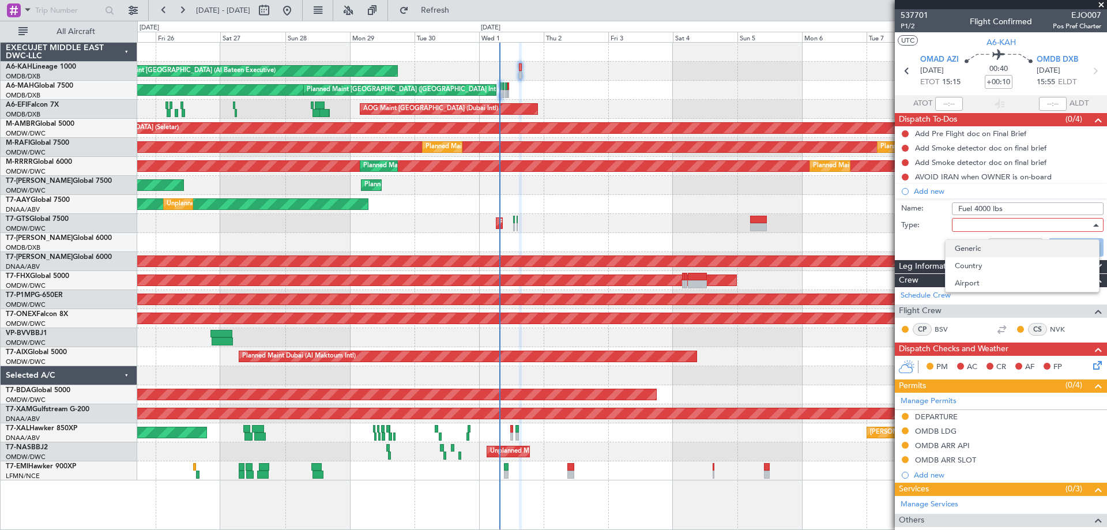
click at [971, 246] on span "Generic" at bounding box center [1022, 248] width 135 height 17
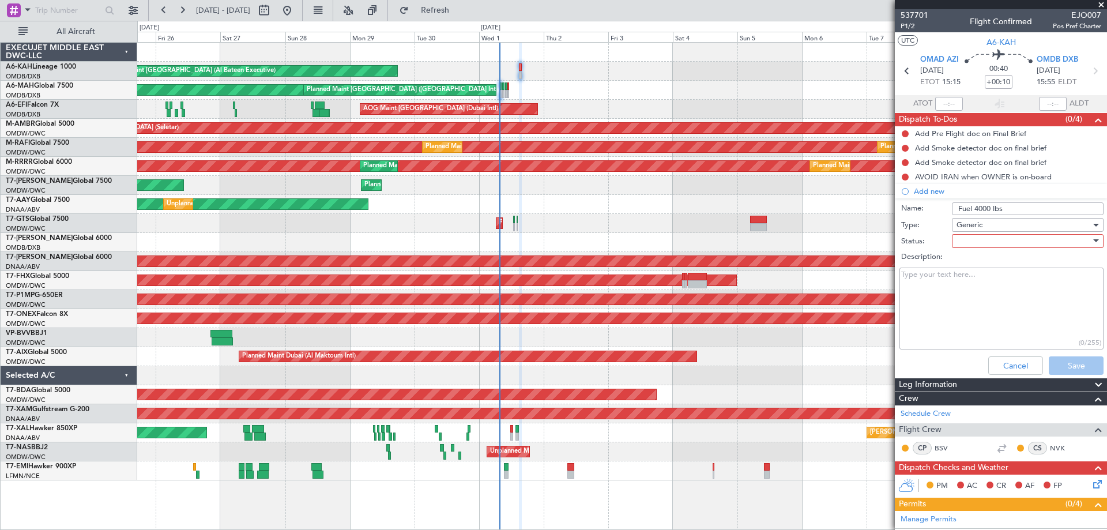
click at [998, 246] on div at bounding box center [1023, 240] width 134 height 17
click at [985, 261] on span "Not Started" at bounding box center [1022, 263] width 135 height 17
click at [1080, 372] on button "Save" at bounding box center [1076, 365] width 55 height 18
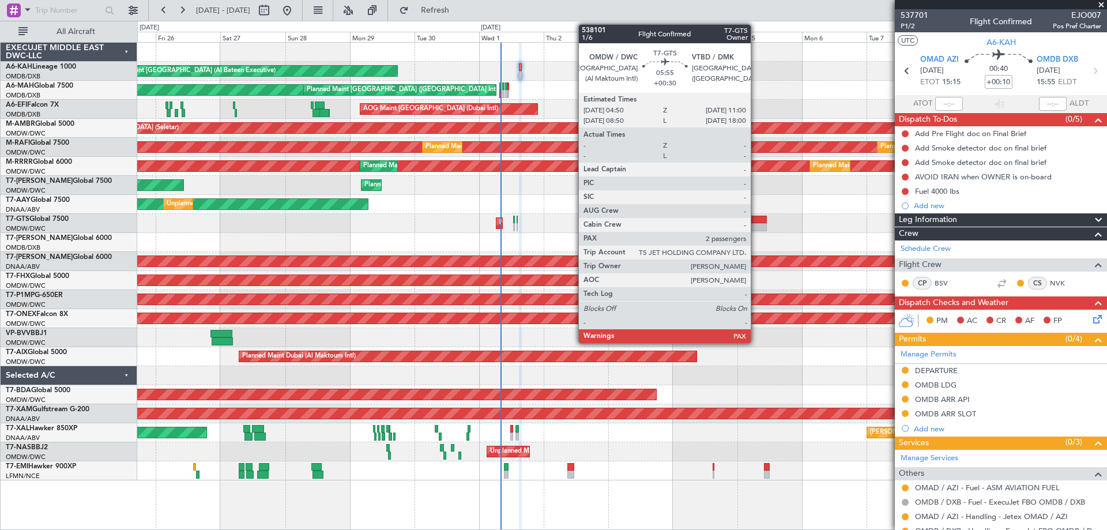
click at [756, 227] on div at bounding box center [758, 227] width 17 height 8
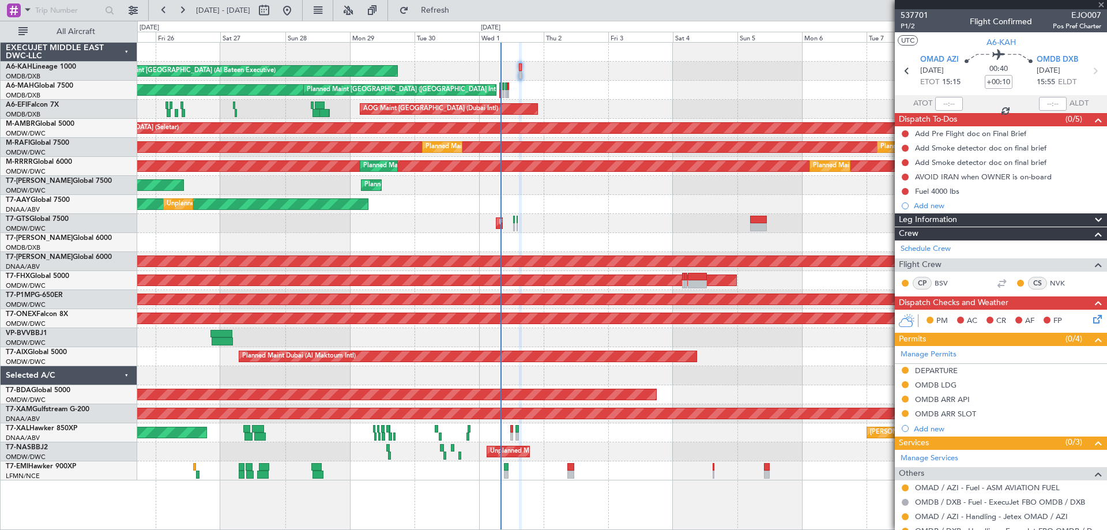
type input "+00:30"
type input "2"
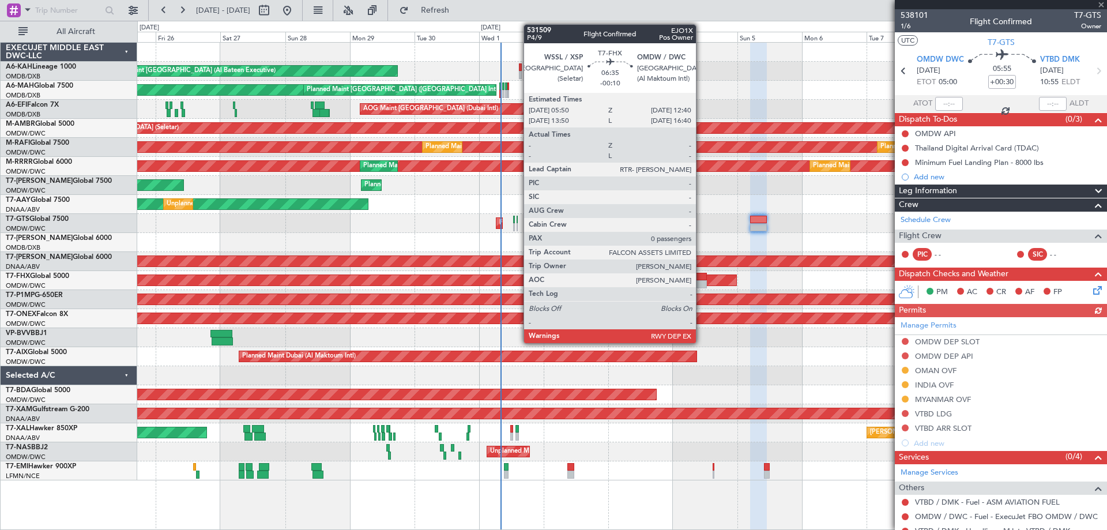
click at [701, 280] on div at bounding box center [697, 277] width 18 height 8
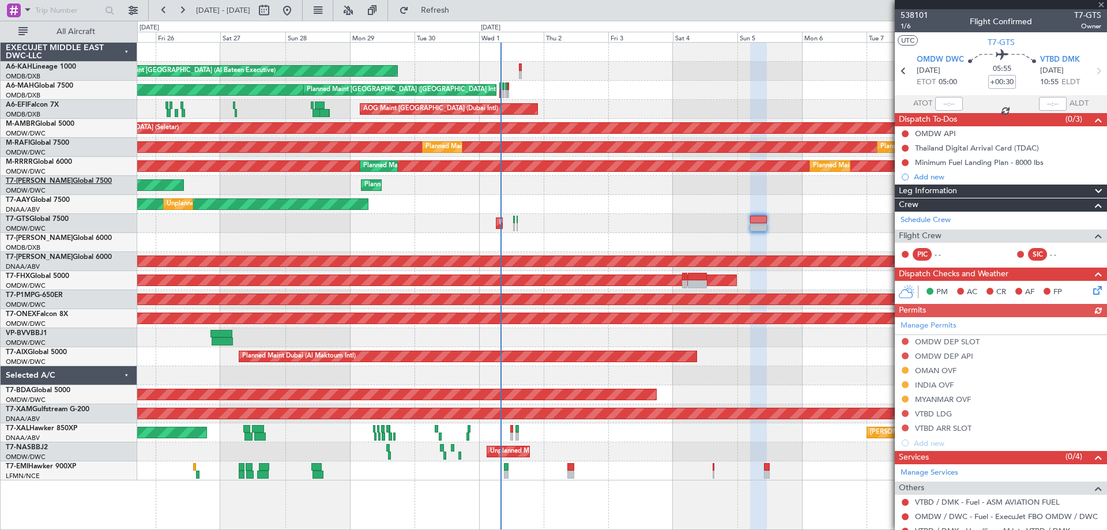
type input "-00:10"
type input "0"
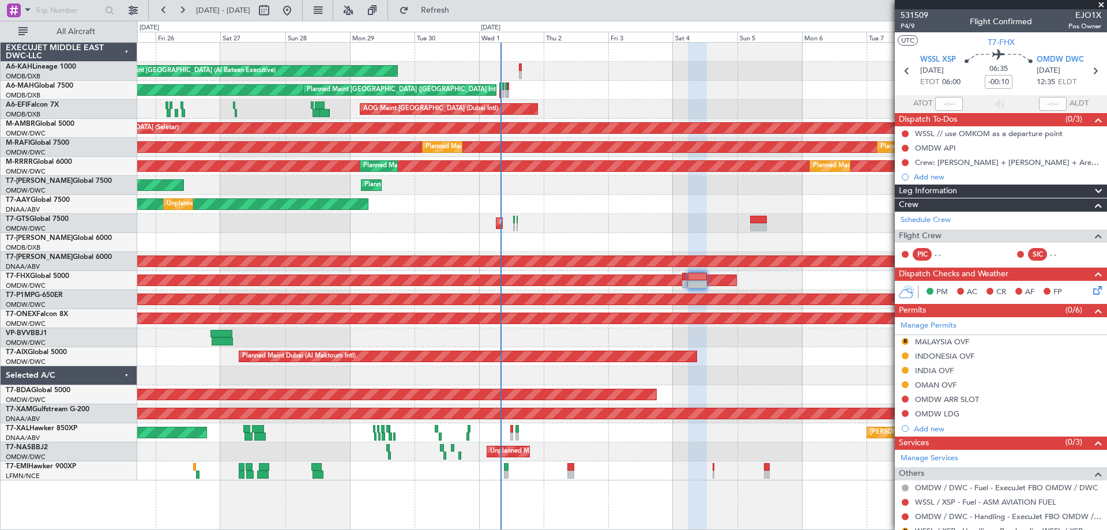
click at [937, 372] on div "INDIA OVF" at bounding box center [934, 370] width 39 height 10
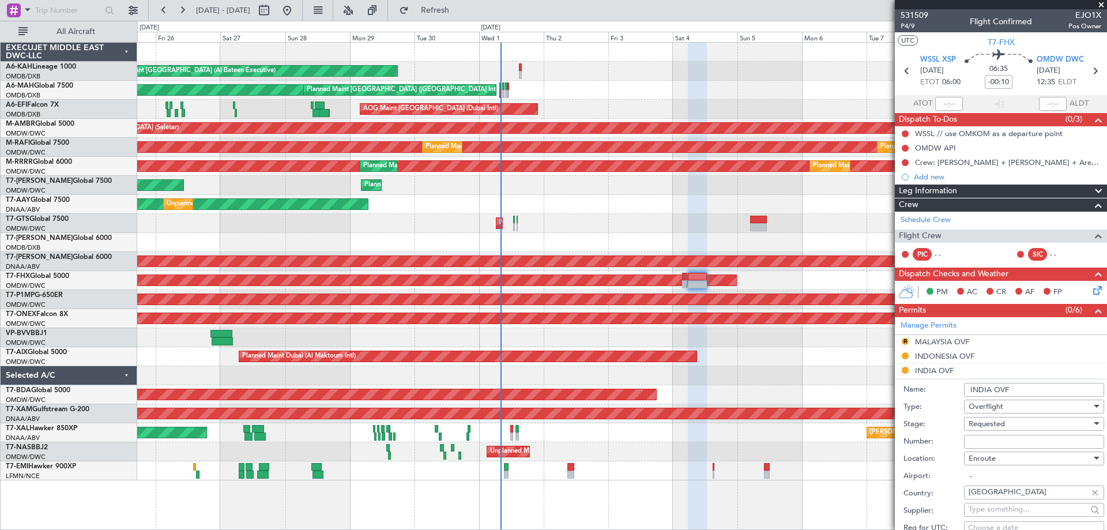
click at [977, 440] on input "Number:" at bounding box center [1034, 442] width 140 height 14
paste input "YA/N/0153/10/01"
type input "YA/N/0153/10/01"
click at [976, 427] on span "Requested" at bounding box center [986, 424] width 36 height 10
drag, startPoint x: 997, startPoint y: 512, endPoint x: 1007, endPoint y: 486, distance: 27.7
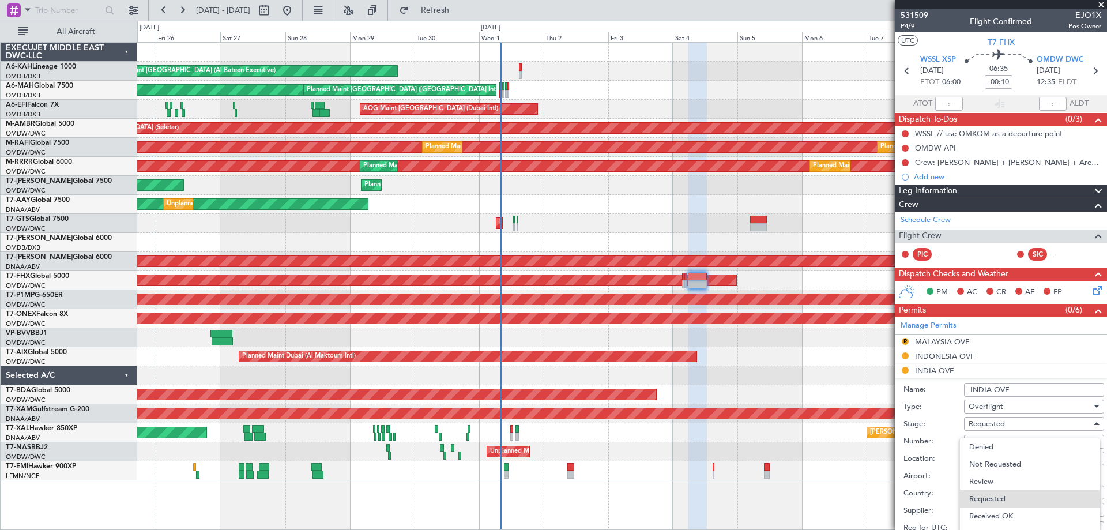
click at [997, 512] on span "Received OK" at bounding box center [1029, 515] width 121 height 17
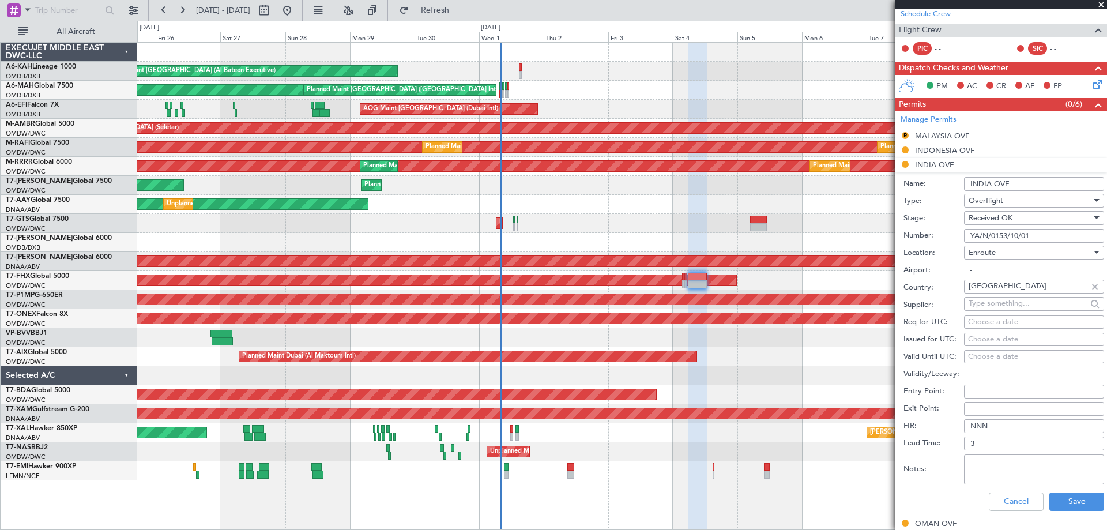
scroll to position [231, 0]
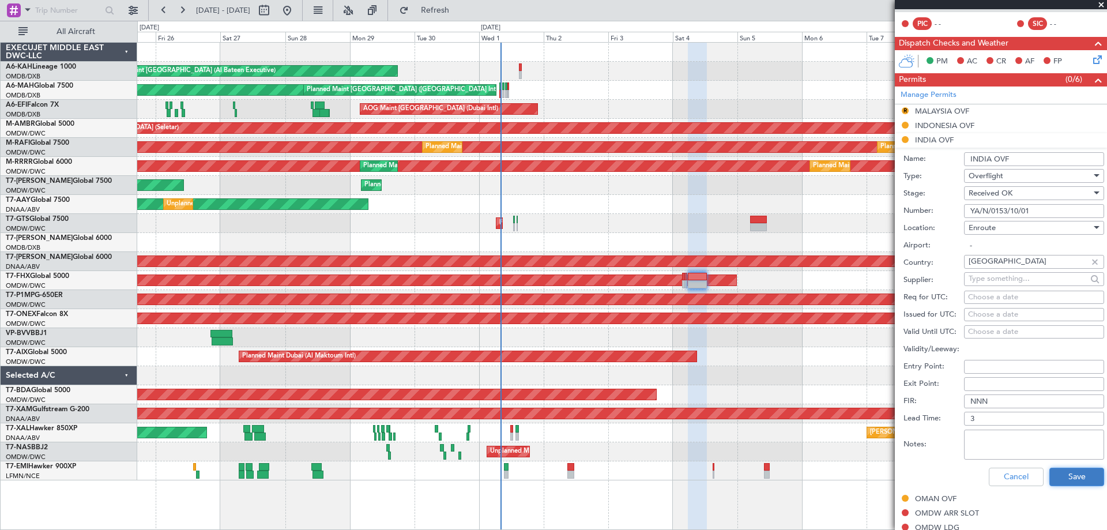
click at [1075, 474] on button "Save" at bounding box center [1076, 477] width 55 height 18
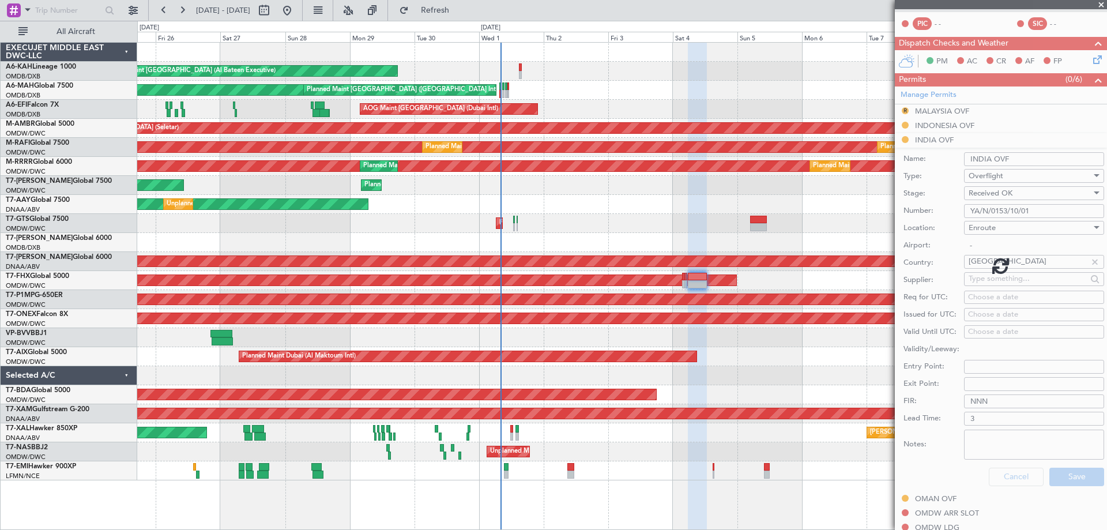
scroll to position [40, 0]
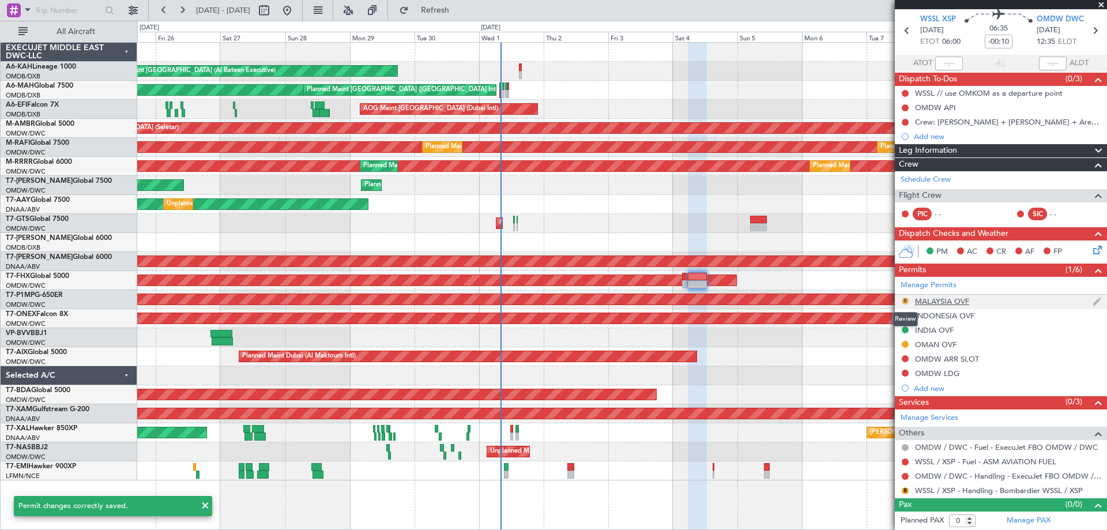
click at [906, 299] on button "R" at bounding box center [905, 300] width 7 height 7
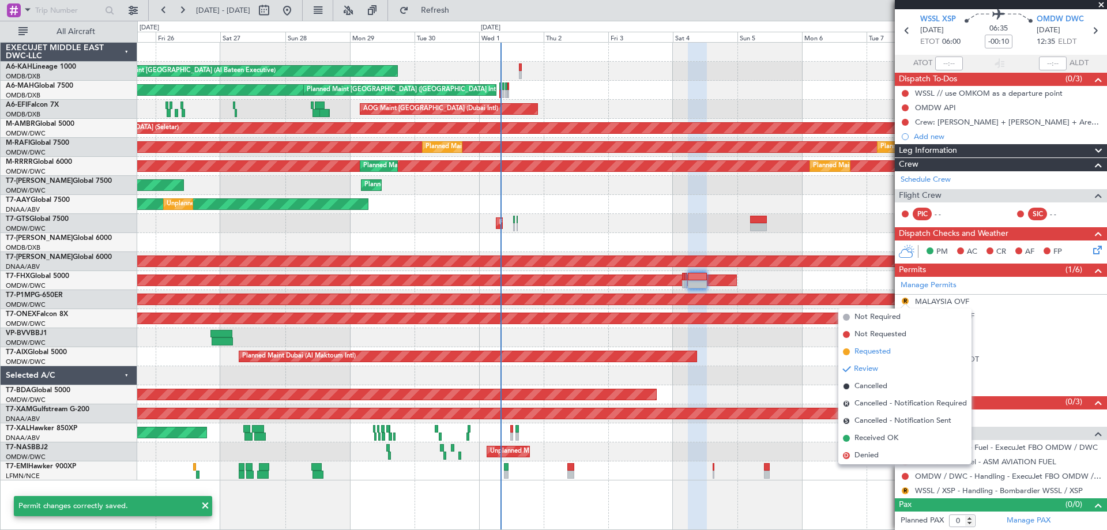
click at [869, 350] on span "Requested" at bounding box center [872, 352] width 36 height 12
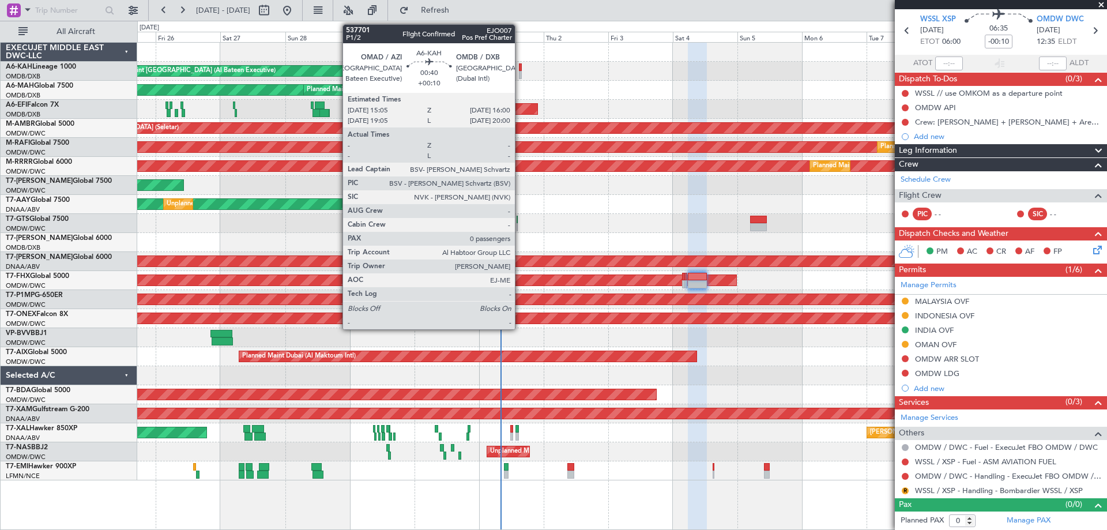
click at [520, 70] on div at bounding box center [520, 67] width 3 height 8
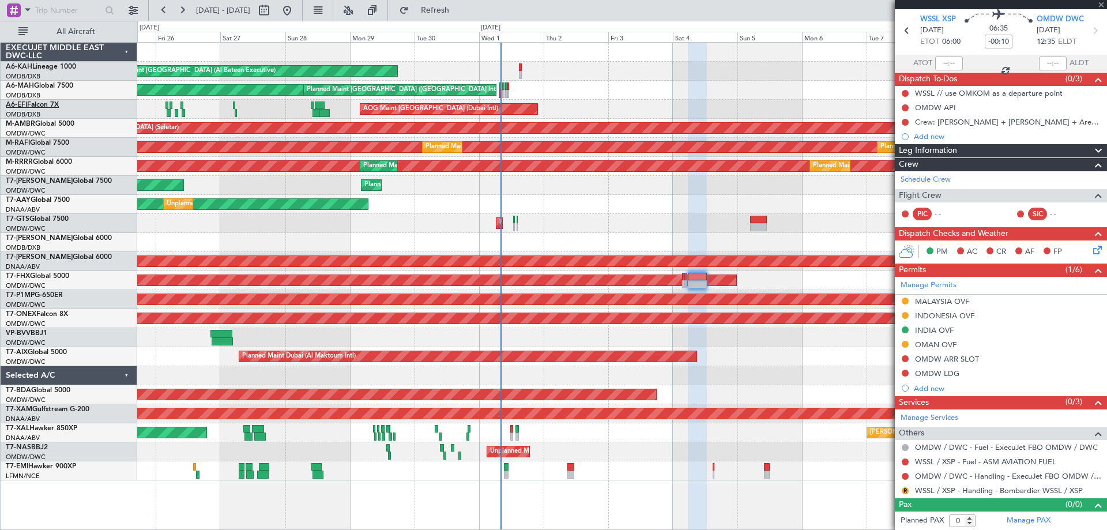
type input "+00:10"
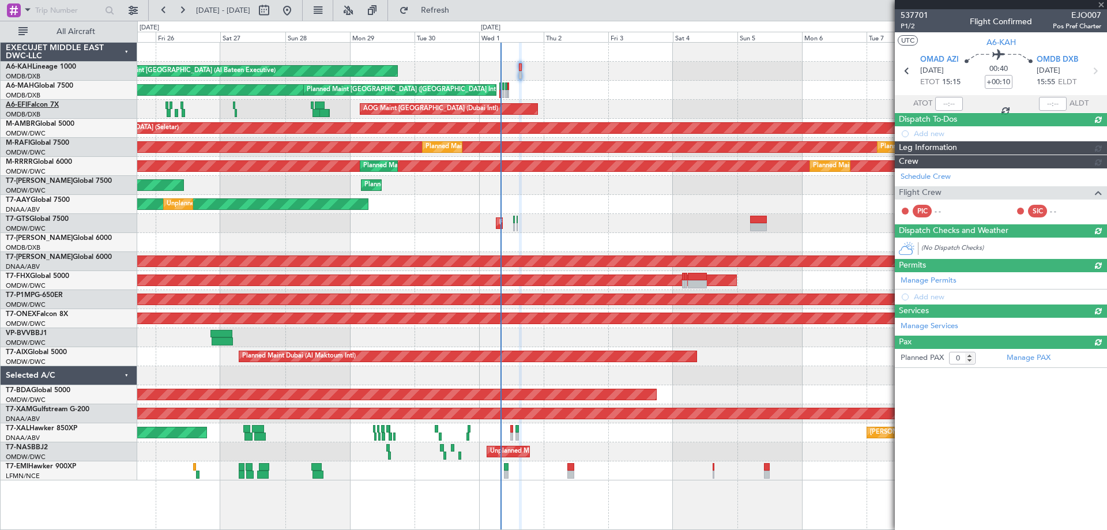
scroll to position [0, 0]
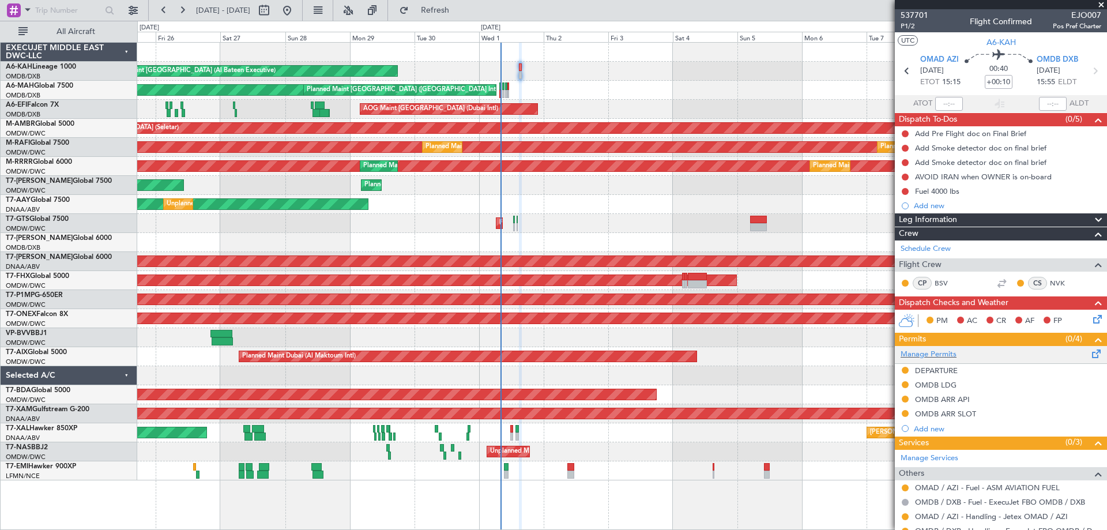
drag, startPoint x: 943, startPoint y: 371, endPoint x: 962, endPoint y: 360, distance: 22.2
click at [943, 370] on div "DEPARTURE" at bounding box center [936, 370] width 43 height 10
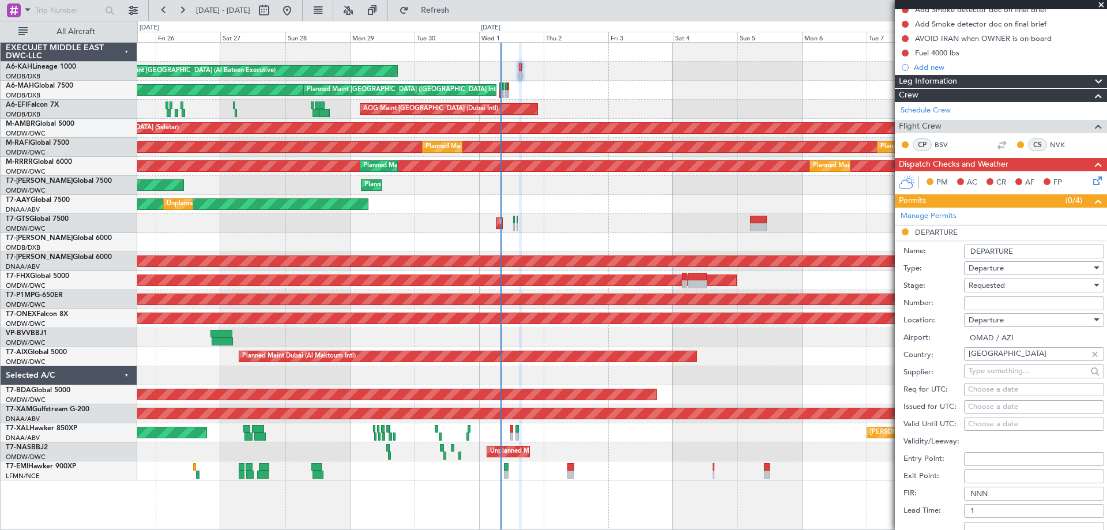
scroll to position [173, 0]
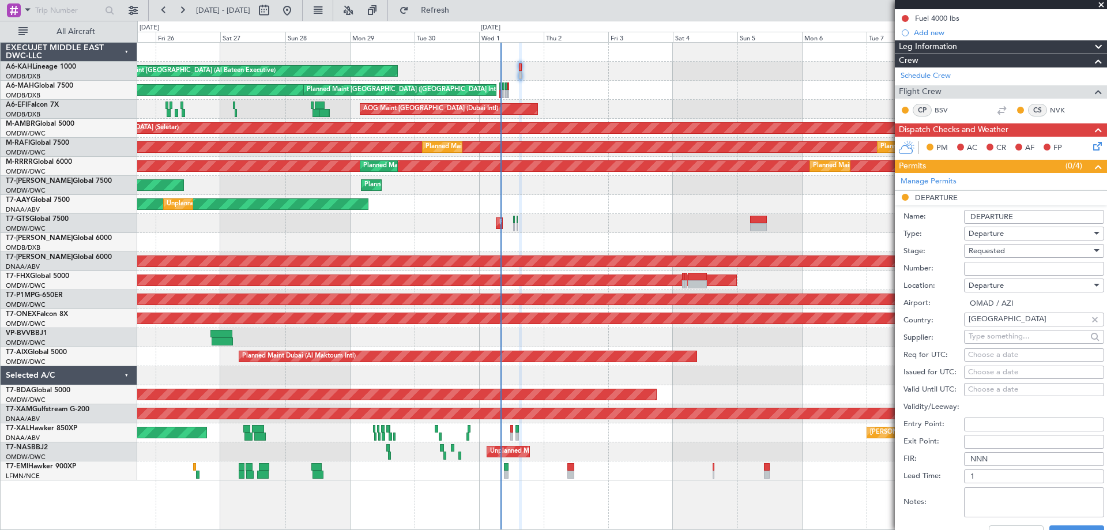
click at [985, 265] on input "Number:" at bounding box center [1034, 269] width 140 height 14
paste input "ADAC/AZI/40067/25"
type input "ADAC/AZI/40067/25"
click at [980, 256] on div "Requested" at bounding box center [1029, 250] width 123 height 17
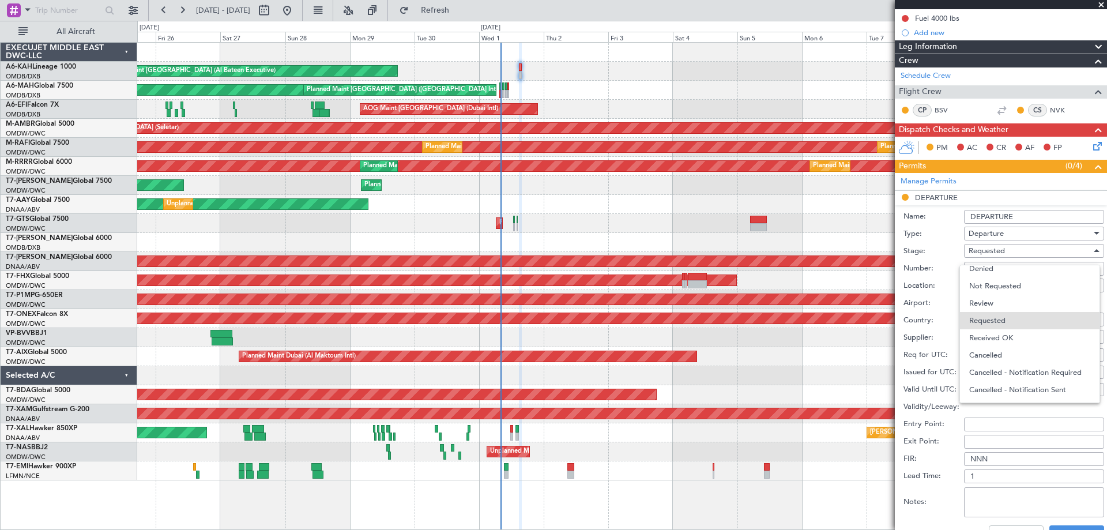
drag, startPoint x: 997, startPoint y: 333, endPoint x: 1003, endPoint y: 326, distance: 9.0
click at [997, 333] on span "Received OK" at bounding box center [1029, 337] width 121 height 17
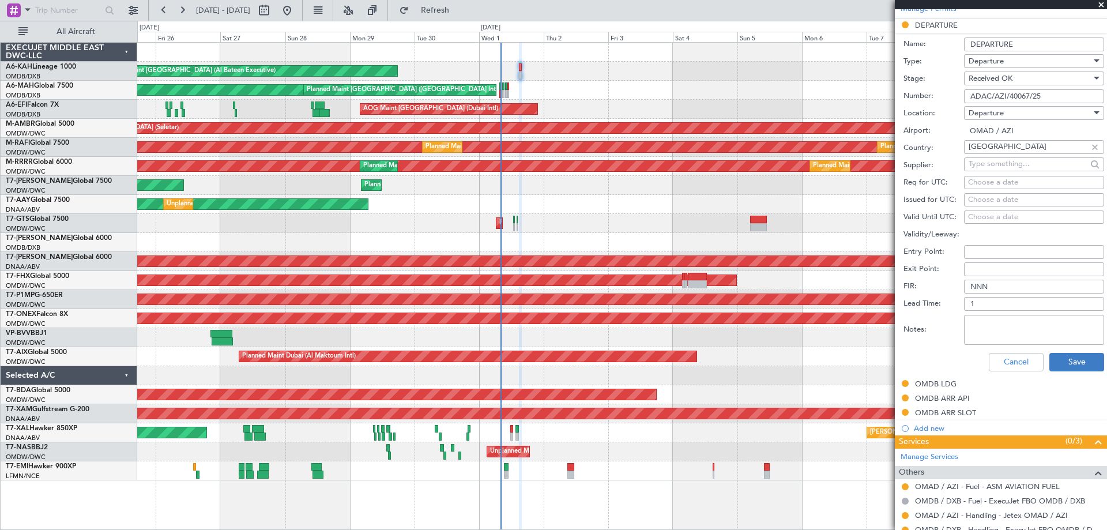
scroll to position [346, 0]
click at [1062, 360] on button "Save" at bounding box center [1076, 361] width 55 height 18
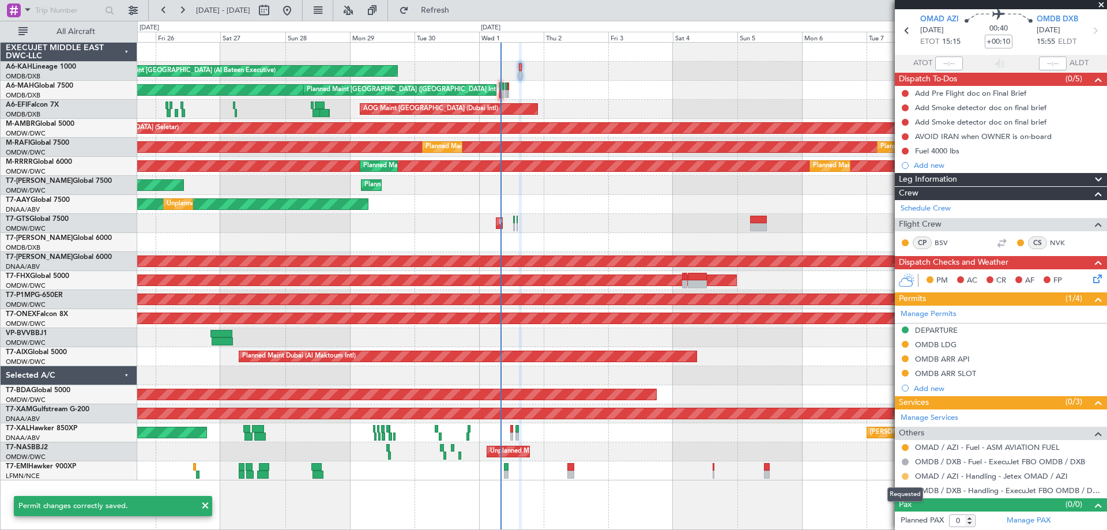
click at [906, 473] on button at bounding box center [905, 476] width 7 height 7
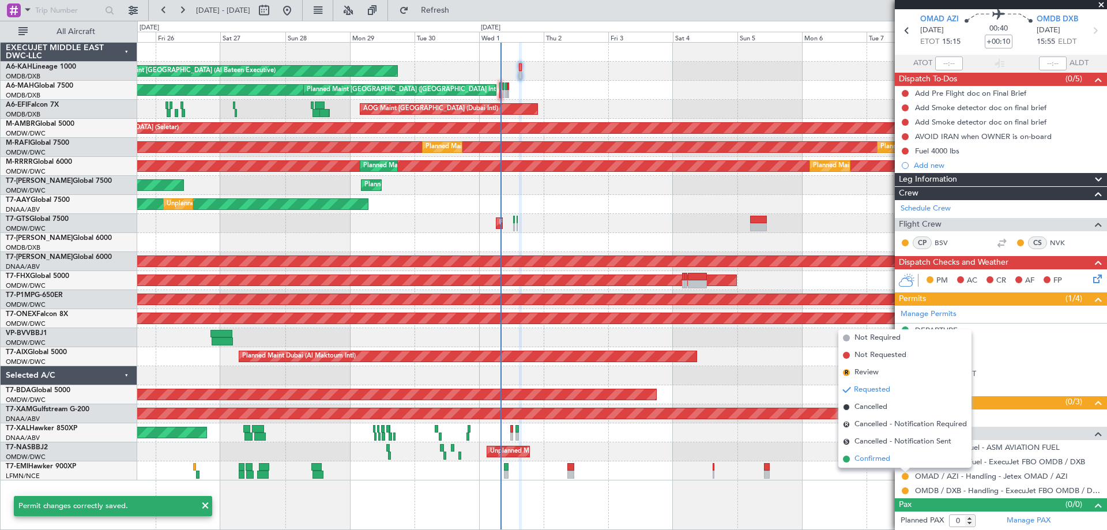
click at [889, 455] on span "Confirmed" at bounding box center [872, 459] width 36 height 12
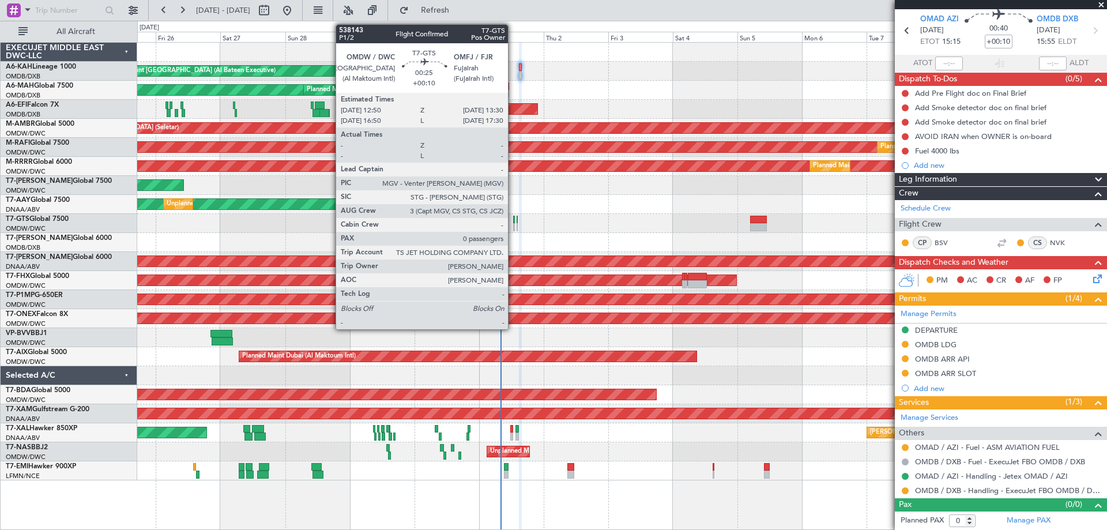
click at [513, 228] on div at bounding box center [514, 227] width 2 height 8
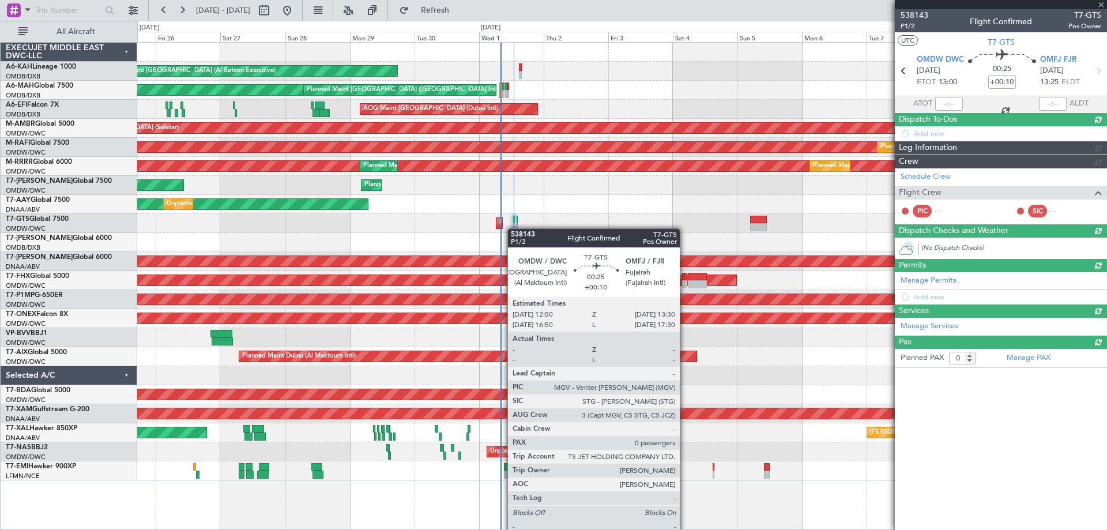
scroll to position [0, 0]
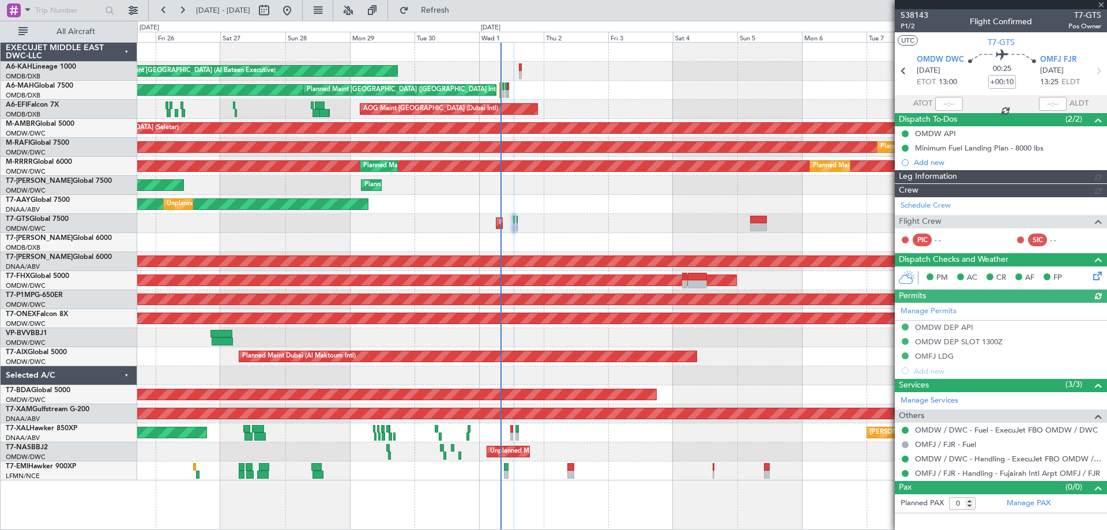
type input "Rohit Roy (ROY)"
type input "7411"
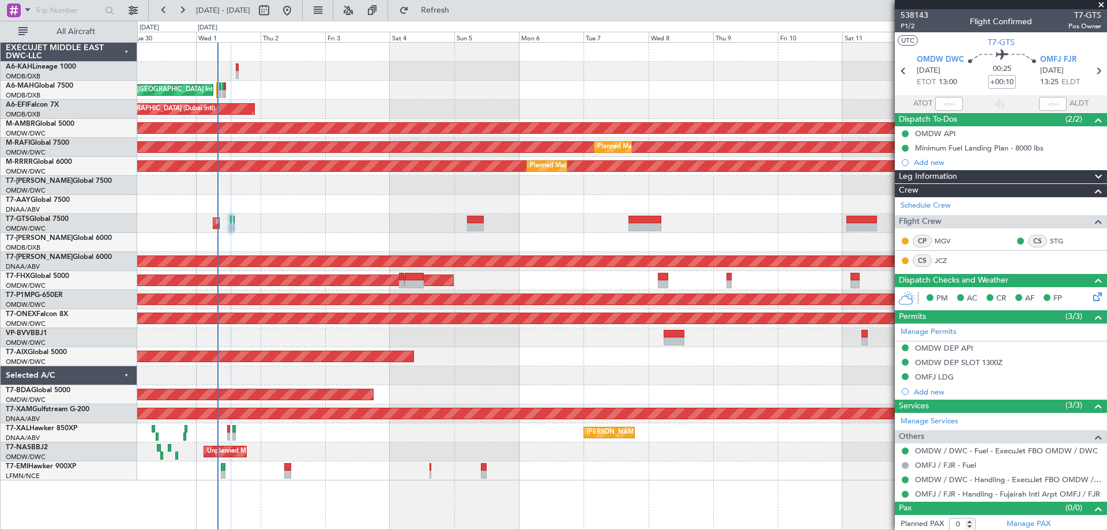
click at [489, 197] on div "Planned Maint Abu Dhabi (Al Bateen Executive) Planned Maint Dubai (Dubai Intl) …" at bounding box center [621, 262] width 969 height 438
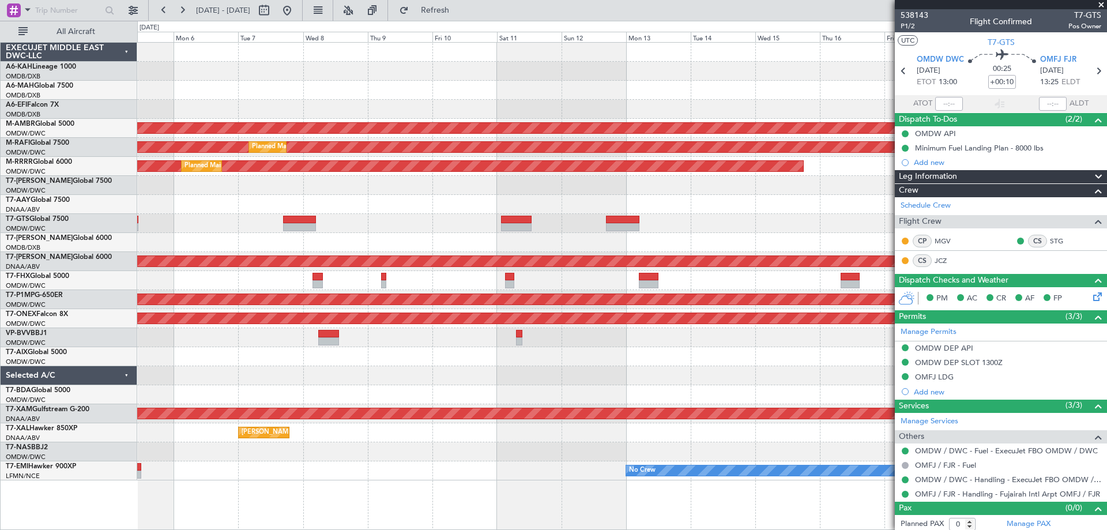
click at [319, 182] on div "AOG Maint Dubai (Dubai Intl) Planned Maint Singapore (Seletar) Planned Maint Du…" at bounding box center [621, 262] width 969 height 438
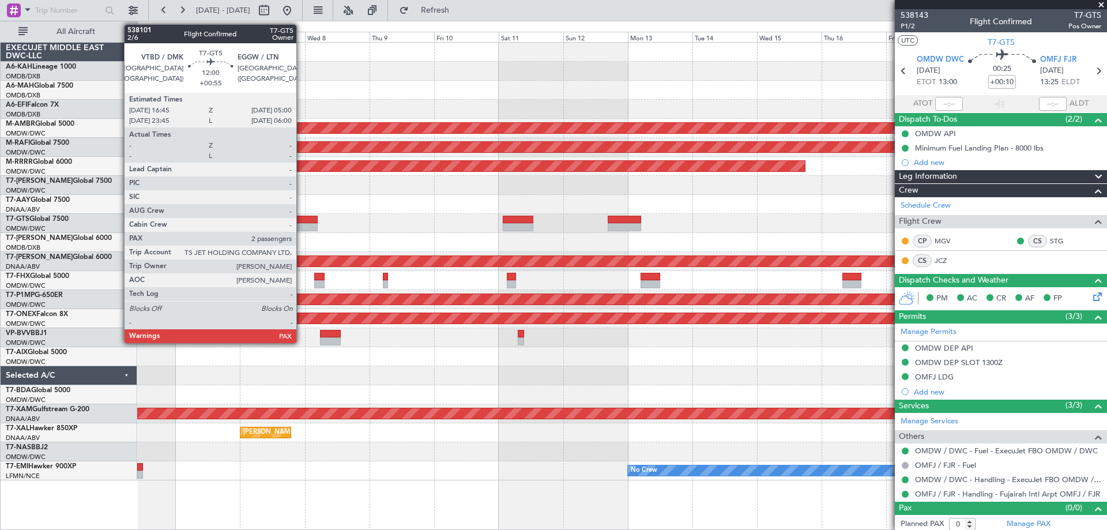
click at [302, 221] on div at bounding box center [301, 220] width 33 height 8
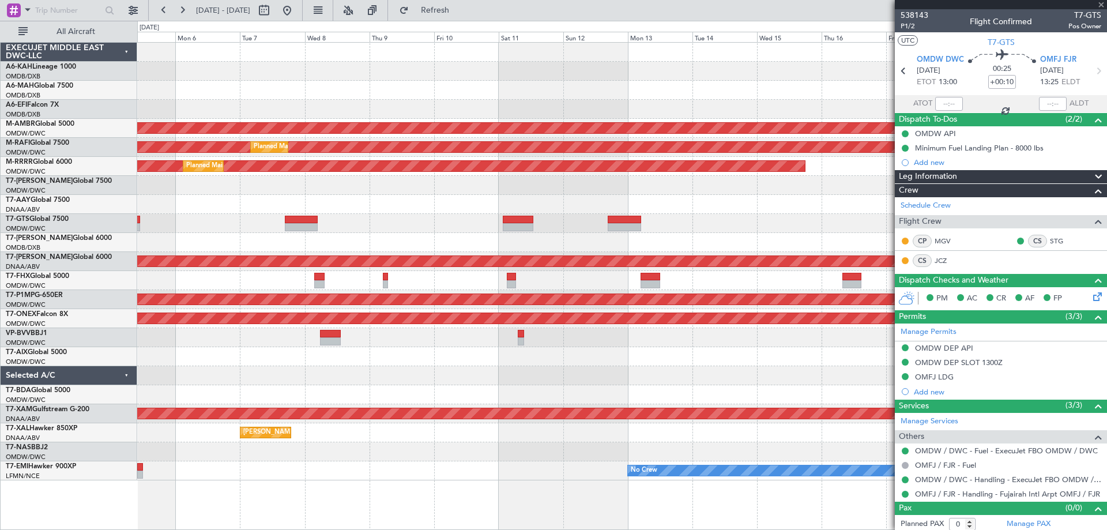
type input "+00:55"
type input "2"
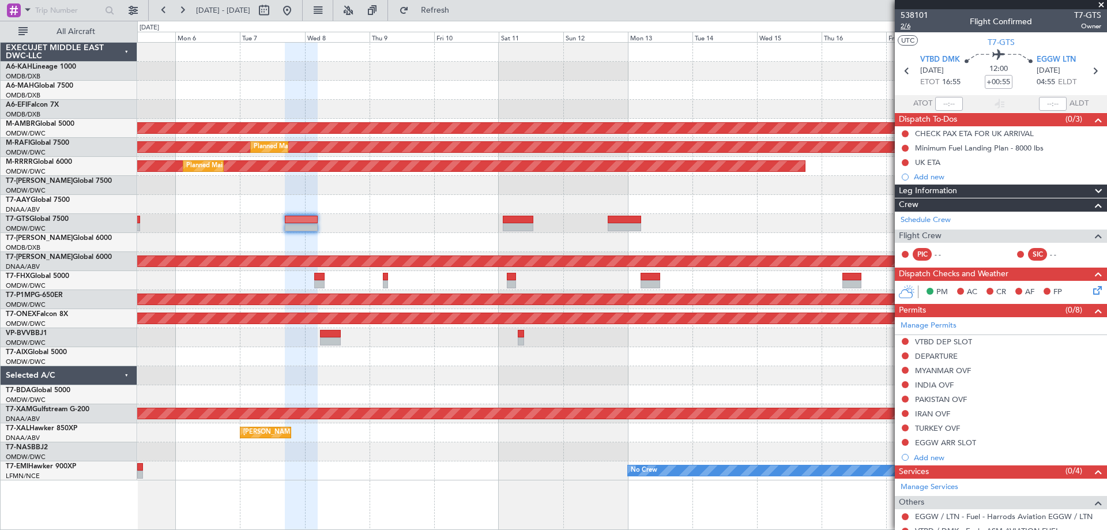
click at [904, 28] on span "2/6" at bounding box center [914, 26] width 28 height 10
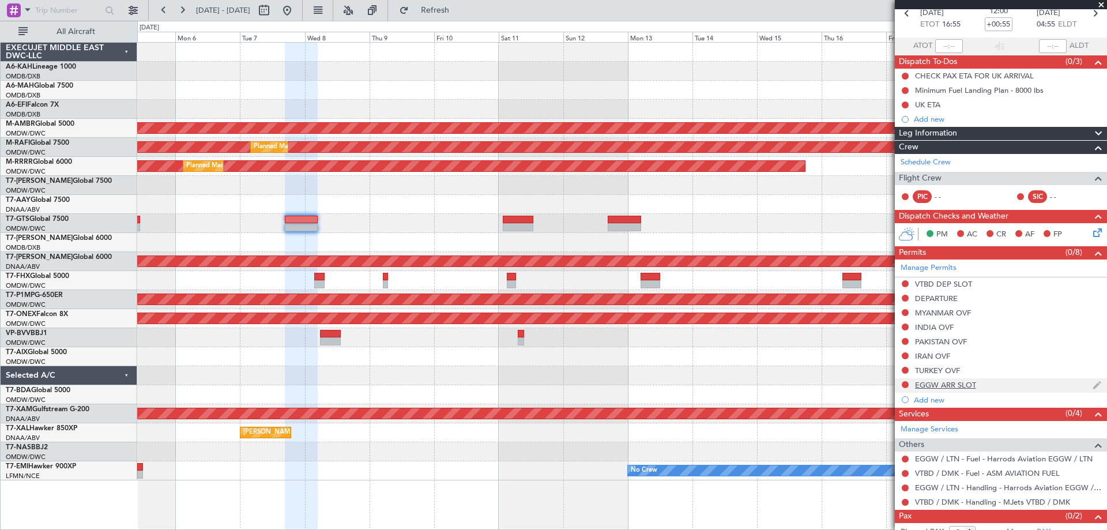
scroll to position [84, 0]
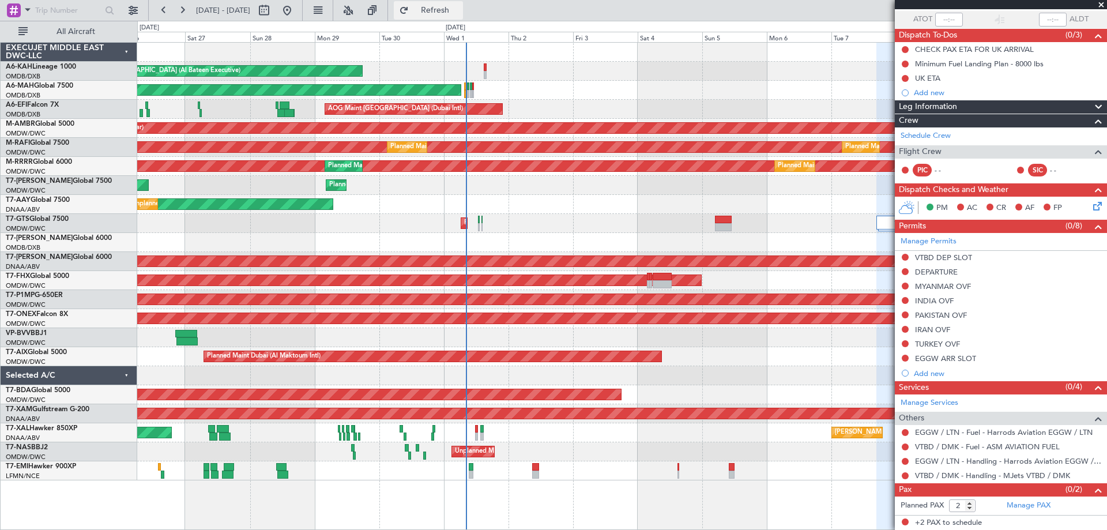
click at [459, 7] on span "Refresh" at bounding box center [435, 10] width 48 height 8
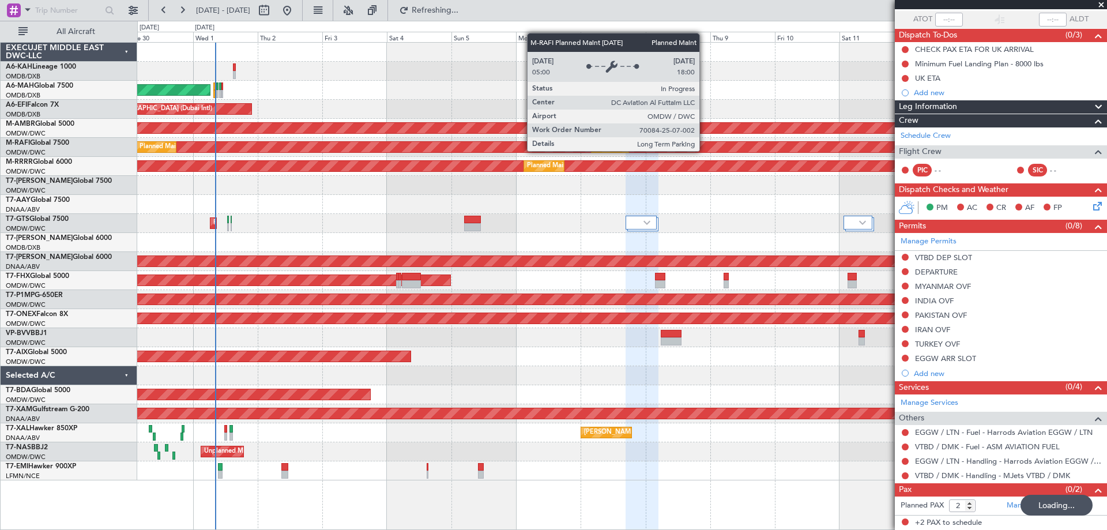
click at [442, 146] on div "Planned Maint Dubai (Al Maktoum Intl)" at bounding box center [622, 147] width 2907 height 10
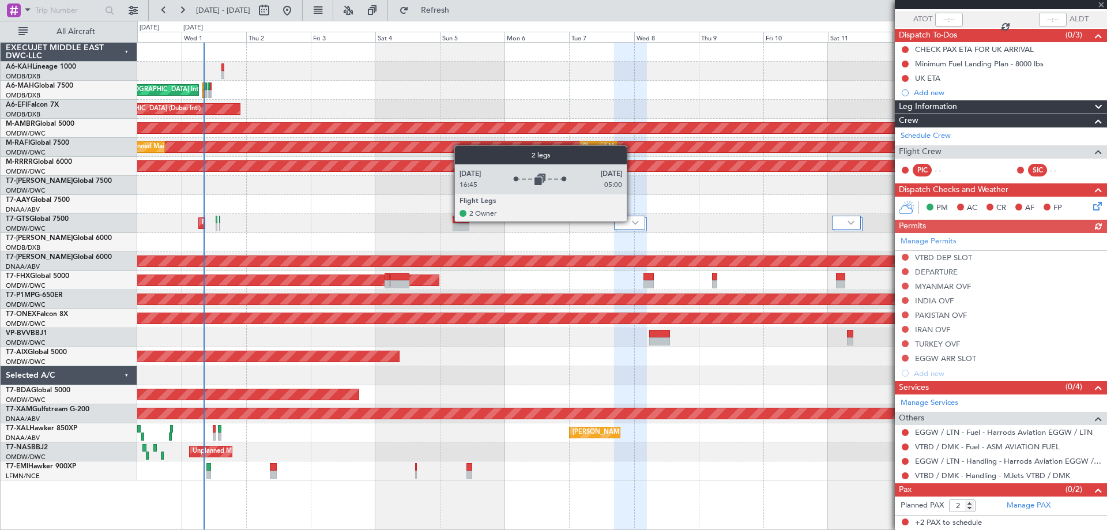
click at [632, 221] on img at bounding box center [635, 222] width 7 height 5
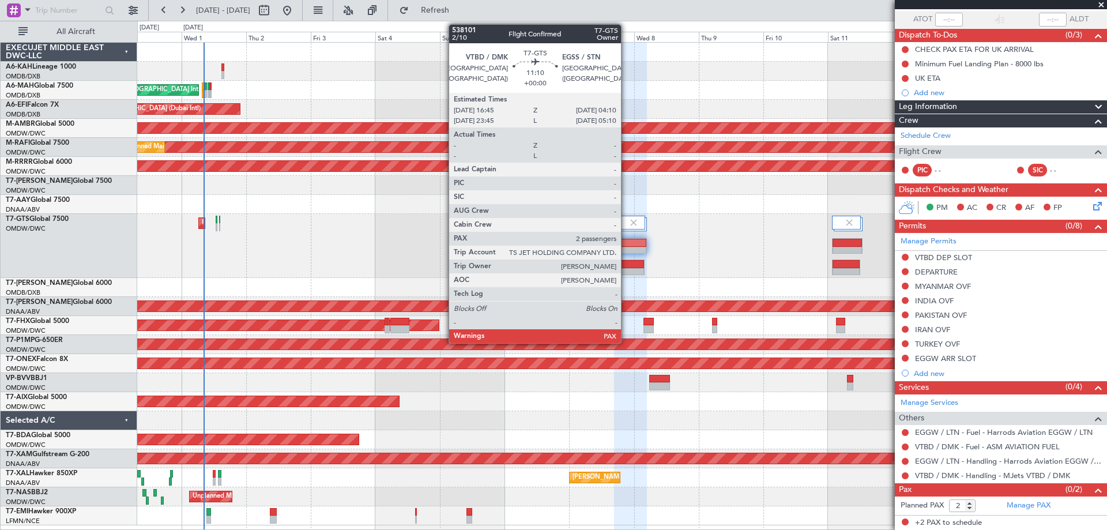
click at [626, 272] on div at bounding box center [630, 272] width 30 height 8
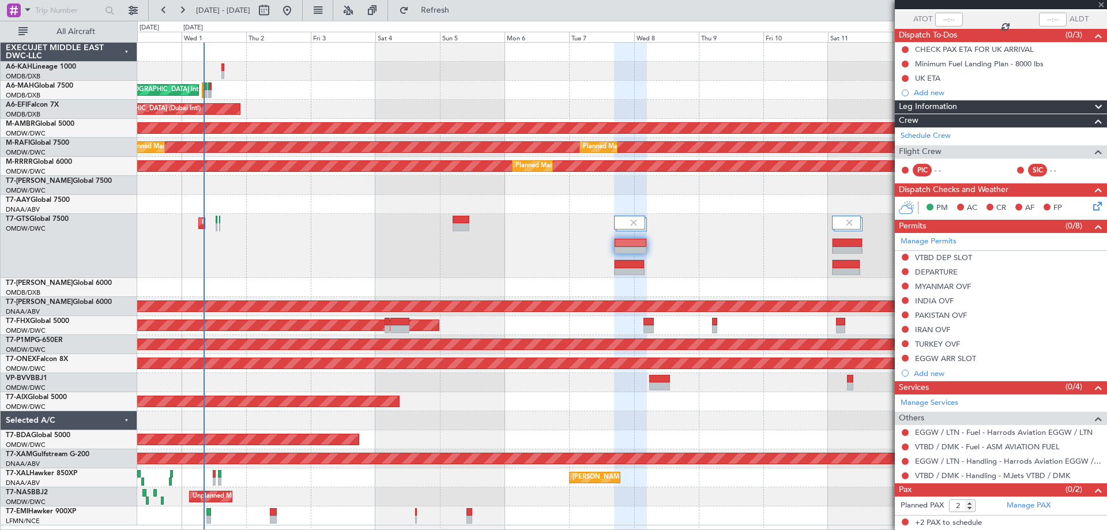
scroll to position [0, 0]
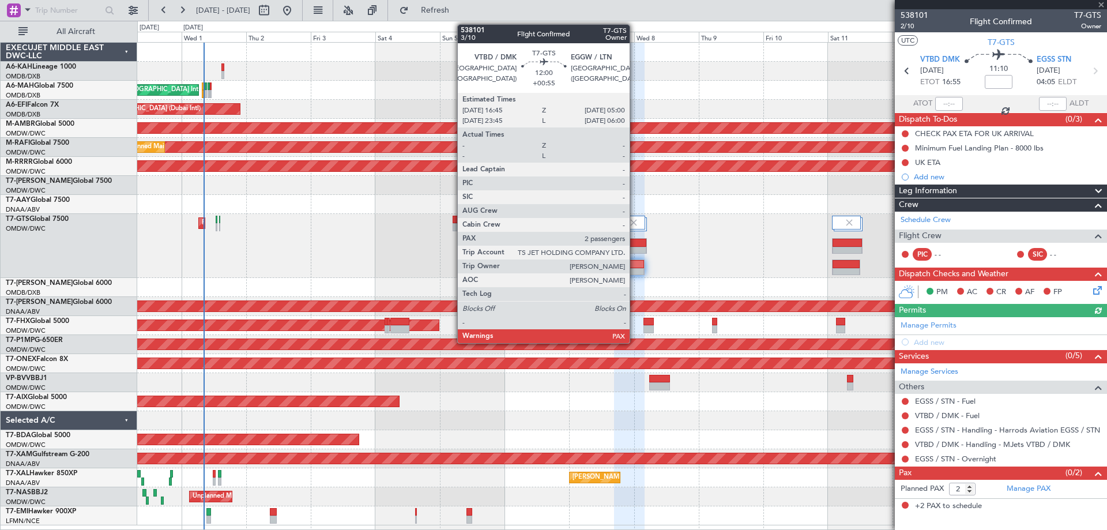
click at [635, 242] on div at bounding box center [631, 243] width 32 height 8
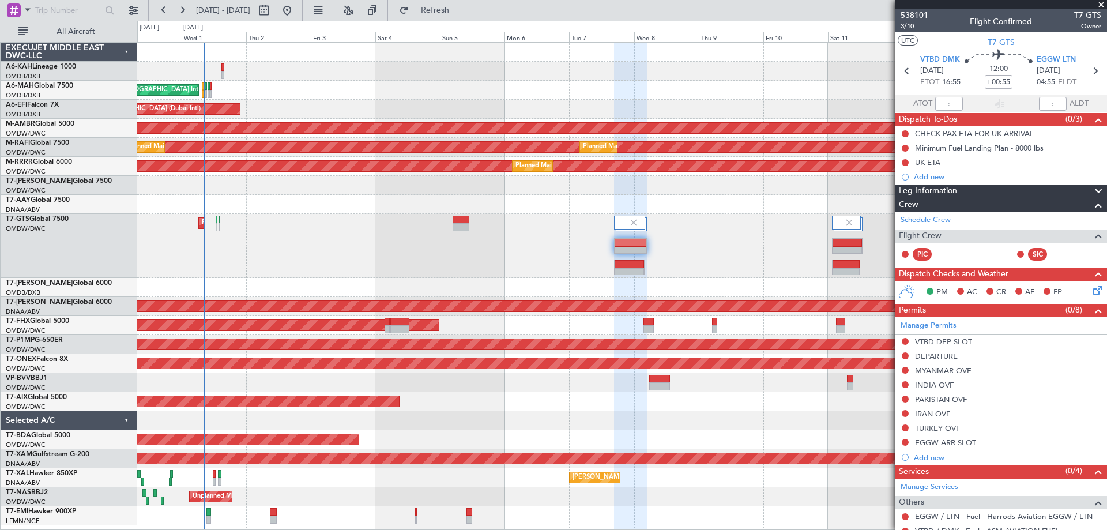
click at [913, 28] on span "3/10" at bounding box center [914, 26] width 28 height 10
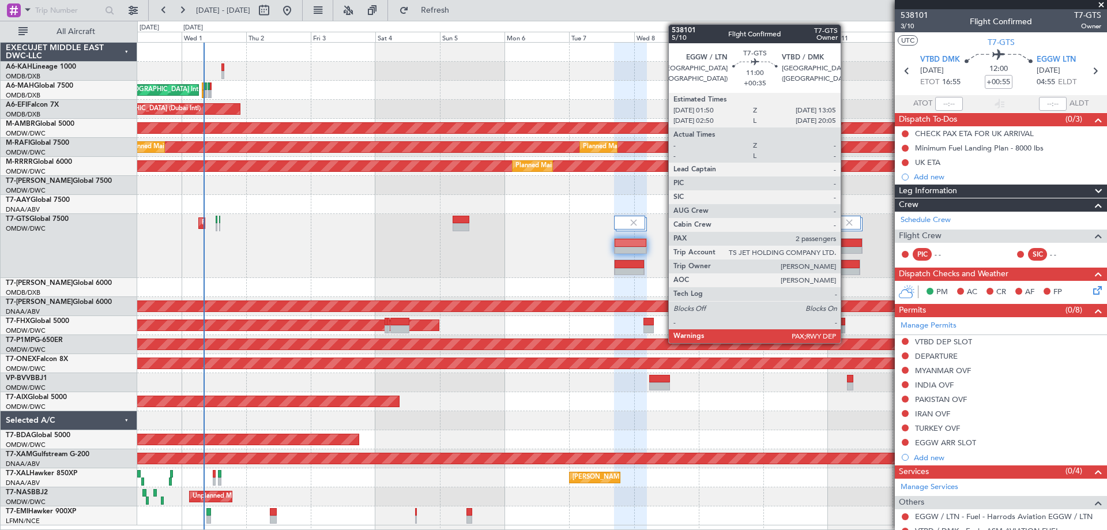
click at [846, 250] on div at bounding box center [846, 251] width 29 height 8
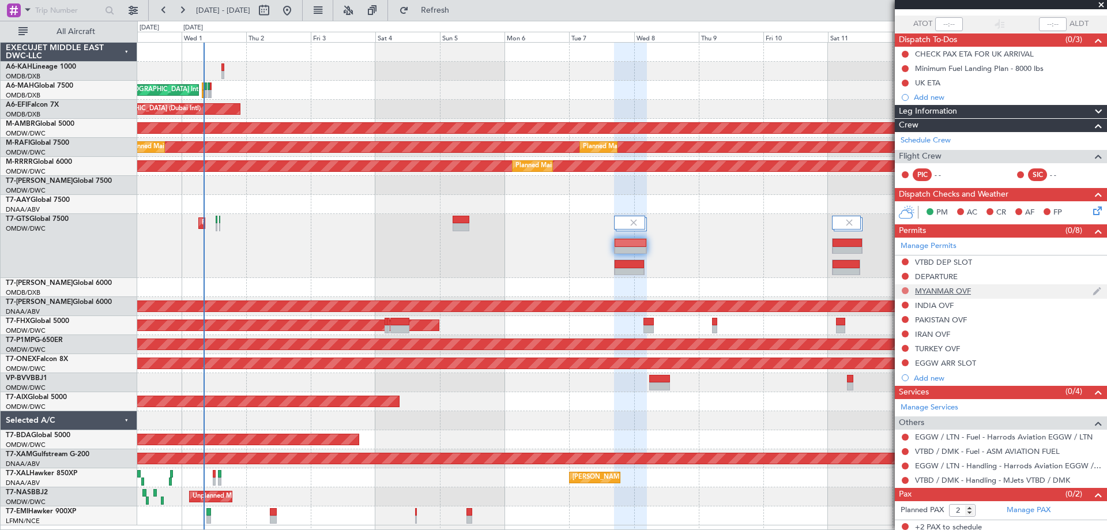
scroll to position [84, 0]
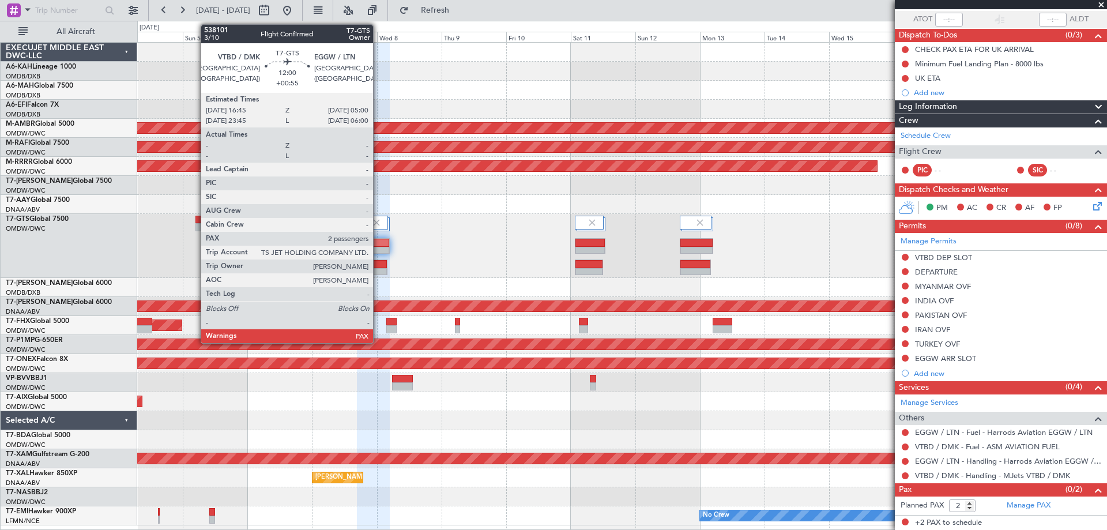
click at [378, 249] on div at bounding box center [373, 251] width 32 height 8
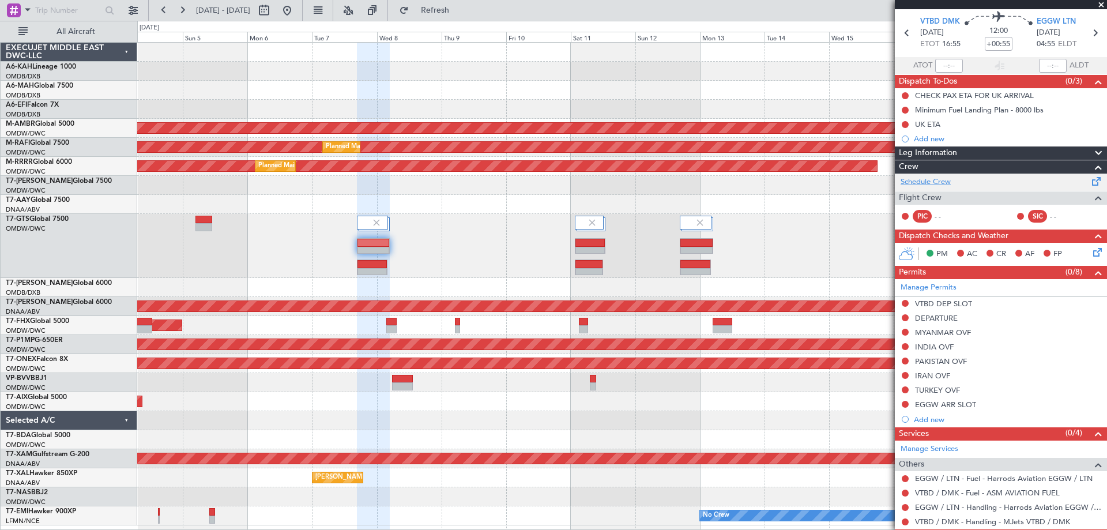
scroll to position [0, 0]
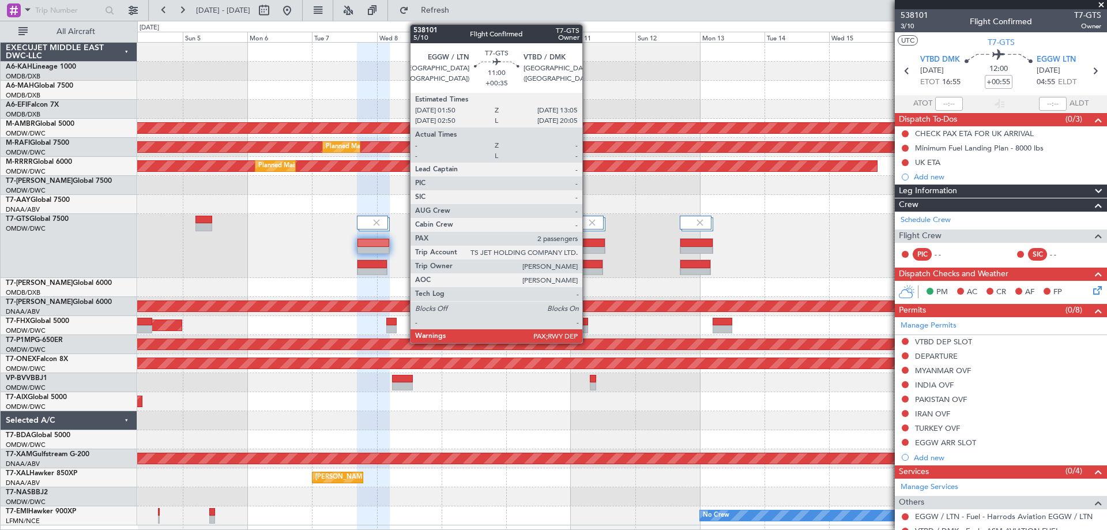
click at [587, 245] on div at bounding box center [589, 243] width 29 height 8
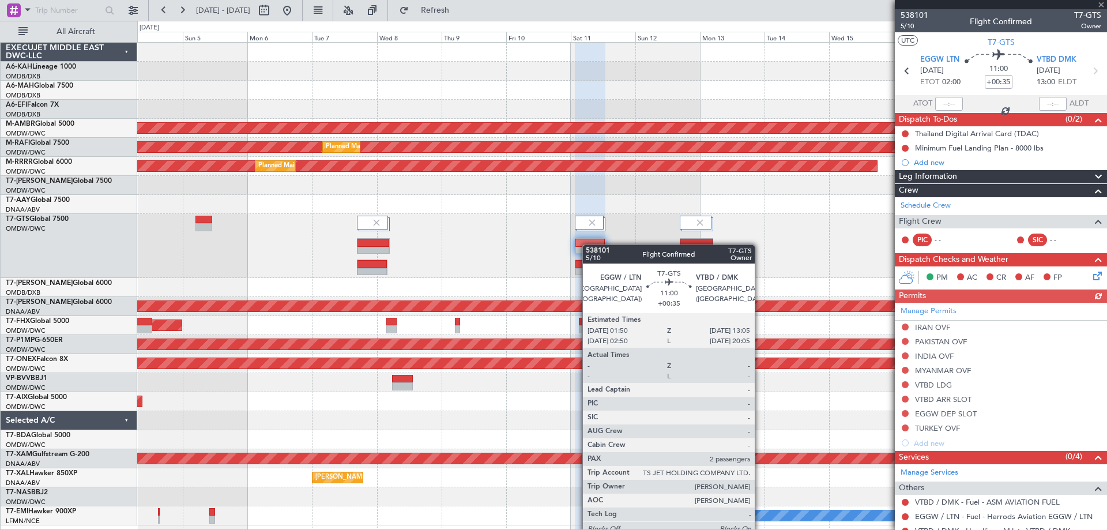
click at [588, 244] on div at bounding box center [589, 243] width 29 height 8
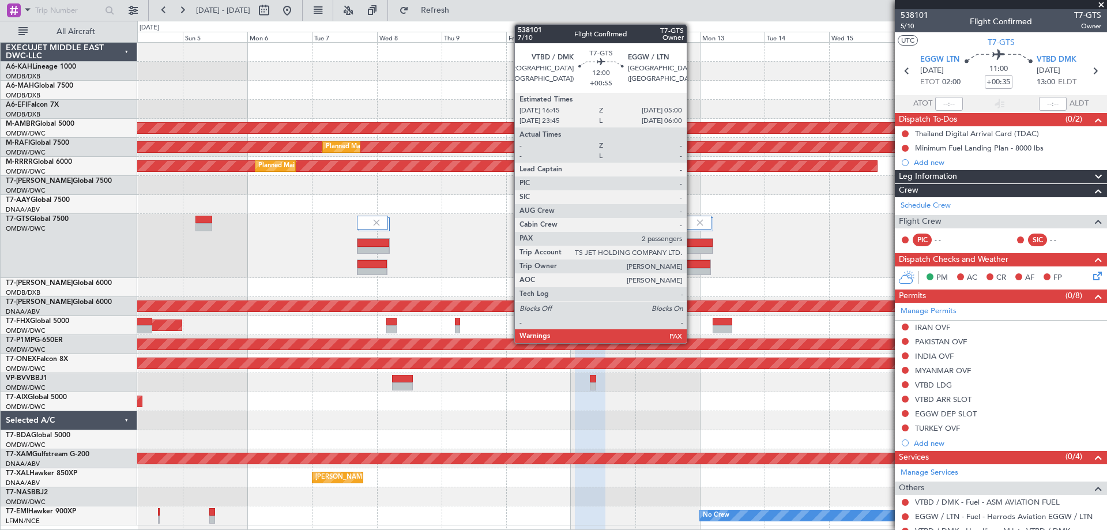
click at [692, 248] on div at bounding box center [696, 251] width 32 height 8
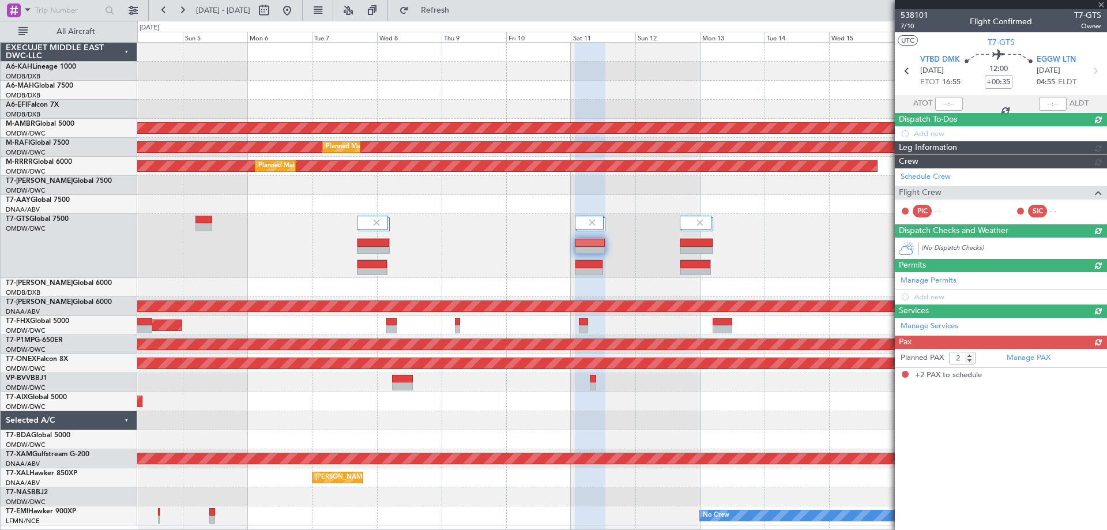
type input "+00:55"
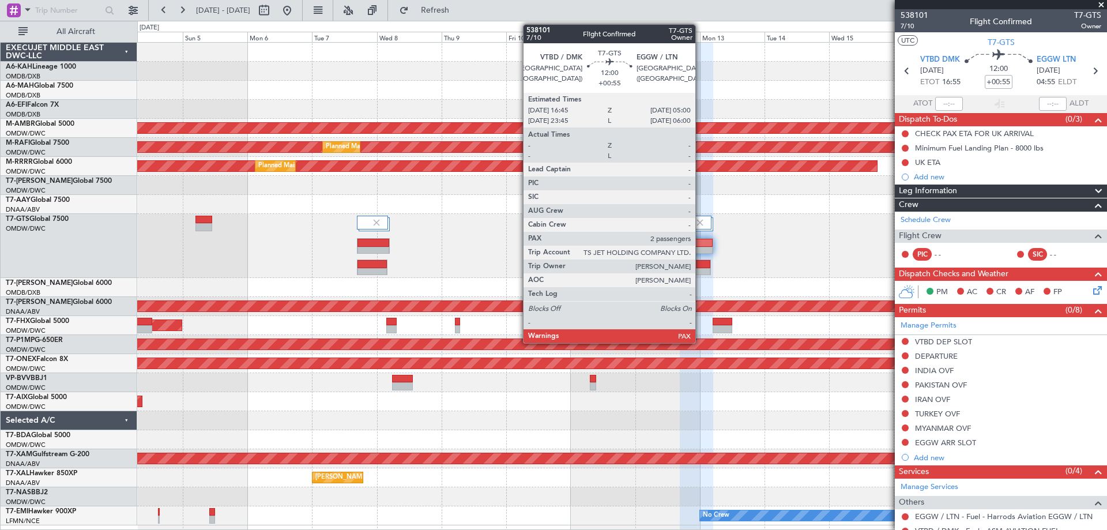
click at [700, 248] on div at bounding box center [696, 251] width 32 height 8
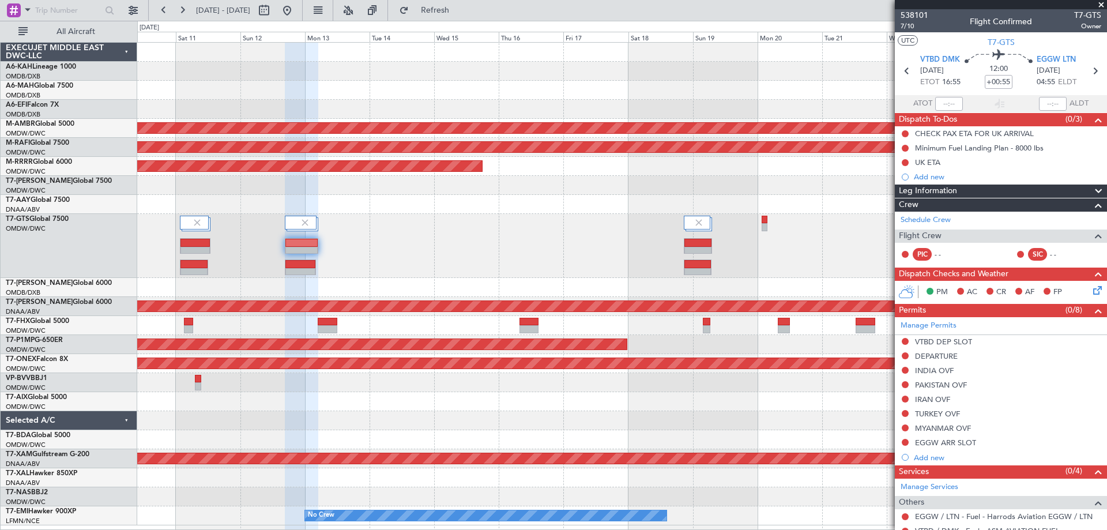
click at [359, 227] on div at bounding box center [621, 246] width 969 height 64
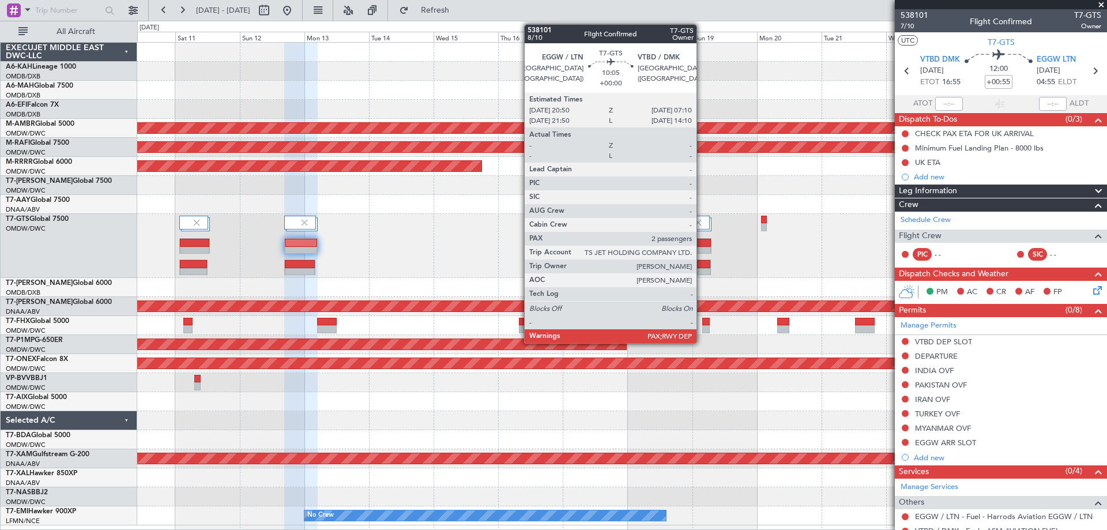
click at [702, 250] on div at bounding box center [697, 251] width 27 height 8
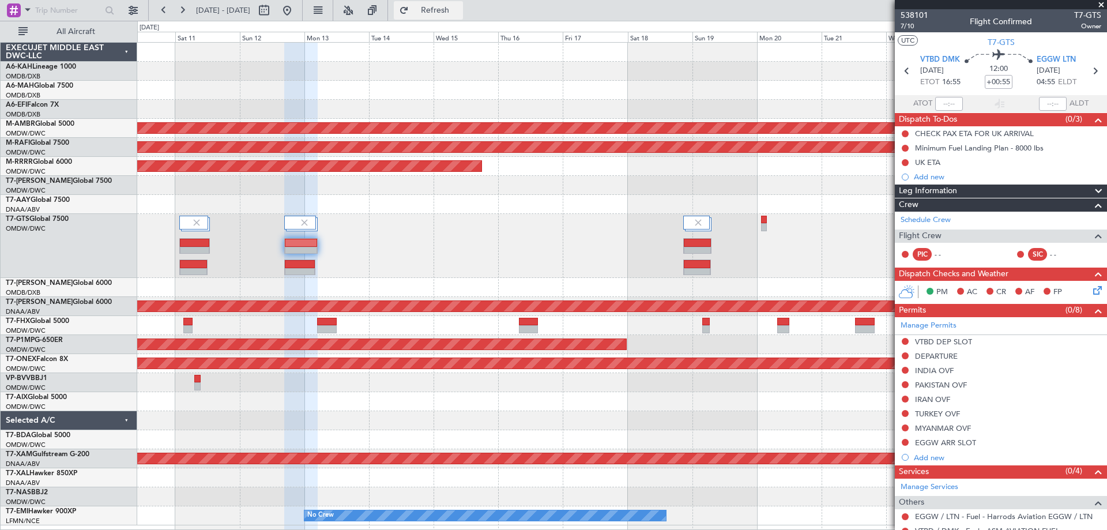
click at [450, 9] on span "Refresh" at bounding box center [435, 10] width 48 height 8
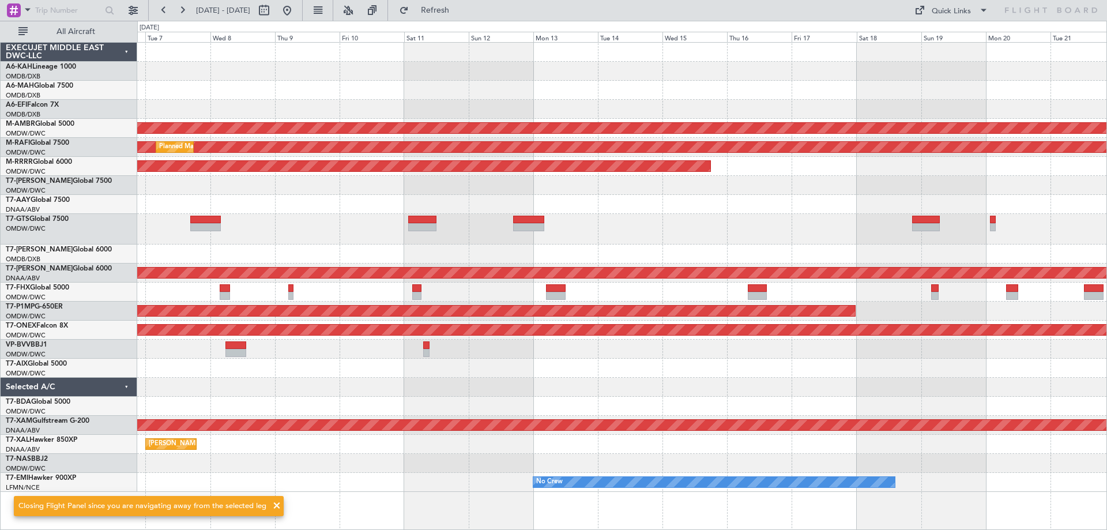
click at [628, 252] on div "Planned Maint Singapore (Seletar) Planned Maint Dubai (Al Maktoum Intl) Planned…" at bounding box center [621, 267] width 969 height 449
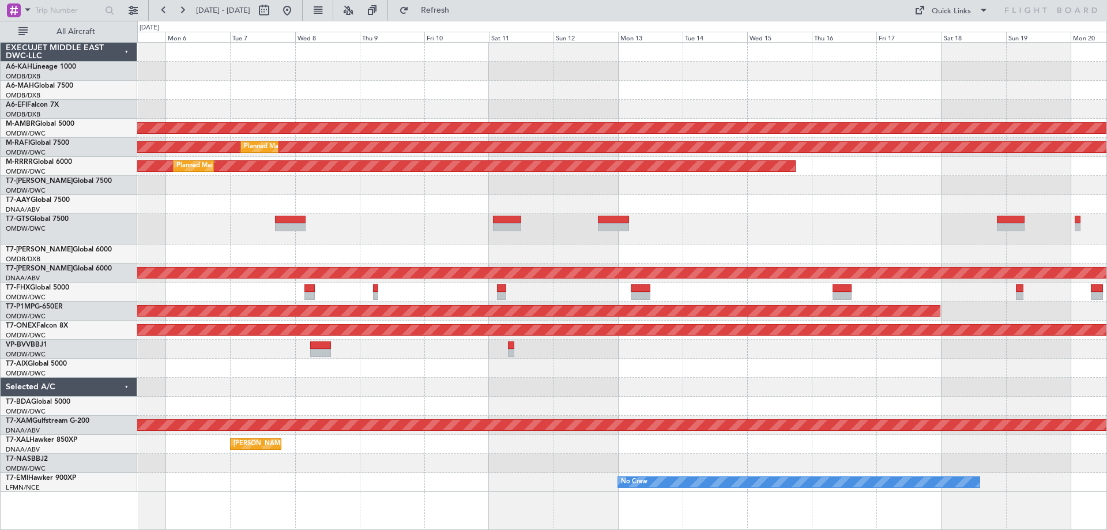
click at [361, 217] on div "AOG Maint Dubai (Dubai Intl) Planned Maint Singapore (Seletar) Planned Maint Du…" at bounding box center [621, 267] width 969 height 449
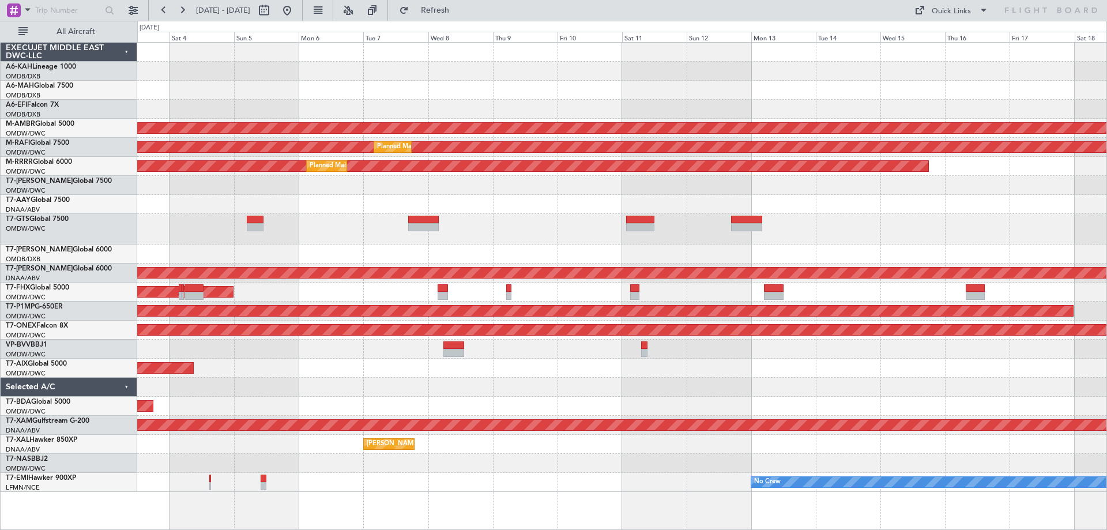
click at [470, 243] on div "Planned Maint Dubai (Dubai Intl) Planned Maint Dubai (Dubai Intl) AOG Maint Dub…" at bounding box center [621, 267] width 969 height 449
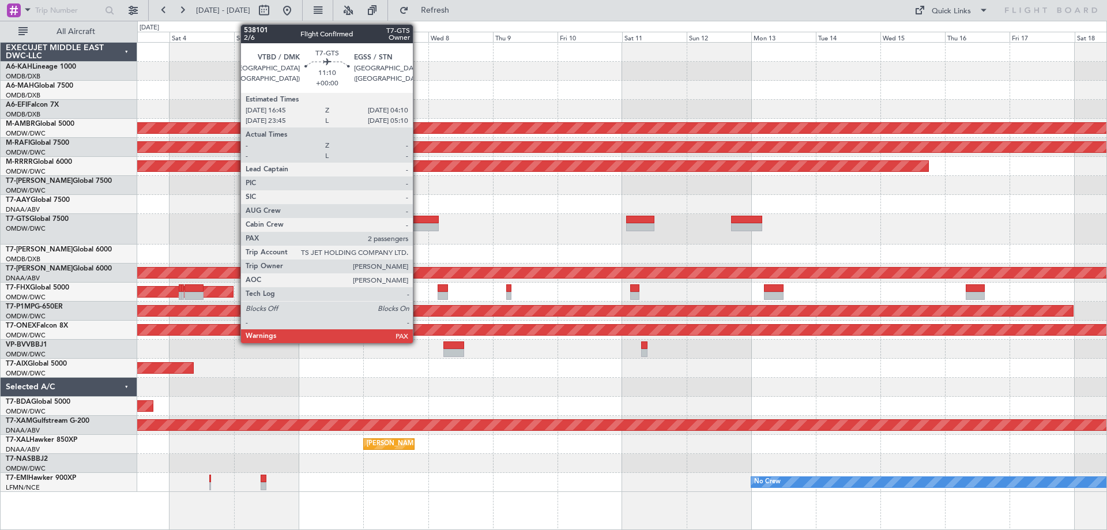
click at [418, 227] on div at bounding box center [423, 227] width 31 height 8
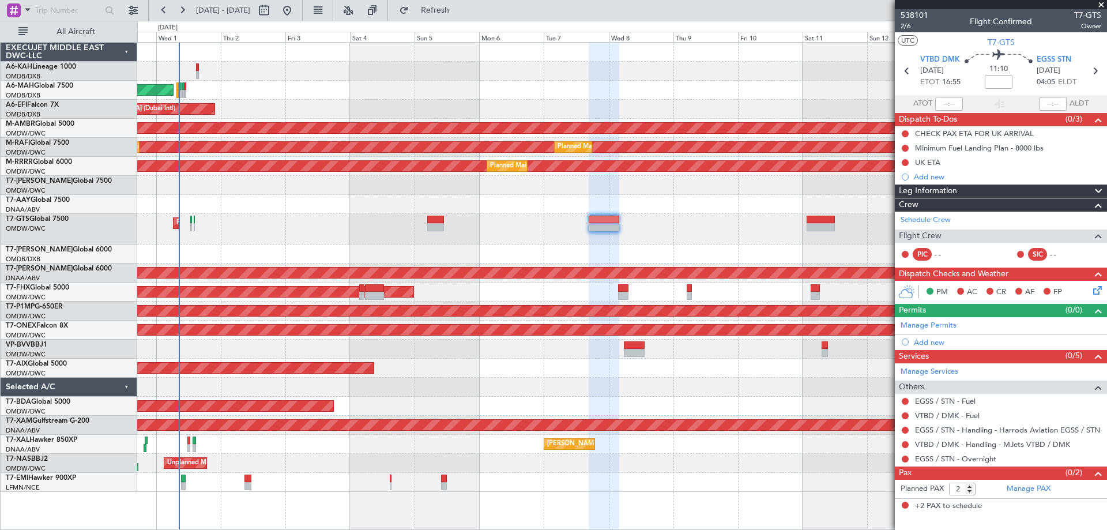
click at [541, 207] on div "Planned Maint Abu Dhabi (Al Bateen Executive) Planned Maint Dubai (Dubai Intl) …" at bounding box center [621, 267] width 969 height 449
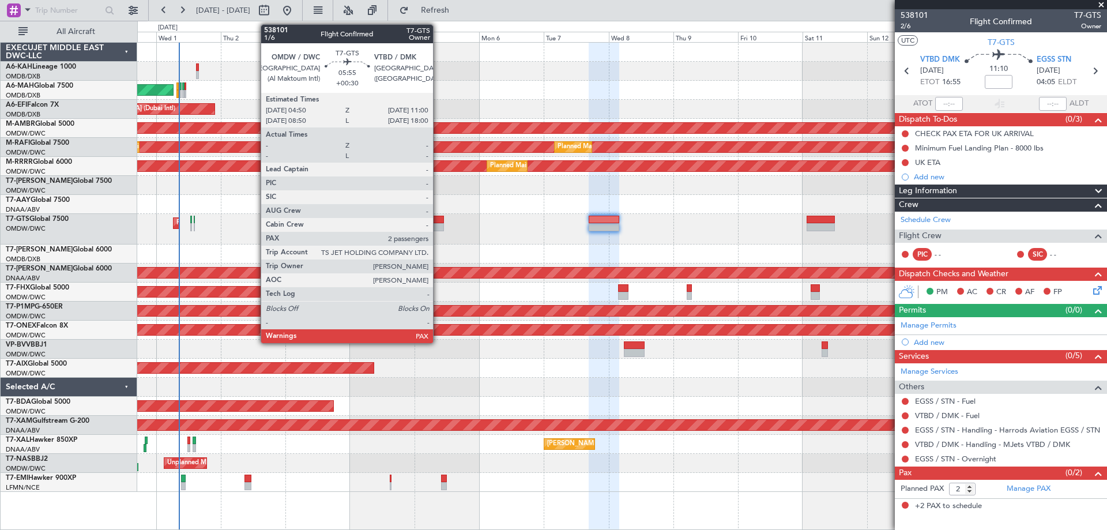
click at [438, 225] on div at bounding box center [435, 227] width 17 height 8
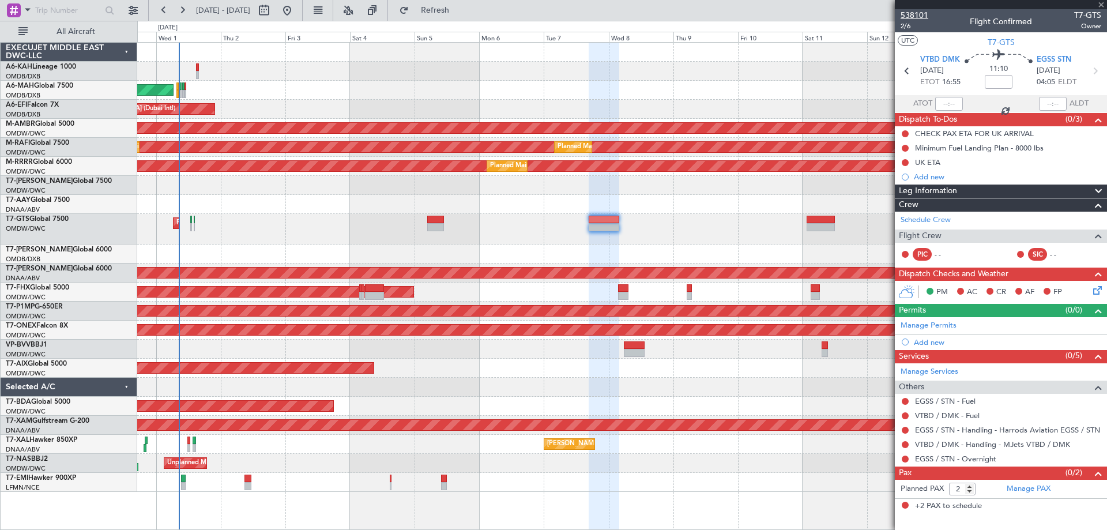
click at [918, 14] on span "538101" at bounding box center [914, 15] width 28 height 12
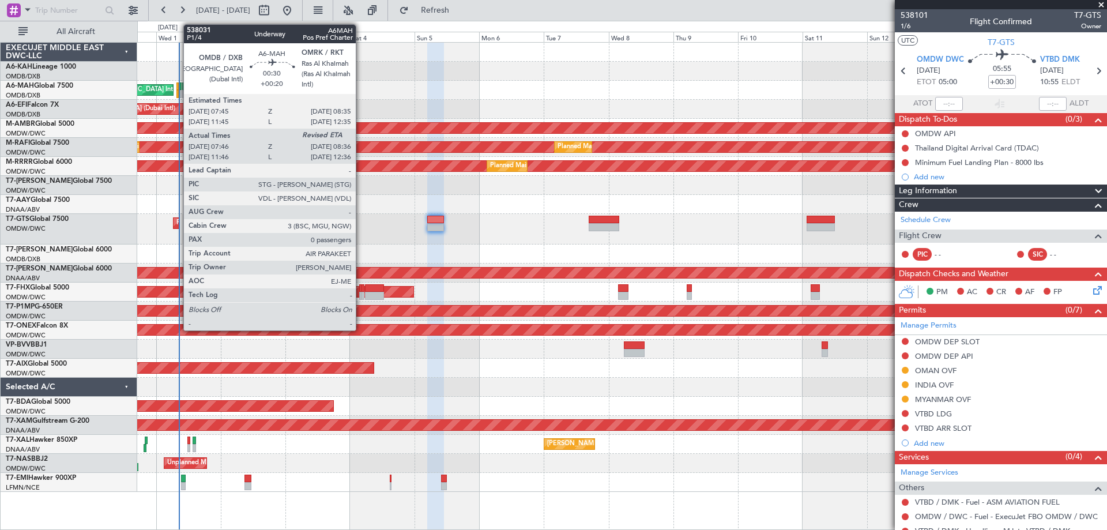
click at [178, 86] on div at bounding box center [177, 86] width 2 height 8
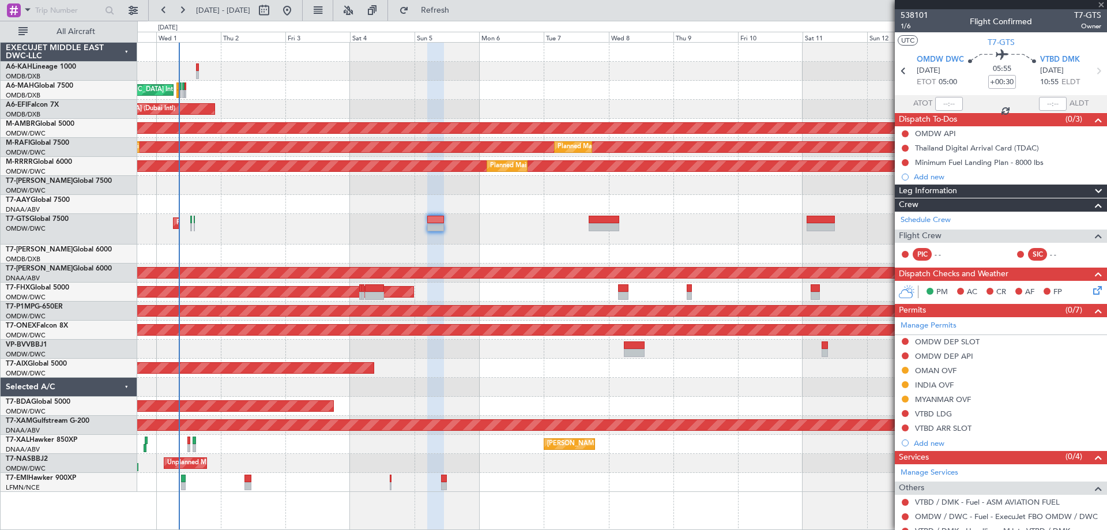
type input "+00:20"
type input "08:01"
type input "0"
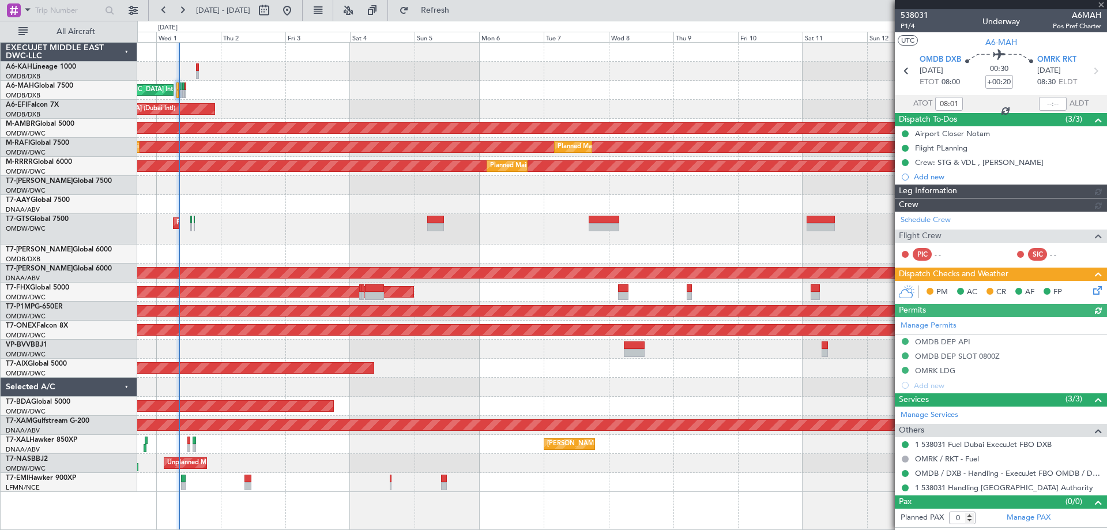
type input "[PERSON_NAME] (ANI)"
type input "7395"
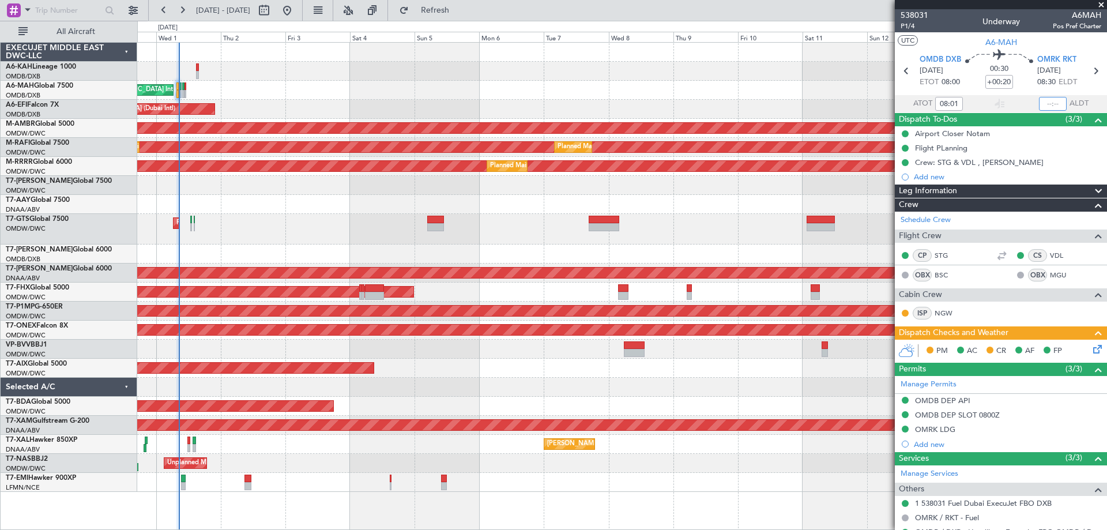
click at [1052, 104] on input "text" at bounding box center [1053, 104] width 28 height 14
type input "08:21"
click at [1091, 348] on icon at bounding box center [1095, 346] width 9 height 9
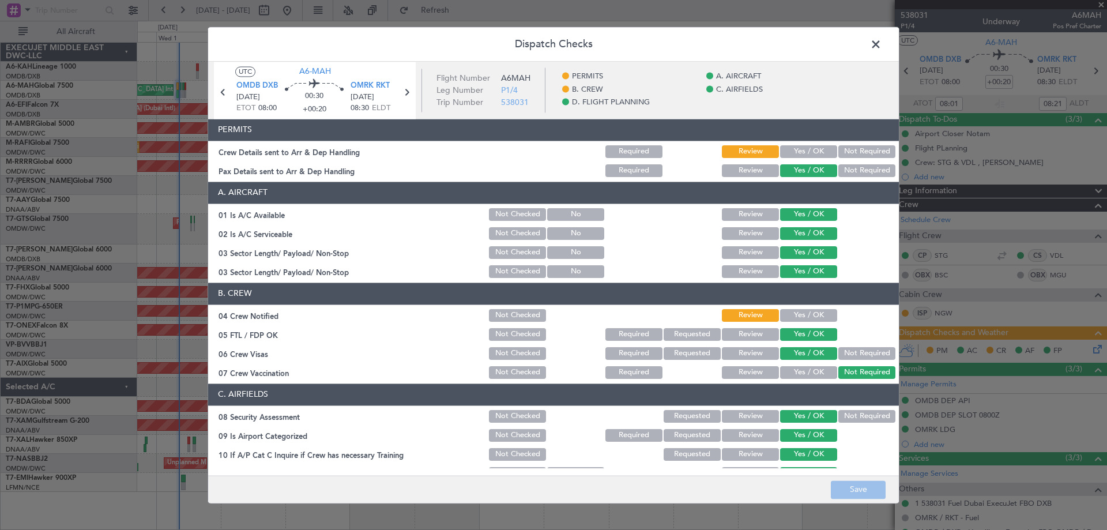
click at [796, 150] on button "Yes / OK" at bounding box center [808, 151] width 57 height 13
click at [786, 308] on div "Yes / OK" at bounding box center [807, 315] width 58 height 16
click at [788, 311] on button "Yes / OK" at bounding box center [808, 315] width 57 height 13
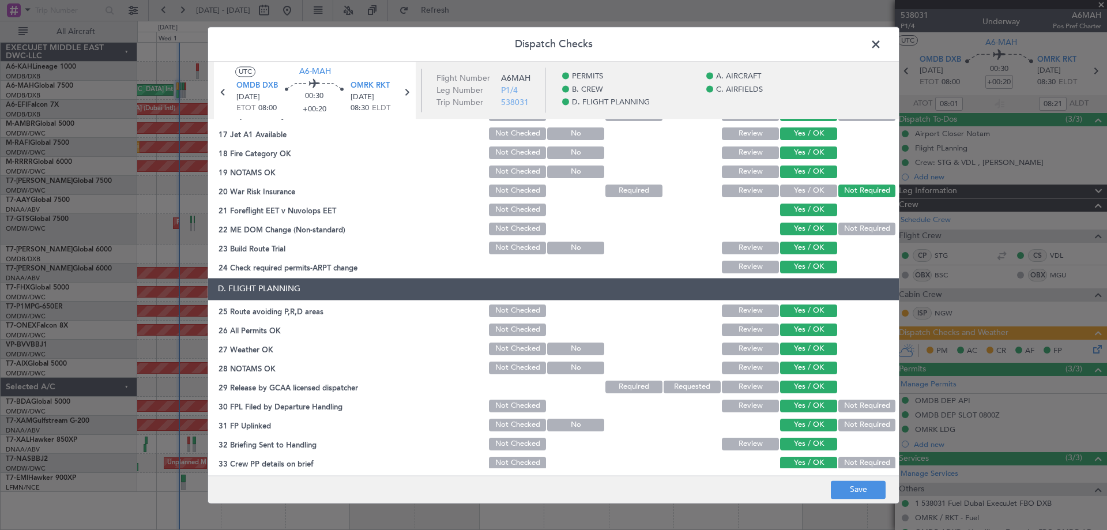
scroll to position [498, 0]
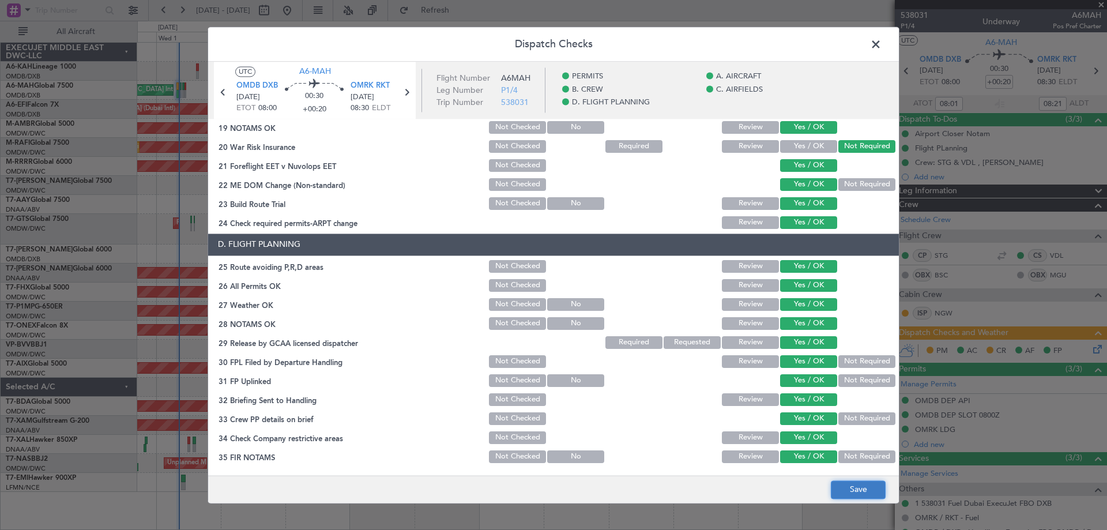
click at [864, 486] on button "Save" at bounding box center [858, 489] width 55 height 18
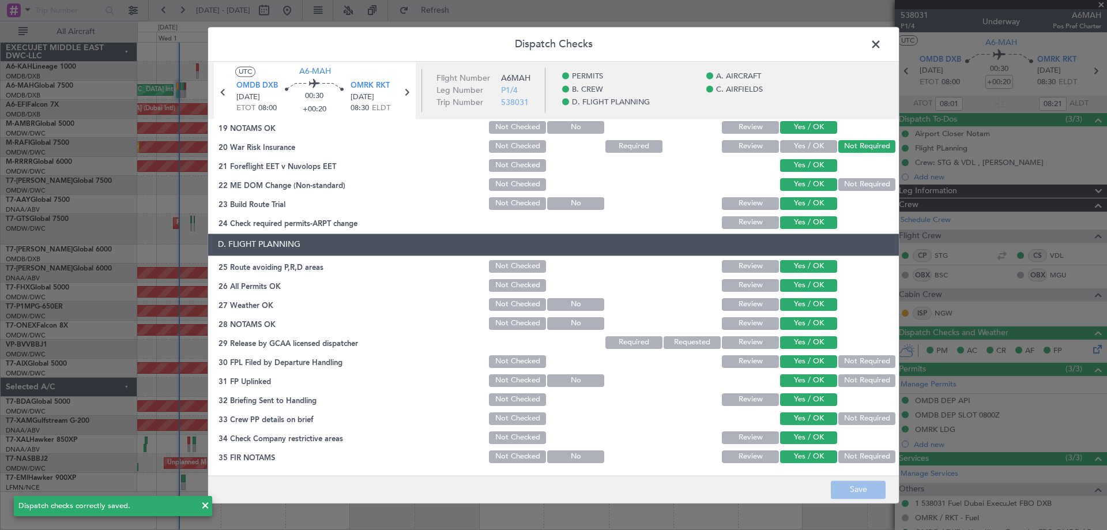
click at [881, 41] on span at bounding box center [881, 47] width 0 height 23
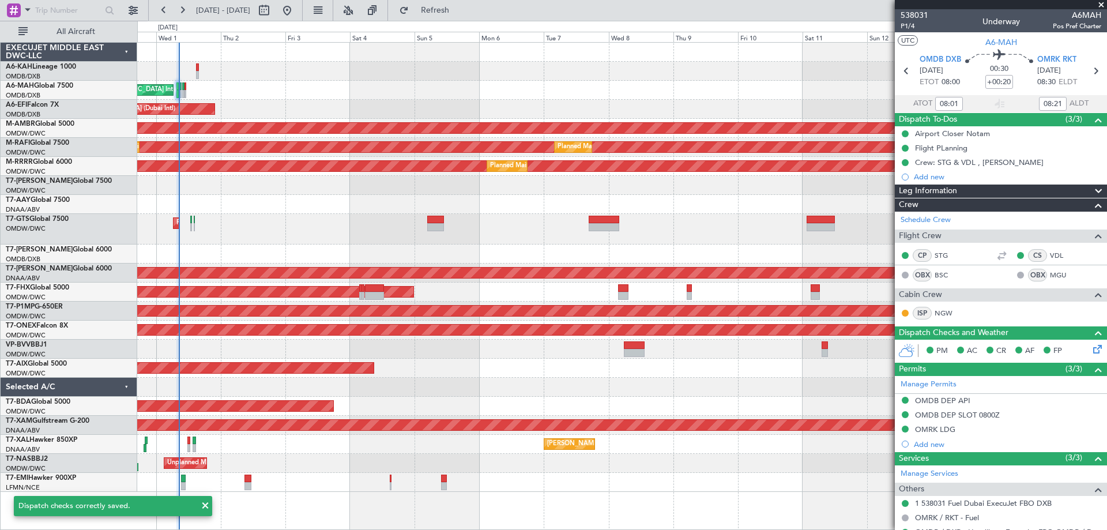
click at [1102, 5] on span at bounding box center [1101, 5] width 12 height 10
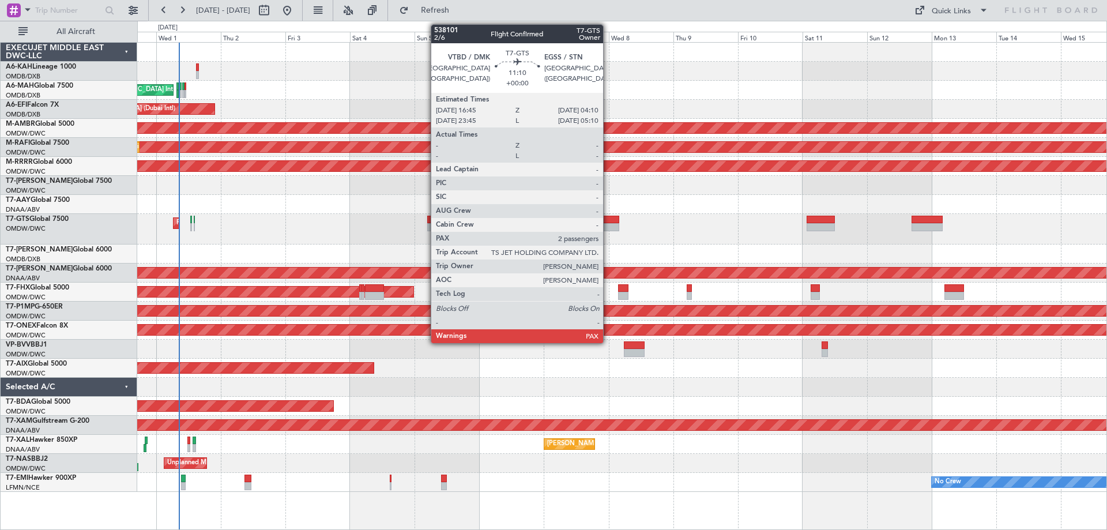
click at [608, 222] on div at bounding box center [604, 220] width 31 height 8
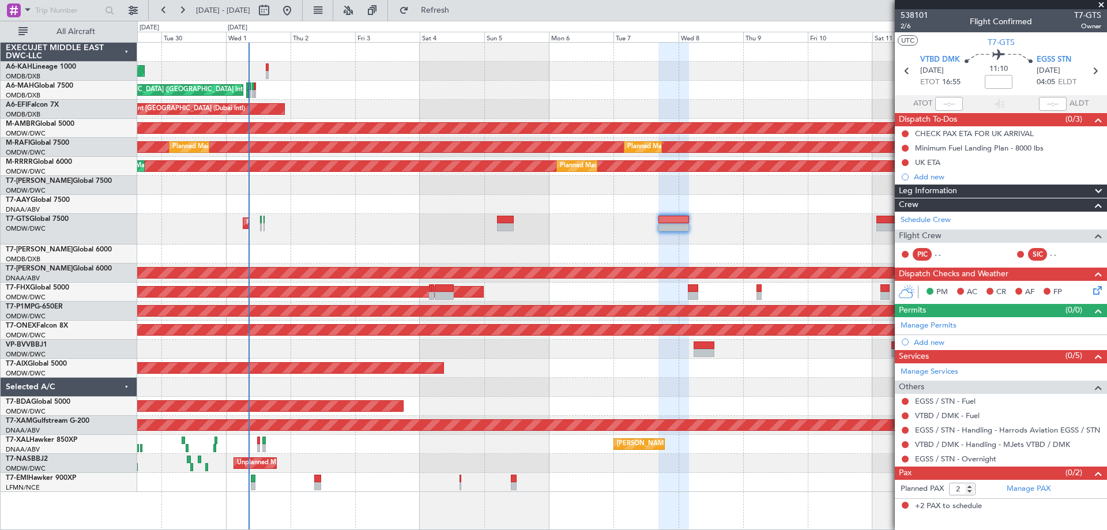
click at [598, 204] on div "Unplanned Maint Dubai (Al Maktoum Intl) Unplanned Maint Dubai (Al Maktoum Intl)" at bounding box center [621, 204] width 969 height 19
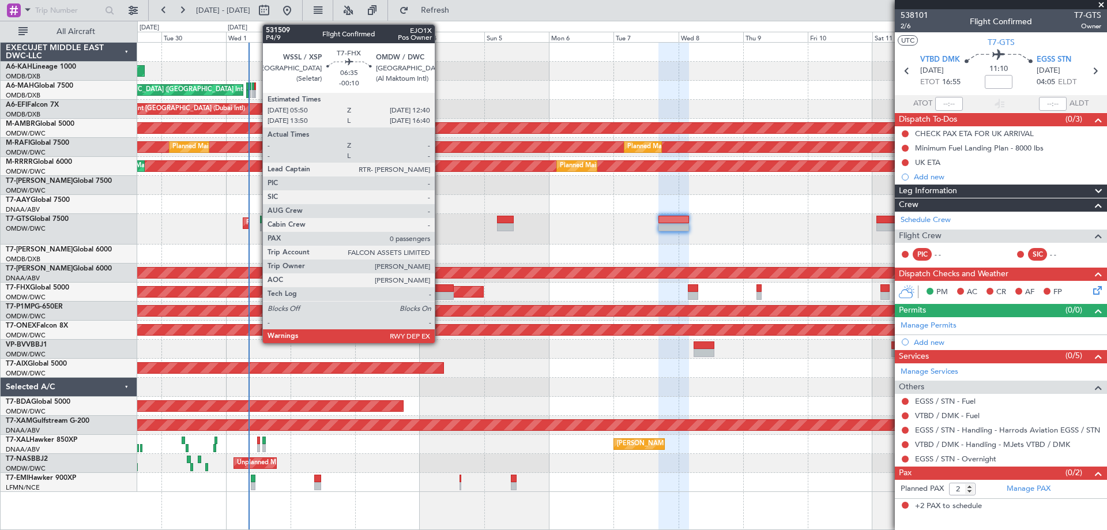
click at [440, 296] on div at bounding box center [444, 296] width 18 height 8
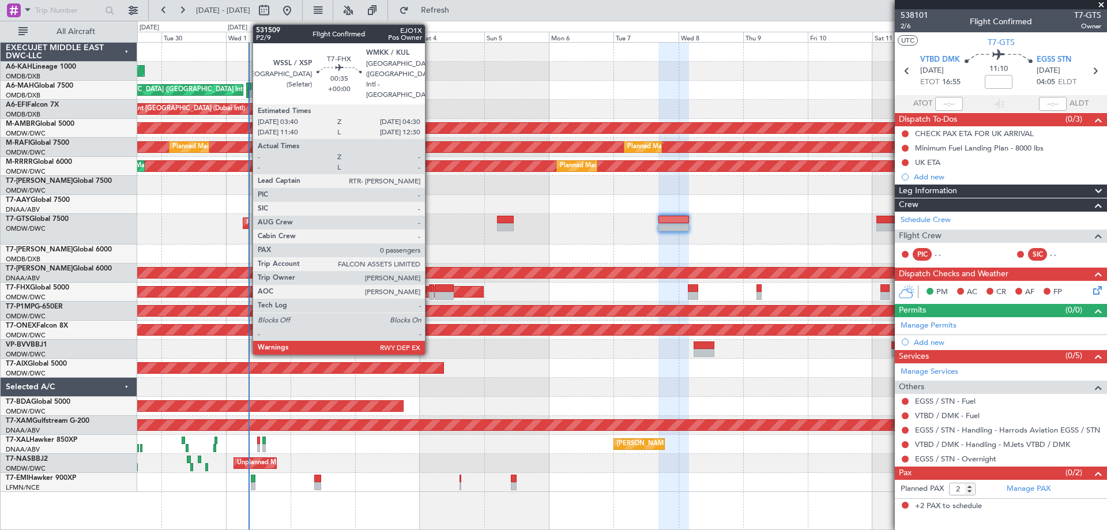
click at [430, 288] on div at bounding box center [430, 288] width 2 height 8
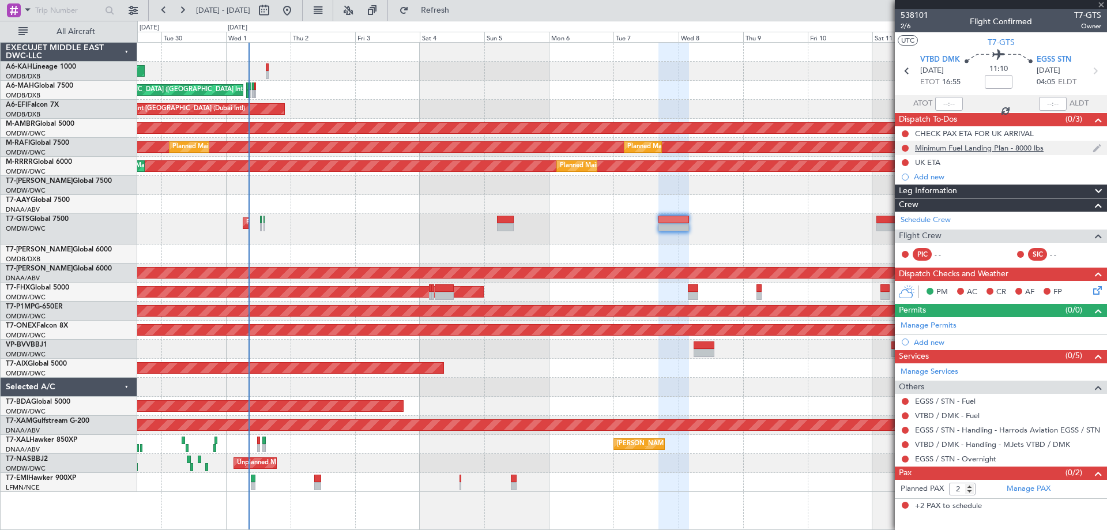
type input "0"
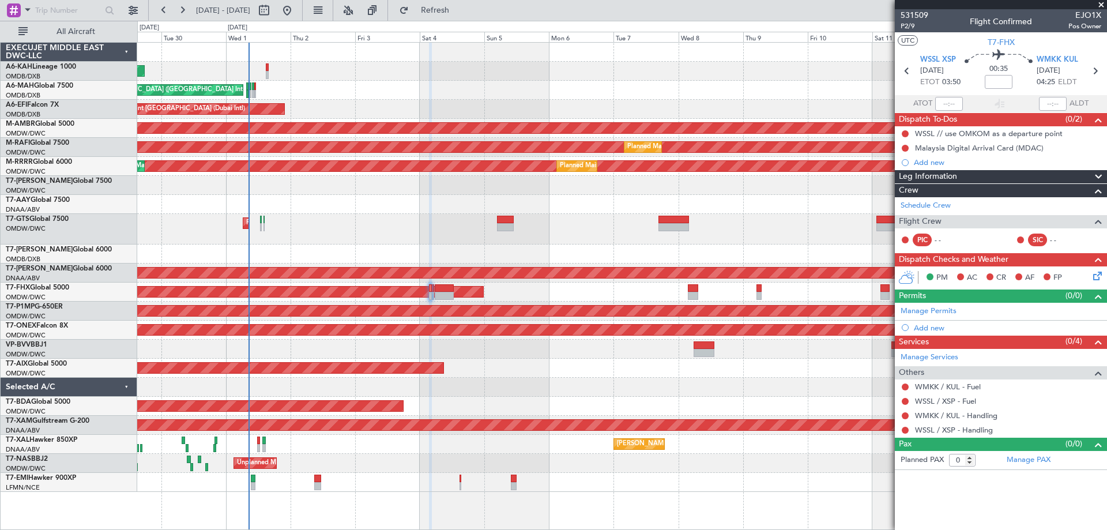
click at [992, 89] on nimbus-time-variation at bounding box center [999, 84] width 28 height 18
click at [996, 84] on input at bounding box center [999, 82] width 28 height 14
type input "-00:05"
click at [940, 314] on link "Manage Permits" at bounding box center [928, 312] width 56 height 12
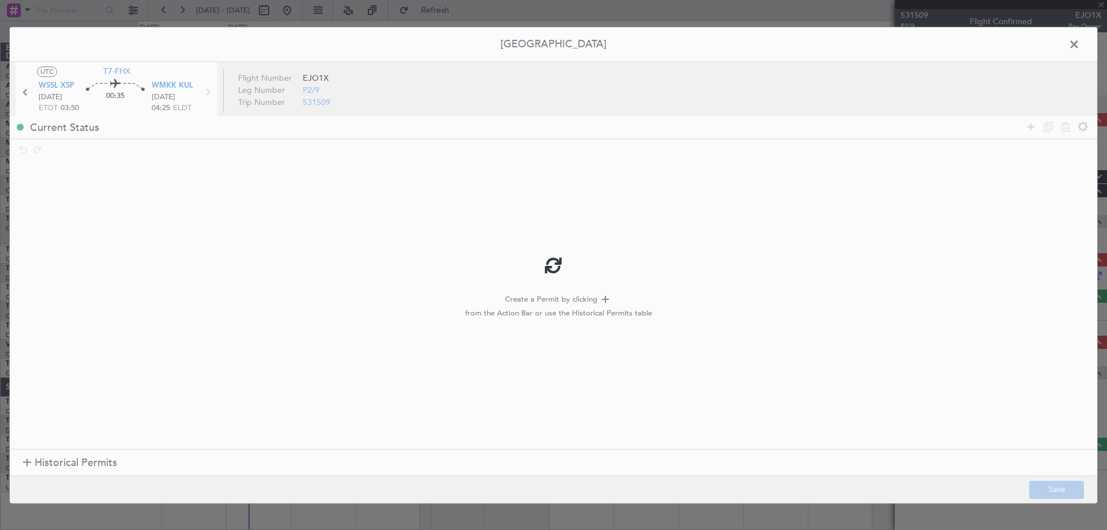
click at [86, 457] on div at bounding box center [553, 265] width 1087 height 476
type input "-00:05"
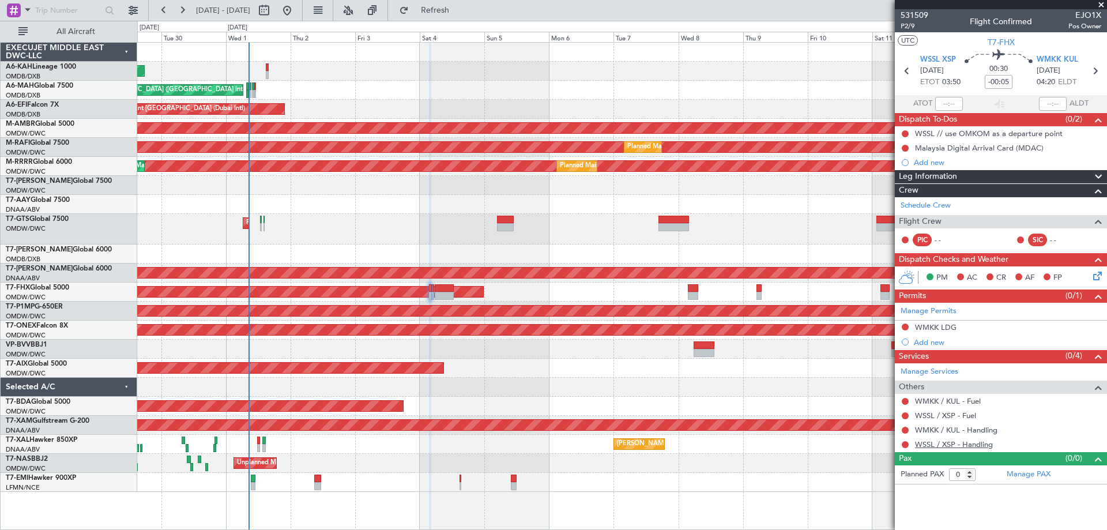
click at [949, 445] on link "WSSL / XSP - Handling" at bounding box center [954, 444] width 78 height 10
click at [934, 427] on link "WMKK / KUL - Handling" at bounding box center [956, 430] width 82 height 10
click at [458, 19] on button "Refresh" at bounding box center [428, 10] width 69 height 18
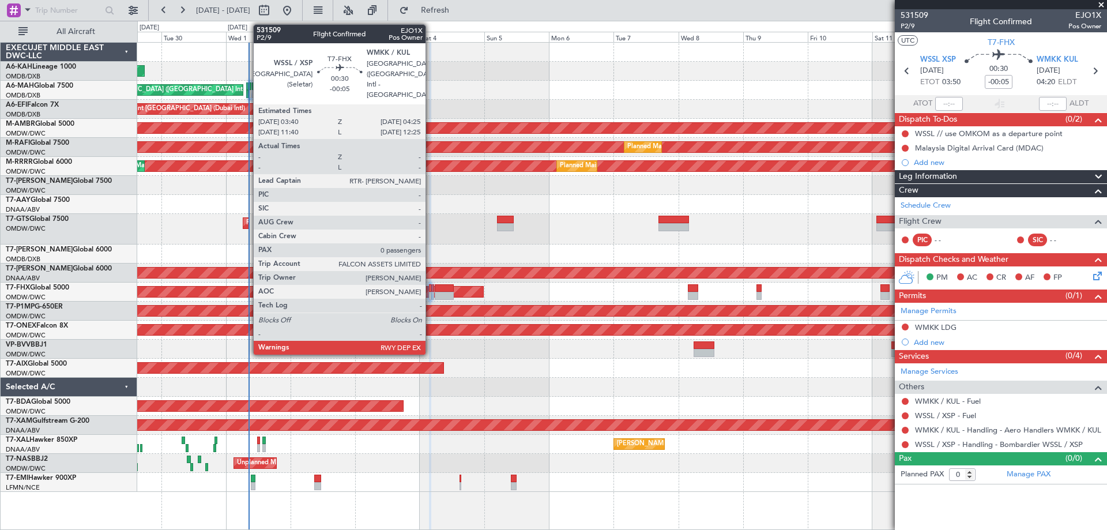
click at [431, 292] on div at bounding box center [430, 296] width 2 height 8
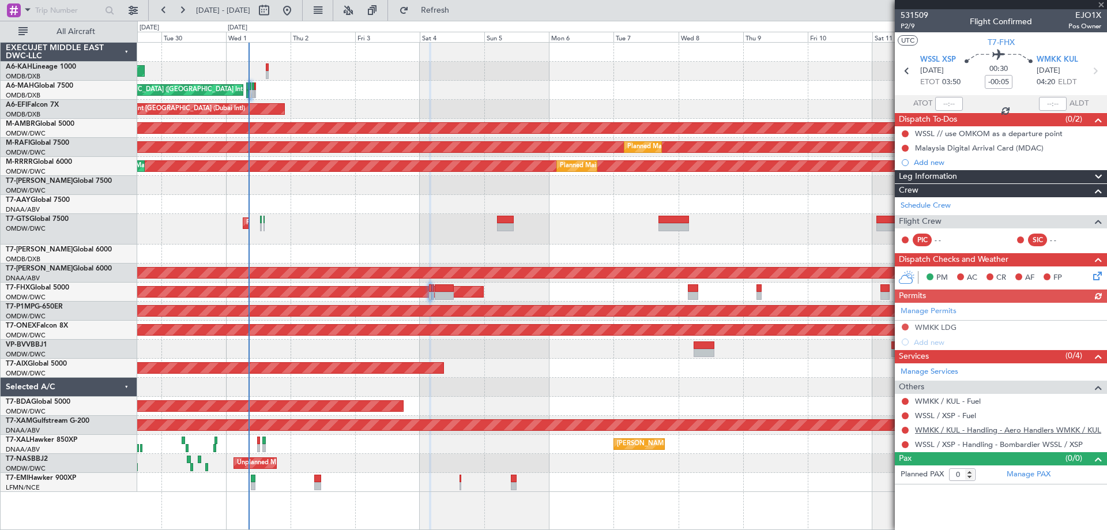
click at [1036, 428] on link "WMKK / KUL - Handling - Aero Handlers WMKK / KUL" at bounding box center [1008, 430] width 186 height 10
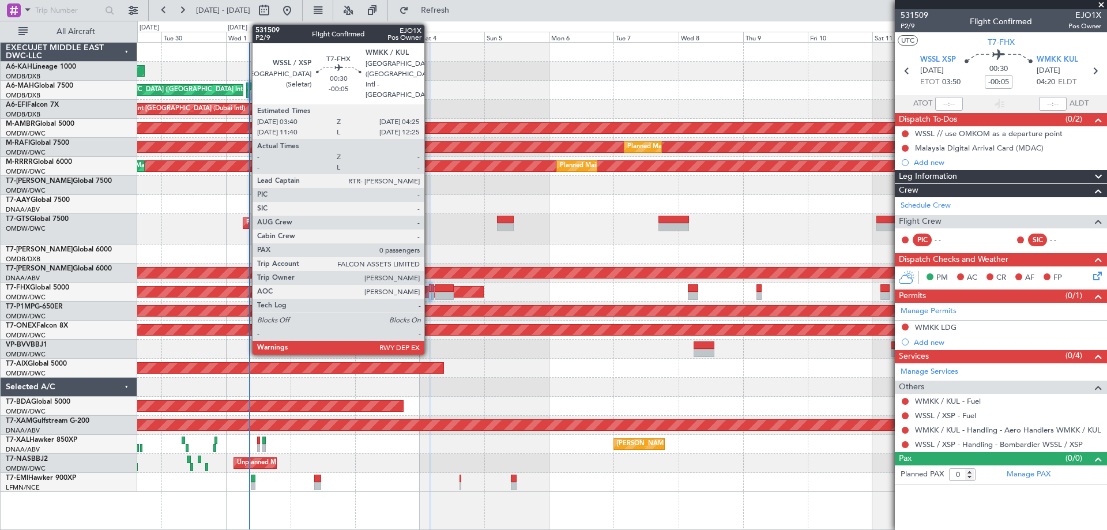
click at [429, 287] on div at bounding box center [430, 288] width 2 height 8
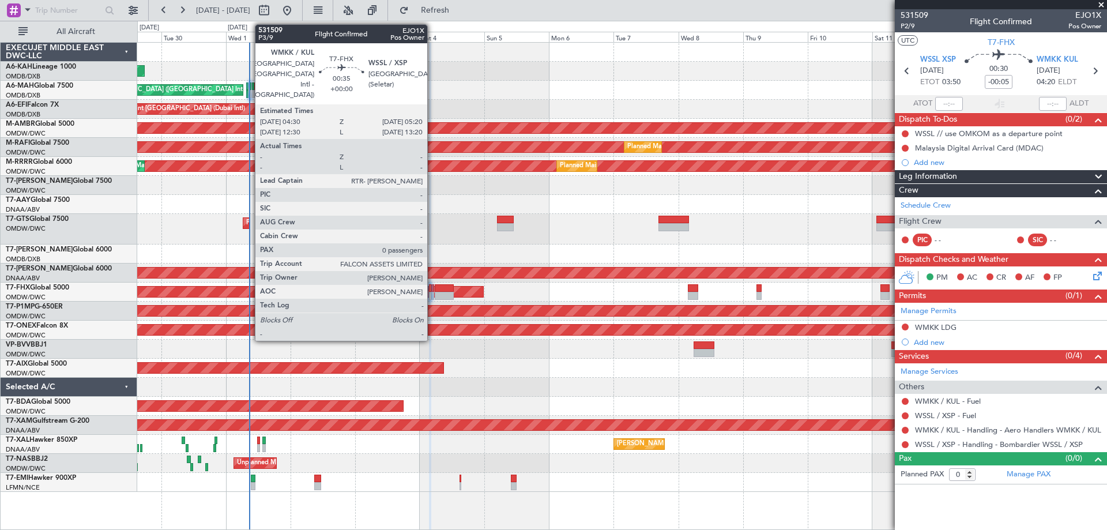
click at [432, 291] on div at bounding box center [432, 288] width 2 height 8
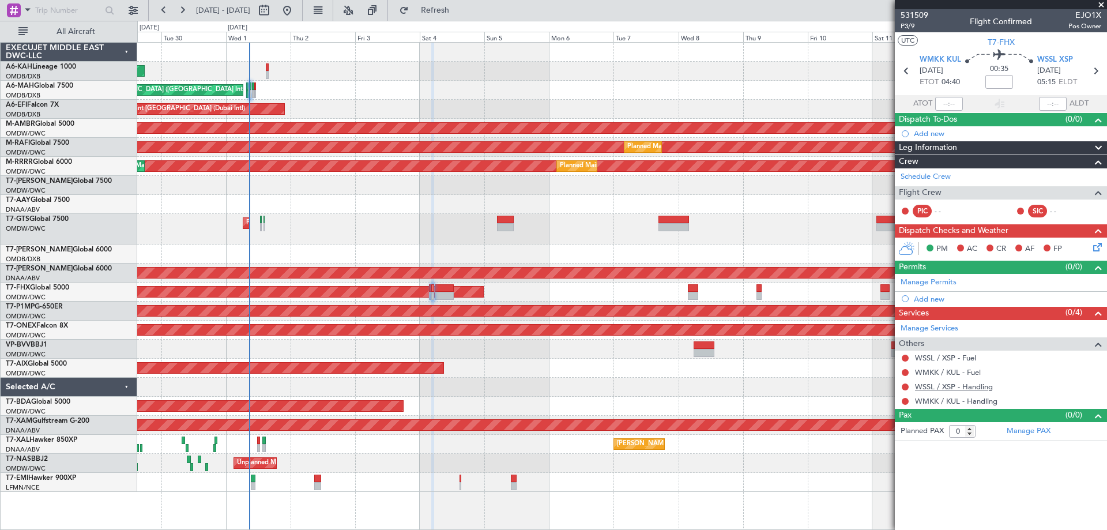
click at [941, 385] on link "WSSL / XSP - Handling" at bounding box center [954, 387] width 78 height 10
drag, startPoint x: 969, startPoint y: 403, endPoint x: 936, endPoint y: 406, distance: 33.6
click at [968, 402] on mat-tooltip-component "WSSL / XSP - Handling" at bounding box center [953, 406] width 86 height 31
click at [955, 396] on link "WMKK / KUL - Handling" at bounding box center [956, 401] width 82 height 10
click at [930, 285] on link "Manage Permits" at bounding box center [928, 283] width 56 height 12
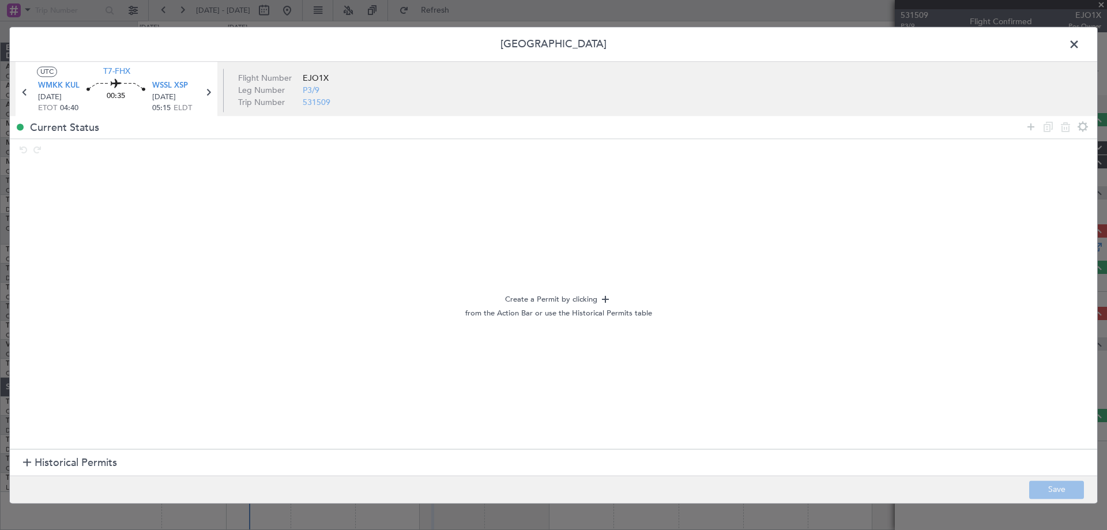
click at [47, 462] on span "Historical Permits" at bounding box center [76, 463] width 82 height 16
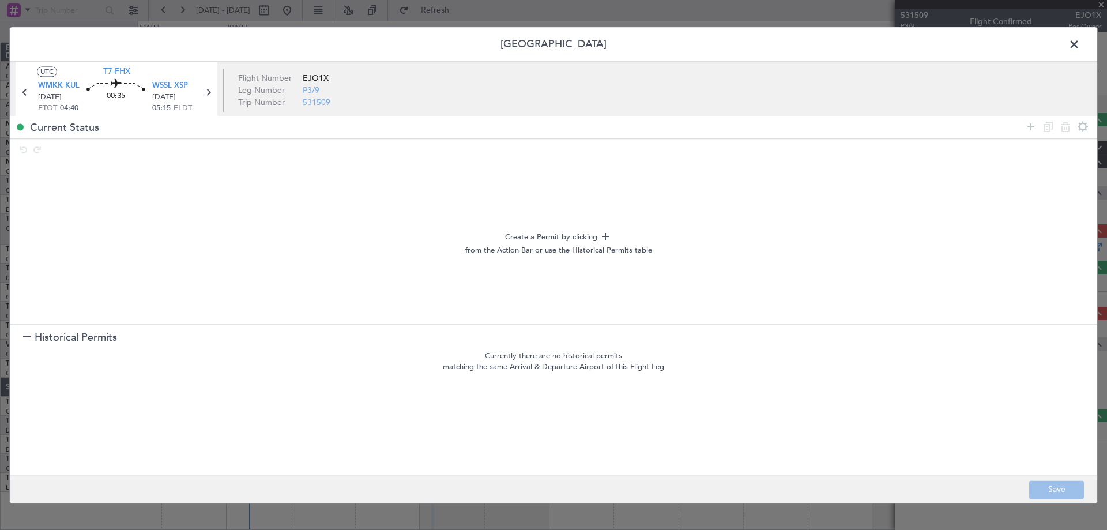
drag, startPoint x: 1036, startPoint y: 126, endPoint x: 1022, endPoint y: 126, distance: 13.8
click at [1034, 125] on icon at bounding box center [1031, 127] width 14 height 14
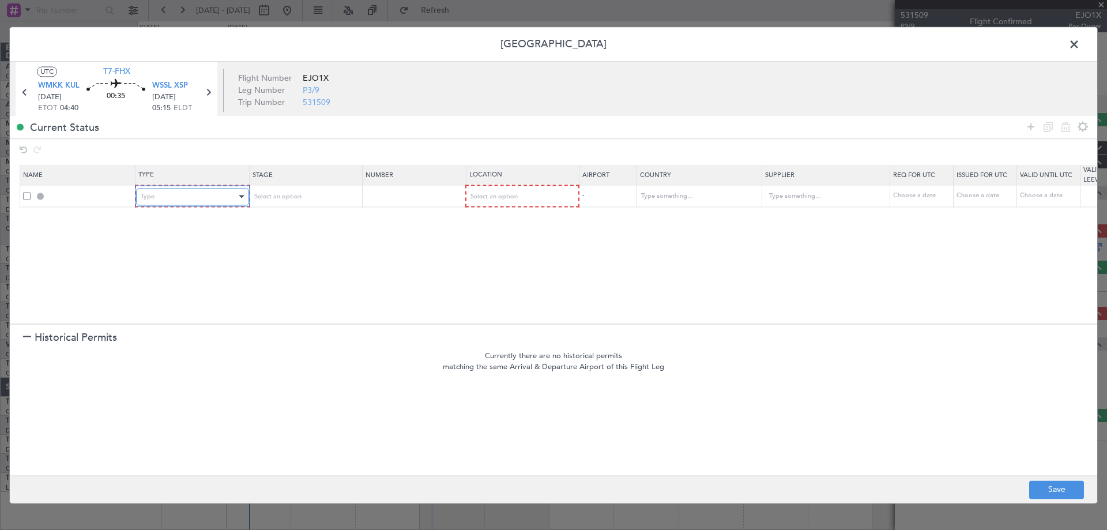
click at [190, 192] on div "Type" at bounding box center [189, 196] width 96 height 17
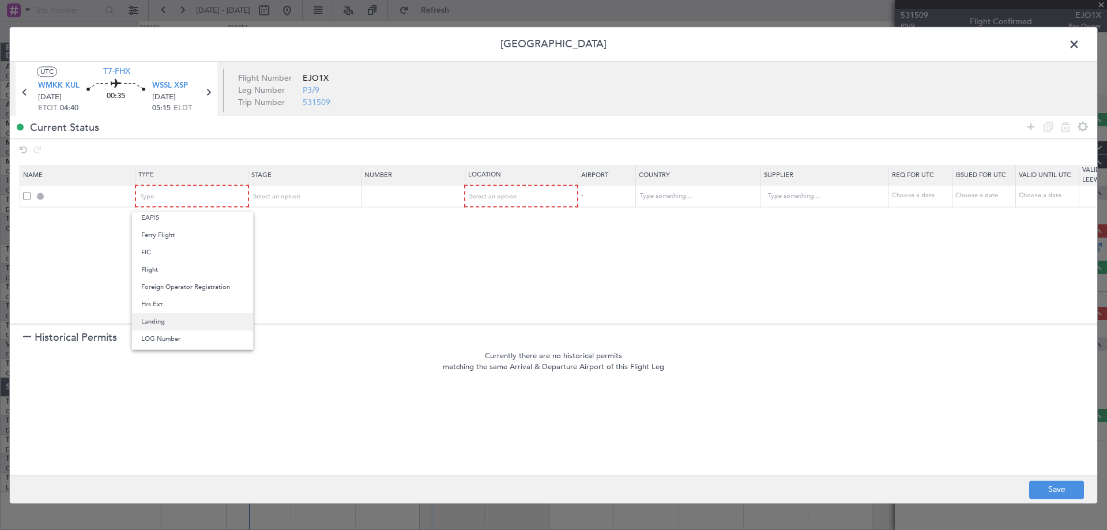
click at [189, 317] on span "Landing" at bounding box center [192, 321] width 103 height 17
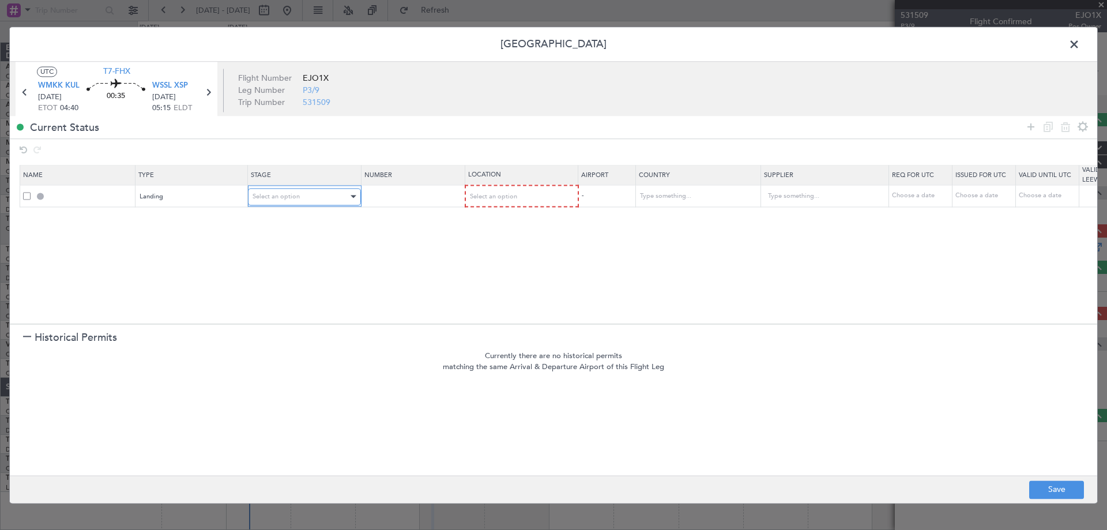
click at [310, 191] on div "Select an option" at bounding box center [301, 196] width 96 height 17
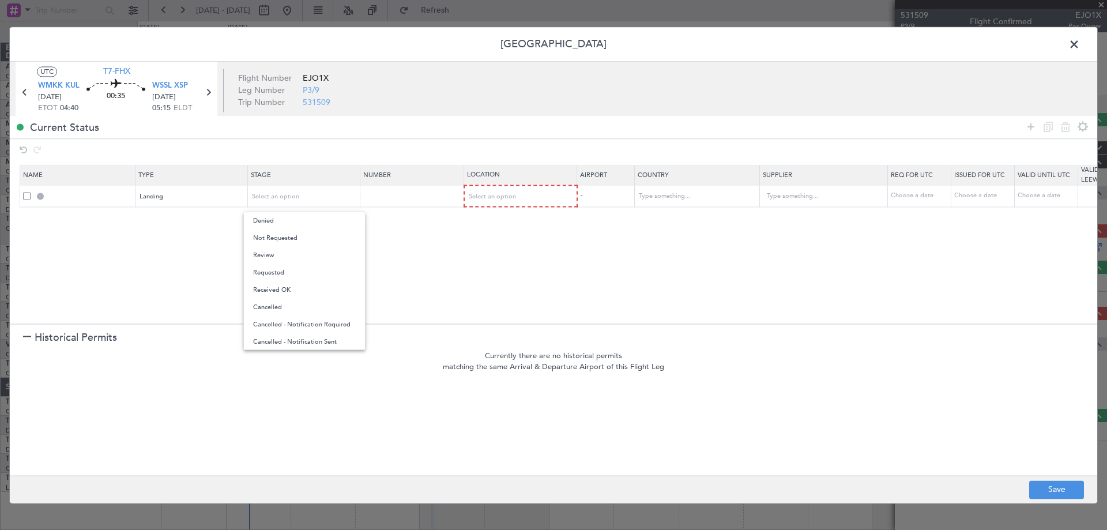
drag, startPoint x: 269, startPoint y: 235, endPoint x: 555, endPoint y: 180, distance: 291.7
click at [275, 233] on span "Not Requested" at bounding box center [304, 237] width 103 height 17
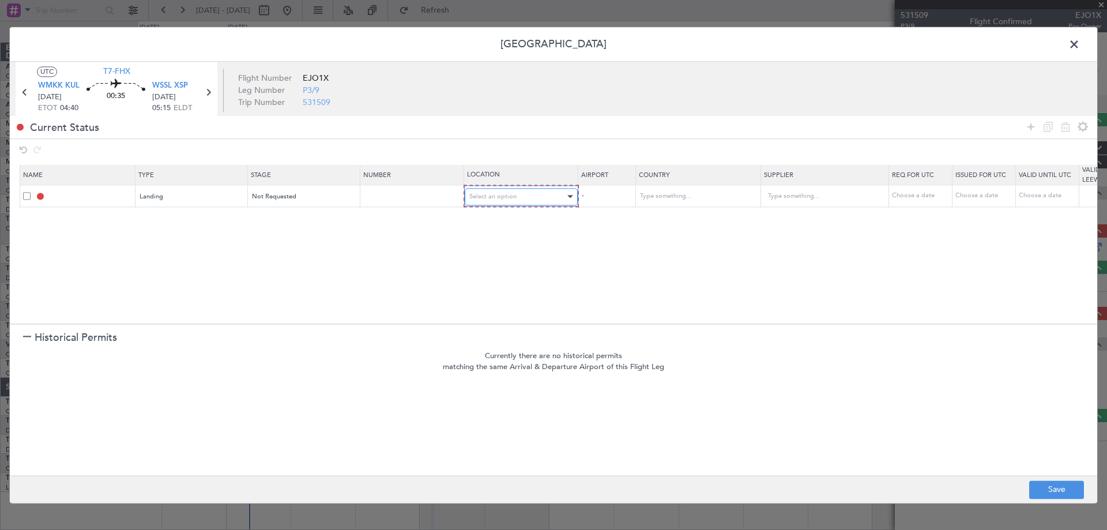
click at [519, 193] on div "Select an option" at bounding box center [517, 196] width 96 height 17
drag, startPoint x: 494, startPoint y: 222, endPoint x: 491, endPoint y: 251, distance: 29.5
click at [491, 251] on div "Departure Departure Alt Arrival Arrival Alt Enroute" at bounding box center [521, 256] width 122 height 88
click at [491, 251] on span "Arrival" at bounding box center [521, 255] width 103 height 17
click at [1052, 479] on footer "Save" at bounding box center [553, 489] width 1087 height 28
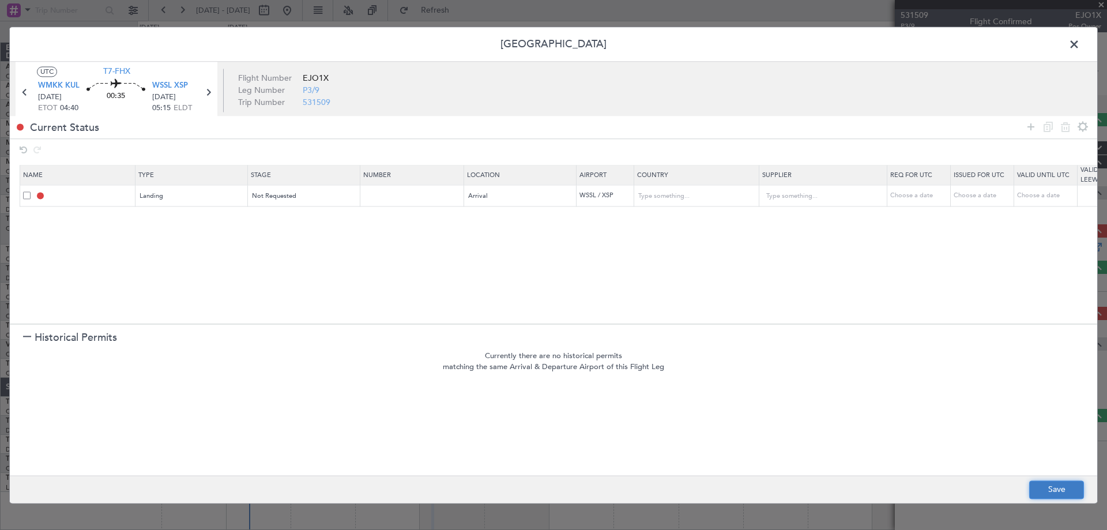
click at [1056, 489] on button "Save" at bounding box center [1056, 489] width 55 height 18
type input "WSSL LDG"
type input "[GEOGRAPHIC_DATA]"
type input "NNN"
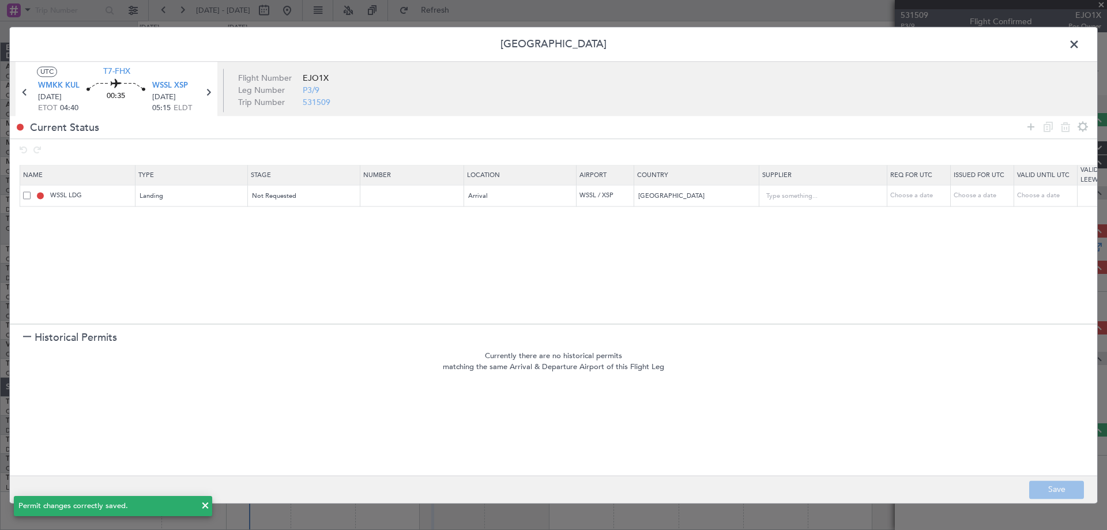
click at [1080, 42] on span at bounding box center [1080, 47] width 0 height 23
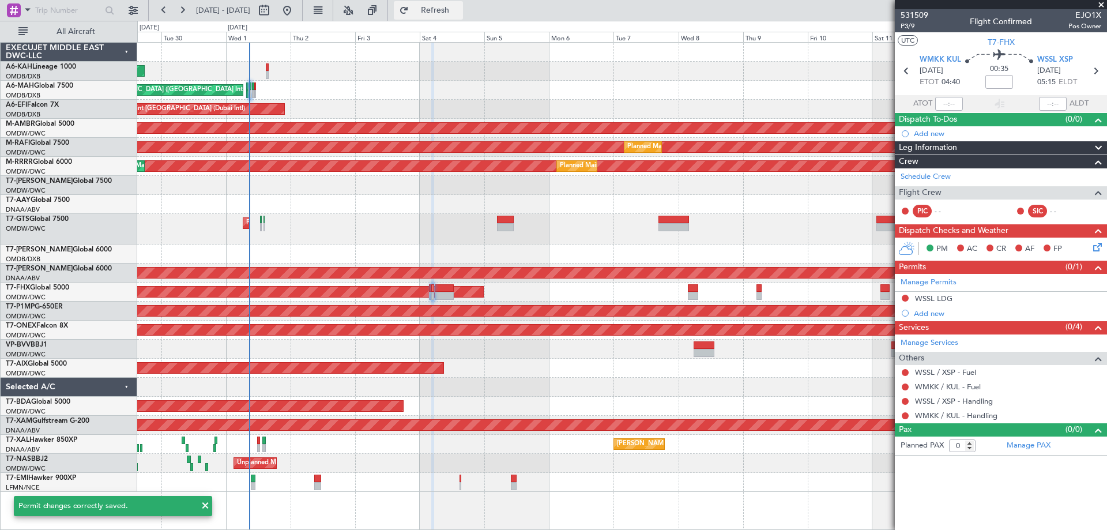
click at [459, 10] on span "Refresh" at bounding box center [435, 10] width 48 height 8
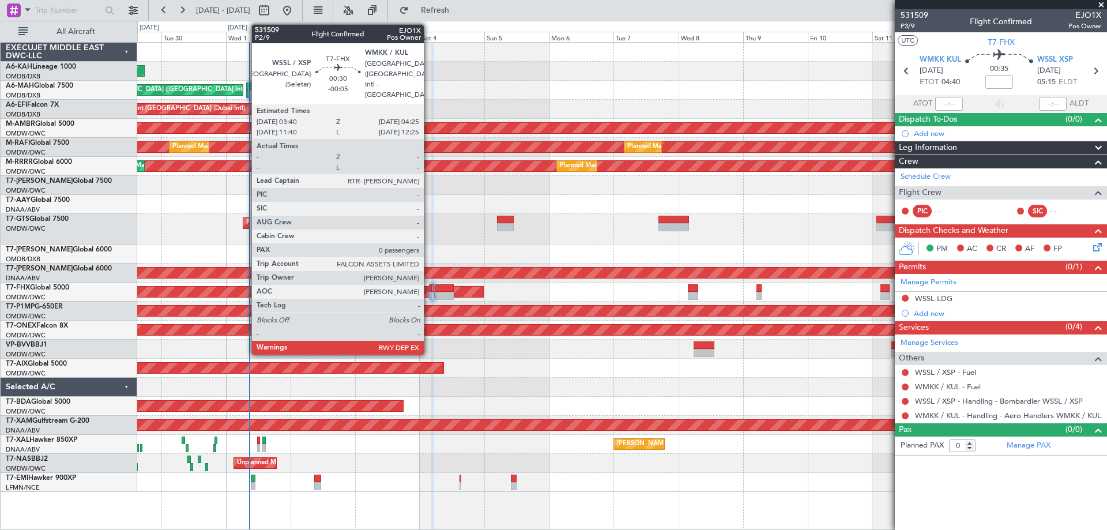
click at [429, 288] on div at bounding box center [430, 288] width 2 height 8
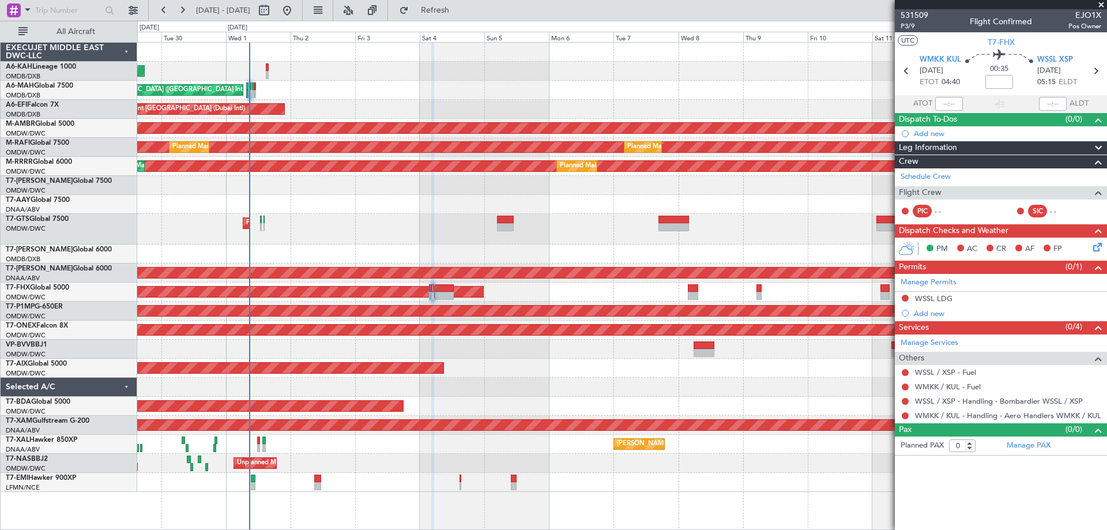
click at [993, 90] on nimbus-time-variation at bounding box center [999, 84] width 28 height 18
click at [995, 86] on input at bounding box center [999, 82] width 28 height 14
click at [917, 22] on span "P3/9" at bounding box center [914, 26] width 28 height 10
click at [943, 416] on link "WMKK / KUL - Handling - Aero Handlers WMKK / KUL" at bounding box center [1008, 415] width 186 height 10
click at [906, 399] on button at bounding box center [905, 401] width 7 height 7
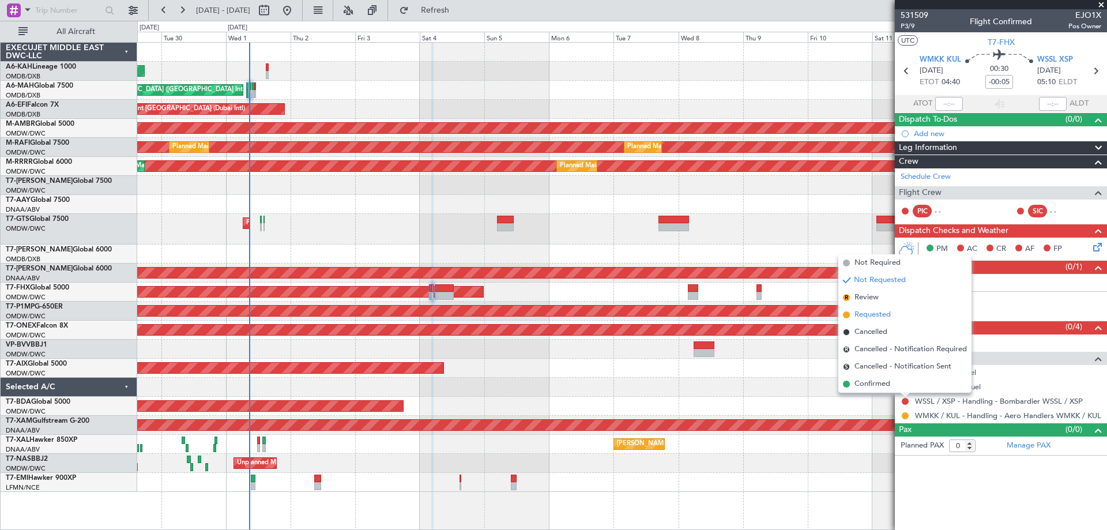
click at [868, 313] on span "Requested" at bounding box center [872, 315] width 36 height 12
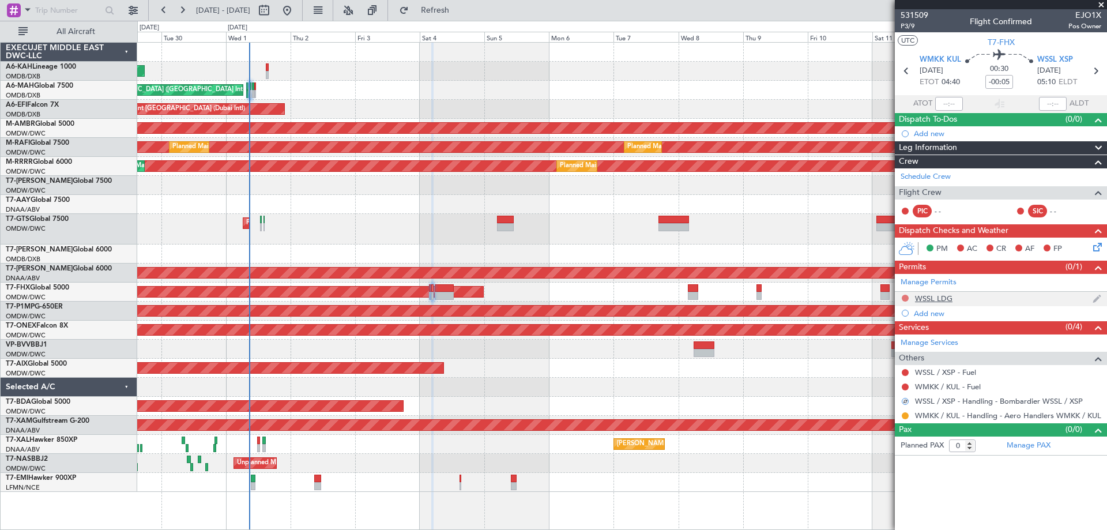
click at [903, 298] on button at bounding box center [905, 298] width 7 height 7
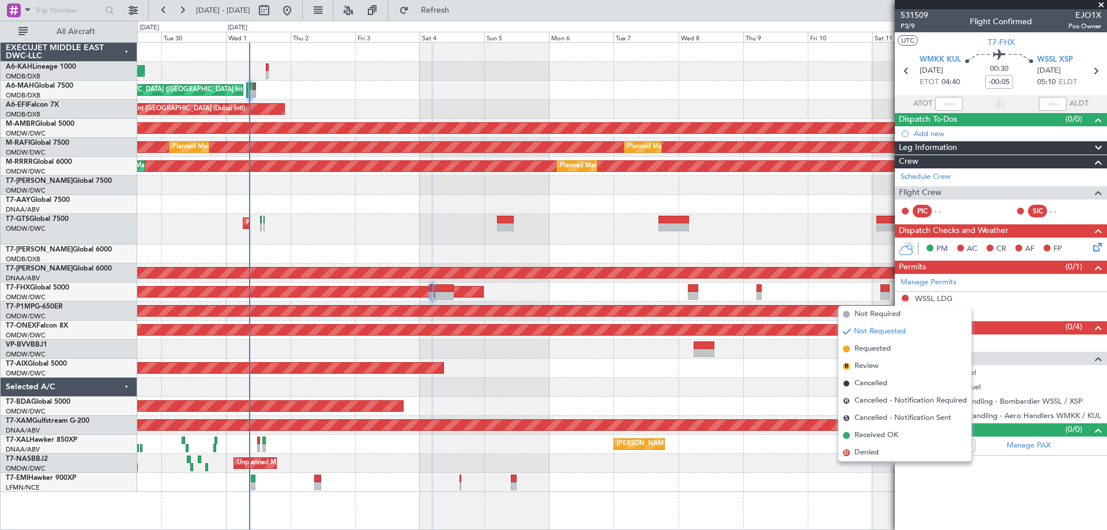
drag, startPoint x: 861, startPoint y: 342, endPoint x: 752, endPoint y: 322, distance: 110.9
click at [861, 343] on li "Requested" at bounding box center [904, 348] width 133 height 17
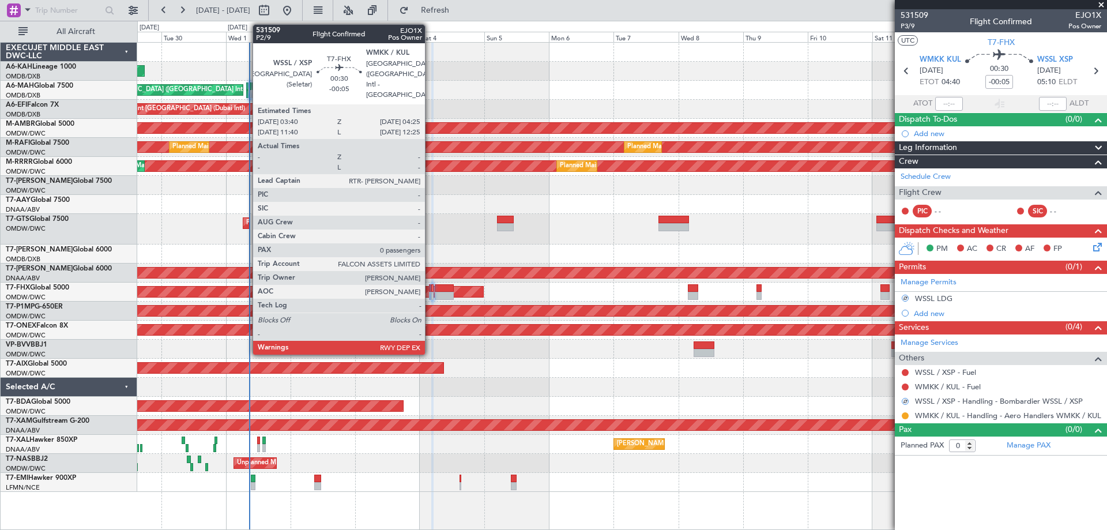
click at [430, 291] on div at bounding box center [430, 288] width 2 height 8
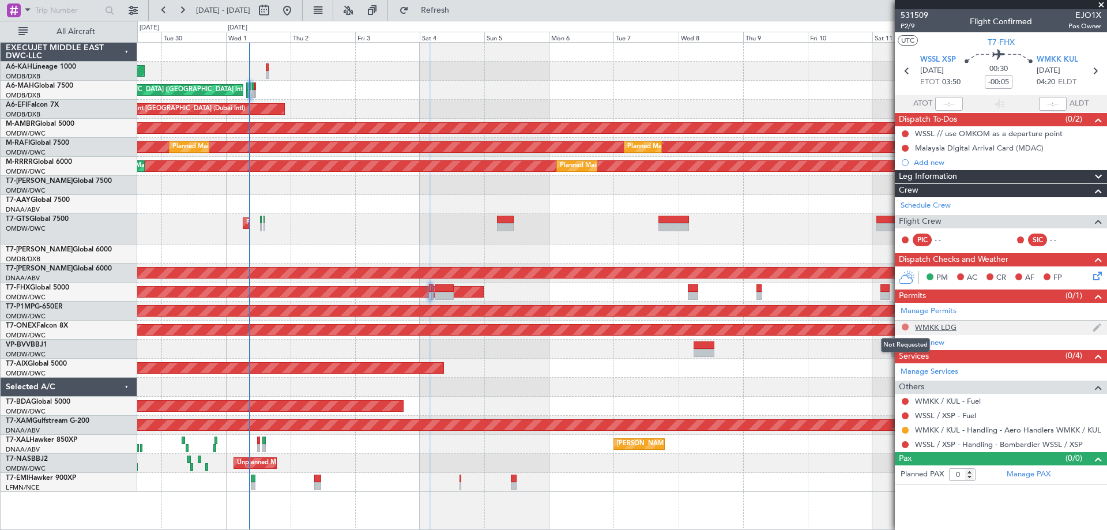
click at [903, 326] on button at bounding box center [905, 326] width 7 height 7
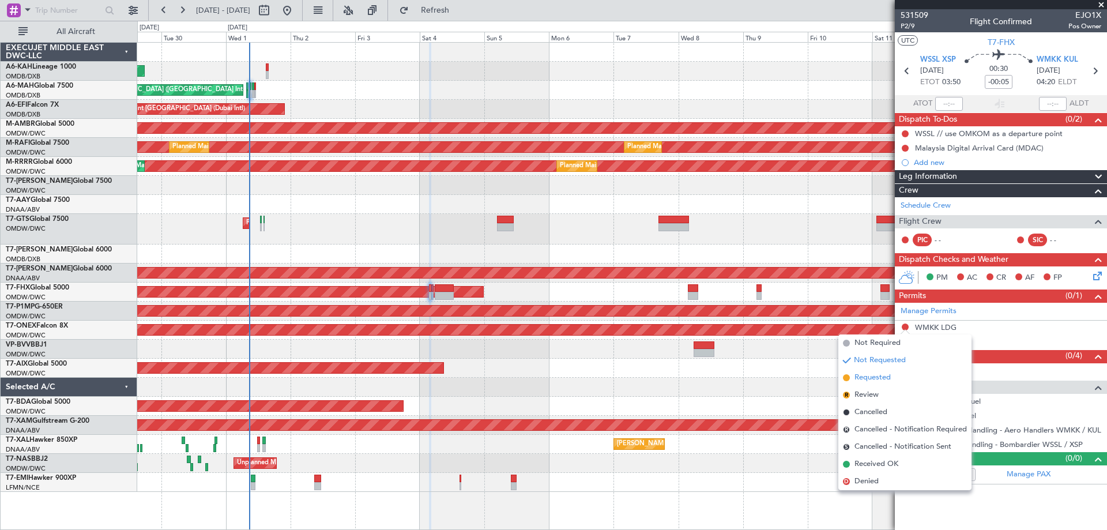
click at [881, 374] on span "Requested" at bounding box center [872, 378] width 36 height 12
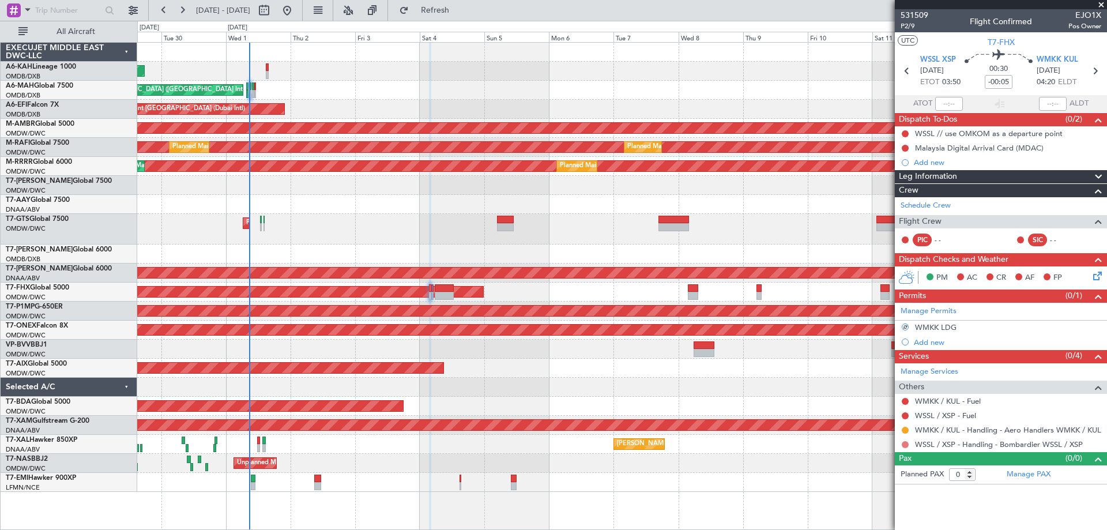
click at [906, 444] on button at bounding box center [905, 444] width 7 height 7
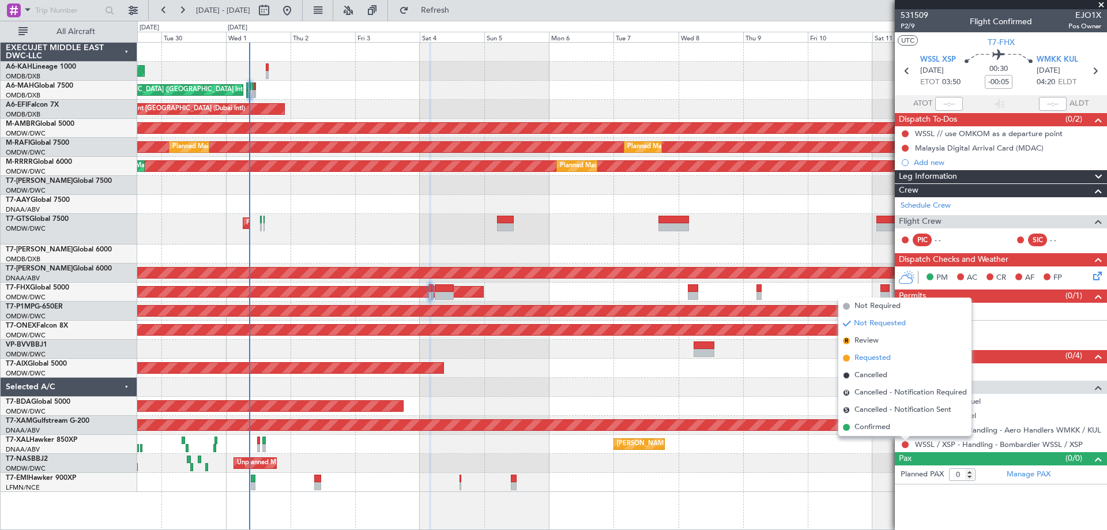
click at [877, 360] on span "Requested" at bounding box center [872, 358] width 36 height 12
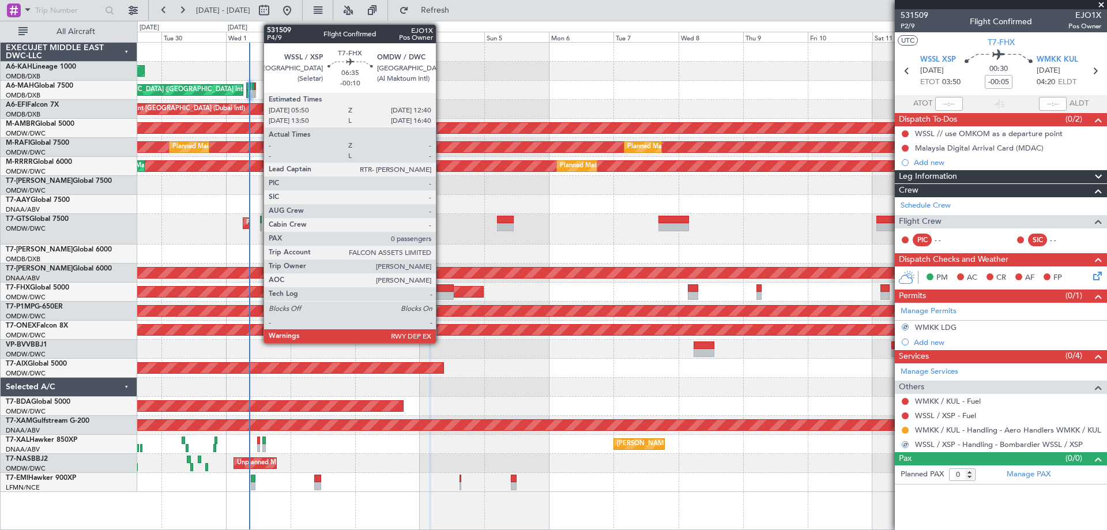
click at [441, 291] on div at bounding box center [444, 288] width 18 height 8
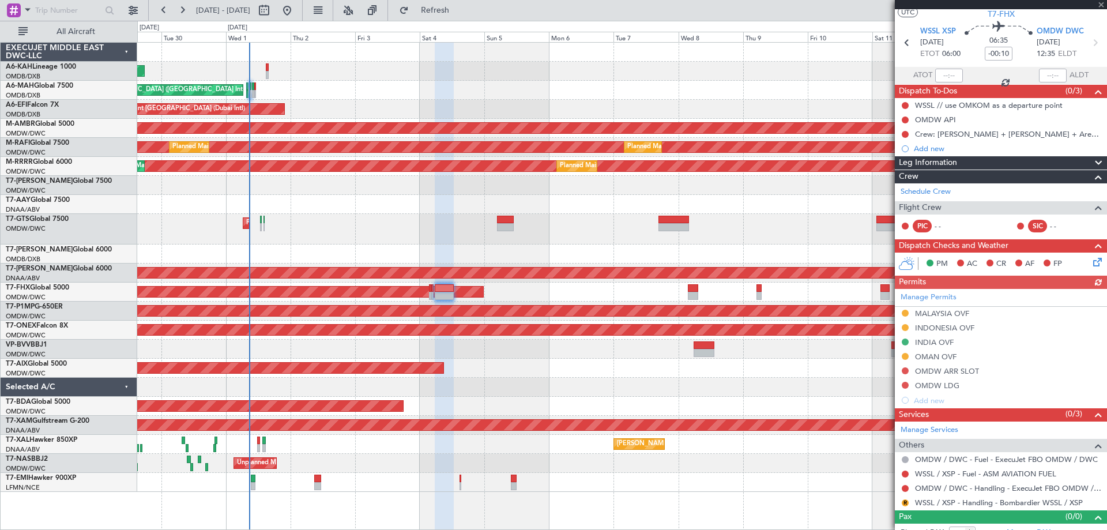
scroll to position [40, 0]
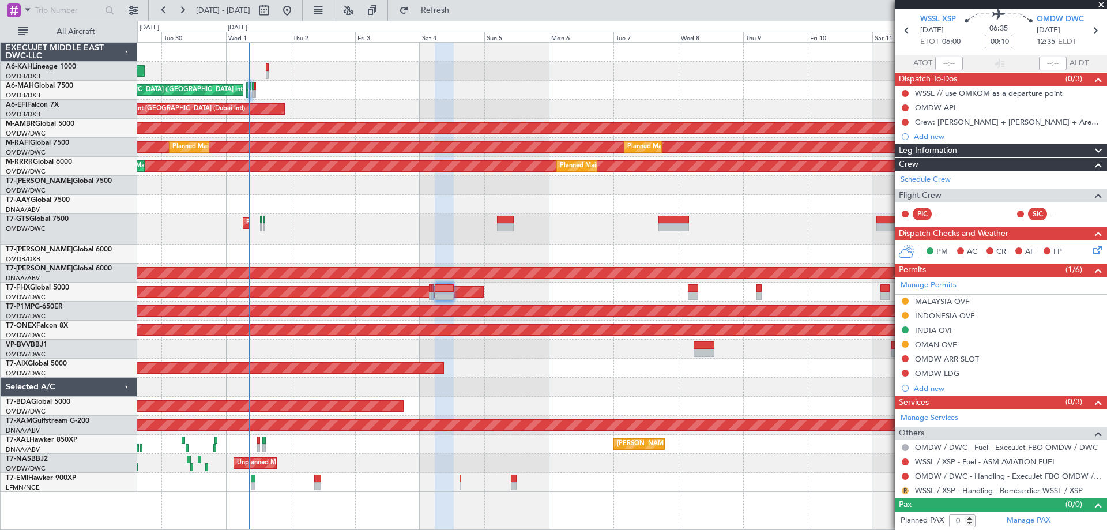
click at [906, 491] on button "R" at bounding box center [905, 490] width 7 height 7
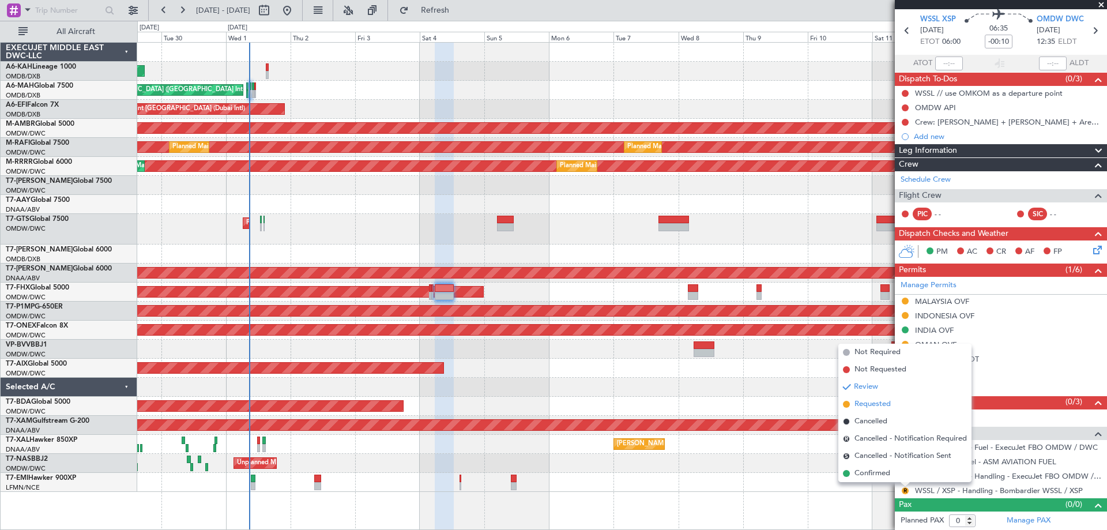
click at [862, 403] on span "Requested" at bounding box center [872, 404] width 36 height 12
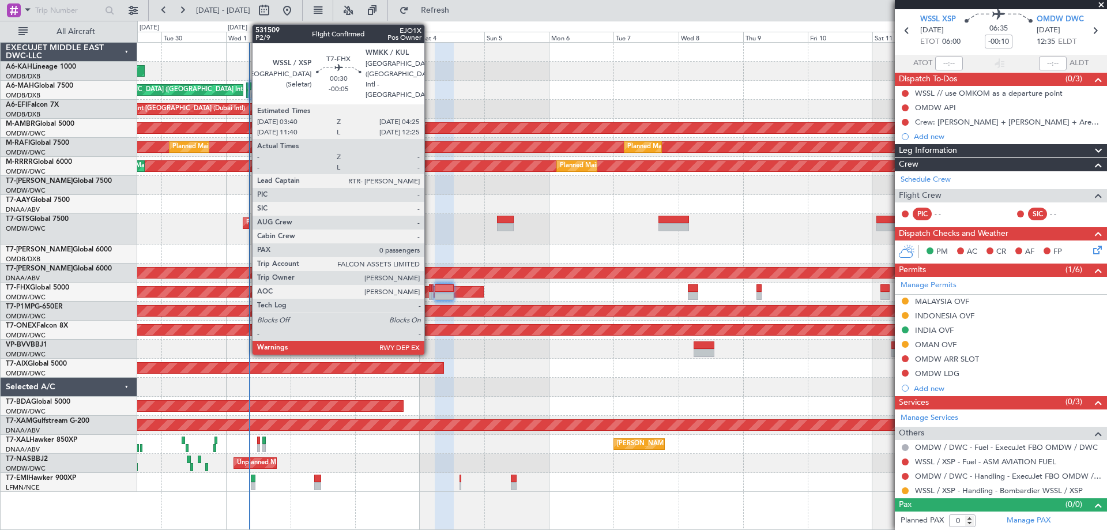
click at [429, 290] on div at bounding box center [430, 288] width 2 height 8
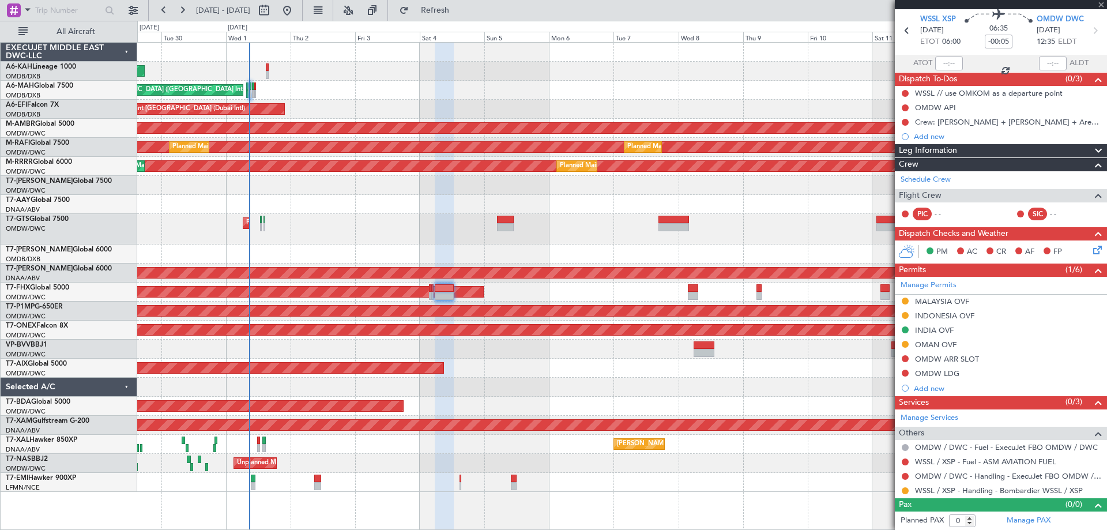
scroll to position [0, 0]
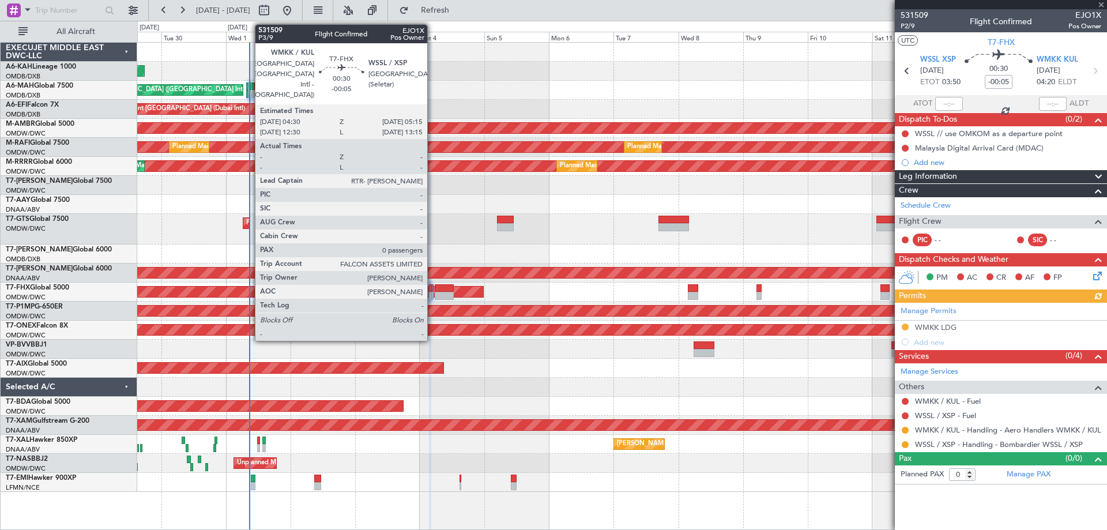
click at [432, 292] on div at bounding box center [432, 296] width 2 height 8
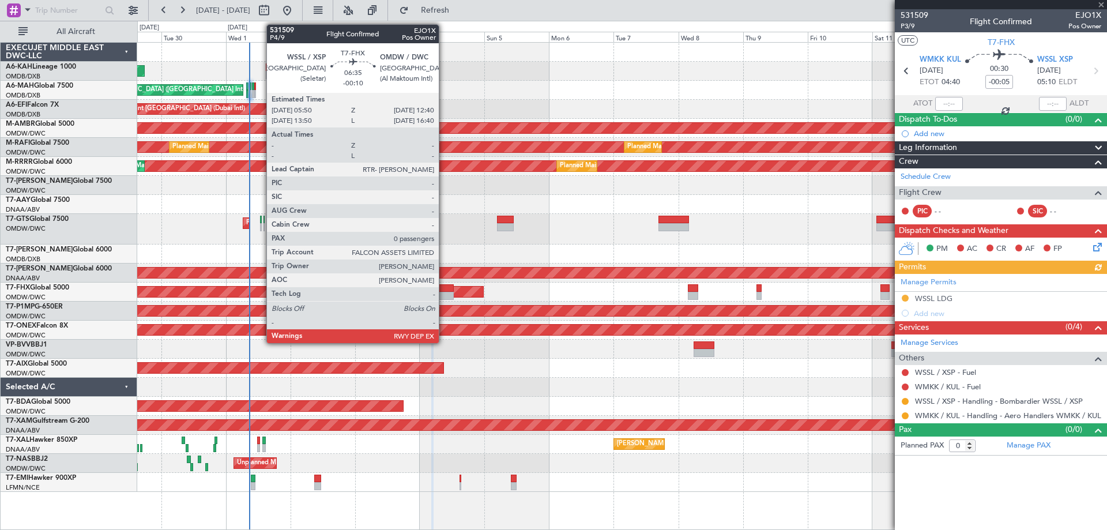
click at [444, 295] on div at bounding box center [444, 296] width 18 height 8
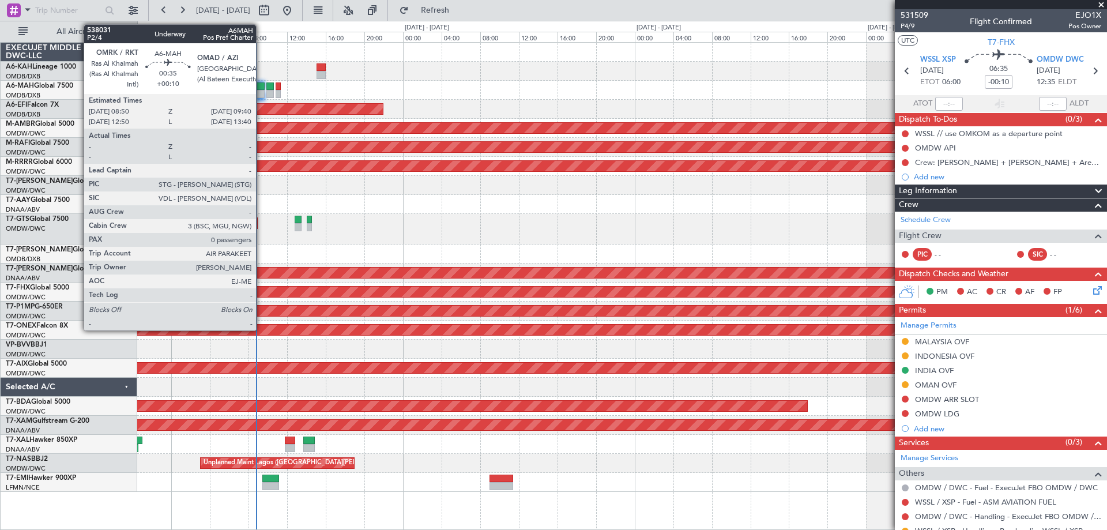
click at [261, 91] on div at bounding box center [260, 94] width 8 height 8
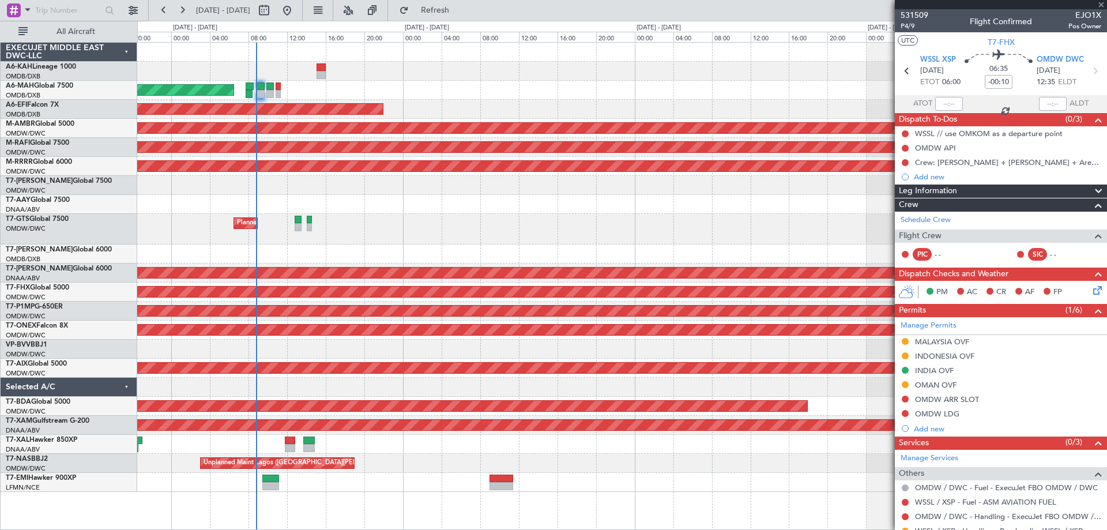
type input "+00:10"
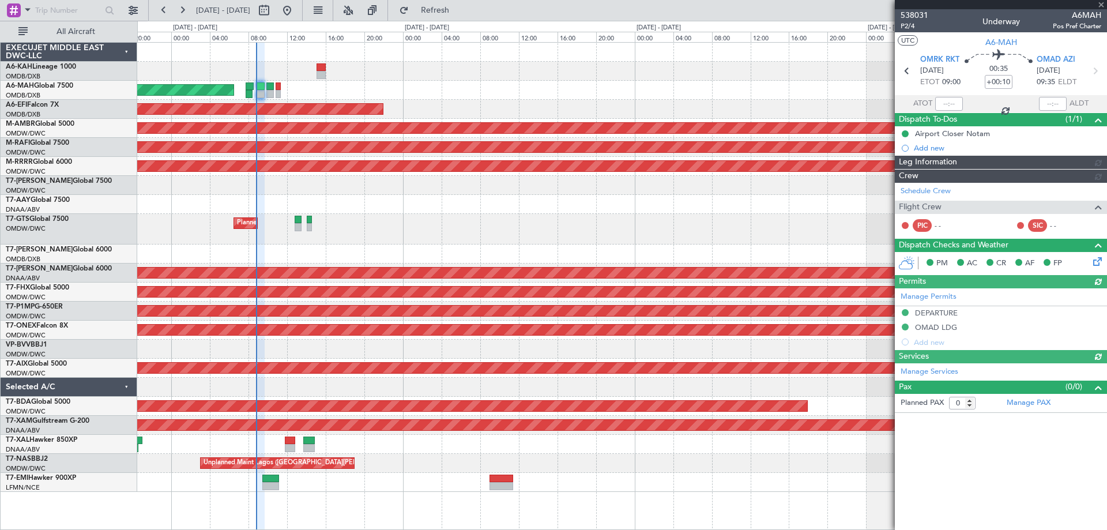
type input "[PERSON_NAME] (ANI)"
type input "7409"
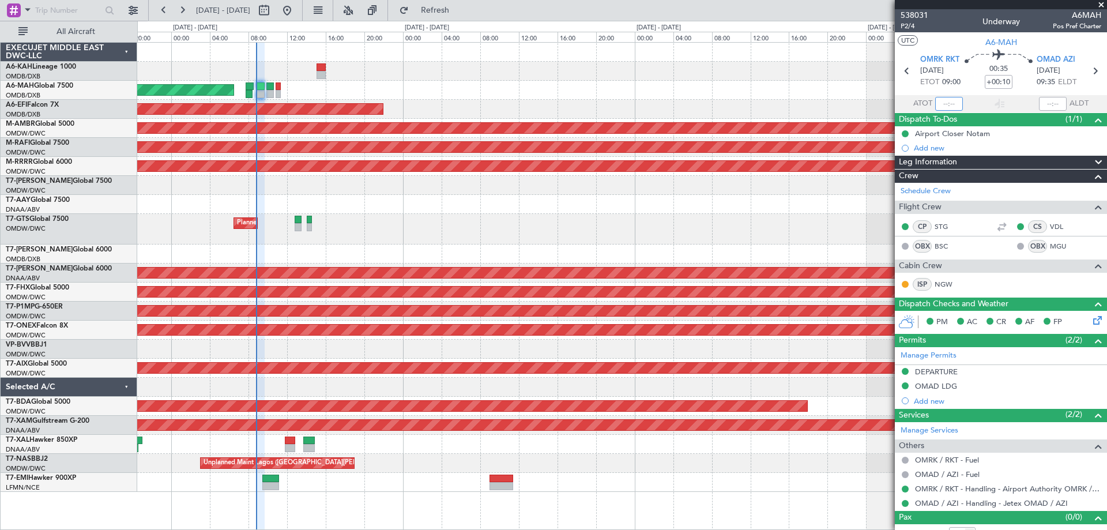
click at [941, 101] on input "text" at bounding box center [949, 104] width 28 height 14
type input "08:45"
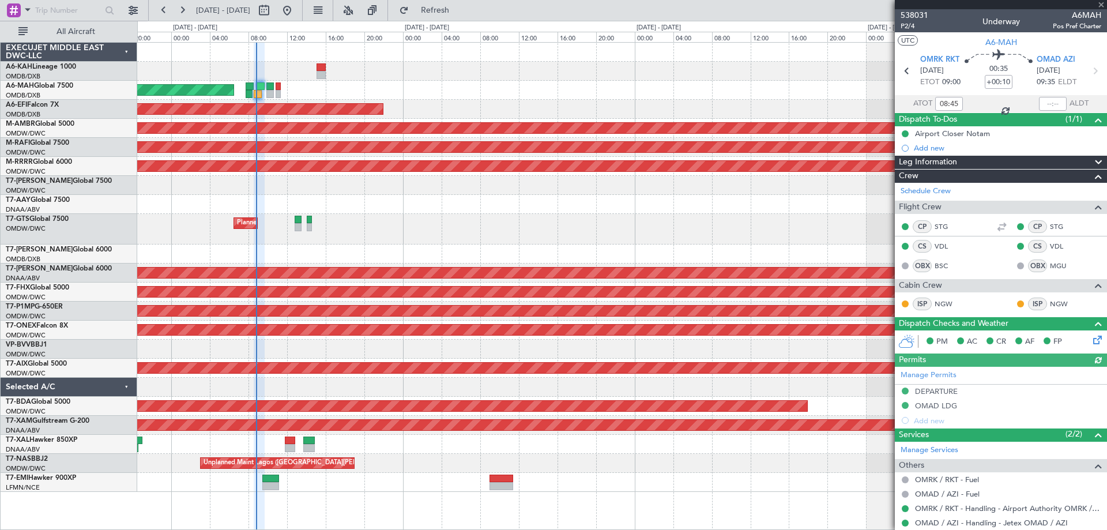
type input "[PERSON_NAME] (ANI)"
type input "7409"
click at [54, 285] on link "T7-FHX Global 5000" at bounding box center [37, 287] width 63 height 7
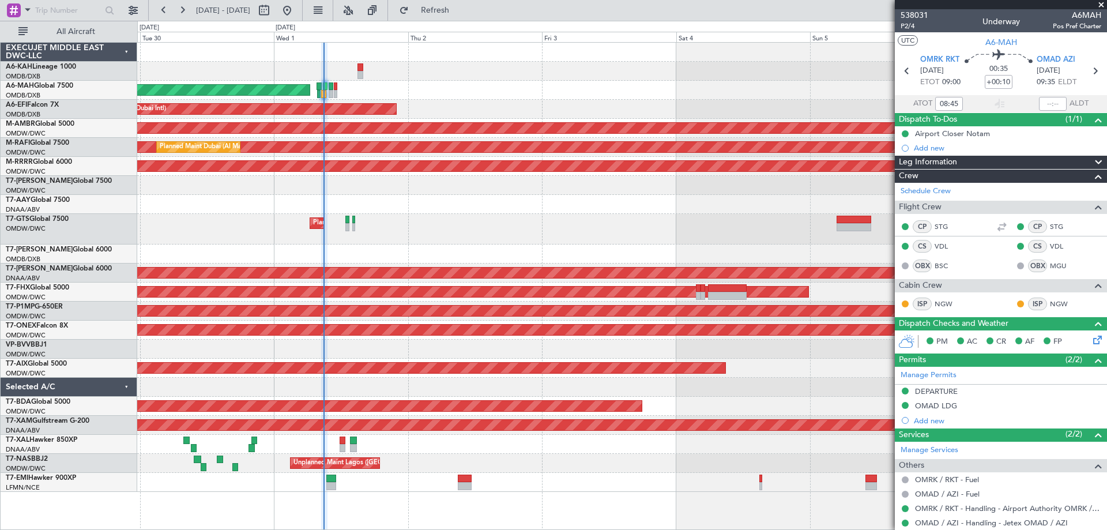
click at [1099, 4] on span at bounding box center [1101, 5] width 12 height 10
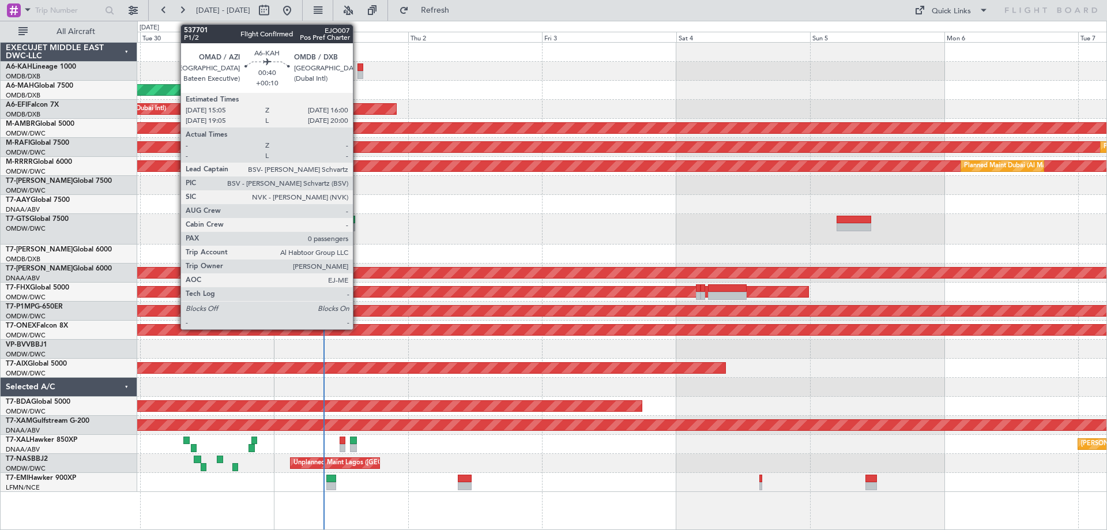
click at [358, 73] on div at bounding box center [359, 75] width 5 height 8
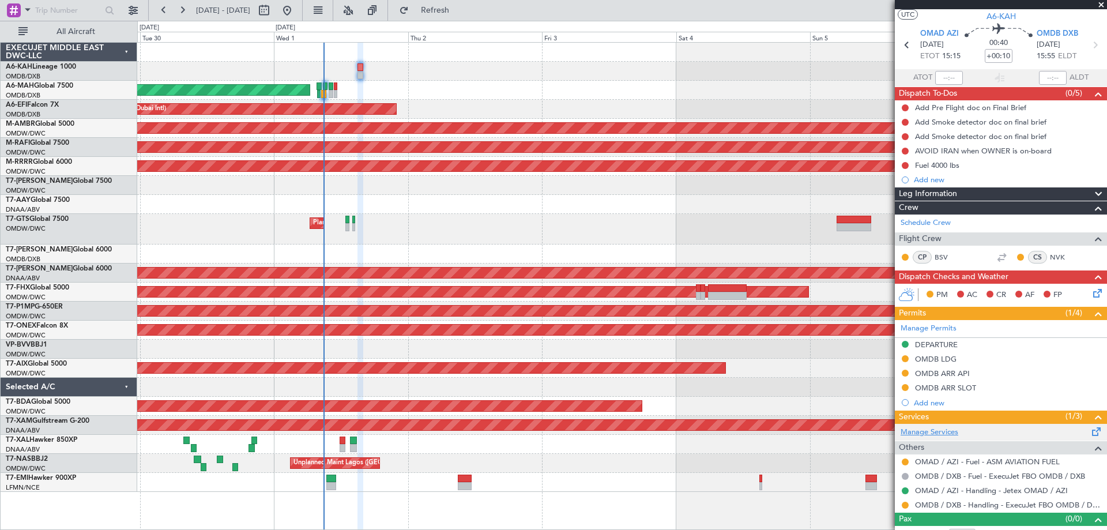
scroll to position [40, 0]
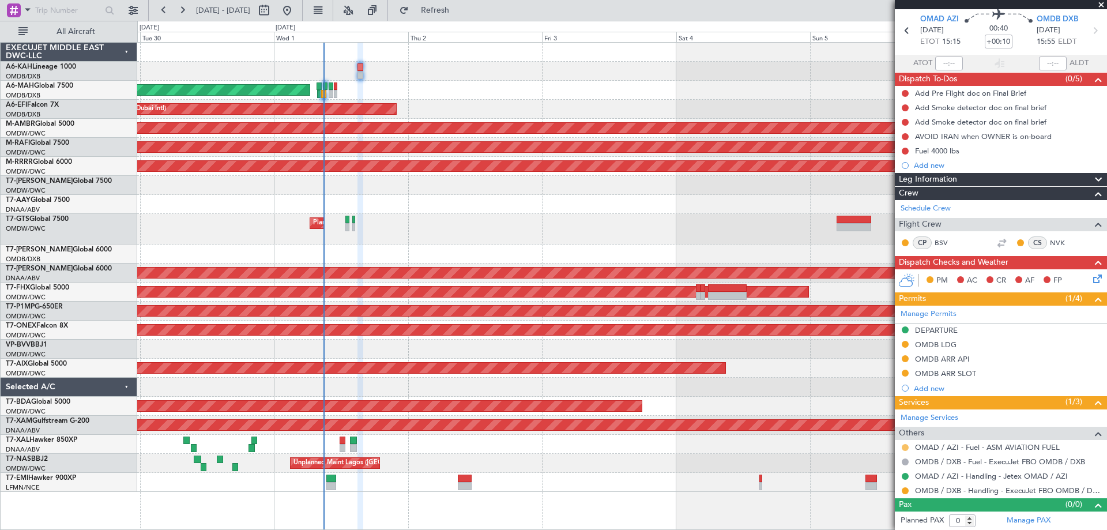
click at [905, 448] on button at bounding box center [905, 447] width 7 height 7
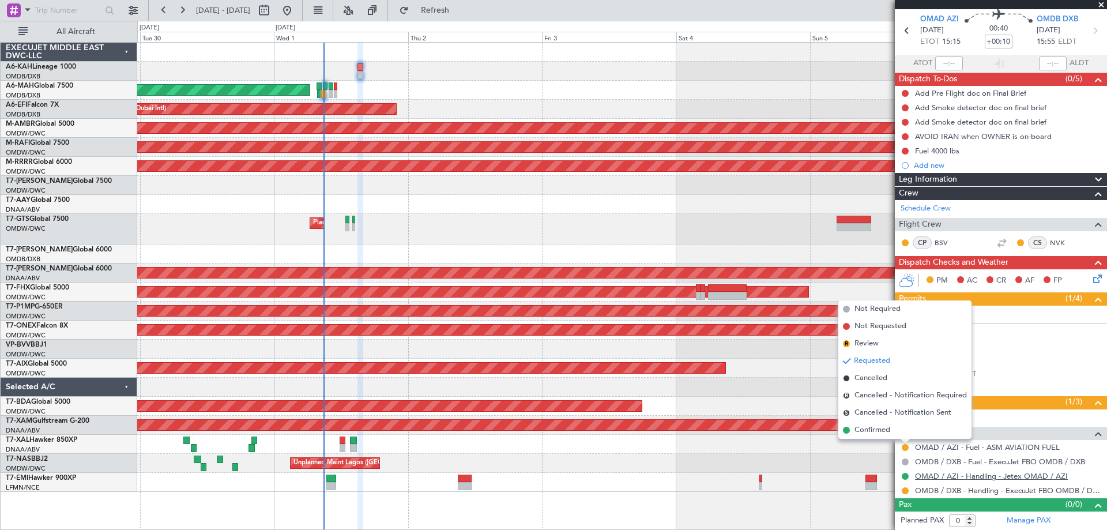
drag, startPoint x: 877, startPoint y: 429, endPoint x: 919, endPoint y: 470, distance: 58.3
click at [877, 429] on span "Confirmed" at bounding box center [872, 430] width 36 height 12
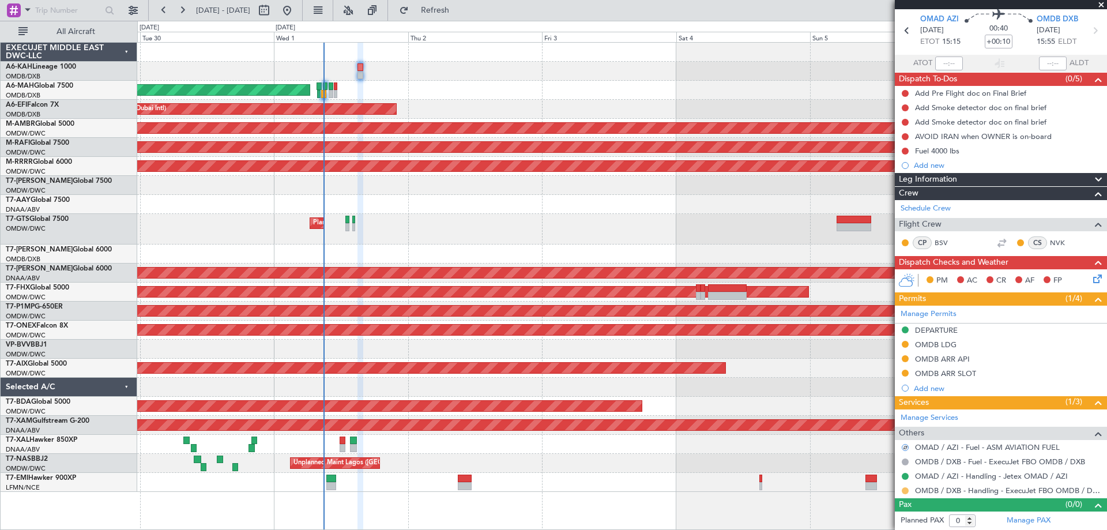
click at [905, 489] on button at bounding box center [905, 490] width 7 height 7
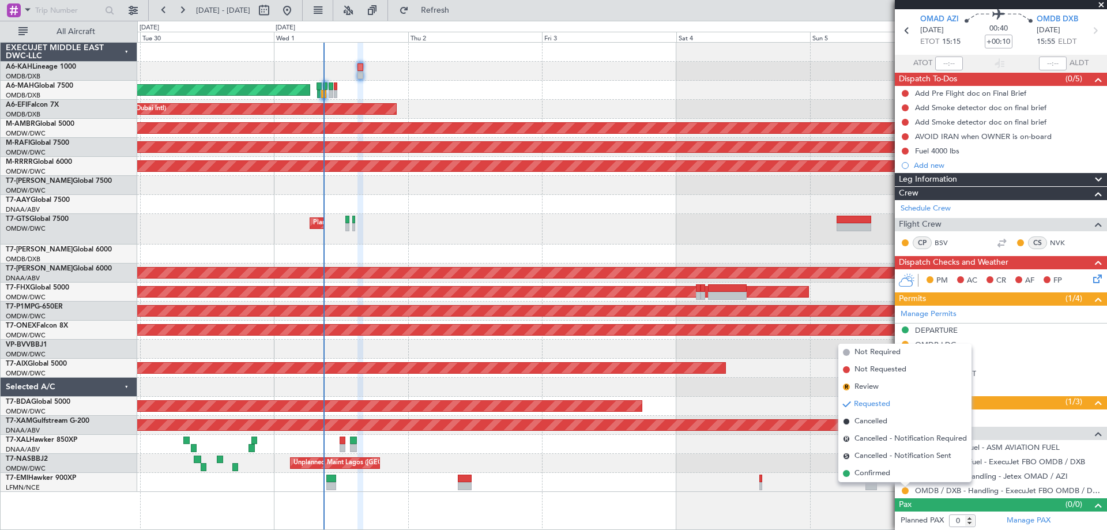
drag, startPoint x: 862, startPoint y: 476, endPoint x: 895, endPoint y: 463, distance: 34.7
click at [862, 475] on span "Confirmed" at bounding box center [872, 474] width 36 height 12
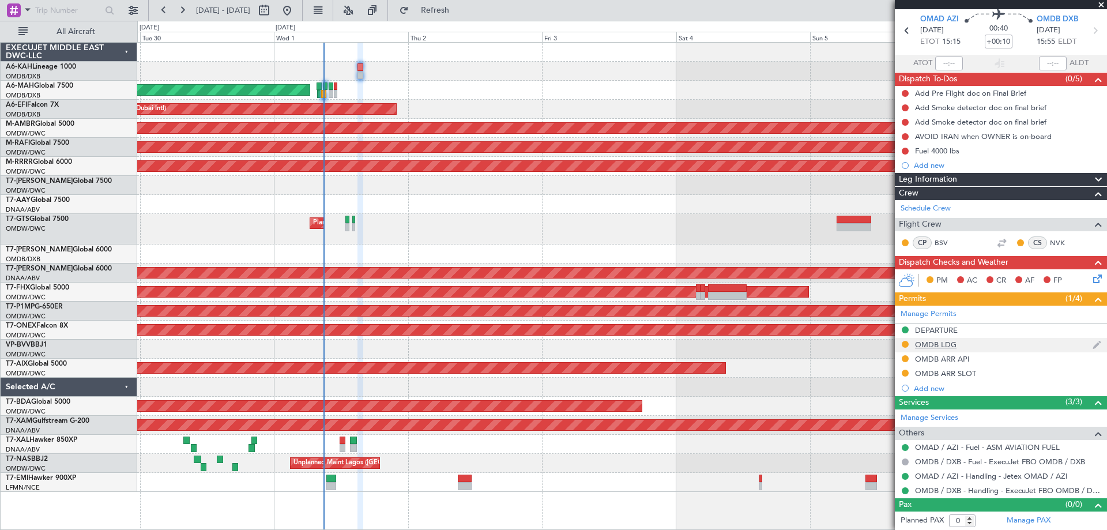
click at [949, 342] on div "OMDB LDG" at bounding box center [936, 345] width 42 height 10
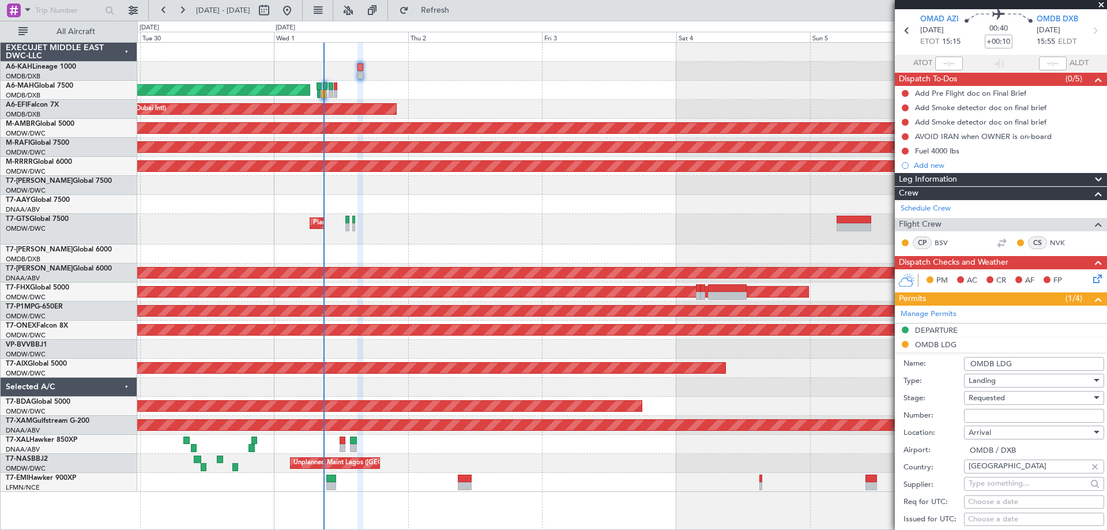
click at [986, 417] on input "Number:" at bounding box center [1034, 416] width 140 height 14
paste input "LP/2025/13411"
type input "LP/2025/13411"
click at [975, 400] on span "Requested" at bounding box center [986, 398] width 36 height 10
drag, startPoint x: 986, startPoint y: 486, endPoint x: 1000, endPoint y: 465, distance: 24.6
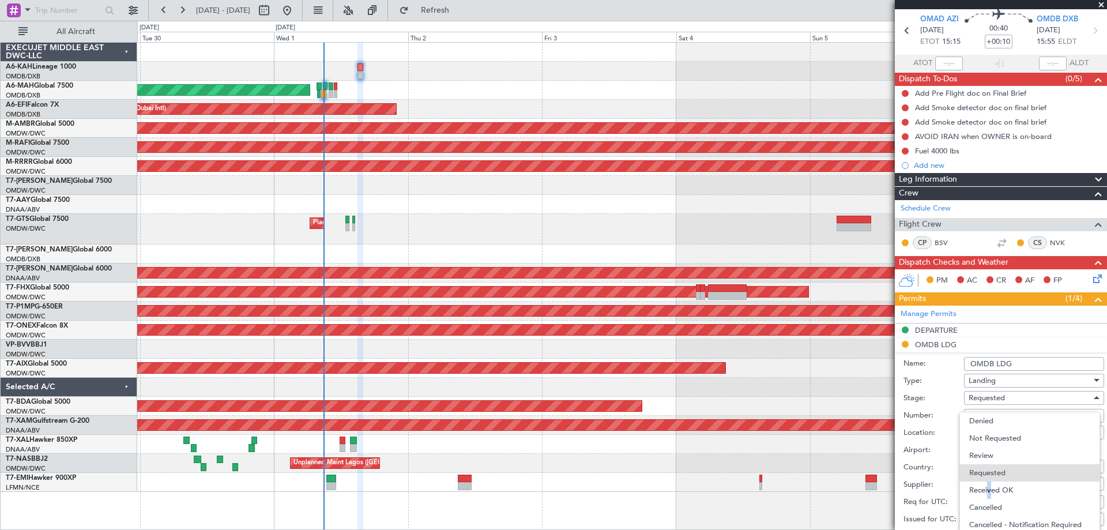
click at [988, 486] on span "Received OK" at bounding box center [1029, 489] width 121 height 17
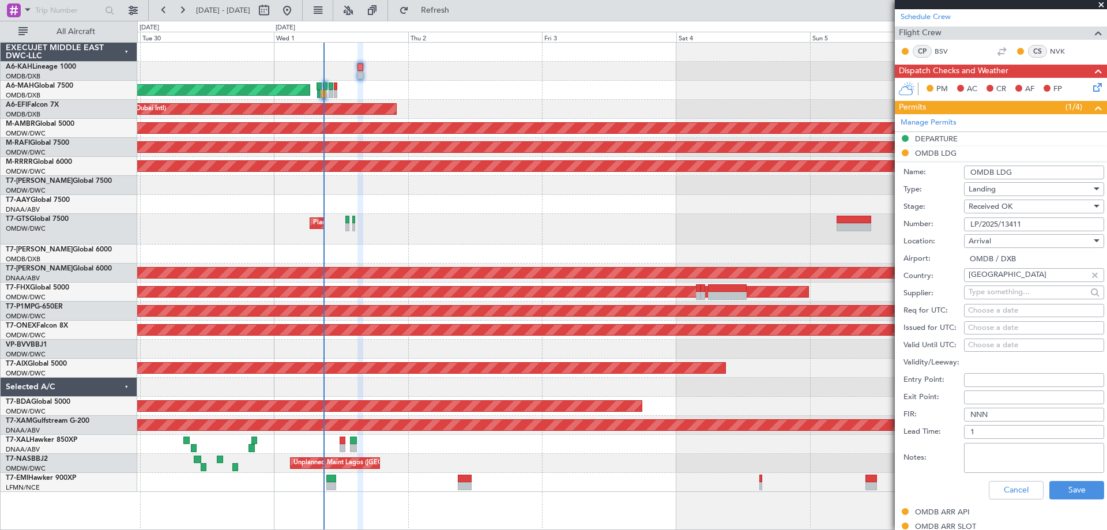
scroll to position [271, 0]
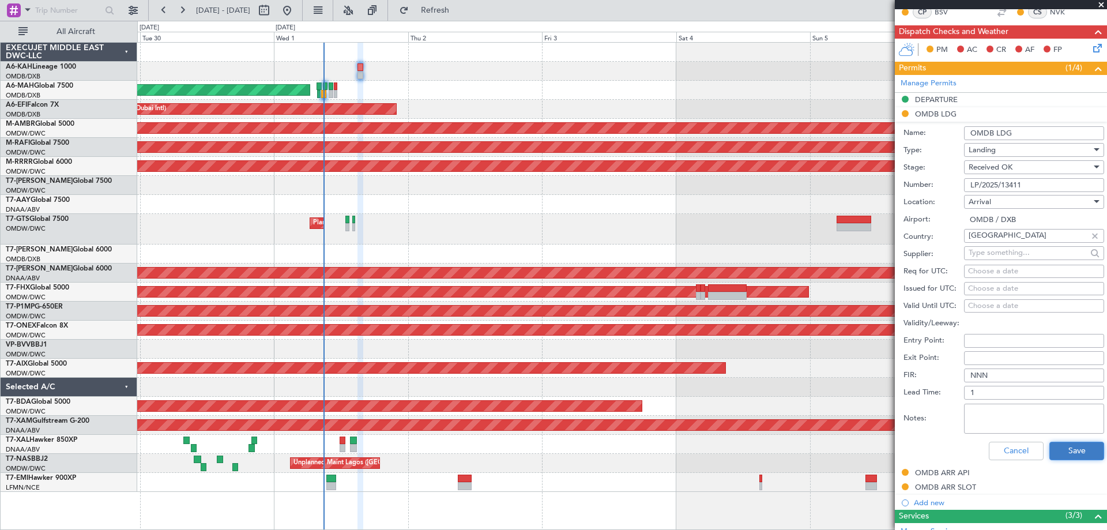
click at [1072, 447] on button "Save" at bounding box center [1076, 451] width 55 height 18
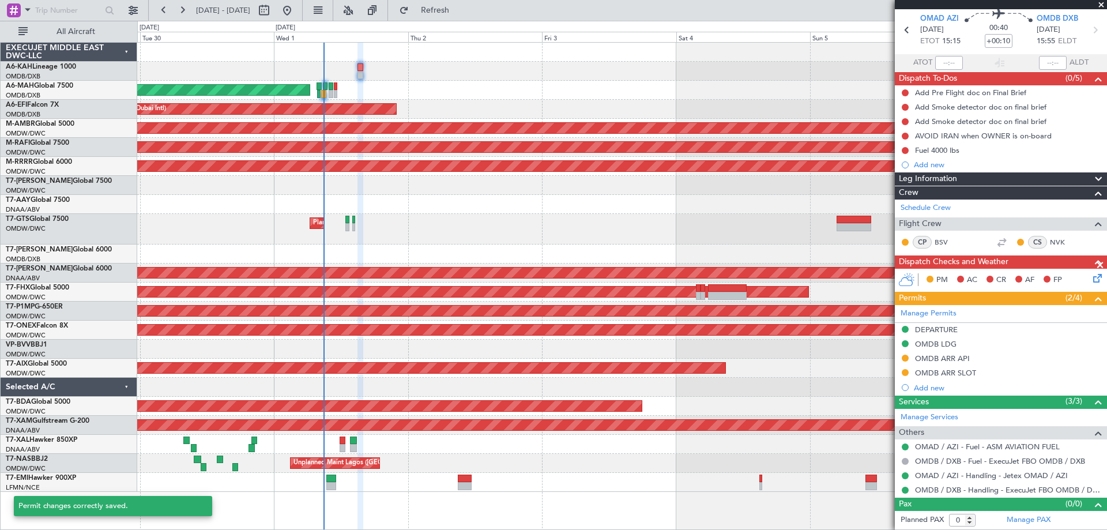
scroll to position [40, 0]
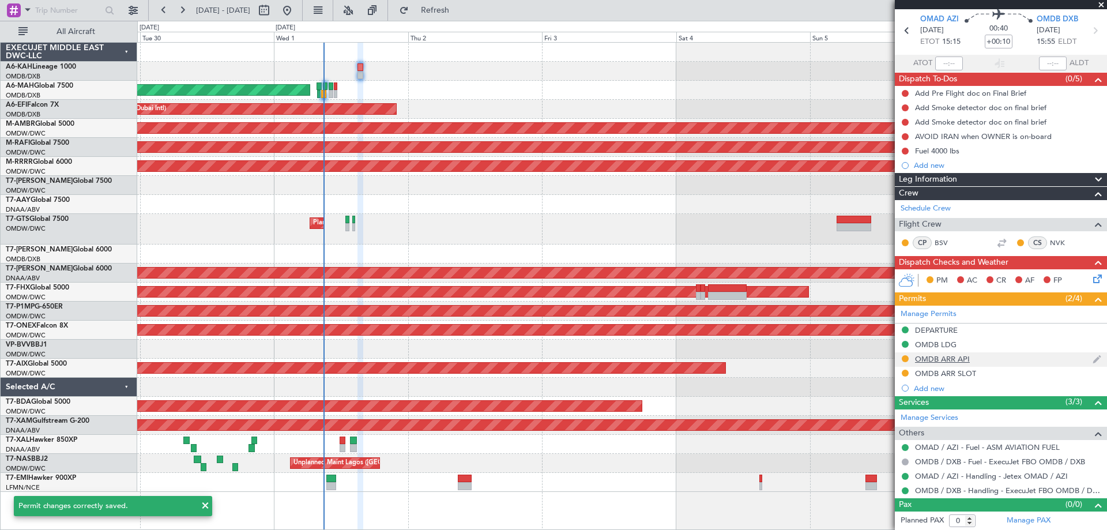
click at [953, 361] on div "OMDB ARR API" at bounding box center [942, 359] width 55 height 10
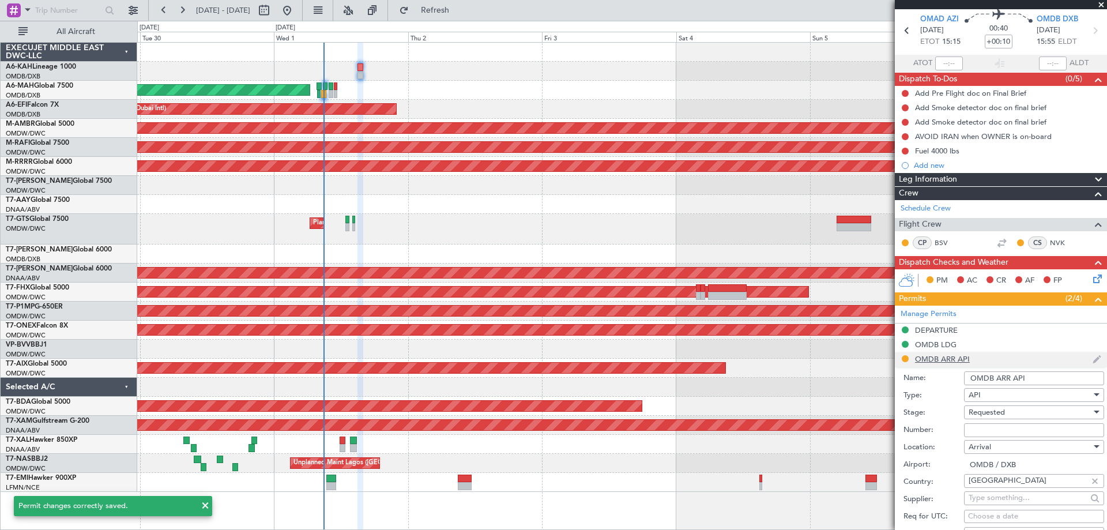
scroll to position [271, 0]
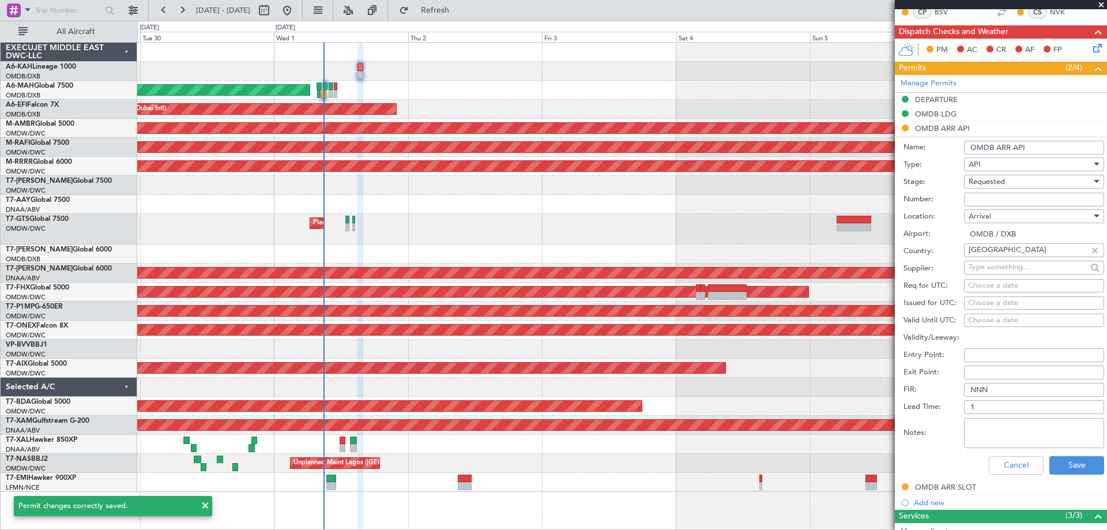
click at [979, 200] on input "Number:" at bounding box center [1034, 200] width 140 height 14
type input "FILED AND SAVED IN [GEOGRAPHIC_DATA]"
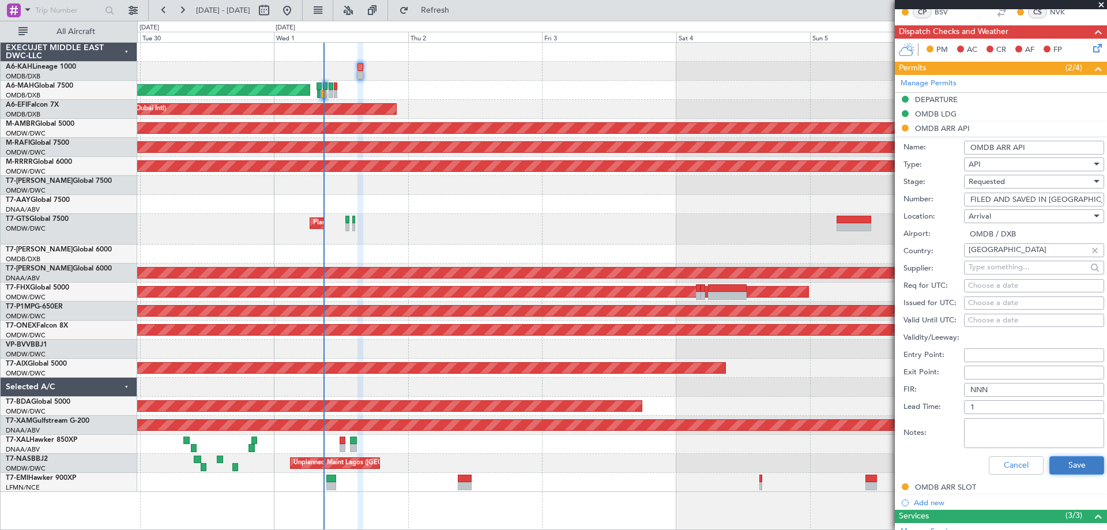
click at [1053, 461] on button "Save" at bounding box center [1076, 465] width 55 height 18
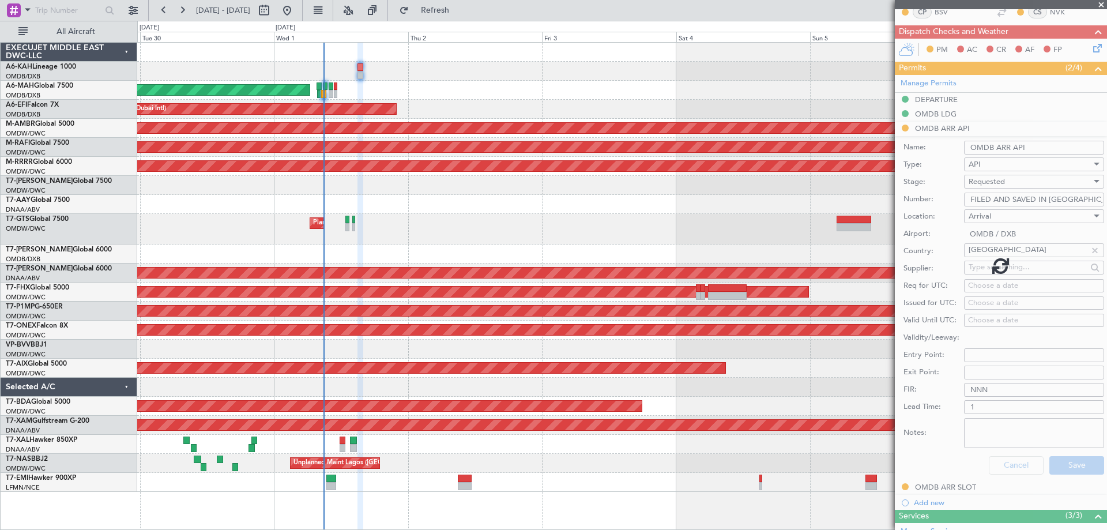
scroll to position [40, 0]
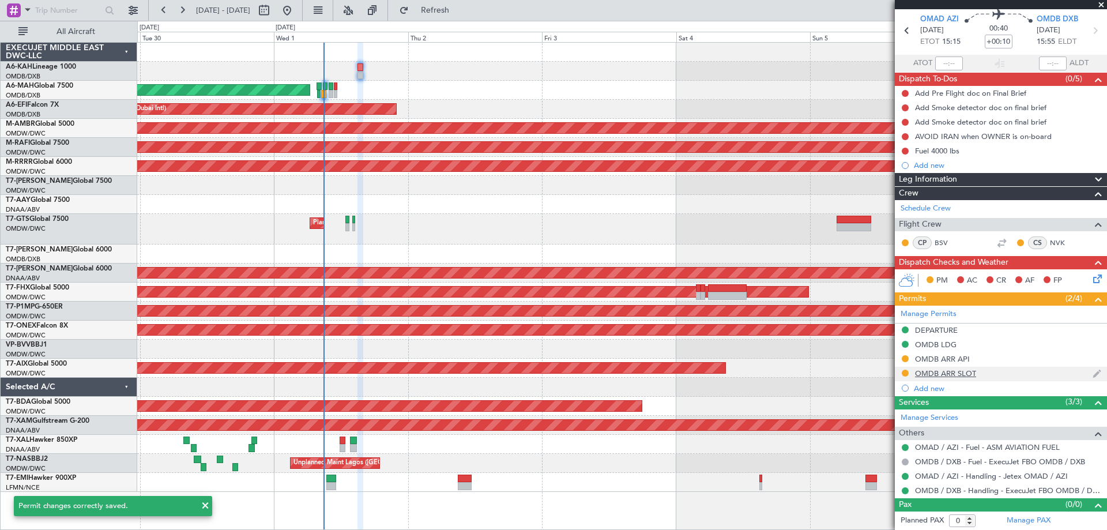
click at [956, 372] on div "OMDB ARR SLOT" at bounding box center [945, 373] width 61 height 10
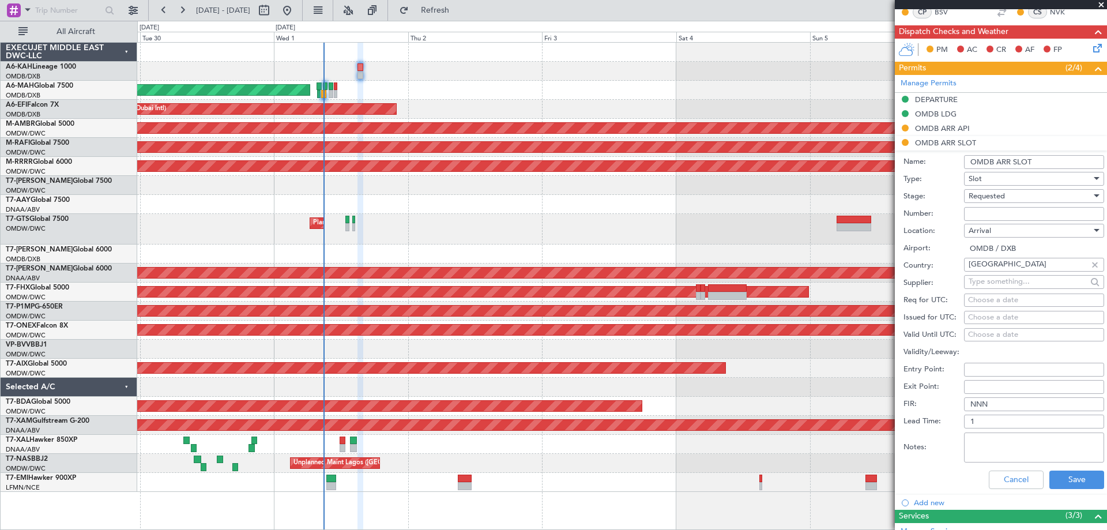
click at [977, 209] on input "Number:" at bounding box center [1034, 214] width 140 height 14
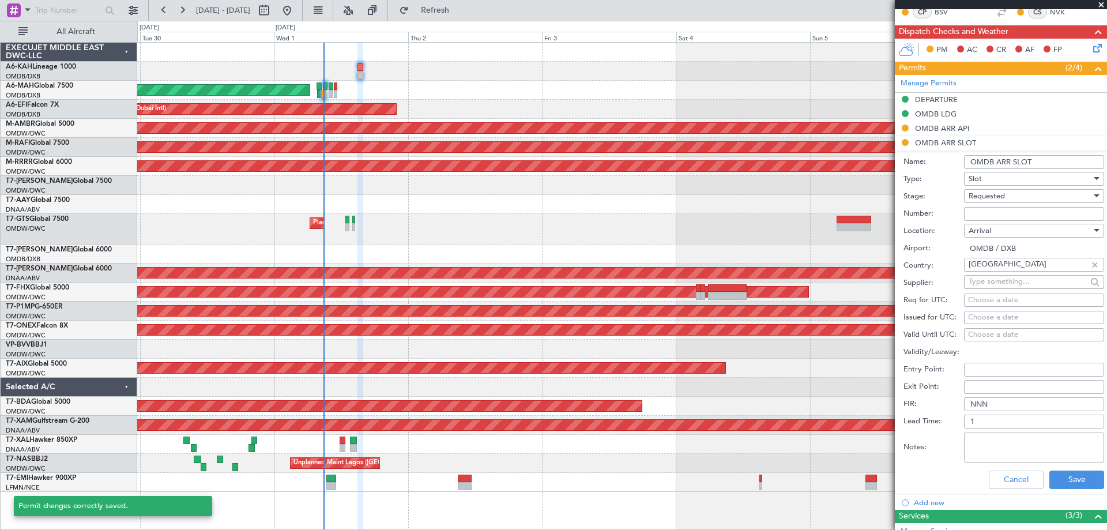
paste input "KEJF118"
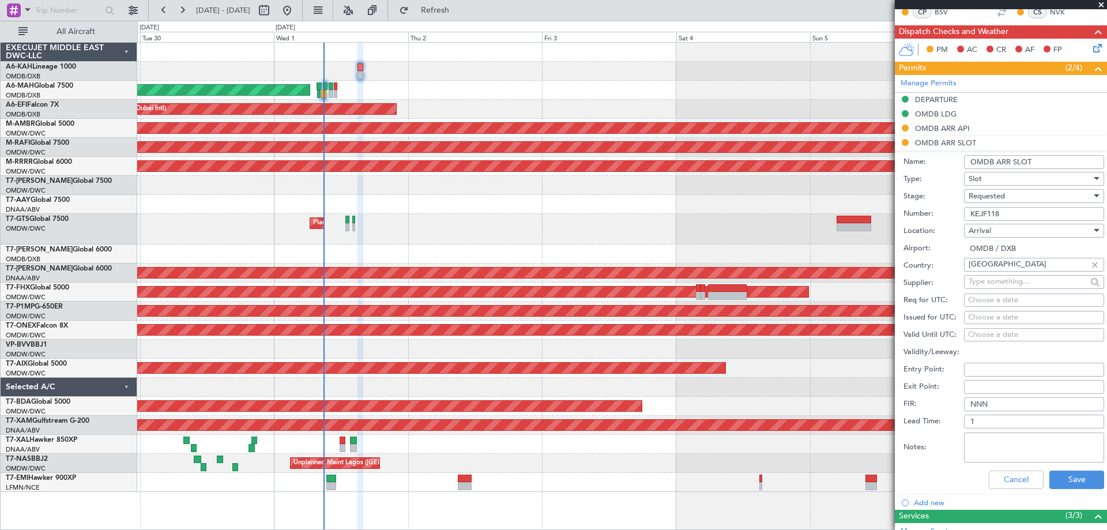
type input "KEJF118"
click at [986, 199] on span "Requested" at bounding box center [986, 196] width 36 height 10
click at [996, 283] on span "Received OK" at bounding box center [1029, 282] width 121 height 17
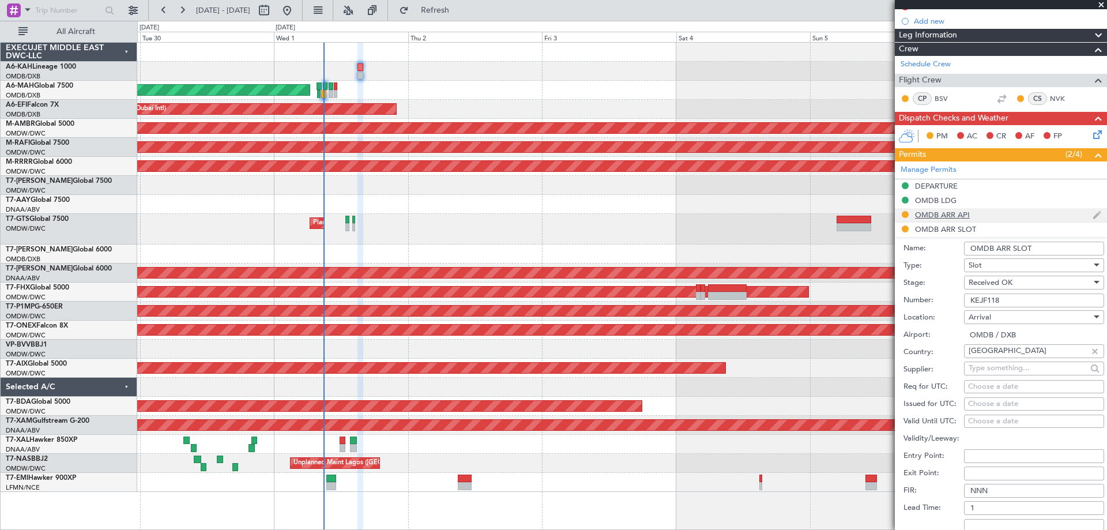
scroll to position [98, 0]
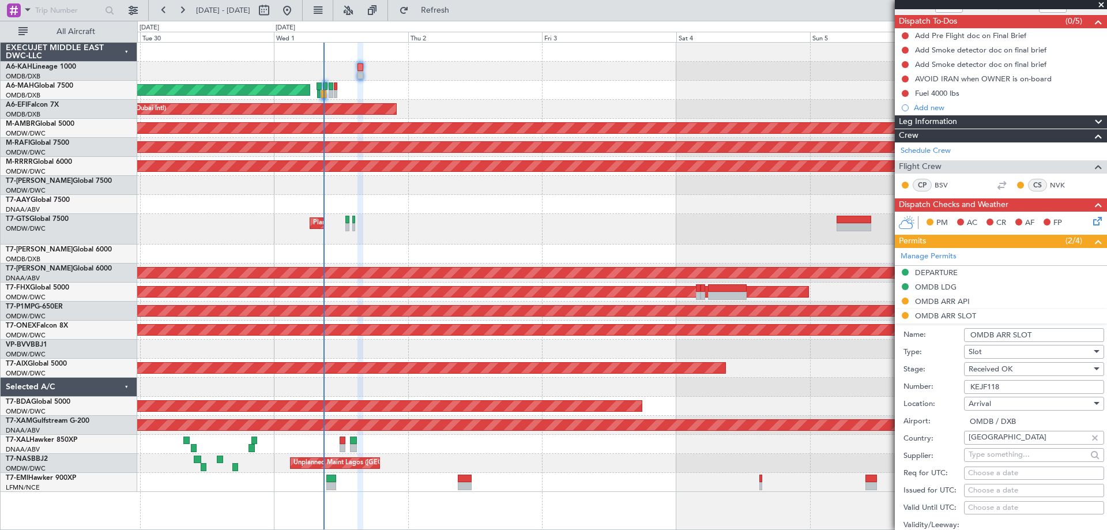
click at [1058, 333] on input "OMDB ARR SLOT" at bounding box center [1034, 335] width 140 height 14
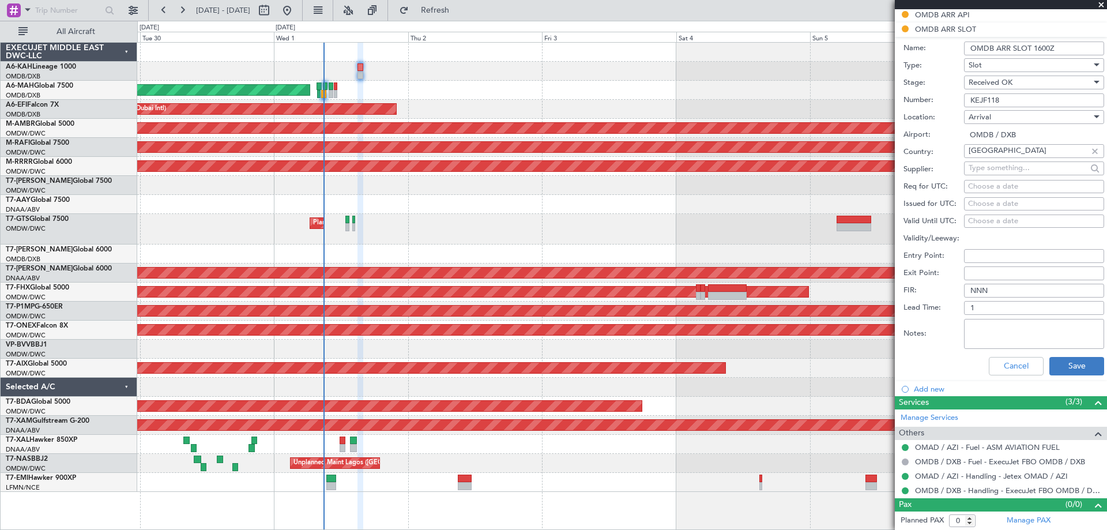
type input "OMDB ARR SLOT 1600Z"
click at [1071, 371] on button "Save" at bounding box center [1076, 366] width 55 height 18
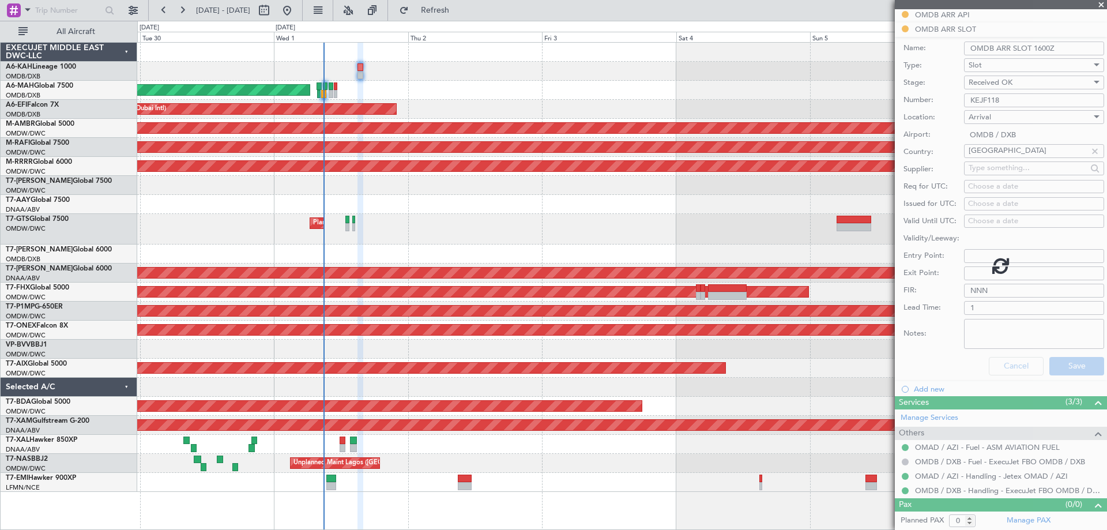
scroll to position [40, 0]
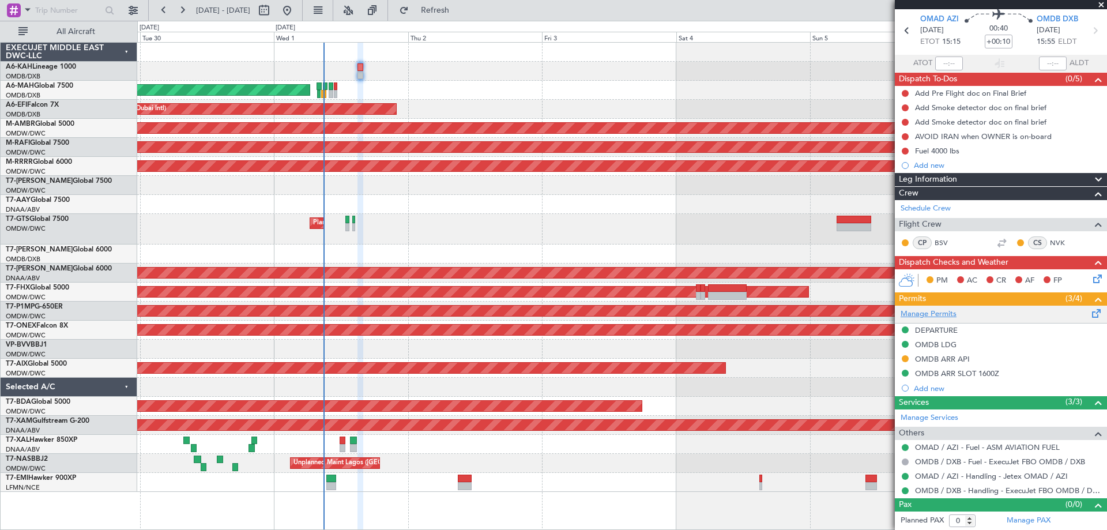
click at [932, 317] on link "Manage Permits" at bounding box center [928, 314] width 56 height 12
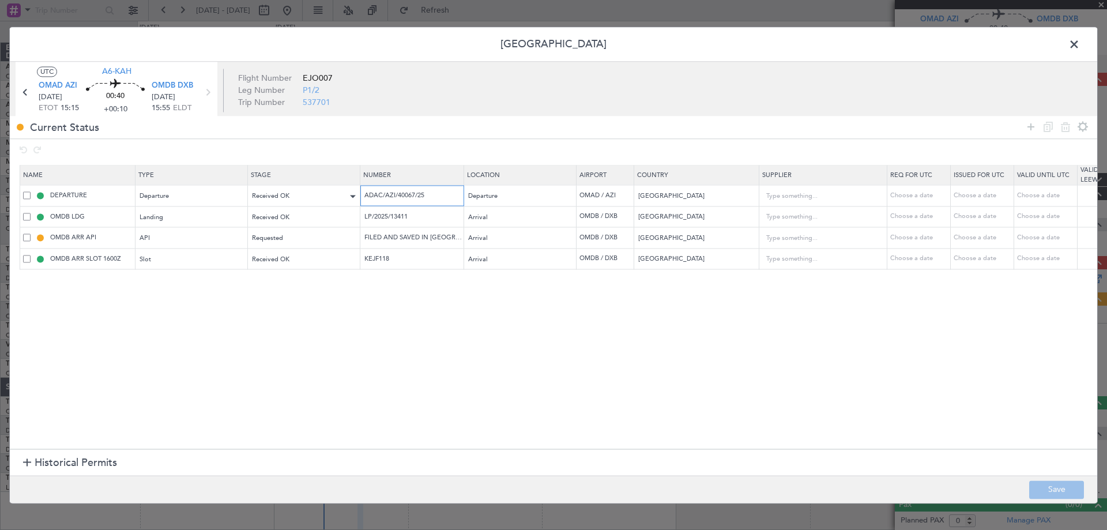
drag, startPoint x: 427, startPoint y: 194, endPoint x: 306, endPoint y: 189, distance: 121.7
click at [307, 189] on tr "DEPARTURE Departure Received OK ADAC/AZI/40067/25 Departure OMAD / AZI [GEOGRAP…" at bounding box center [755, 195] width 1471 height 21
drag, startPoint x: 421, startPoint y: 220, endPoint x: 293, endPoint y: 228, distance: 128.3
click at [295, 228] on table "Name Type Stage Number Location Airport Country Supplier Req For Utc Issued For…" at bounding box center [755, 217] width 1471 height 104
drag, startPoint x: 405, startPoint y: 259, endPoint x: 318, endPoint y: 273, distance: 88.1
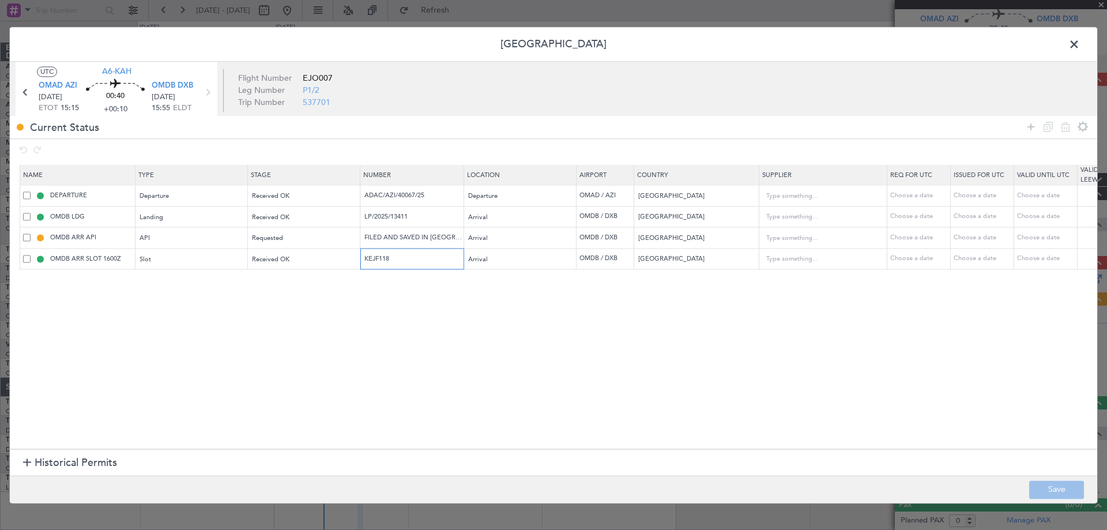
click at [321, 271] on section "Name Type Stage Number Location Airport Country Supplier Req For Utc Issued For…" at bounding box center [553, 306] width 1087 height 287
click at [1080, 42] on span at bounding box center [1080, 47] width 0 height 23
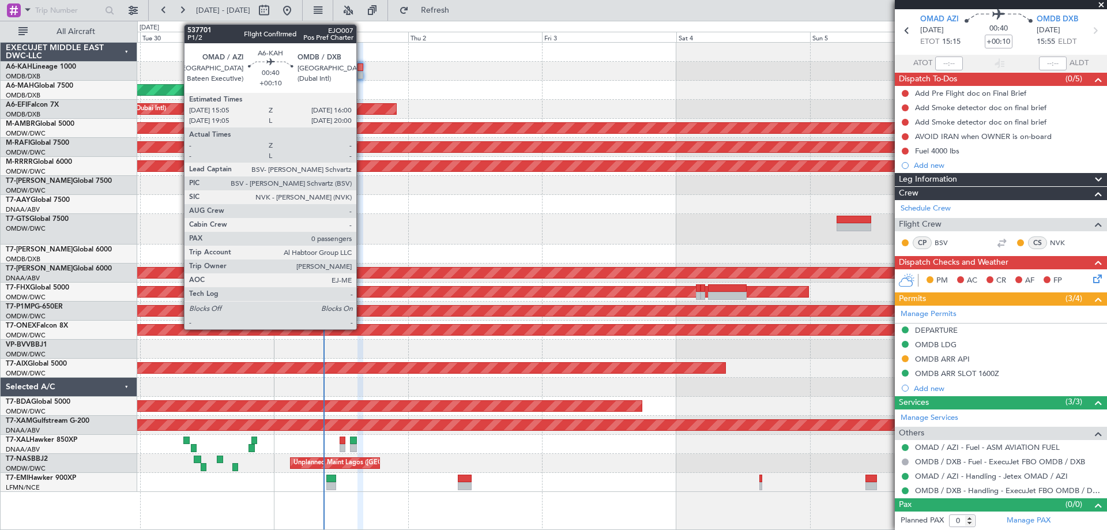
click at [361, 71] on div at bounding box center [359, 75] width 5 height 8
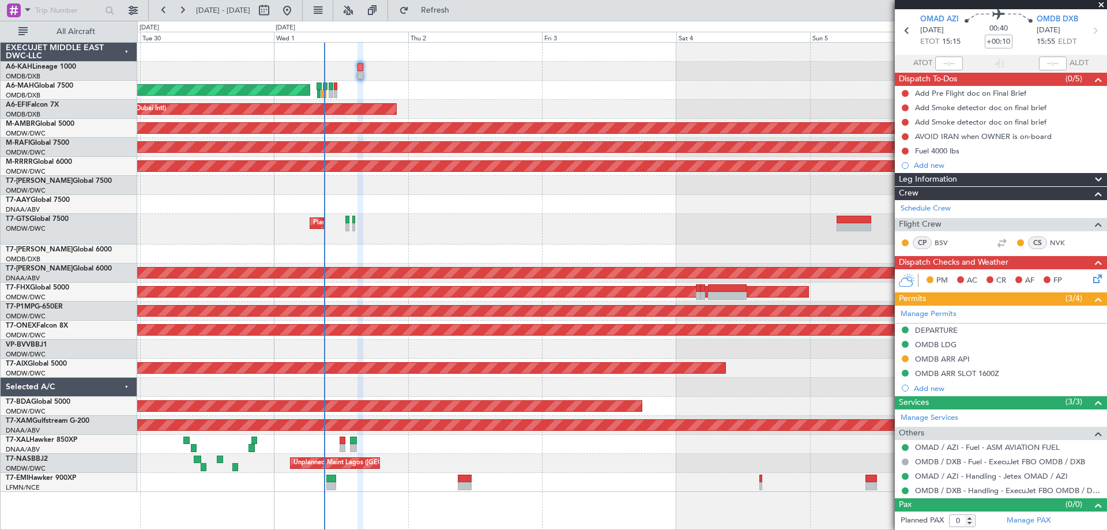
type input "[PERSON_NAME] ([PERSON_NAME])"
type input "7399"
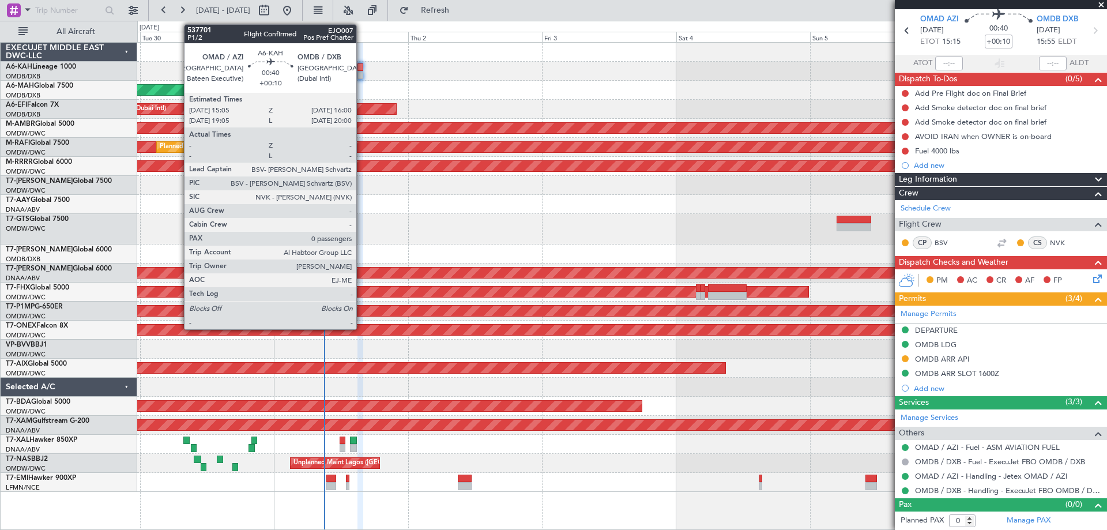
click at [361, 74] on div at bounding box center [359, 75] width 5 height 8
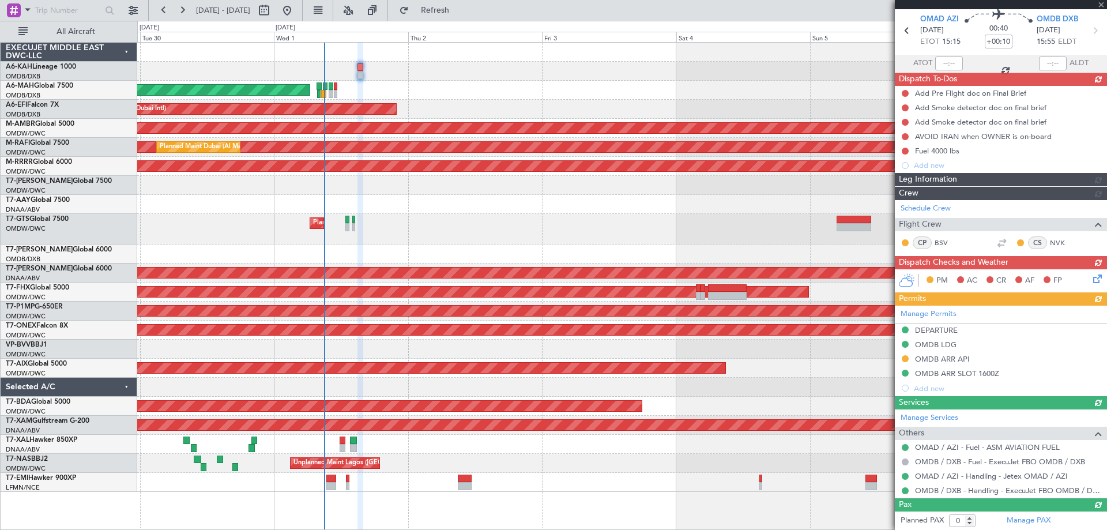
type input "[PERSON_NAME] ([PERSON_NAME])"
type input "7399"
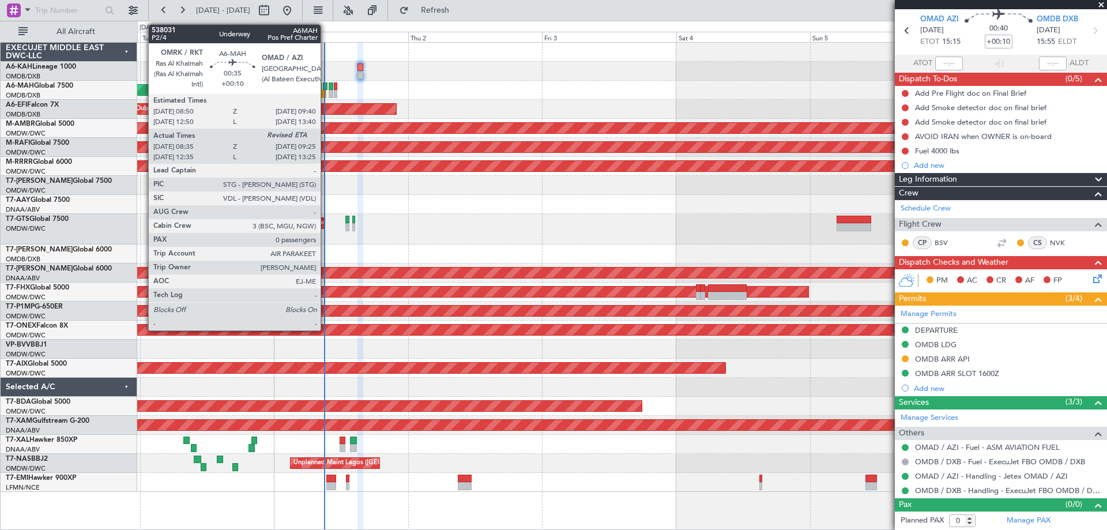
click at [326, 85] on div at bounding box center [325, 86] width 5 height 8
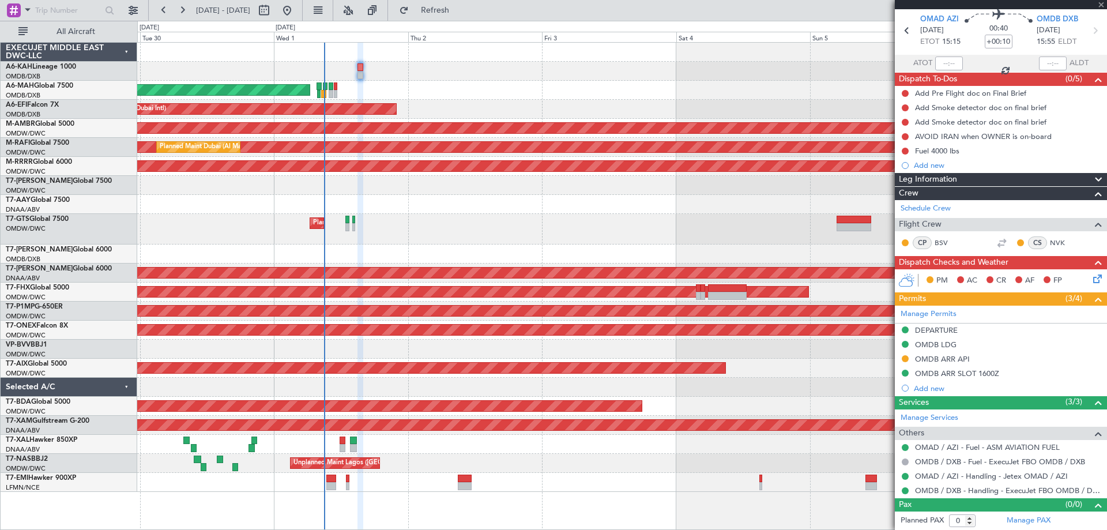
type input "08:45"
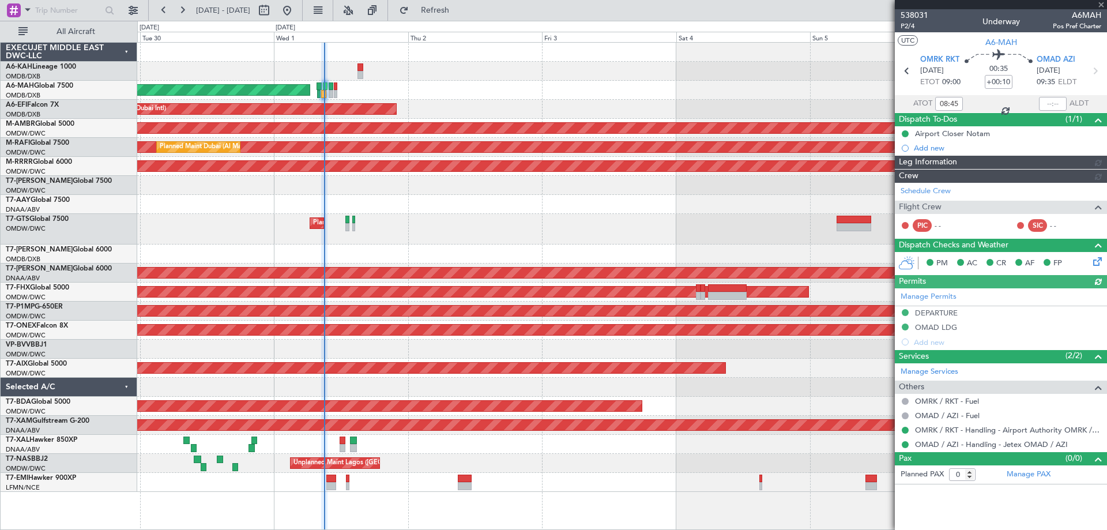
type input "[PERSON_NAME] (ANI)"
type input "7409"
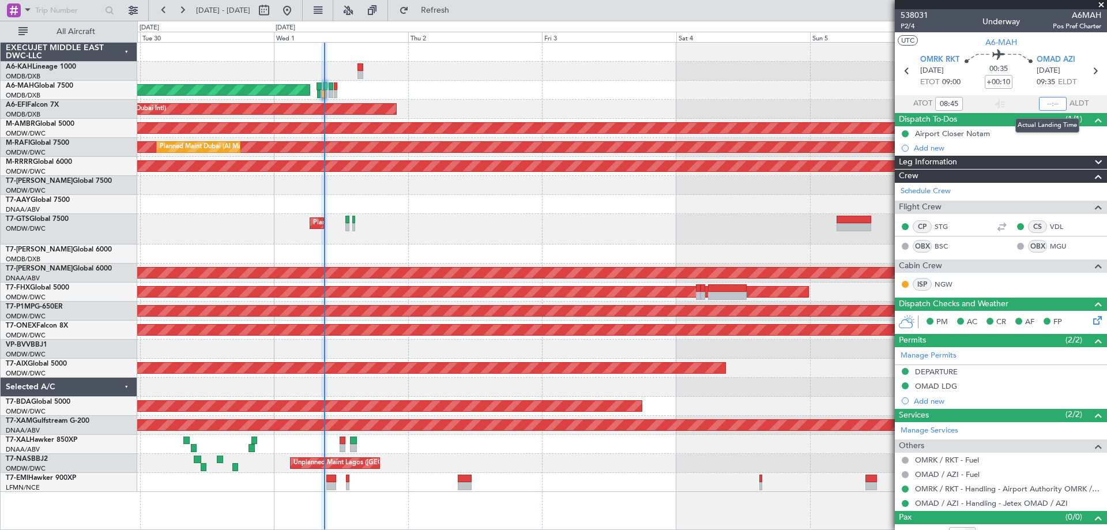
click at [1048, 101] on input "text" at bounding box center [1053, 104] width 28 height 14
type input "08:57"
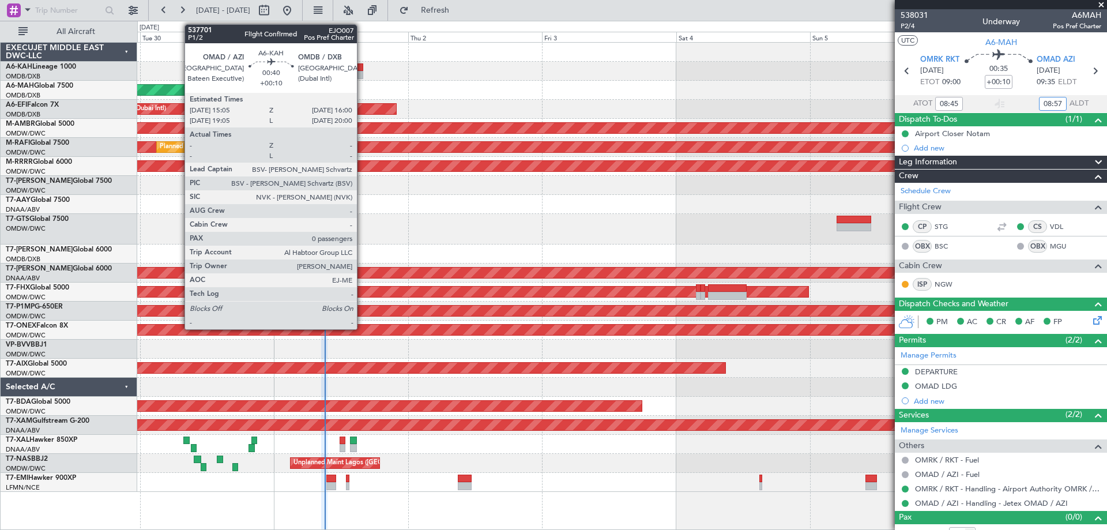
click at [362, 72] on div at bounding box center [359, 75] width 5 height 8
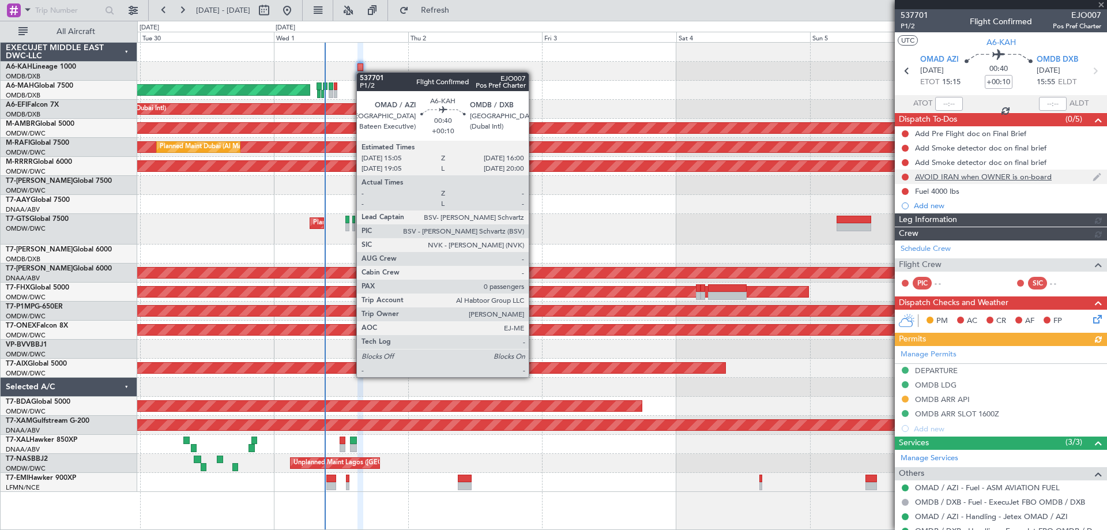
type input "[PERSON_NAME] ([PERSON_NAME])"
type input "7399"
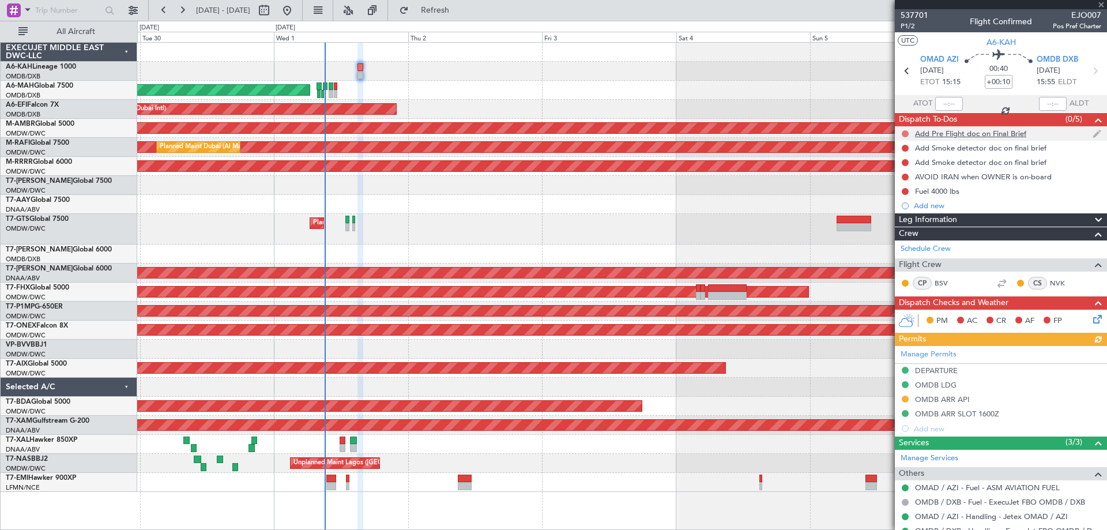
click at [902, 134] on button at bounding box center [905, 133] width 7 height 7
click at [884, 187] on span at bounding box center [883, 184] width 7 height 7
click at [905, 149] on button at bounding box center [905, 148] width 7 height 7
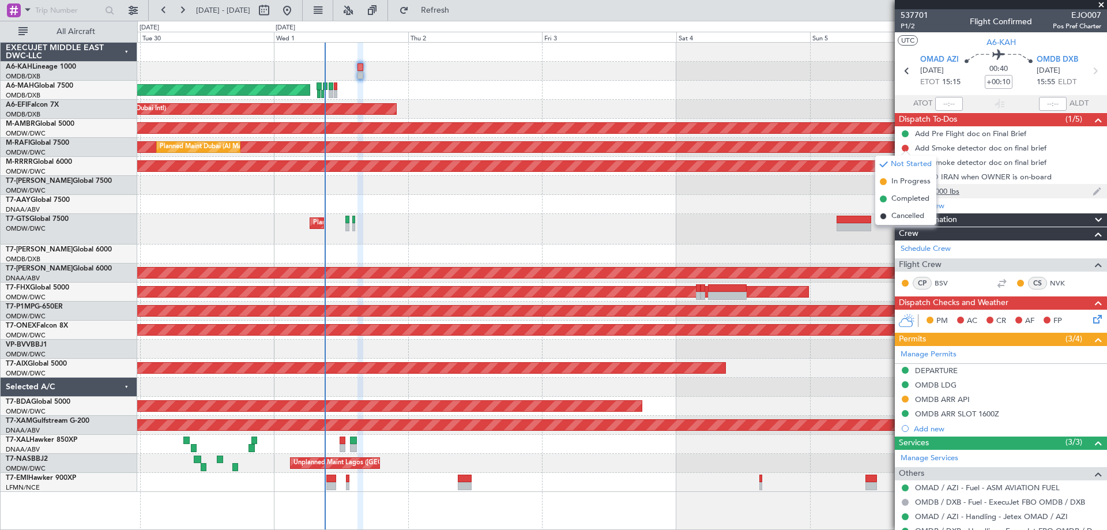
drag, startPoint x: 895, startPoint y: 197, endPoint x: 903, endPoint y: 191, distance: 9.8
click at [896, 197] on span "Completed" at bounding box center [910, 199] width 38 height 12
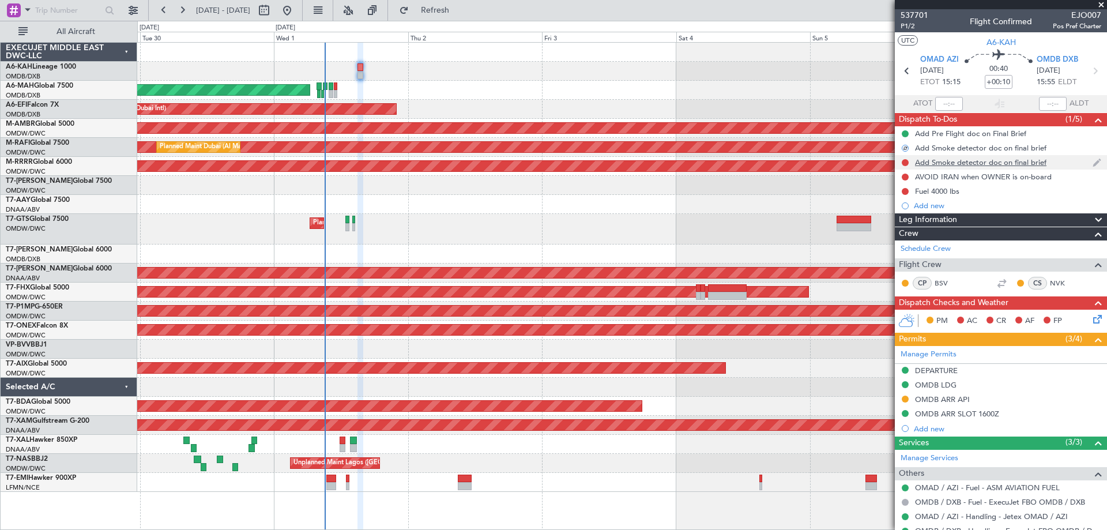
click at [901, 161] on div at bounding box center [904, 162] width 9 height 9
click at [904, 163] on button at bounding box center [905, 162] width 7 height 7
click at [888, 209] on li "Completed" at bounding box center [905, 213] width 61 height 17
click at [906, 174] on button at bounding box center [905, 177] width 7 height 7
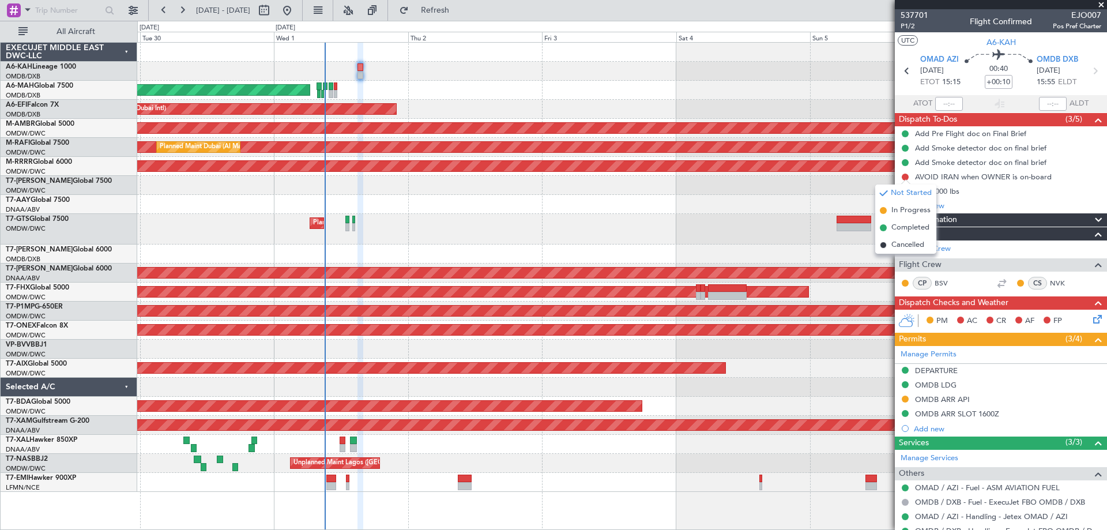
drag, startPoint x: 894, startPoint y: 224, endPoint x: 899, endPoint y: 218, distance: 7.8
click at [895, 224] on span "Completed" at bounding box center [910, 228] width 38 height 12
click at [903, 190] on button at bounding box center [905, 191] width 7 height 7
click at [890, 240] on li "Completed" at bounding box center [905, 241] width 61 height 17
click at [1091, 319] on icon at bounding box center [1095, 316] width 9 height 9
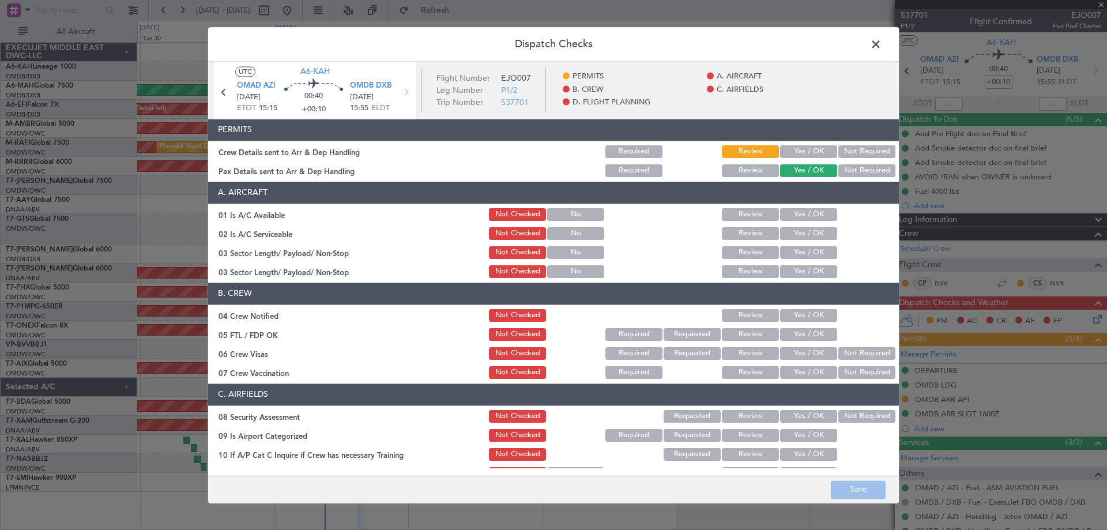
click at [809, 145] on div "Yes / OK" at bounding box center [807, 152] width 58 height 16
drag, startPoint x: 804, startPoint y: 146, endPoint x: 803, endPoint y: 174, distance: 27.1
click at [804, 148] on button "Yes / OK" at bounding box center [808, 151] width 57 height 13
click at [795, 219] on button "Yes / OK" at bounding box center [808, 214] width 57 height 13
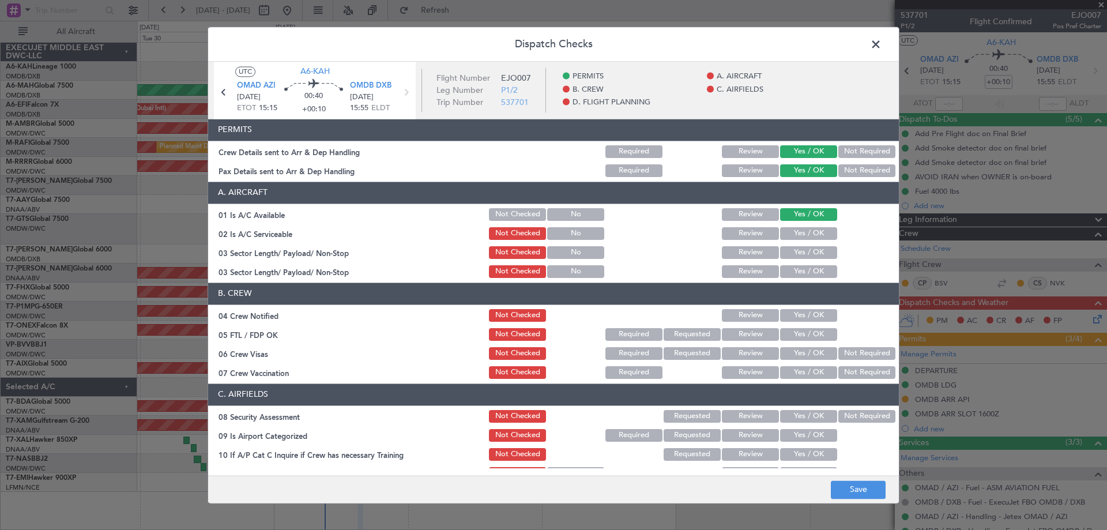
click at [794, 233] on button "Yes / OK" at bounding box center [808, 233] width 57 height 13
click at [796, 255] on button "Yes / OK" at bounding box center [808, 252] width 57 height 13
drag, startPoint x: 797, startPoint y: 276, endPoint x: 797, endPoint y: 304, distance: 28.8
click at [797, 277] on button "Yes / OK" at bounding box center [808, 271] width 57 height 13
drag, startPoint x: 796, startPoint y: 260, endPoint x: 795, endPoint y: 250, distance: 9.9
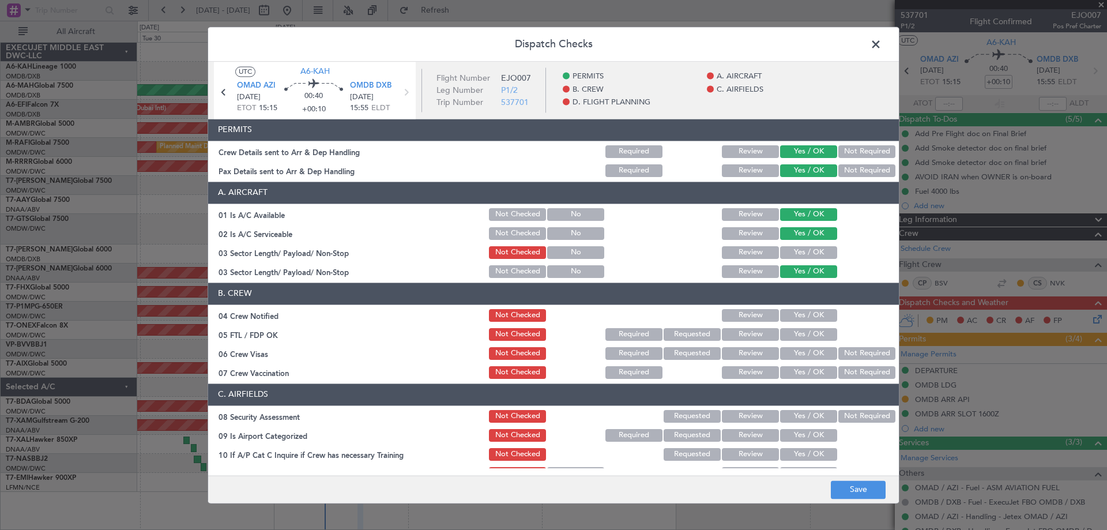
click at [796, 256] on div "Yes / OK" at bounding box center [807, 252] width 58 height 16
drag, startPoint x: 795, startPoint y: 250, endPoint x: 792, endPoint y: 298, distance: 47.9
click at [796, 250] on button "Yes / OK" at bounding box center [808, 252] width 57 height 13
click at [798, 313] on button "Yes / OK" at bounding box center [808, 315] width 57 height 13
drag, startPoint x: 800, startPoint y: 333, endPoint x: 797, endPoint y: 356, distance: 23.8
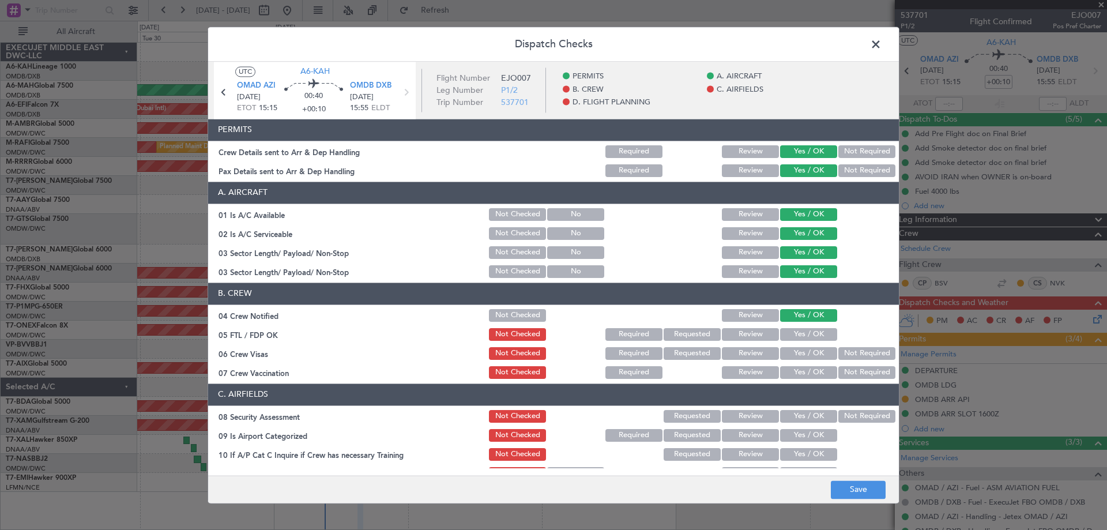
click at [800, 334] on button "Yes / OK" at bounding box center [808, 334] width 57 height 13
click at [796, 359] on button "Yes / OK" at bounding box center [808, 353] width 57 height 13
click at [793, 372] on button "Yes / OK" at bounding box center [808, 372] width 57 height 13
click at [794, 423] on div "Yes / OK" at bounding box center [807, 416] width 58 height 16
click at [793, 420] on button "Yes / OK" at bounding box center [808, 416] width 57 height 13
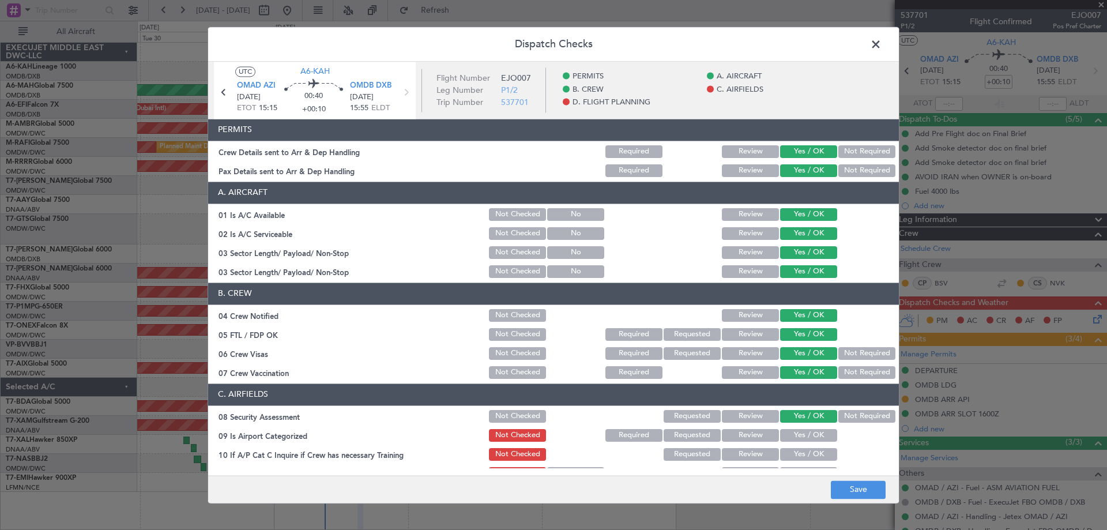
click at [794, 438] on button "Yes / OK" at bounding box center [808, 435] width 57 height 13
click at [795, 450] on button "Yes / OK" at bounding box center [808, 454] width 57 height 13
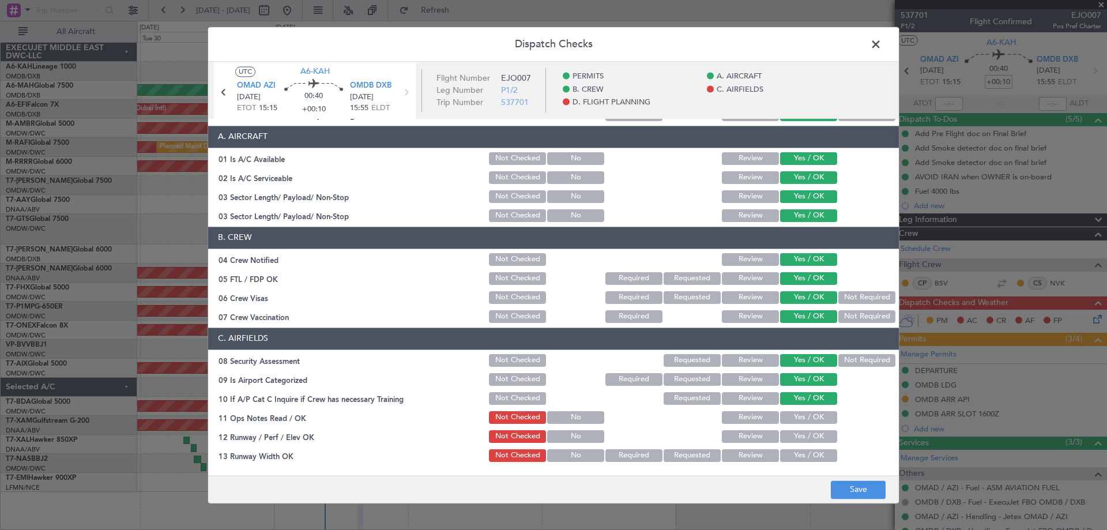
scroll to position [173, 0]
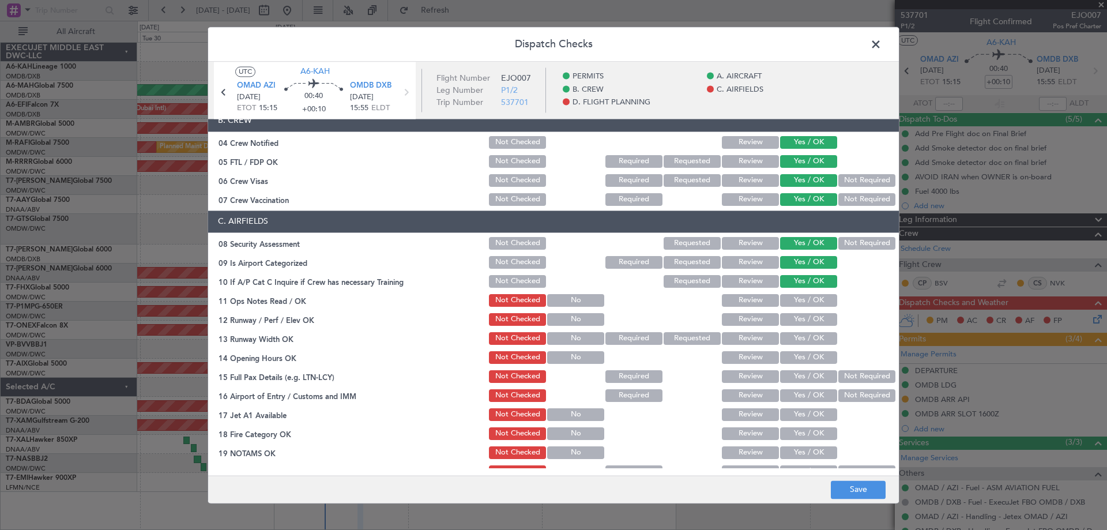
click at [787, 294] on button "Yes / OK" at bounding box center [808, 300] width 57 height 13
click at [794, 315] on button "Yes / OK" at bounding box center [808, 319] width 57 height 13
click at [796, 331] on div "Yes / OK" at bounding box center [807, 338] width 58 height 16
drag, startPoint x: 794, startPoint y: 338, endPoint x: 797, endPoint y: 357, distance: 19.7
click at [794, 340] on button "Yes / OK" at bounding box center [808, 338] width 57 height 13
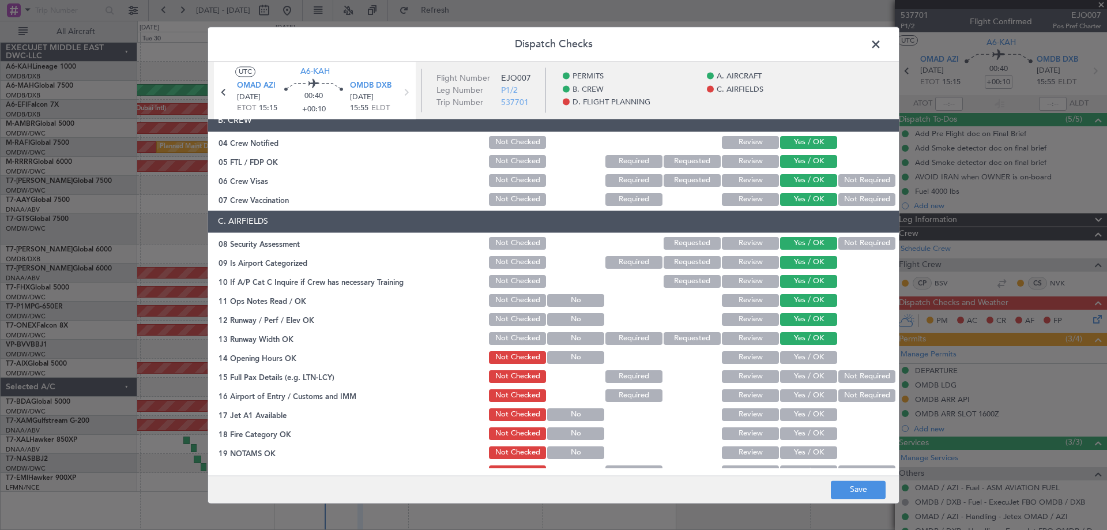
drag, startPoint x: 796, startPoint y: 360, endPoint x: 795, endPoint y: 367, distance: 6.9
click at [795, 361] on button "Yes / OK" at bounding box center [808, 357] width 57 height 13
click at [793, 383] on div "Yes / OK" at bounding box center [807, 376] width 58 height 16
click at [795, 395] on button "Yes / OK" at bounding box center [808, 395] width 57 height 13
click at [791, 372] on button "Yes / OK" at bounding box center [808, 376] width 57 height 13
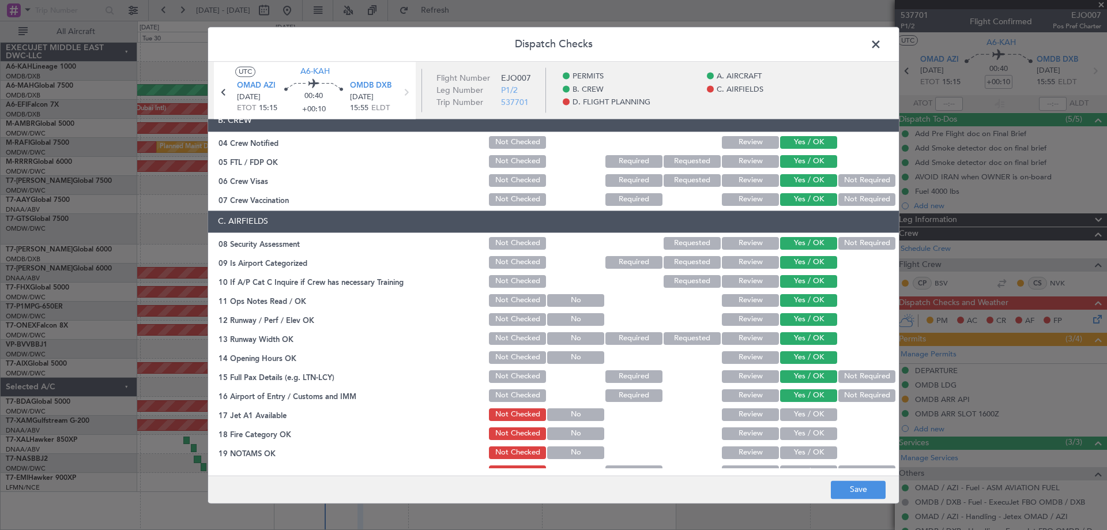
click at [796, 408] on div "Yes / OK" at bounding box center [807, 414] width 58 height 16
click at [796, 417] on button "Yes / OK" at bounding box center [808, 414] width 57 height 13
click at [794, 433] on button "Yes / OK" at bounding box center [808, 433] width 57 height 13
click at [794, 444] on section "C. AIRFIELDS 08 Security Assessment Not Checked Requested Review Yes / OK Not R…" at bounding box center [553, 382] width 691 height 345
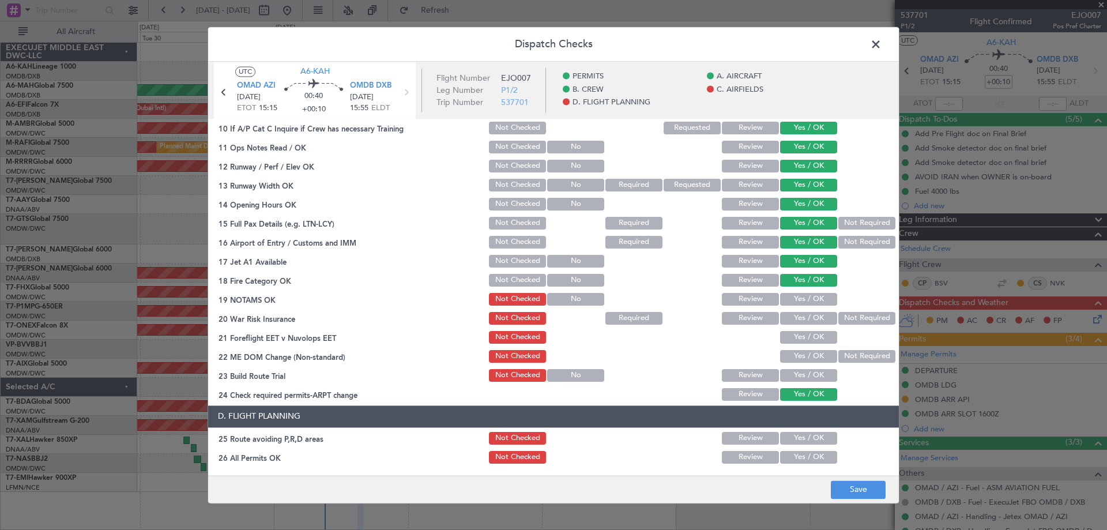
scroll to position [404, 0]
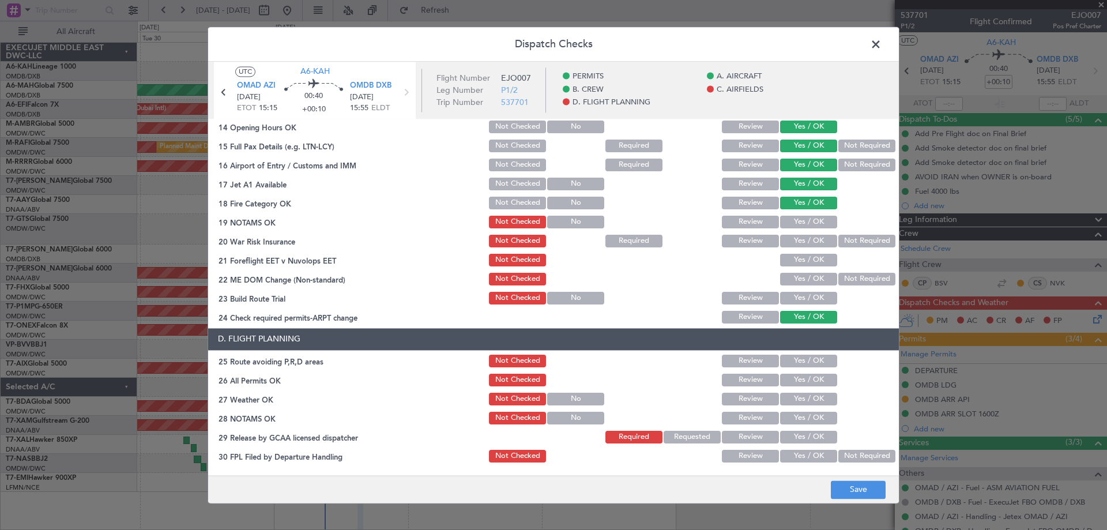
click at [789, 230] on div "Yes / OK" at bounding box center [807, 222] width 58 height 16
click at [791, 225] on button "Yes / OK" at bounding box center [808, 222] width 57 height 13
drag, startPoint x: 793, startPoint y: 233, endPoint x: 794, endPoint y: 242, distance: 8.7
click at [794, 233] on section "C. AIRFIELDS 08 Security Assessment Not Checked Requested Review Yes / OK Not R…" at bounding box center [553, 152] width 691 height 345
click at [794, 242] on button "Yes / OK" at bounding box center [808, 241] width 57 height 13
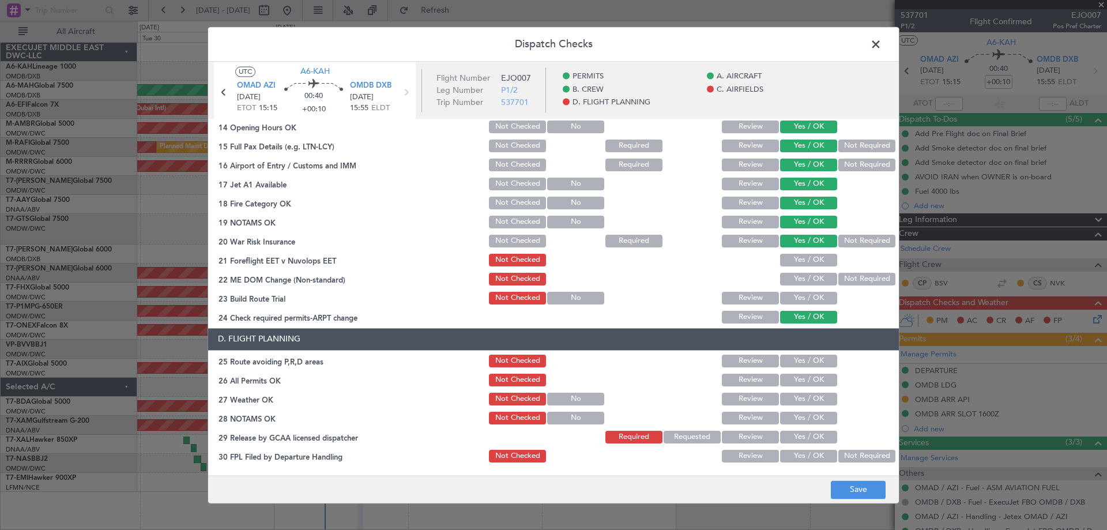
click at [798, 261] on button "Yes / OK" at bounding box center [808, 260] width 57 height 13
click at [798, 272] on div "Yes / OK" at bounding box center [807, 279] width 58 height 16
click at [800, 282] on button "Yes / OK" at bounding box center [808, 279] width 57 height 13
click at [803, 305] on div "Yes / OK" at bounding box center [807, 298] width 58 height 16
click at [800, 299] on button "Yes / OK" at bounding box center [808, 298] width 57 height 13
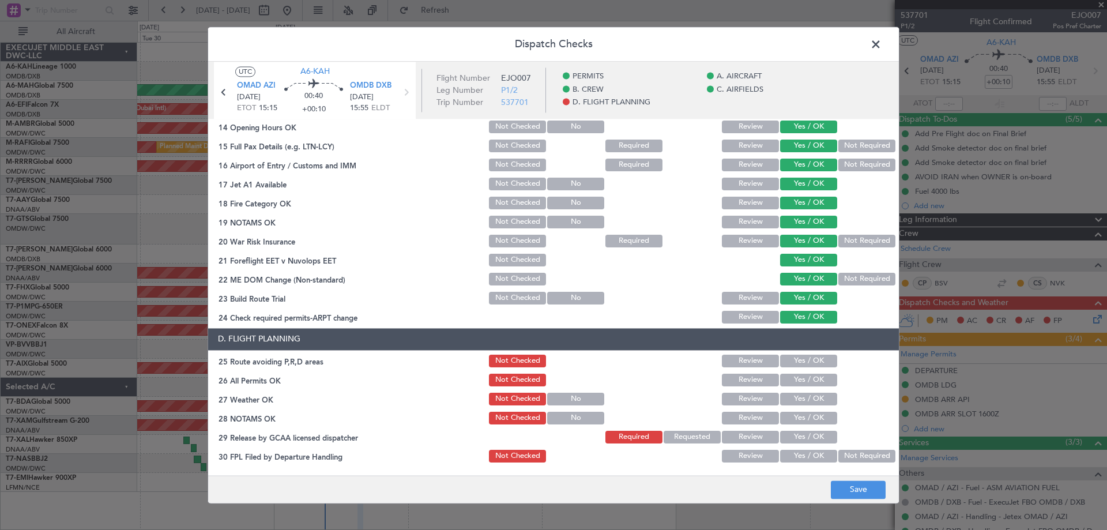
scroll to position [498, 0]
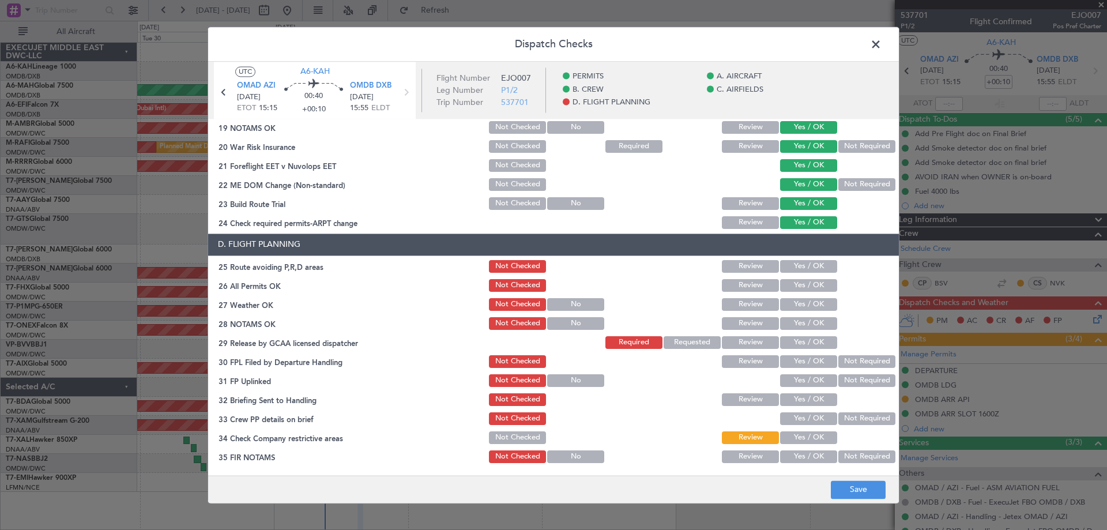
click at [812, 266] on button "Yes / OK" at bounding box center [808, 266] width 57 height 13
click at [810, 281] on button "Yes / OK" at bounding box center [808, 285] width 57 height 13
click at [805, 304] on button "Yes / OK" at bounding box center [808, 304] width 57 height 13
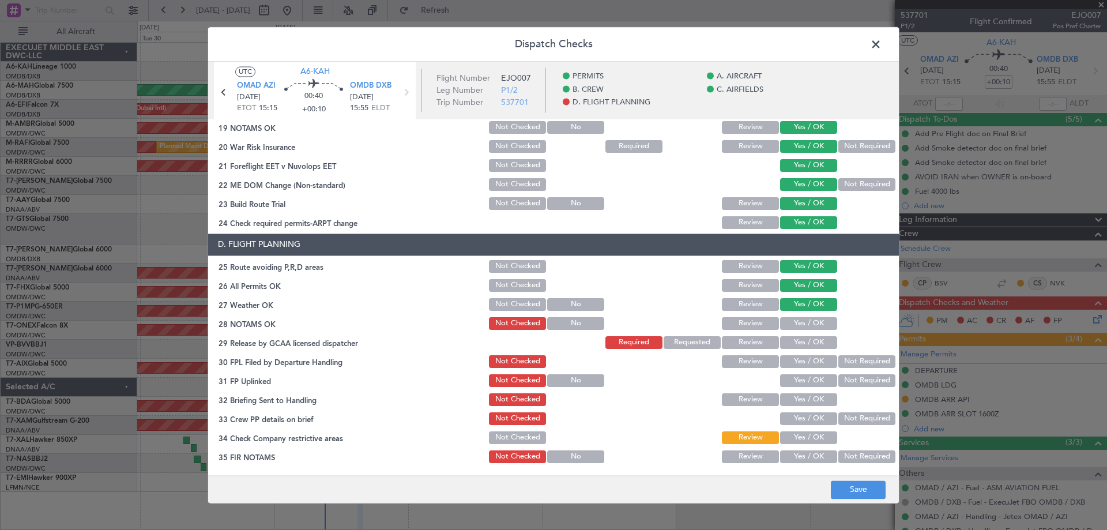
drag, startPoint x: 798, startPoint y: 321, endPoint x: 799, endPoint y: 337, distance: 15.6
click at [797, 321] on button "Yes / OK" at bounding box center [808, 323] width 57 height 13
drag, startPoint x: 799, startPoint y: 343, endPoint x: 799, endPoint y: 349, distance: 6.3
click at [798, 343] on button "Yes / OK" at bounding box center [808, 342] width 57 height 13
drag, startPoint x: 797, startPoint y: 357, endPoint x: 798, endPoint y: 368, distance: 10.4
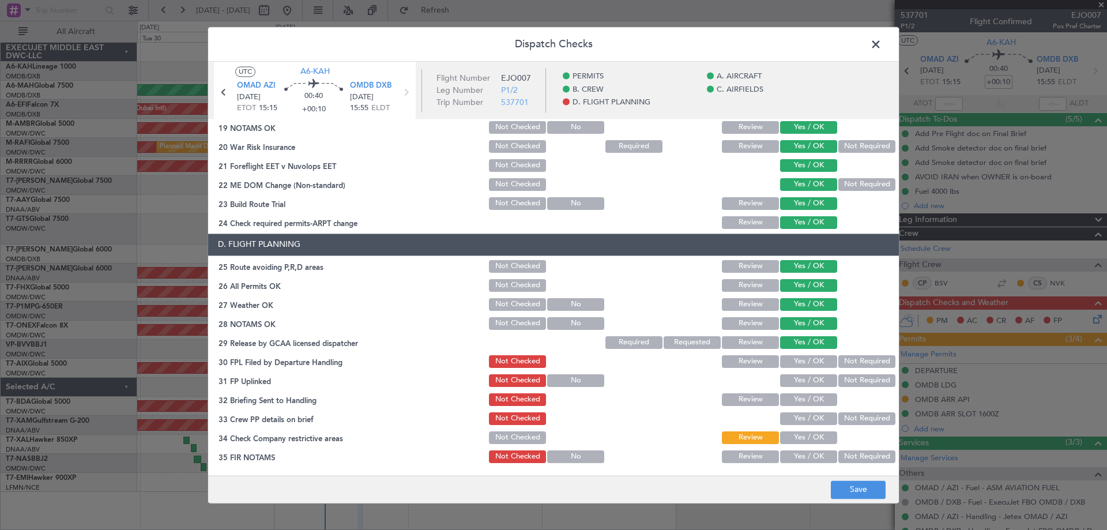
click at [797, 359] on button "Yes / OK" at bounding box center [808, 361] width 57 height 13
click at [798, 376] on button "Yes / OK" at bounding box center [808, 380] width 57 height 13
drag, startPoint x: 799, startPoint y: 396, endPoint x: 797, endPoint y: 413, distance: 17.4
click at [799, 397] on button "Yes / OK" at bounding box center [808, 399] width 57 height 13
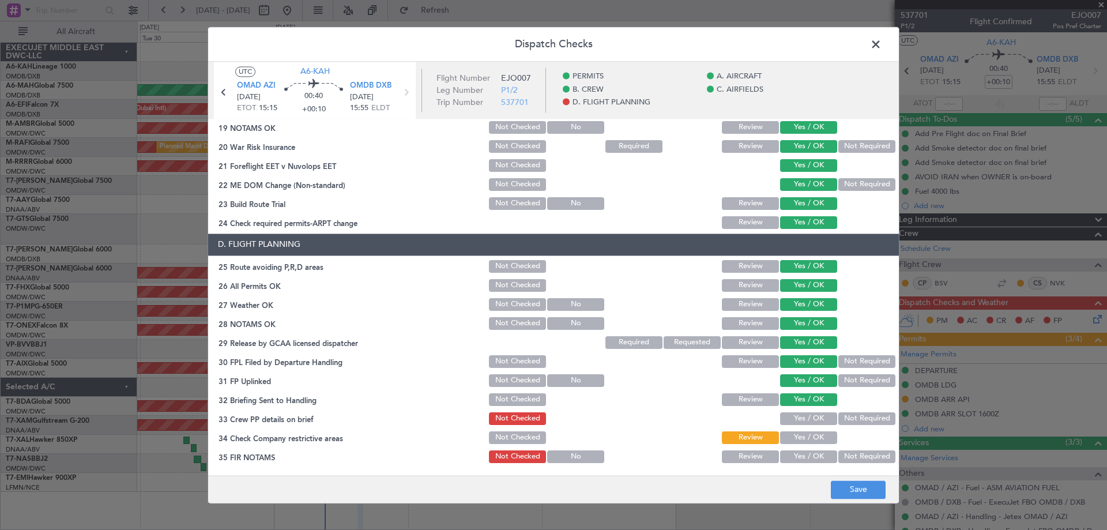
click at [797, 418] on button "Yes / OK" at bounding box center [808, 418] width 57 height 13
drag, startPoint x: 798, startPoint y: 436, endPoint x: 804, endPoint y: 452, distance: 16.4
click at [799, 438] on button "Yes / OK" at bounding box center [808, 437] width 57 height 13
drag, startPoint x: 804, startPoint y: 454, endPoint x: 844, endPoint y: 476, distance: 45.9
click at [803, 454] on button "Yes / OK" at bounding box center [808, 456] width 57 height 13
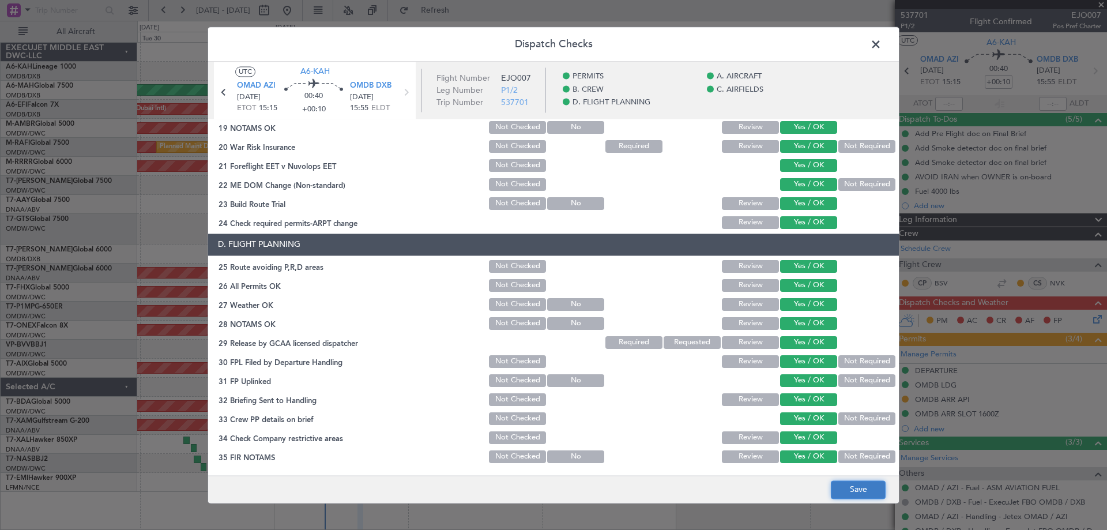
click at [860, 484] on button "Save" at bounding box center [858, 489] width 55 height 18
drag, startPoint x: 712, startPoint y: 55, endPoint x: 726, endPoint y: 61, distance: 15.5
click at [712, 55] on header "Dispatch Checks" at bounding box center [553, 44] width 691 height 35
click at [881, 47] on span at bounding box center [881, 47] width 0 height 23
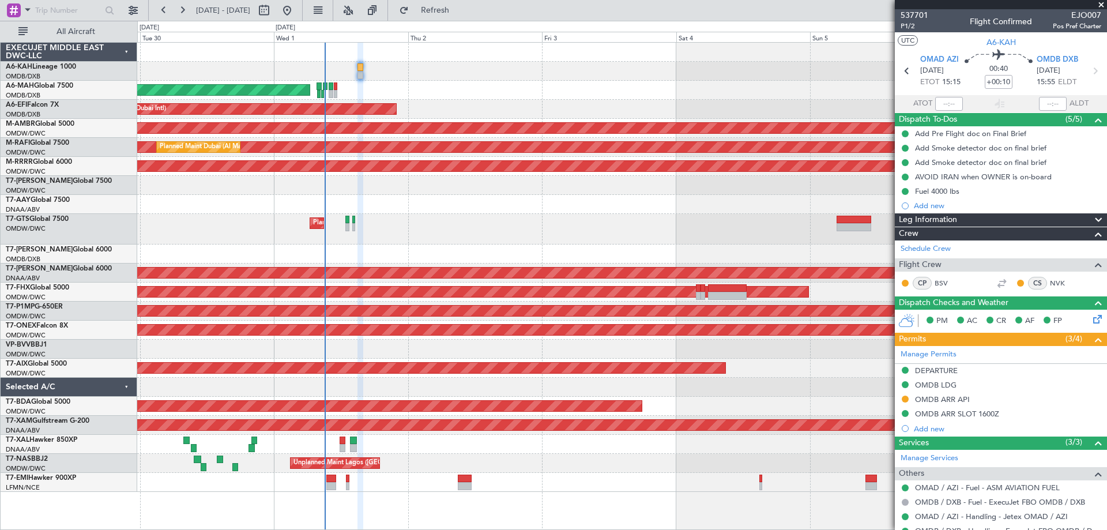
drag, startPoint x: 1103, startPoint y: 5, endPoint x: 1100, endPoint y: 14, distance: 9.7
click at [1103, 9] on span at bounding box center [1101, 5] width 12 height 10
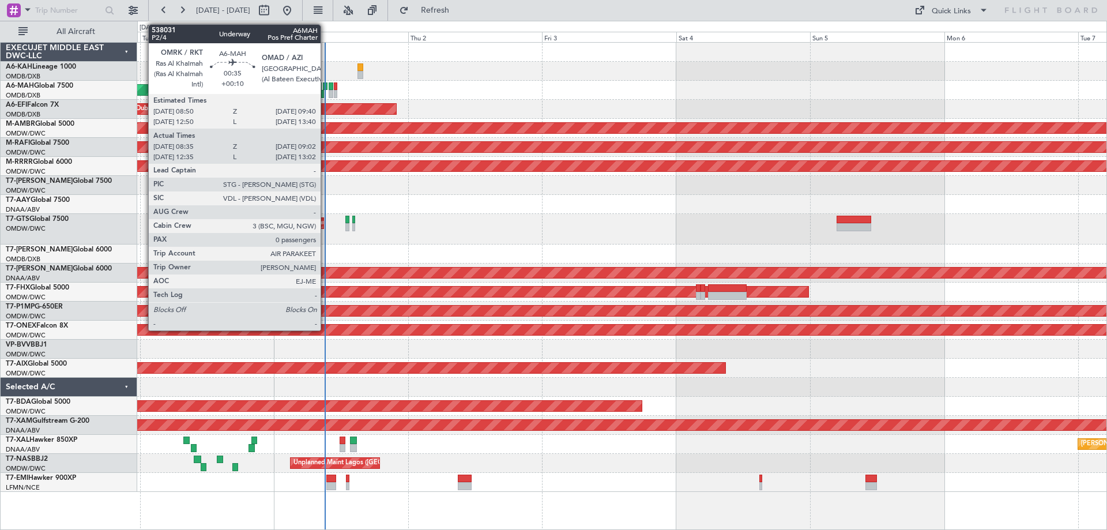
click at [326, 86] on div at bounding box center [325, 86] width 5 height 8
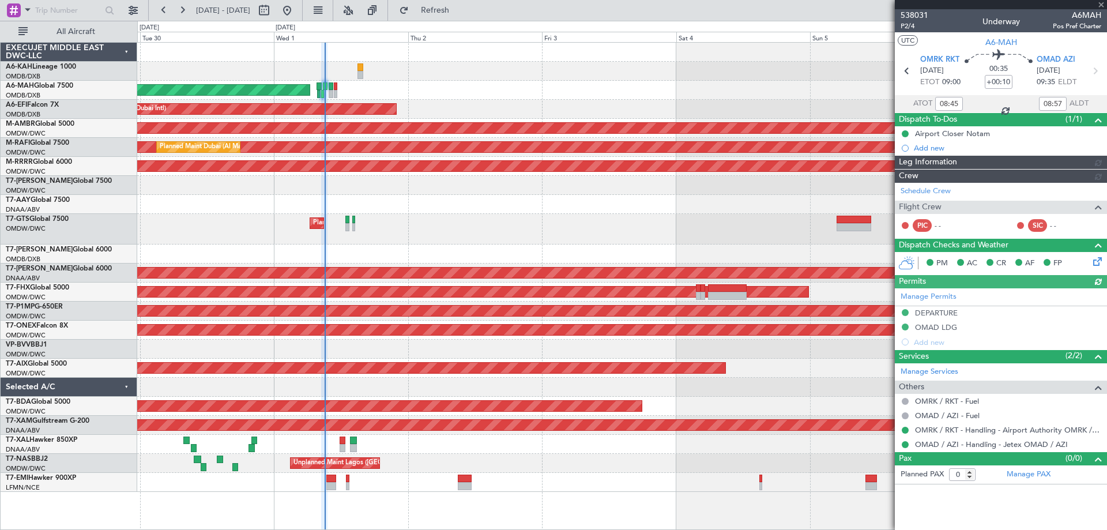
type input "[PERSON_NAME] (ANI)"
type input "7409"
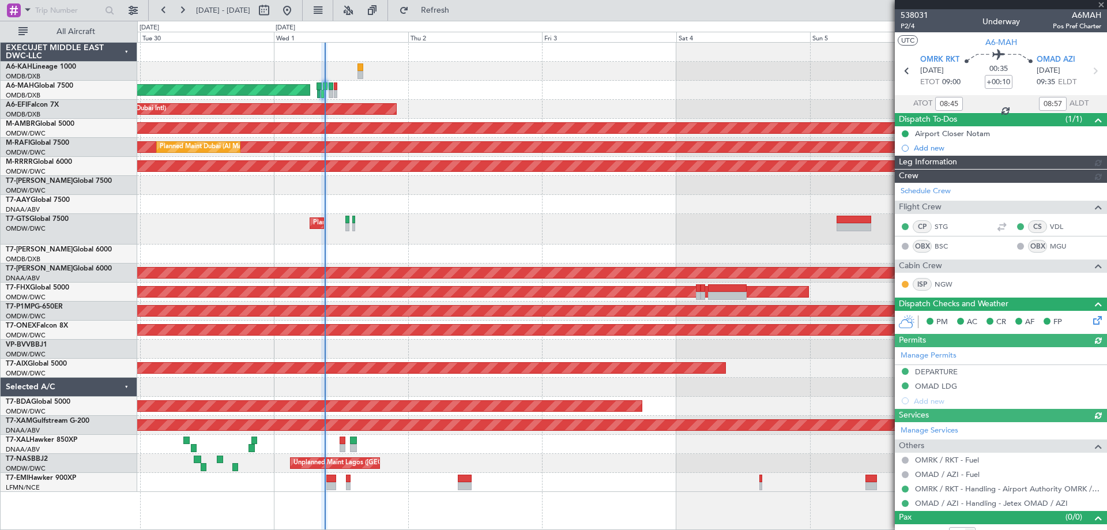
type input "[PERSON_NAME] (ANI)"
type input "7409"
type input "[PERSON_NAME] (ANI)"
type input "7409"
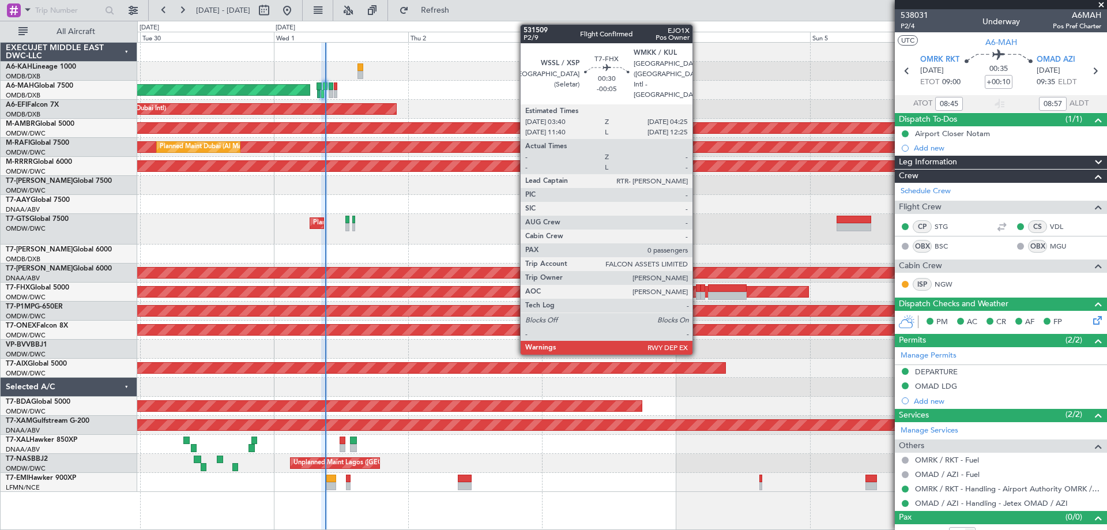
click at [698, 292] on div at bounding box center [698, 296] width 5 height 8
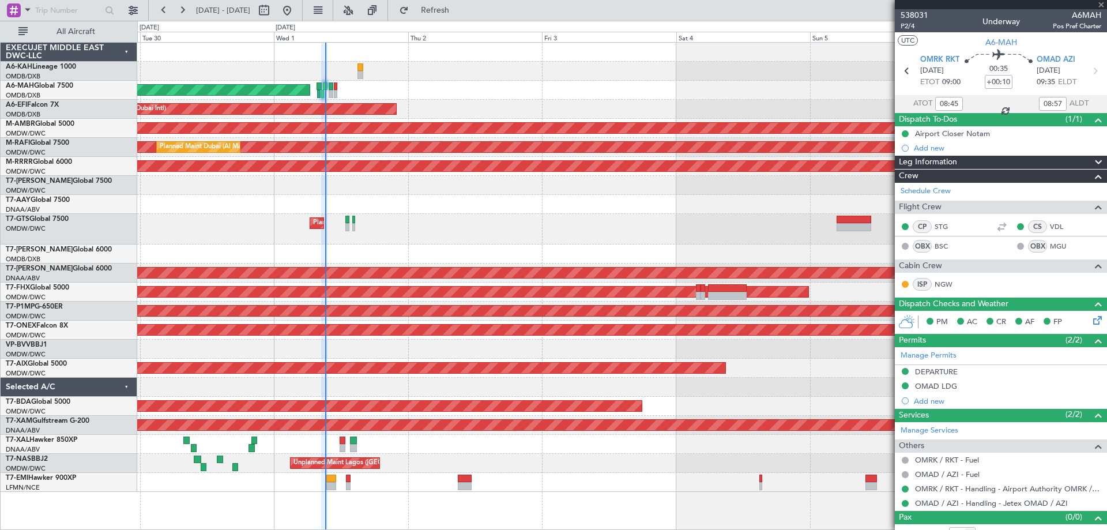
type input "-00:05"
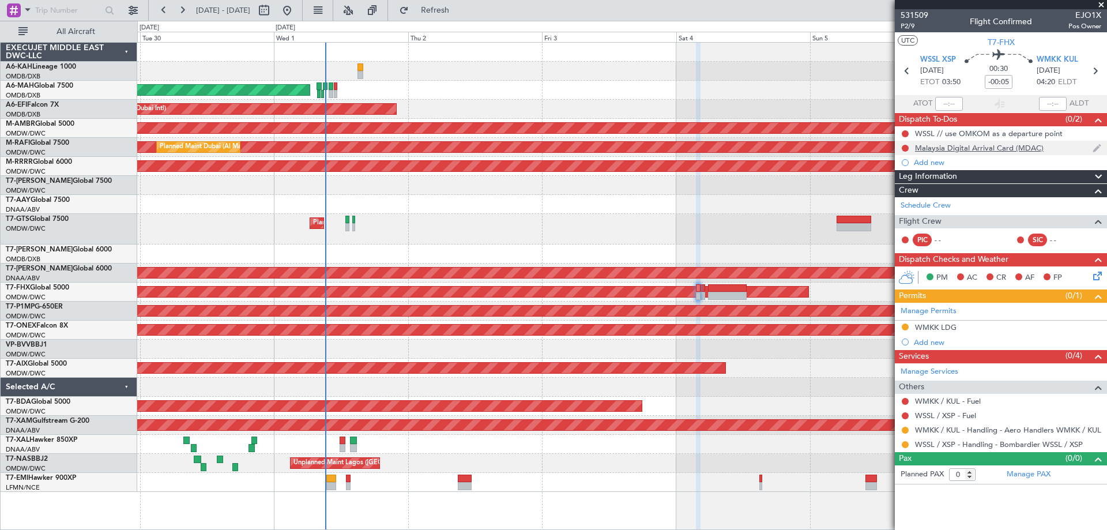
click at [957, 149] on div "Malaysia Digital Arrival Card (MDAC)" at bounding box center [979, 148] width 129 height 10
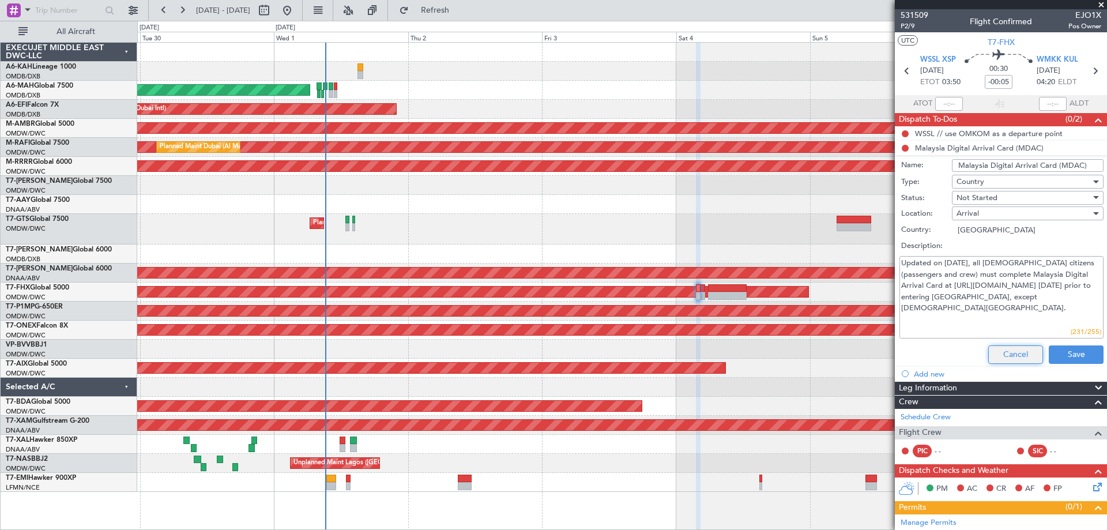
click at [1007, 355] on button "Cancel" at bounding box center [1015, 354] width 55 height 18
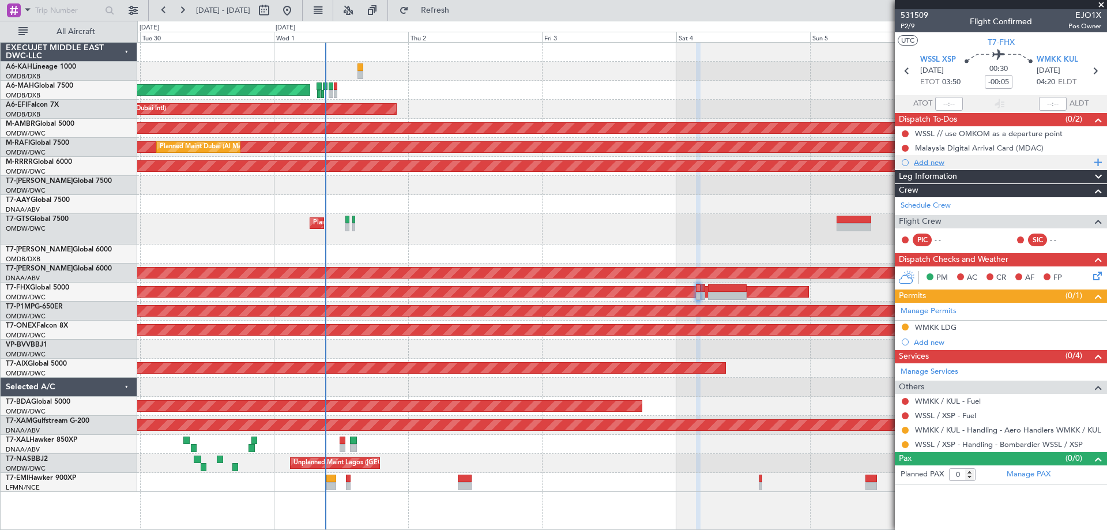
click at [945, 160] on div "Add new" at bounding box center [1002, 162] width 177 height 10
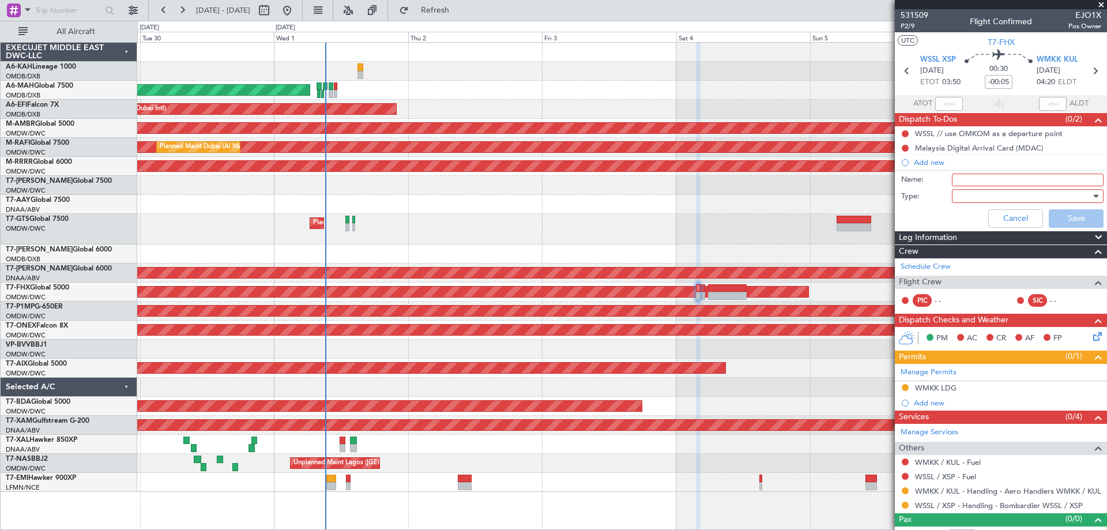
click at [961, 174] on input "Name:" at bounding box center [1028, 180] width 152 height 13
drag, startPoint x: 1019, startPoint y: 179, endPoint x: 994, endPoint y: 178, distance: 25.4
click at [994, 178] on input "MALAYSIA OVF" at bounding box center [1028, 180] width 152 height 13
type input "[GEOGRAPHIC_DATA]"
click at [985, 194] on div at bounding box center [1023, 195] width 134 height 17
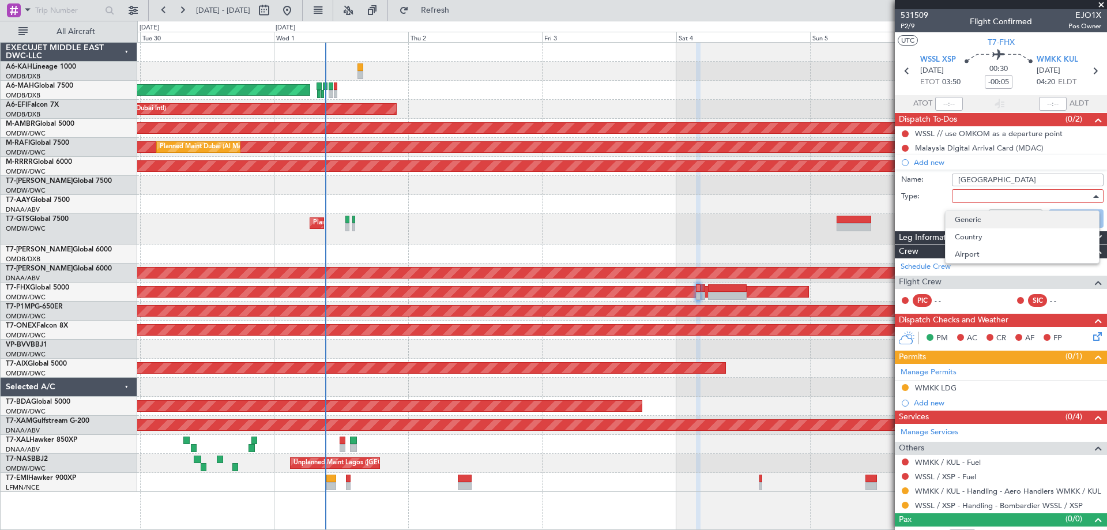
click at [963, 212] on span "Generic" at bounding box center [1022, 219] width 135 height 17
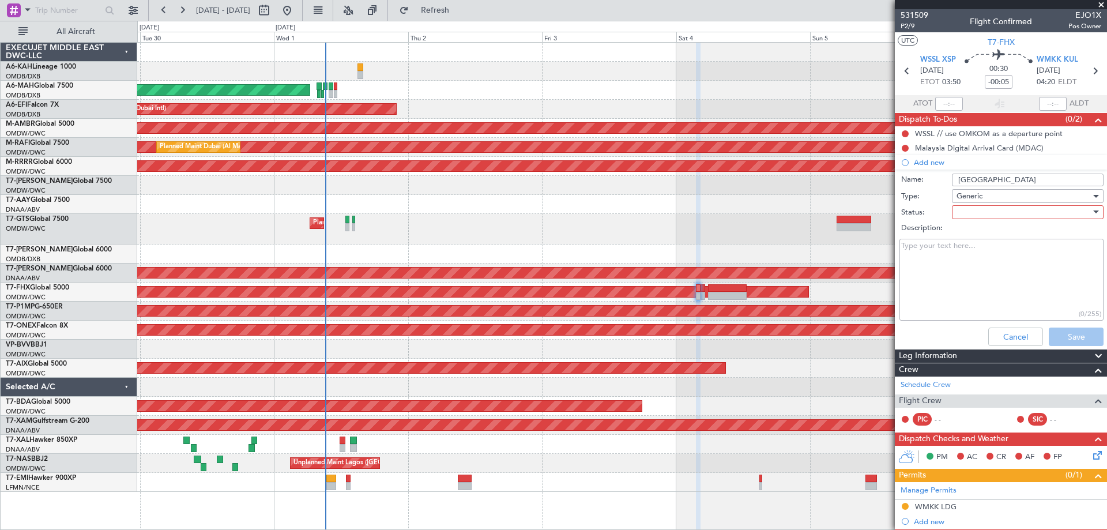
click at [968, 210] on div at bounding box center [1023, 212] width 134 height 17
drag, startPoint x: 963, startPoint y: 229, endPoint x: 944, endPoint y: 257, distance: 33.3
click at [962, 231] on span "Not Started" at bounding box center [1022, 235] width 135 height 17
click at [941, 264] on textarea "Description:" at bounding box center [1001, 280] width 204 height 82
paste textarea "All International inbound flight to [GEOGRAPHIC_DATA] must provide the valid Ce…"
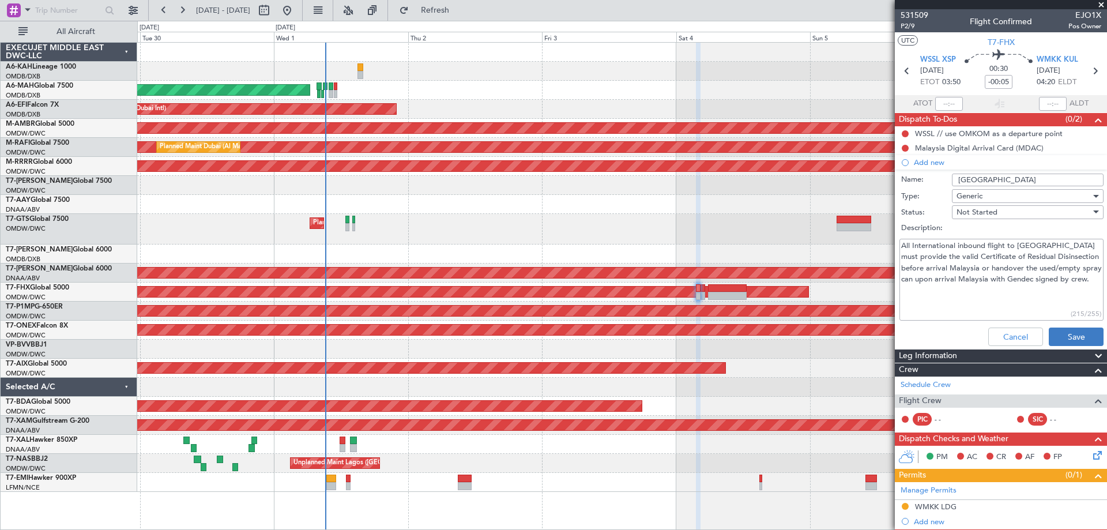
type textarea "All International inbound flight to [GEOGRAPHIC_DATA] must provide the valid Ce…"
click at [1067, 334] on button "Save" at bounding box center [1076, 336] width 55 height 18
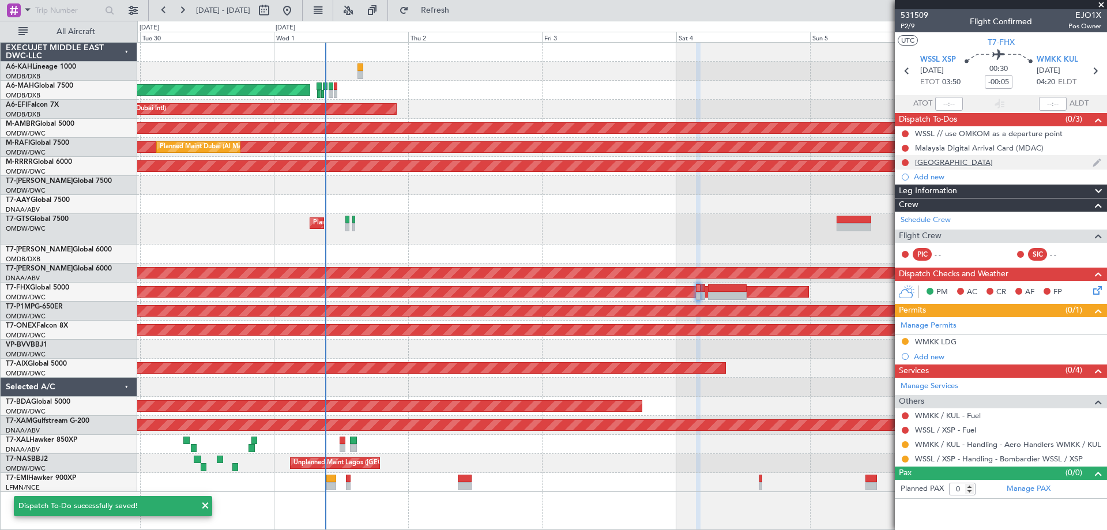
click at [934, 167] on div "MALAYSIA" at bounding box center [1001, 162] width 212 height 14
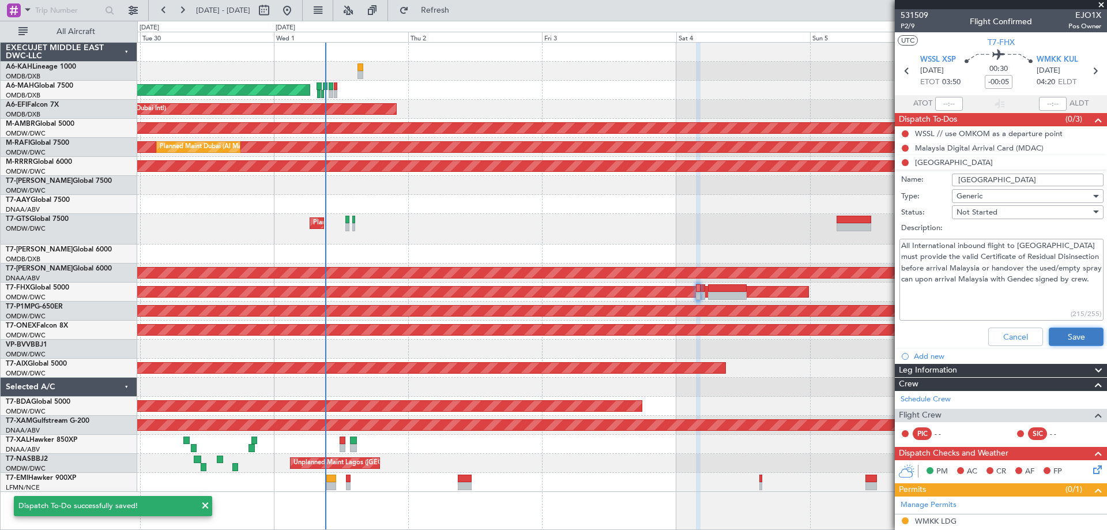
click at [1054, 336] on button "Save" at bounding box center [1076, 336] width 55 height 18
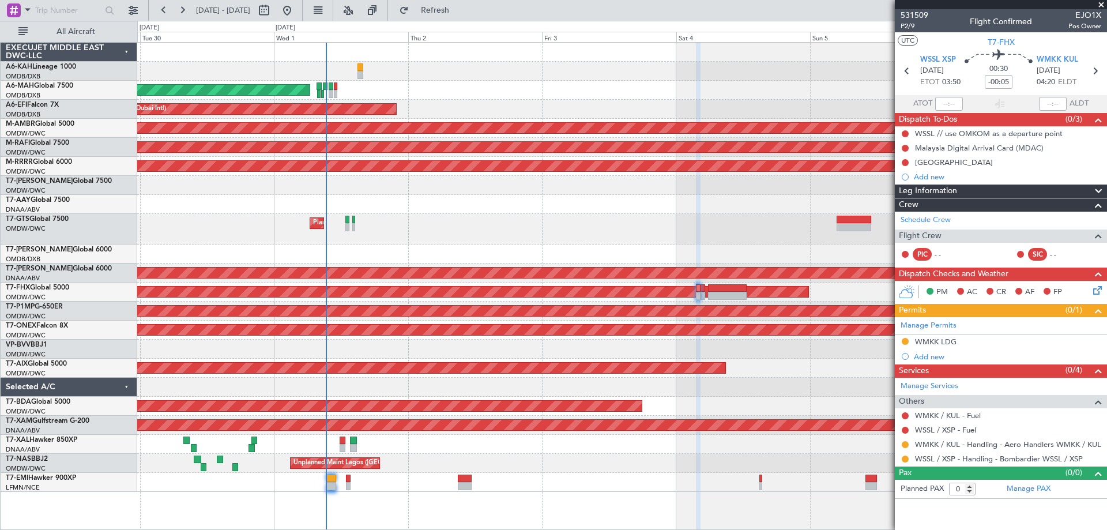
click at [1101, 2] on span at bounding box center [1101, 5] width 12 height 10
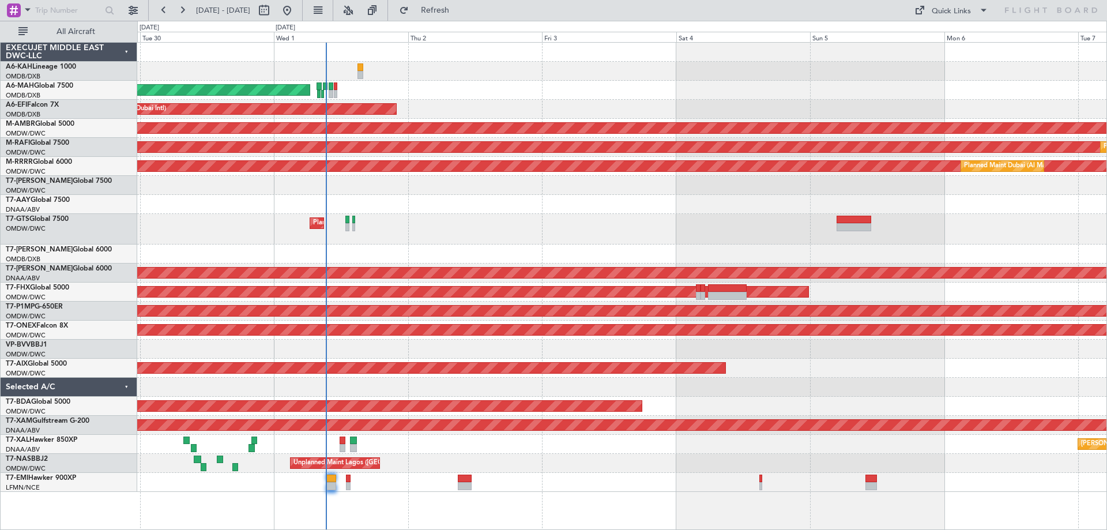
click at [943, 59] on div at bounding box center [621, 52] width 969 height 19
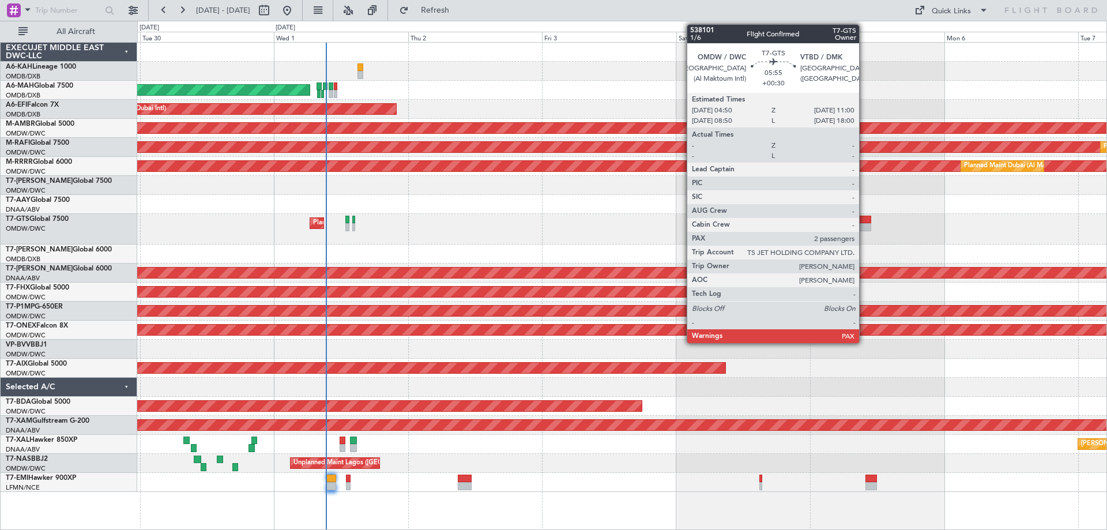
click at [864, 229] on div at bounding box center [853, 227] width 35 height 8
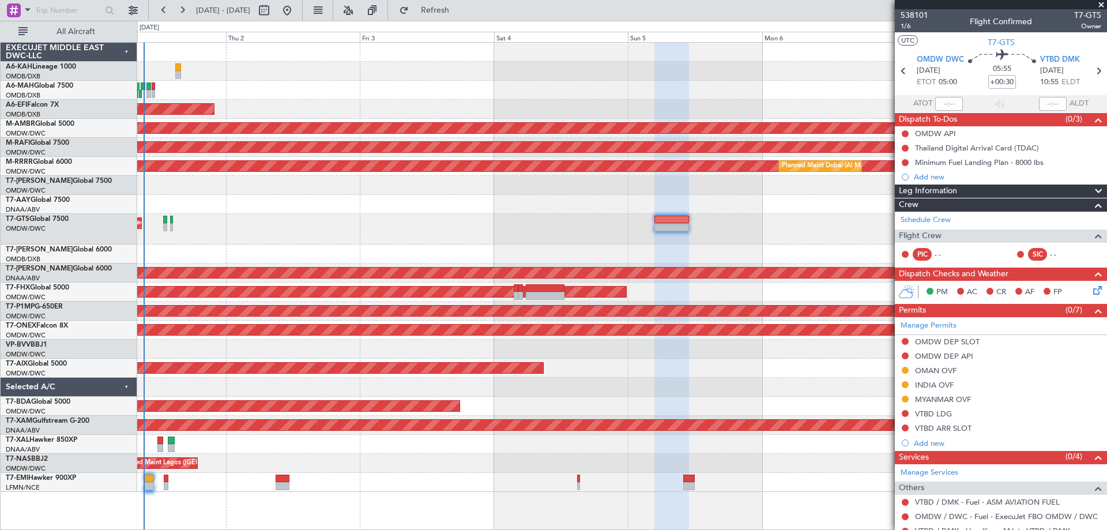
click at [476, 214] on div "Planned Maint Dubai (Al Maktoum Intl) - - VTBD 16:45 Z EGSS 04:10 Z" at bounding box center [621, 229] width 969 height 31
click at [403, 209] on div "Planned Maint Abu Dhabi (Al Bateen Executive) Planned Maint Dubai (Dubai Intl) …" at bounding box center [621, 267] width 969 height 449
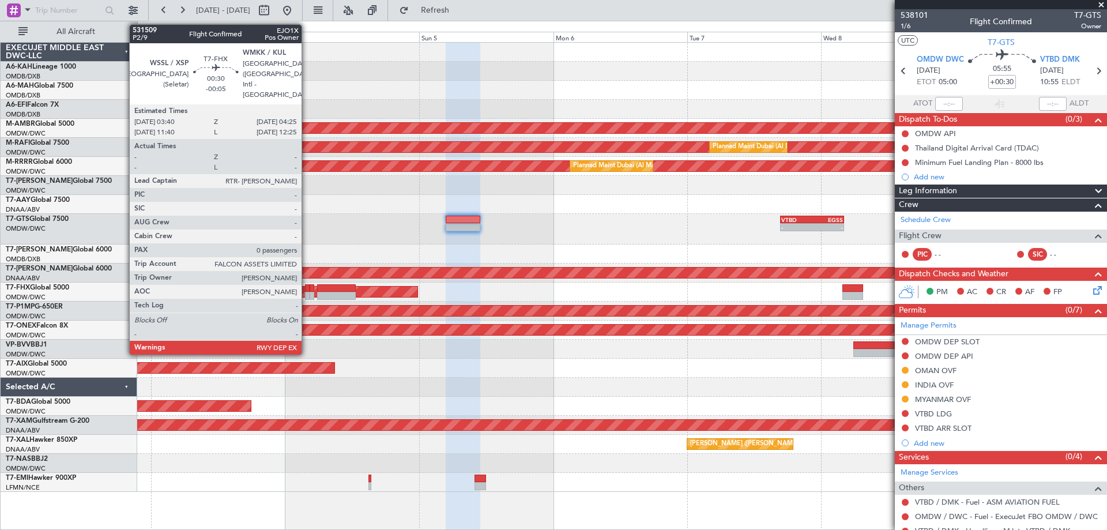
click at [307, 295] on div at bounding box center [307, 296] width 5 height 8
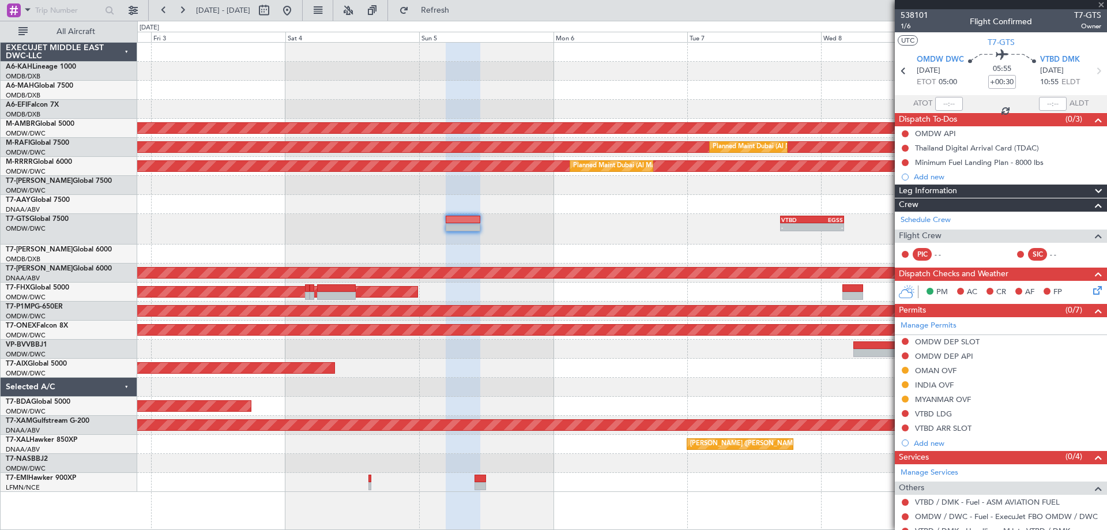
type input "-00:05"
type input "0"
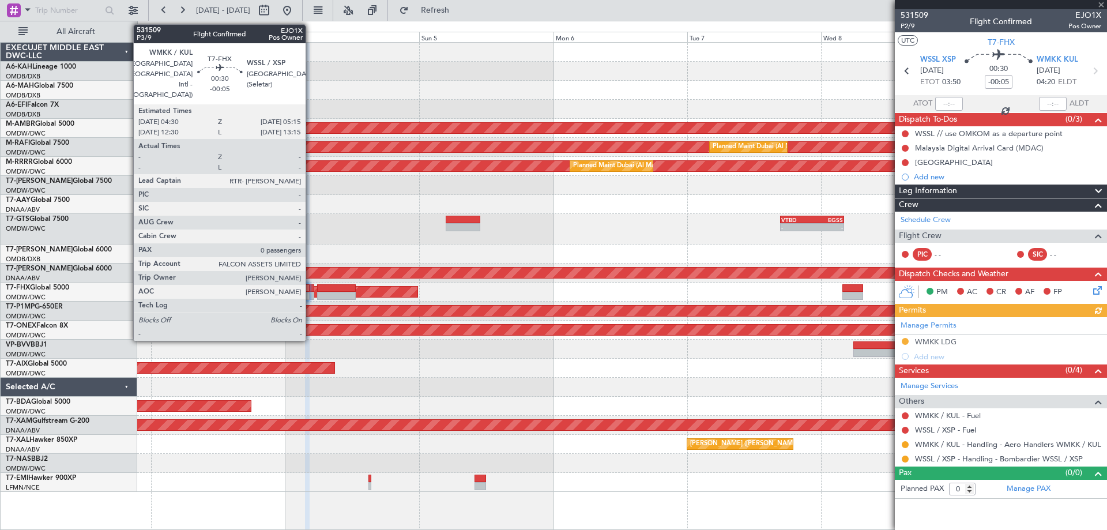
click at [311, 295] on div at bounding box center [312, 296] width 5 height 8
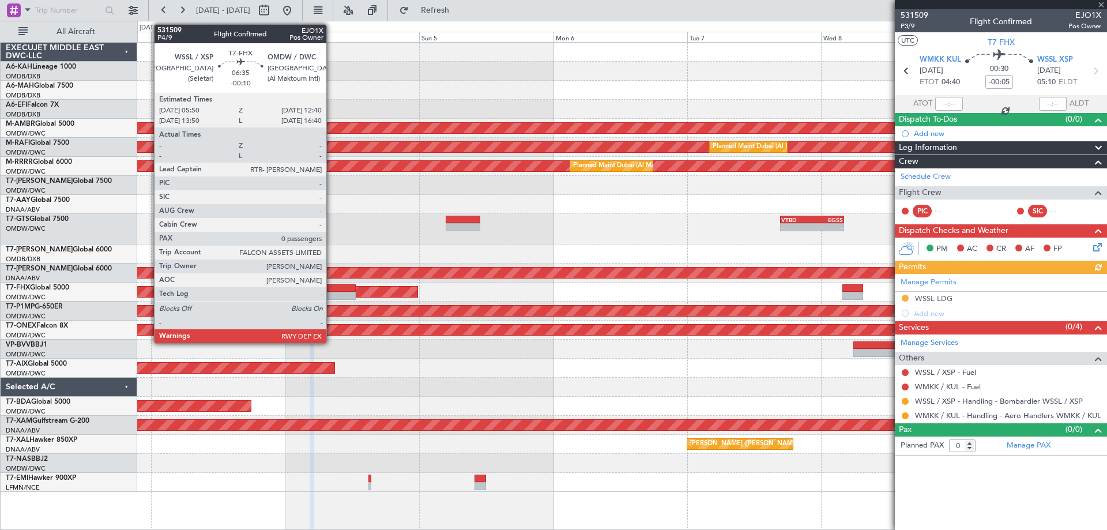
click at [331, 294] on div at bounding box center [336, 296] width 39 height 8
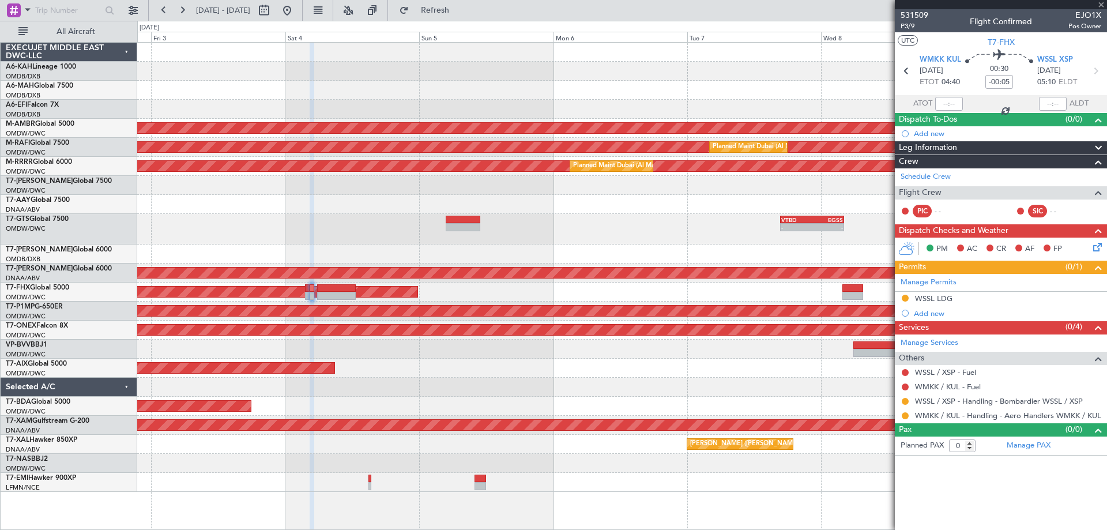
type input "-00:10"
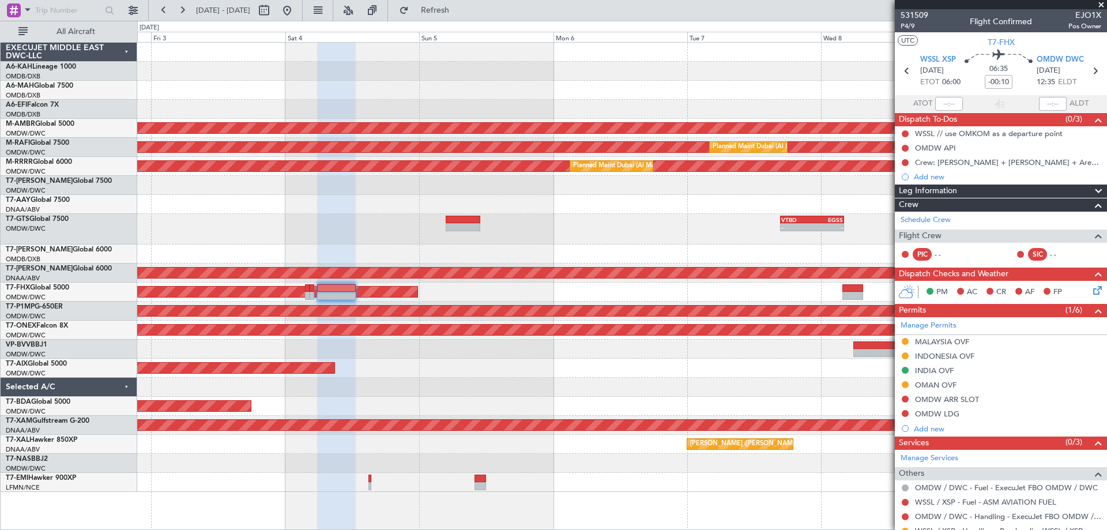
click at [1099, 7] on span at bounding box center [1101, 5] width 12 height 10
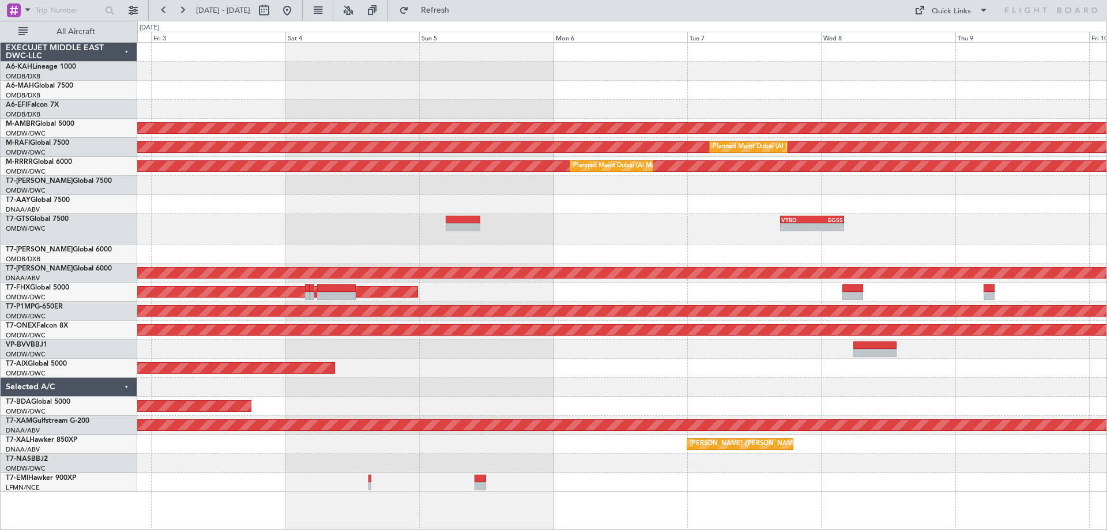
click at [699, 206] on div at bounding box center [621, 204] width 969 height 19
click at [296, 14] on button at bounding box center [287, 10] width 18 height 18
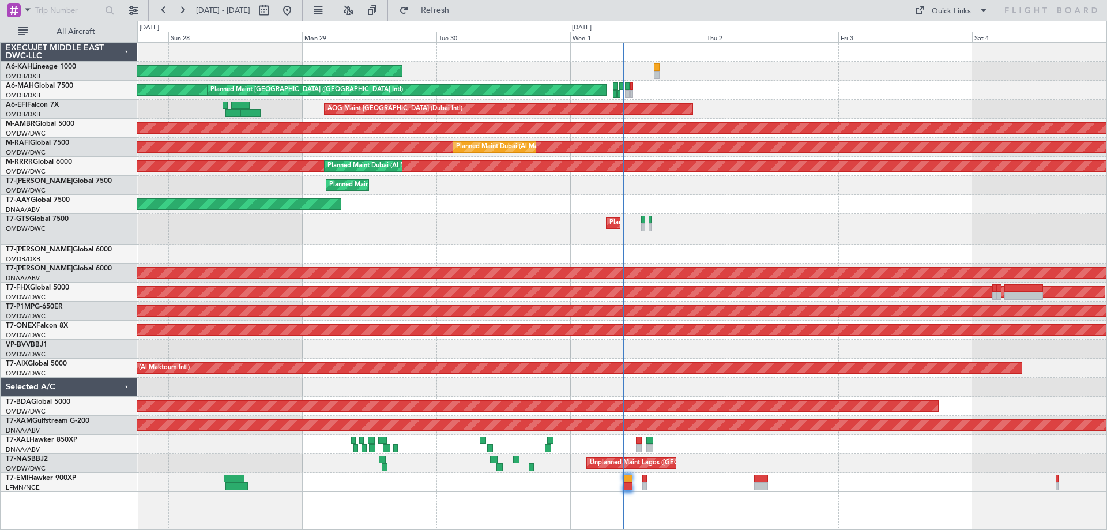
click at [278, 1] on button at bounding box center [287, 10] width 18 height 18
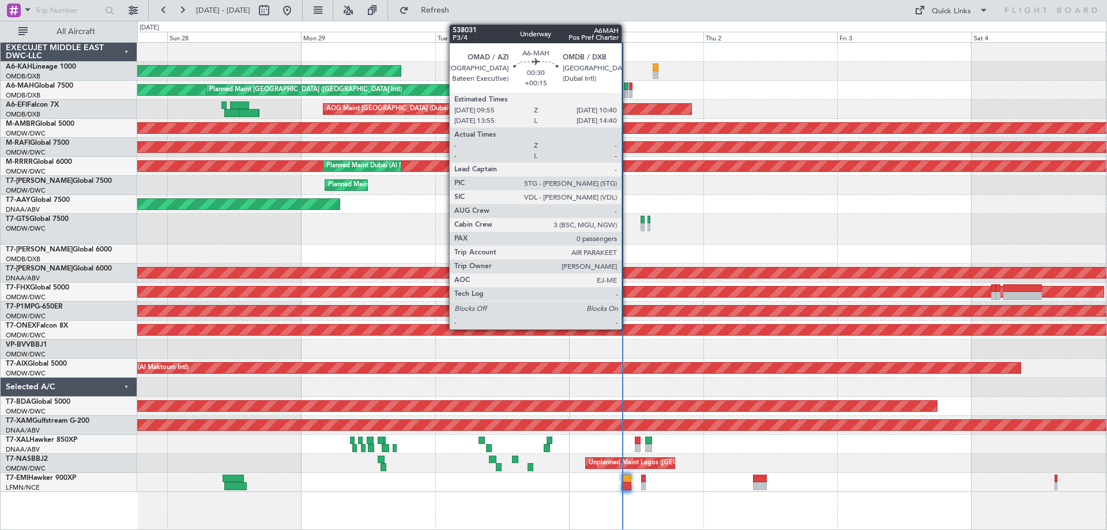
click at [627, 92] on div at bounding box center [626, 94] width 5 height 8
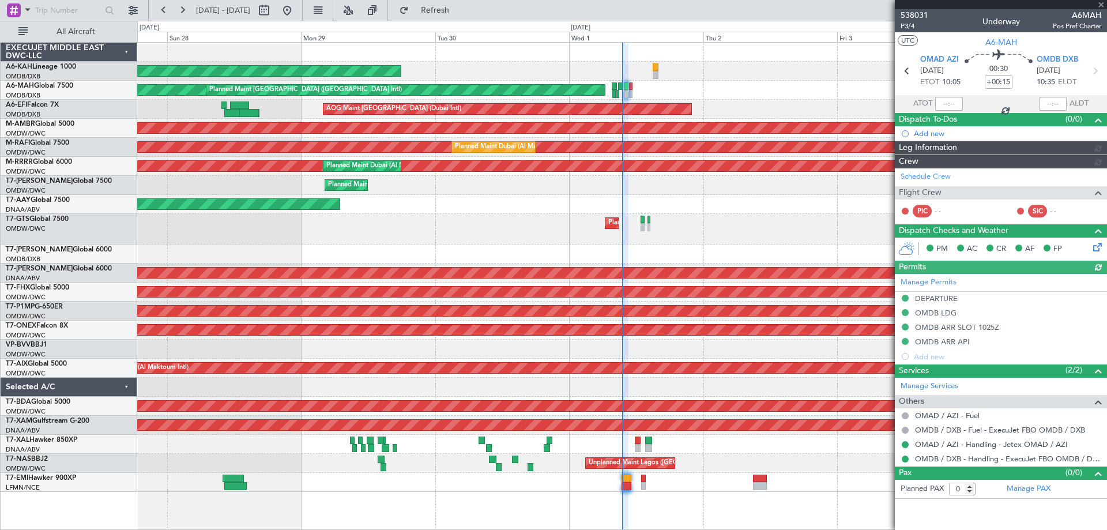
type input "[PERSON_NAME] (ANI)"
type input "7410"
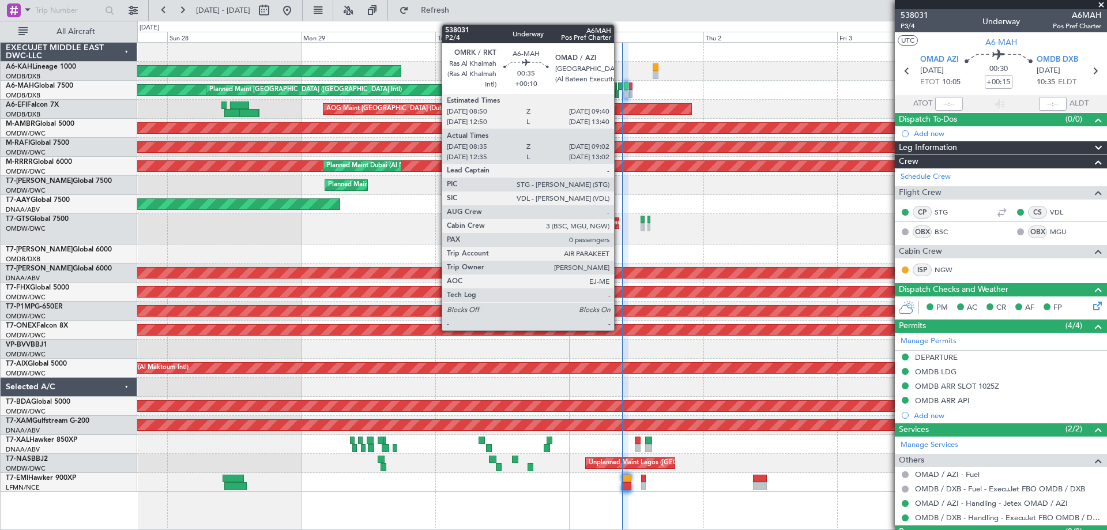
click at [619, 88] on div at bounding box center [620, 86] width 5 height 8
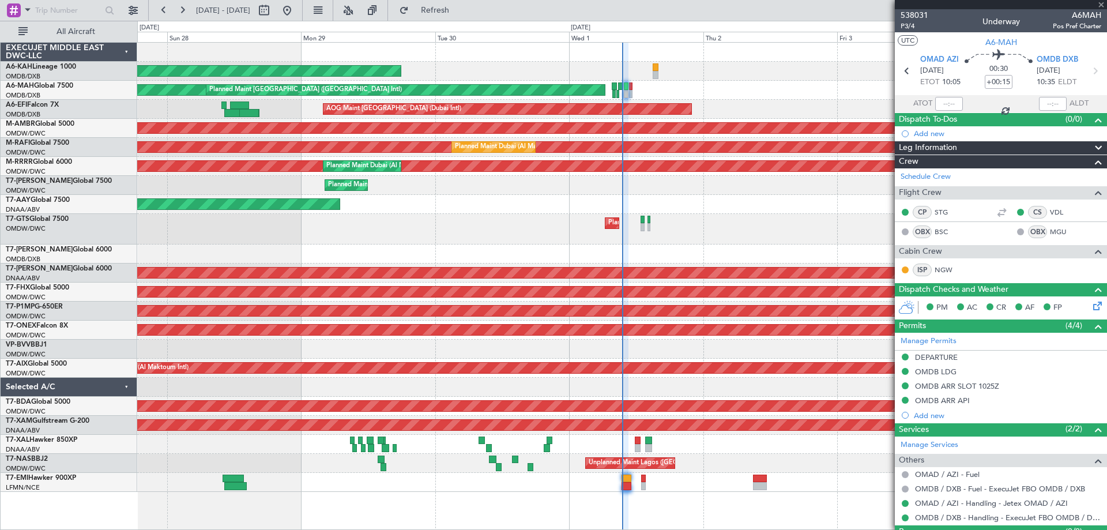
type input "+00:10"
type input "08:45"
type input "08:57"
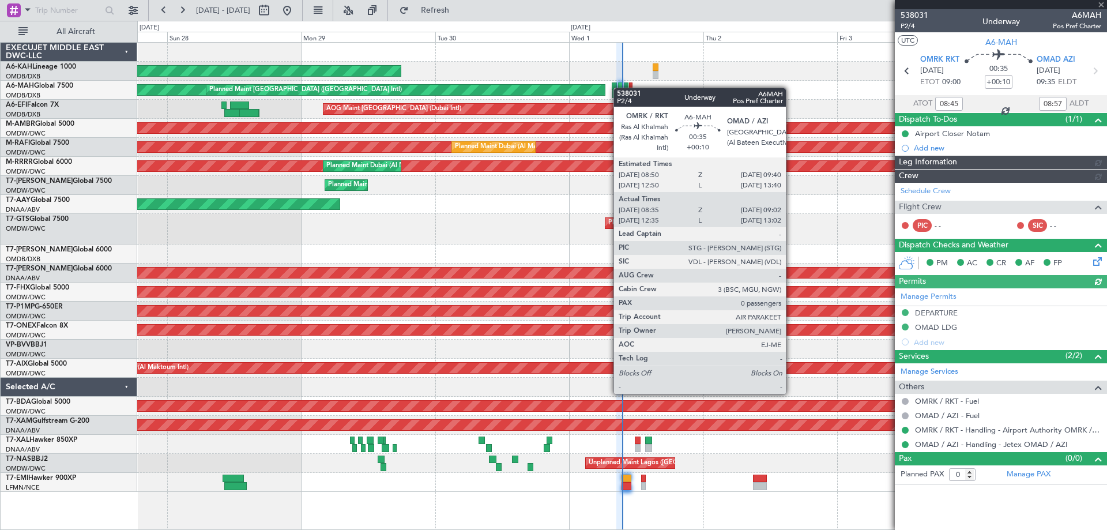
type input "[PERSON_NAME] (ANI)"
type input "7409"
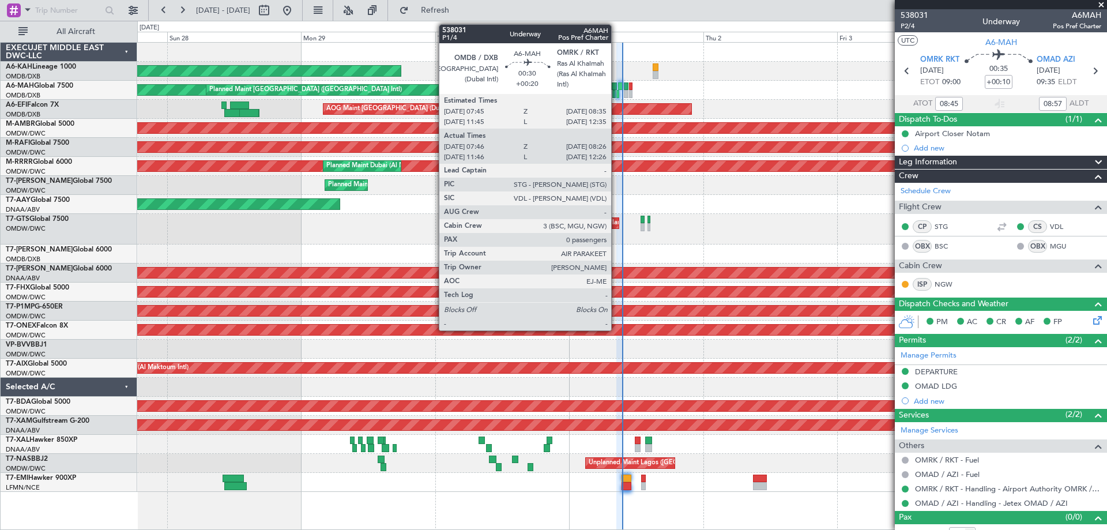
click at [616, 83] on div at bounding box center [614, 86] width 5 height 8
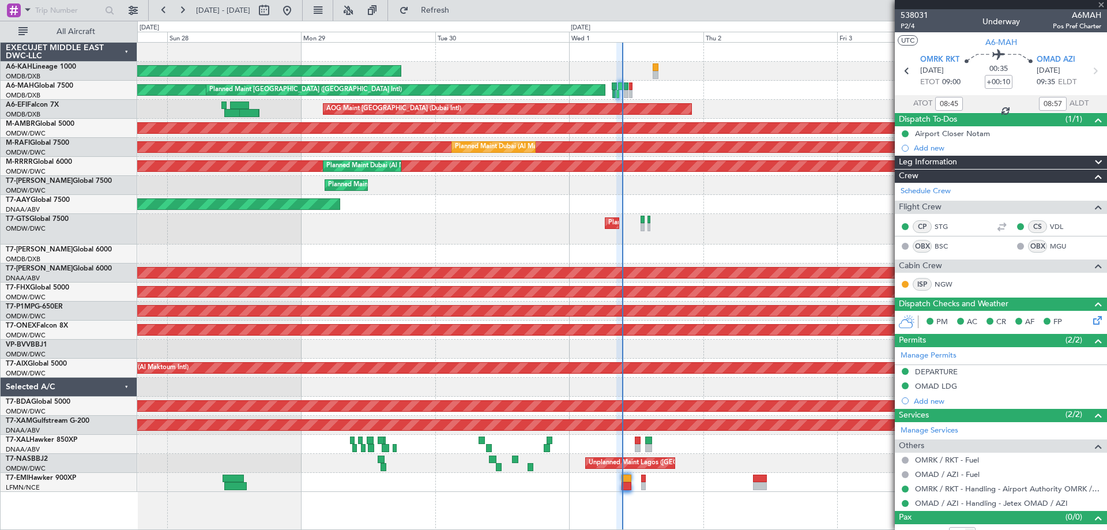
type input "+00:20"
type input "08:01"
type input "08:21"
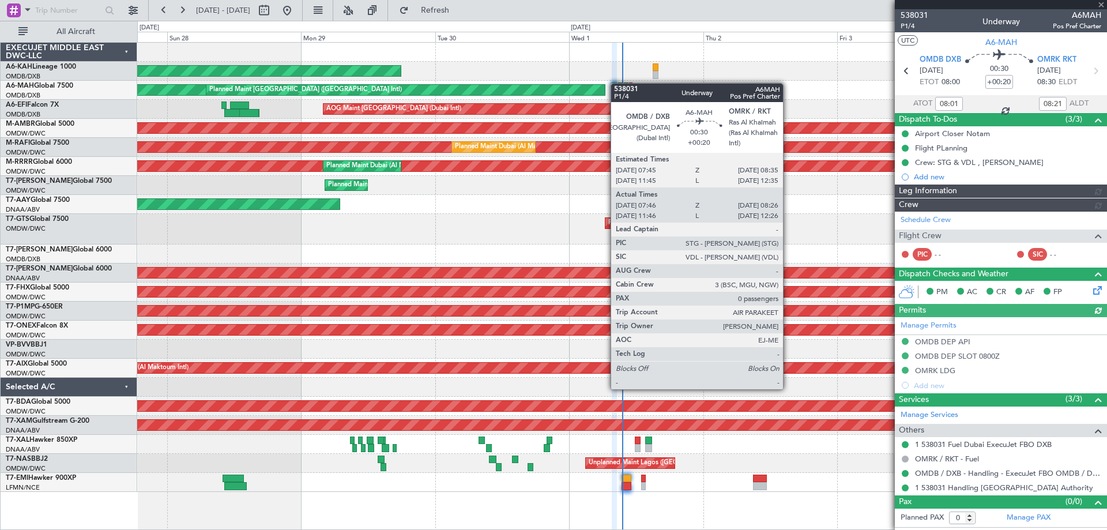
type input "[PERSON_NAME] (ANI)"
type input "7395"
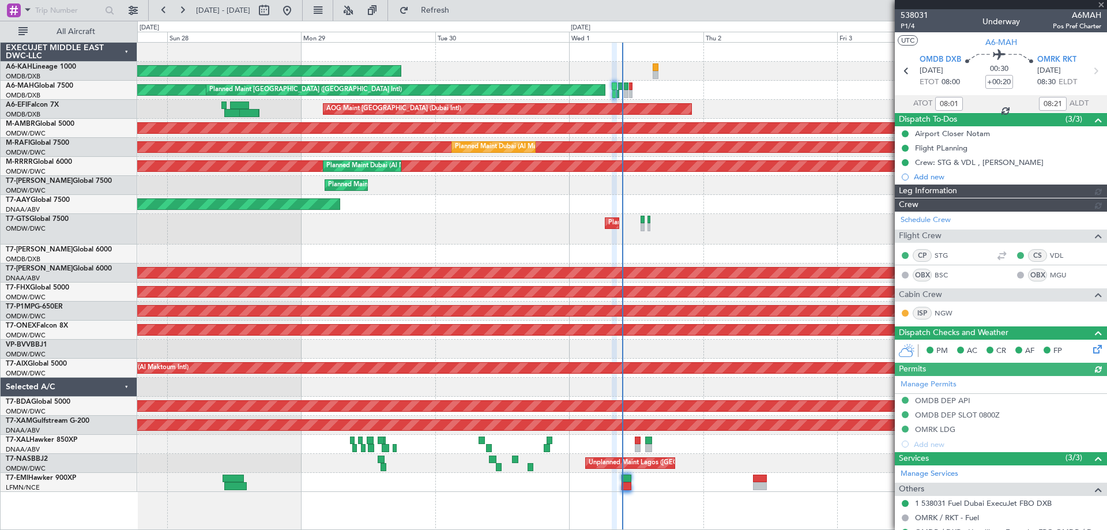
type input "[PERSON_NAME] (ANI)"
type input "7395"
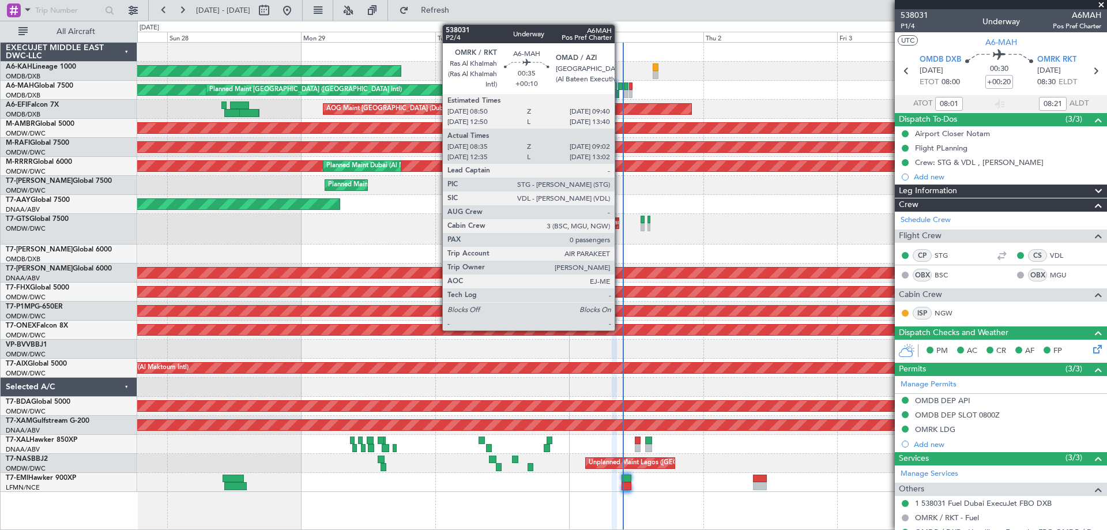
click at [620, 85] on div at bounding box center [620, 86] width 5 height 8
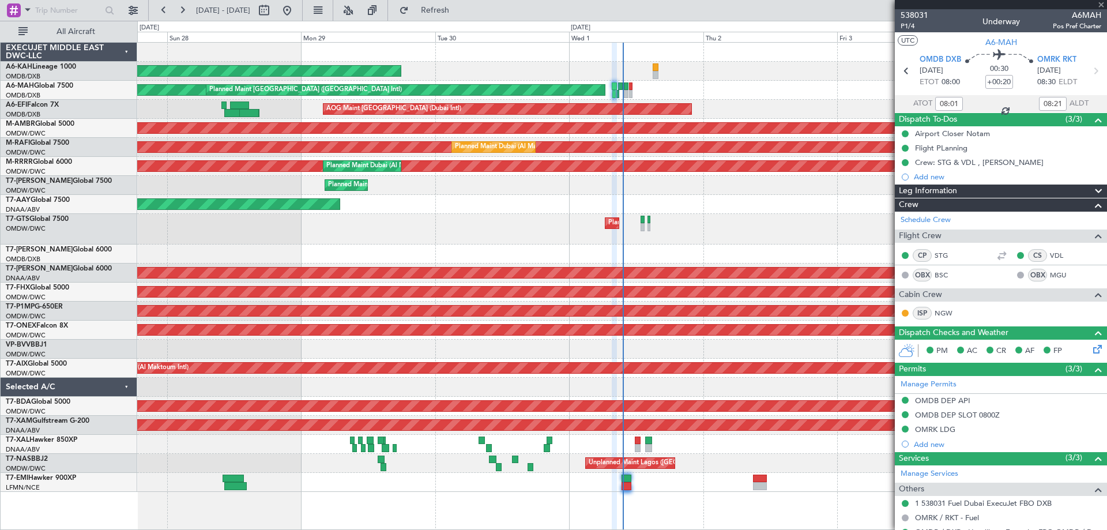
type input "+00:10"
type input "08:45"
type input "08:57"
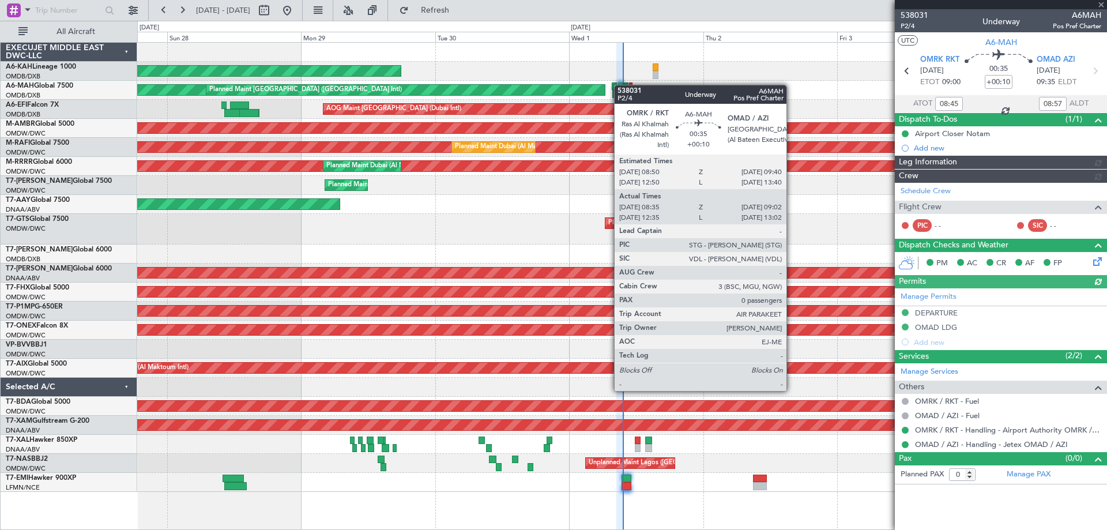
type input "[PERSON_NAME] (ANI)"
type input "7409"
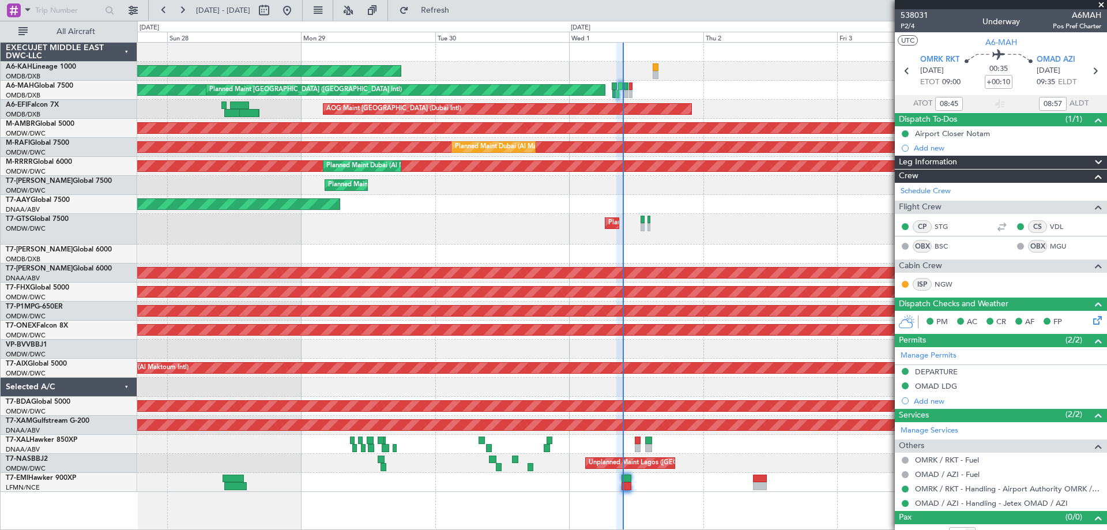
type input "12:45"
type input "12:57"
type input "08:45"
type input "08:57"
click at [907, 24] on span "P2/4" at bounding box center [914, 26] width 28 height 10
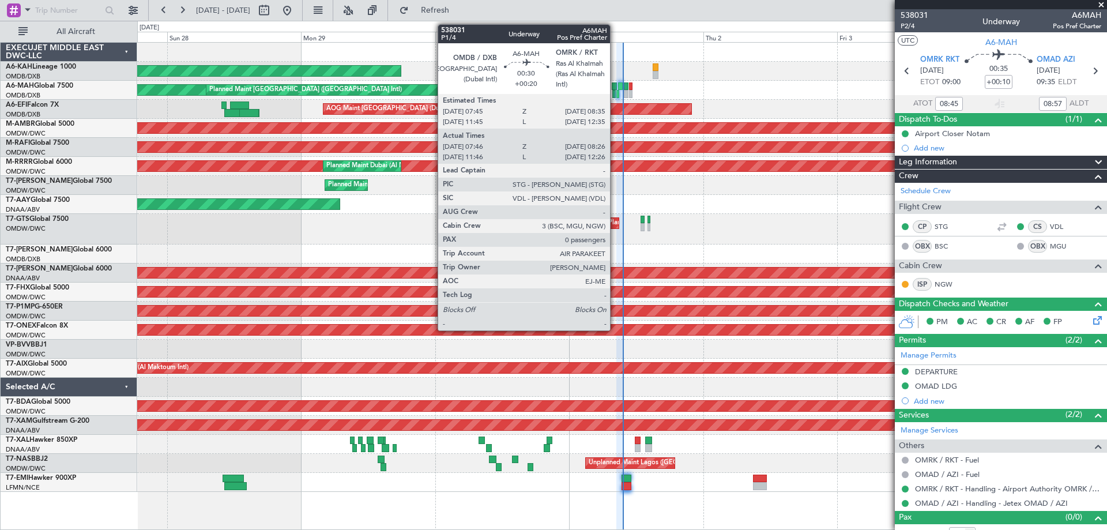
click at [615, 84] on div at bounding box center [614, 86] width 5 height 8
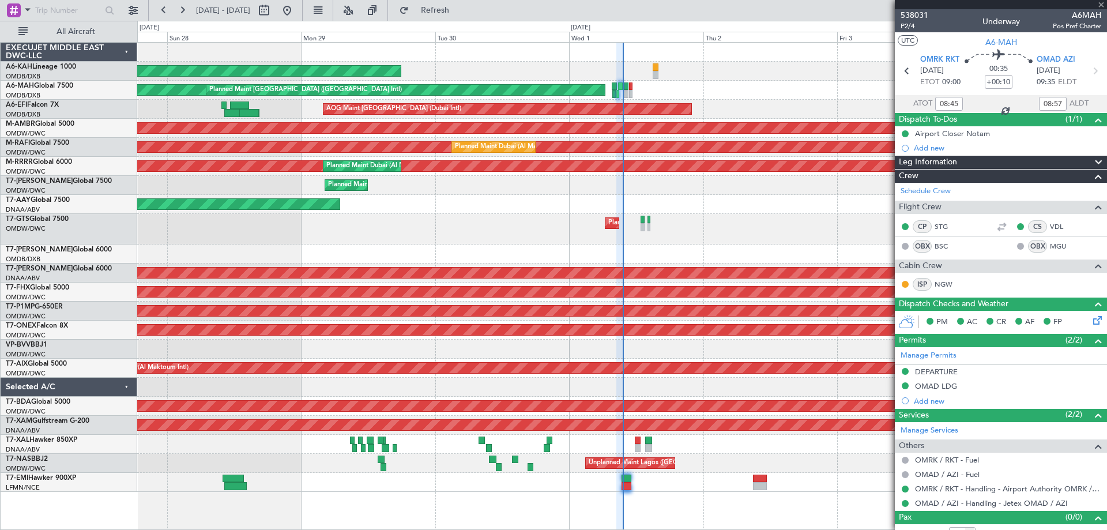
type input "+00:20"
type input "08:01"
type input "08:21"
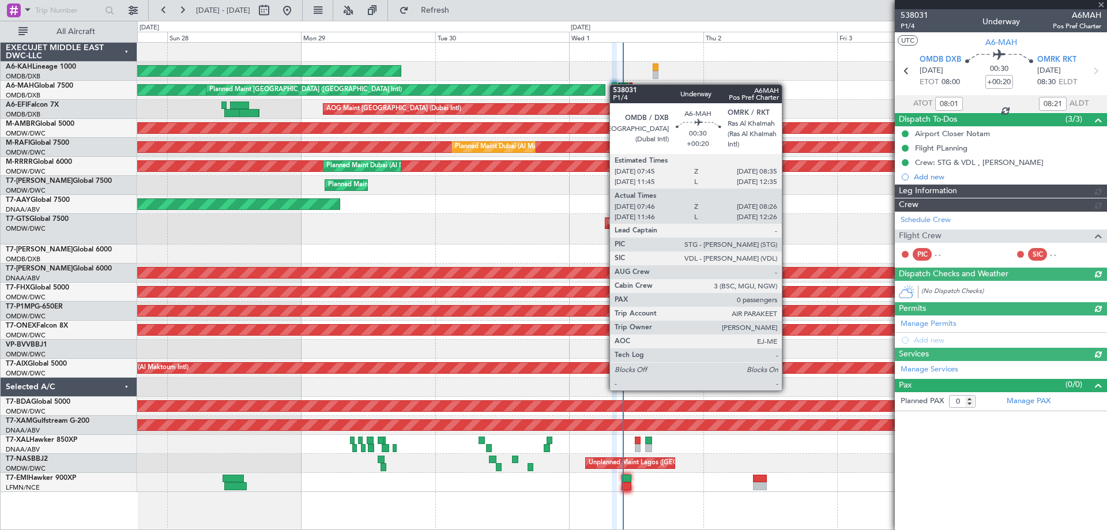
type input "[PERSON_NAME] (ANI)"
type input "7395"
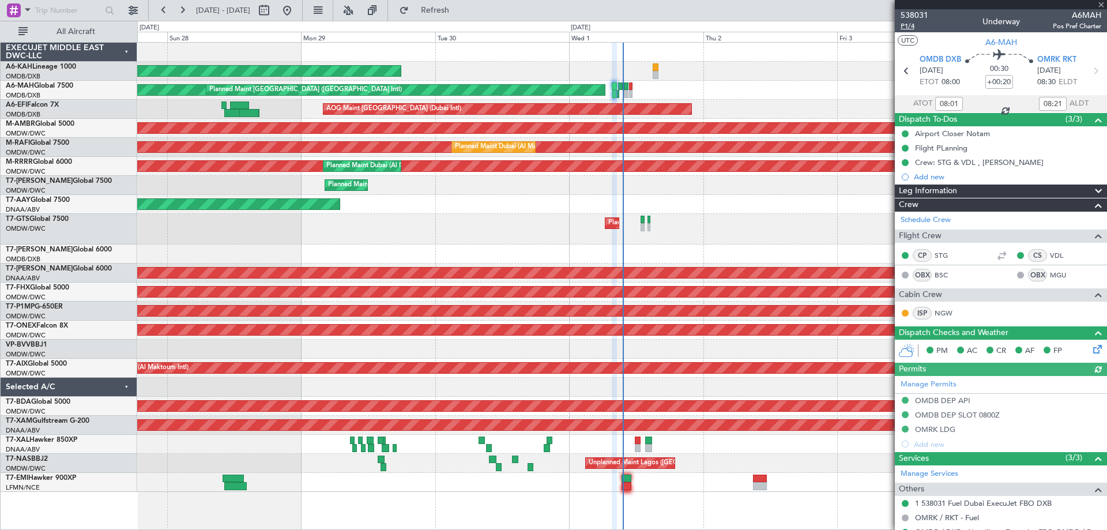
click at [904, 28] on span "P1/4" at bounding box center [914, 26] width 28 height 10
click at [459, 9] on span "Refresh" at bounding box center [435, 10] width 48 height 8
type input "[PERSON_NAME] (ANI)"
type input "7395"
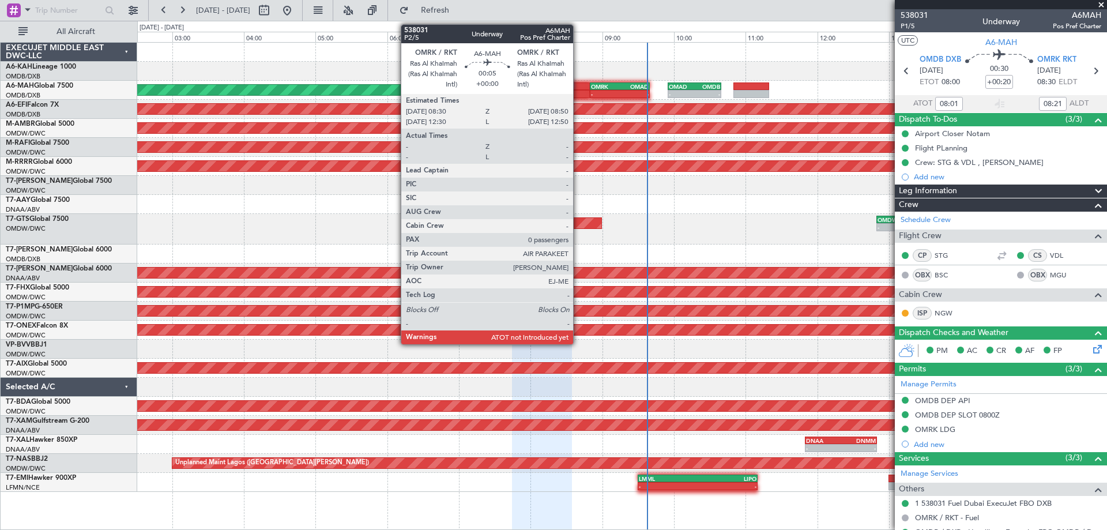
click at [578, 87] on div at bounding box center [578, 86] width 24 height 8
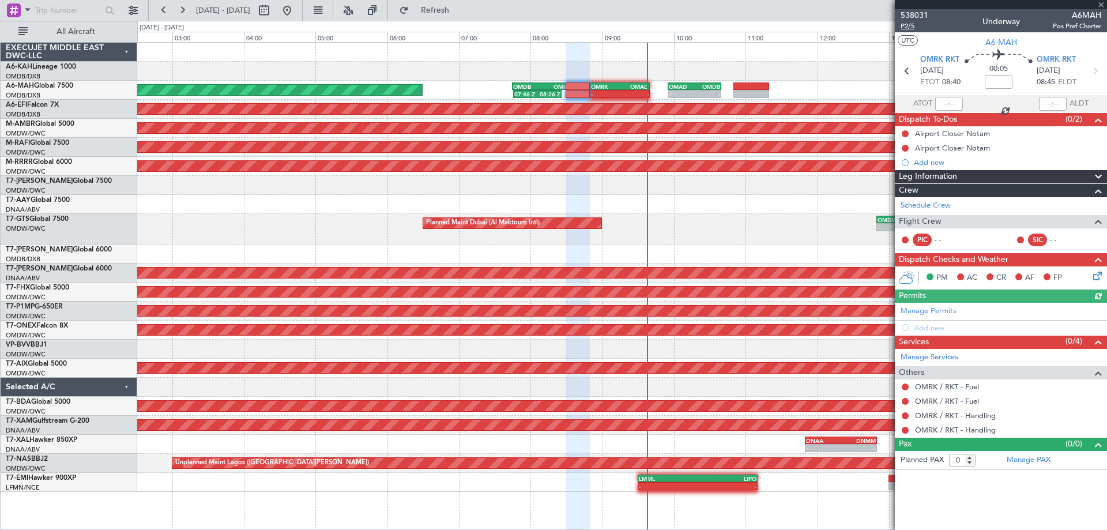
click at [906, 24] on span "P2/5" at bounding box center [914, 26] width 28 height 10
click at [459, 6] on span "Refresh" at bounding box center [435, 10] width 48 height 8
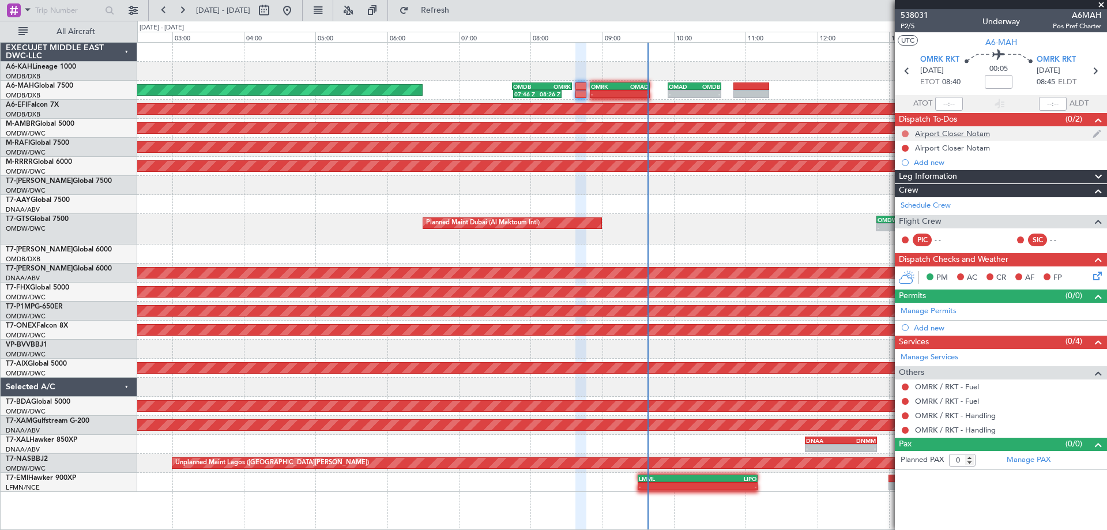
click at [903, 135] on button at bounding box center [905, 133] width 7 height 7
drag, startPoint x: 900, startPoint y: 184, endPoint x: 902, endPoint y: 174, distance: 10.6
click at [899, 184] on span "Completed" at bounding box center [910, 185] width 38 height 12
click at [905, 146] on button at bounding box center [905, 148] width 7 height 7
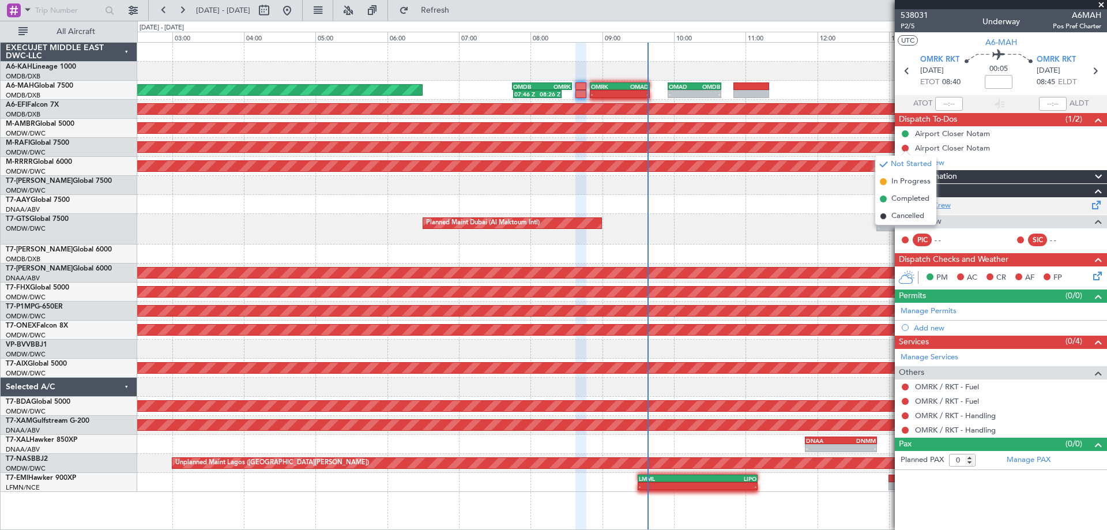
drag, startPoint x: 903, startPoint y: 201, endPoint x: 917, endPoint y: 205, distance: 13.9
click at [903, 201] on span "Completed" at bounding box center [910, 199] width 38 height 12
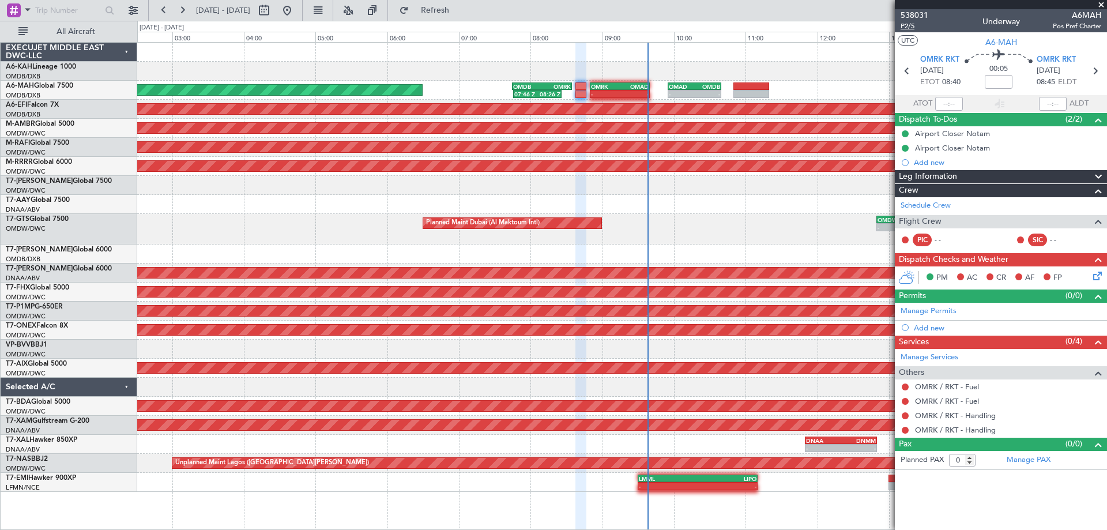
click at [908, 27] on span "P2/5" at bounding box center [914, 26] width 28 height 10
click at [907, 386] on button at bounding box center [905, 386] width 7 height 7
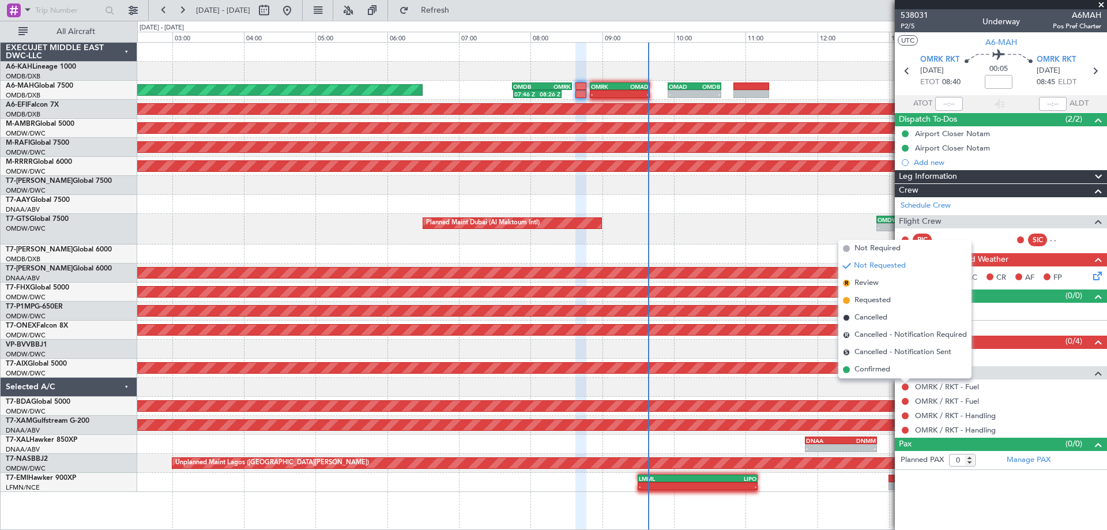
drag, startPoint x: 882, startPoint y: 254, endPoint x: 886, endPoint y: 264, distance: 11.1
click at [881, 253] on span "Not Required" at bounding box center [877, 249] width 46 height 12
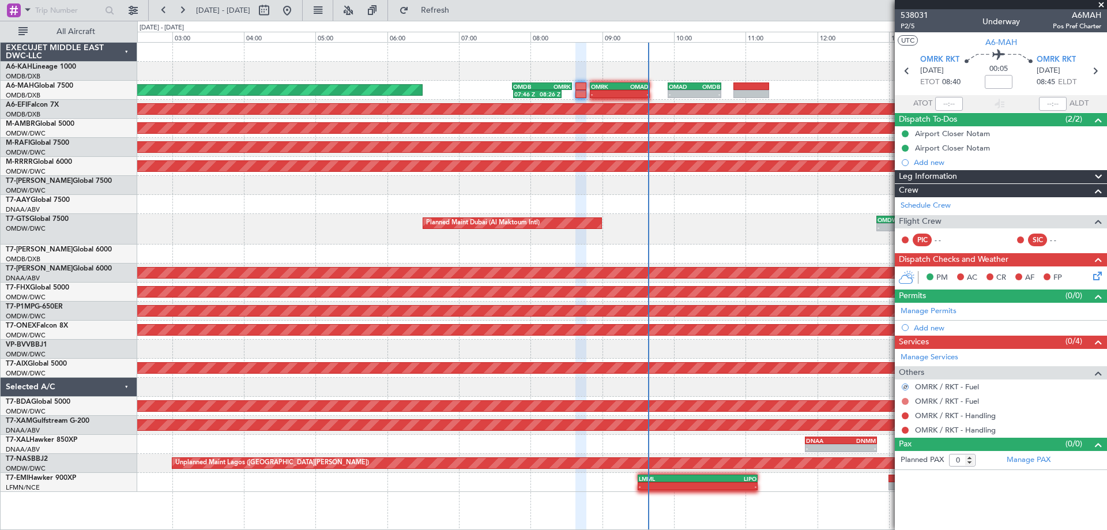
click at [903, 398] on button at bounding box center [905, 401] width 7 height 7
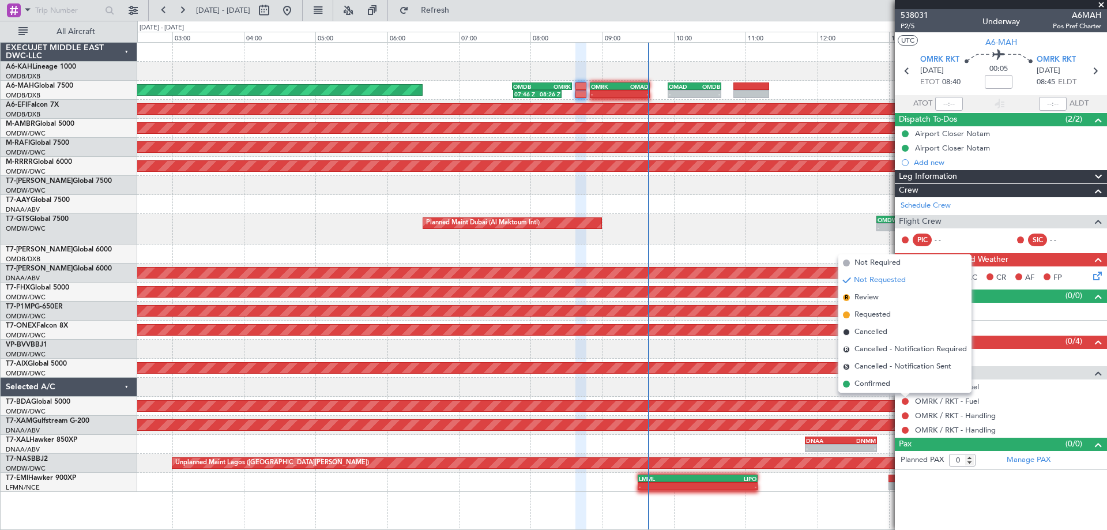
drag, startPoint x: 884, startPoint y: 261, endPoint x: 916, endPoint y: 334, distance: 79.3
click at [884, 261] on span "Not Required" at bounding box center [877, 263] width 46 height 12
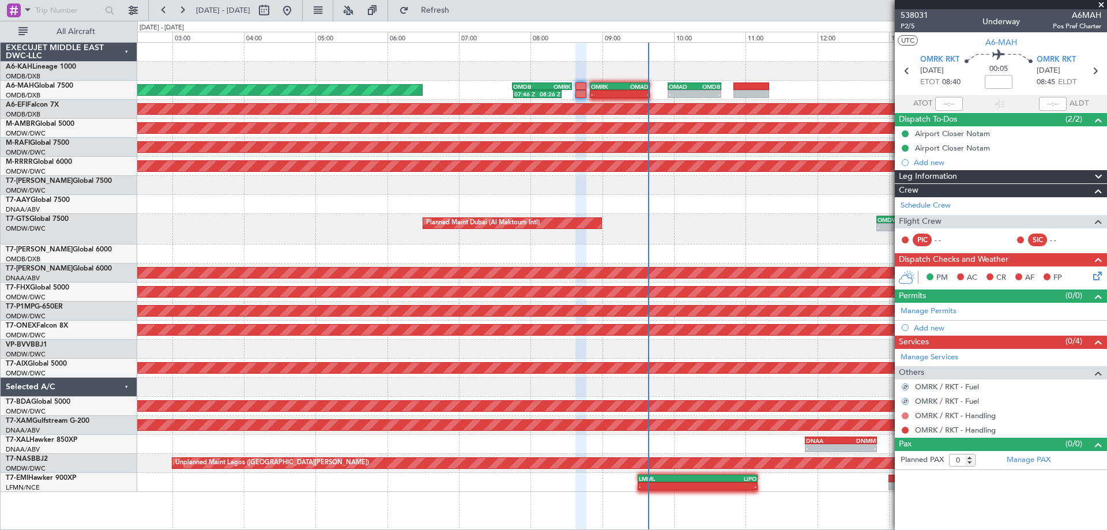
click at [904, 413] on button at bounding box center [905, 415] width 7 height 7
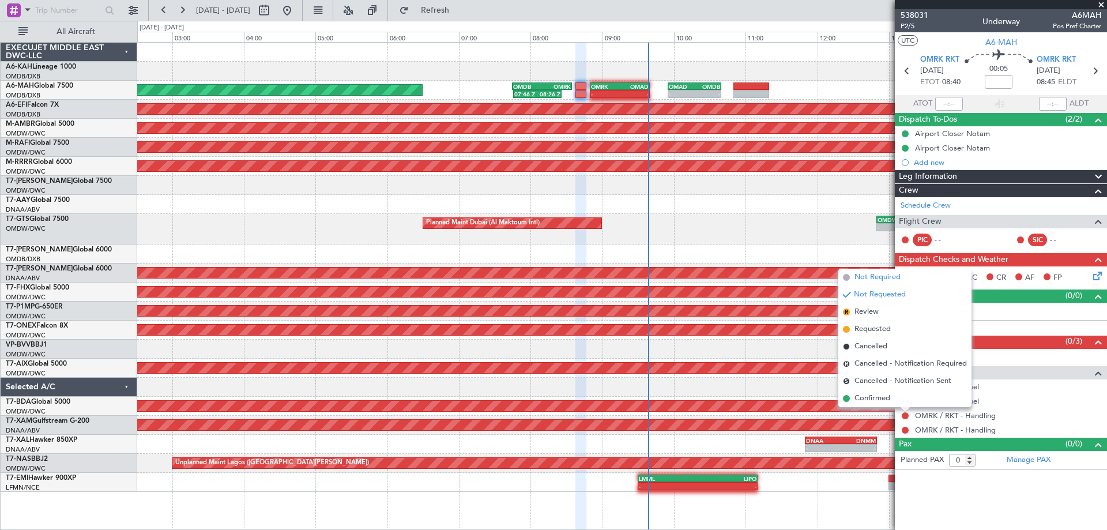
click at [879, 276] on span "Not Required" at bounding box center [877, 278] width 46 height 12
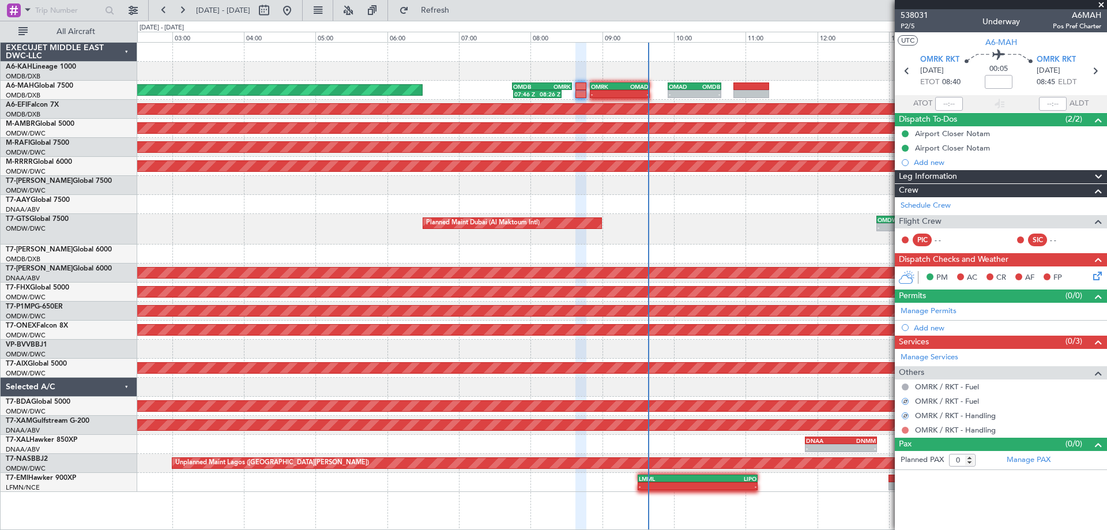
click at [907, 425] on nimbus-traffic-light at bounding box center [904, 429] width 9 height 9
click at [906, 428] on button at bounding box center [905, 430] width 7 height 7
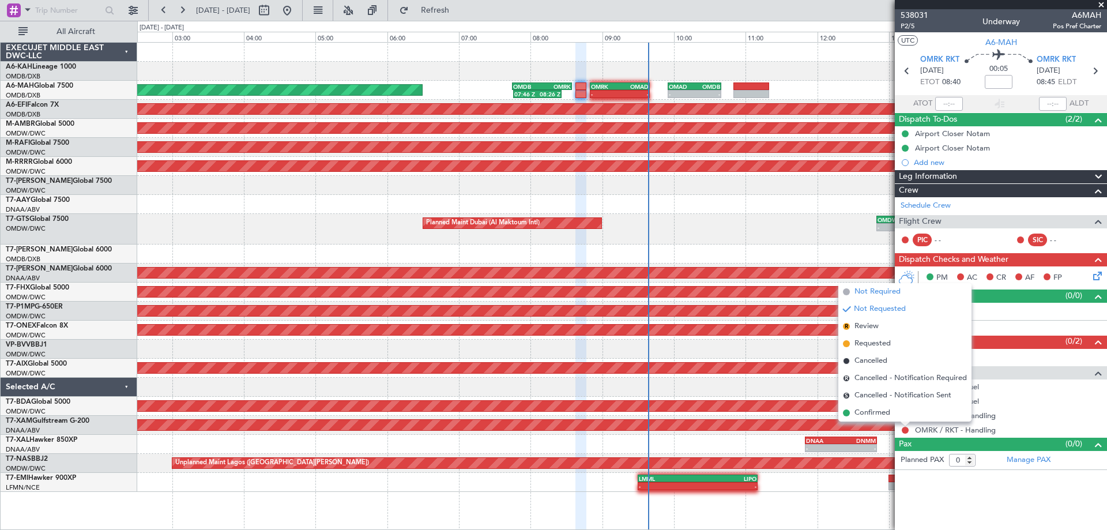
click at [874, 291] on span "Not Required" at bounding box center [877, 292] width 46 height 12
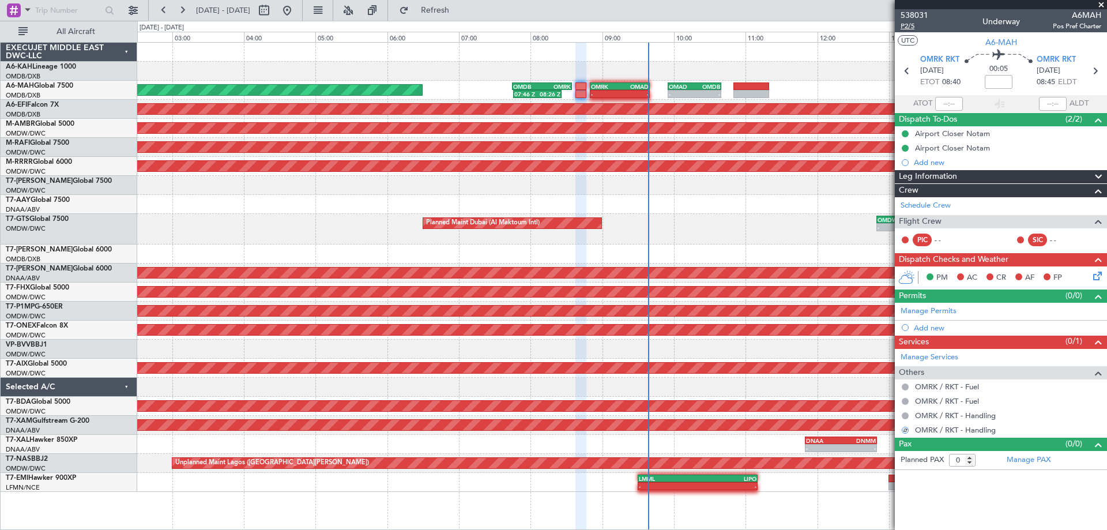
click at [910, 30] on span "P2/5" at bounding box center [914, 26] width 28 height 10
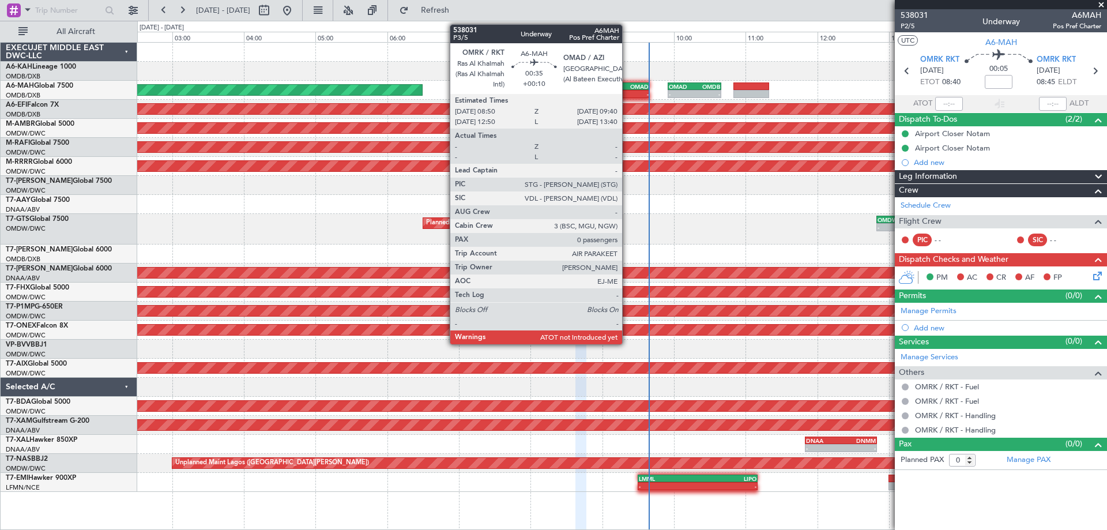
click at [627, 93] on div "-" at bounding box center [634, 94] width 29 height 7
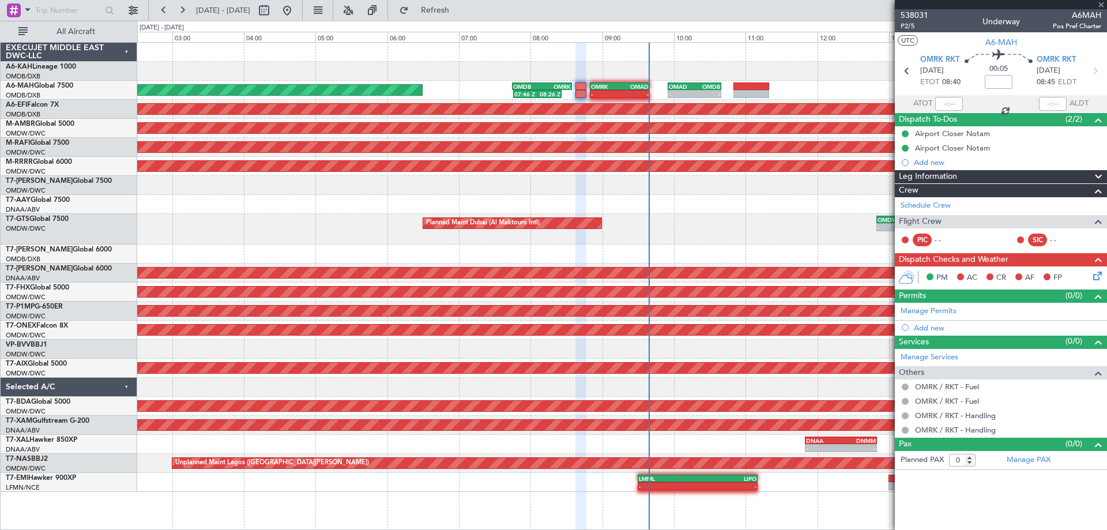
type input "+00:10"
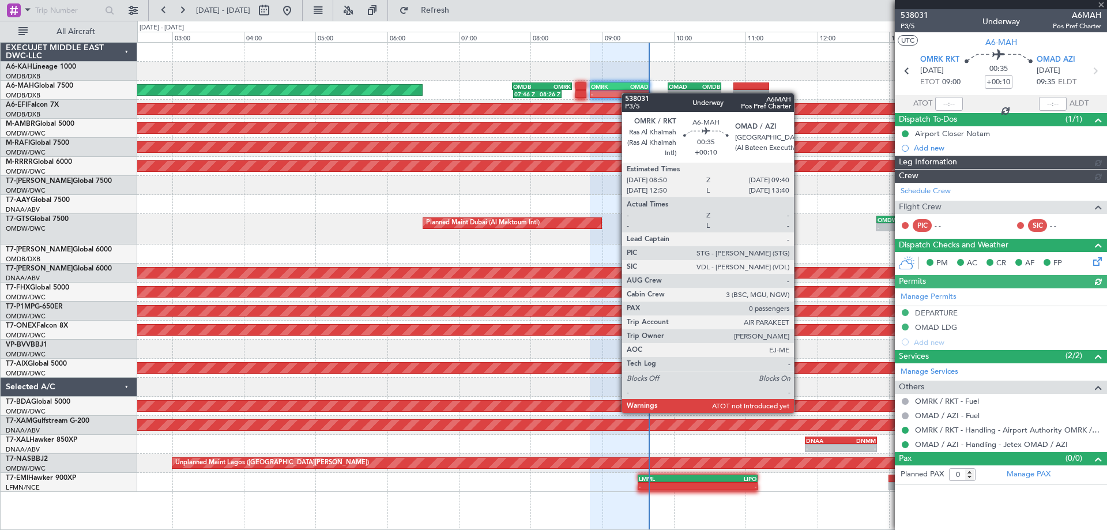
type input "[PERSON_NAME] (ANI)"
type input "7409"
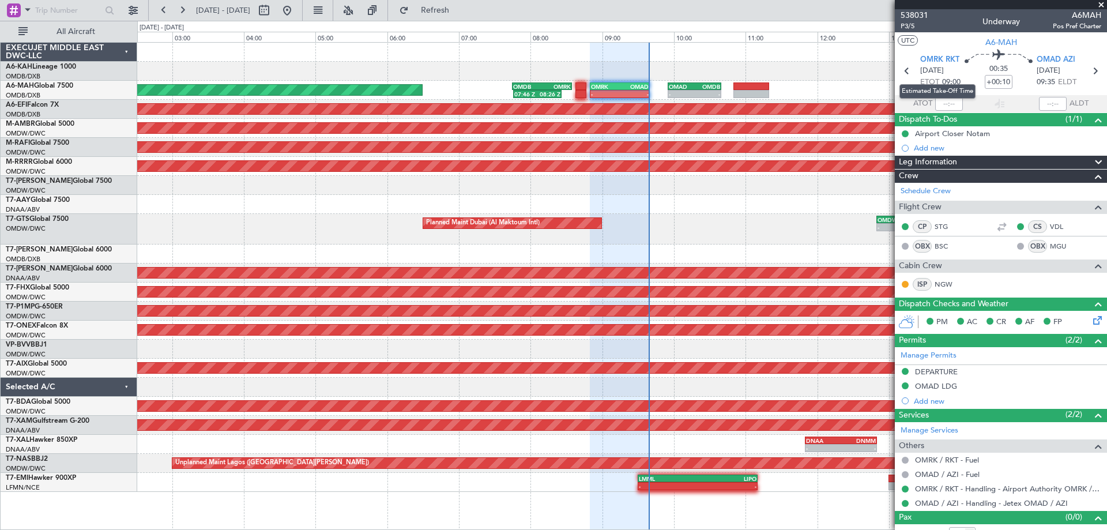
click at [941, 105] on mat-tooltip-component "Estimated Take-Off Time" at bounding box center [937, 91] width 92 height 31
click at [936, 100] on input "text" at bounding box center [949, 104] width 28 height 14
click at [915, 25] on span "P3/5" at bounding box center [914, 26] width 28 height 10
click at [943, 105] on input "text" at bounding box center [949, 104] width 28 height 14
type input "09:26"
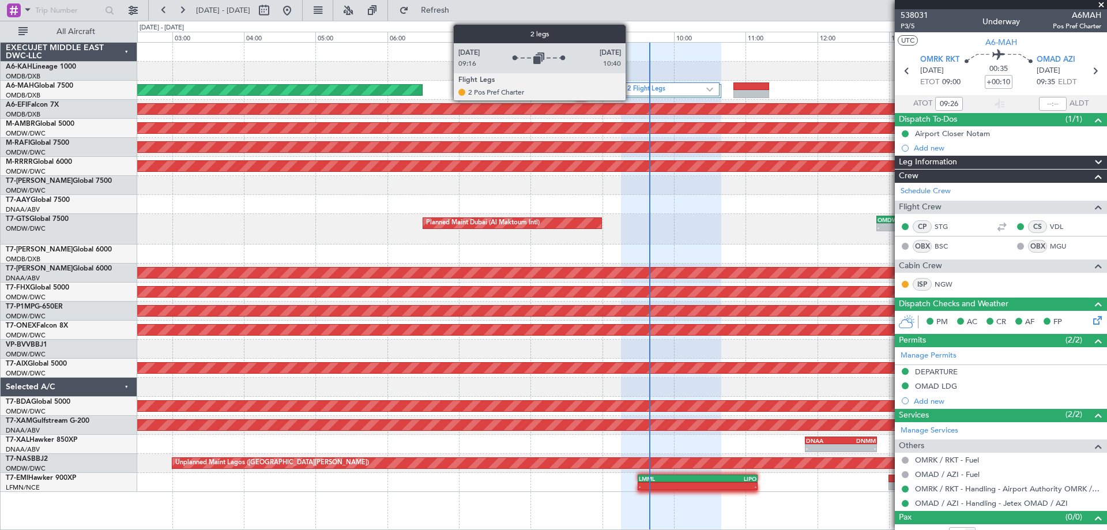
click at [631, 86] on label "2 Flight Legs" at bounding box center [667, 90] width 80 height 10
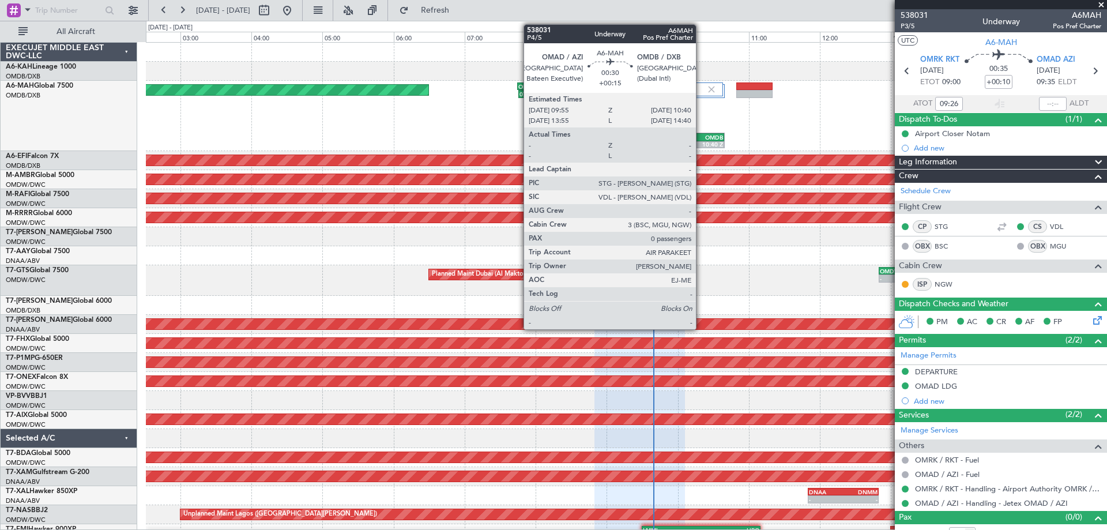
click at [701, 145] on div "10:40 Z" at bounding box center [710, 144] width 25 height 7
type input "09:26"
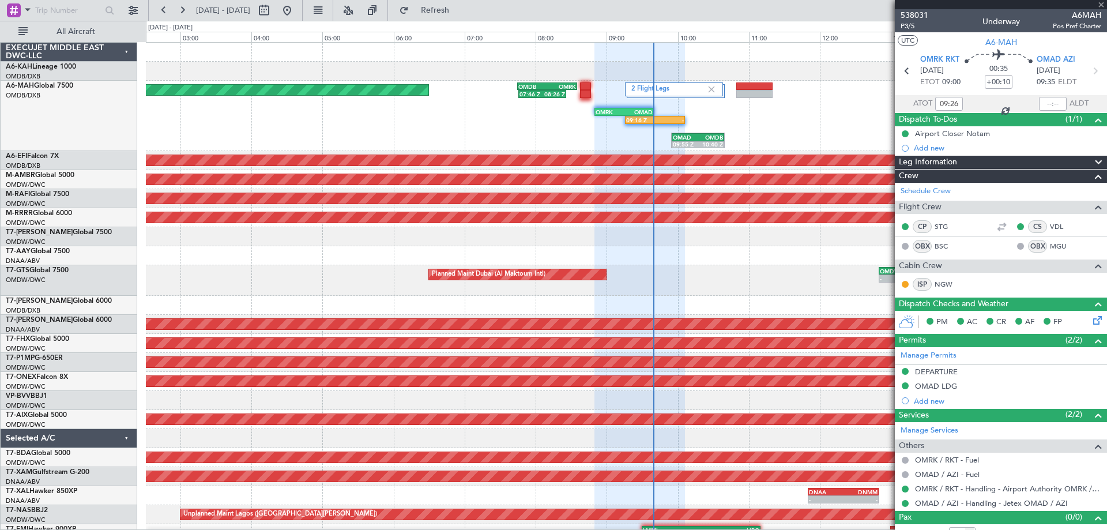
type input "+00:15"
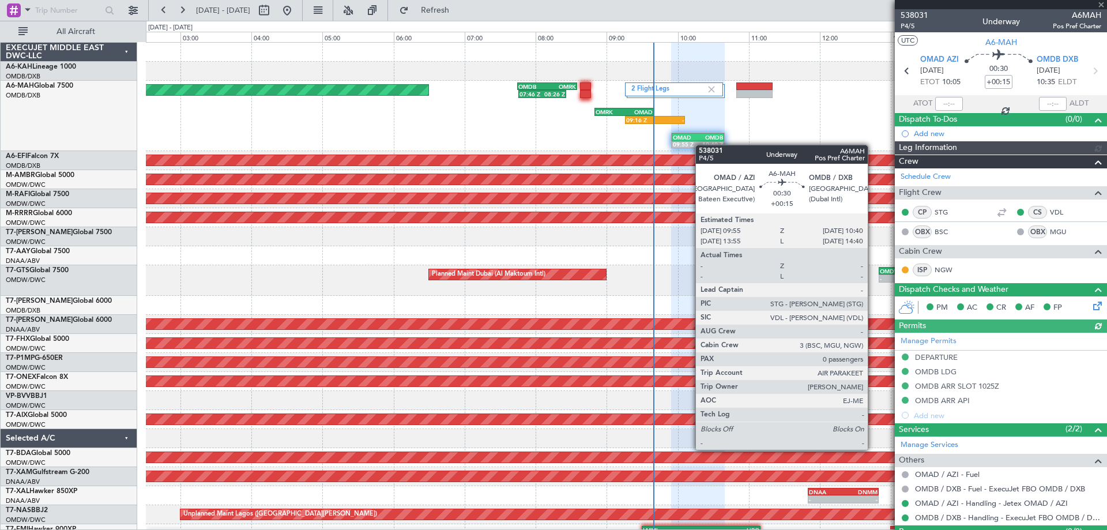
type input "[PERSON_NAME] (ANI)"
type input "7410"
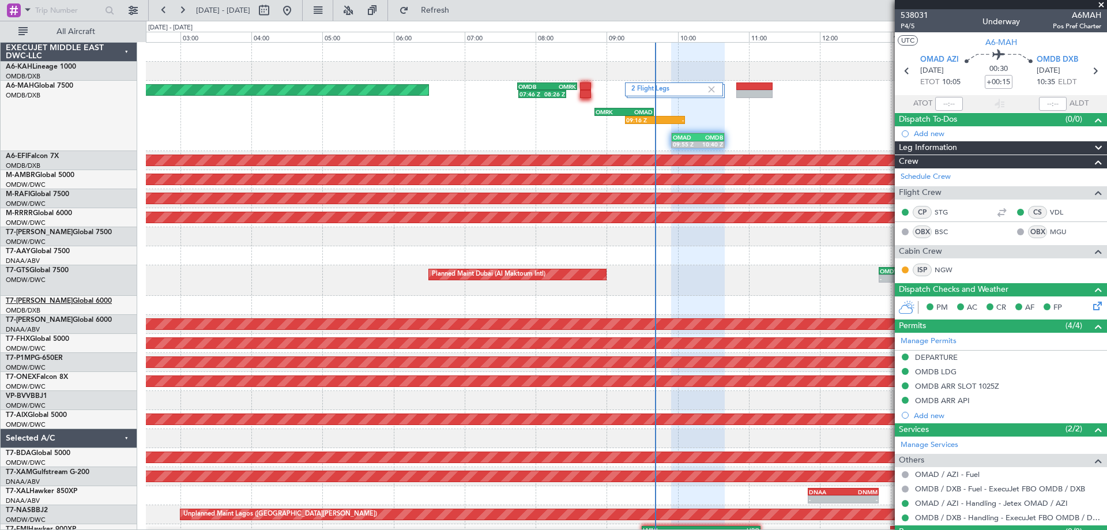
type input "[PERSON_NAME] (ANI)"
type input "7410"
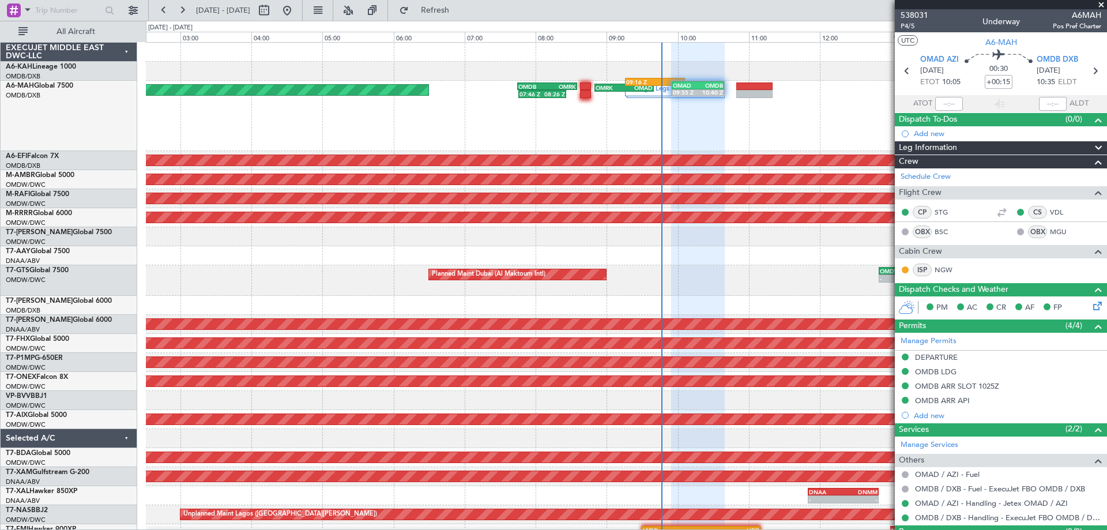
type input "[PERSON_NAME] (ANI)"
type input "7410"
type input "[PERSON_NAME] (ANI)"
type input "7410"
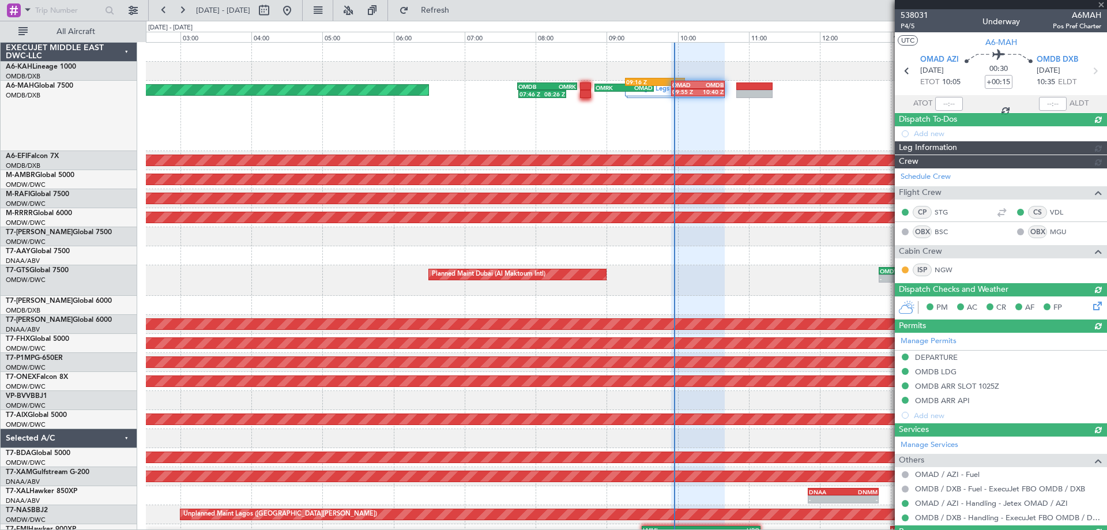
type input "[PERSON_NAME] (ANI)"
type input "7410"
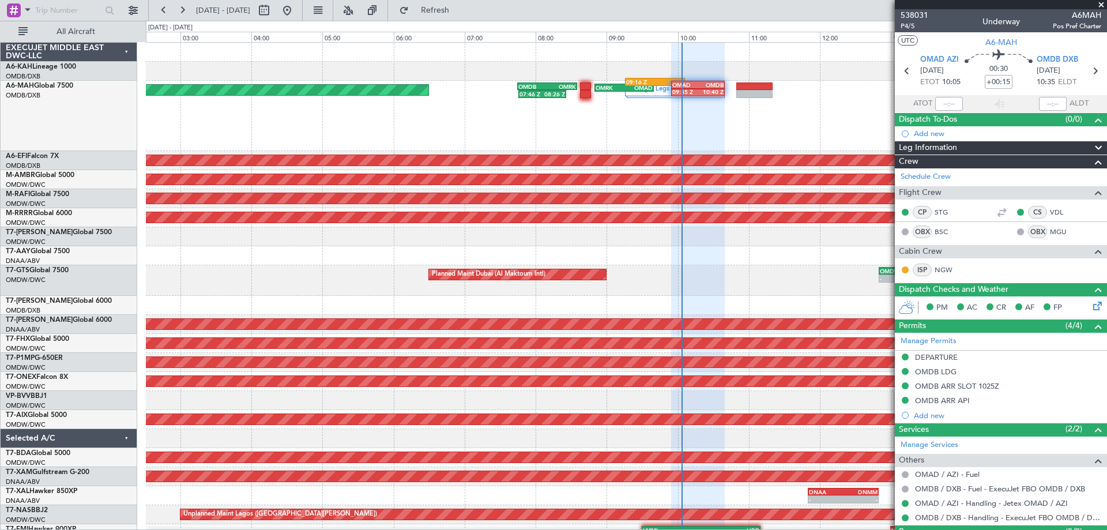
type input "[PERSON_NAME] (ANI)"
type input "7410"
